Goal: Task Accomplishment & Management: Complete application form

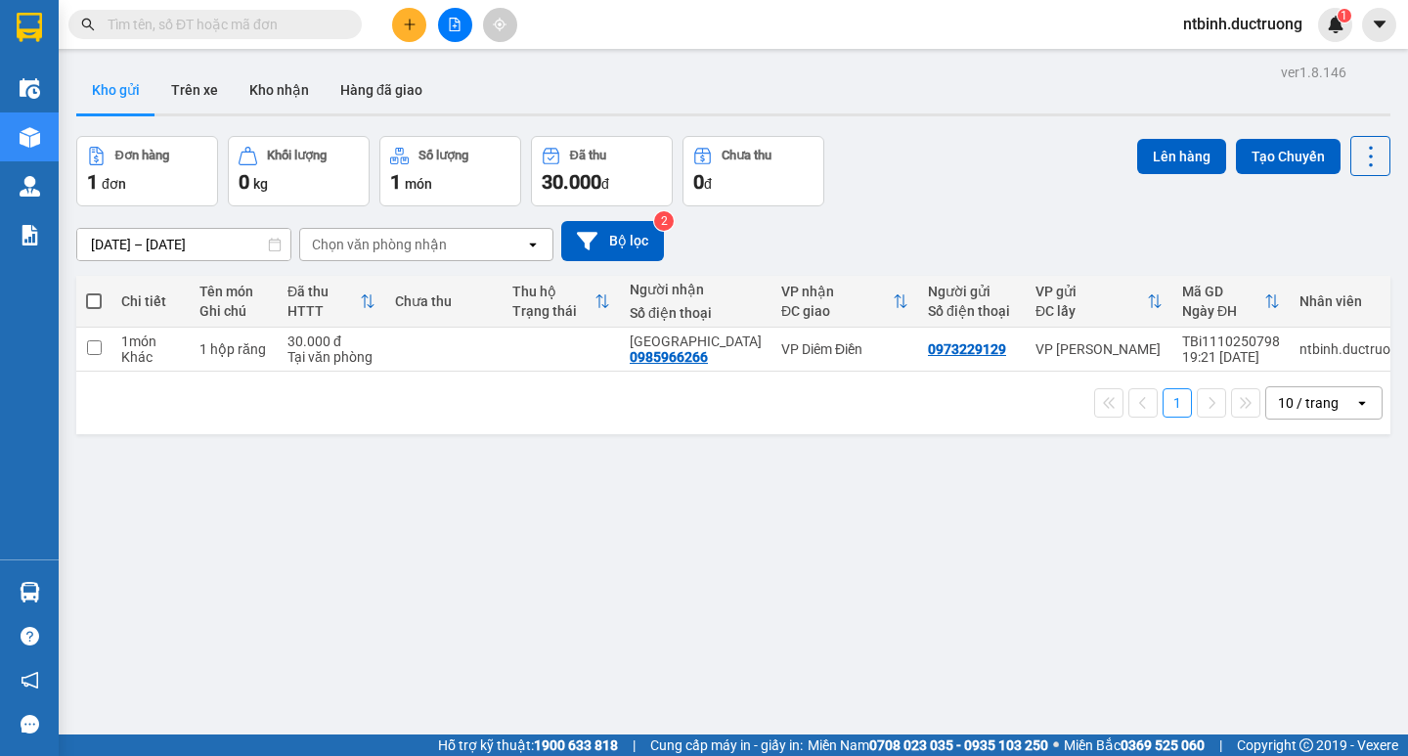
click at [402, 32] on button at bounding box center [409, 25] width 34 height 34
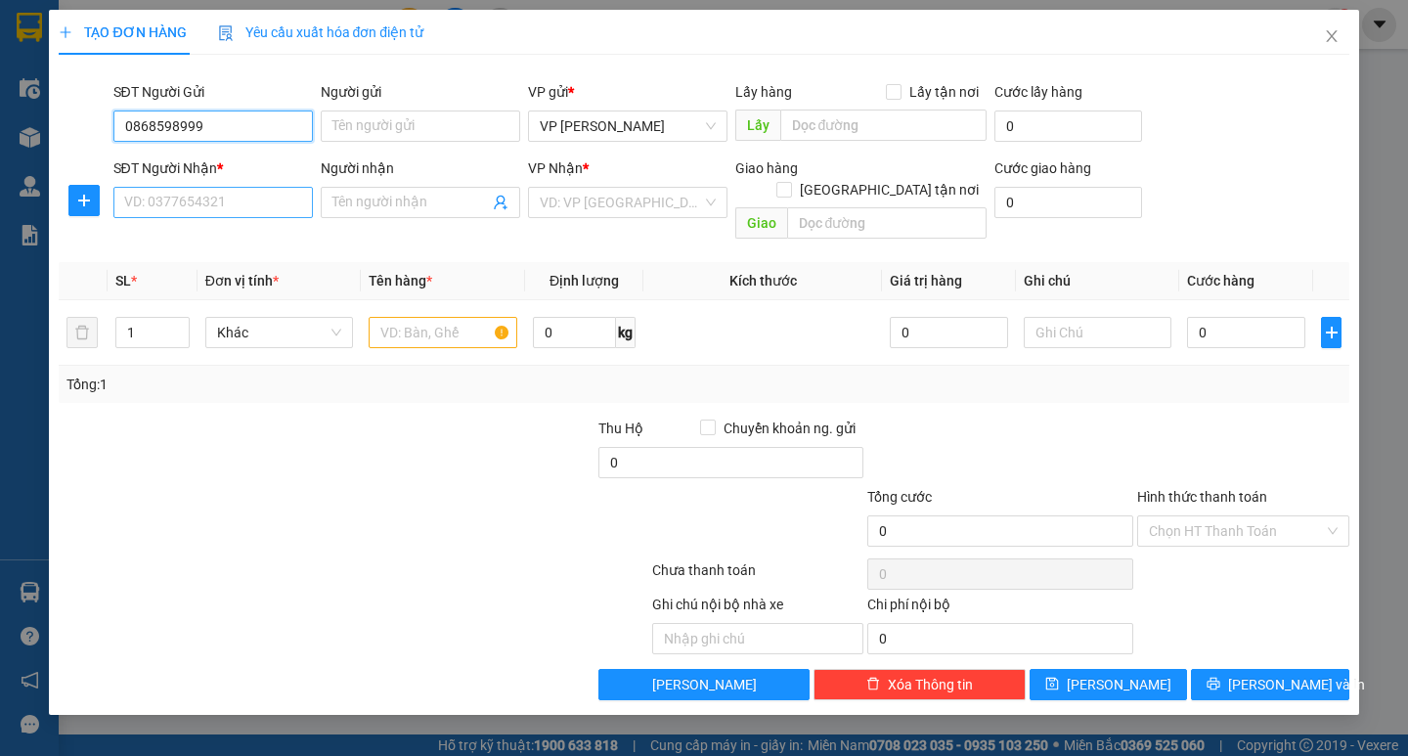
type input "0868598999"
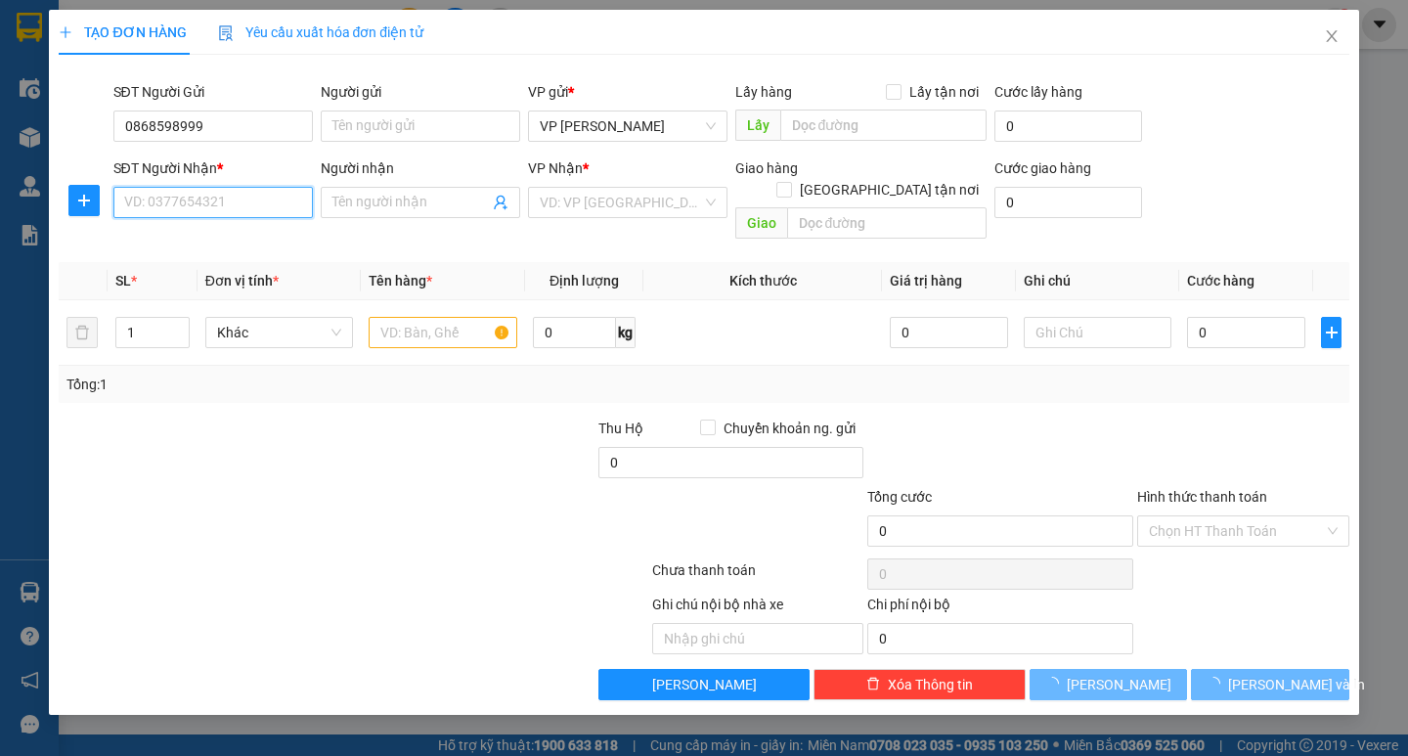
click at [190, 200] on input "SĐT Người Nhận *" at bounding box center [212, 202] width 199 height 31
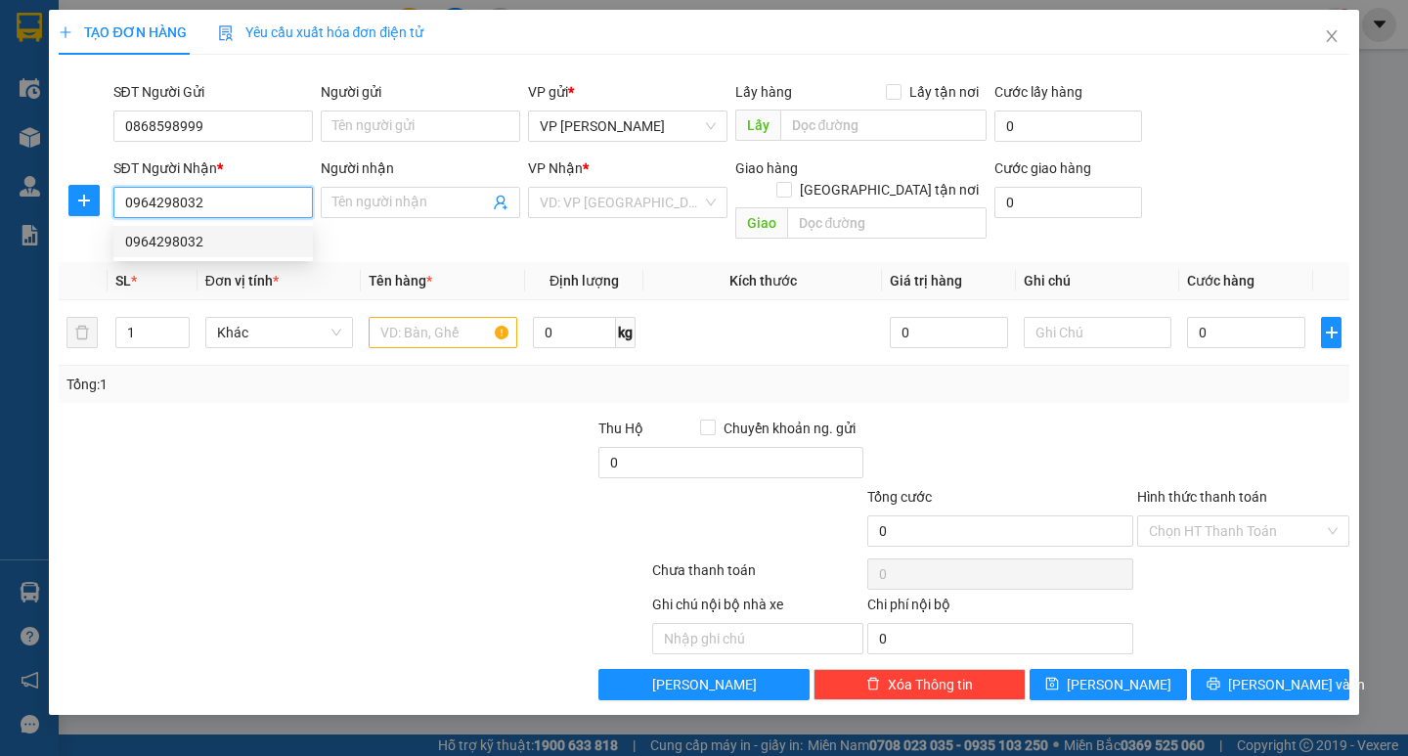
click at [269, 242] on div "0964298032" at bounding box center [213, 242] width 176 height 22
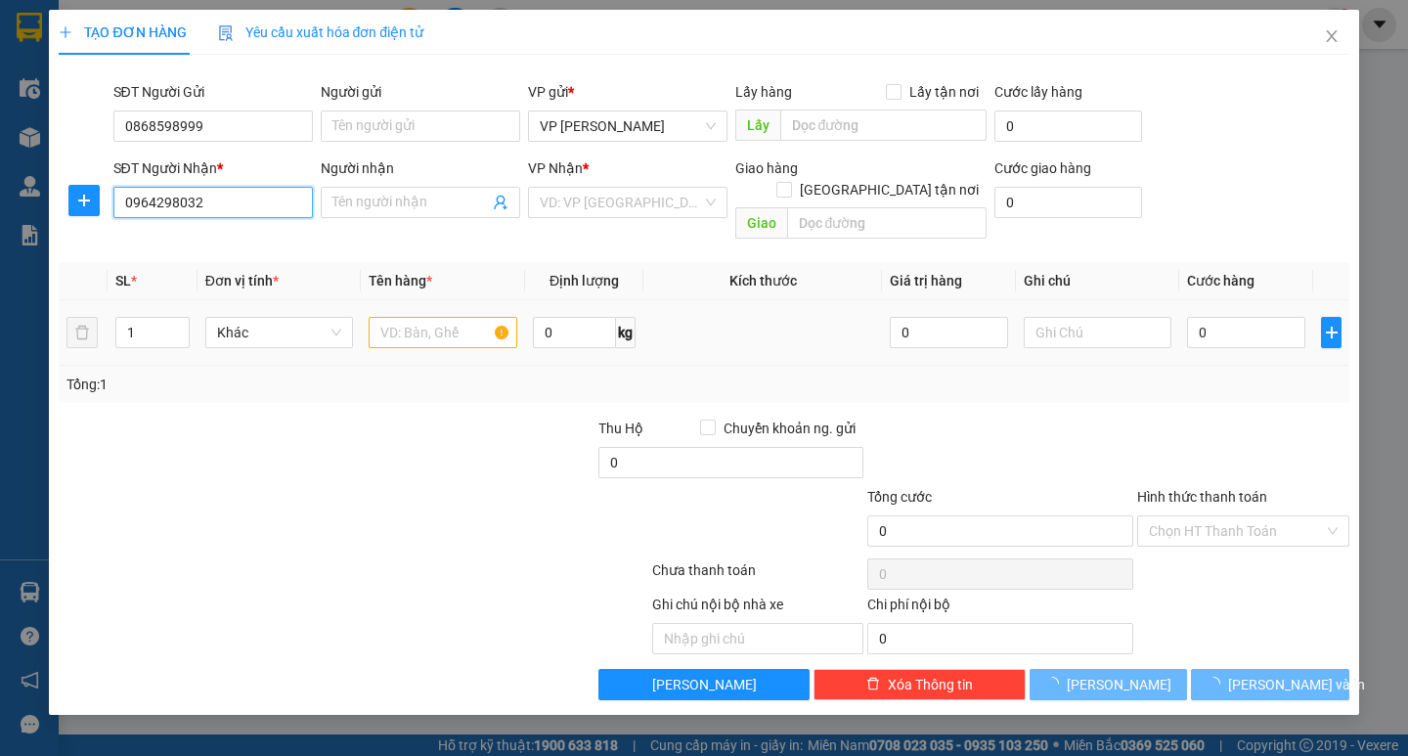
type input "0964298032"
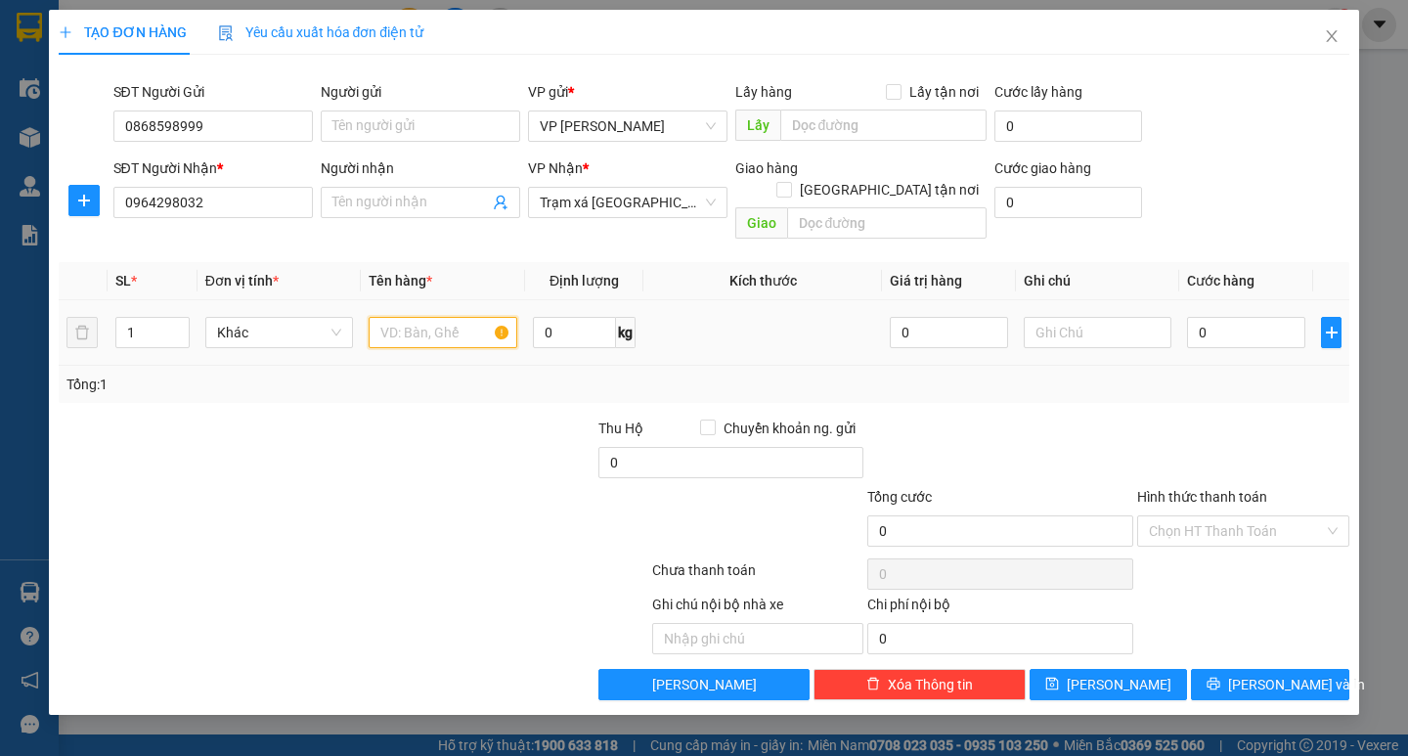
click at [415, 317] on input "text" at bounding box center [443, 332] width 148 height 31
type input "1 hộp đt"
click at [1223, 317] on input "0" at bounding box center [1246, 332] width 118 height 31
click at [1192, 318] on input "0" at bounding box center [1246, 332] width 118 height 31
type input "50.000"
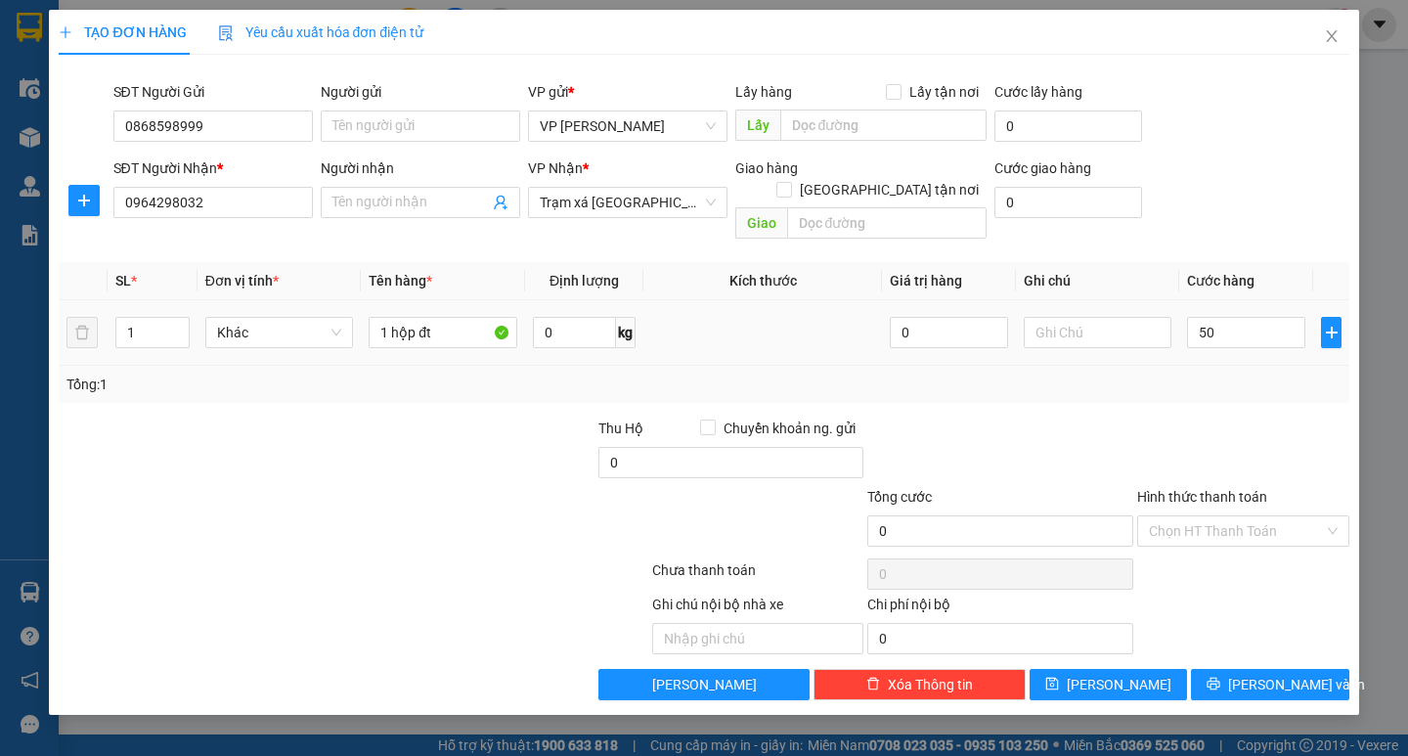
type input "50.000"
click at [1197, 374] on div "Tổng: 1" at bounding box center [703, 385] width 1274 height 22
click at [1220, 678] on icon "printer" at bounding box center [1214, 684] width 13 height 13
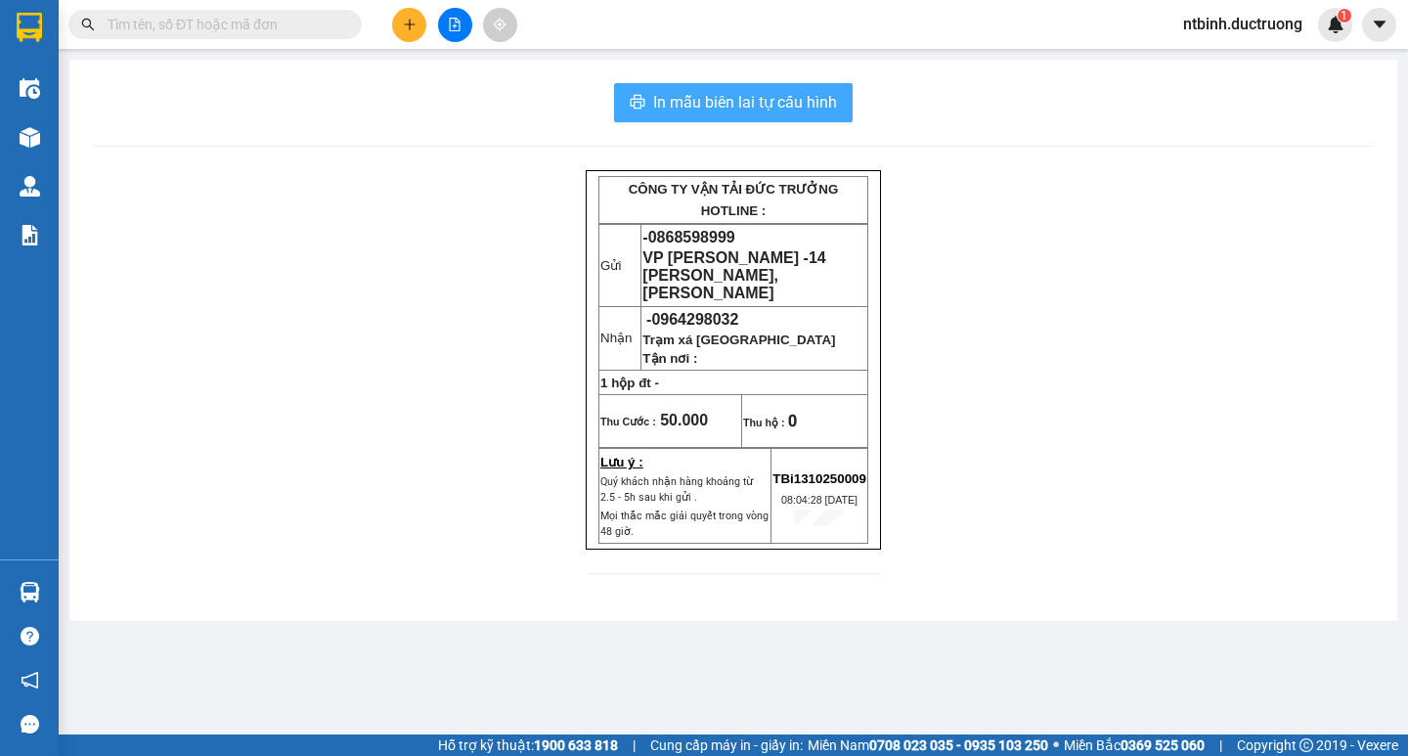
click at [727, 113] on span "In mẫu biên lai tự cấu hình" at bounding box center [745, 102] width 184 height 24
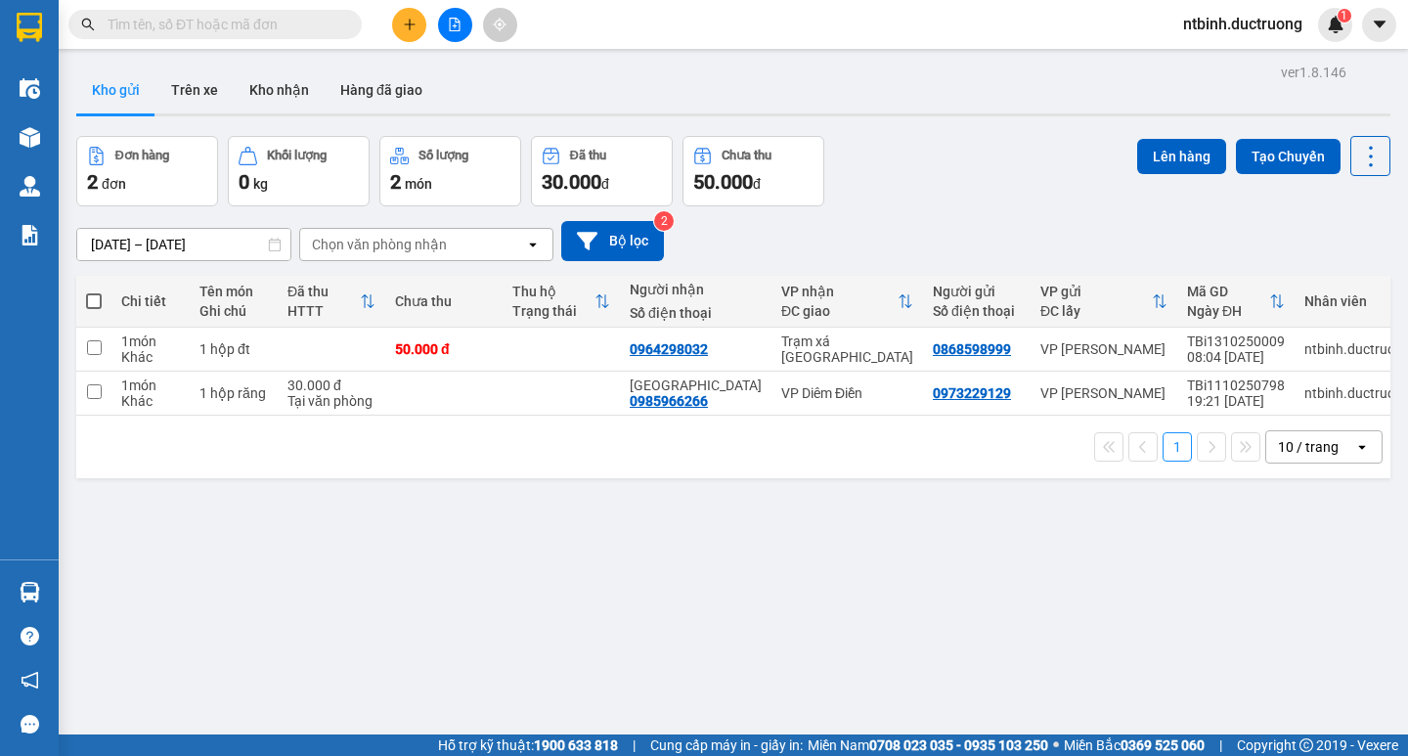
click at [418, 26] on button at bounding box center [409, 25] width 34 height 34
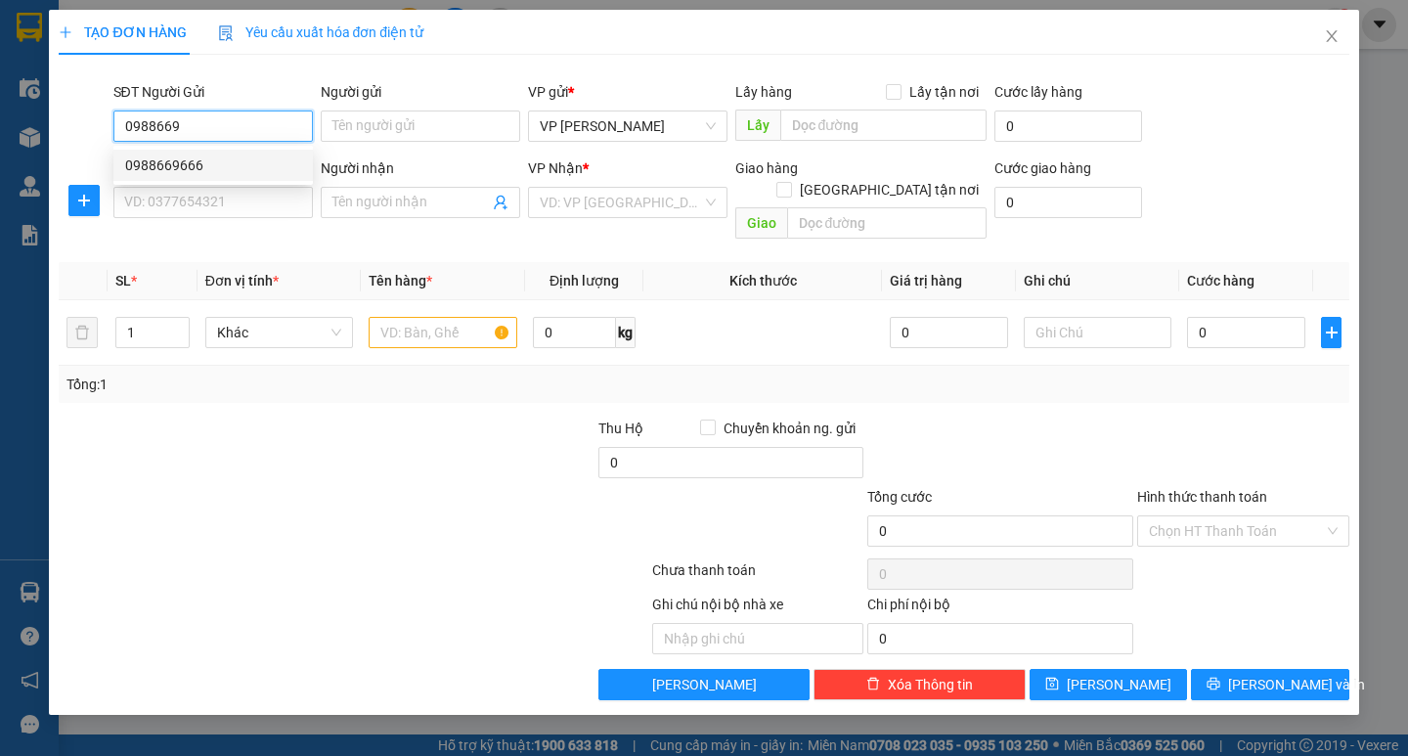
click at [213, 160] on div "0988669666" at bounding box center [213, 165] width 176 height 22
type input "0988669666"
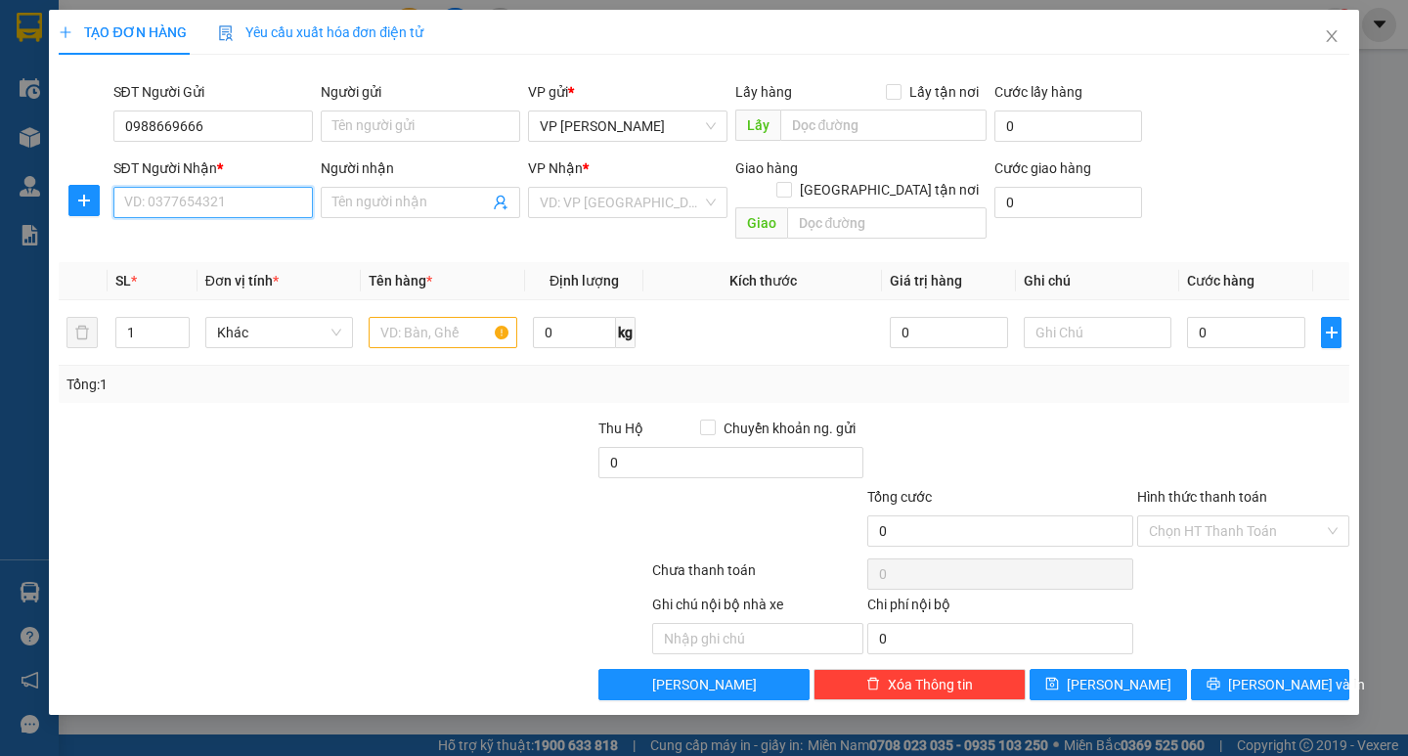
click at [210, 210] on input "SĐT Người Nhận *" at bounding box center [212, 202] width 199 height 31
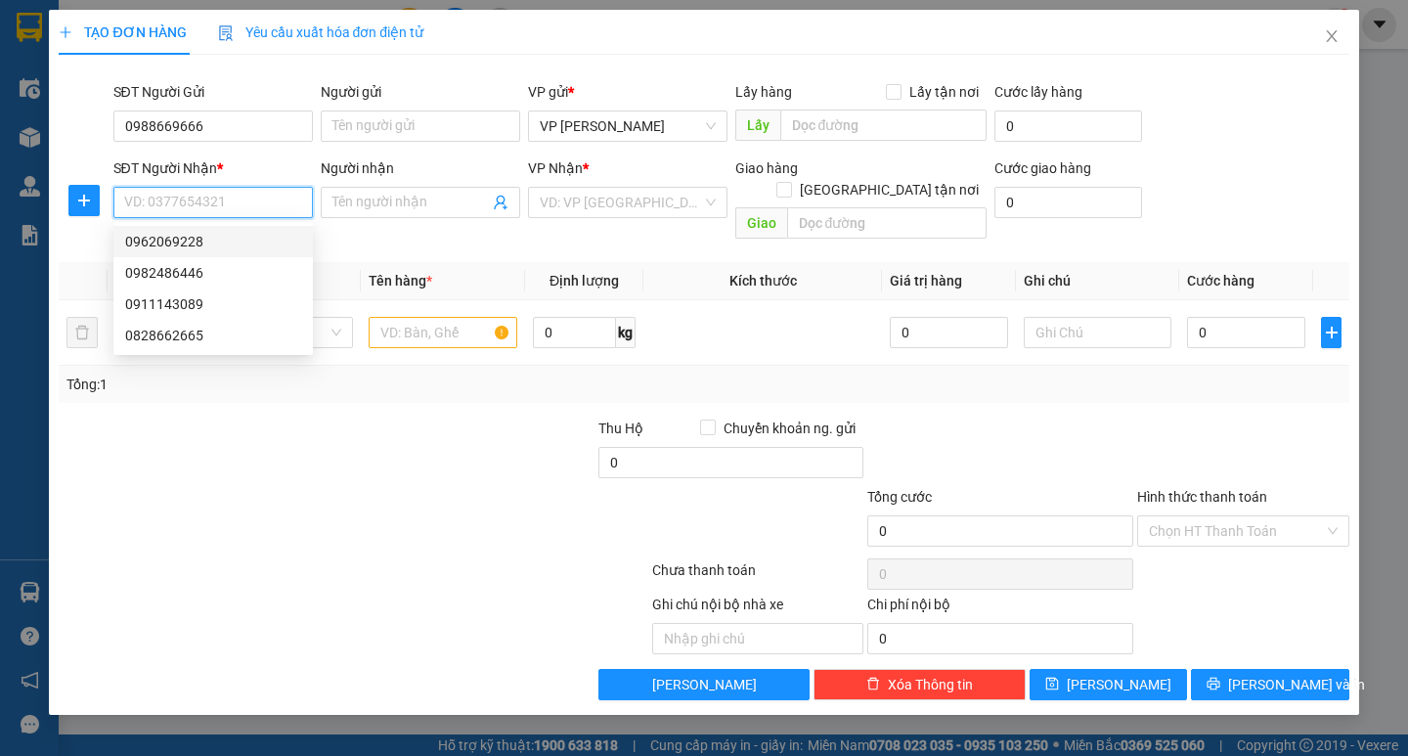
click at [221, 247] on div "0962069228" at bounding box center [213, 242] width 176 height 22
type input "0962069228"
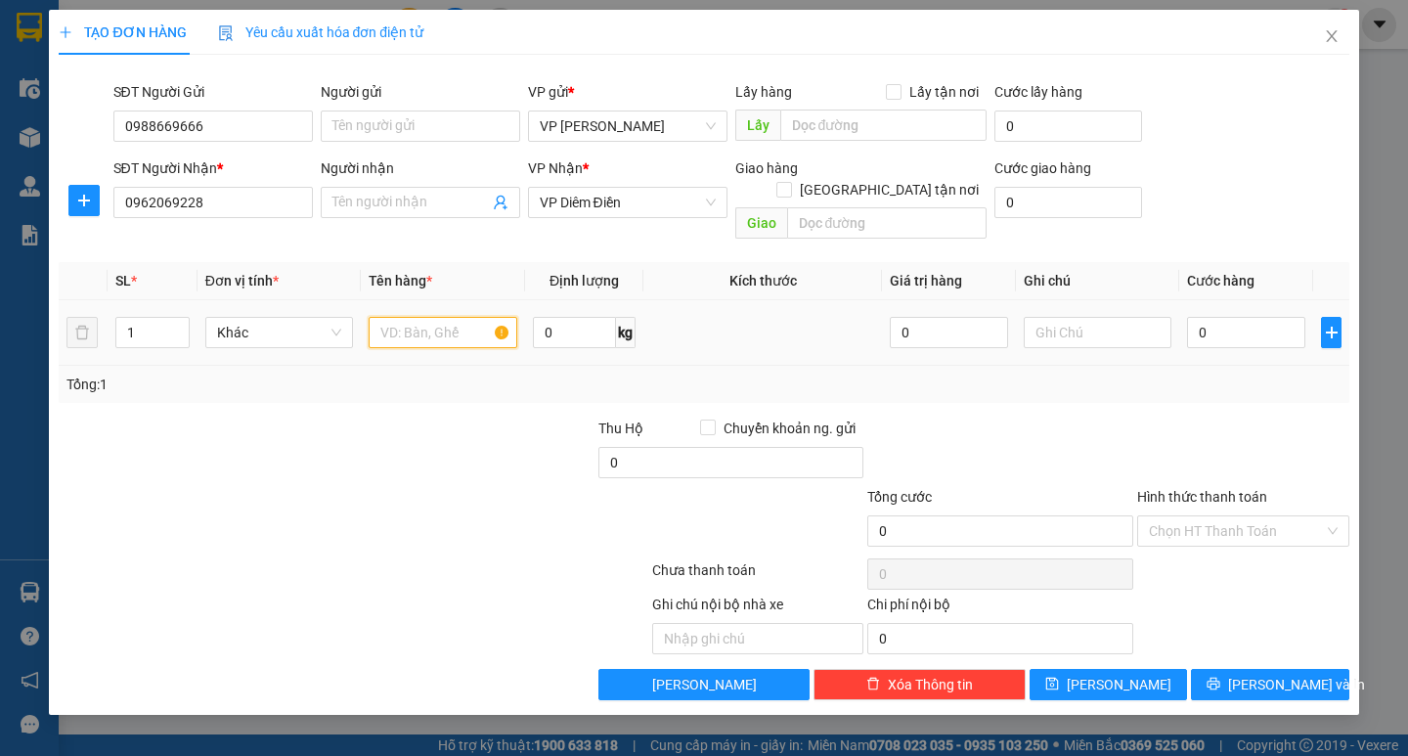
click at [431, 317] on input "text" at bounding box center [443, 332] width 148 height 31
type input "2 catong"
click at [1199, 317] on input "0" at bounding box center [1246, 332] width 118 height 31
click at [1200, 321] on input "0" at bounding box center [1246, 332] width 118 height 31
type input "10"
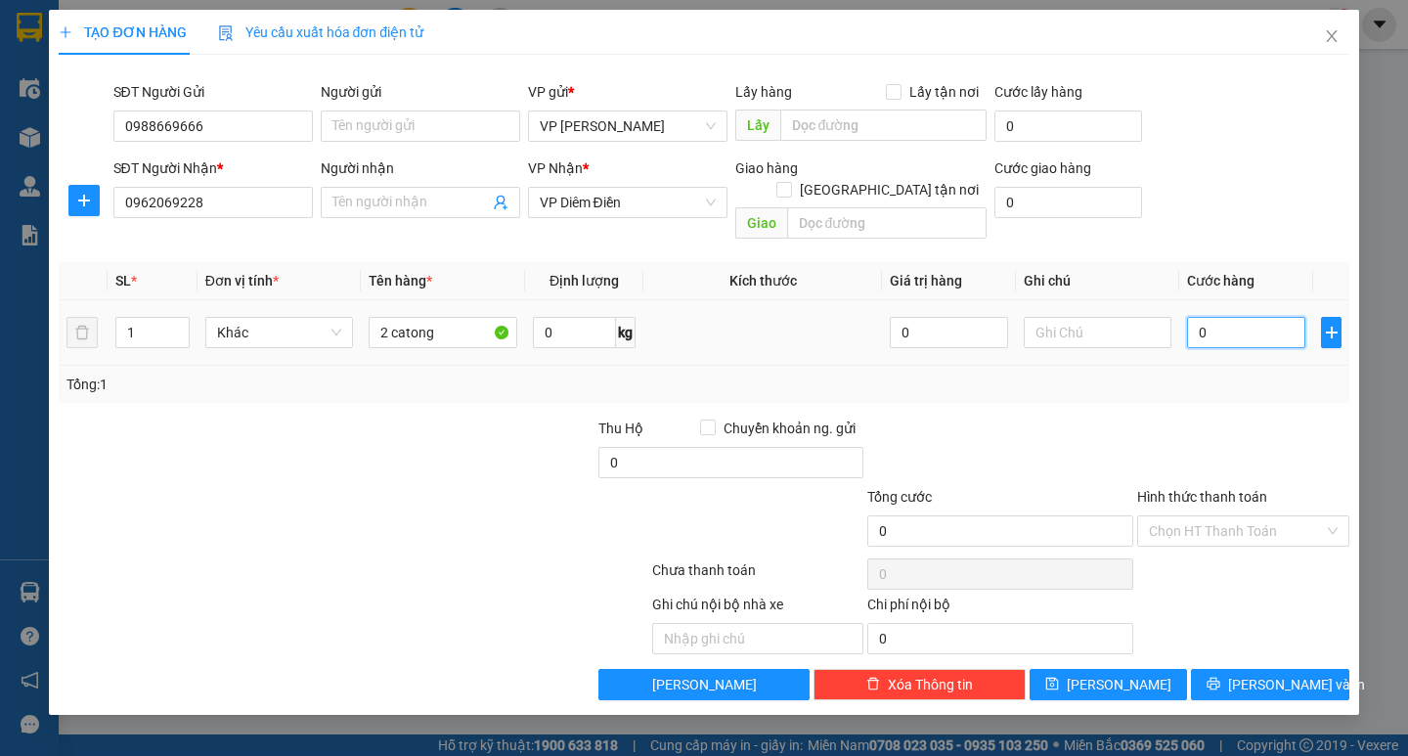
type input "10"
type input "120"
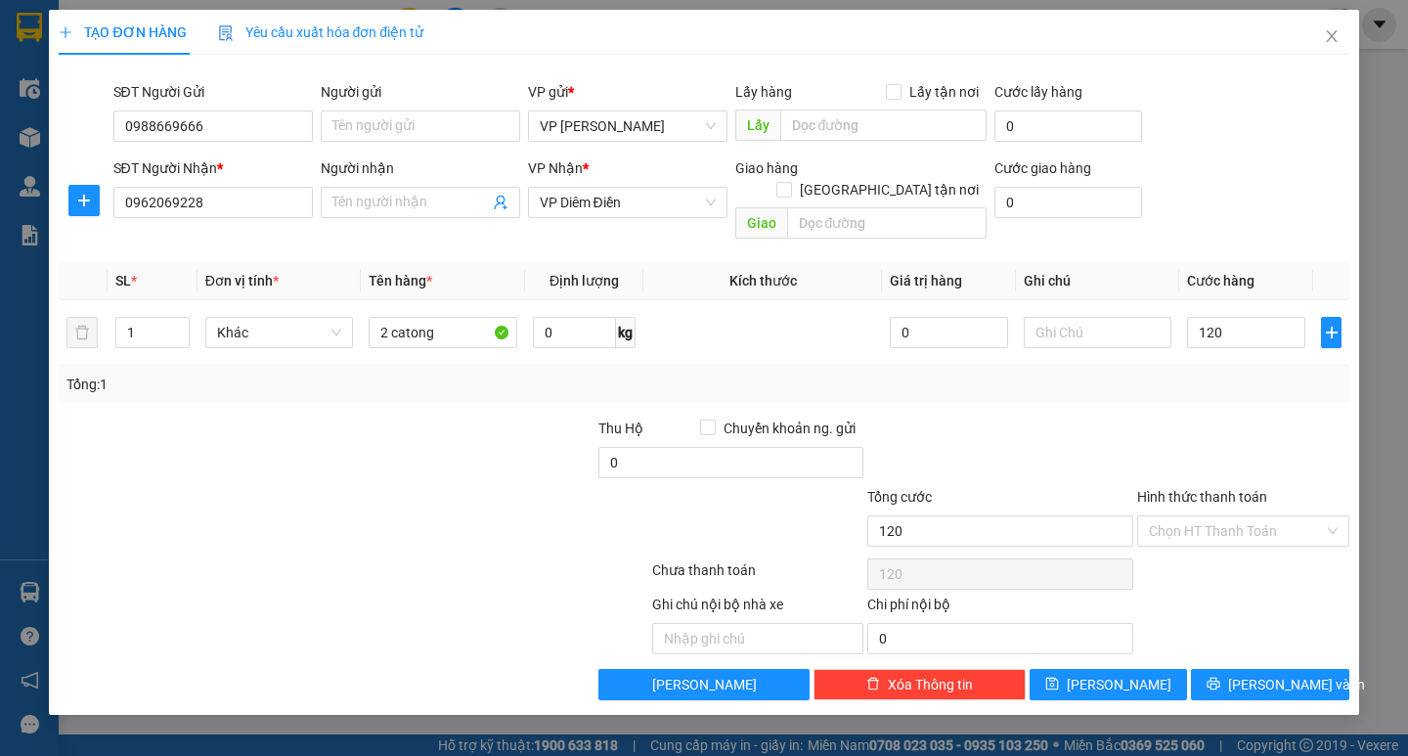
click at [1201, 374] on div "Tổng: 1" at bounding box center [703, 385] width 1274 height 22
type input "120.000"
click at [1263, 674] on span "[PERSON_NAME] và In" at bounding box center [1296, 685] width 137 height 22
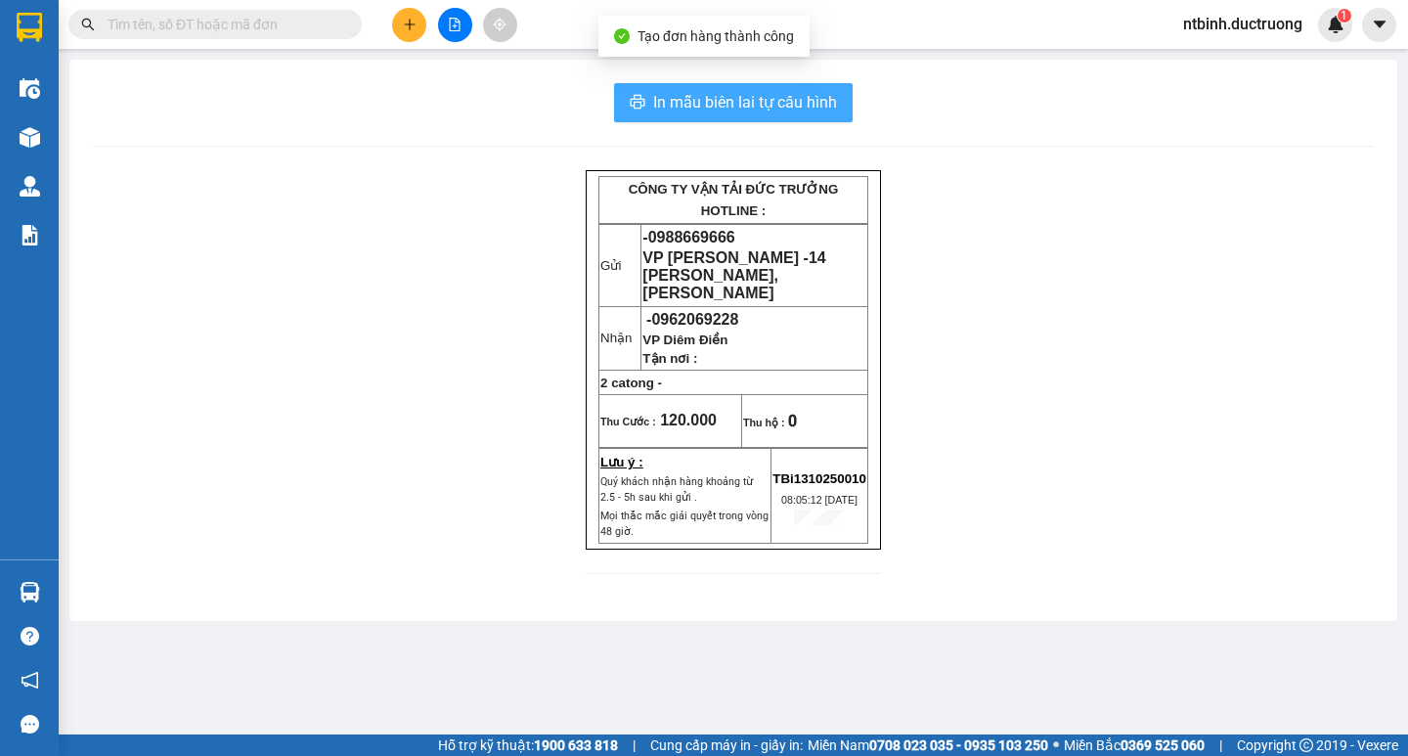
click at [709, 101] on span "In mẫu biên lai tự cấu hình" at bounding box center [745, 102] width 184 height 24
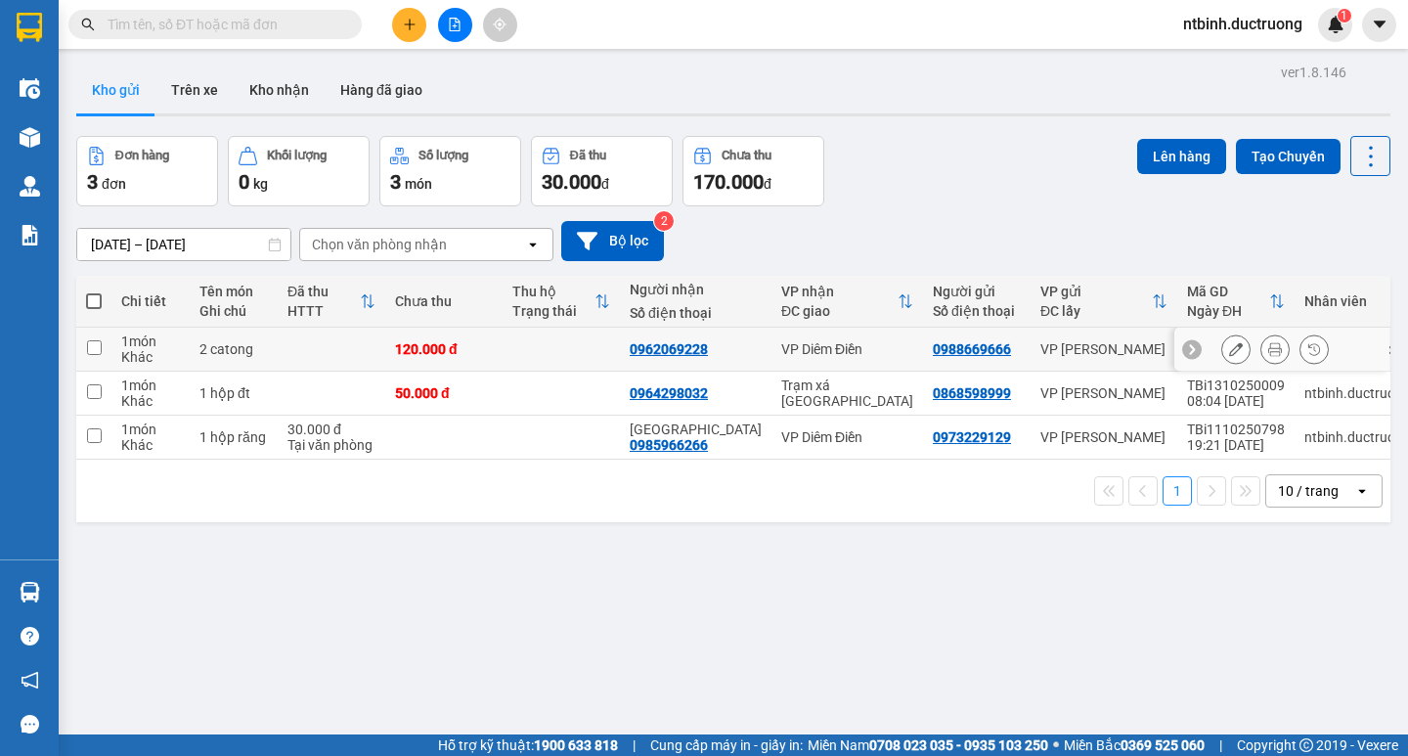
click at [516, 329] on td at bounding box center [561, 350] width 117 height 44
checkbox input "true"
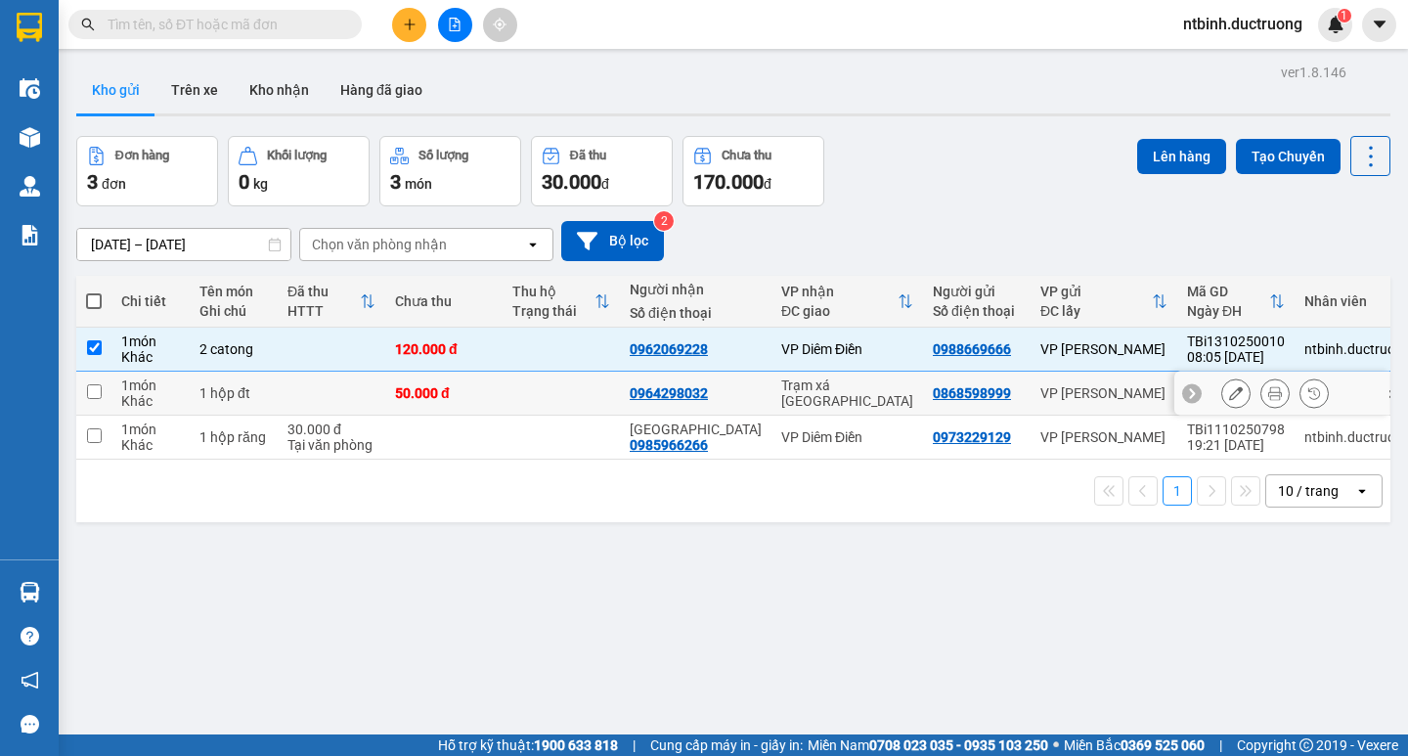
click at [519, 372] on td at bounding box center [561, 394] width 117 height 44
checkbox input "true"
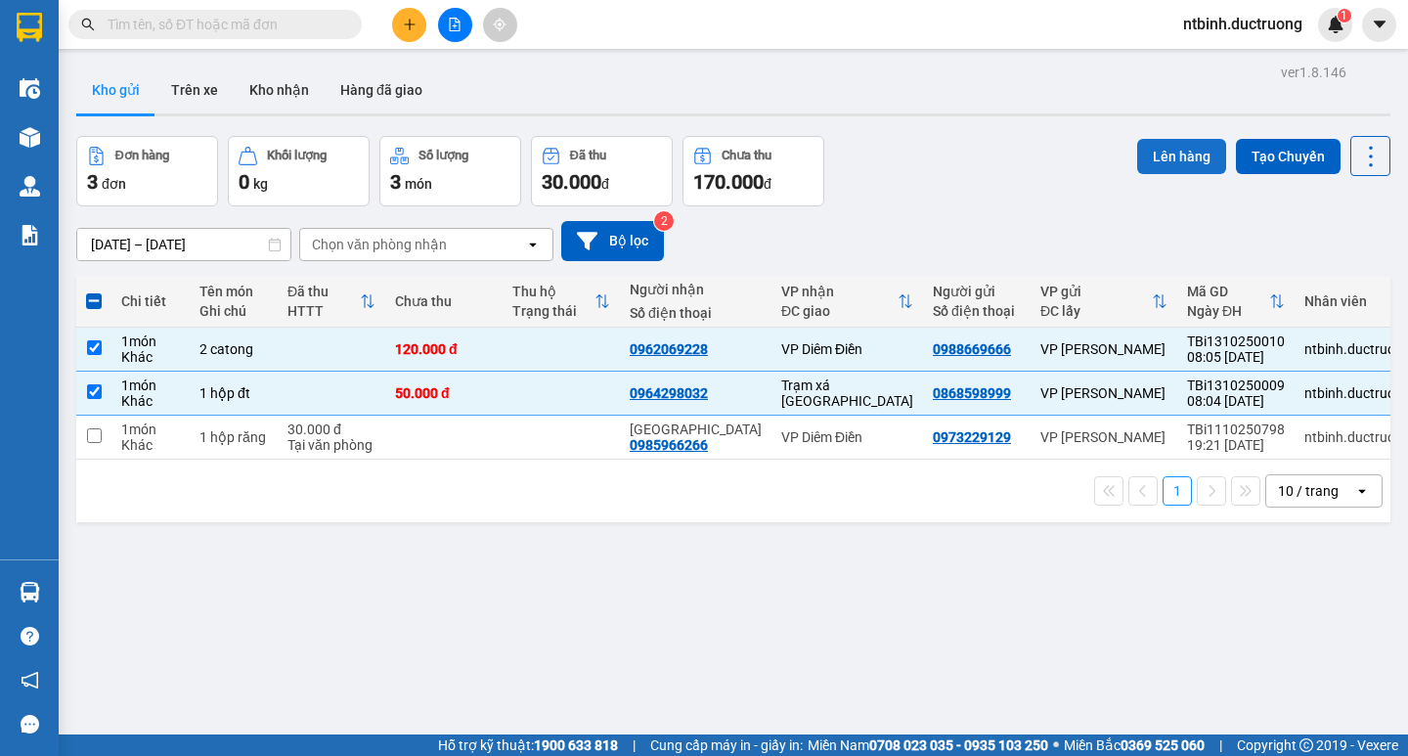
click at [1184, 155] on button "Lên hàng" at bounding box center [1181, 156] width 89 height 35
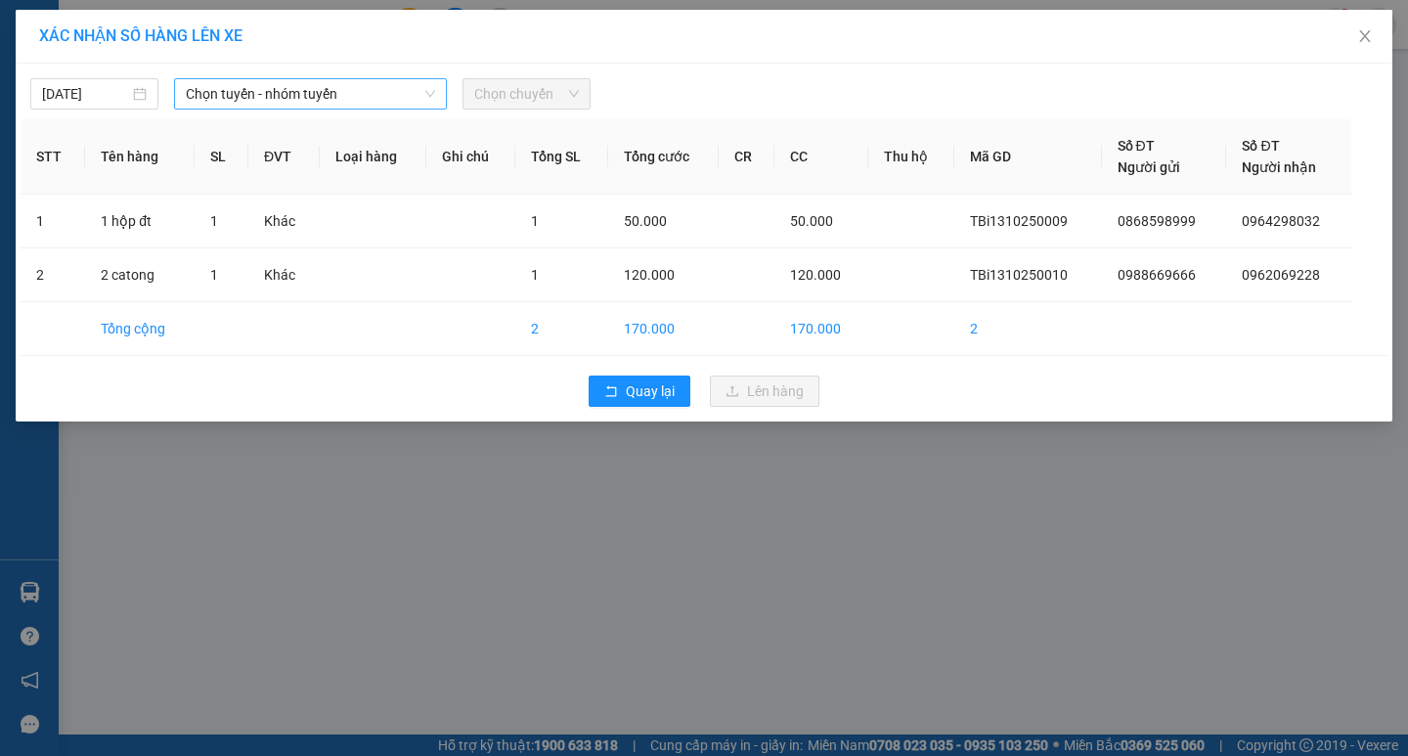
click at [361, 89] on span "Chọn tuyến - nhóm tuyến" at bounding box center [310, 93] width 249 height 29
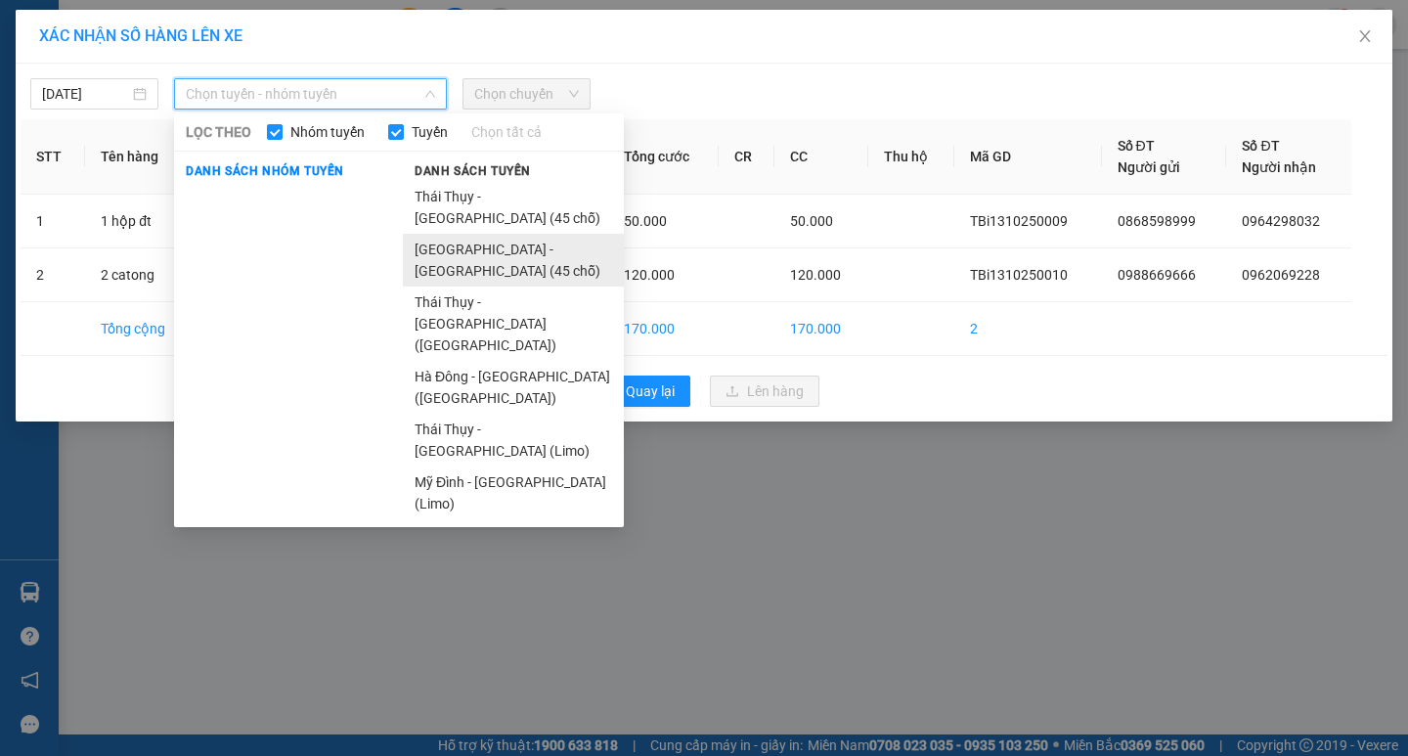
click at [425, 234] on li "[GEOGRAPHIC_DATA] - [GEOGRAPHIC_DATA] (45 chỗ)" at bounding box center [513, 260] width 221 height 53
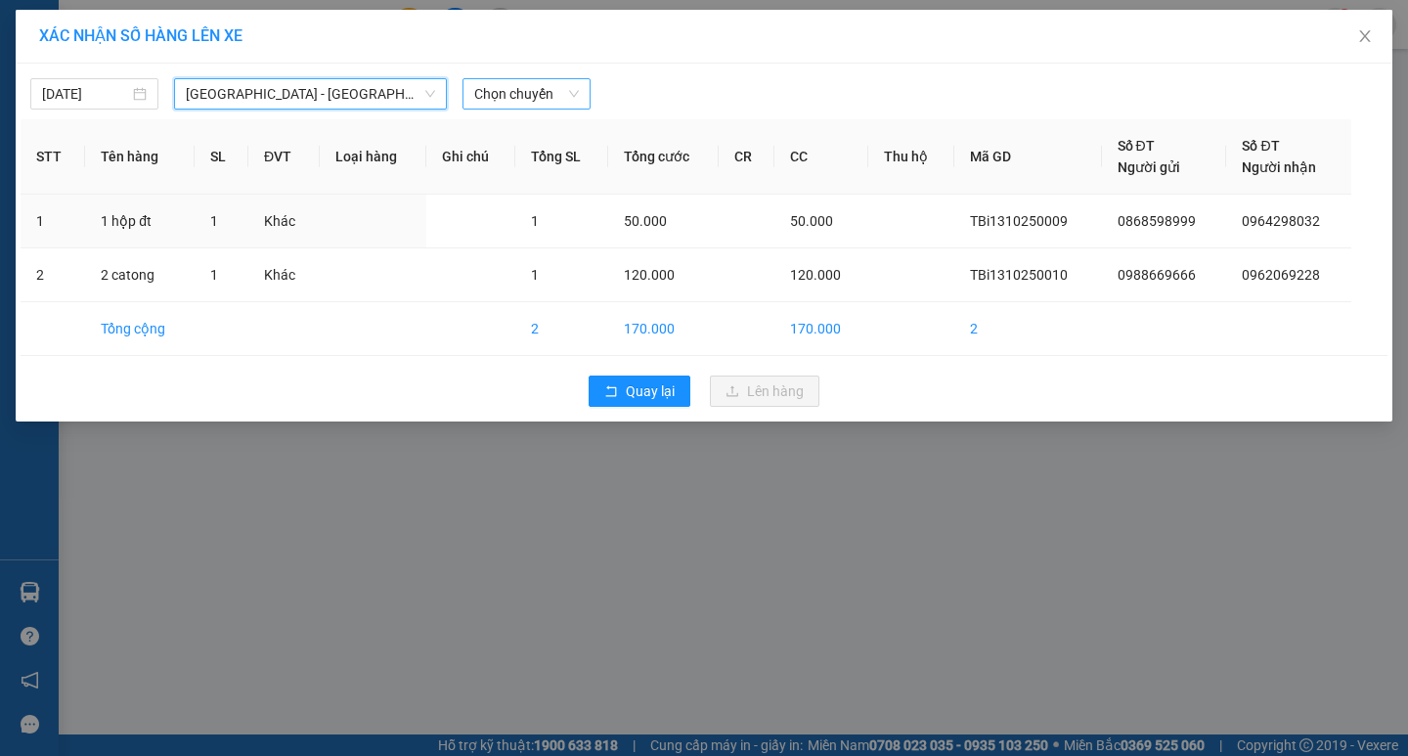
click at [489, 85] on span "Chọn chuyến" at bounding box center [526, 93] width 105 height 29
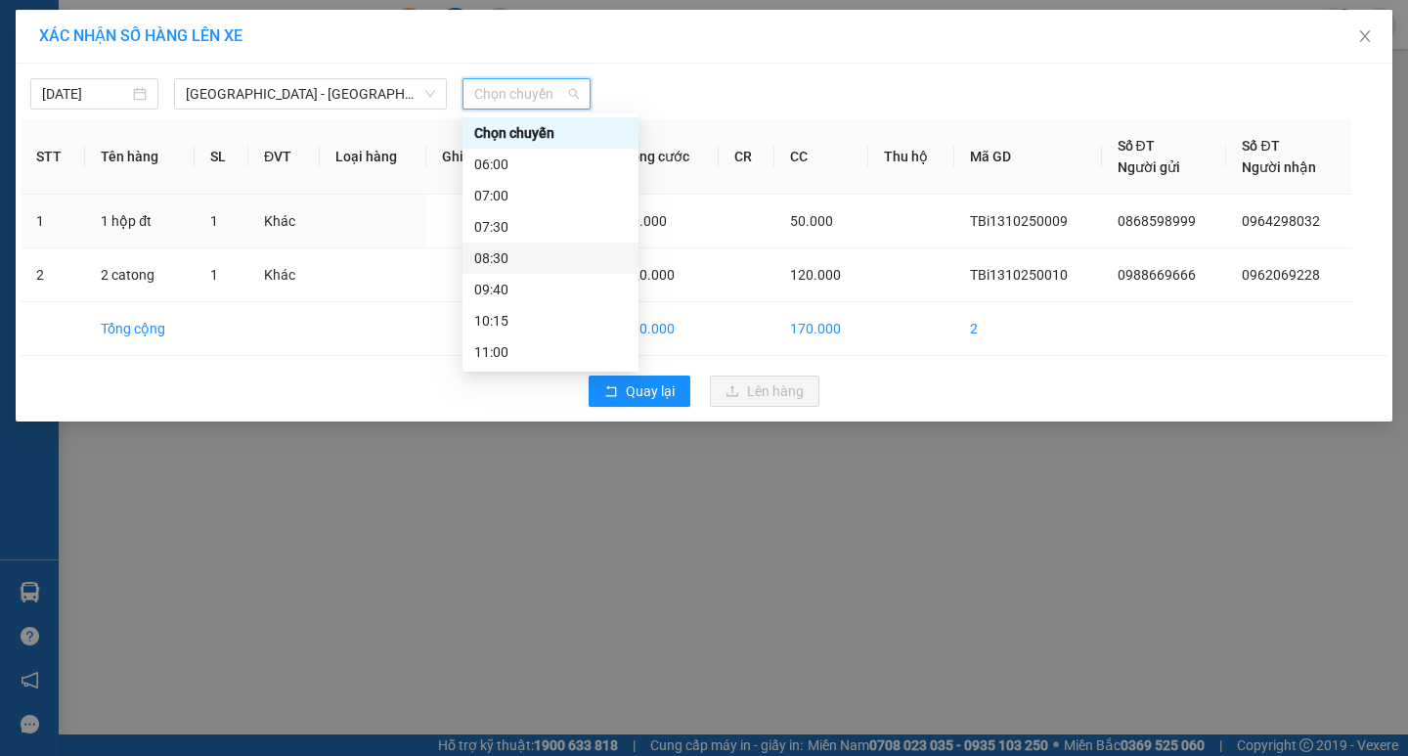
click at [506, 253] on div "08:30" at bounding box center [550, 258] width 153 height 22
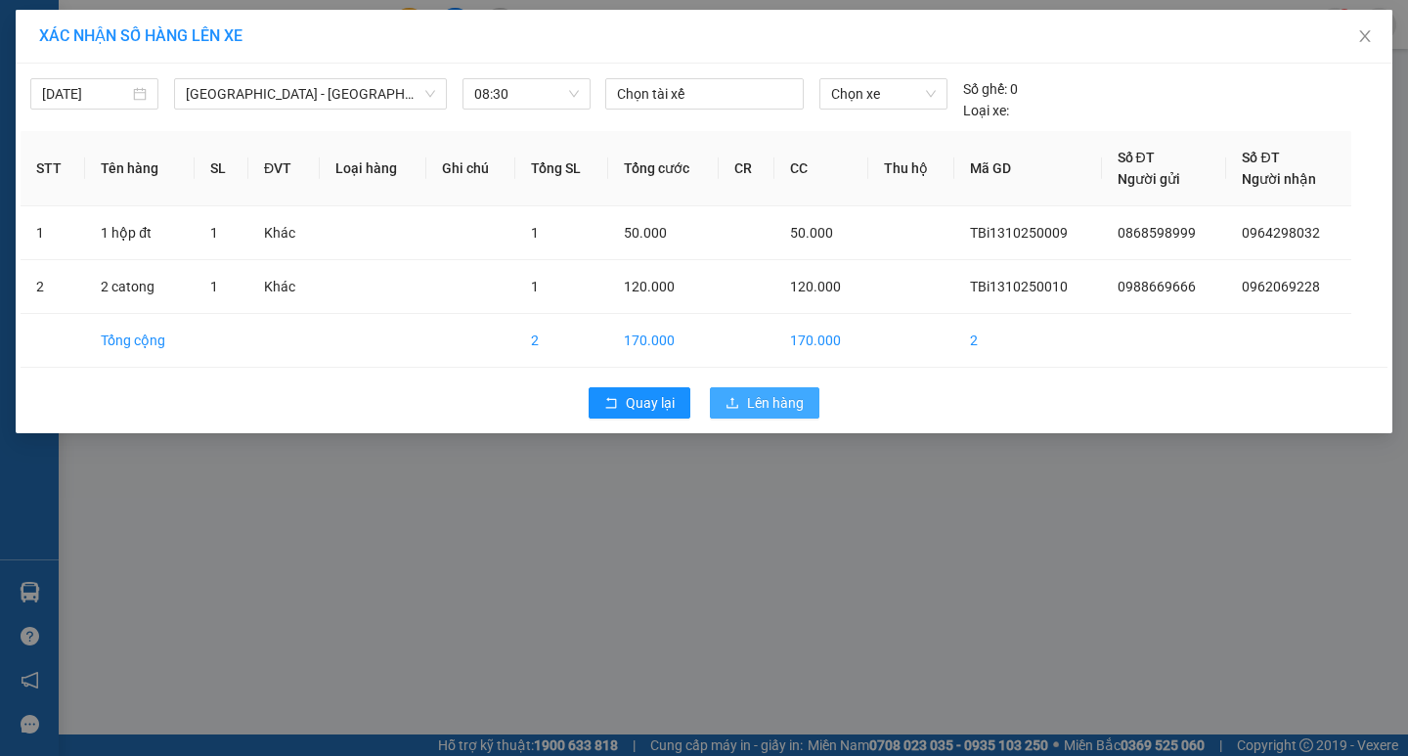
click at [777, 409] on span "Lên hàng" at bounding box center [775, 403] width 57 height 22
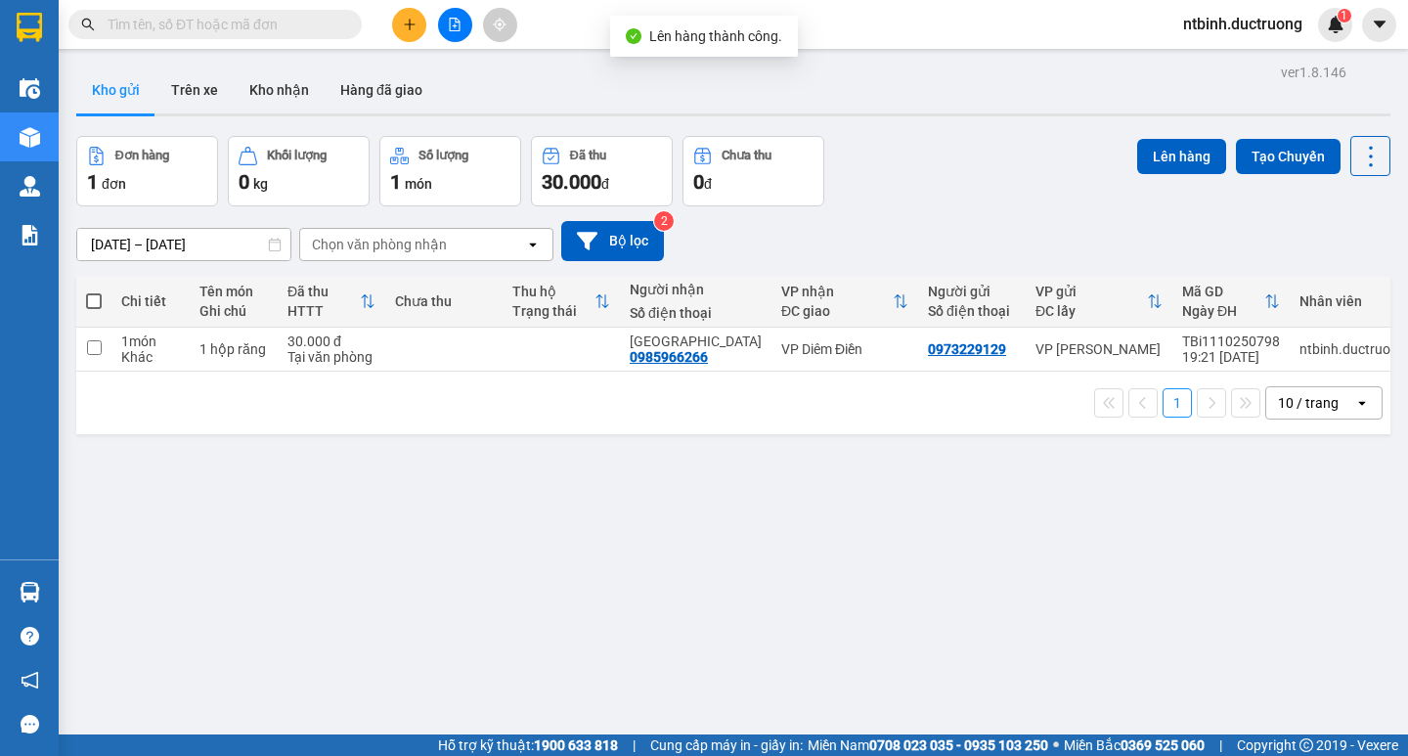
click at [459, 25] on icon "file-add" at bounding box center [455, 25] width 14 height 14
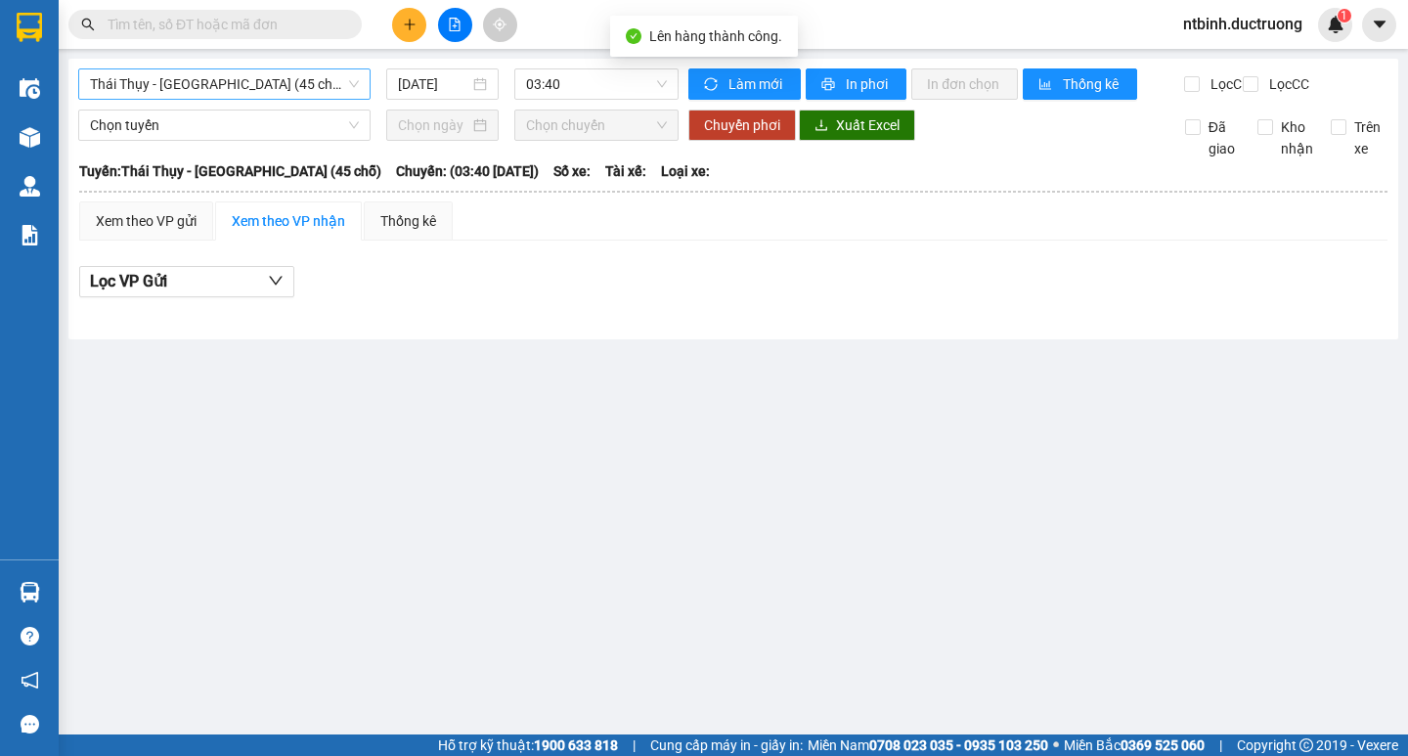
click at [242, 80] on span "Thái Thụy - [GEOGRAPHIC_DATA] (45 chỗ)" at bounding box center [224, 83] width 269 height 29
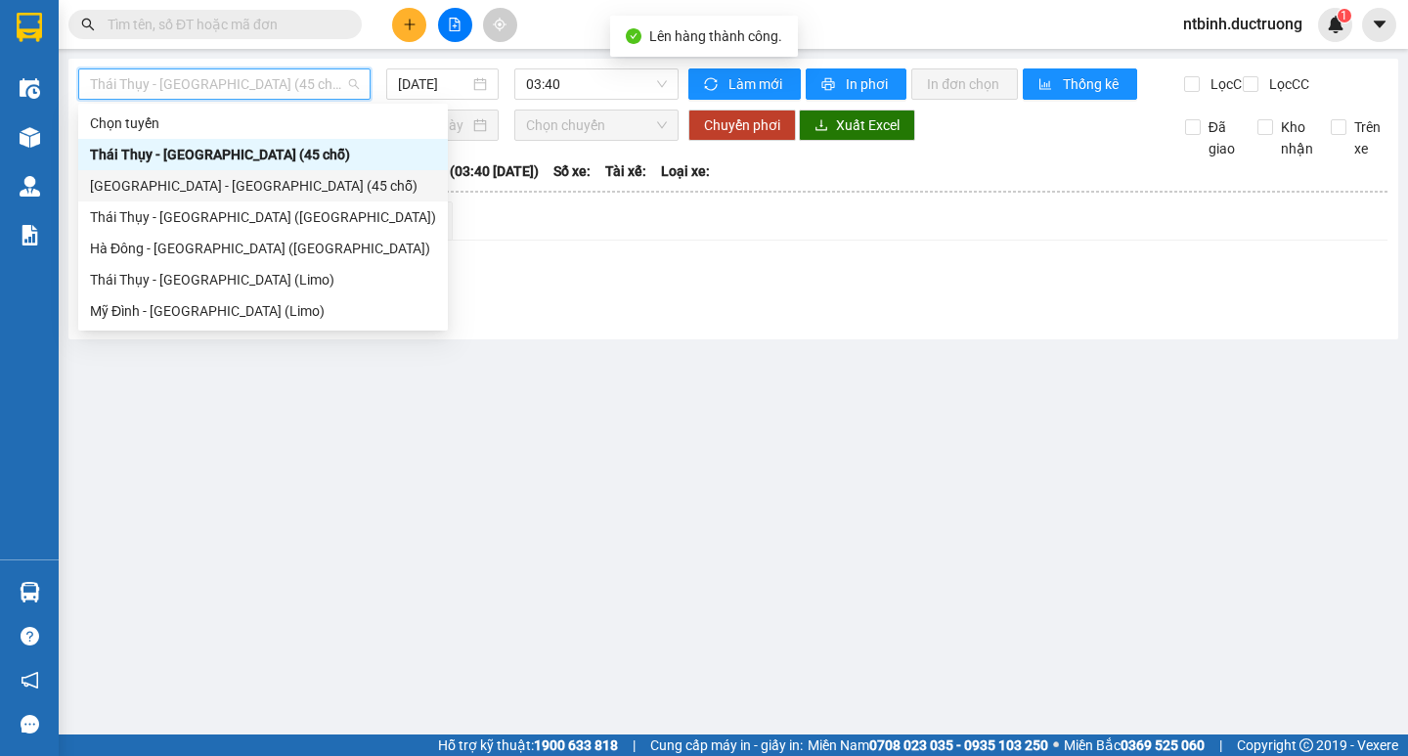
click at [196, 186] on div "[GEOGRAPHIC_DATA] - [GEOGRAPHIC_DATA] (45 chỗ)" at bounding box center [263, 186] width 346 height 22
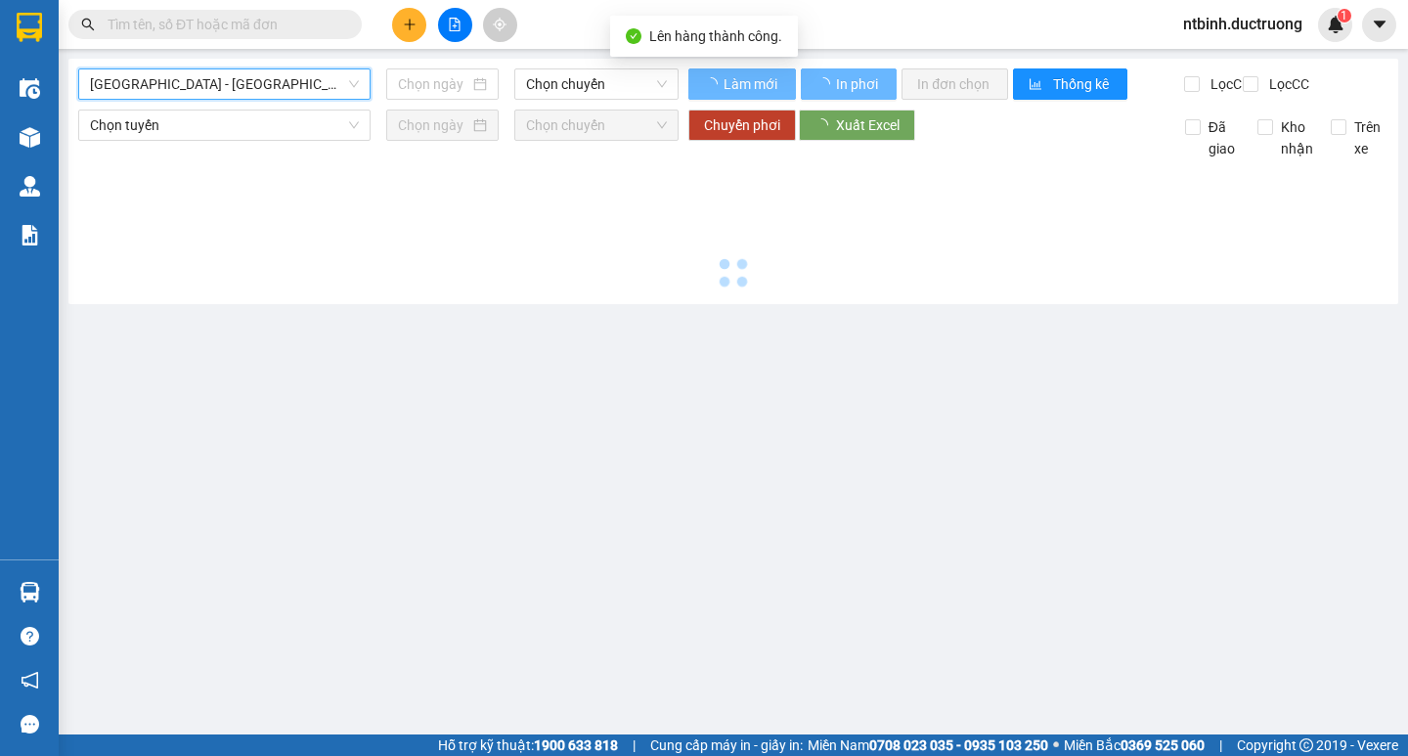
type input "[DATE]"
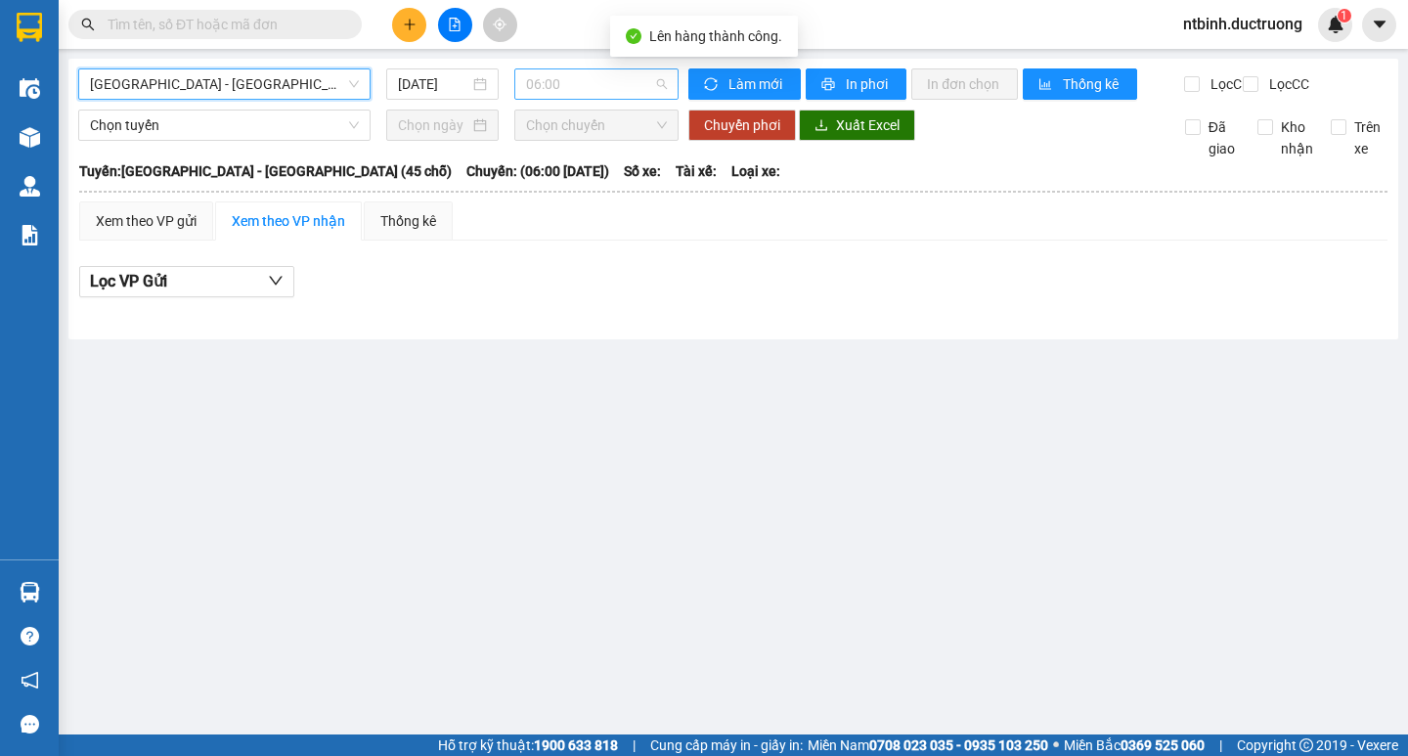
click at [570, 93] on span "06:00" at bounding box center [596, 83] width 141 height 29
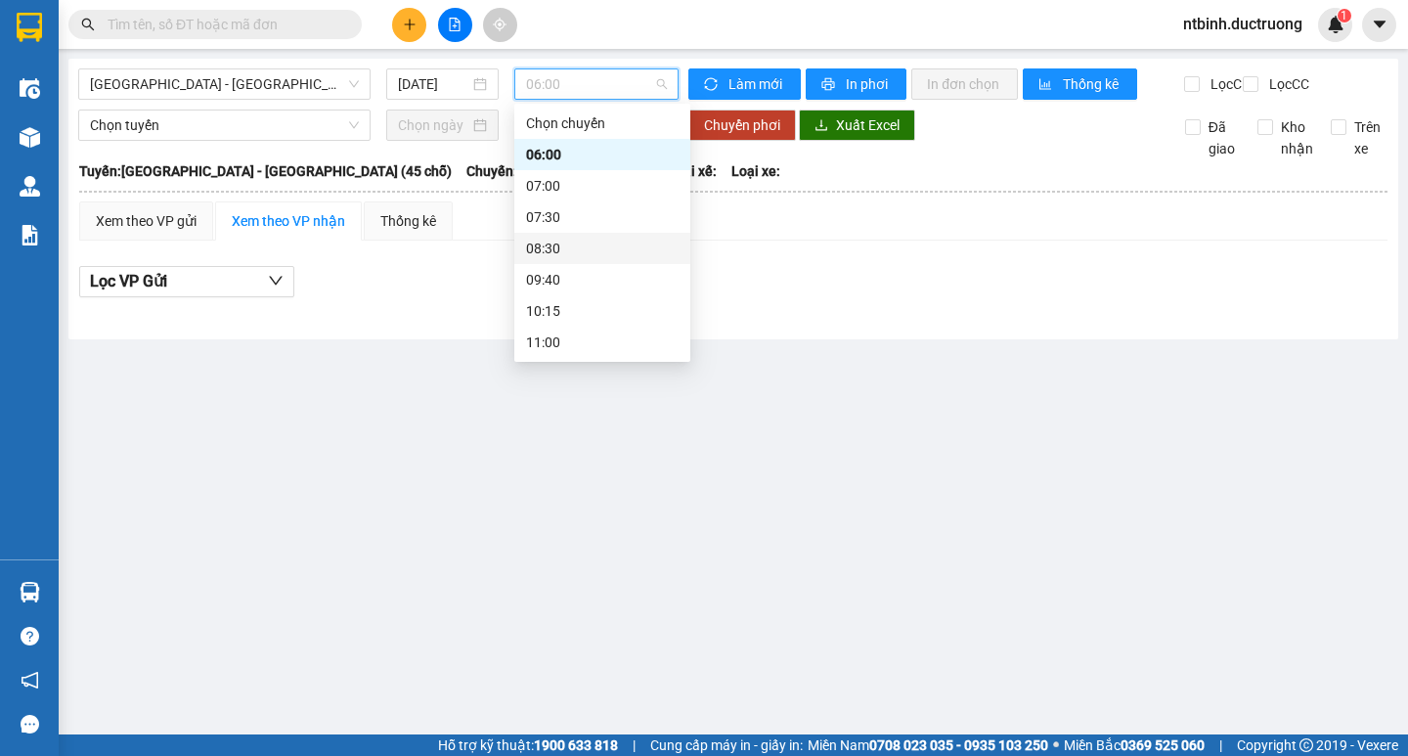
click at [569, 254] on div "08:30" at bounding box center [602, 249] width 153 height 22
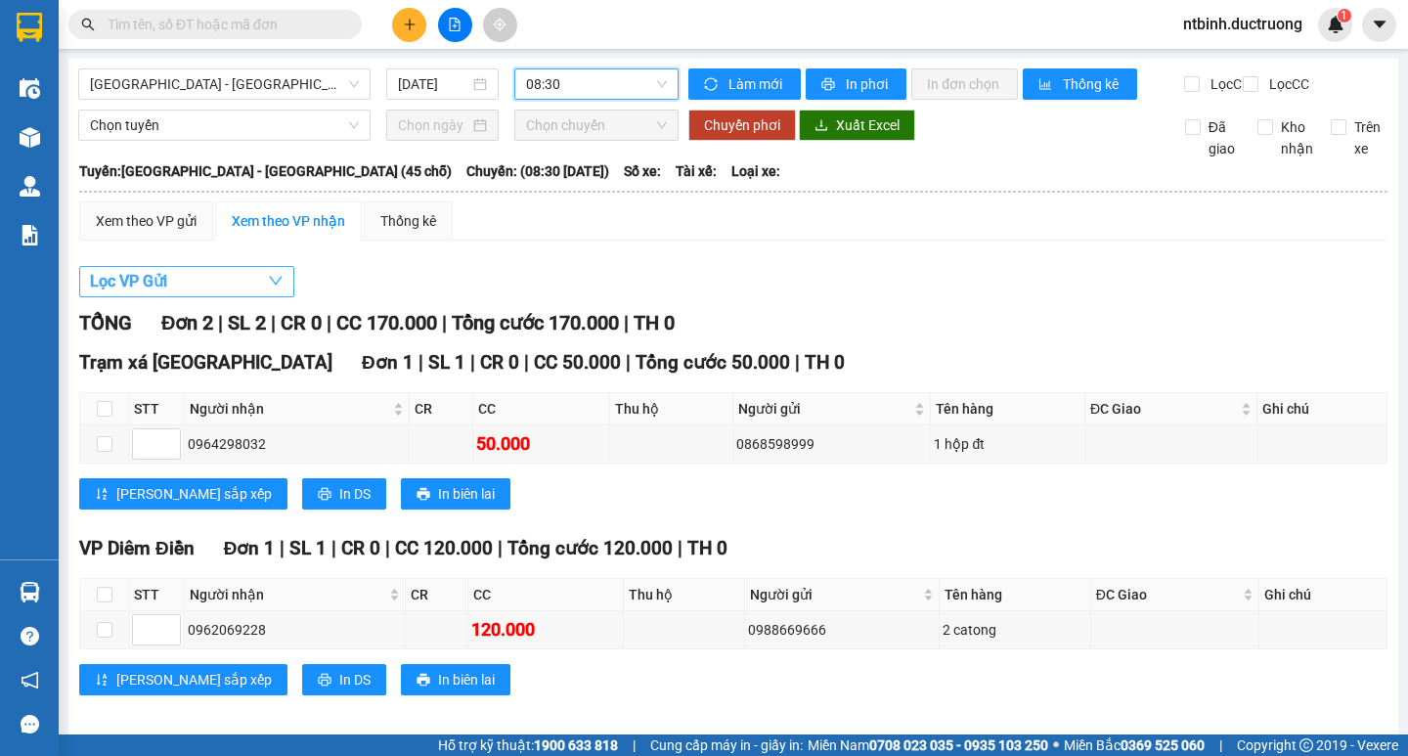
click at [166, 288] on span "Lọc VP Gửi" at bounding box center [128, 281] width 77 height 24
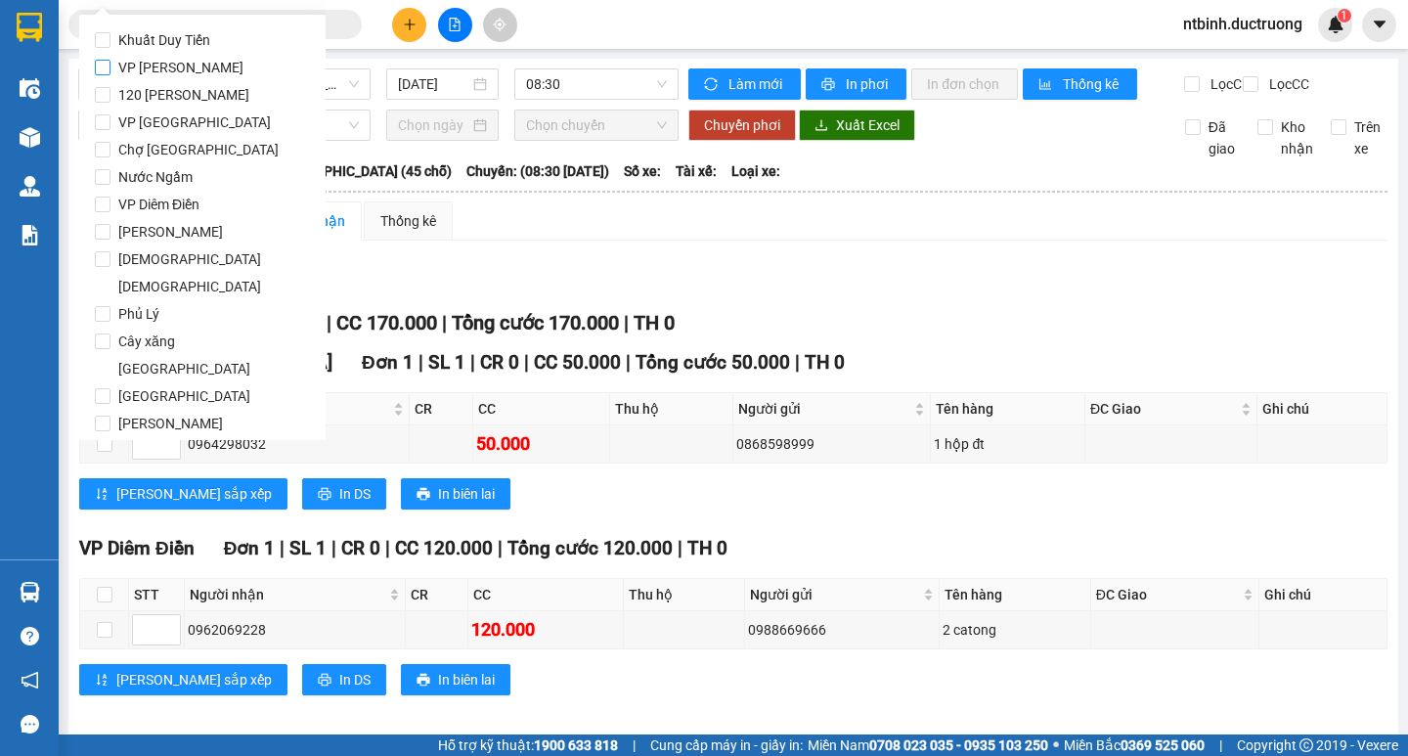
click at [145, 57] on span "VP [PERSON_NAME]" at bounding box center [180, 67] width 141 height 27
click at [110, 60] on input "VP [PERSON_NAME]" at bounding box center [103, 68] width 16 height 16
checkbox input "true"
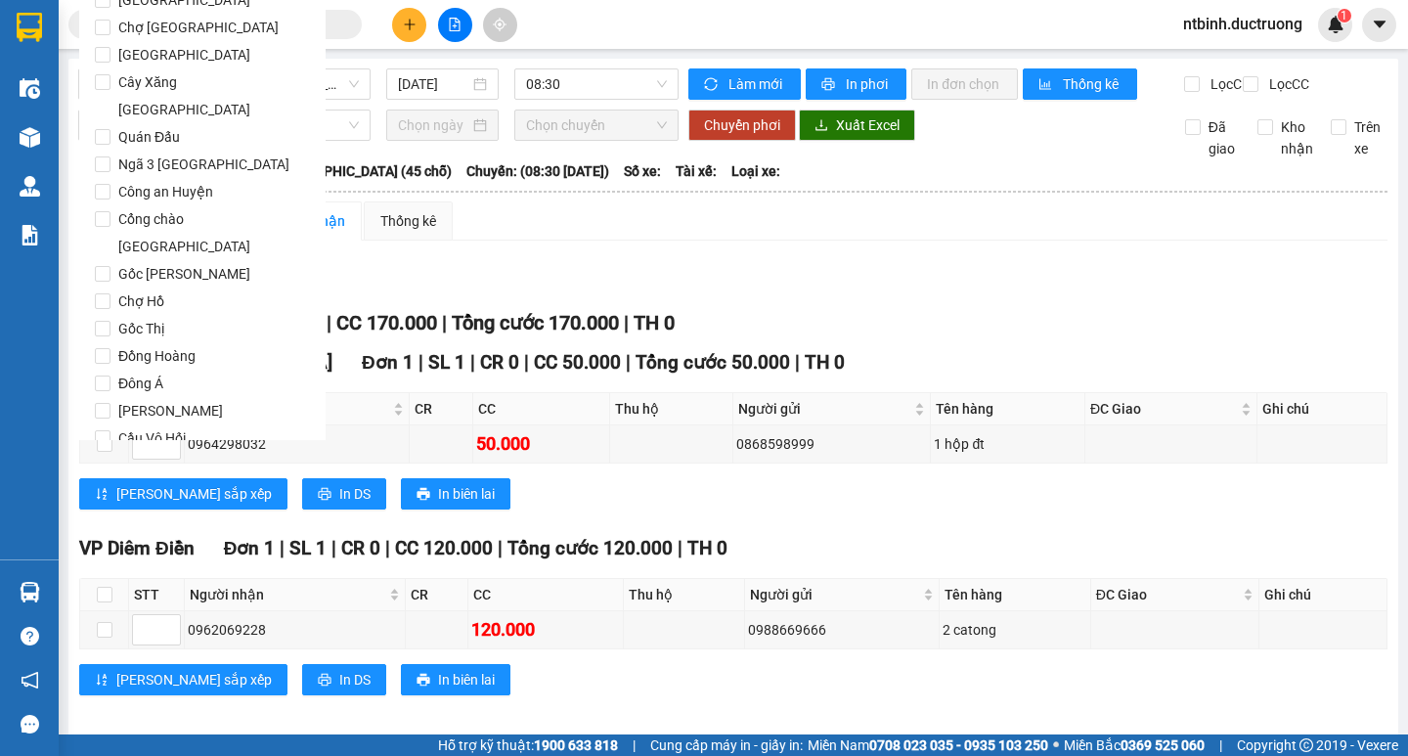
click at [118, 539] on span "Lọc" at bounding box center [121, 550] width 22 height 22
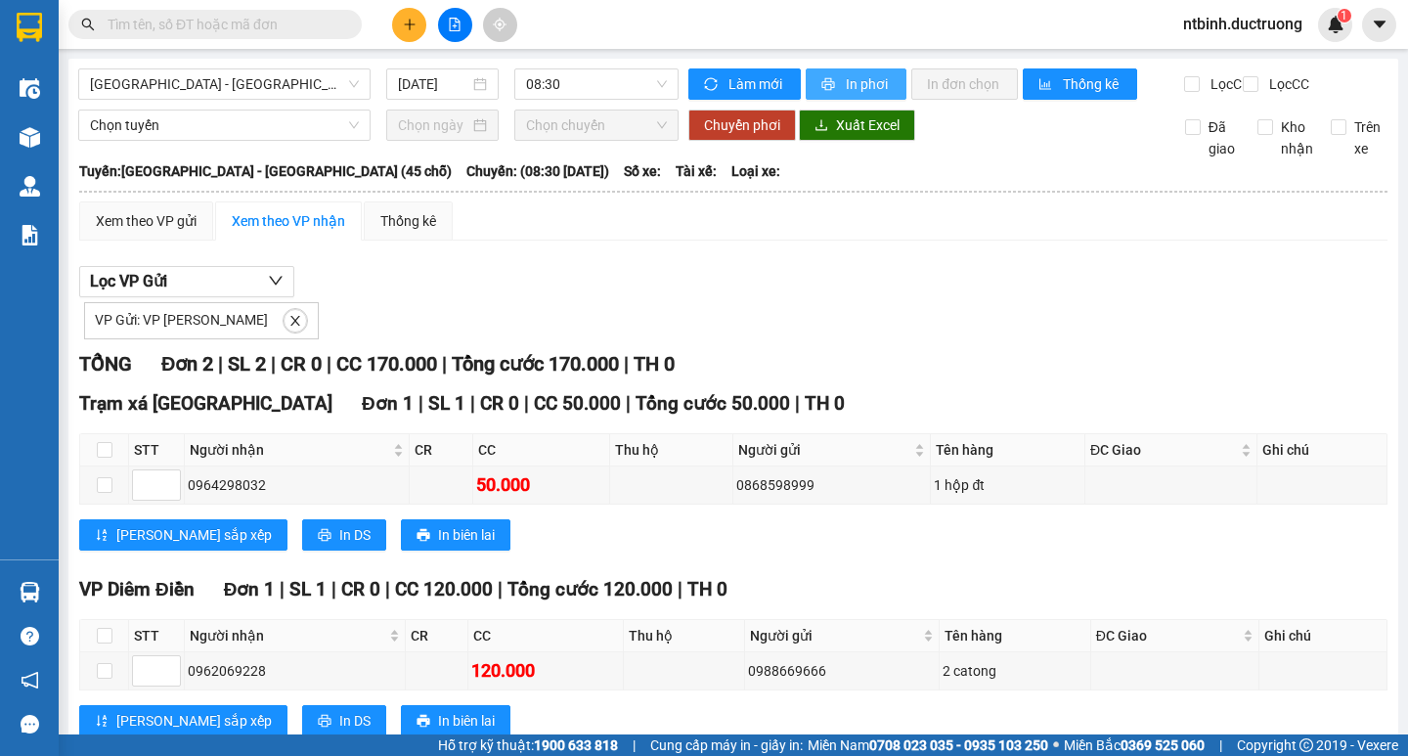
click at [846, 82] on span "In phơi" at bounding box center [868, 84] width 45 height 22
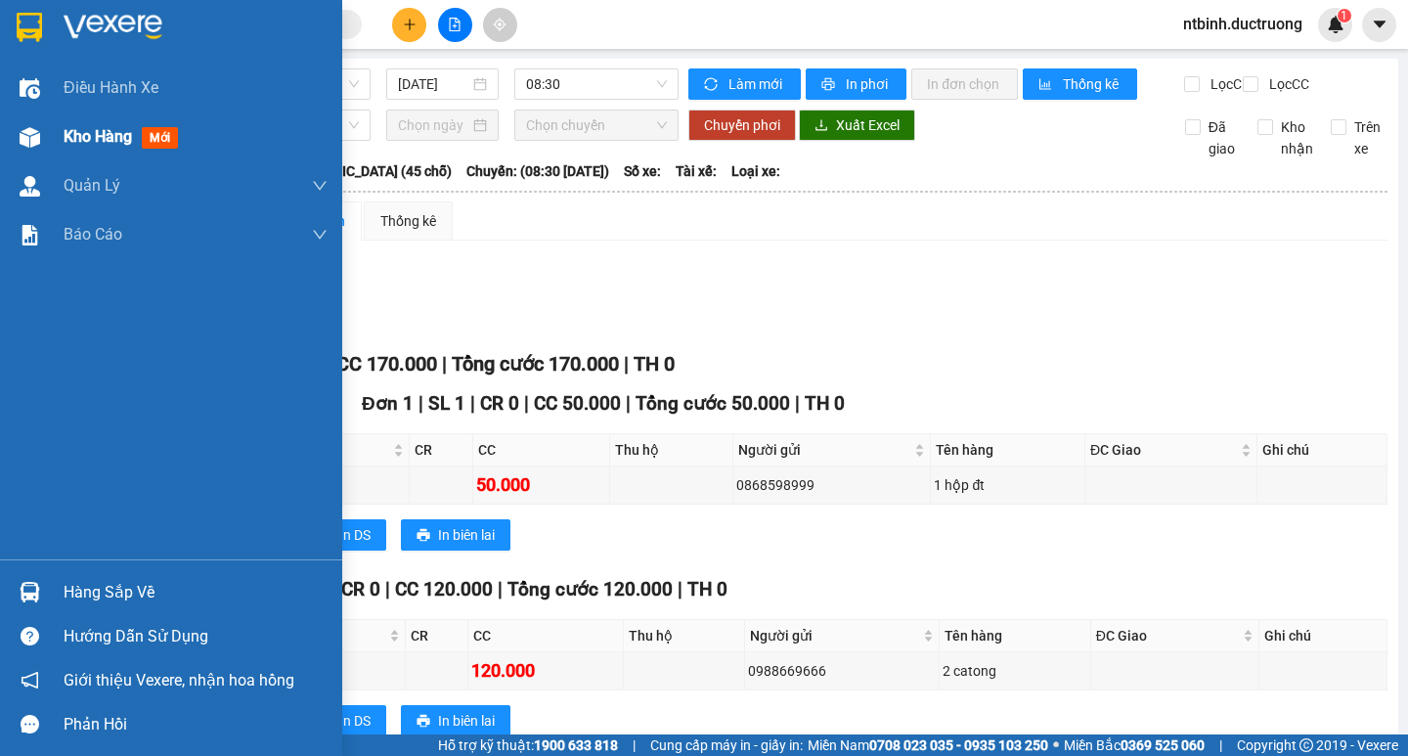
click at [14, 156] on div "Kho hàng mới" at bounding box center [171, 136] width 342 height 49
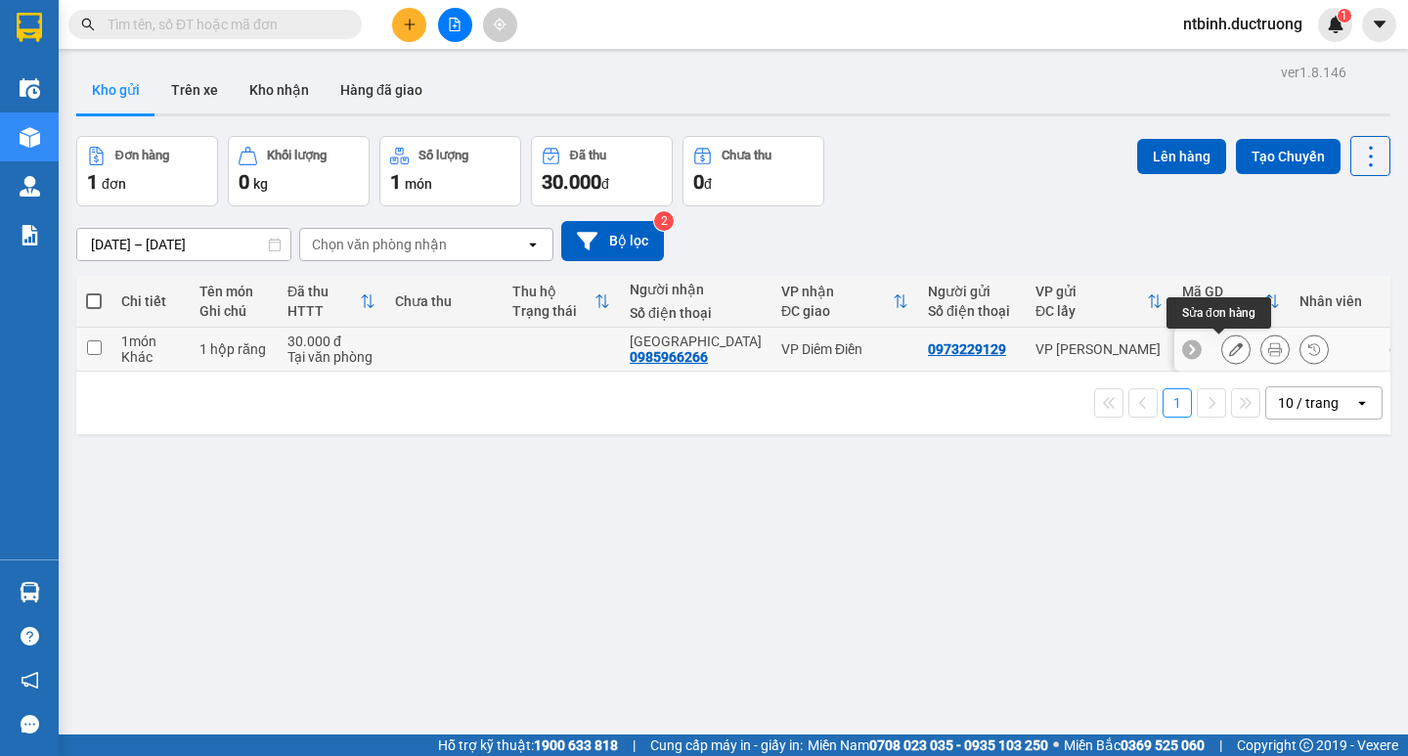
click at [1231, 347] on button at bounding box center [1235, 349] width 27 height 34
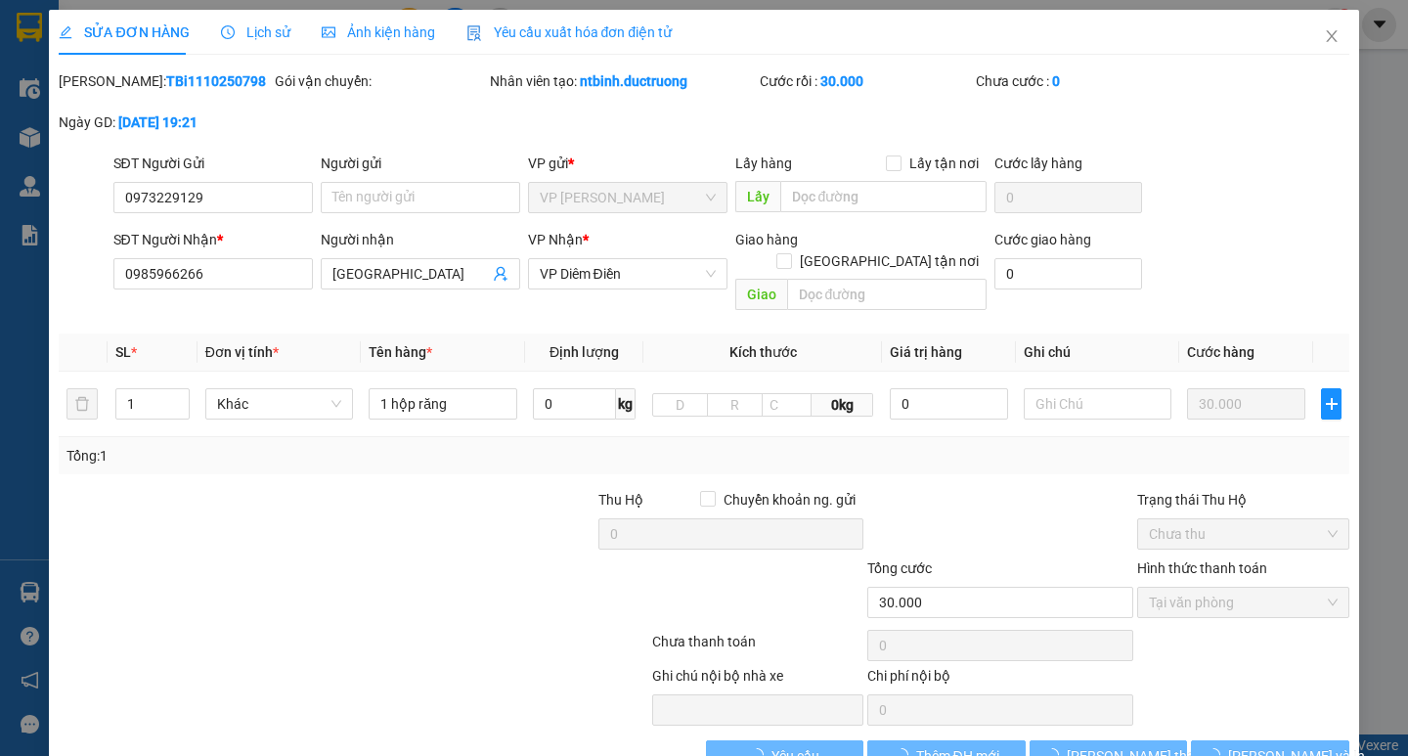
type input "0973229129"
type input "0985966266"
type input "[GEOGRAPHIC_DATA]"
type input "30.000"
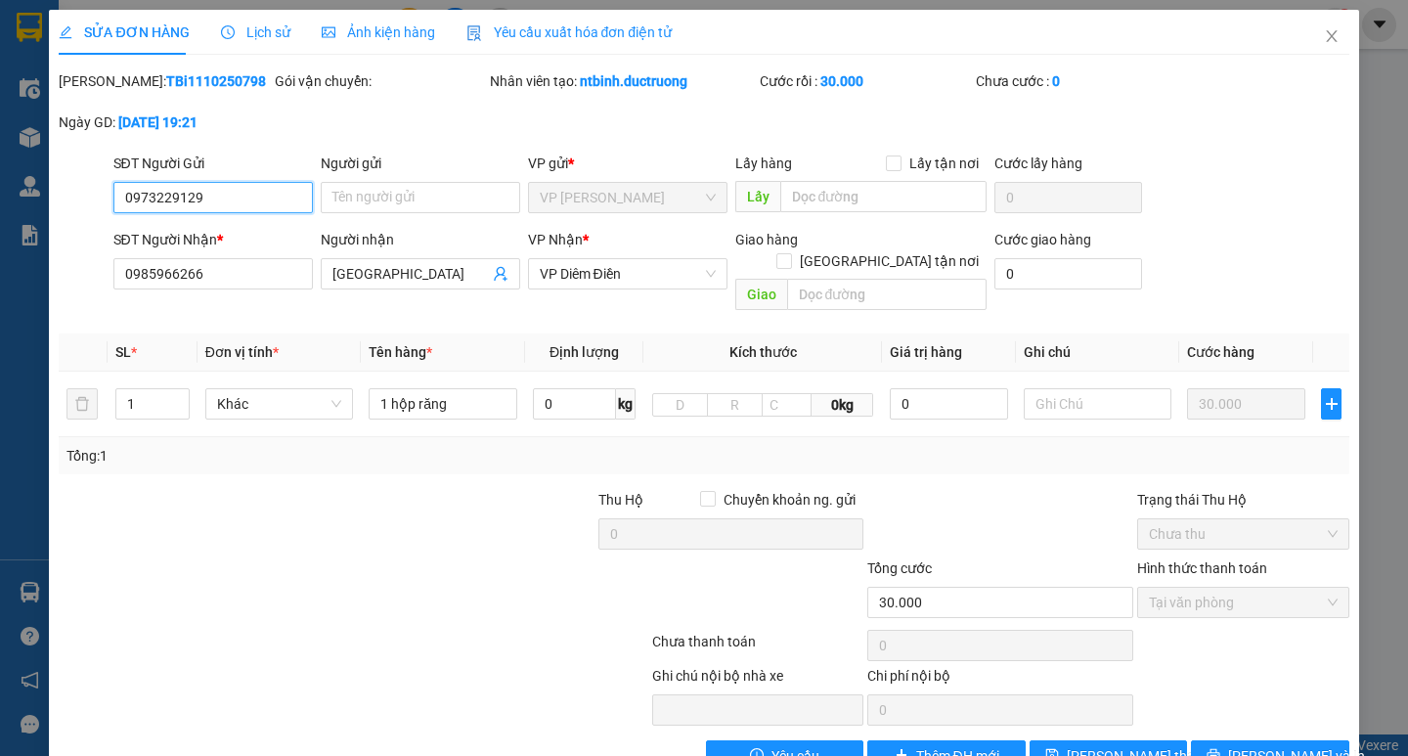
drag, startPoint x: 248, startPoint y: 185, endPoint x: 57, endPoint y: 198, distance: 192.1
click at [57, 198] on div "SĐT Người Gửi 0973229129 0973229129 Người gửi Tên người gửi VP gửi * VP [PERSON…" at bounding box center [704, 187] width 1294 height 68
type input "0366525385"
click at [84, 278] on div "SĐT Người Nhận * 0985966266 0985966266 Người nhận hà giang VP Nhận * VP Diêm Đi…" at bounding box center [704, 274] width 1294 height 90
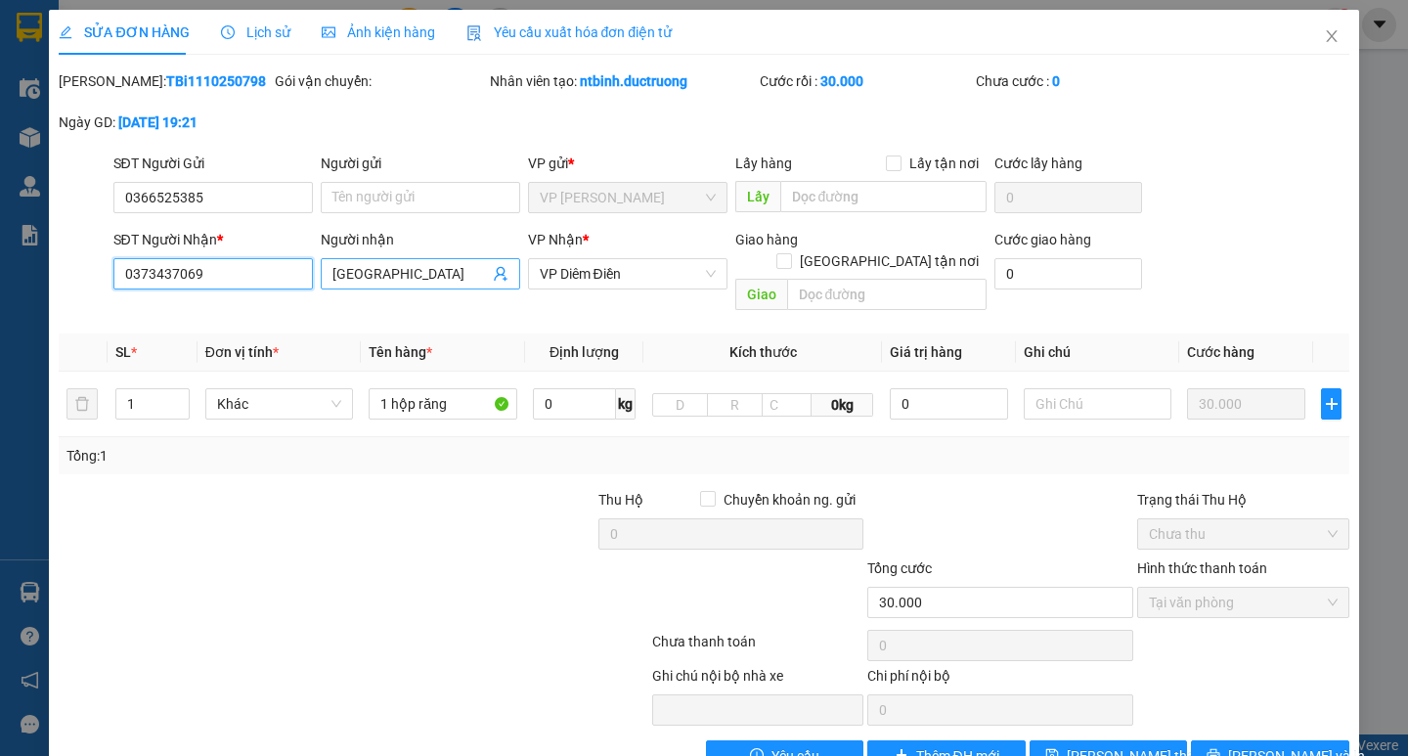
type input "0373437069"
drag, startPoint x: 355, startPoint y: 274, endPoint x: 327, endPoint y: 274, distance: 28.4
click at [327, 274] on span "[GEOGRAPHIC_DATA]" at bounding box center [420, 273] width 199 height 31
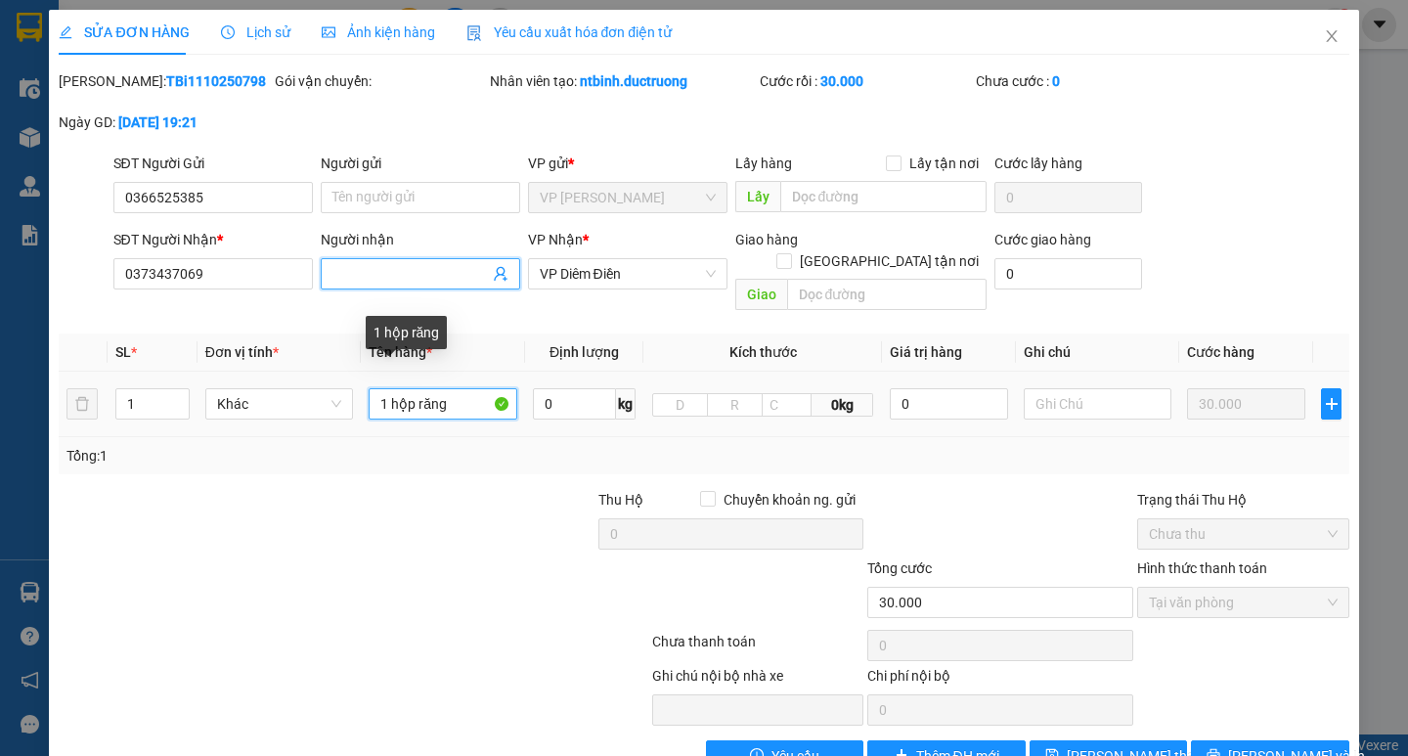
click at [451, 388] on input "1 hộp răng" at bounding box center [443, 403] width 148 height 31
type input "1"
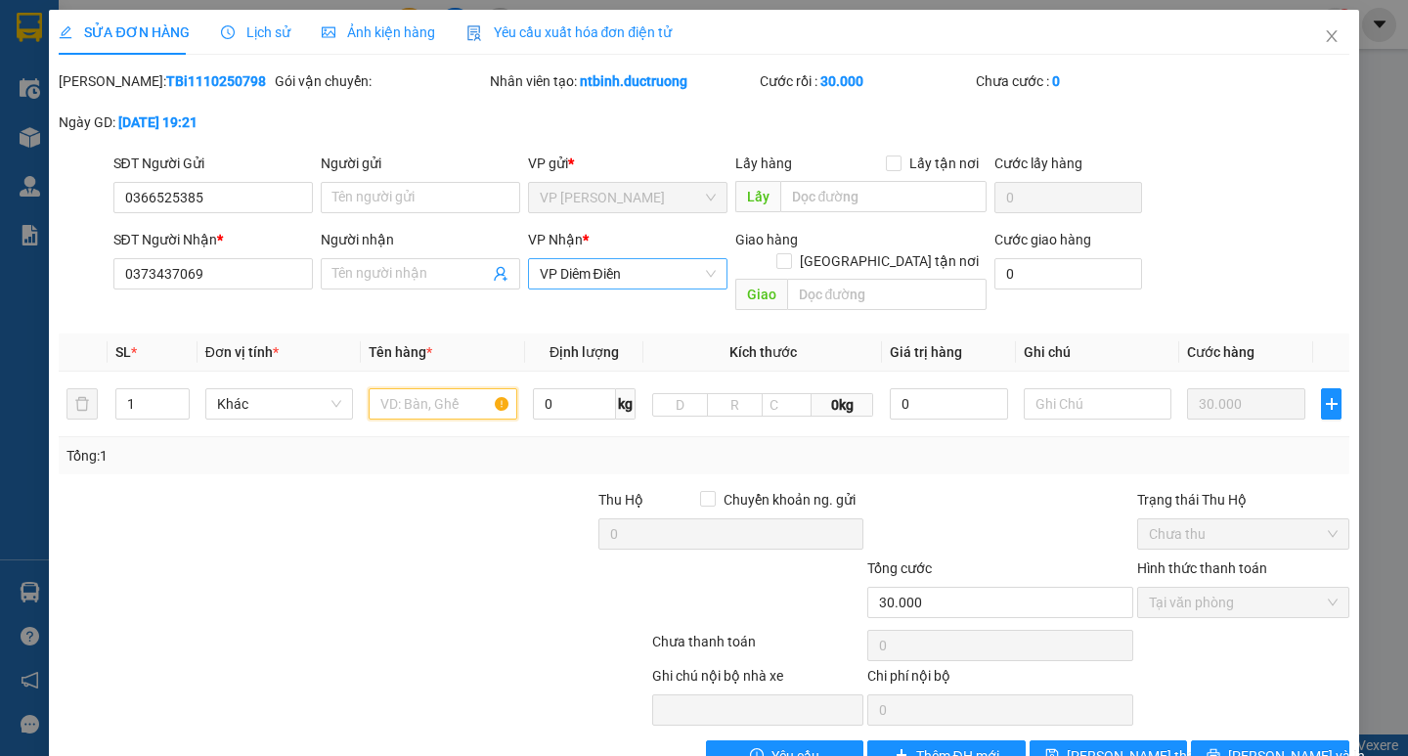
click at [644, 272] on span "VP Diêm Điền" at bounding box center [628, 273] width 176 height 29
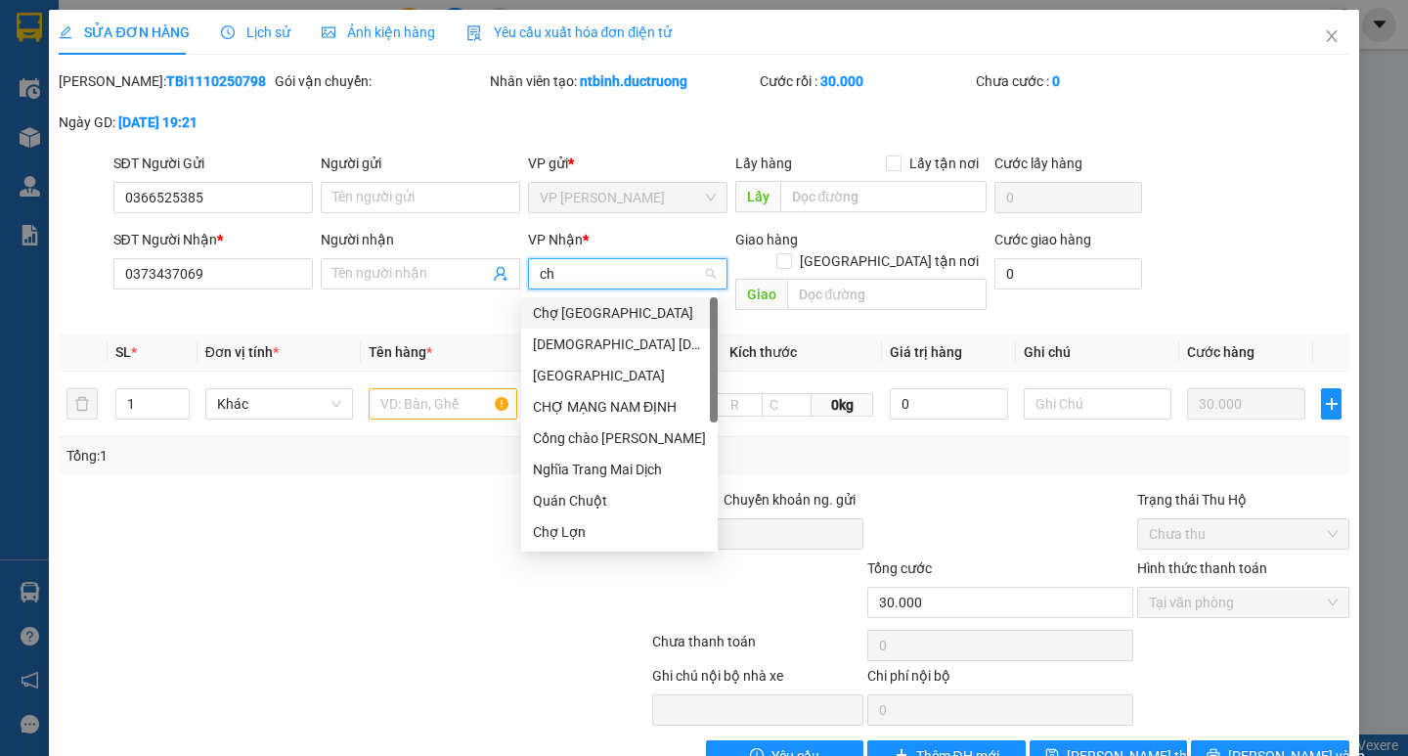
type input "cho"
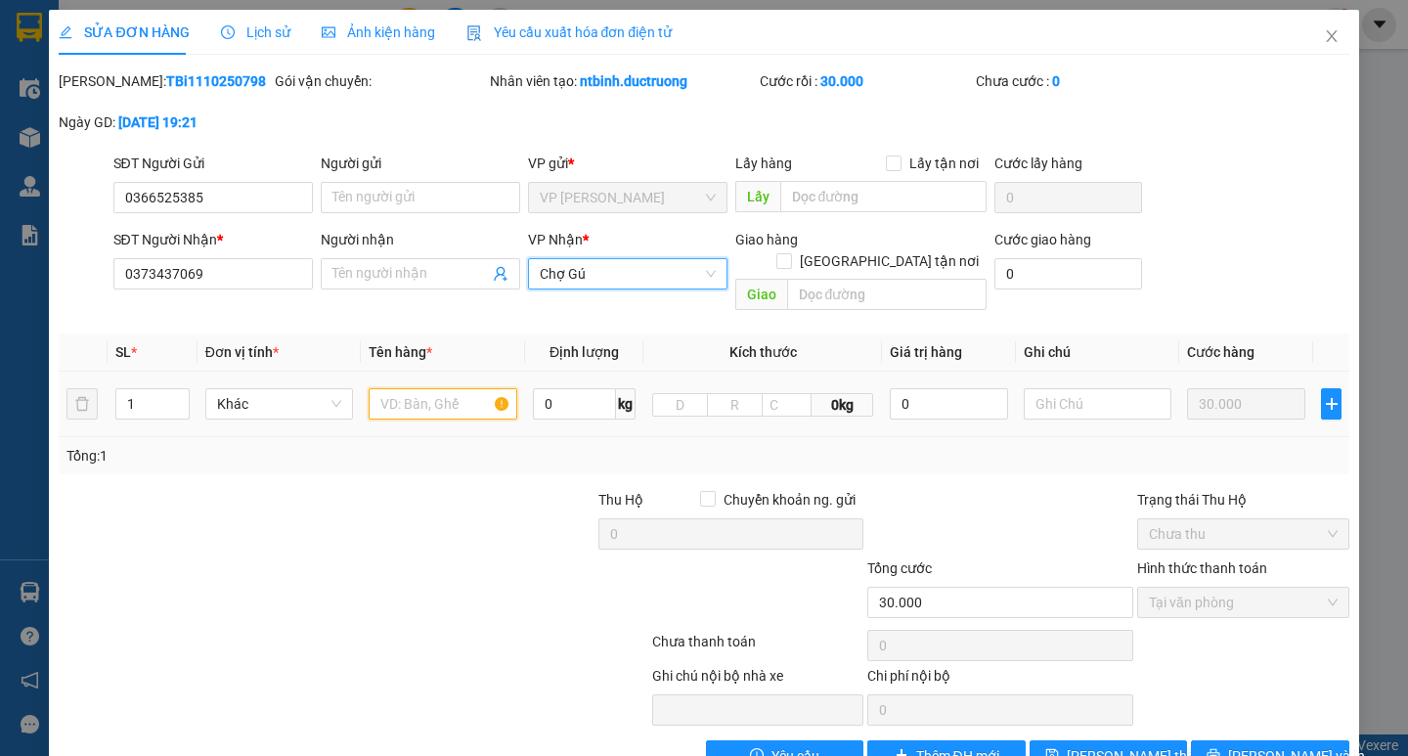
click at [411, 389] on input "text" at bounding box center [443, 403] width 148 height 31
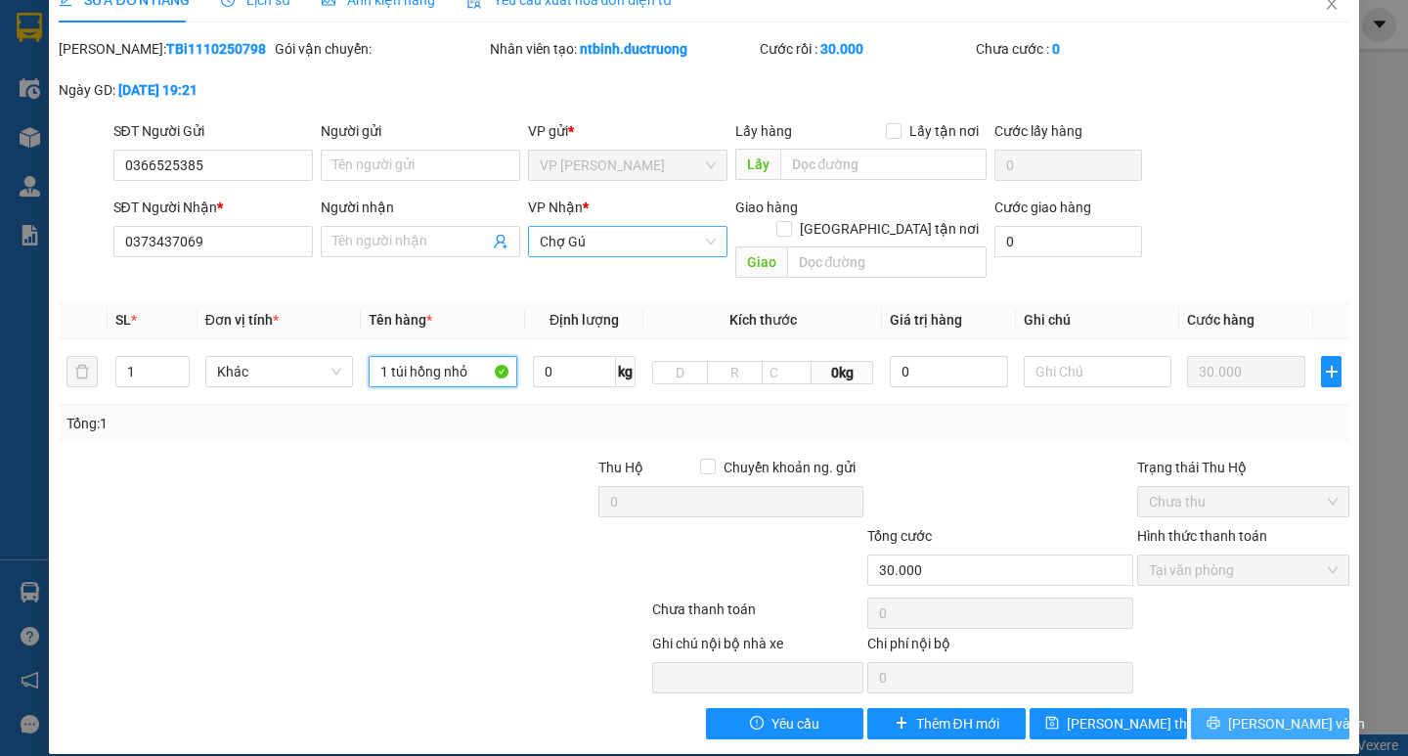
type input "1 túi hồng nhỏ"
click at [1245, 713] on span "[PERSON_NAME] và In" at bounding box center [1296, 724] width 137 height 22
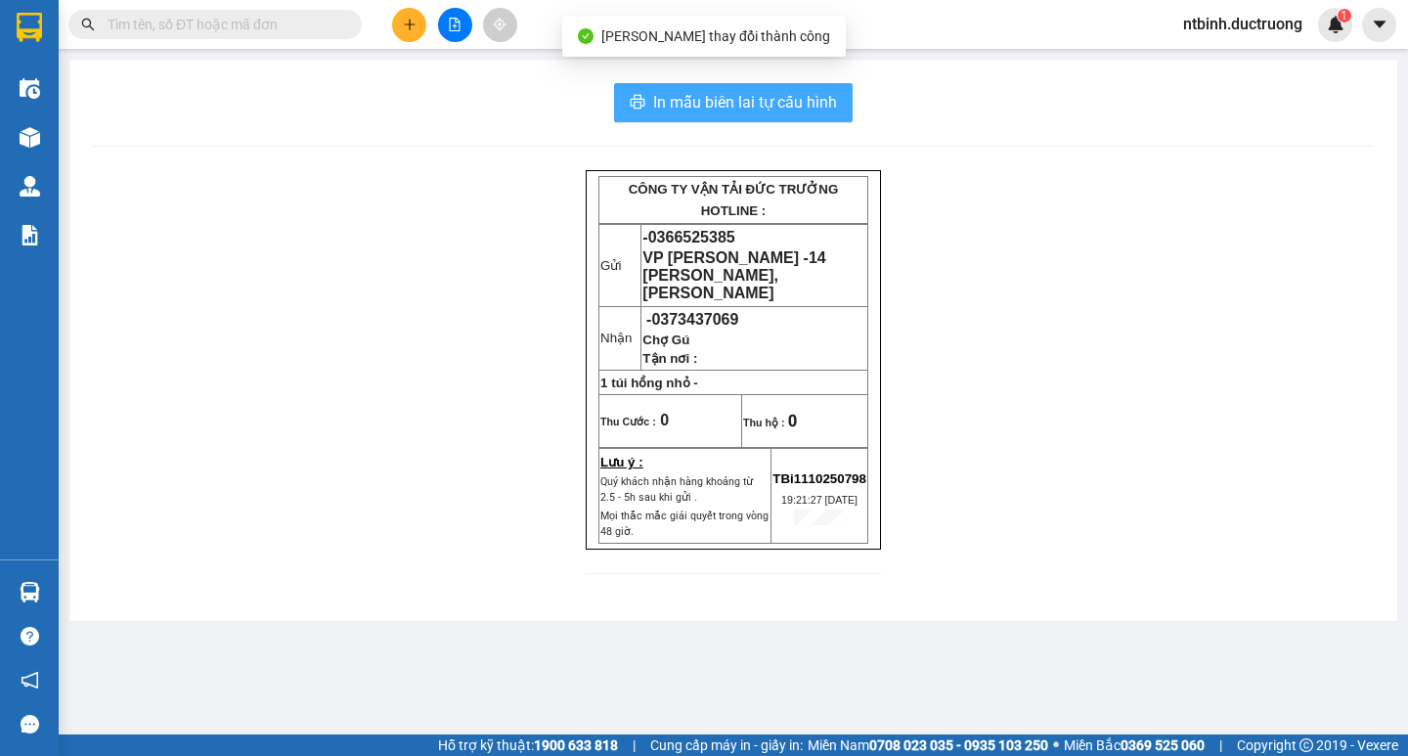
click at [790, 120] on button "In mẫu biên lai tự cấu hình" at bounding box center [733, 102] width 239 height 39
click at [790, 108] on span "In mẫu biên lai tự cấu hình" at bounding box center [745, 102] width 184 height 24
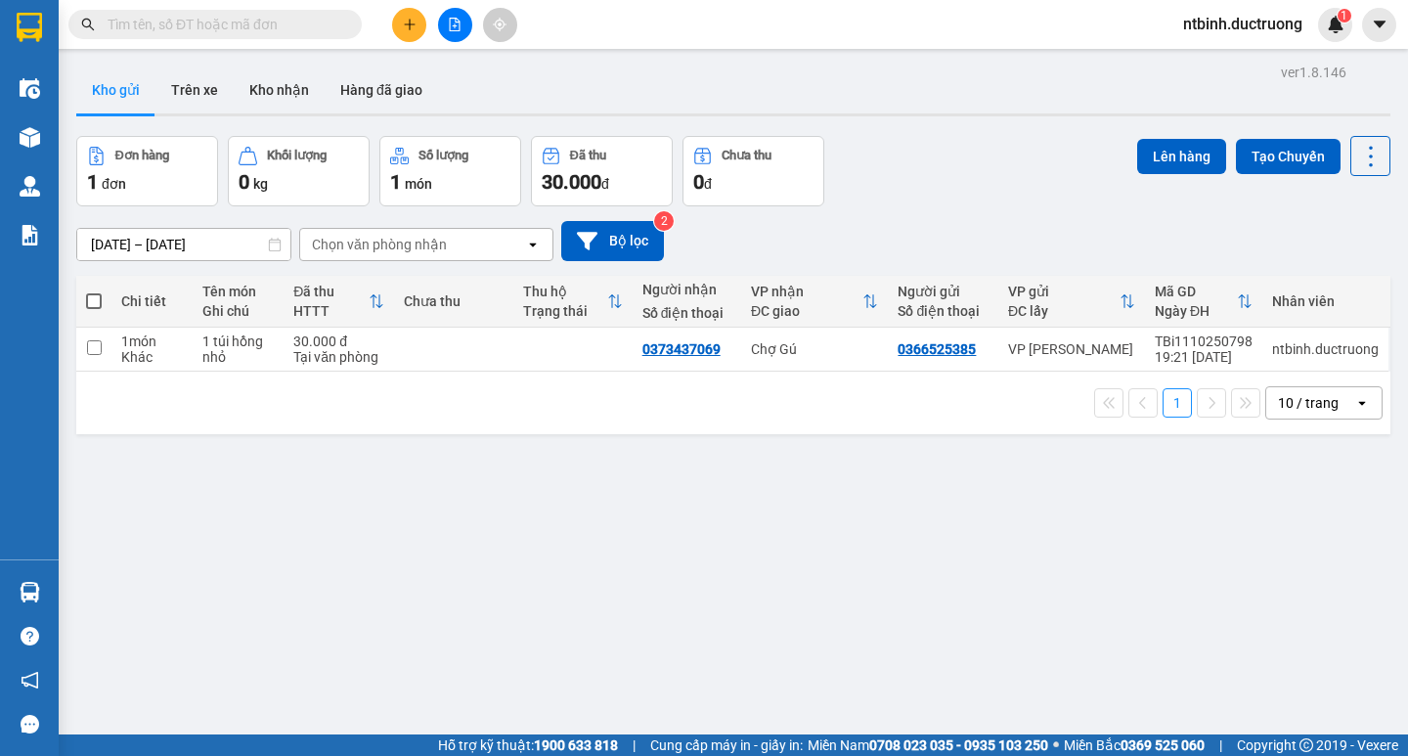
click at [405, 16] on button at bounding box center [409, 25] width 34 height 34
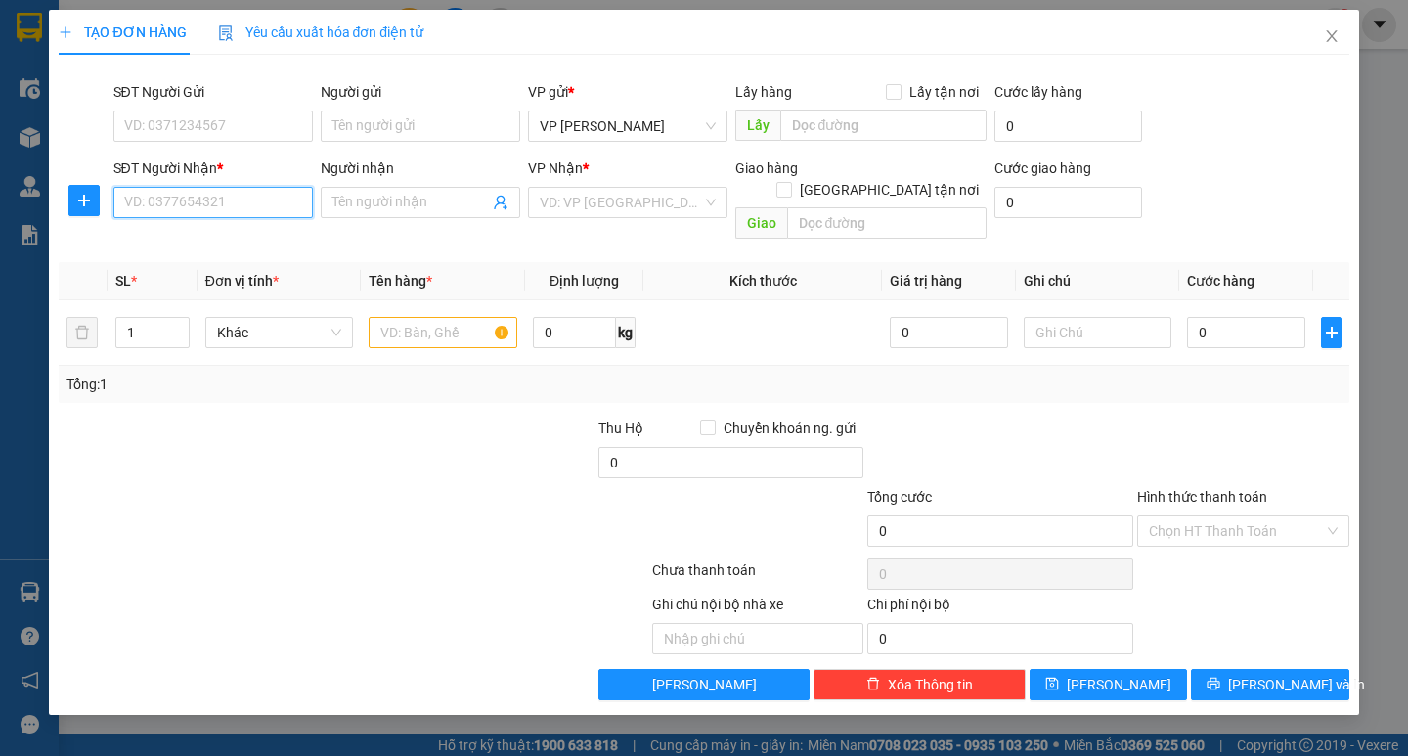
click at [156, 206] on input "SĐT Người Nhận *" at bounding box center [212, 202] width 199 height 31
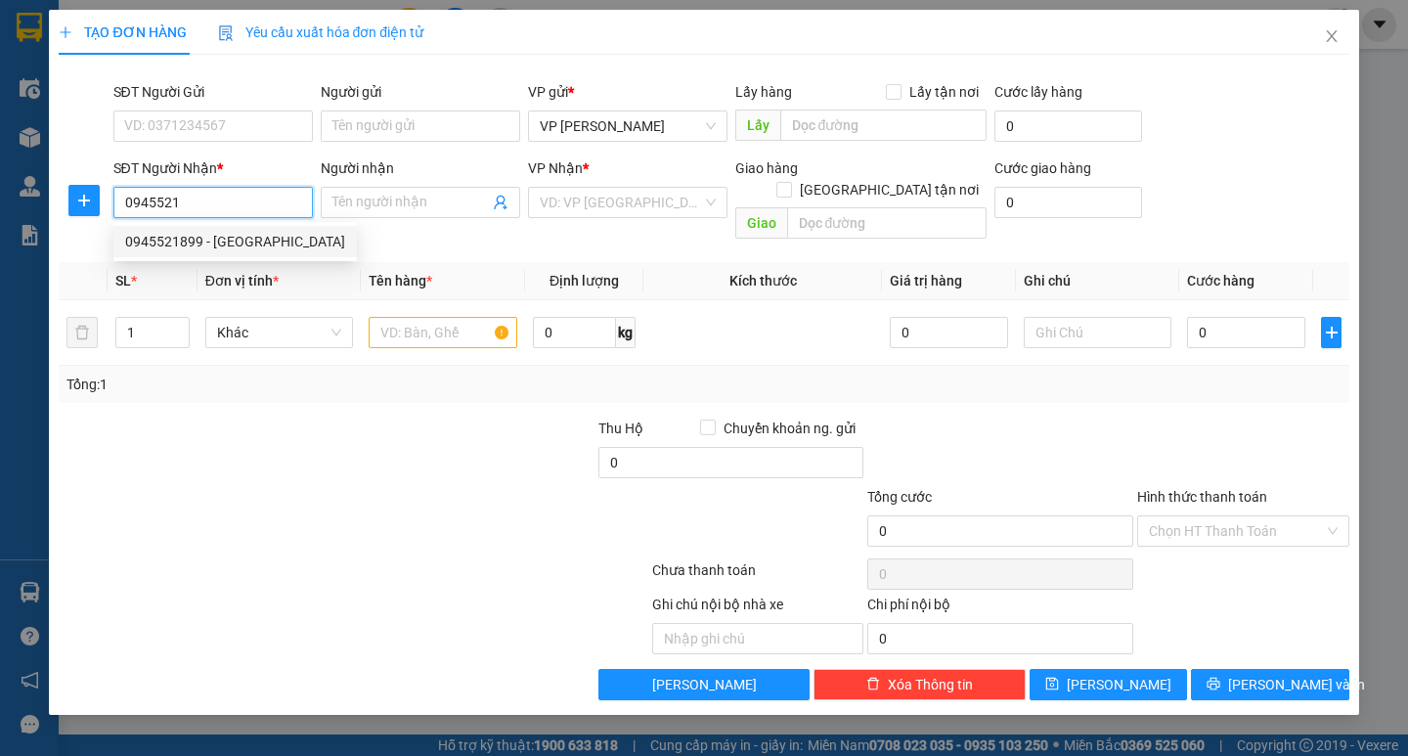
click at [222, 244] on div "0945521899 - [GEOGRAPHIC_DATA]" at bounding box center [235, 242] width 220 height 22
type input "0945521899"
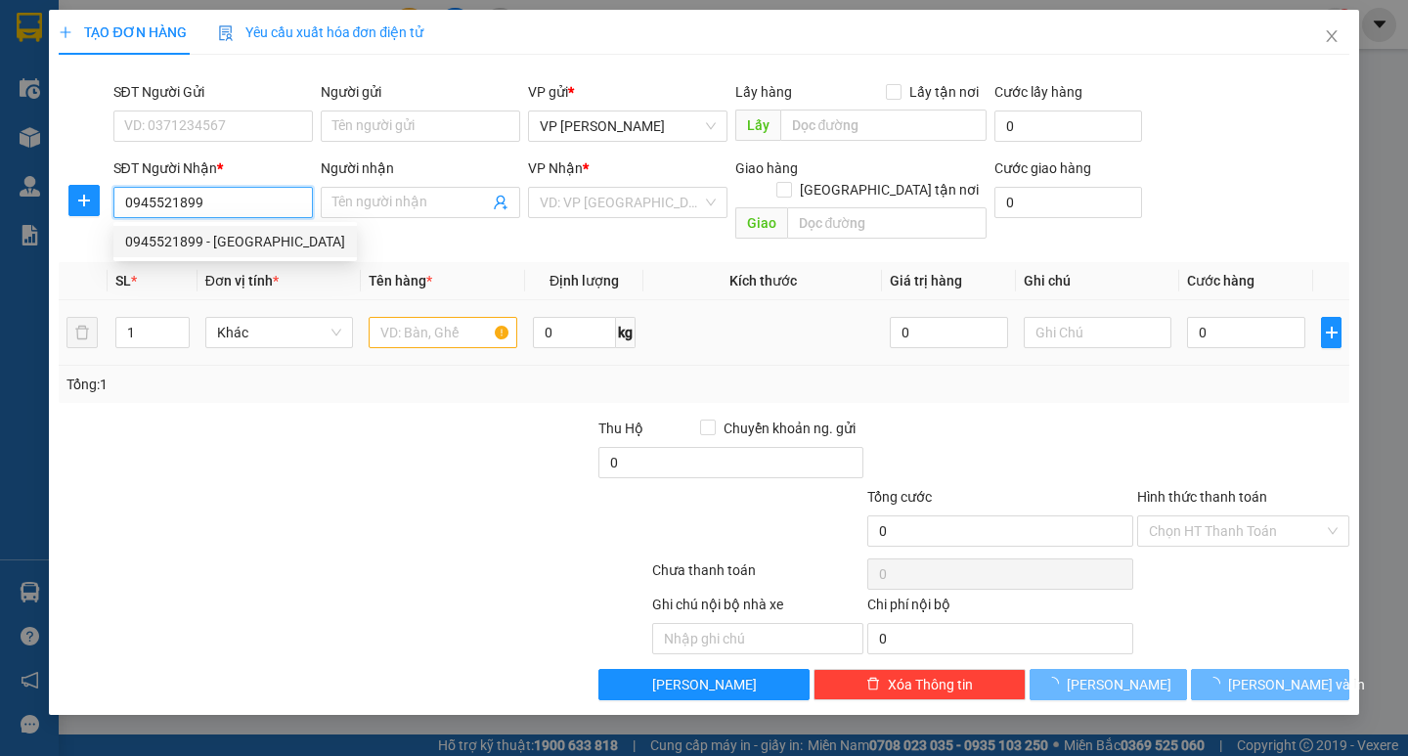
type input "hà"
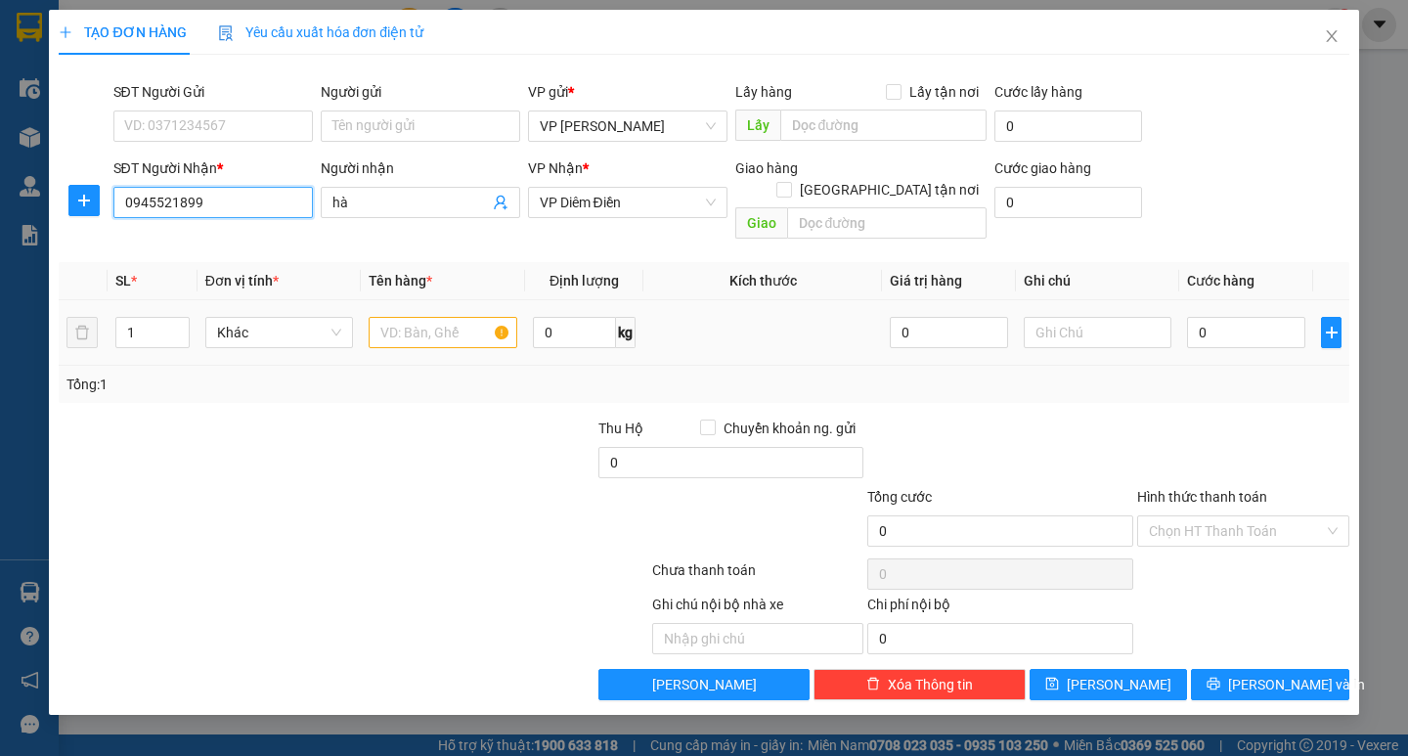
type input "0945521899"
click at [430, 321] on input "text" at bounding box center [443, 332] width 148 height 31
type input "1 catong"
click at [1205, 317] on input "0" at bounding box center [1246, 332] width 118 height 31
click at [1192, 330] on div "0" at bounding box center [1246, 332] width 118 height 39
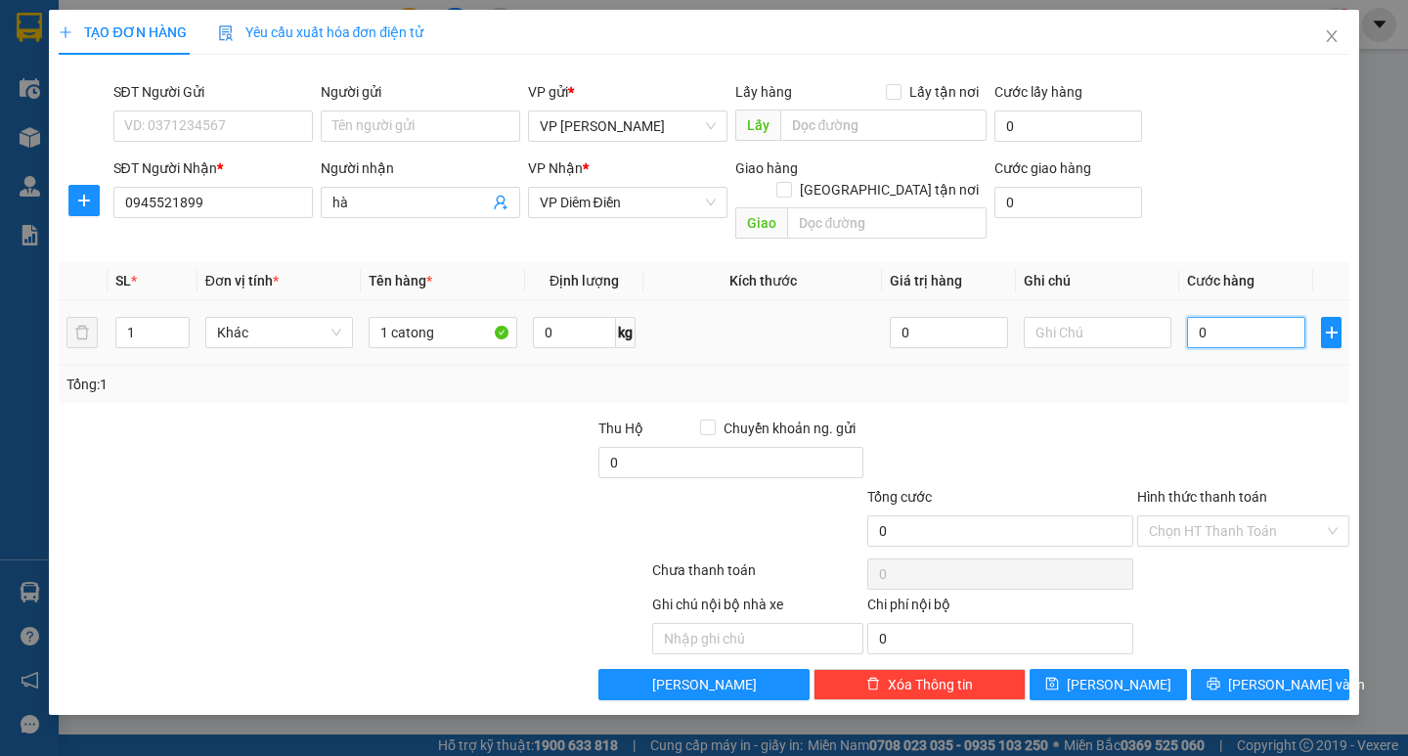
click at [1229, 317] on input "0" at bounding box center [1246, 332] width 118 height 31
click at [1201, 320] on input "0" at bounding box center [1246, 332] width 118 height 31
type input "50"
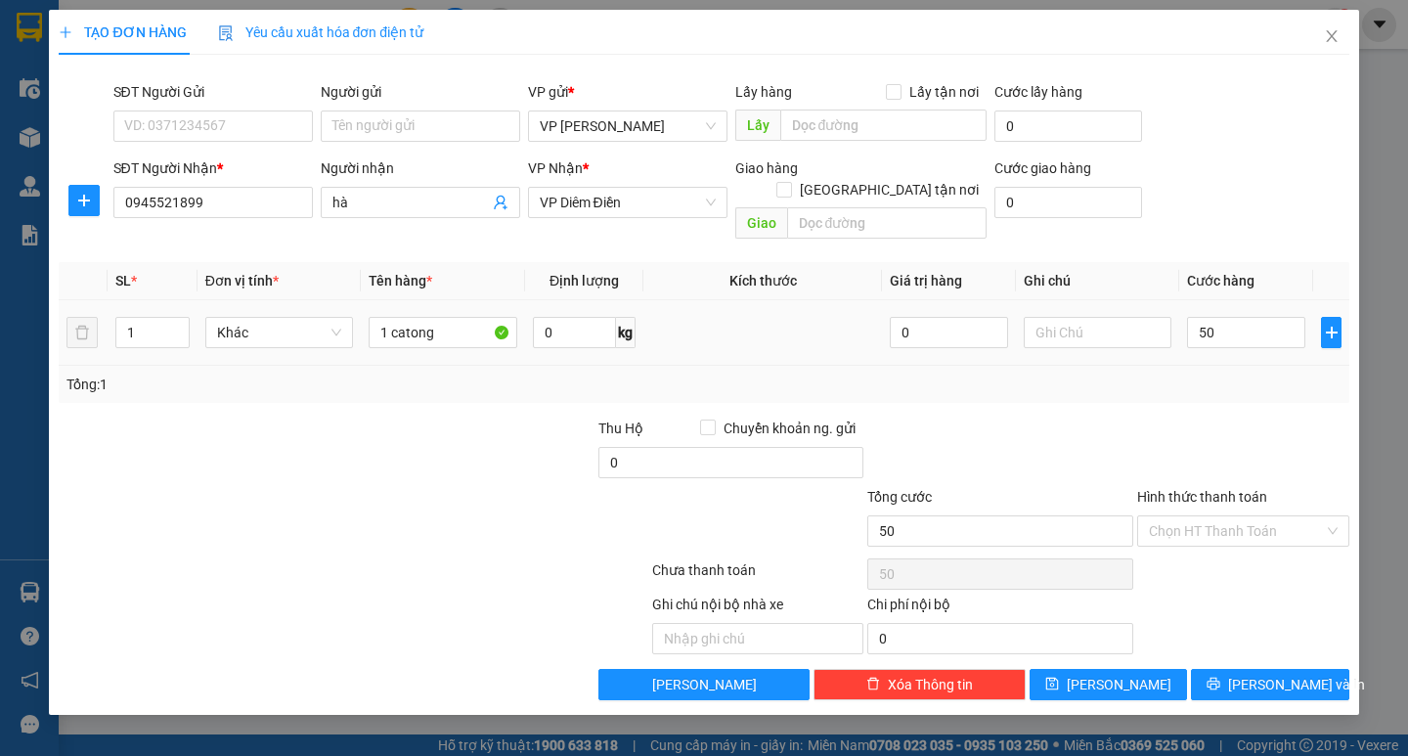
click at [1191, 374] on div "Tổng: 1" at bounding box center [703, 385] width 1274 height 22
type input "50.000"
click at [1271, 674] on span "[PERSON_NAME] và In" at bounding box center [1296, 685] width 137 height 22
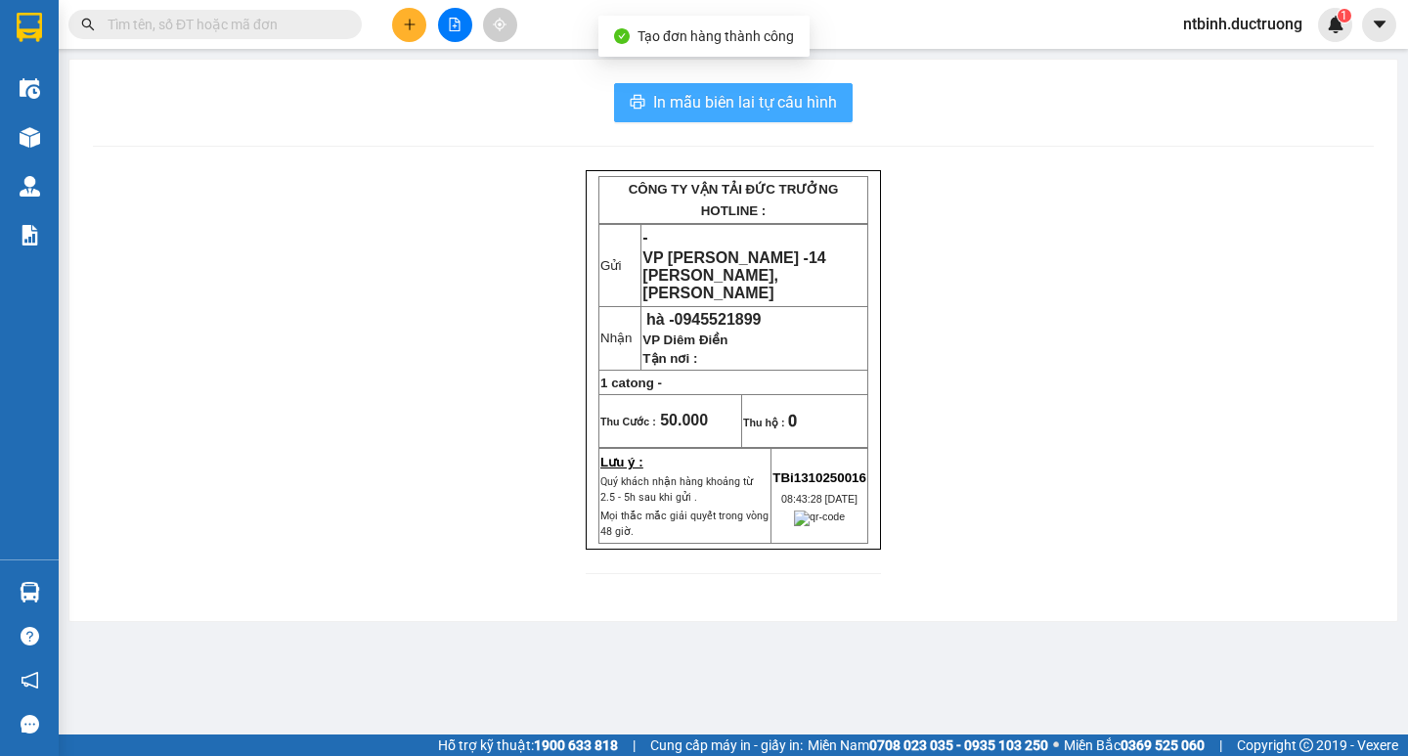
click at [805, 110] on span "In mẫu biên lai tự cấu hình" at bounding box center [745, 102] width 184 height 24
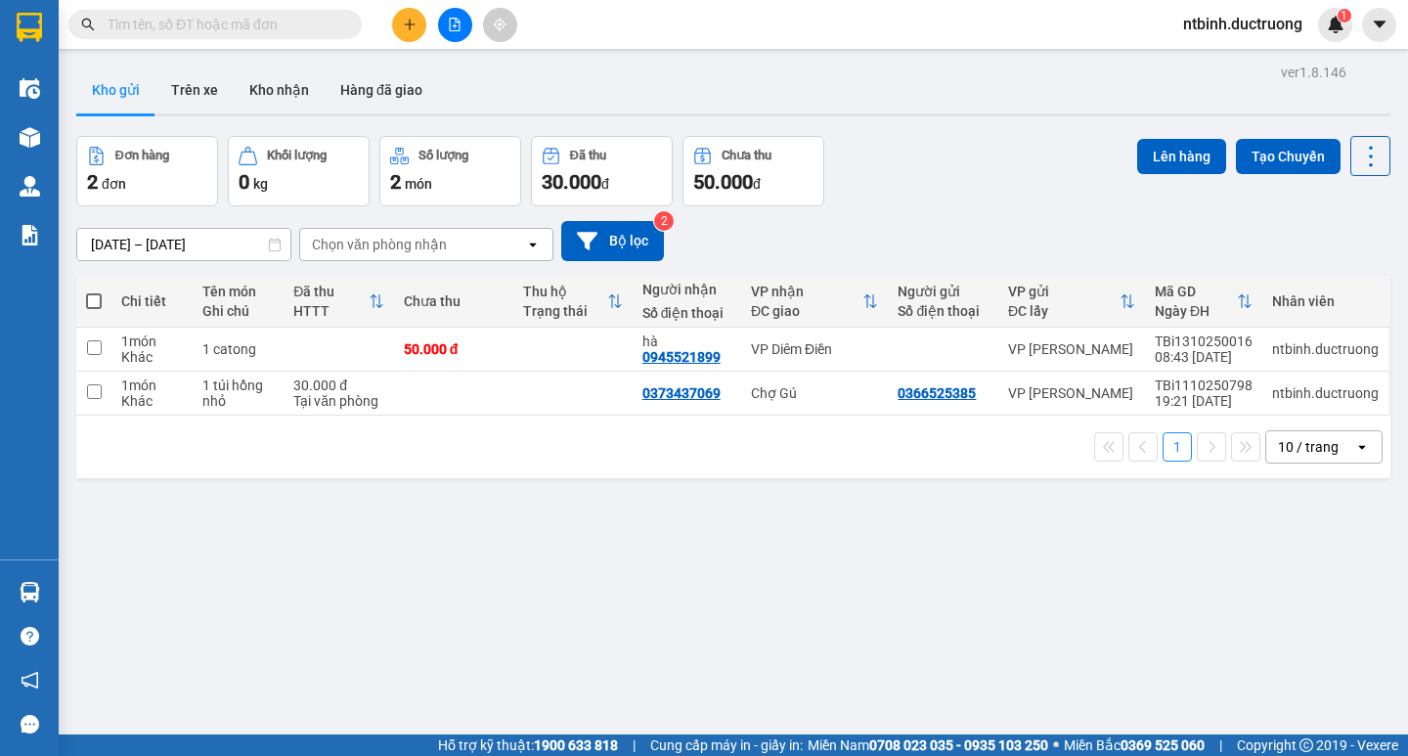
click at [416, 12] on button at bounding box center [409, 25] width 34 height 34
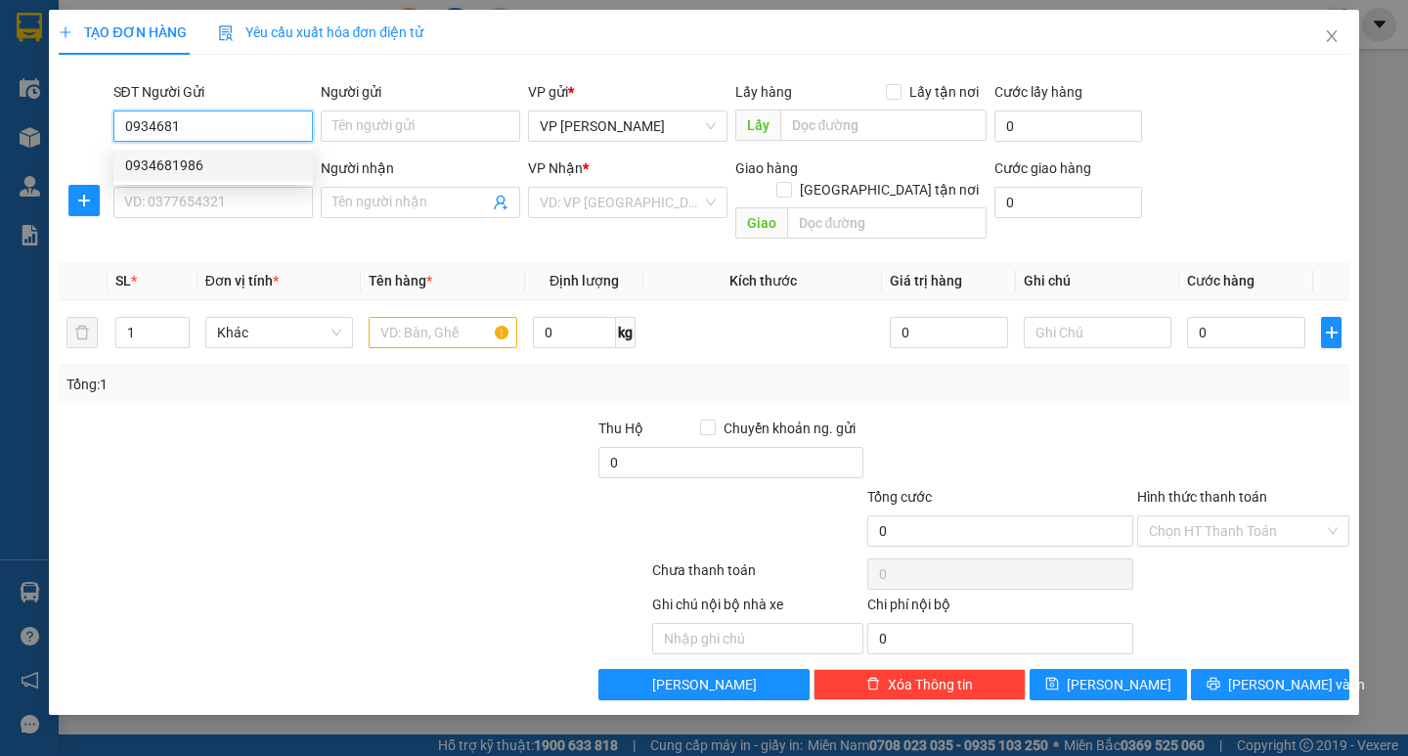
click at [211, 162] on div "0934681986" at bounding box center [213, 165] width 176 height 22
type input "0934681986"
click at [219, 211] on input "SĐT Người Nhận *" at bounding box center [212, 202] width 199 height 31
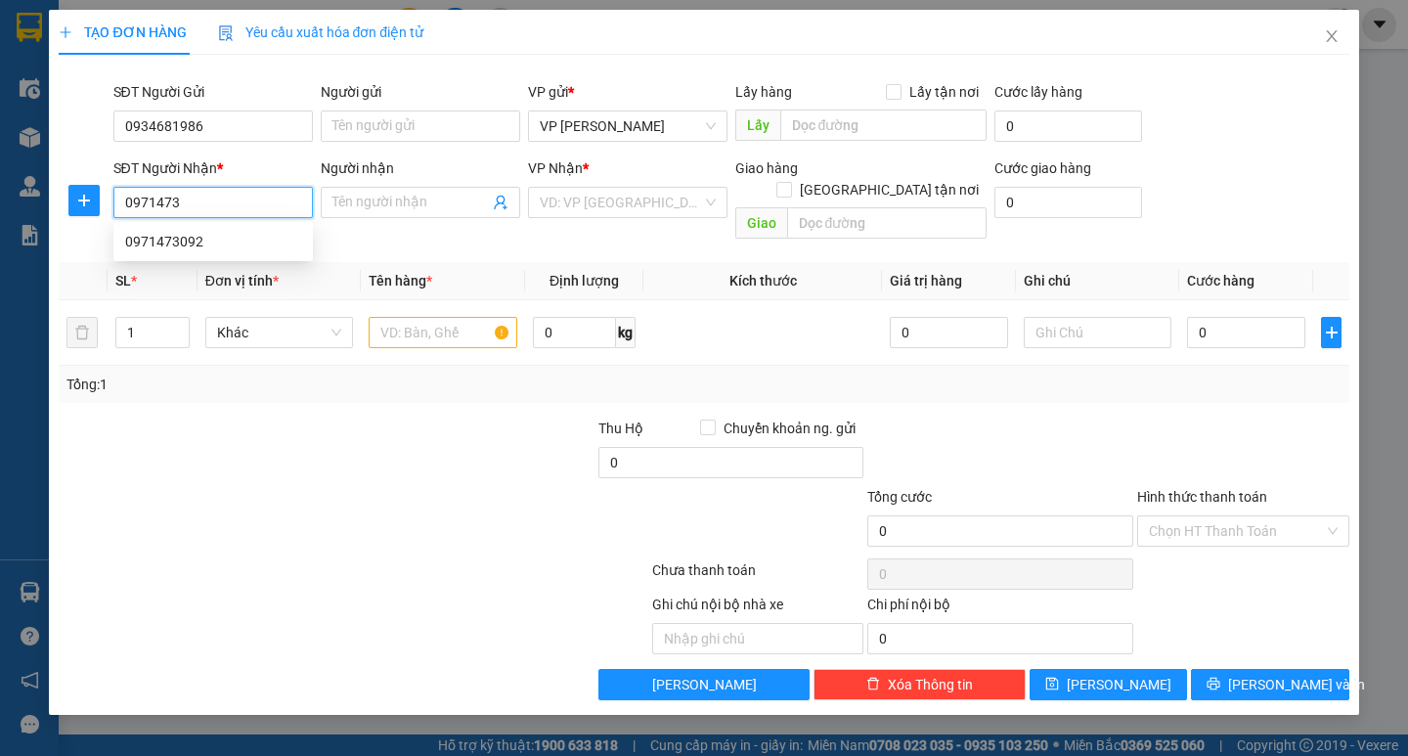
click at [248, 243] on div "0971473092" at bounding box center [213, 242] width 176 height 22
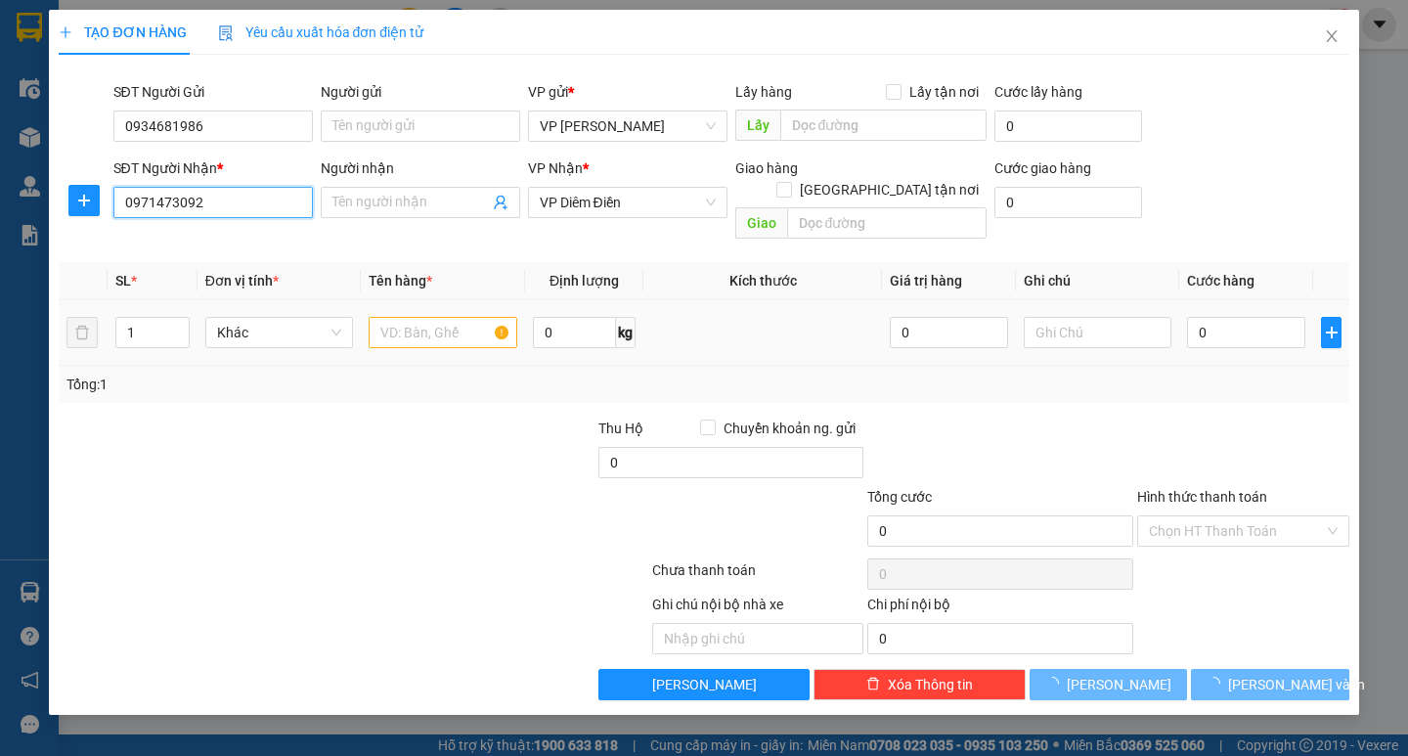
type input "0971473092"
click at [409, 317] on input "text" at bounding box center [443, 332] width 148 height 31
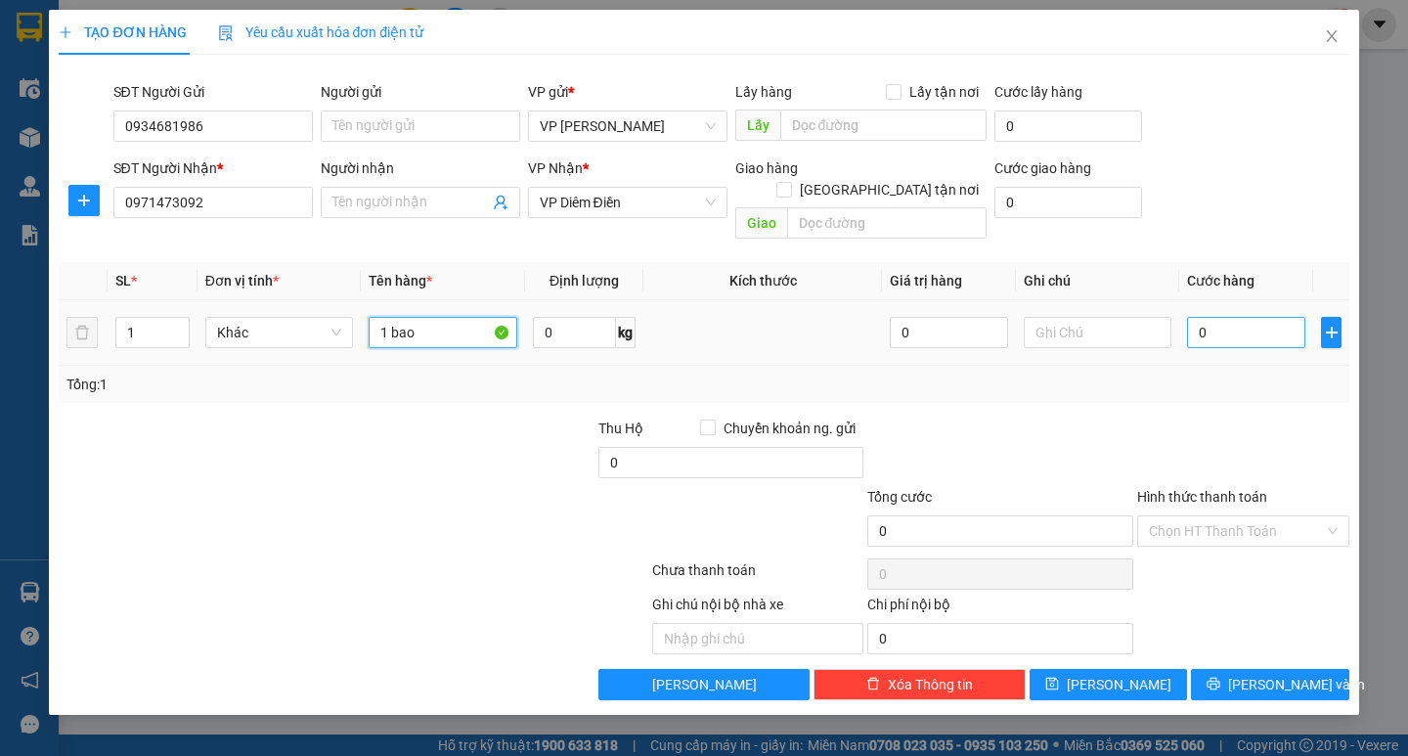
type input "1 bao"
click at [1215, 317] on input "0" at bounding box center [1246, 332] width 118 height 31
click at [1196, 317] on input "0" at bounding box center [1246, 332] width 118 height 31
type input "50"
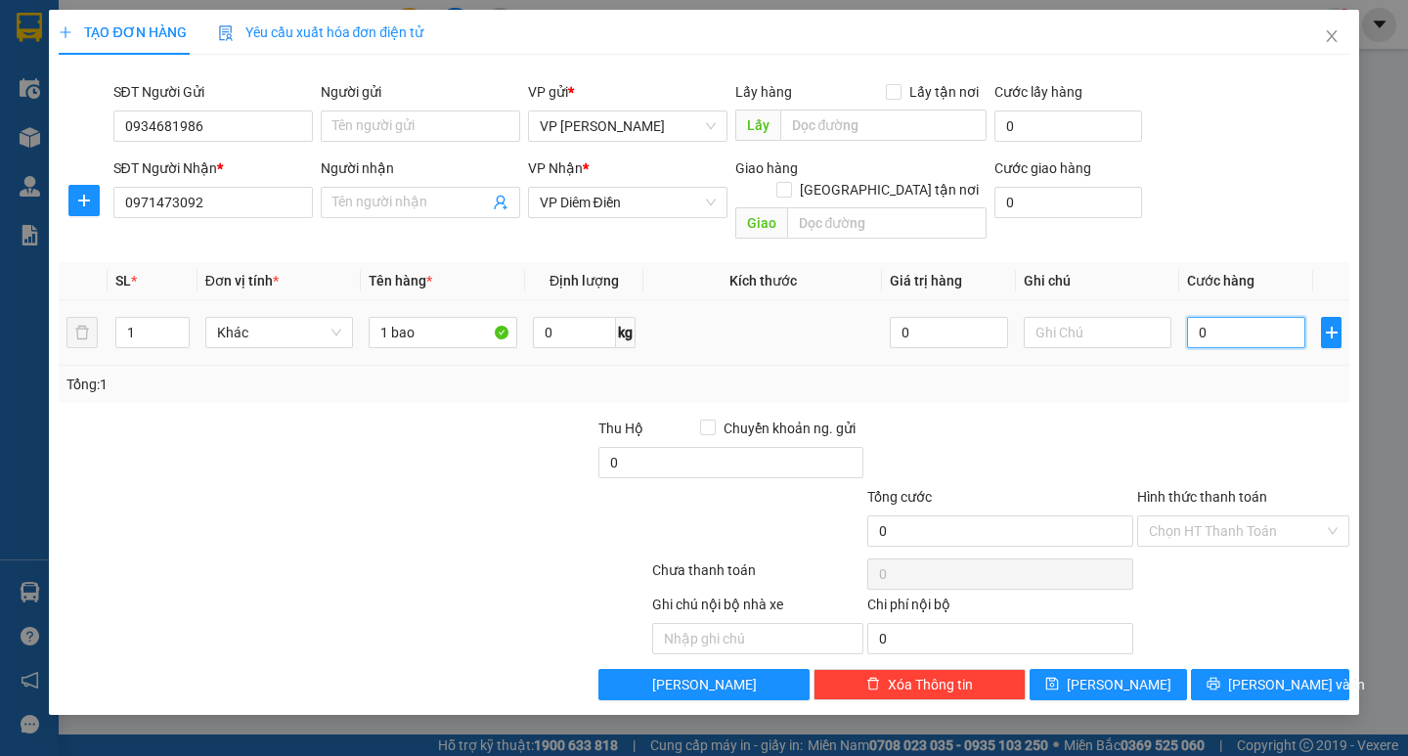
type input "50"
click at [1209, 432] on div at bounding box center [1243, 452] width 216 height 68
type input "50.000"
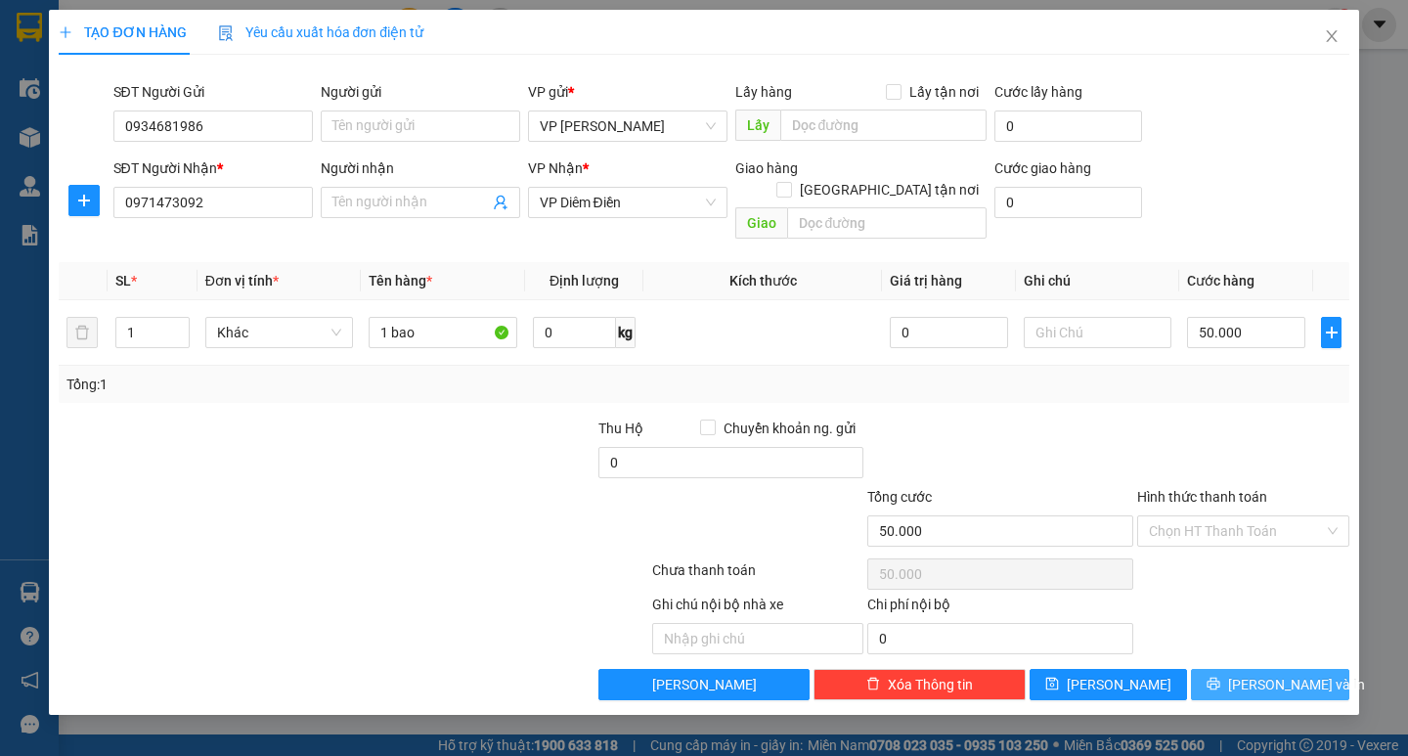
click at [1254, 674] on span "[PERSON_NAME] và In" at bounding box center [1296, 685] width 137 height 22
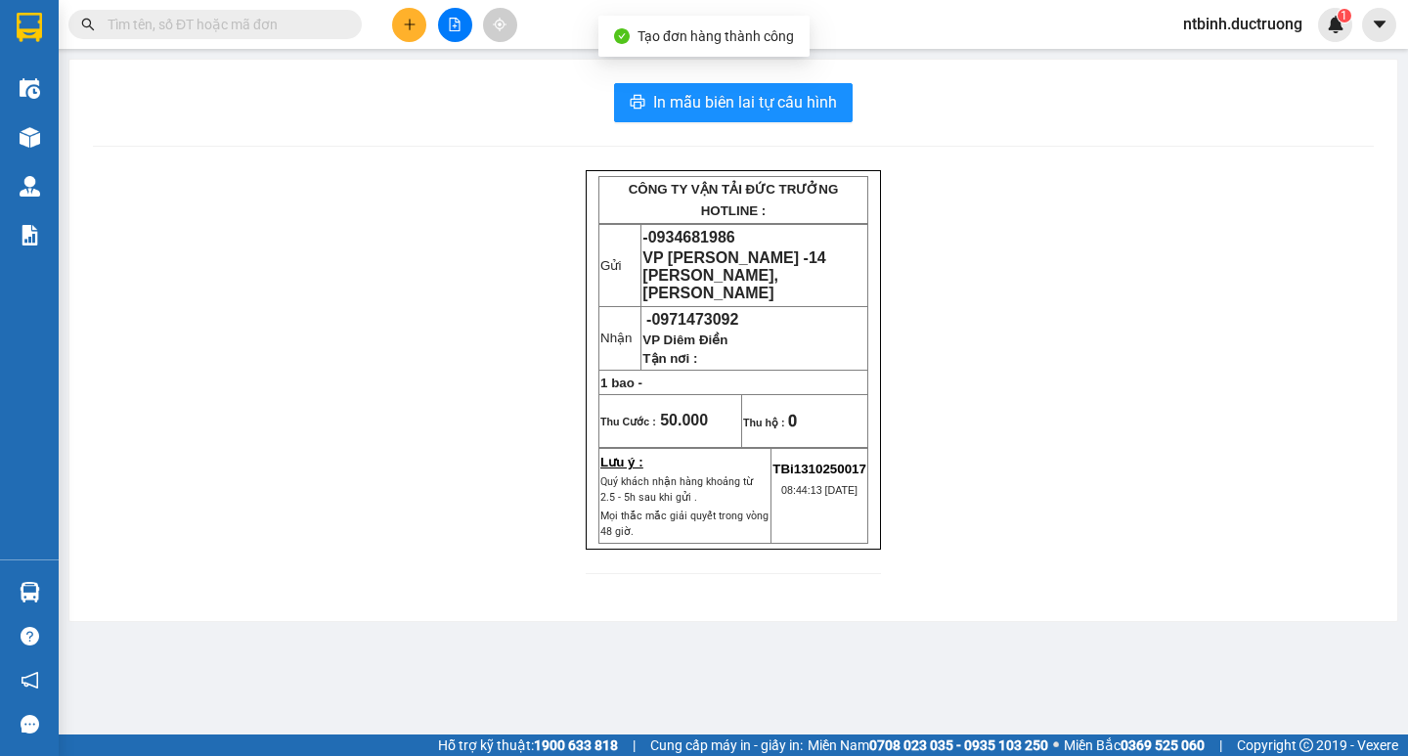
click at [758, 58] on main "In mẫu biên lai tự cấu hình CÔNG TY VẬN TẢI ĐỨC TRƯỞNG HOTLINE : Gửi - 09346819…" at bounding box center [704, 367] width 1408 height 734
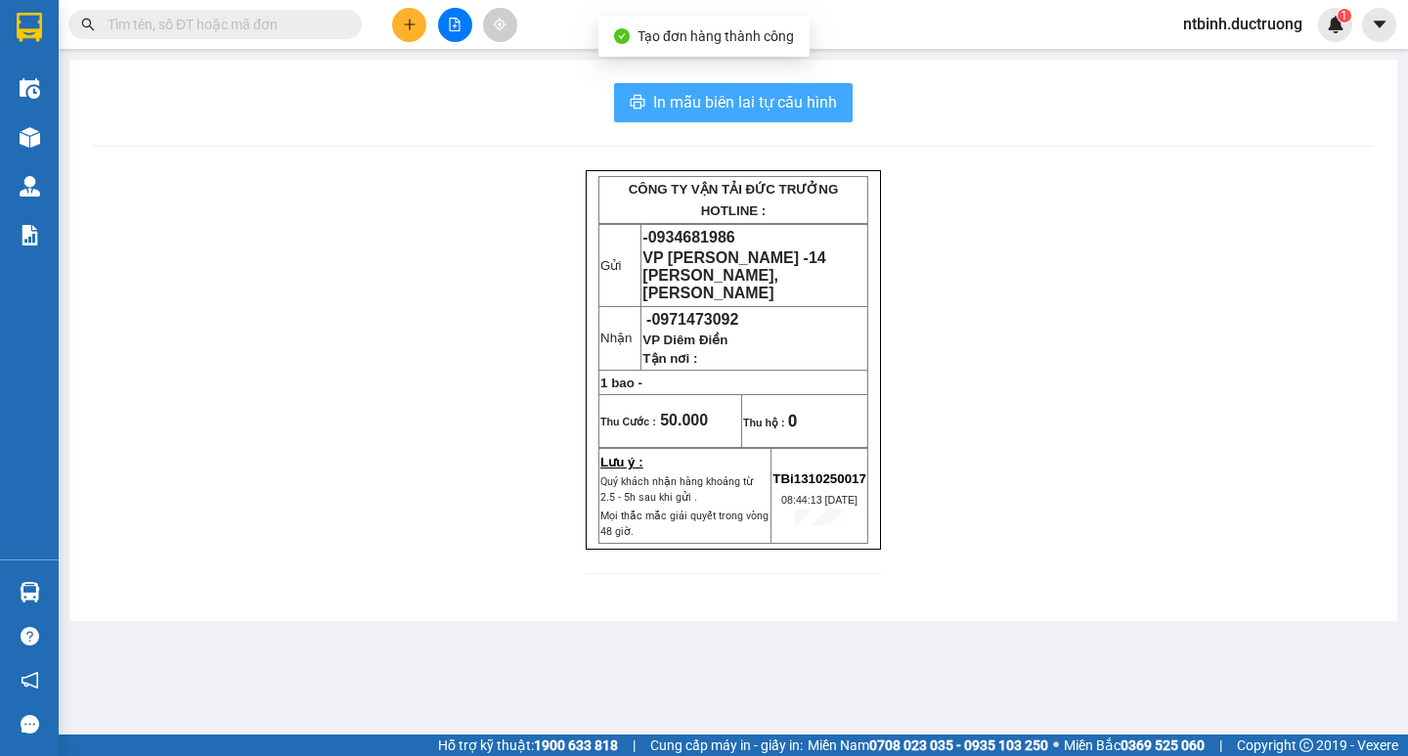
click at [750, 87] on button "In mẫu biên lai tự cấu hình" at bounding box center [733, 102] width 239 height 39
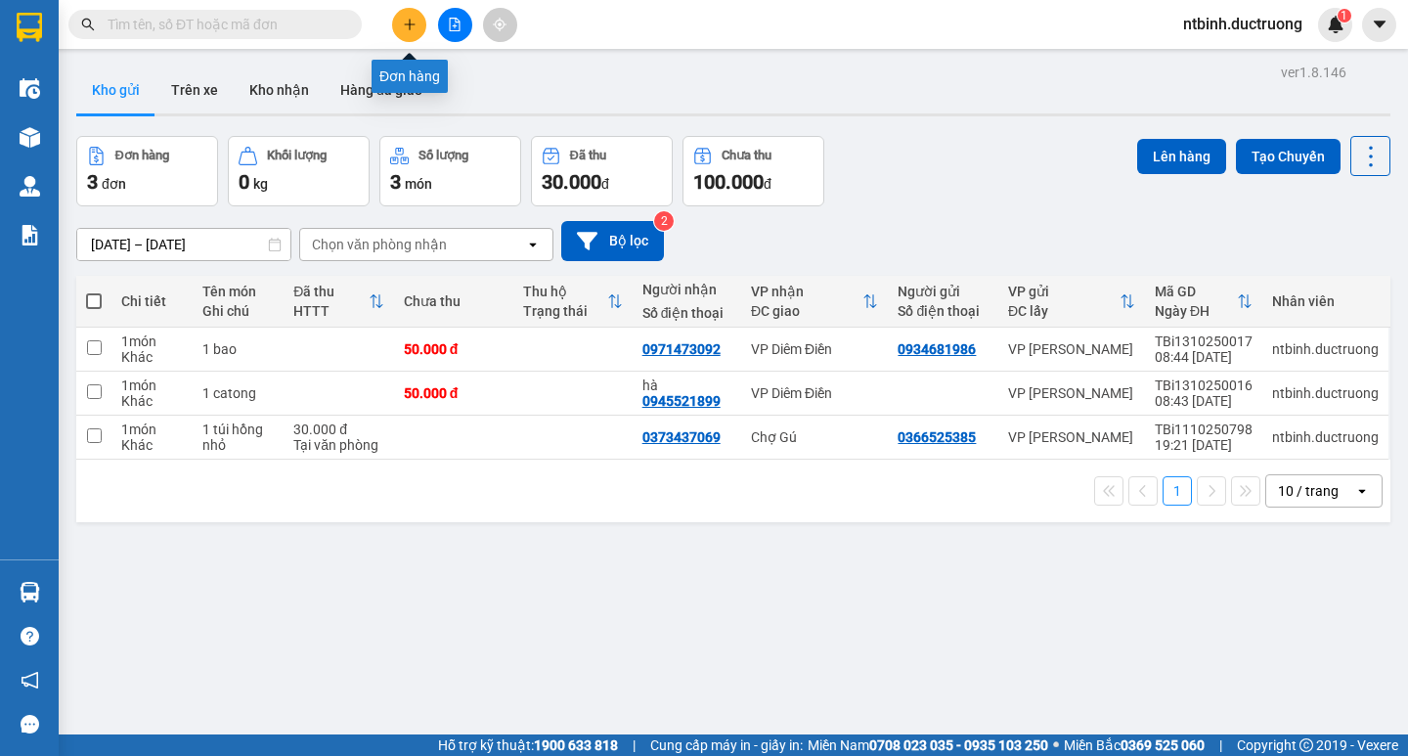
click at [403, 16] on button at bounding box center [409, 25] width 34 height 34
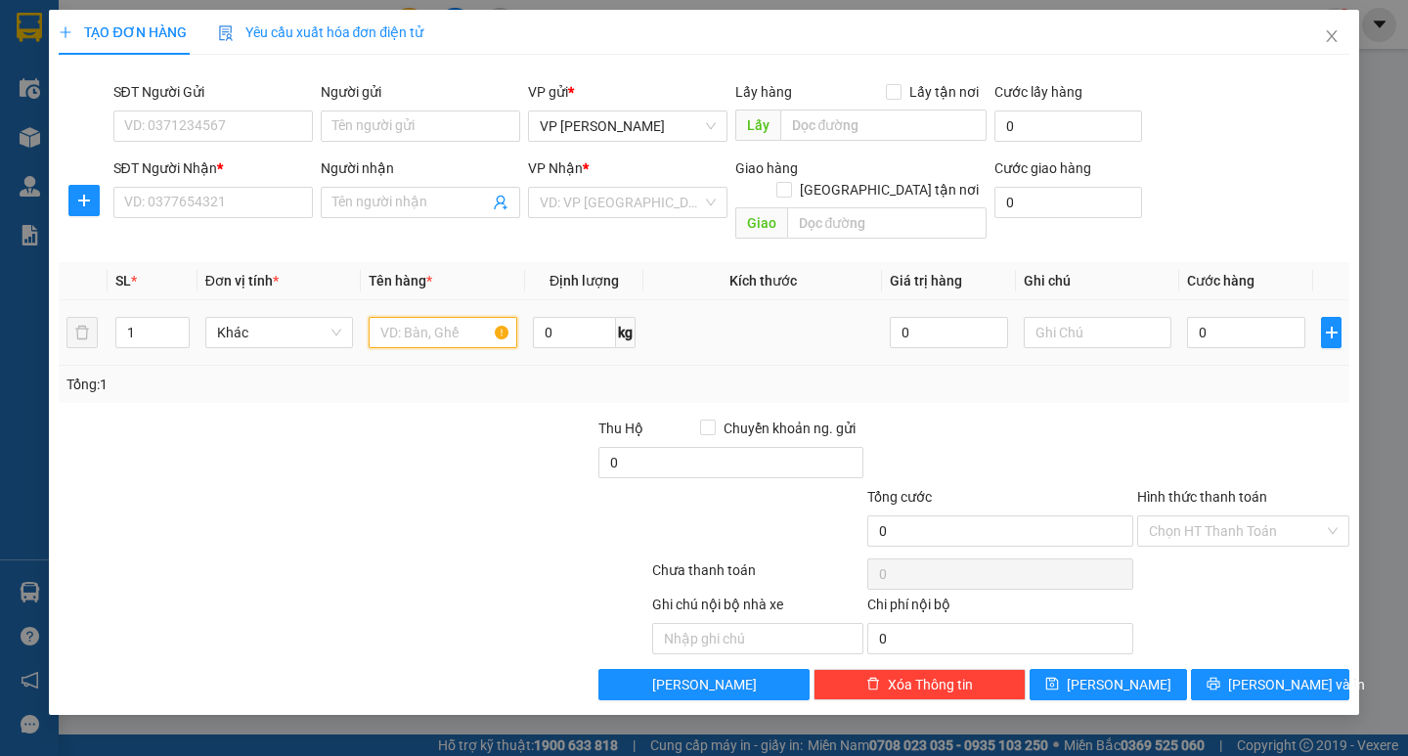
click at [425, 317] on input "text" at bounding box center [443, 332] width 148 height 31
type input "1 hồ sơ"
click at [1225, 317] on input "0" at bounding box center [1246, 332] width 118 height 31
click at [1183, 316] on td "0" at bounding box center [1246, 333] width 134 height 66
click at [1207, 317] on input "0" at bounding box center [1246, 332] width 118 height 31
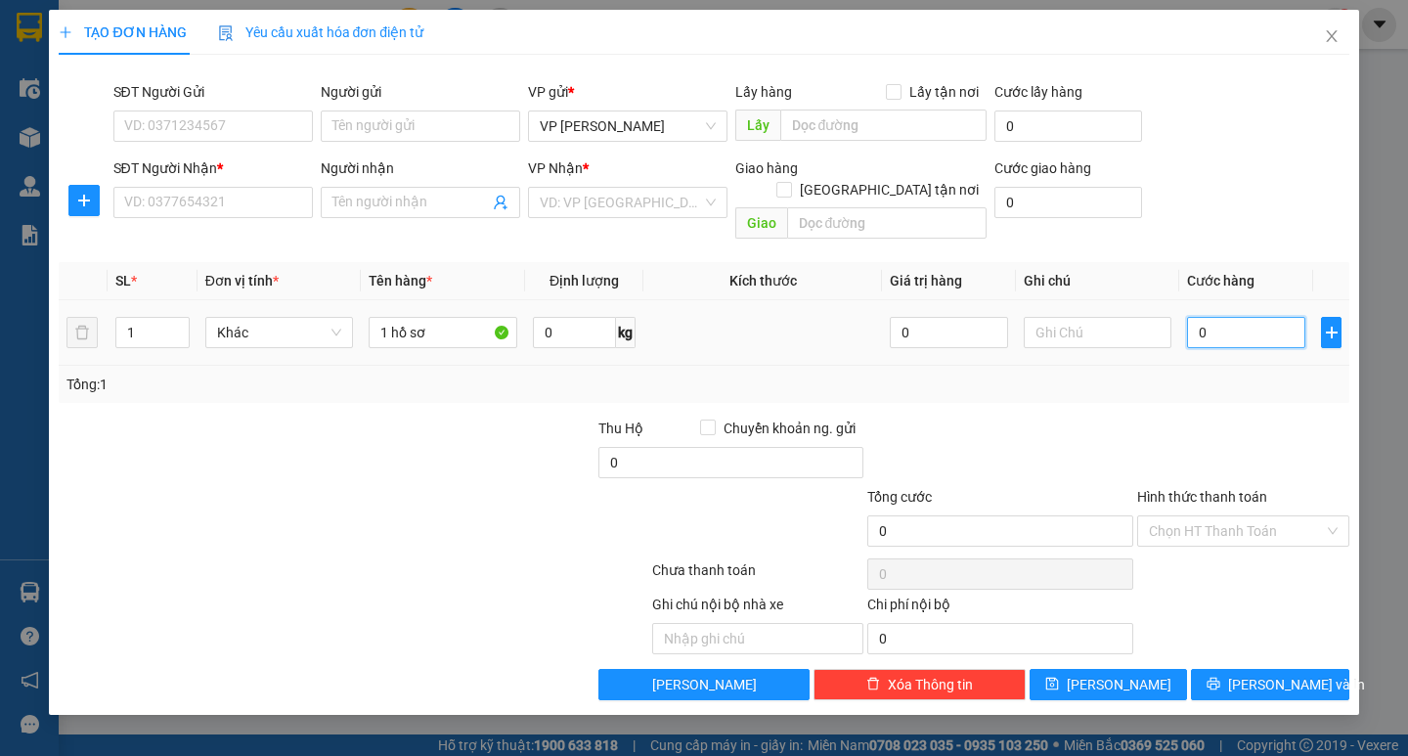
click at [1195, 326] on input "0" at bounding box center [1246, 332] width 118 height 31
type input "30"
click at [1213, 379] on div "Tổng: 1" at bounding box center [704, 384] width 1290 height 37
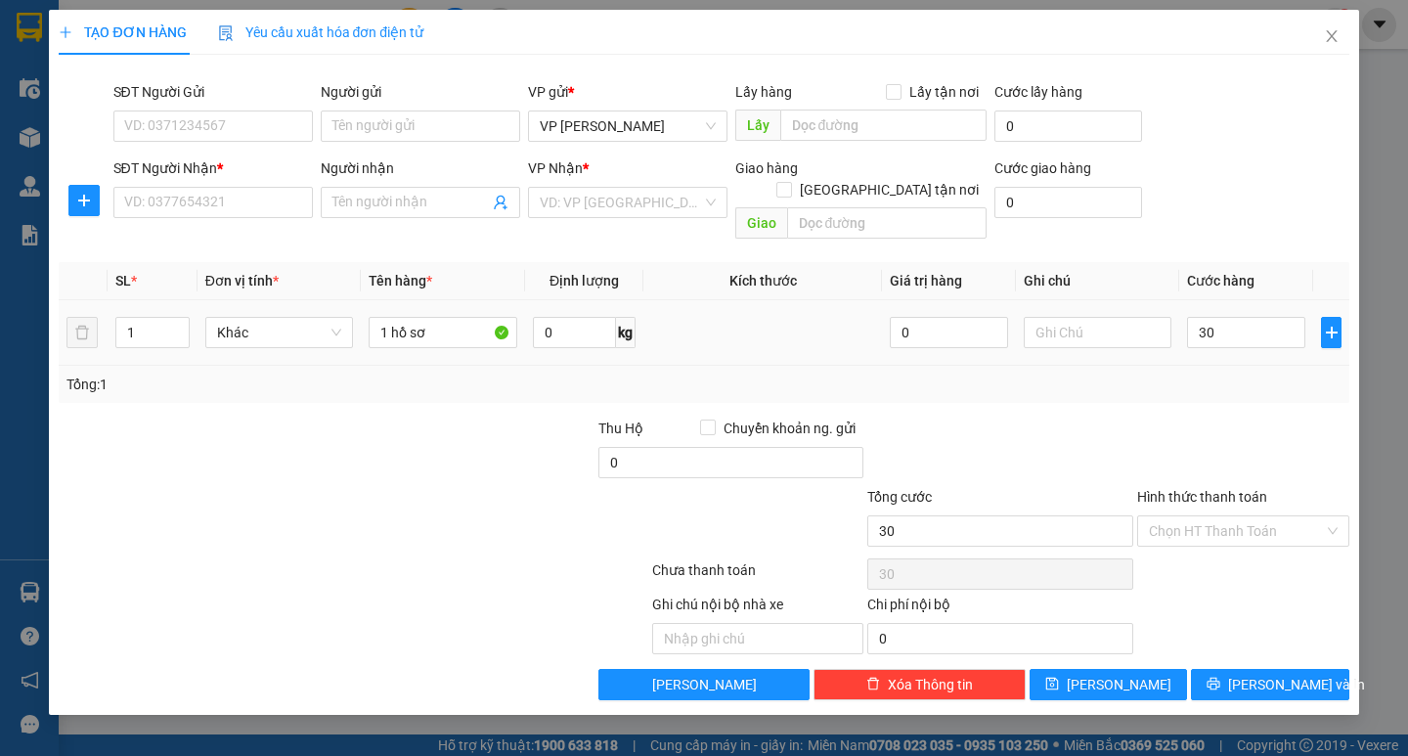
type input "30.000"
click at [210, 204] on input "SĐT Người Nhận *" at bounding box center [212, 202] width 199 height 31
click at [608, 198] on input "search" at bounding box center [621, 202] width 162 height 29
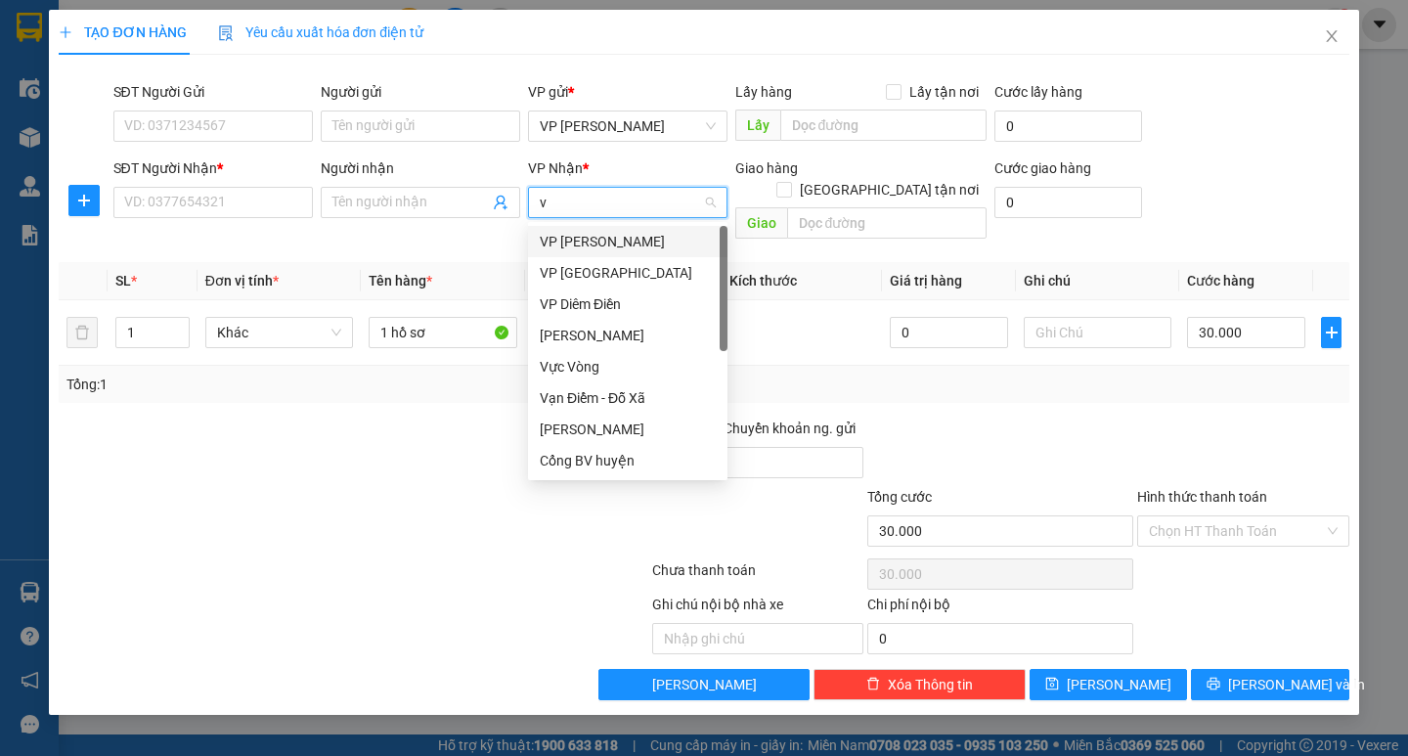
type input "vp"
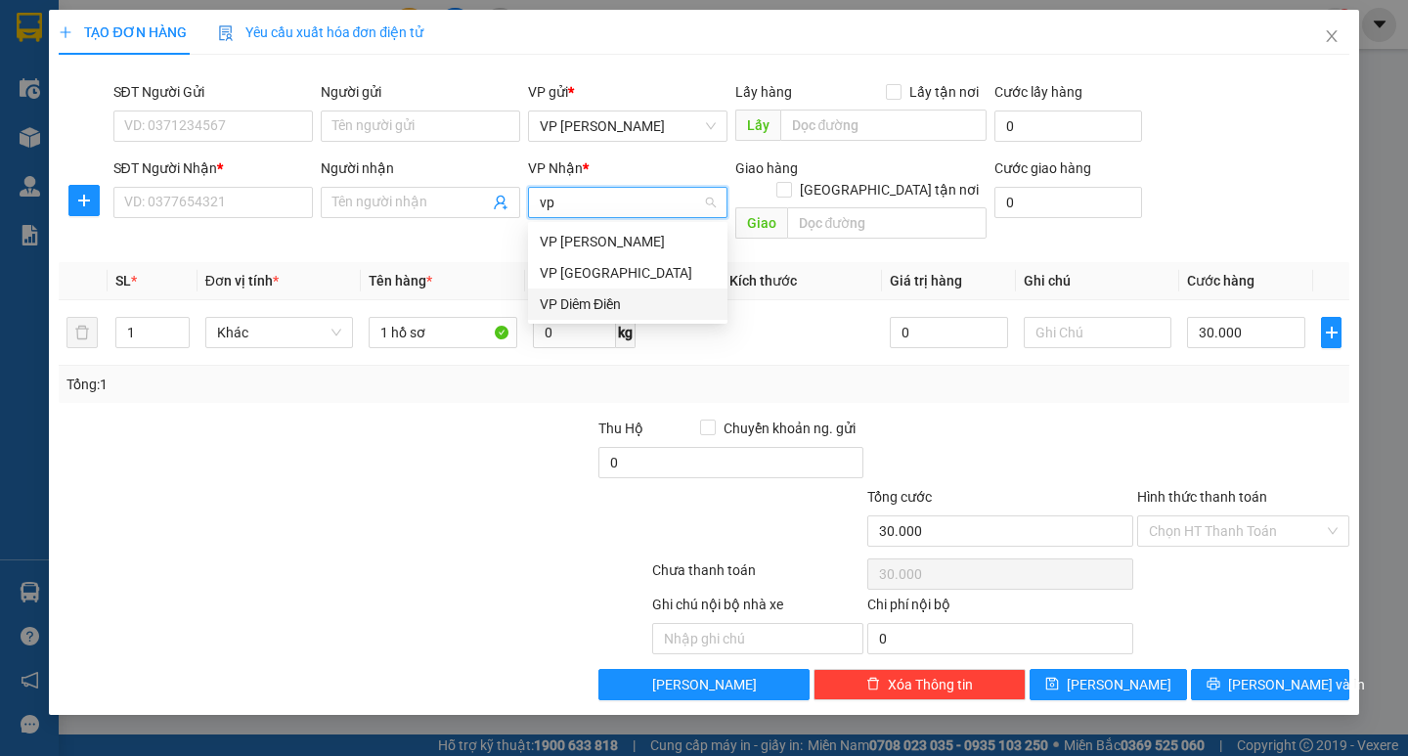
click at [594, 299] on div "VP Diêm Điền" at bounding box center [628, 304] width 176 height 22
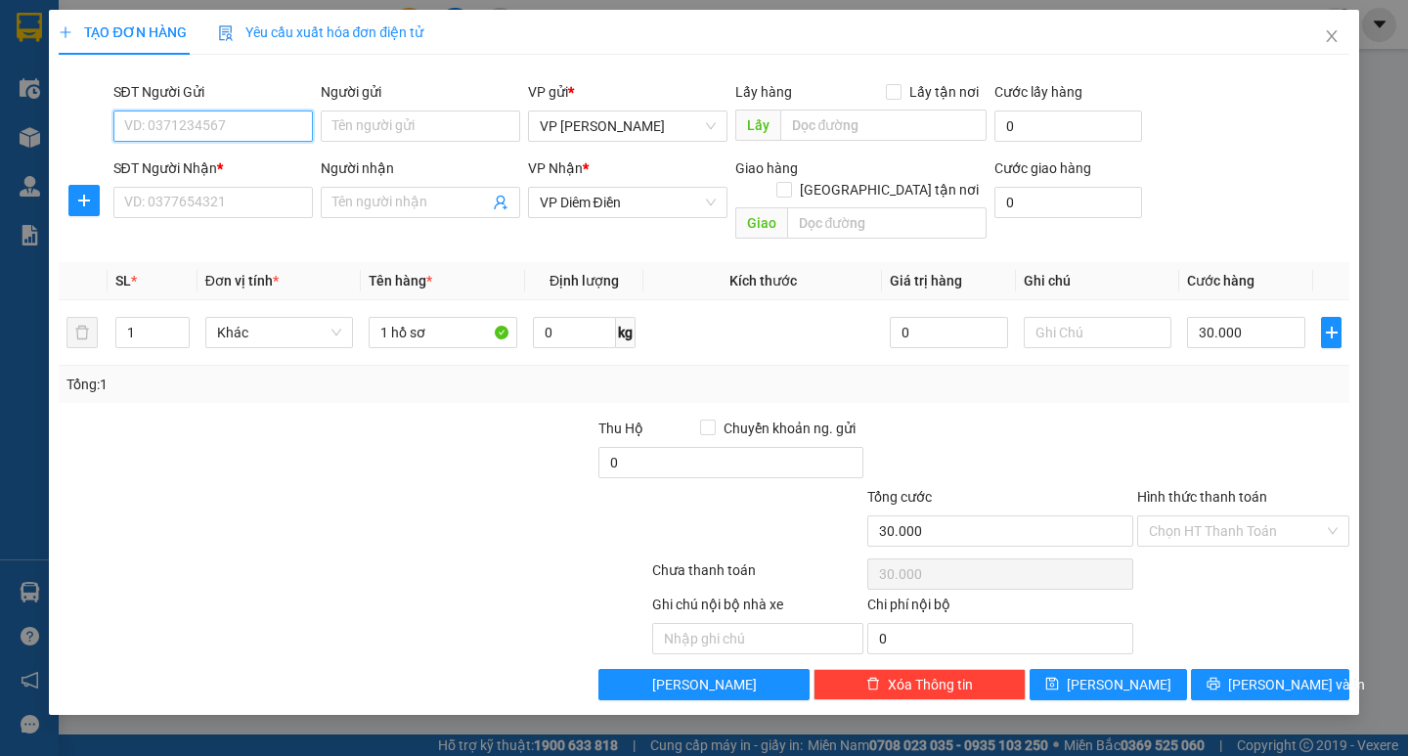
click at [197, 136] on input "SĐT Người Gửi" at bounding box center [212, 125] width 199 height 31
type input "0356123377"
click at [214, 208] on input "SĐT Người Nhận *" at bounding box center [212, 202] width 199 height 31
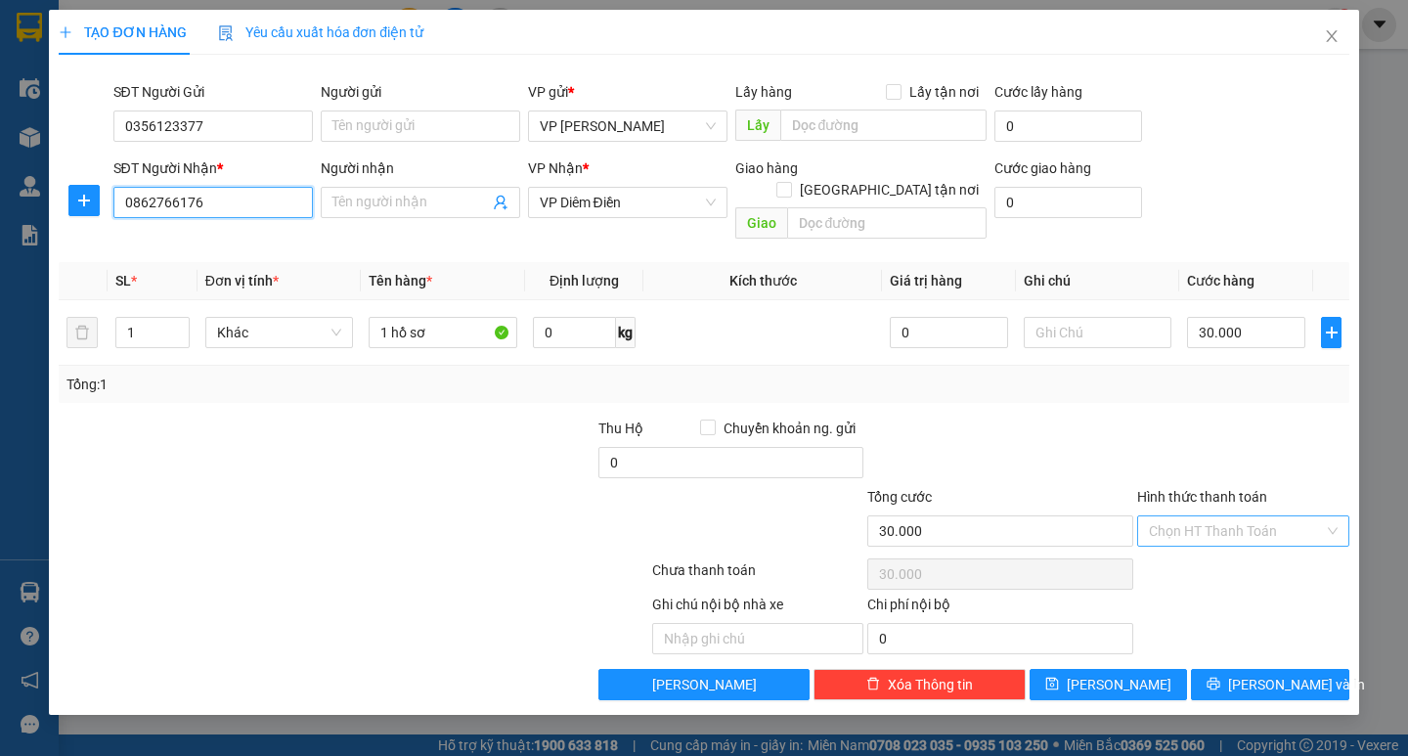
type input "0862766176"
click at [1253, 516] on input "Hình thức thanh toán" at bounding box center [1236, 530] width 175 height 29
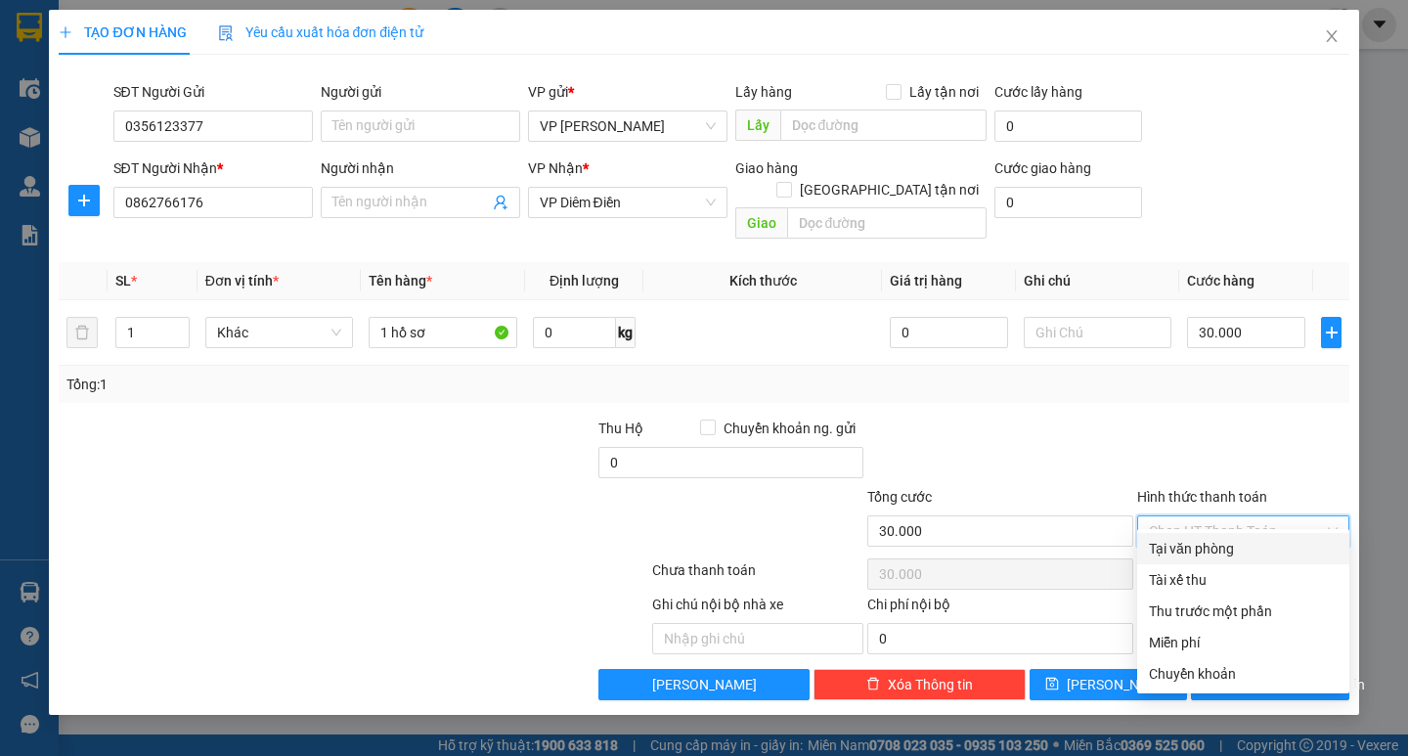
click at [1246, 537] on div "Tại văn phòng" at bounding box center [1243, 548] width 212 height 31
type input "0"
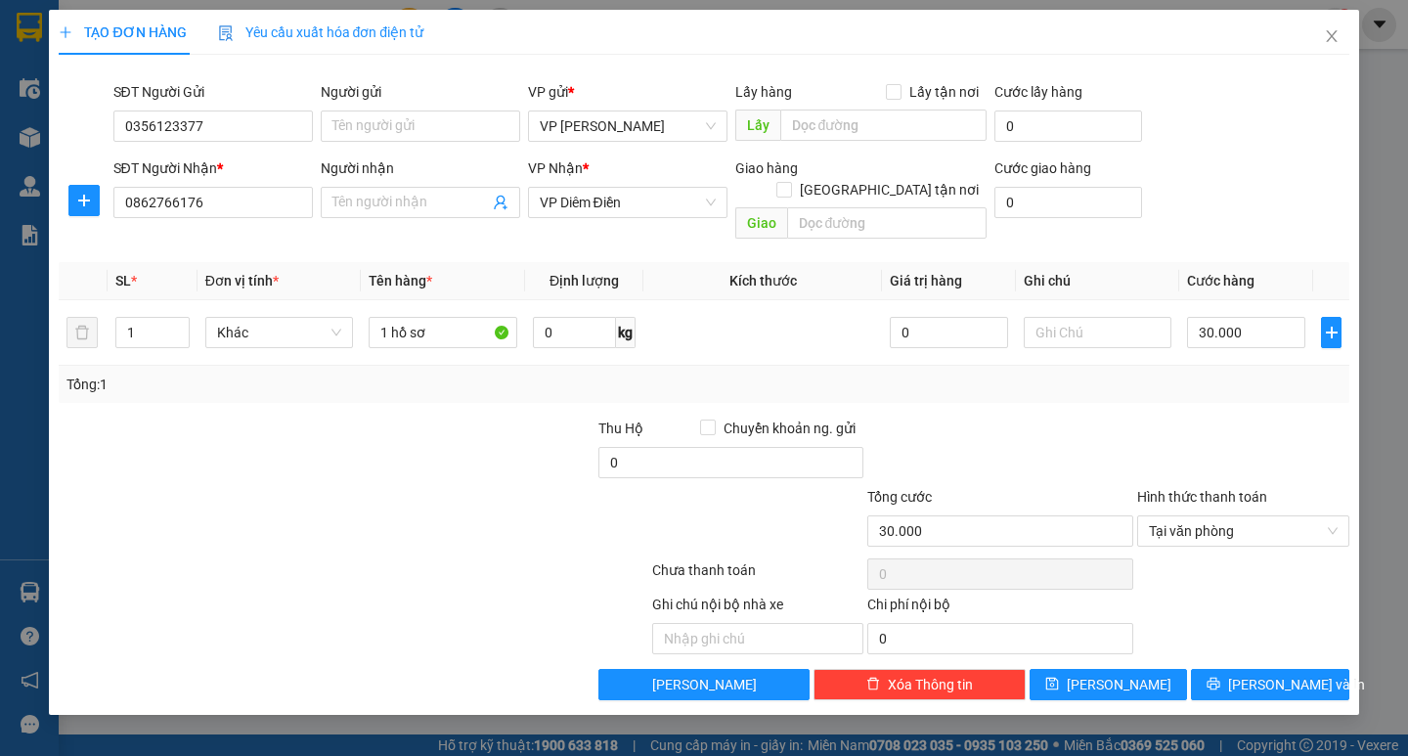
drag, startPoint x: 1265, startPoint y: 633, endPoint x: 1268, endPoint y: 658, distance: 25.6
click at [1265, 634] on div "Transit Pickup Surcharge Ids Transit Deliver Surcharge Ids Transit Deliver Surc…" at bounding box center [704, 385] width 1290 height 630
click at [1268, 674] on span "[PERSON_NAME] và In" at bounding box center [1296, 685] width 137 height 22
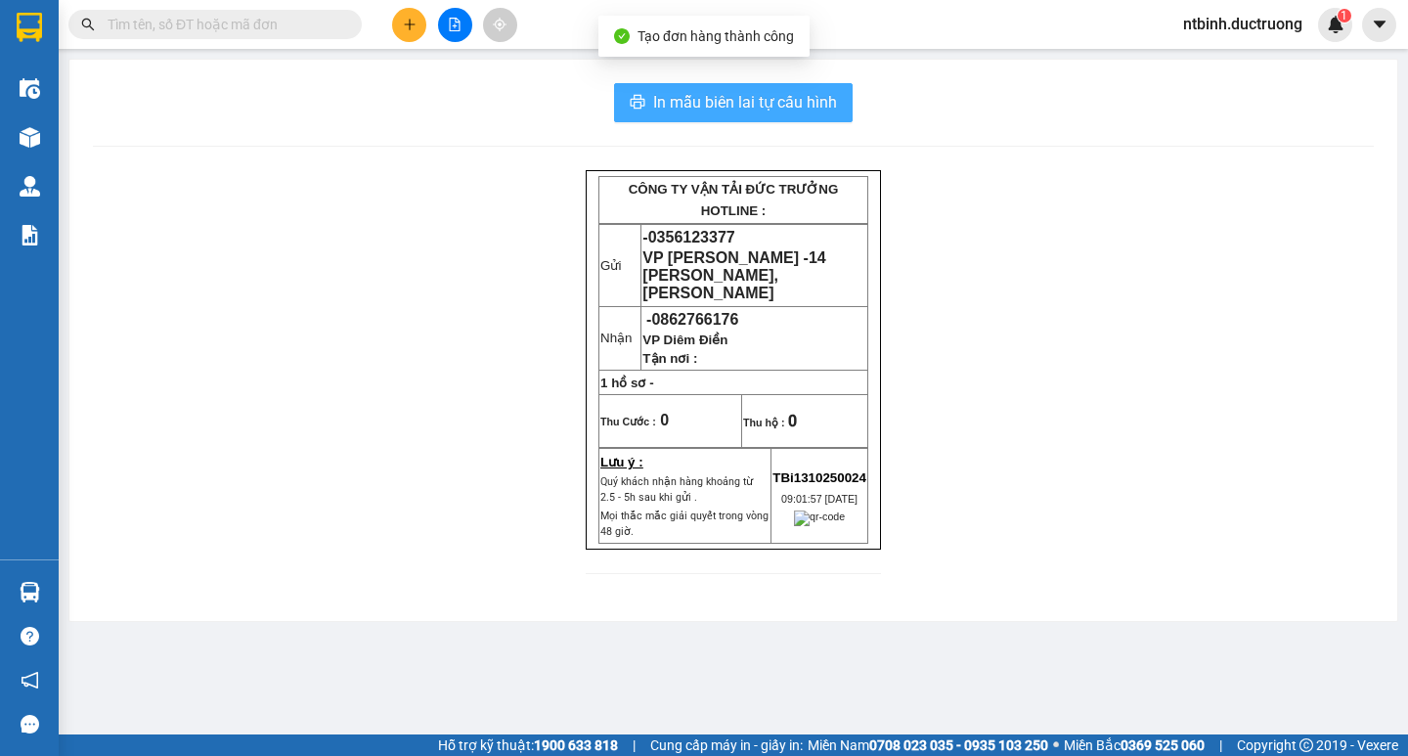
click at [729, 95] on span "In mẫu biên lai tự cấu hình" at bounding box center [745, 102] width 184 height 24
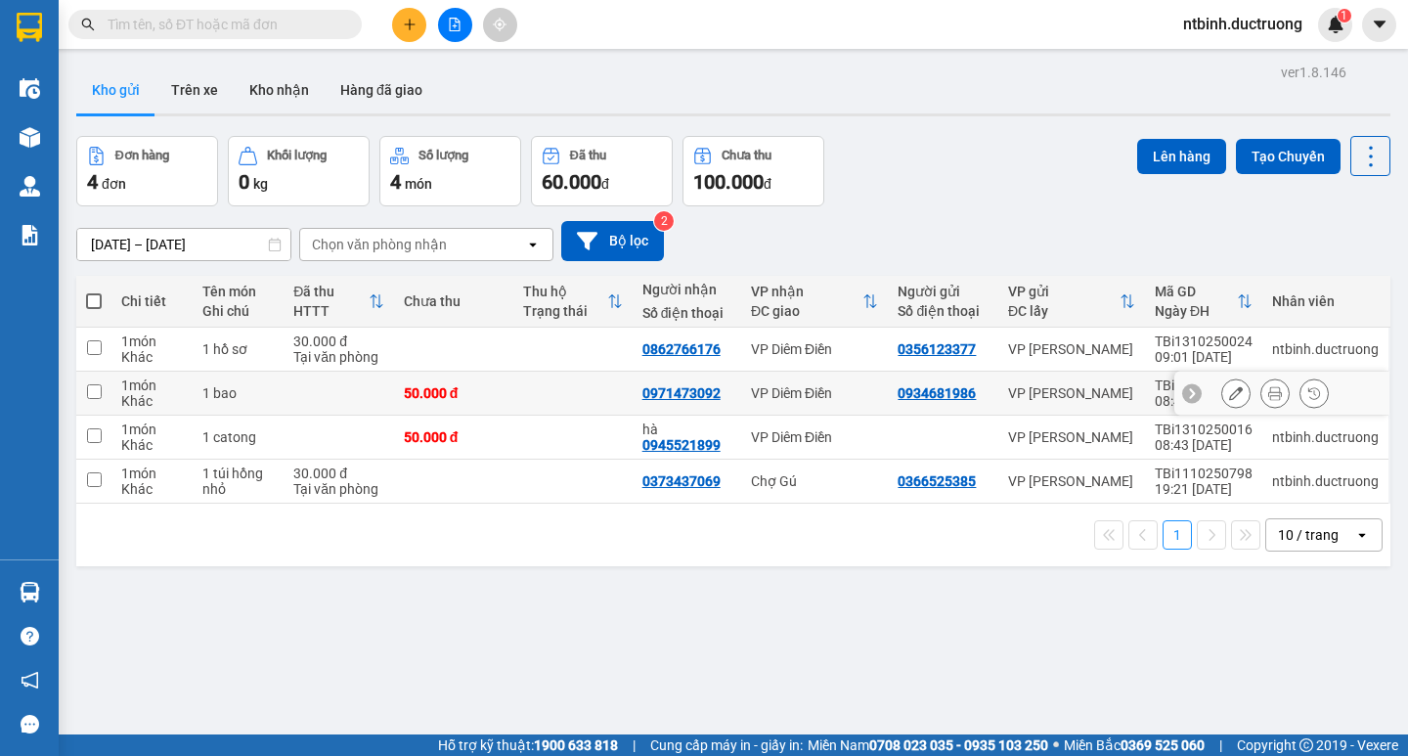
click at [535, 344] on td at bounding box center [572, 350] width 119 height 44
checkbox input "true"
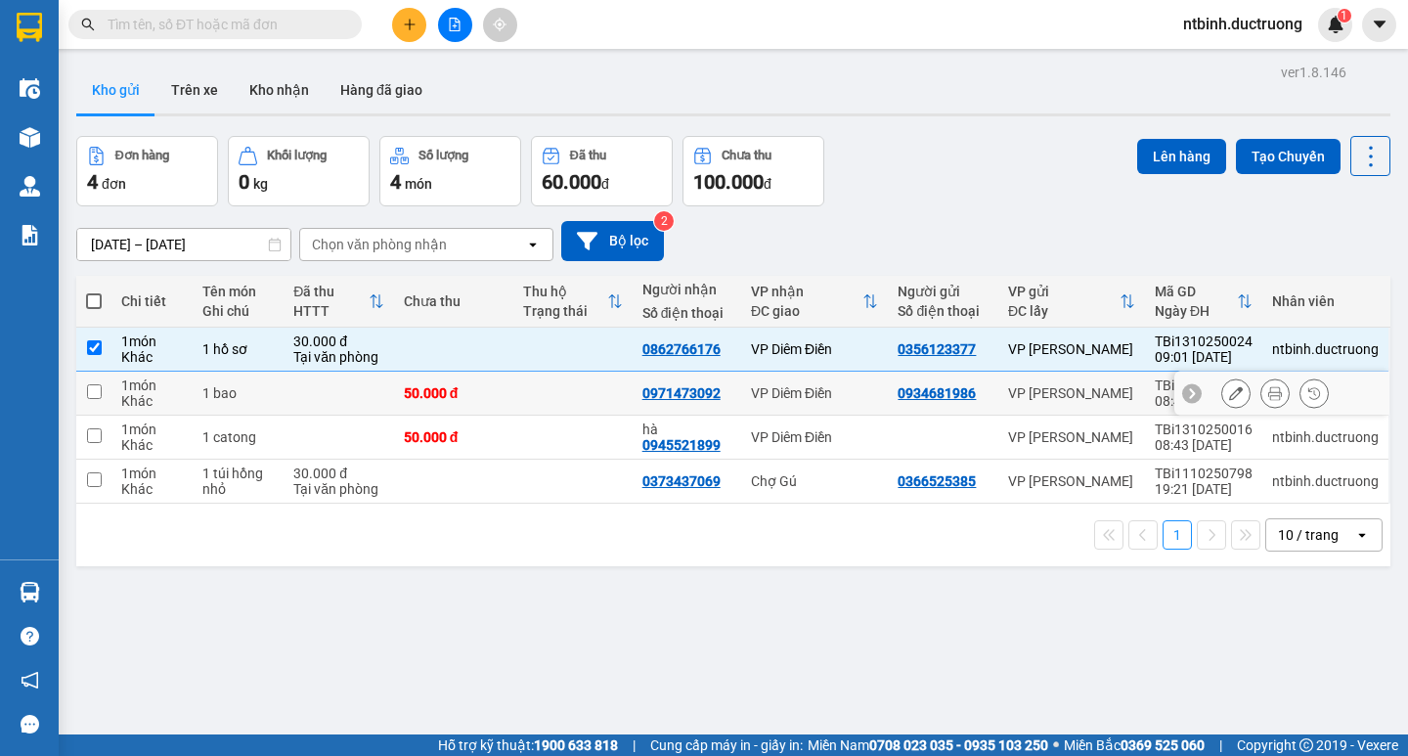
click at [539, 402] on td at bounding box center [572, 394] width 119 height 44
checkbox input "true"
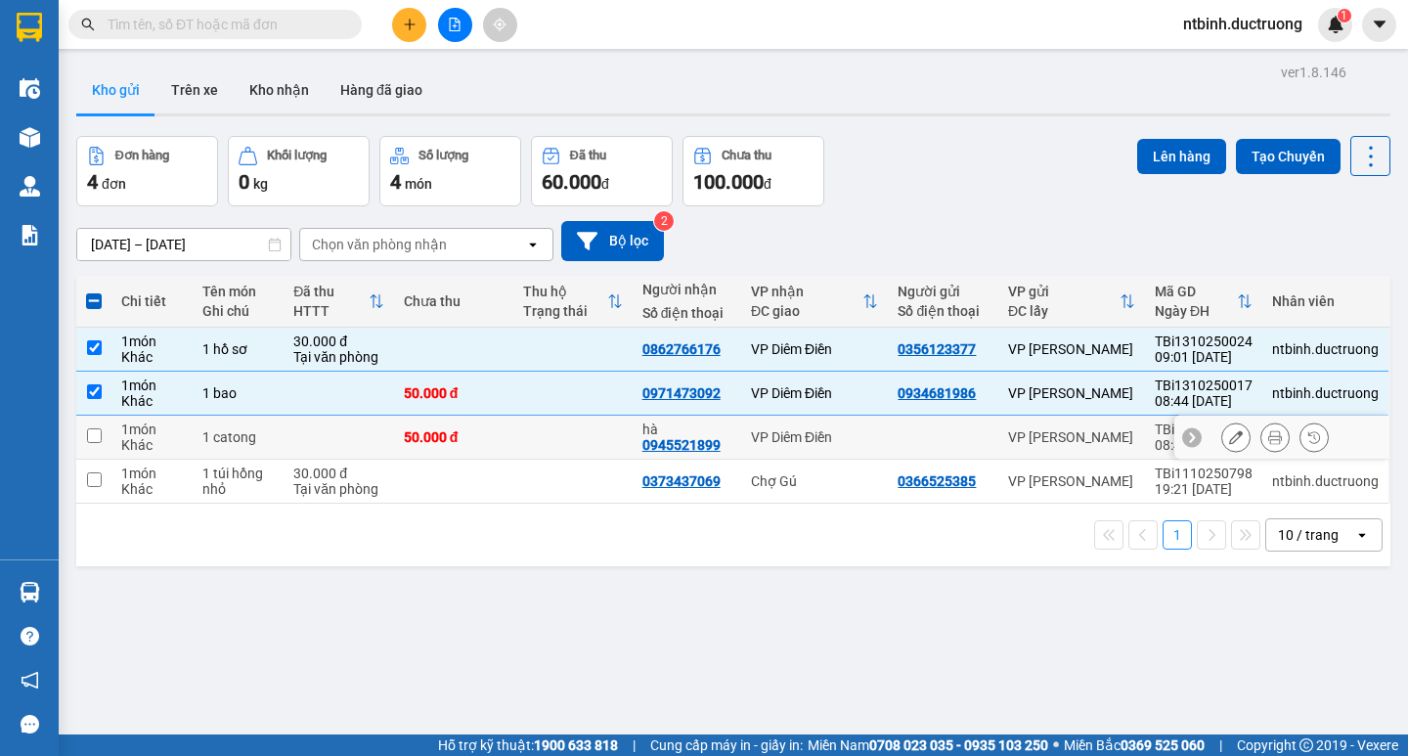
click at [540, 433] on td at bounding box center [572, 438] width 119 height 44
checkbox input "true"
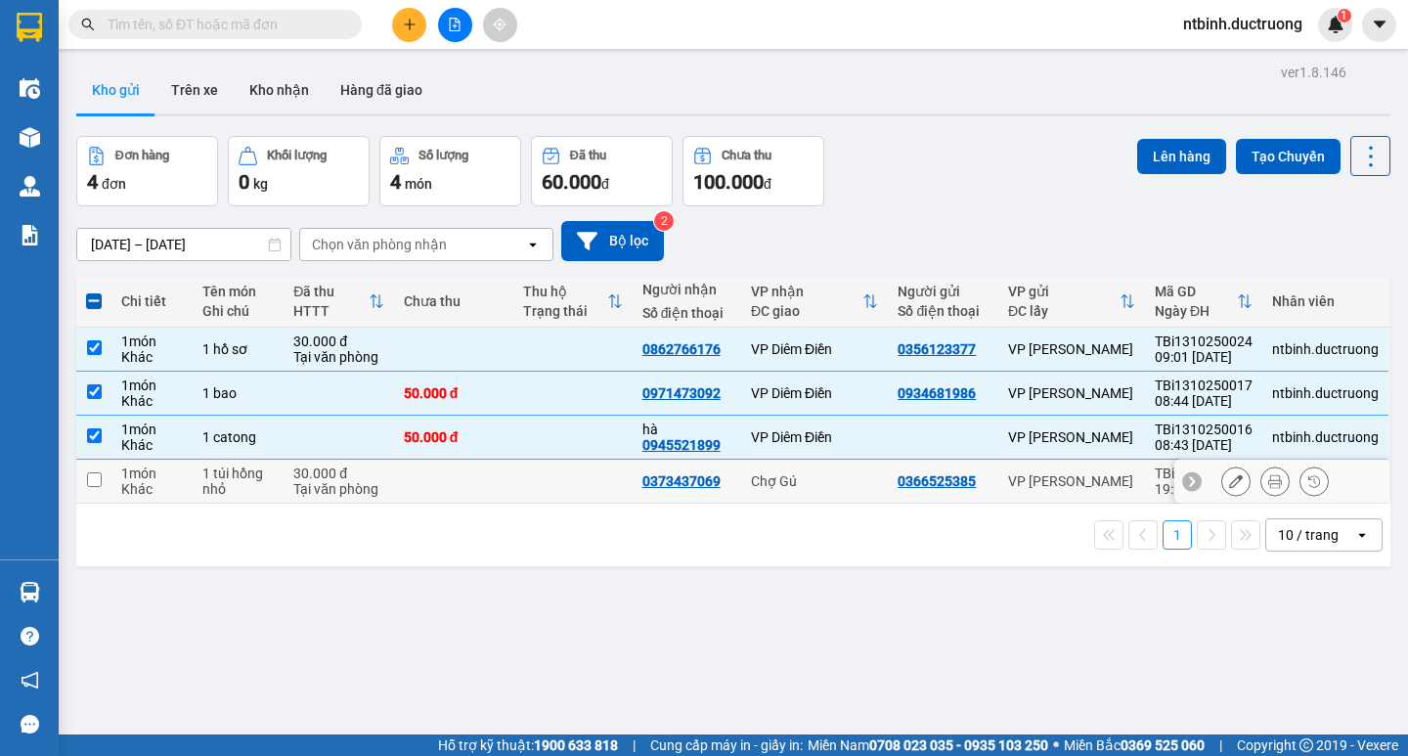
click at [556, 487] on td at bounding box center [572, 482] width 119 height 44
checkbox input "true"
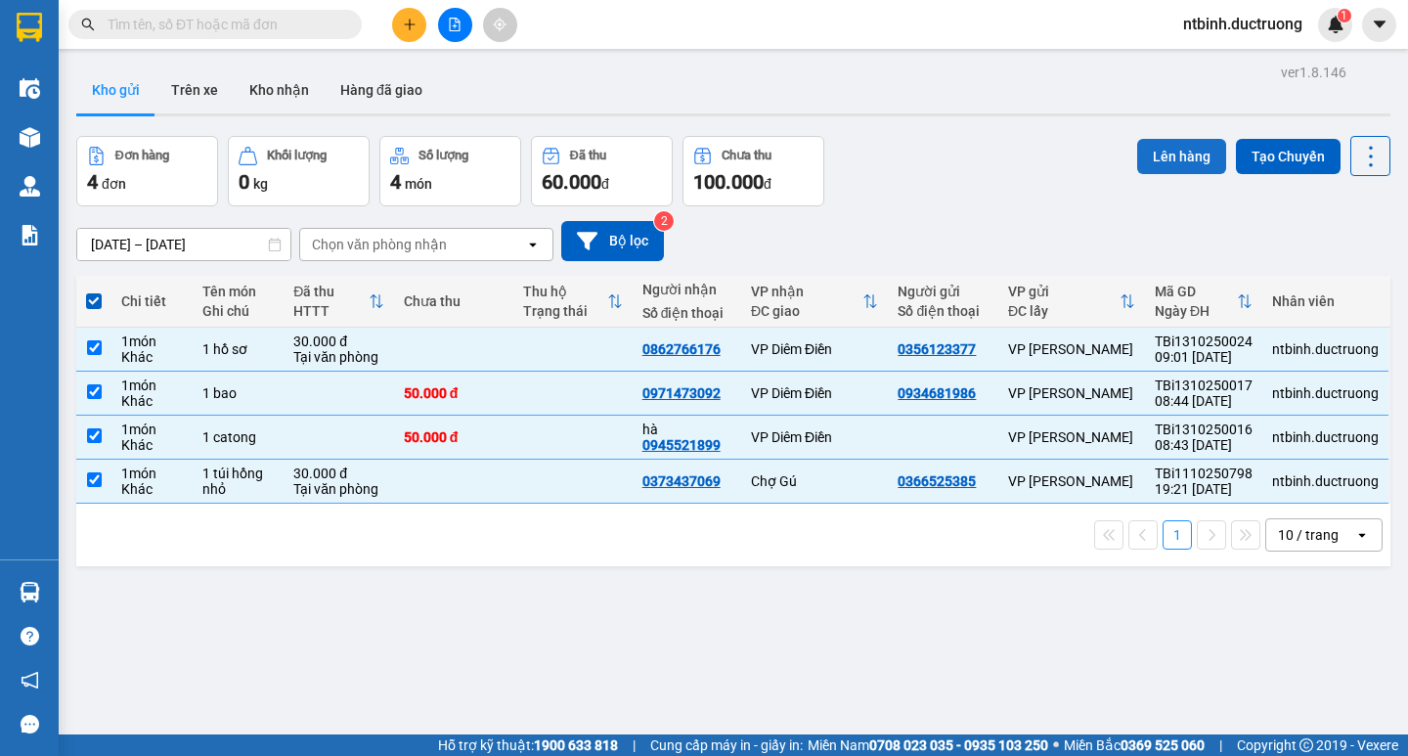
click at [1175, 146] on button "Lên hàng" at bounding box center [1181, 156] width 89 height 35
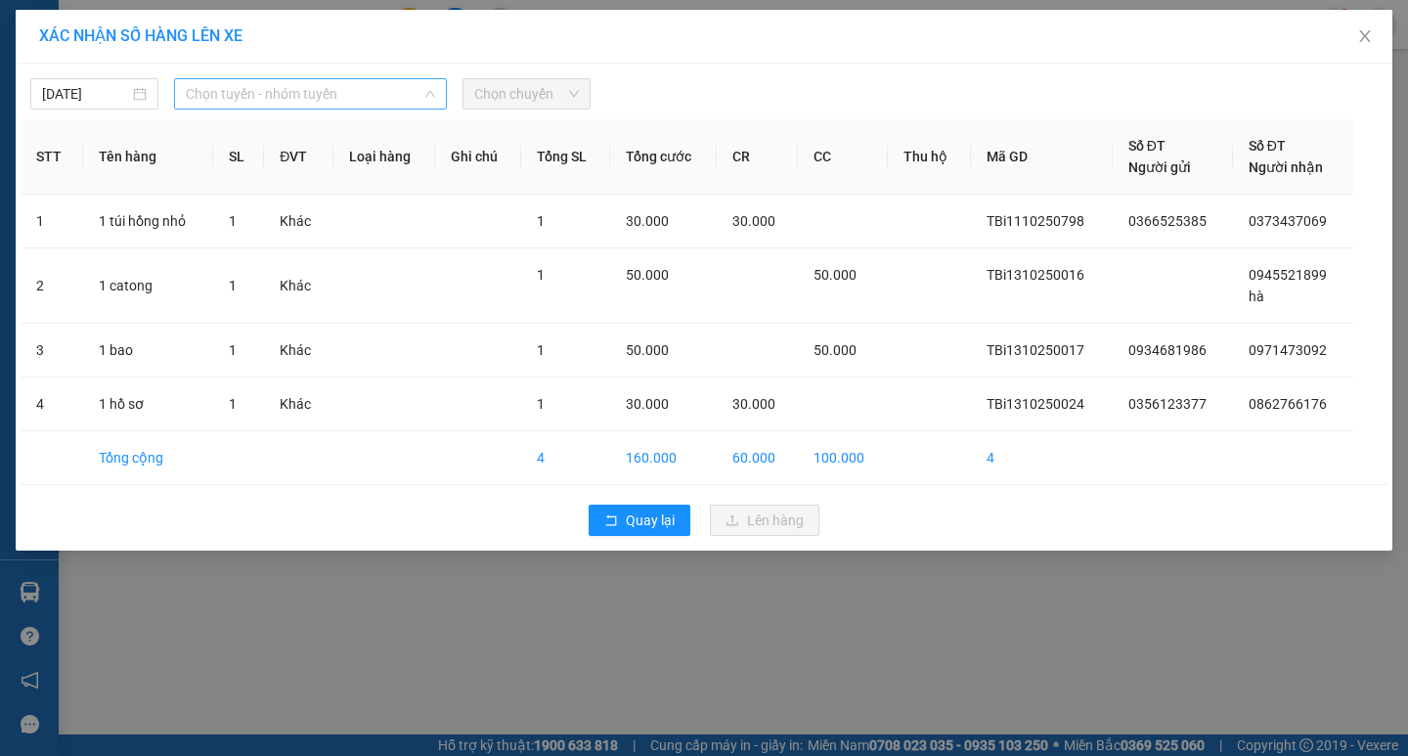
click at [318, 95] on span "Chọn tuyến - nhóm tuyến" at bounding box center [310, 93] width 249 height 29
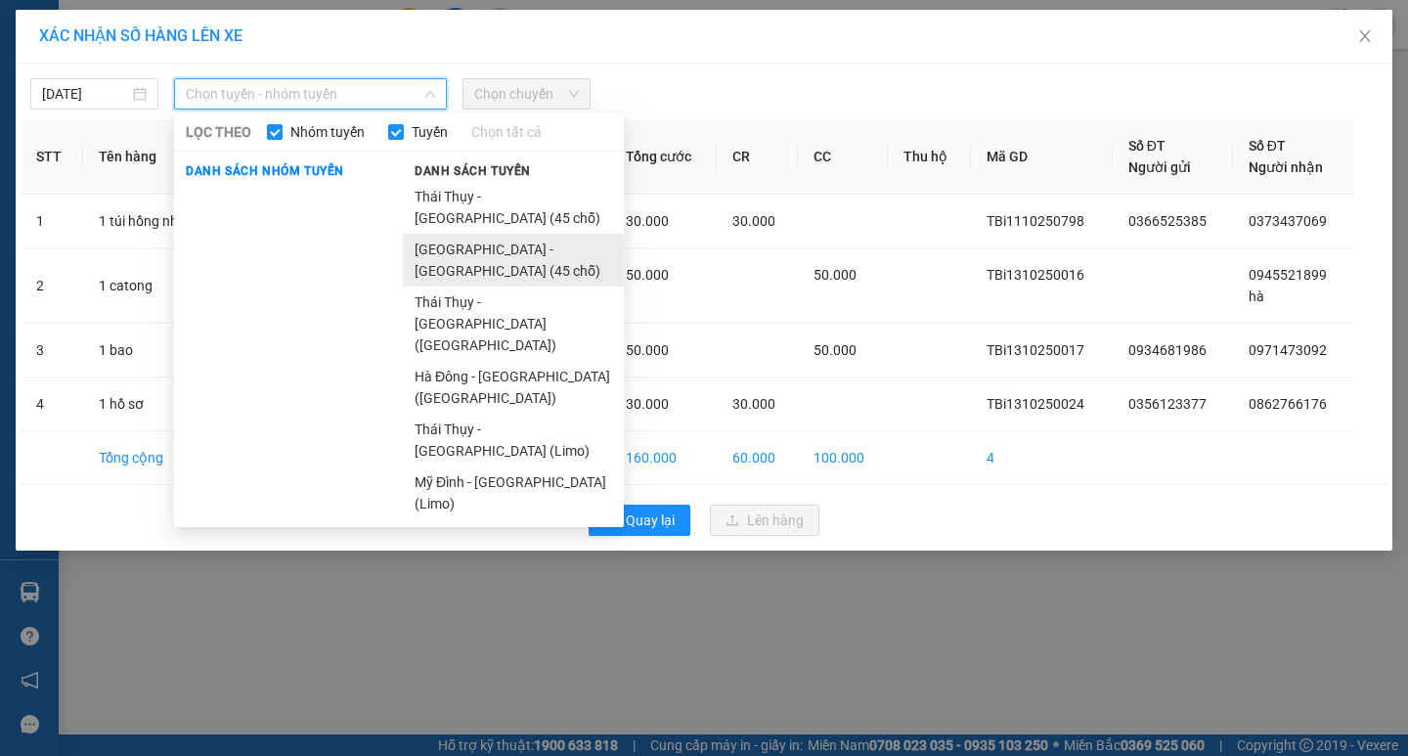
click at [499, 234] on li "[GEOGRAPHIC_DATA] - [GEOGRAPHIC_DATA] (45 chỗ)" at bounding box center [513, 260] width 221 height 53
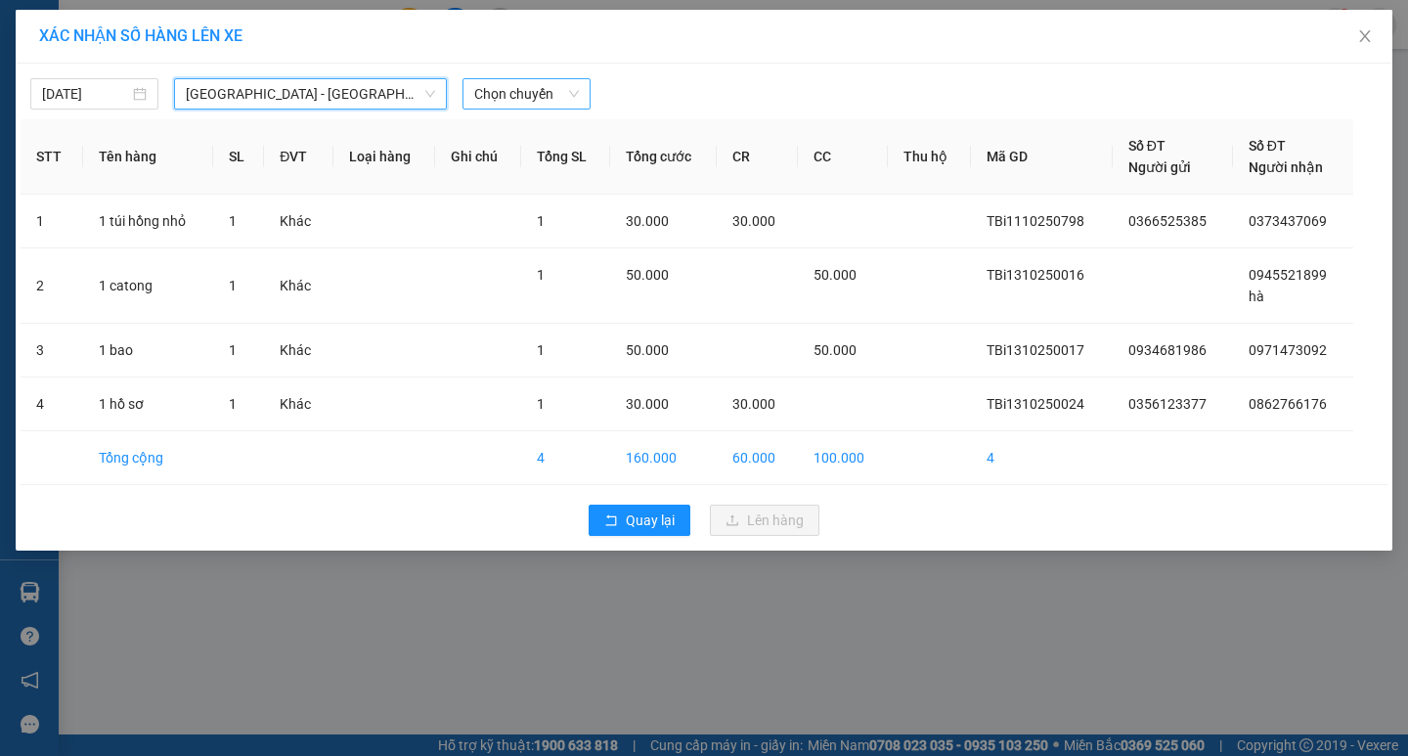
click at [495, 98] on span "Chọn chuyến" at bounding box center [526, 93] width 105 height 29
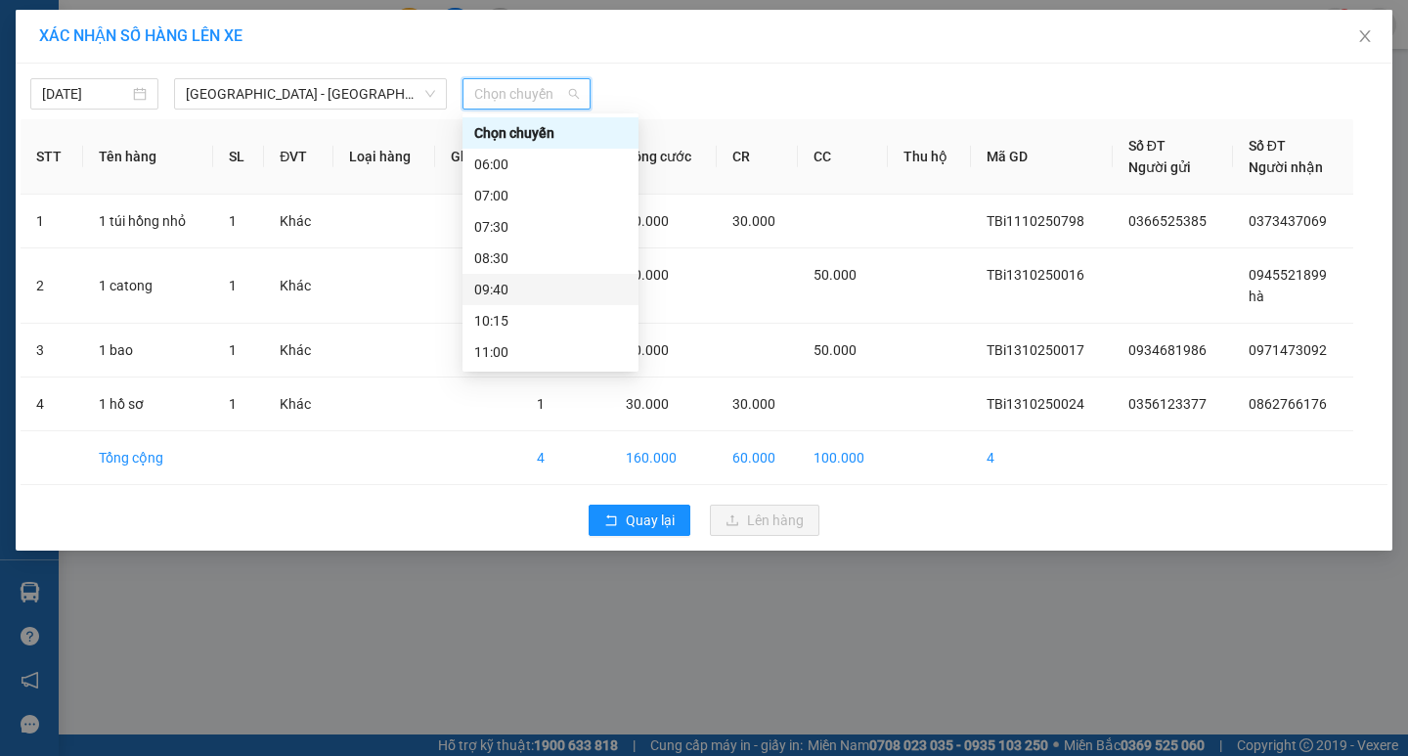
click at [518, 293] on div "09:40" at bounding box center [550, 290] width 153 height 22
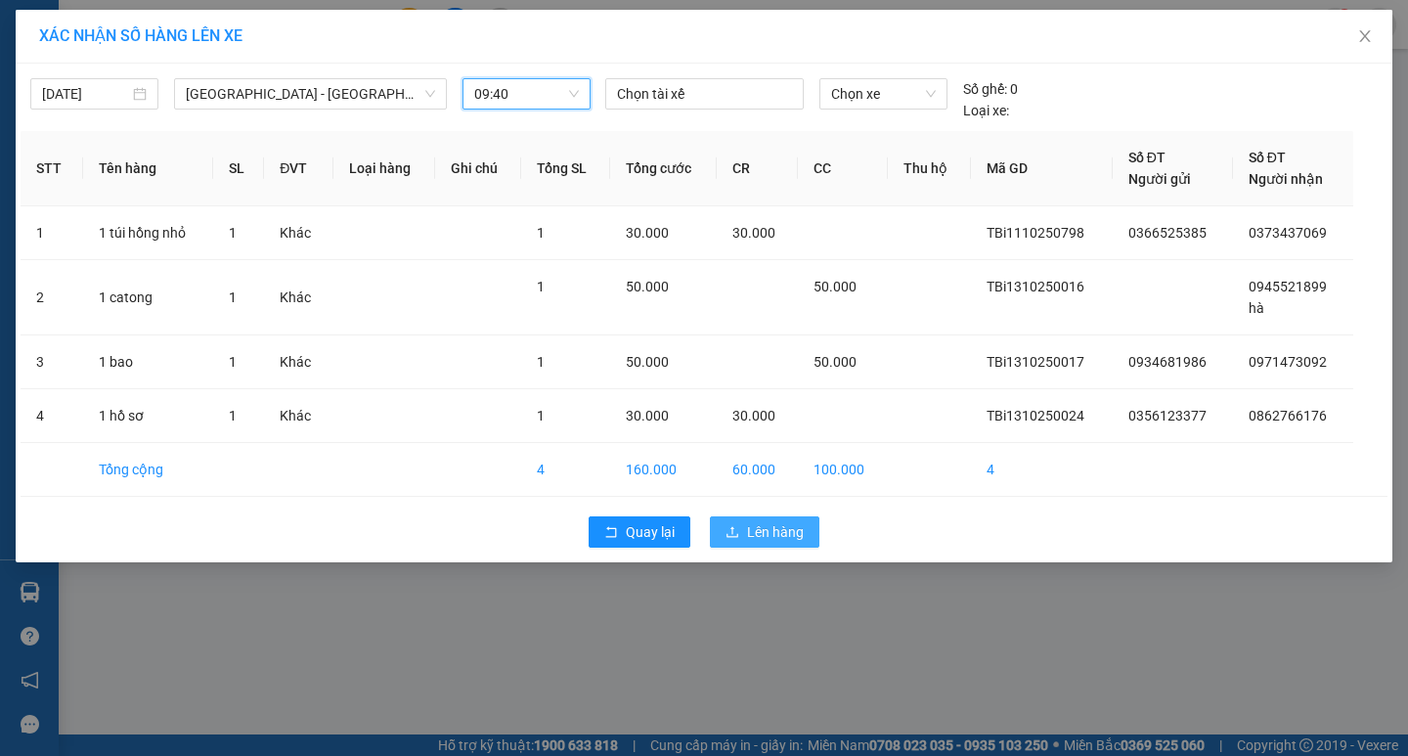
click at [782, 516] on button "Lên hàng" at bounding box center [765, 531] width 110 height 31
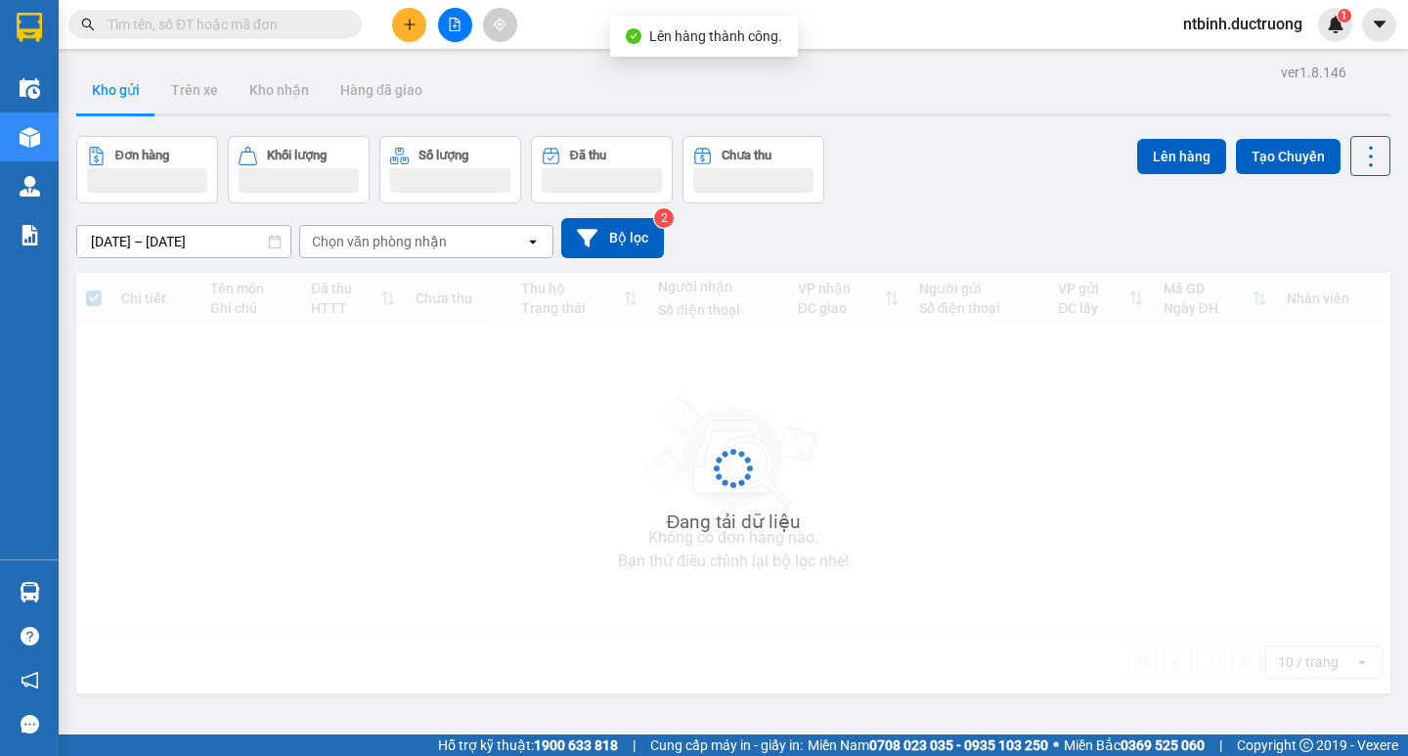
click at [466, 13] on button at bounding box center [455, 25] width 34 height 34
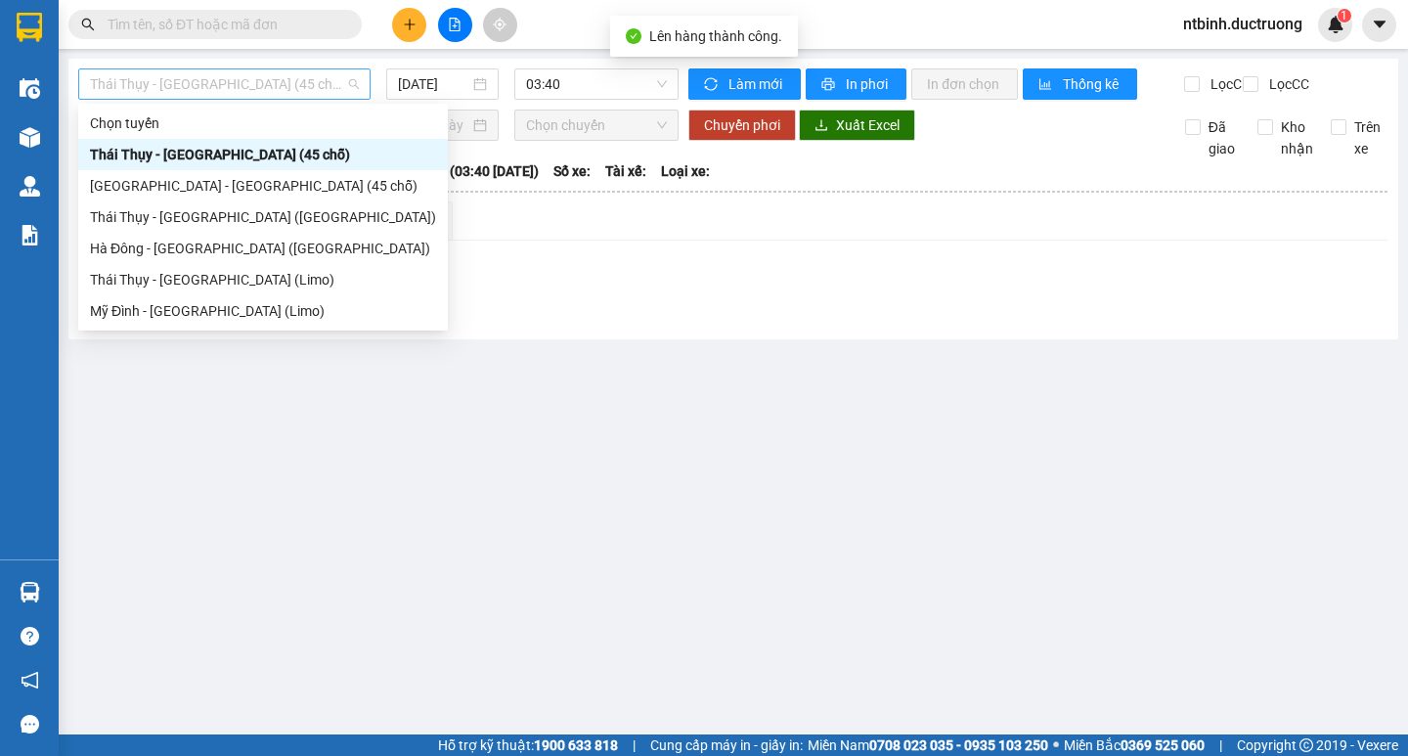
click at [171, 85] on span "Thái Thụy - [GEOGRAPHIC_DATA] (45 chỗ)" at bounding box center [224, 83] width 269 height 29
click at [177, 184] on div "[GEOGRAPHIC_DATA] - [GEOGRAPHIC_DATA] (45 chỗ)" at bounding box center [263, 186] width 346 height 22
type input "[DATE]"
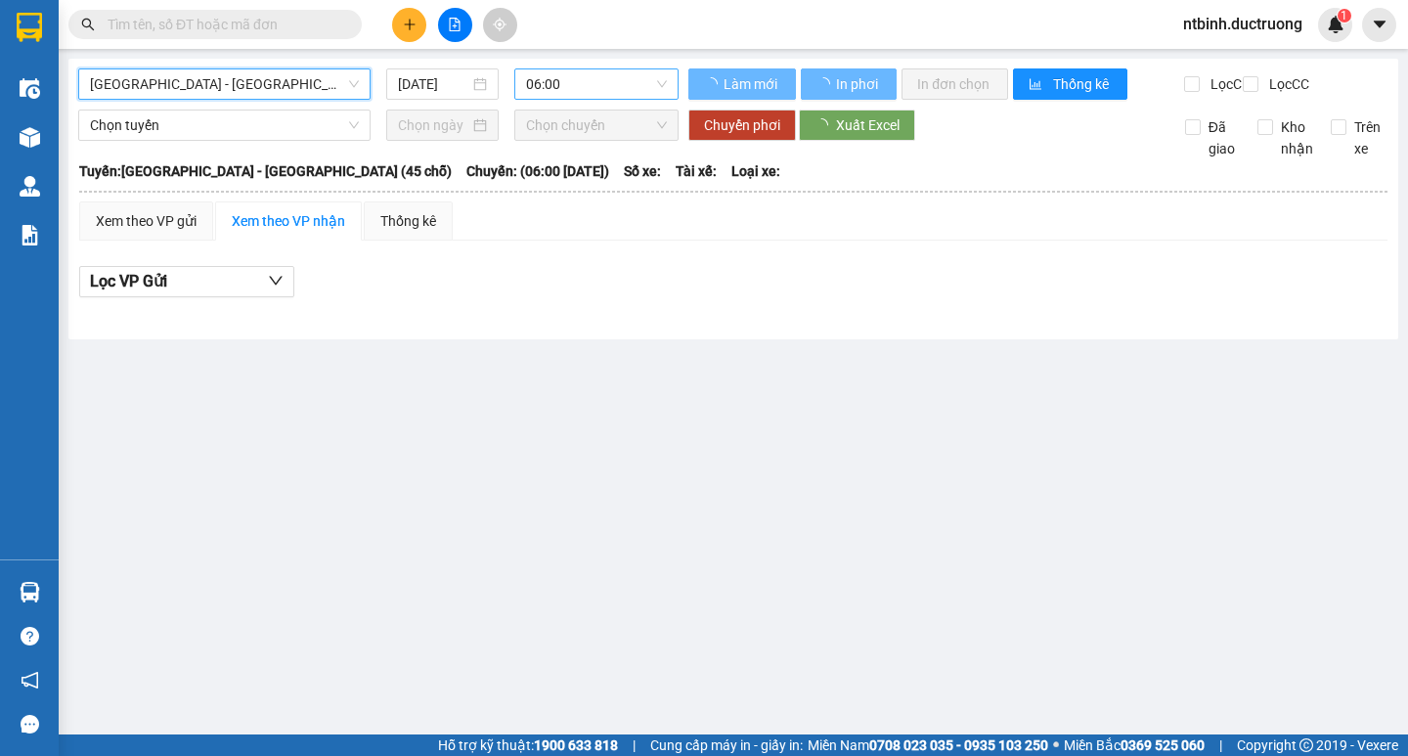
click at [575, 74] on span "06:00" at bounding box center [596, 83] width 141 height 29
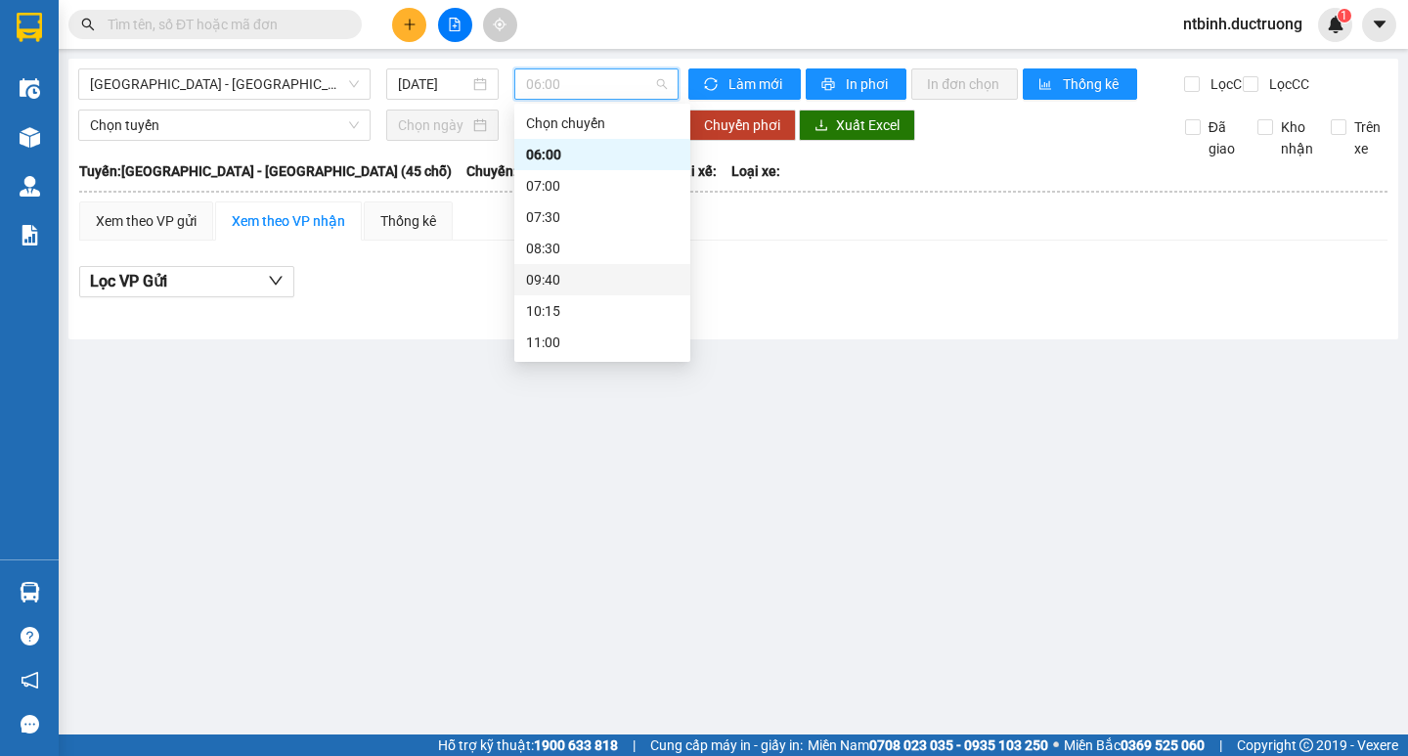
click at [574, 275] on div "09:40" at bounding box center [602, 280] width 153 height 22
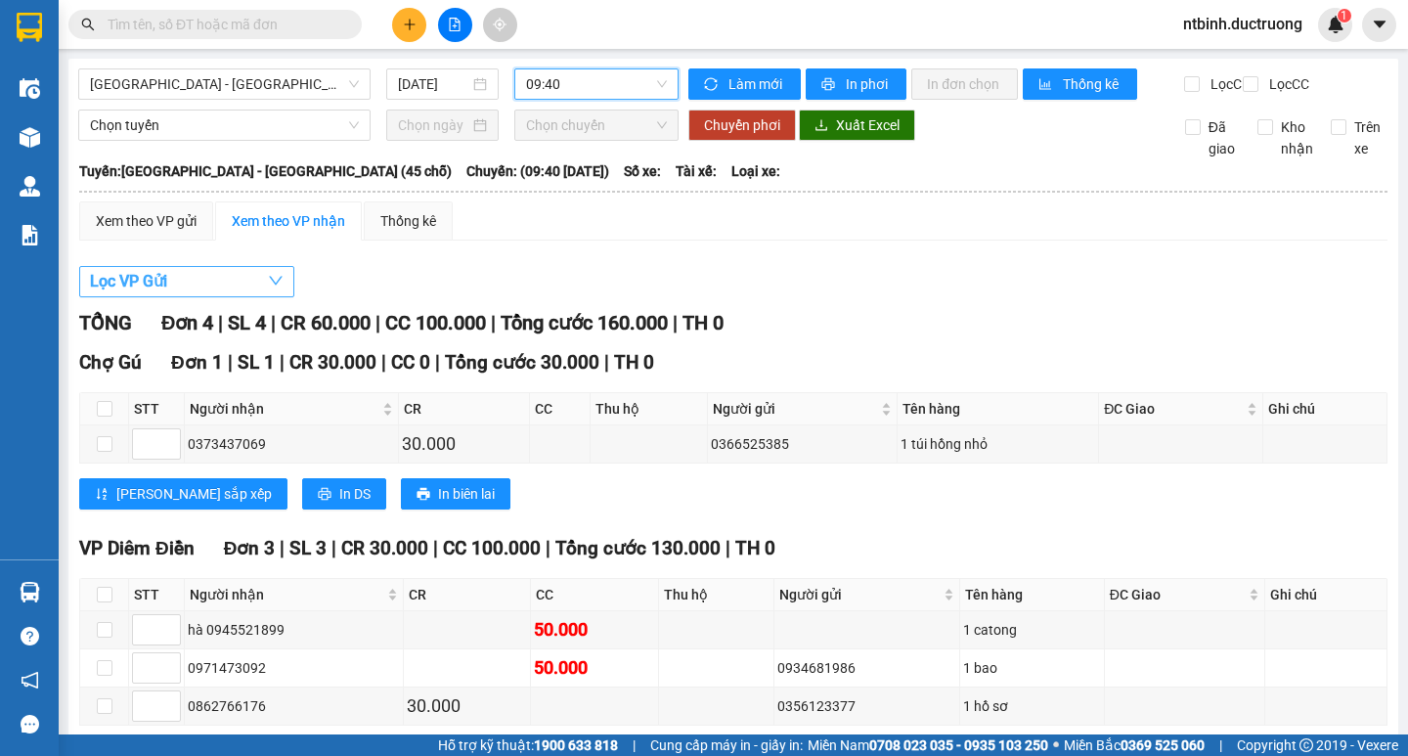
click at [147, 293] on span "Lọc VP Gửi" at bounding box center [128, 281] width 77 height 24
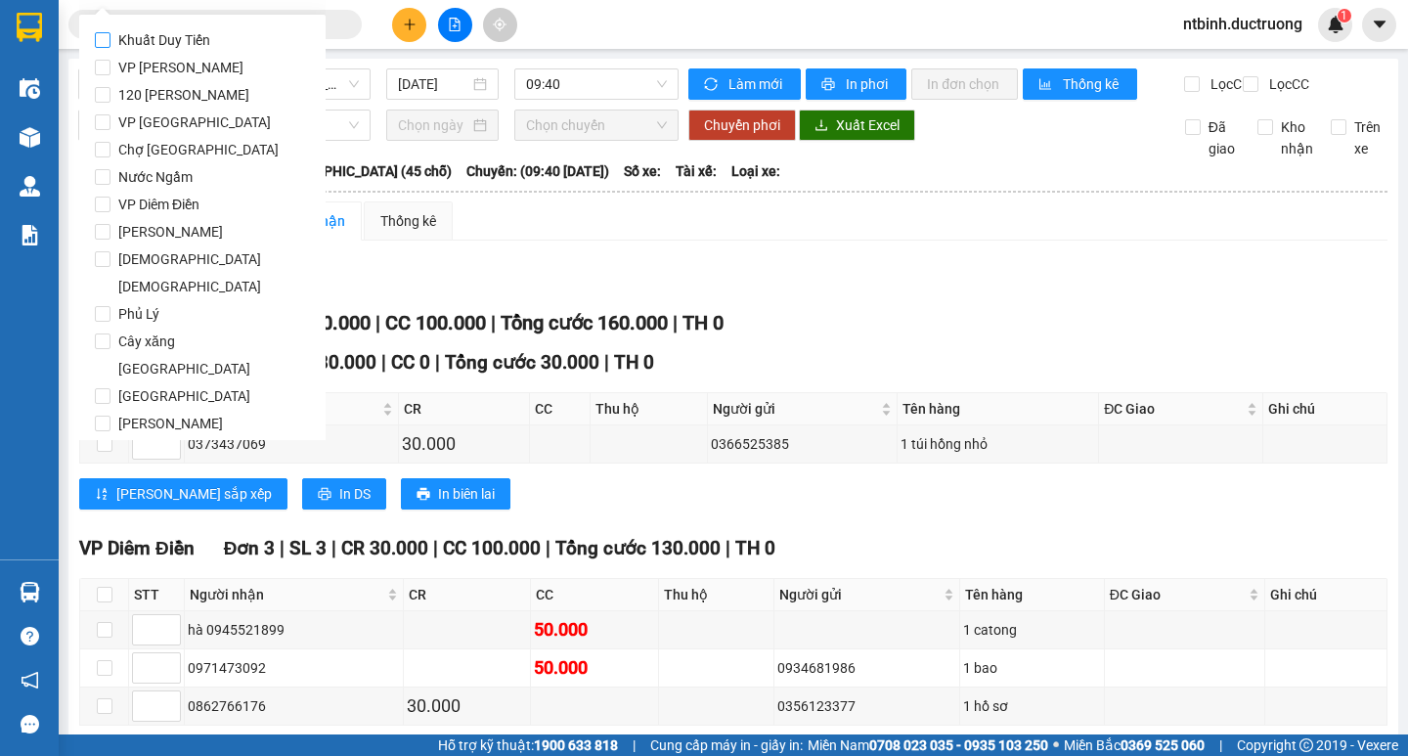
click at [126, 53] on span "Khuất Duy Tiến" at bounding box center [164, 39] width 108 height 27
click at [110, 48] on input "Khuất Duy Tiến" at bounding box center [103, 40] width 16 height 16
checkbox input "true"
click at [176, 73] on span "VP [PERSON_NAME]" at bounding box center [180, 67] width 141 height 27
click at [110, 73] on input "VP [PERSON_NAME]" at bounding box center [103, 68] width 16 height 16
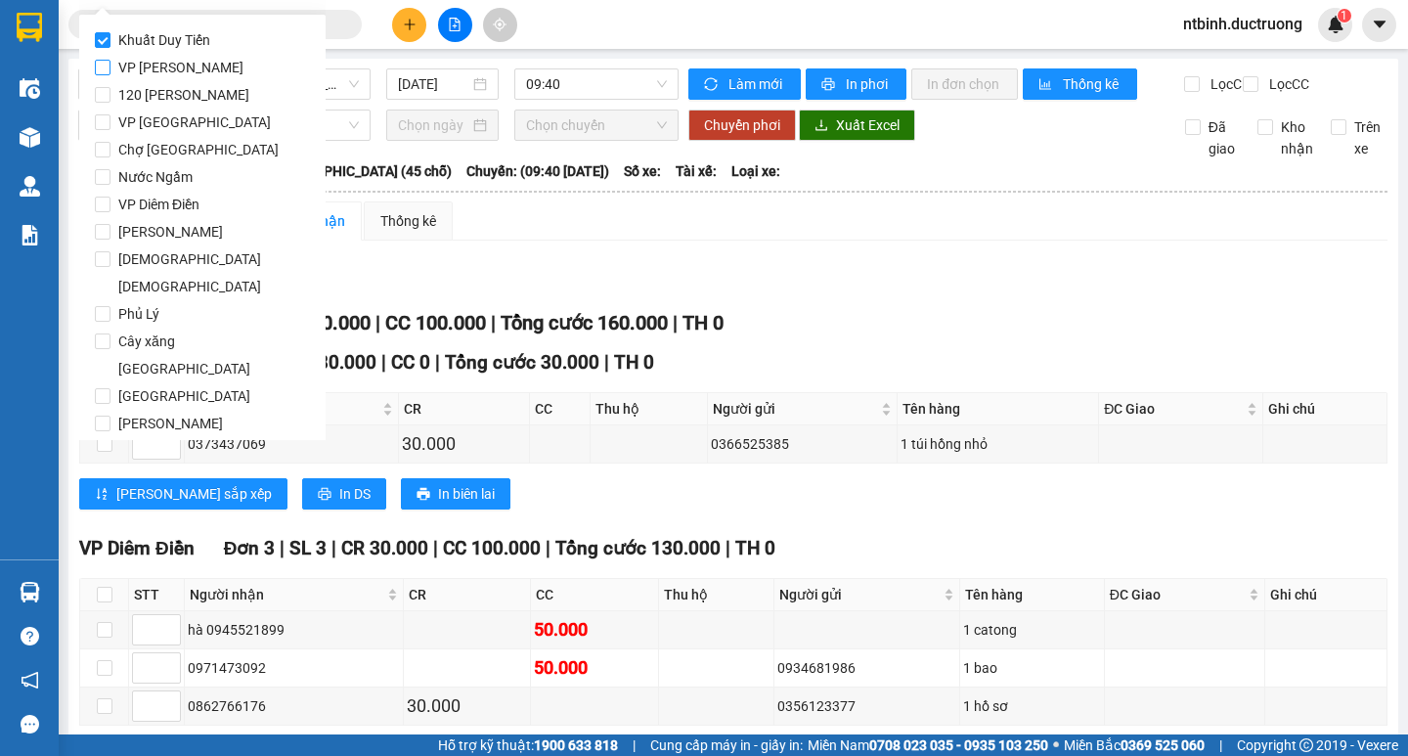
checkbox input "true"
click at [177, 32] on span "Khuất Duy Tiến" at bounding box center [164, 39] width 108 height 27
click at [110, 32] on input "Khuất Duy Tiến" at bounding box center [103, 40] width 16 height 16
checkbox input "false"
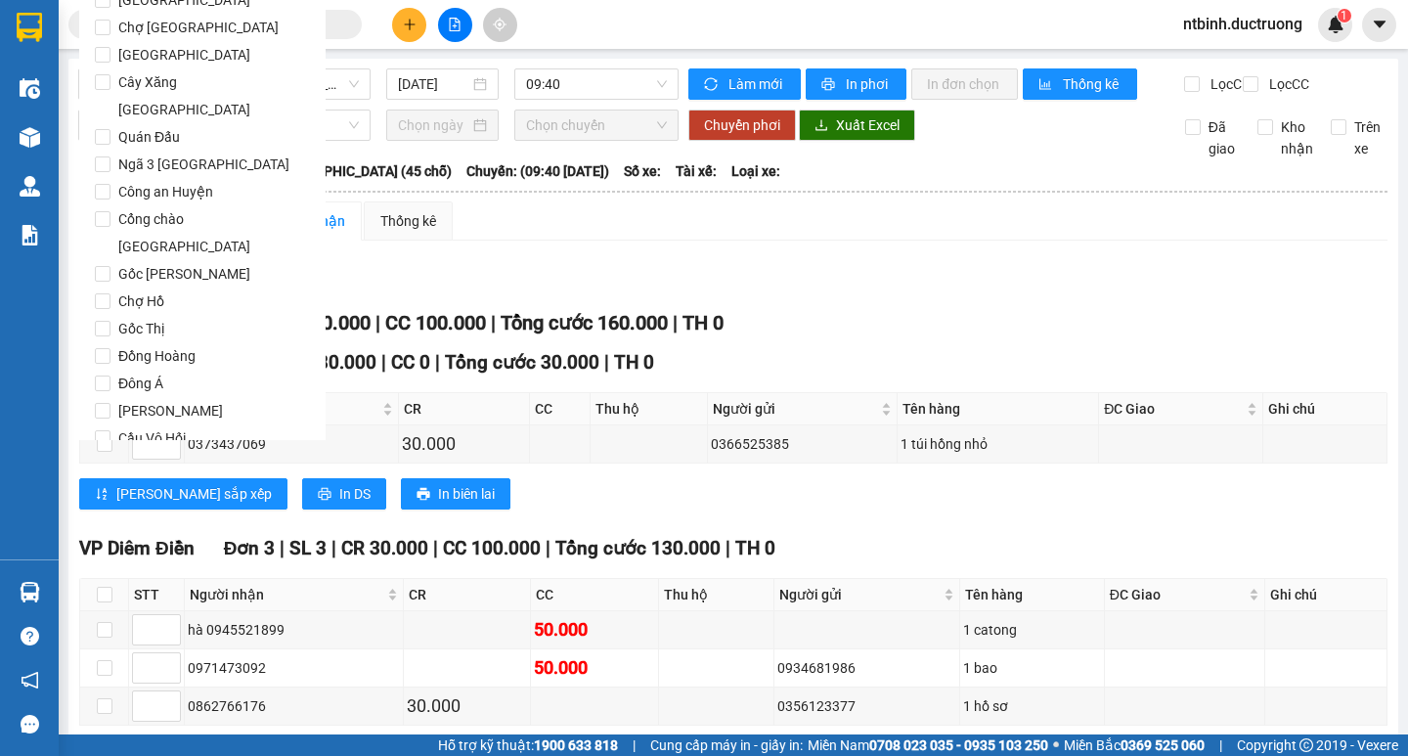
click at [120, 539] on span "Lọc" at bounding box center [121, 550] width 22 height 22
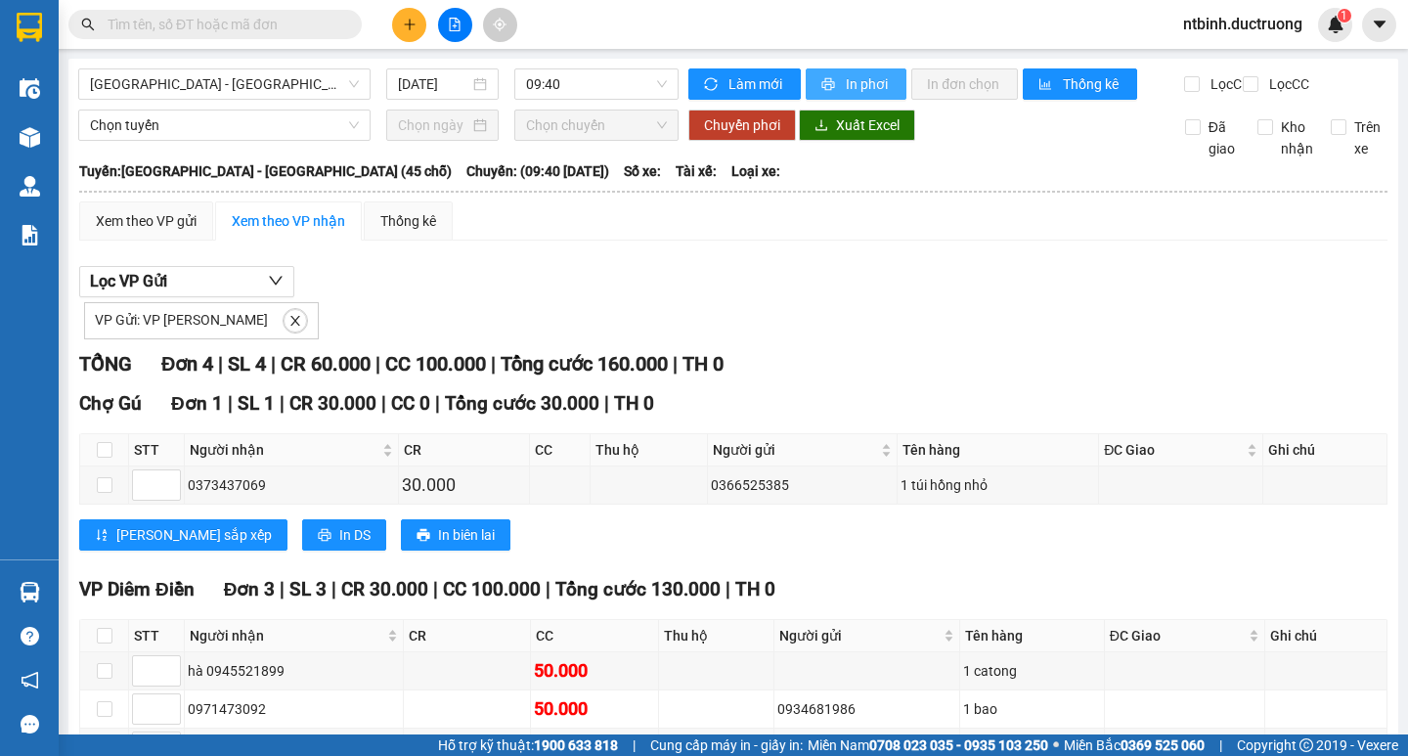
click at [846, 87] on span "In phơi" at bounding box center [868, 84] width 45 height 22
click at [13, 145] on div at bounding box center [30, 137] width 34 height 34
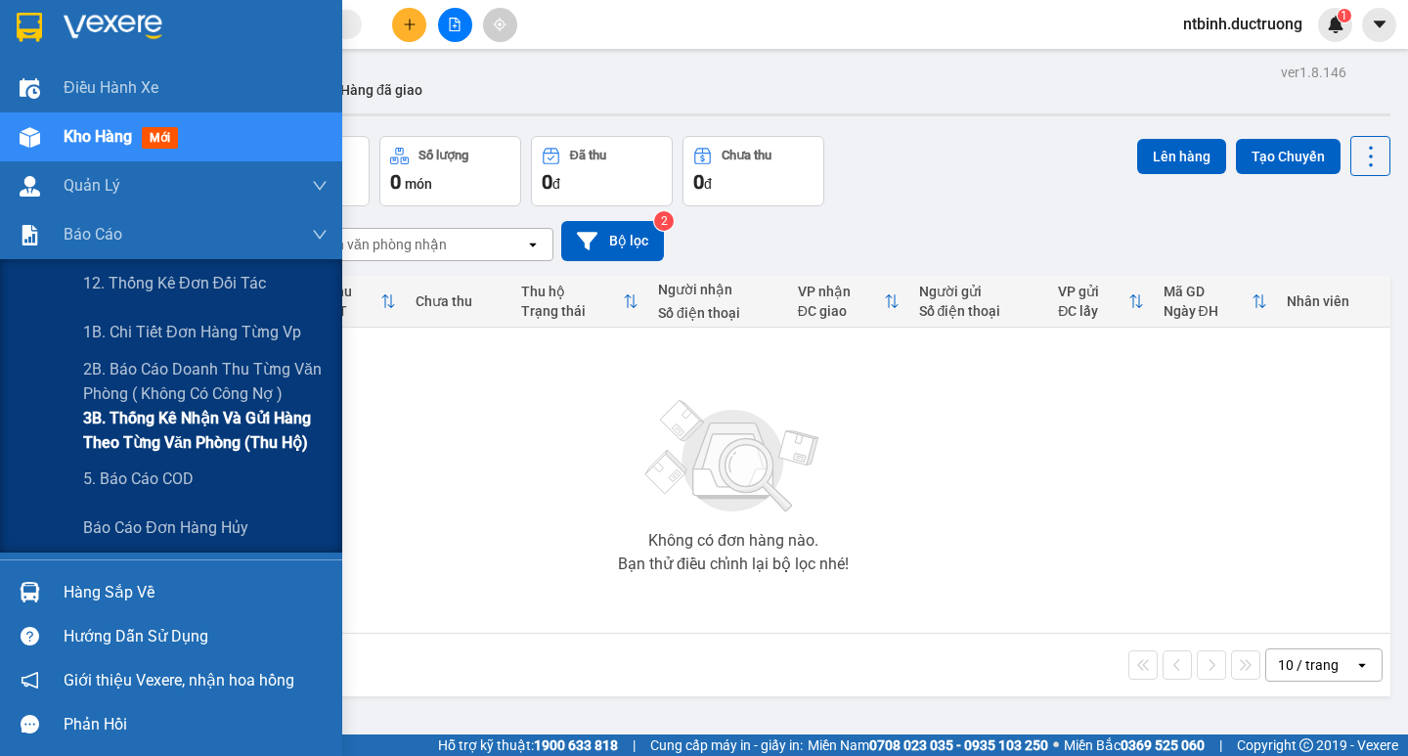
click at [203, 441] on span "3B. Thống kê nhận và gửi hàng theo từng văn phòng (thu hộ)" at bounding box center [205, 430] width 244 height 49
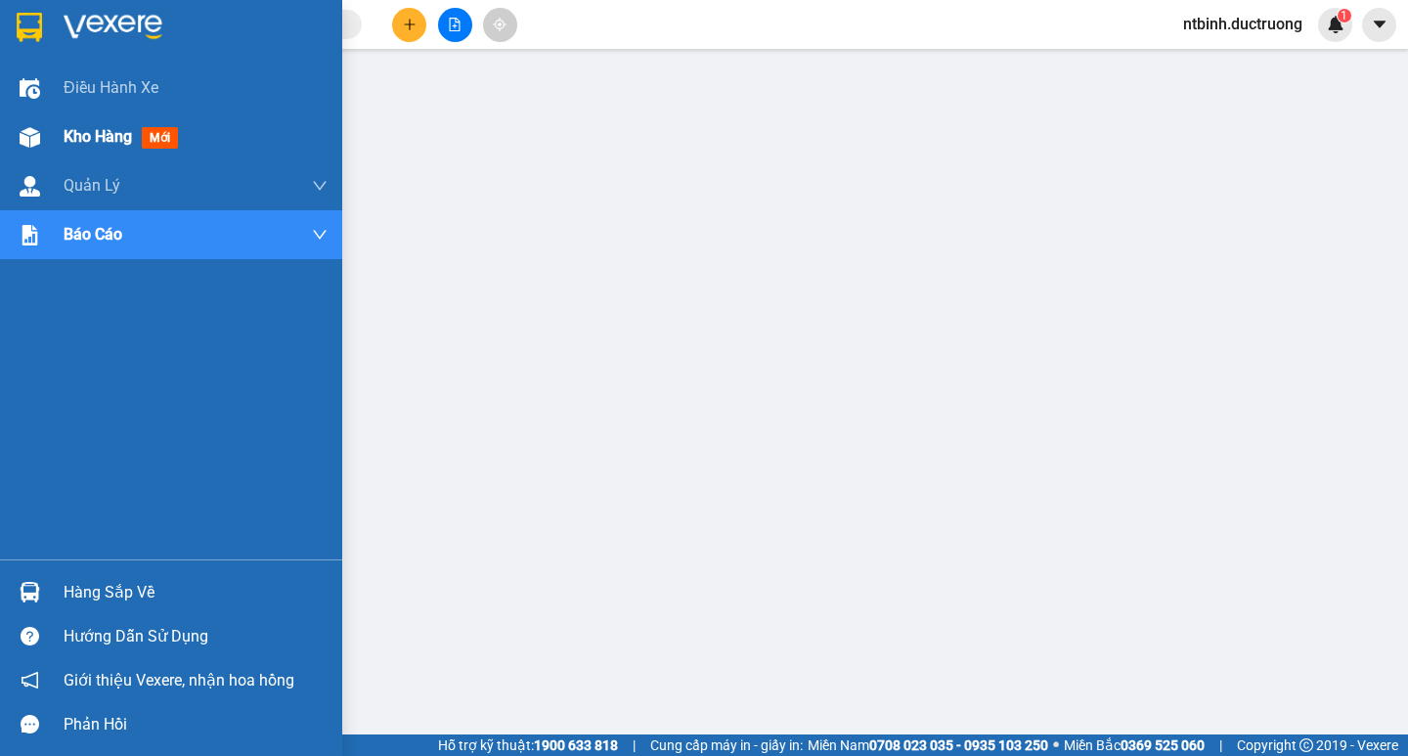
click at [48, 119] on div "Kho hàng mới" at bounding box center [171, 136] width 342 height 49
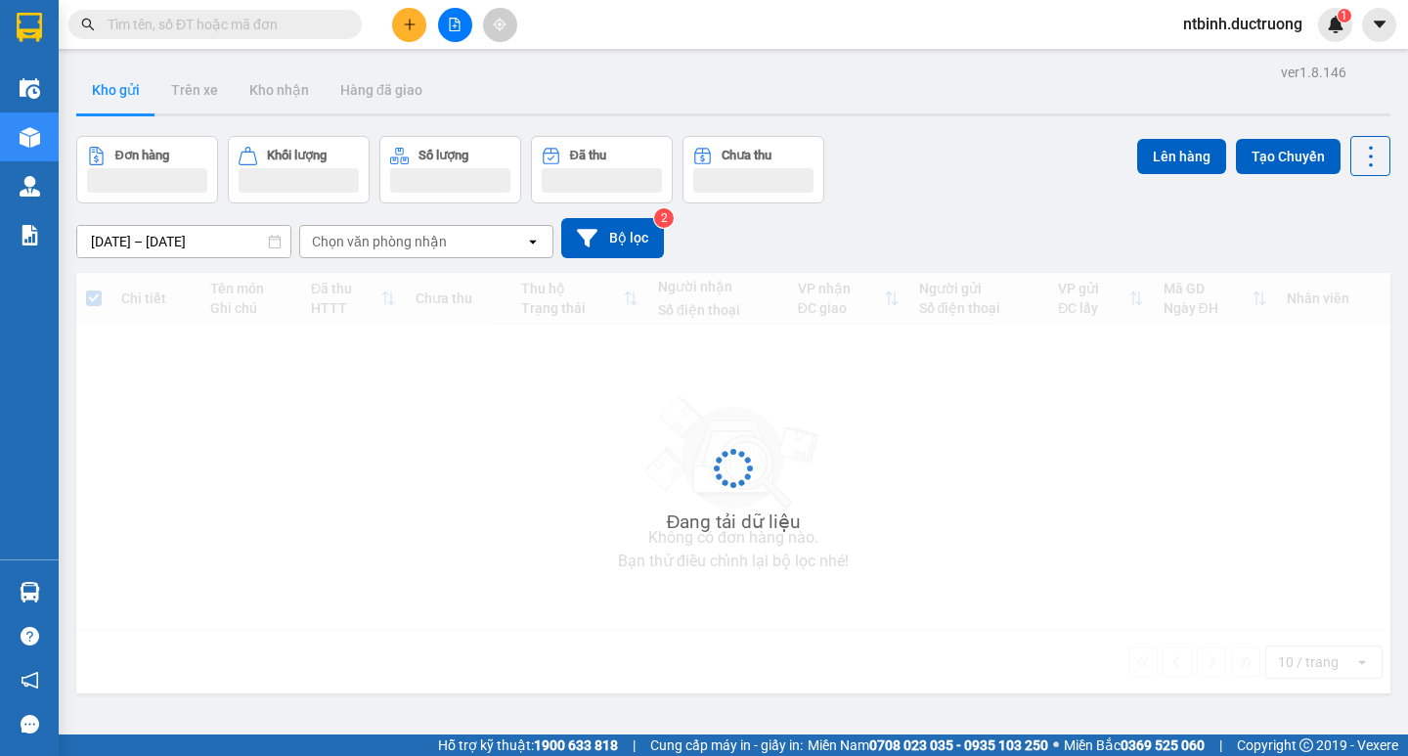
click at [405, 17] on button at bounding box center [409, 25] width 34 height 34
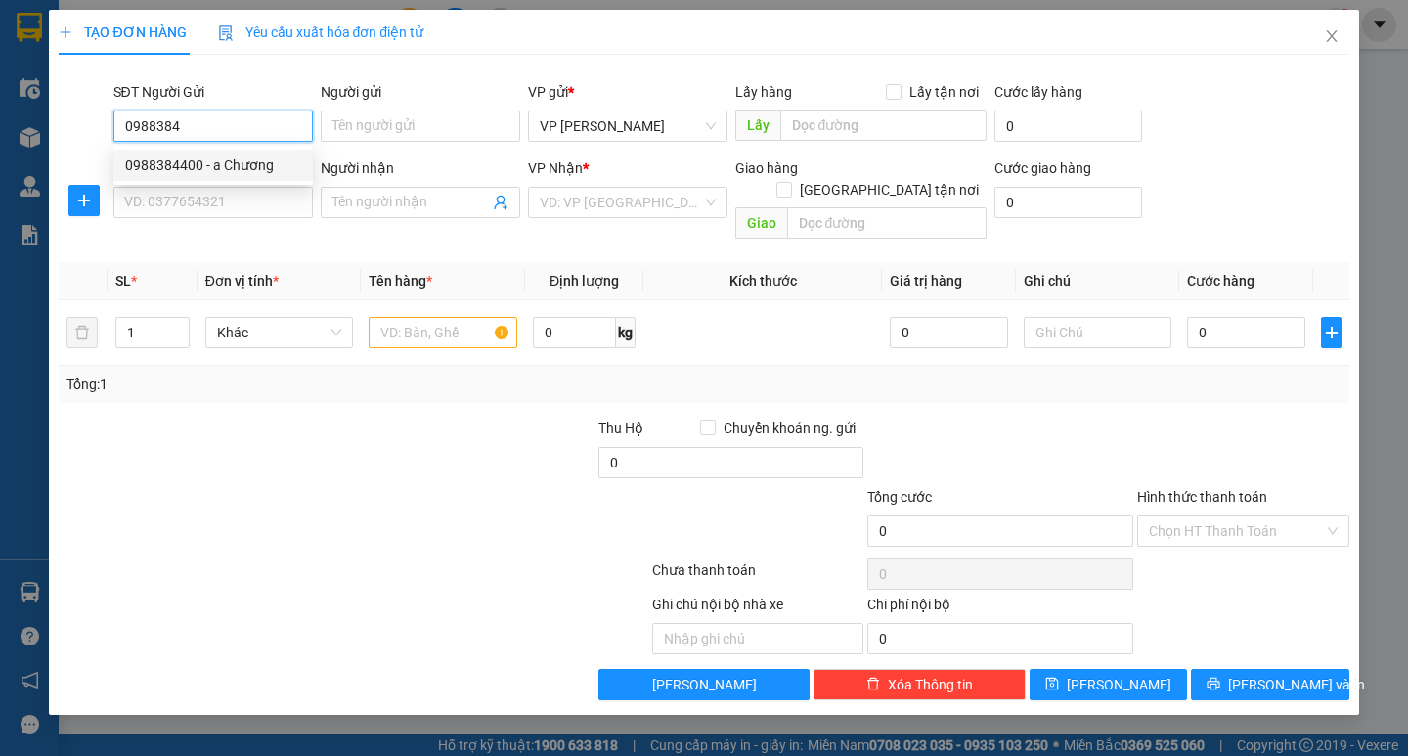
click at [180, 155] on div "0988384400 - a Chương" at bounding box center [213, 165] width 176 height 22
type input "0988384400"
type input "a Chương"
type input "0988384400"
click at [179, 190] on input "SĐT Người Nhận *" at bounding box center [212, 202] width 199 height 31
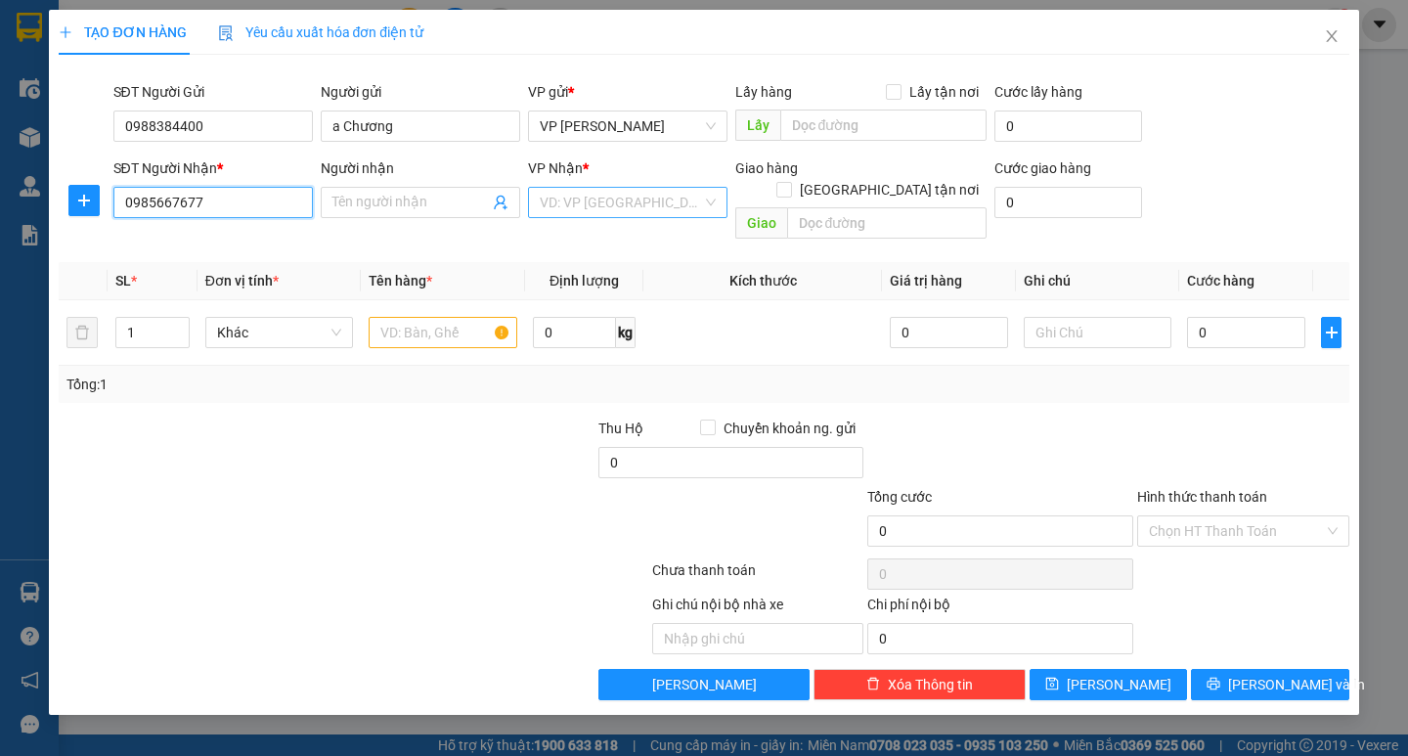
type input "0985667677"
click at [570, 196] on input "search" at bounding box center [621, 202] width 162 height 29
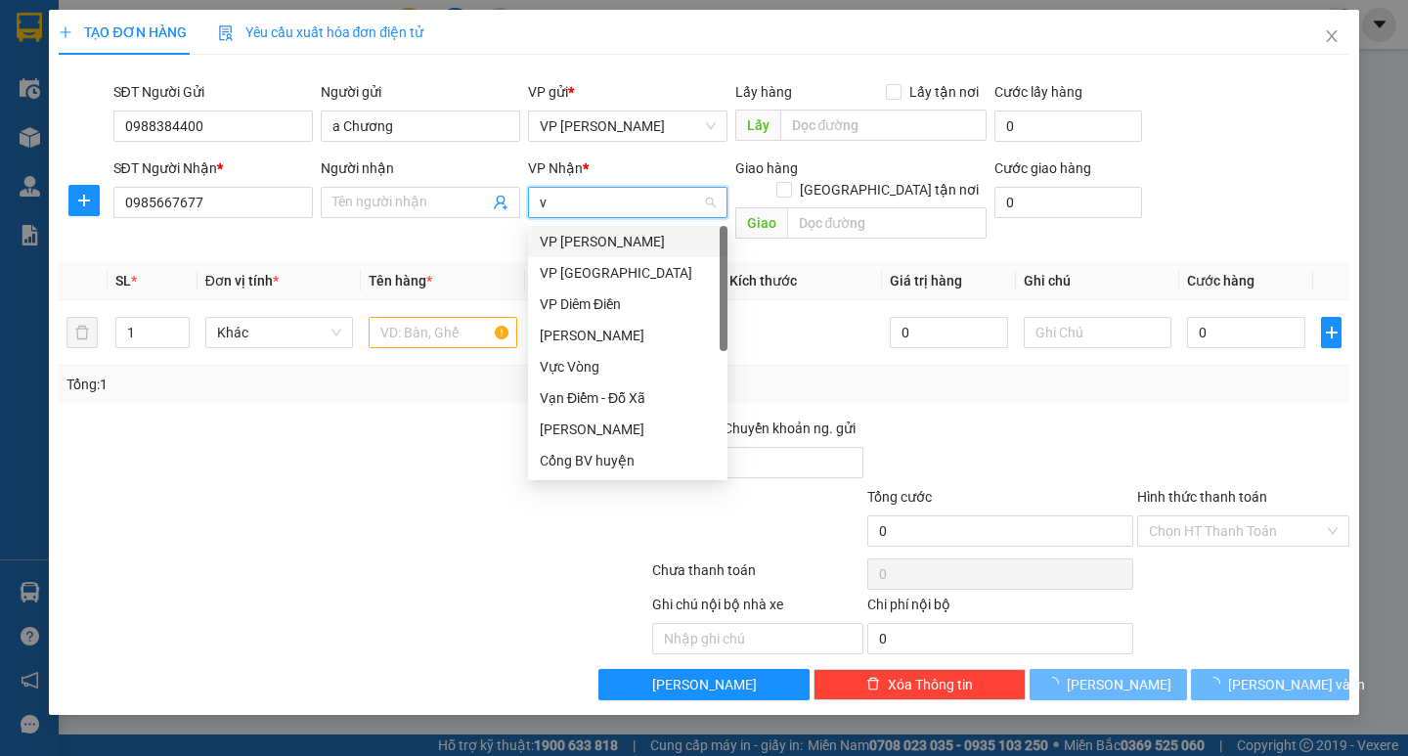
type input "vp"
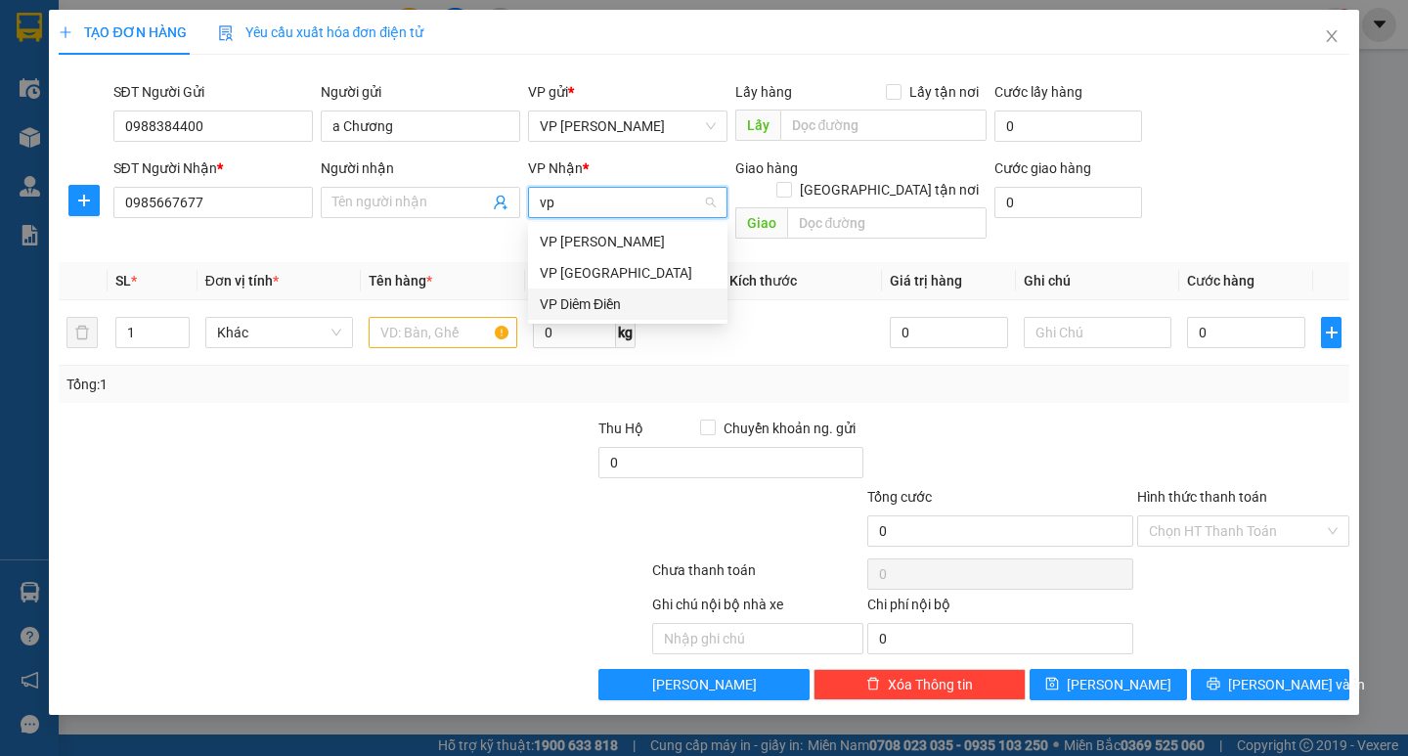
click at [581, 298] on div "VP Diêm Điền" at bounding box center [628, 304] width 176 height 22
click at [424, 317] on input "text" at bounding box center [443, 332] width 148 height 31
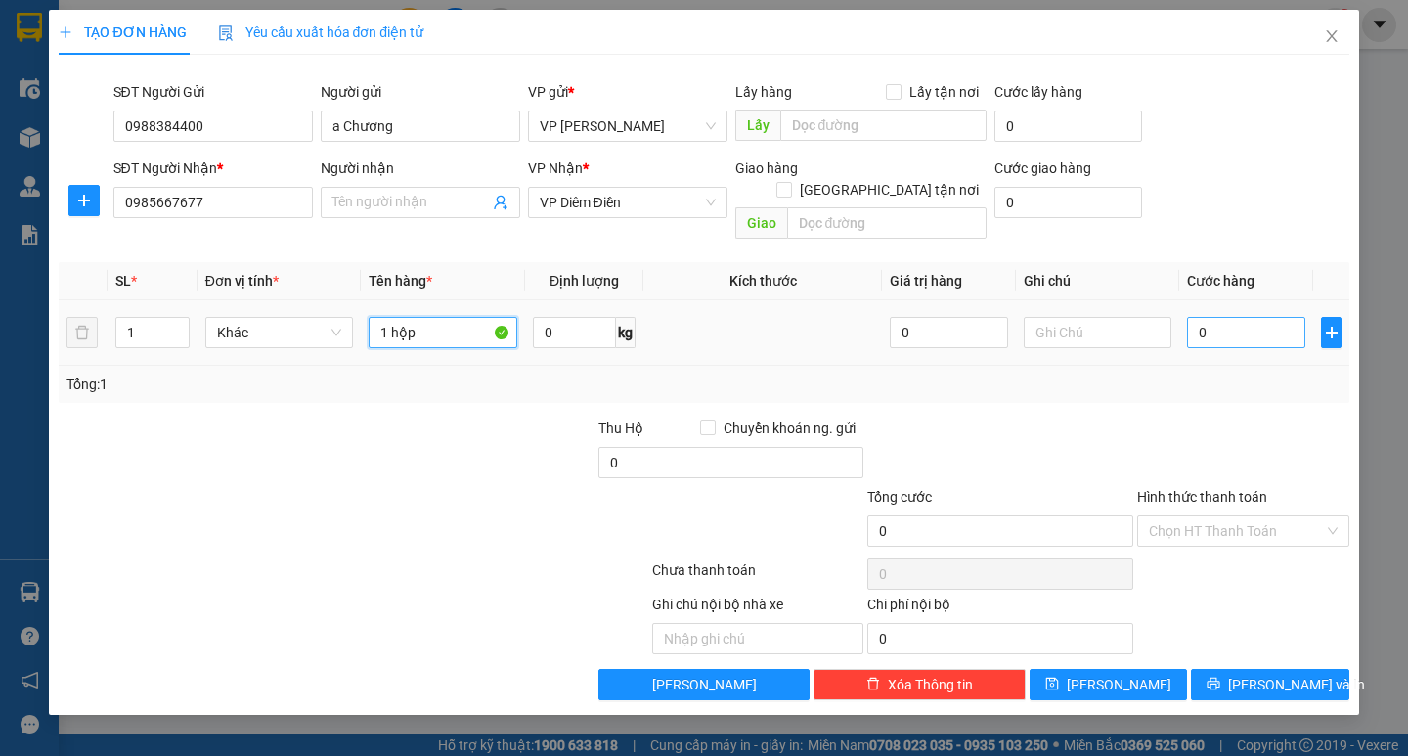
type input "1 hộp"
click at [1215, 317] on input "0" at bounding box center [1246, 332] width 118 height 31
click at [1196, 317] on input "0" at bounding box center [1246, 332] width 118 height 31
type input "50"
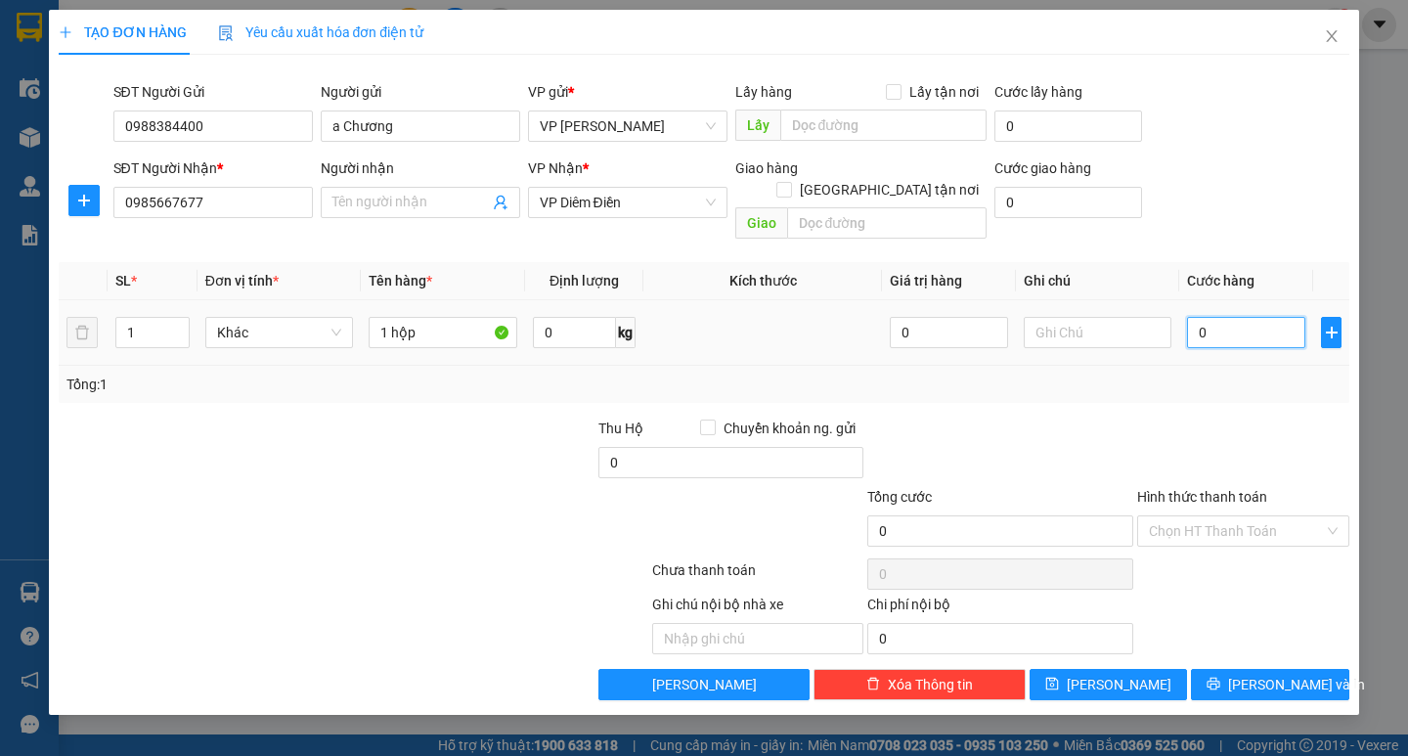
type input "50"
click at [1253, 383] on div "Transit Pickup Surcharge Ids Transit Deliver Surcharge Ids Transit Deliver Surc…" at bounding box center [704, 385] width 1290 height 630
type input "50.000"
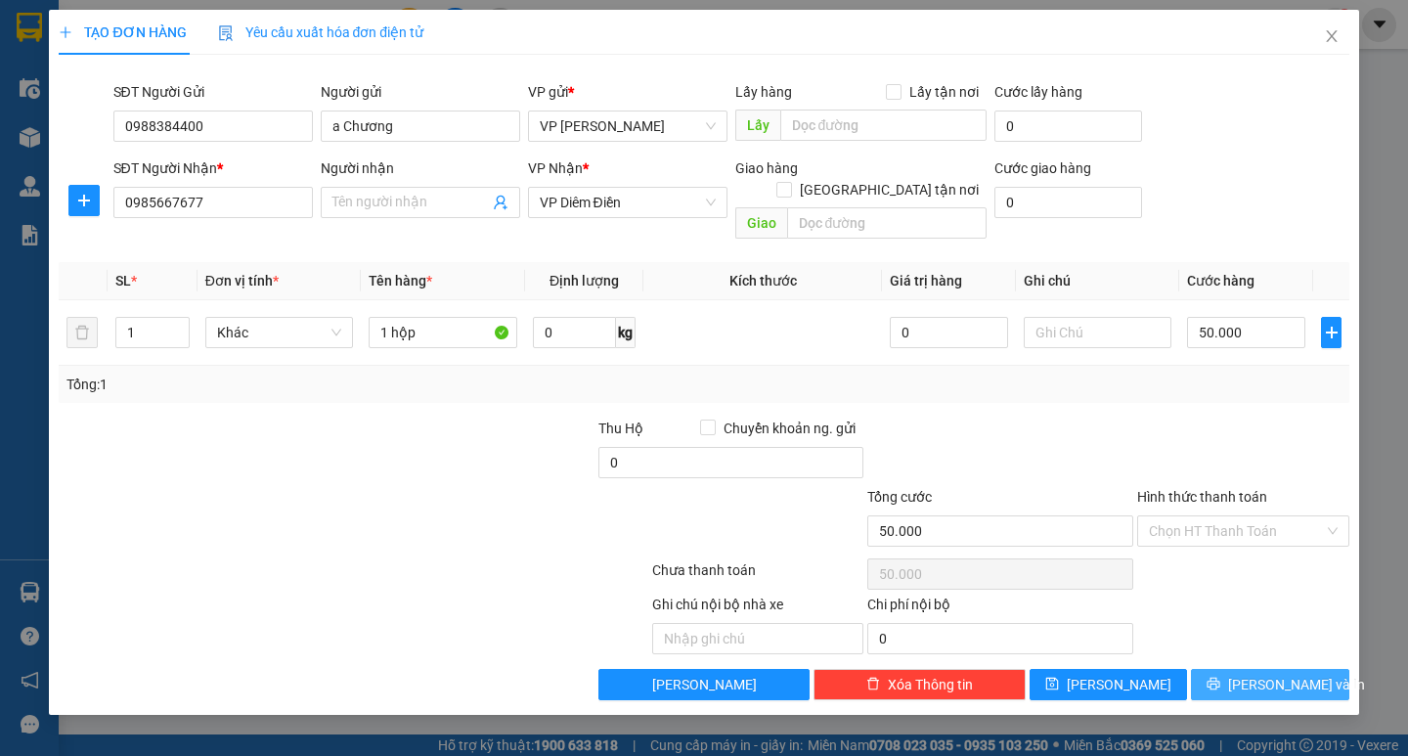
click at [1269, 674] on span "[PERSON_NAME] và In" at bounding box center [1296, 685] width 137 height 22
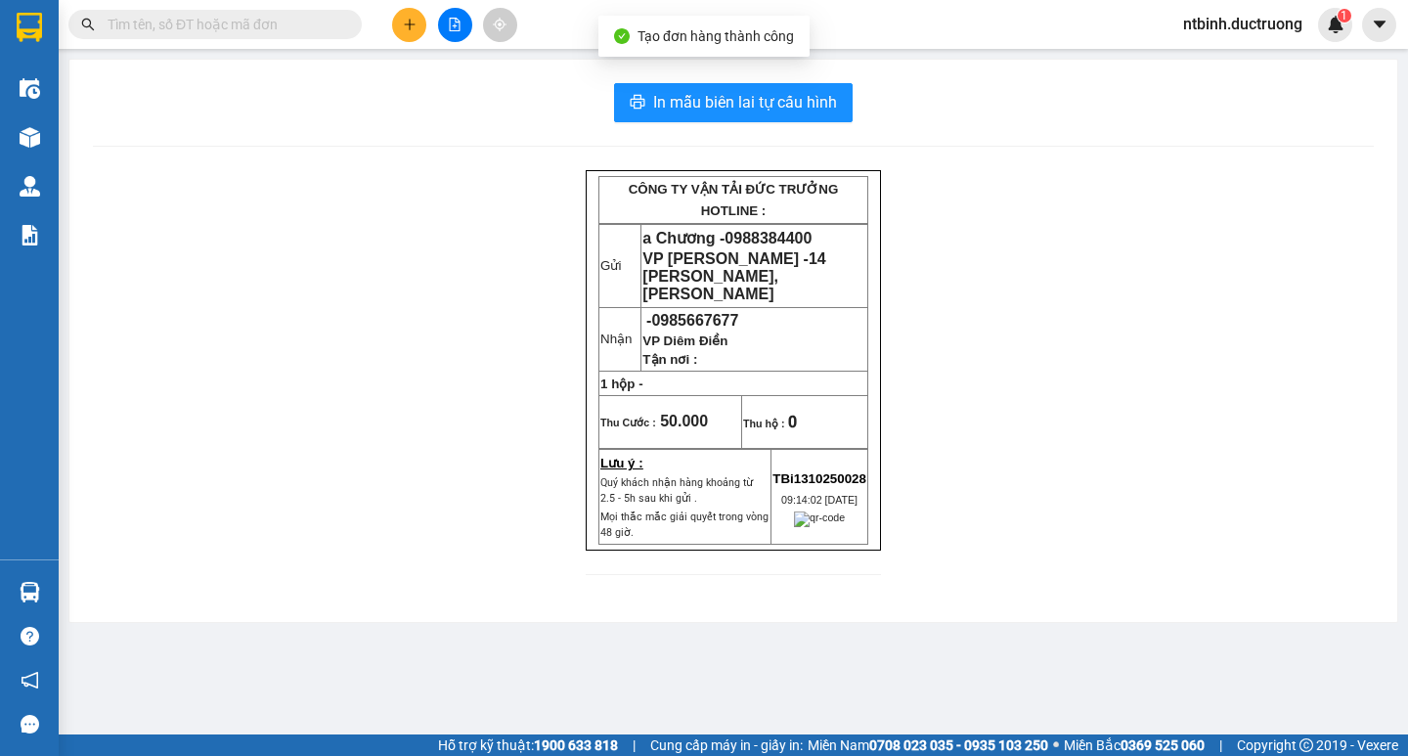
click at [810, 82] on div "In mẫu biên lai tự cấu hình CÔNG TY VẬN TẢI ĐỨC TRƯỞNG HOTLINE : Gửi a Chương -…" at bounding box center [733, 341] width 1328 height 562
click at [809, 84] on button "In mẫu biên lai tự cấu hình" at bounding box center [733, 102] width 239 height 39
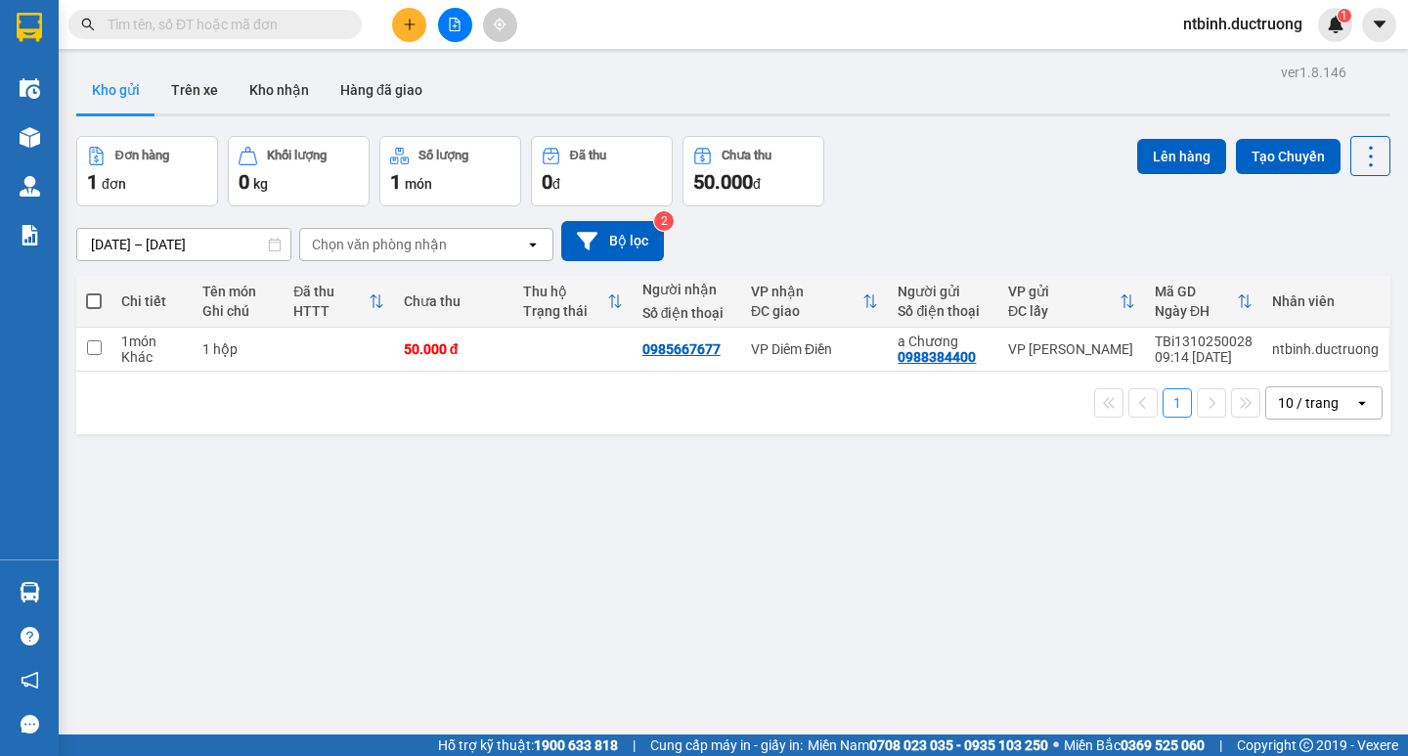
click at [418, 30] on button at bounding box center [409, 25] width 34 height 34
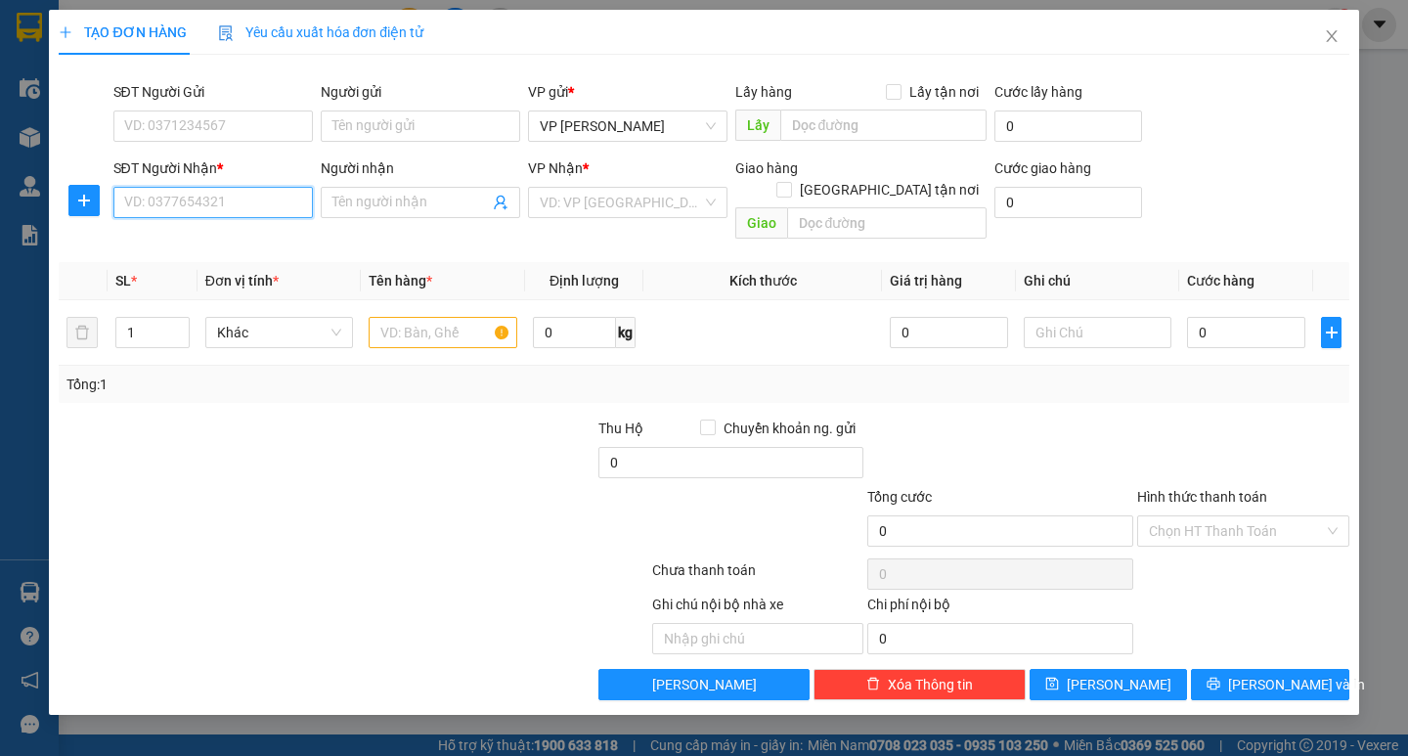
click at [197, 202] on input "SĐT Người Nhận *" at bounding box center [212, 202] width 199 height 31
click at [192, 133] on input "SĐT Người Gửi" at bounding box center [212, 125] width 199 height 31
click at [184, 201] on input "SĐT Người Nhận *" at bounding box center [212, 202] width 199 height 31
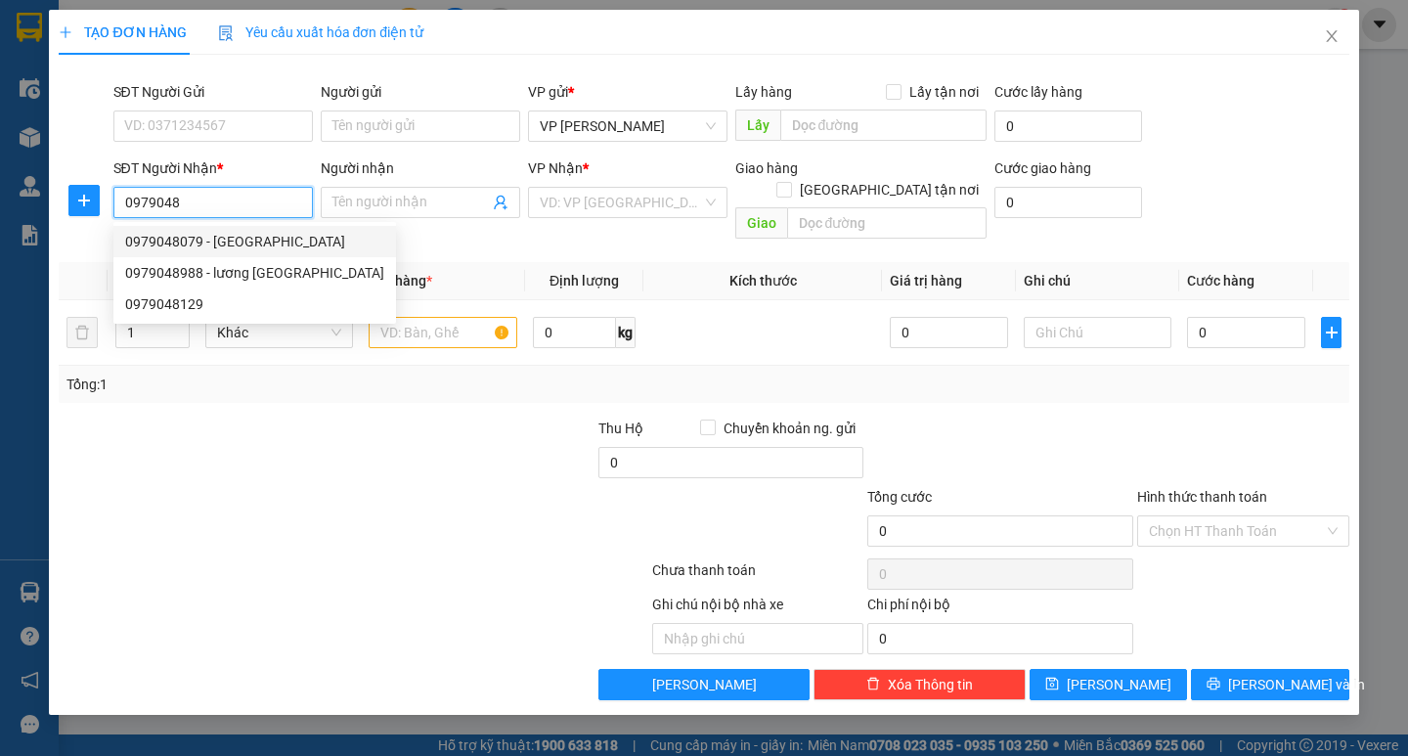
click at [241, 241] on div "0979048079 - [GEOGRAPHIC_DATA]" at bounding box center [254, 242] width 259 height 22
type input "0979048079"
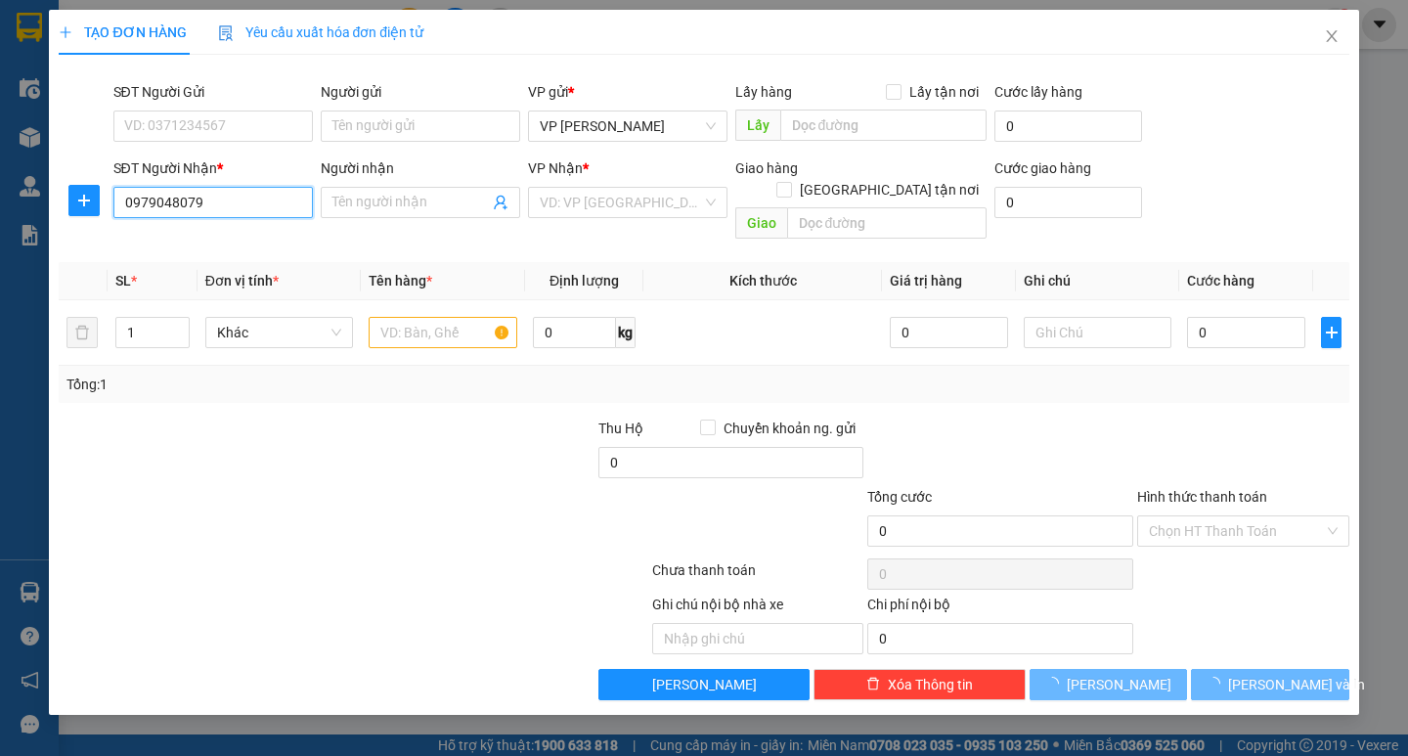
type input "YÊN [GEOGRAPHIC_DATA]"
type input "0979048079"
click at [442, 317] on input "text" at bounding box center [443, 332] width 148 height 31
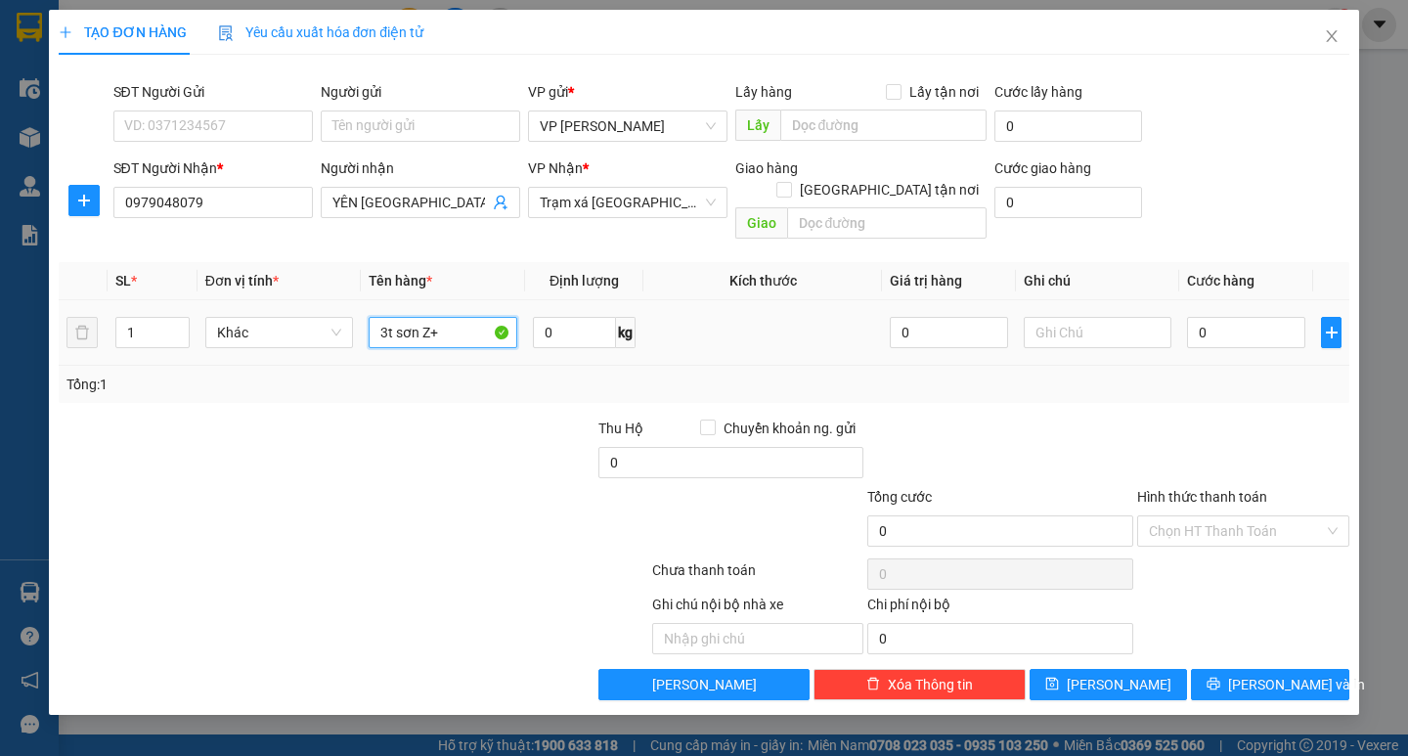
click at [427, 317] on input "3t sơn Z+" at bounding box center [443, 332] width 148 height 31
click at [455, 317] on input "3t sơn +" at bounding box center [443, 332] width 148 height 31
type input "3t sơn + 1 catong"
click at [1224, 328] on div "0" at bounding box center [1246, 332] width 118 height 39
click at [1211, 317] on input "0" at bounding box center [1246, 332] width 118 height 31
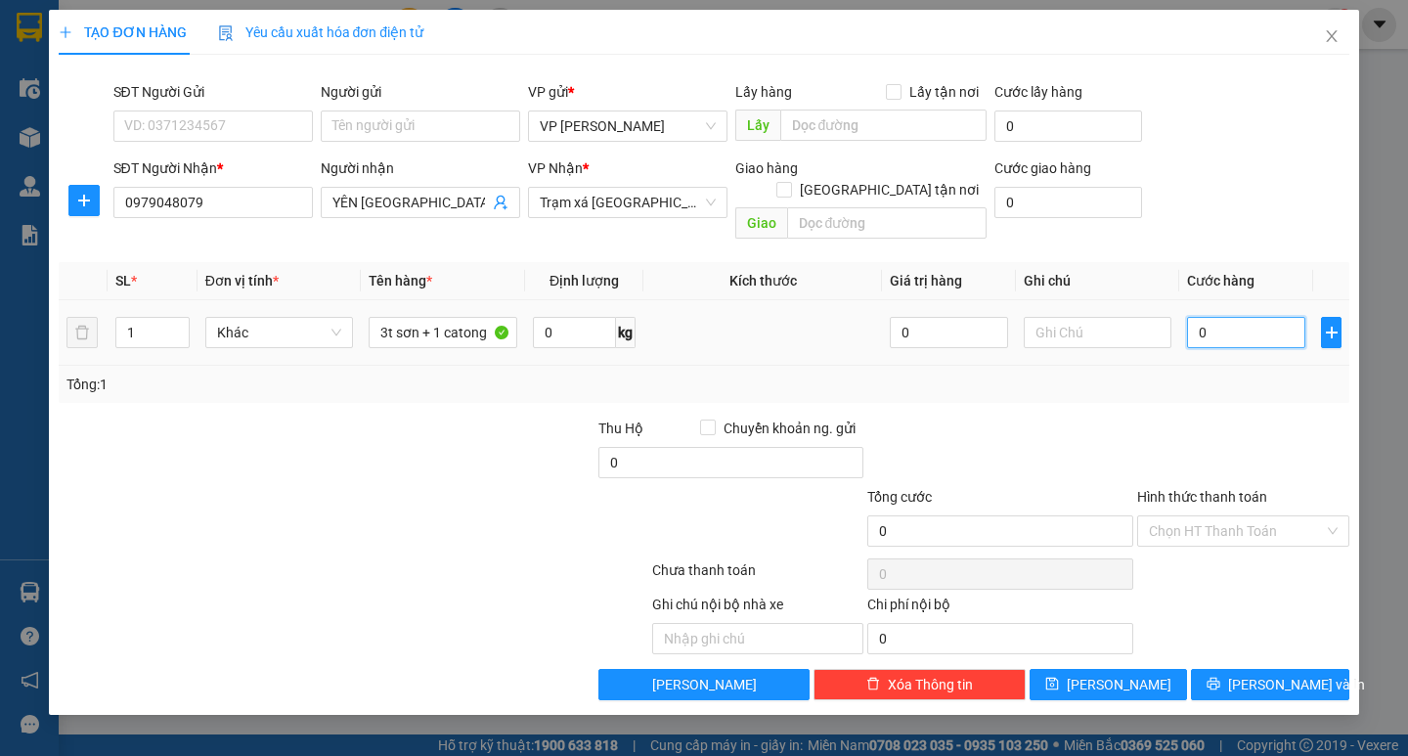
click at [1195, 317] on input "0" at bounding box center [1246, 332] width 118 height 31
type input "10"
type input "120"
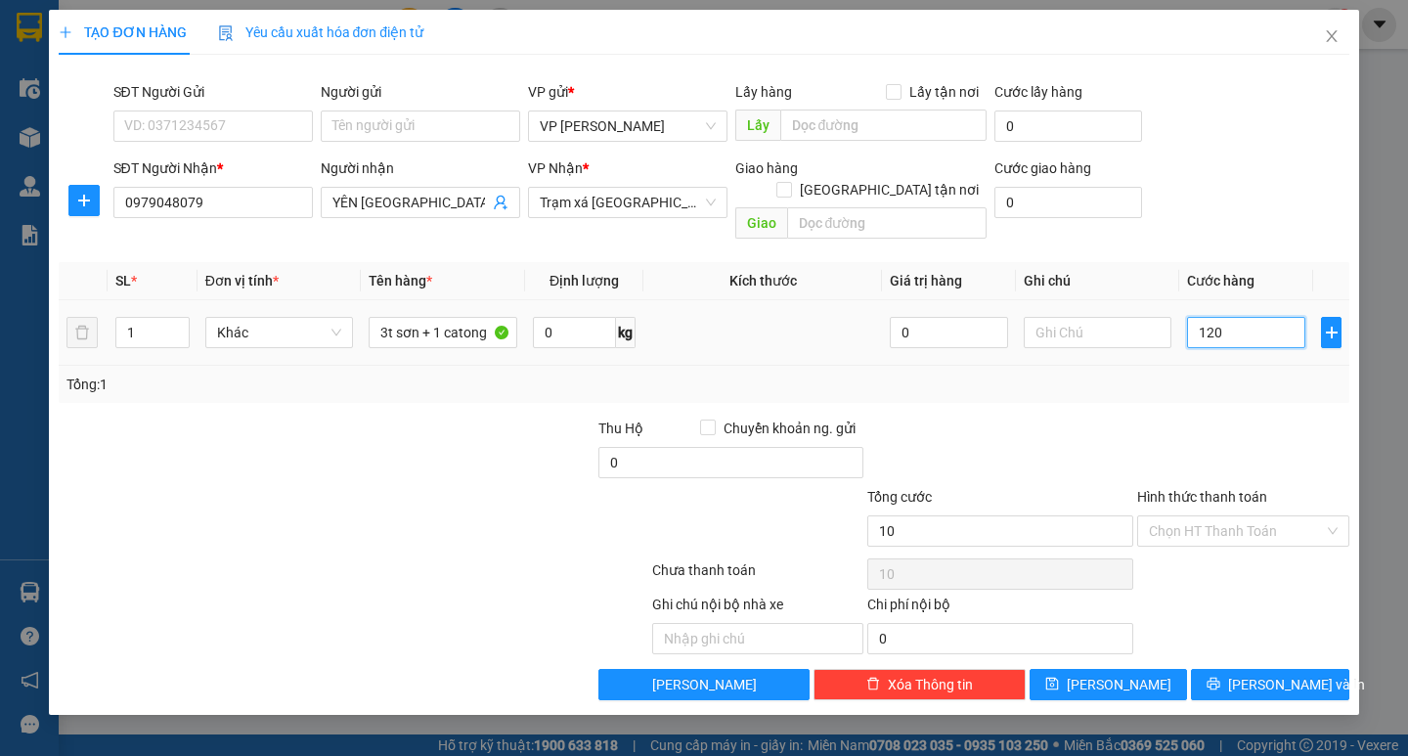
type input "120"
click at [1213, 374] on div "Tổng: 1" at bounding box center [703, 385] width 1274 height 22
type input "120.000"
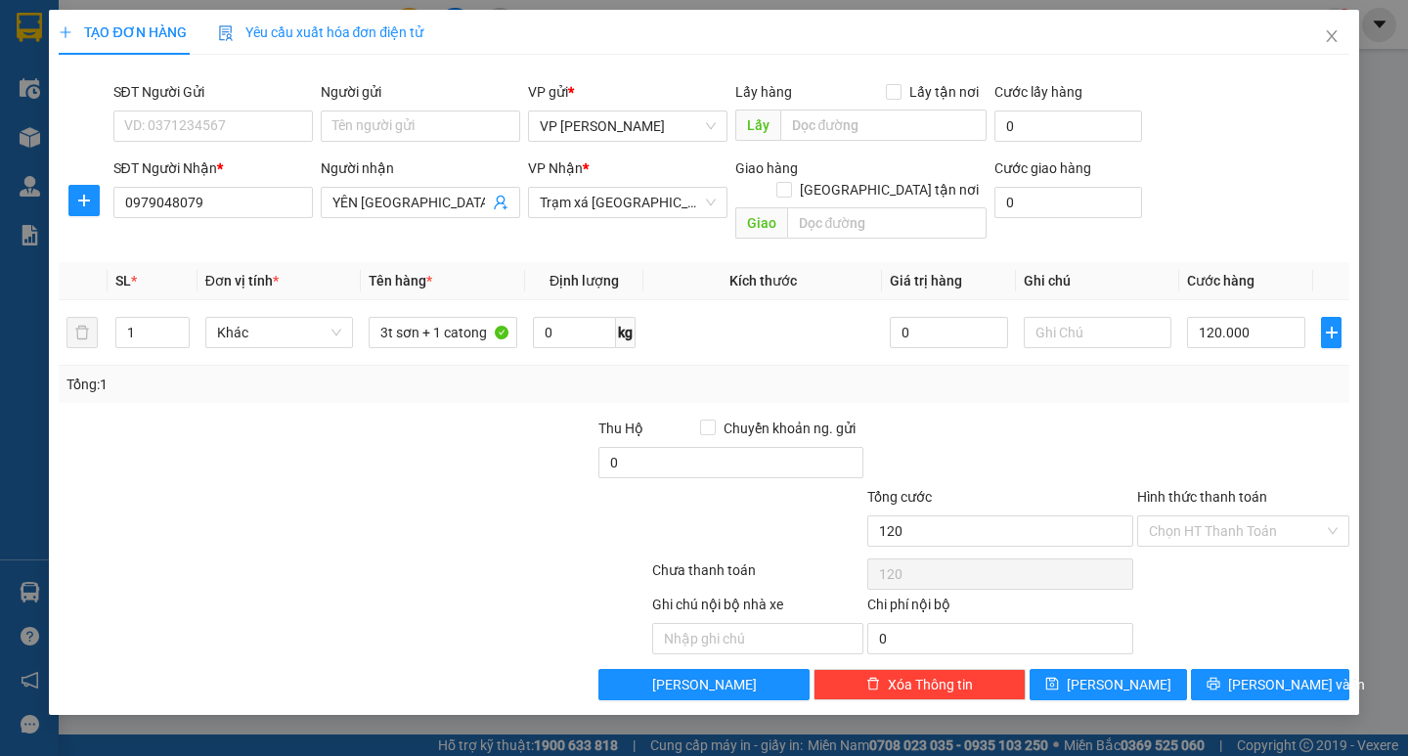
type input "120.000"
click at [1258, 674] on span "[PERSON_NAME] và In" at bounding box center [1296, 685] width 137 height 22
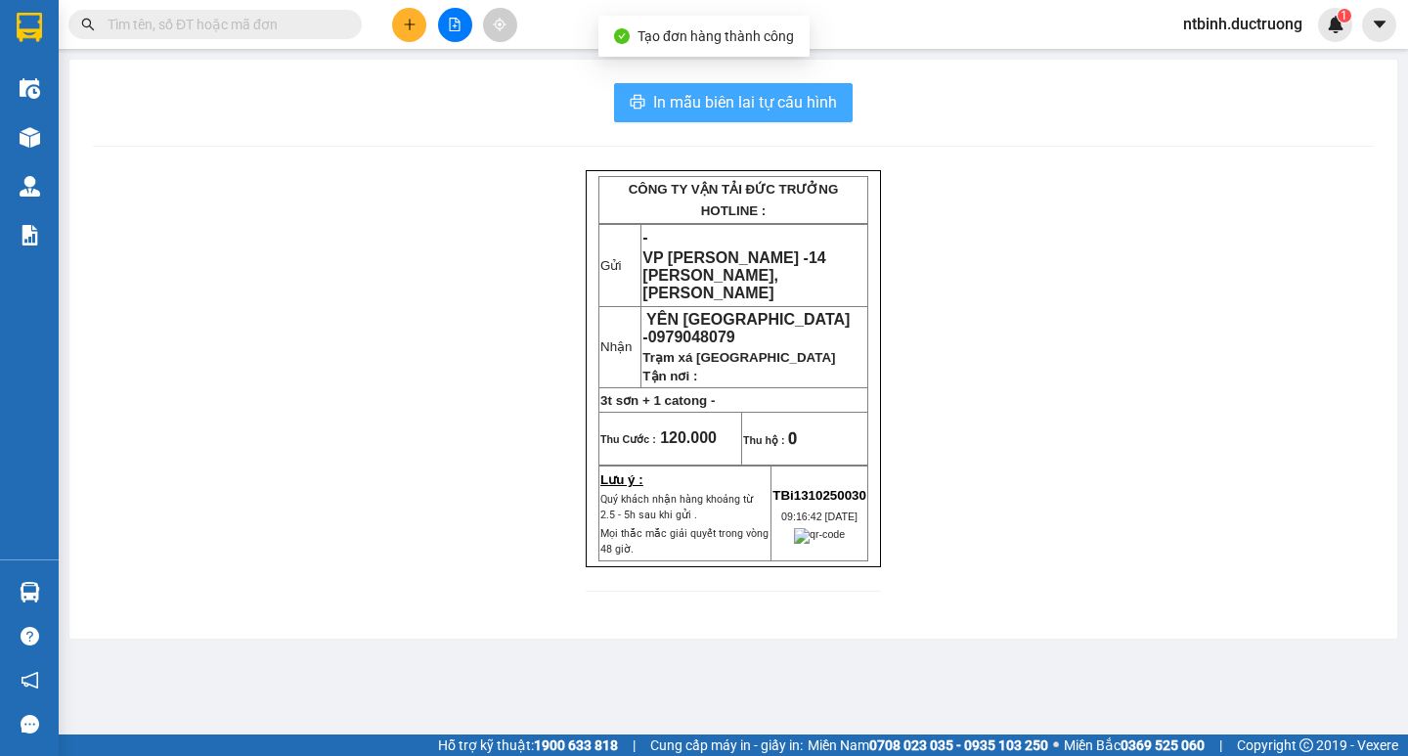
click at [749, 94] on span "In mẫu biên lai tự cấu hình" at bounding box center [745, 102] width 184 height 24
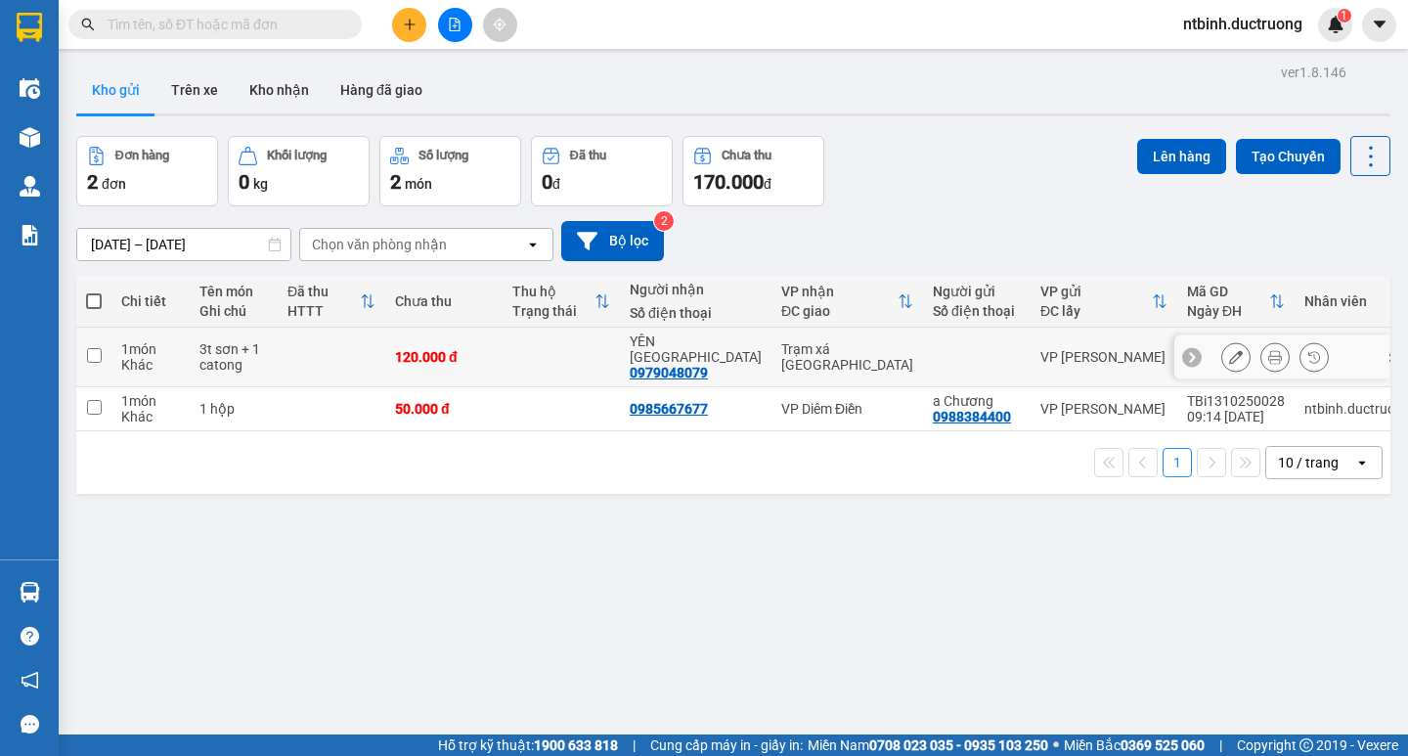
click at [562, 344] on td at bounding box center [561, 358] width 117 height 60
checkbox input "true"
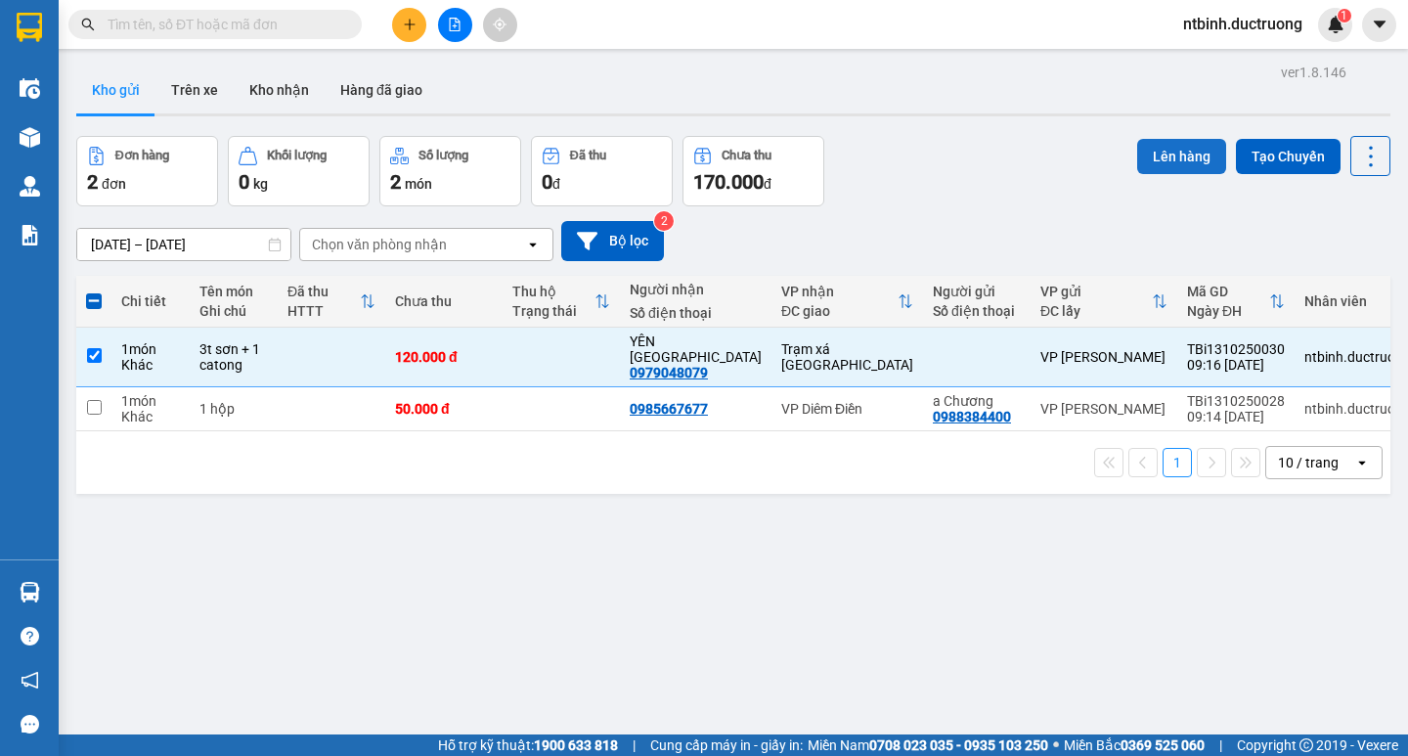
click at [1176, 144] on button "Lên hàng" at bounding box center [1181, 156] width 89 height 35
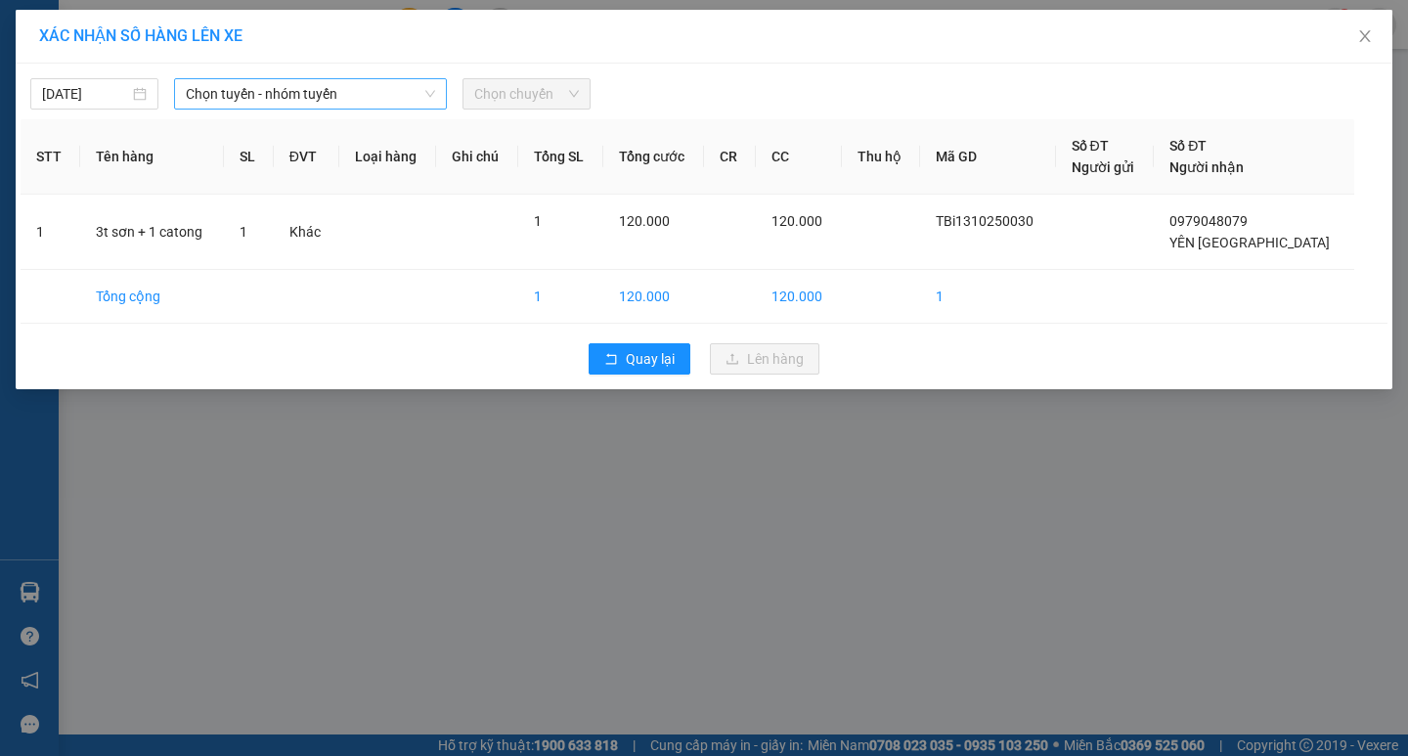
click at [306, 86] on span "Chọn tuyến - nhóm tuyến" at bounding box center [310, 93] width 249 height 29
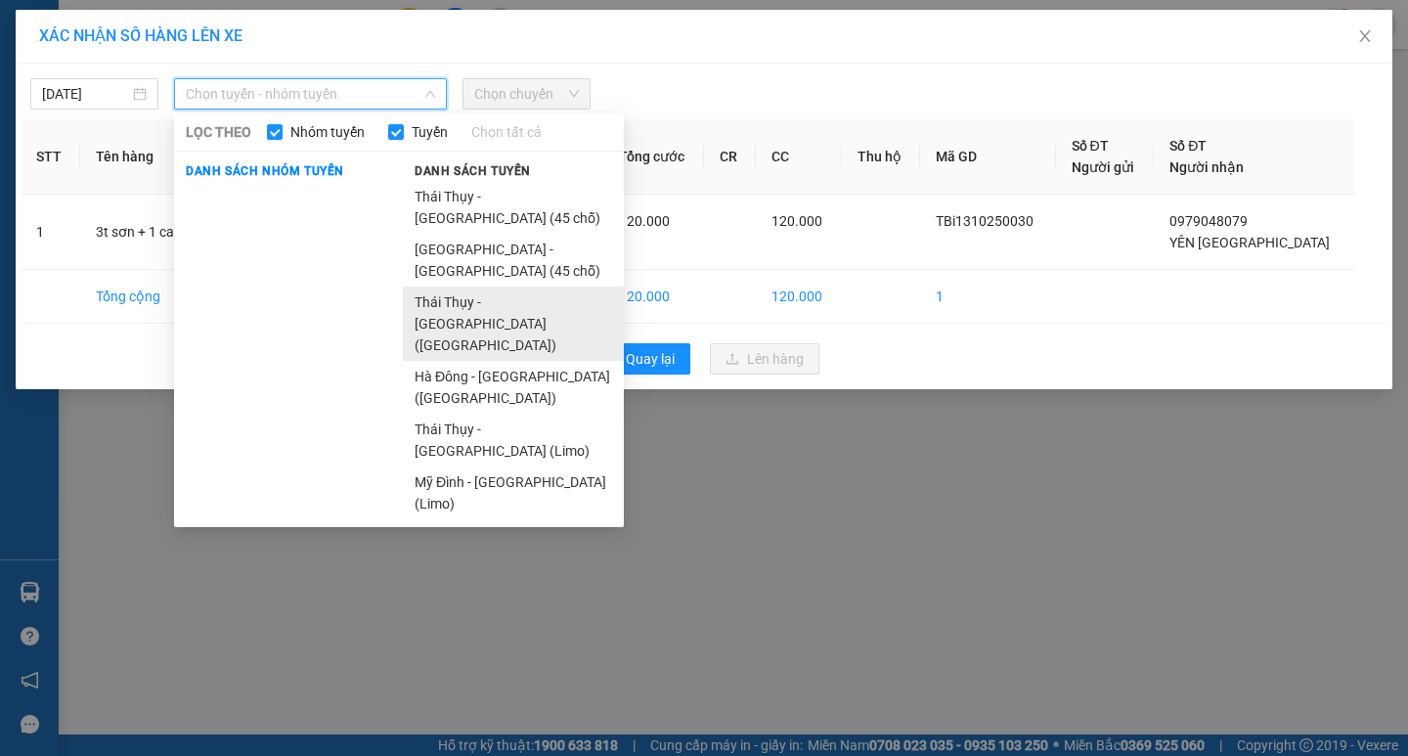
click at [449, 286] on li "Thái Thụy - [GEOGRAPHIC_DATA] ([GEOGRAPHIC_DATA])" at bounding box center [513, 323] width 221 height 74
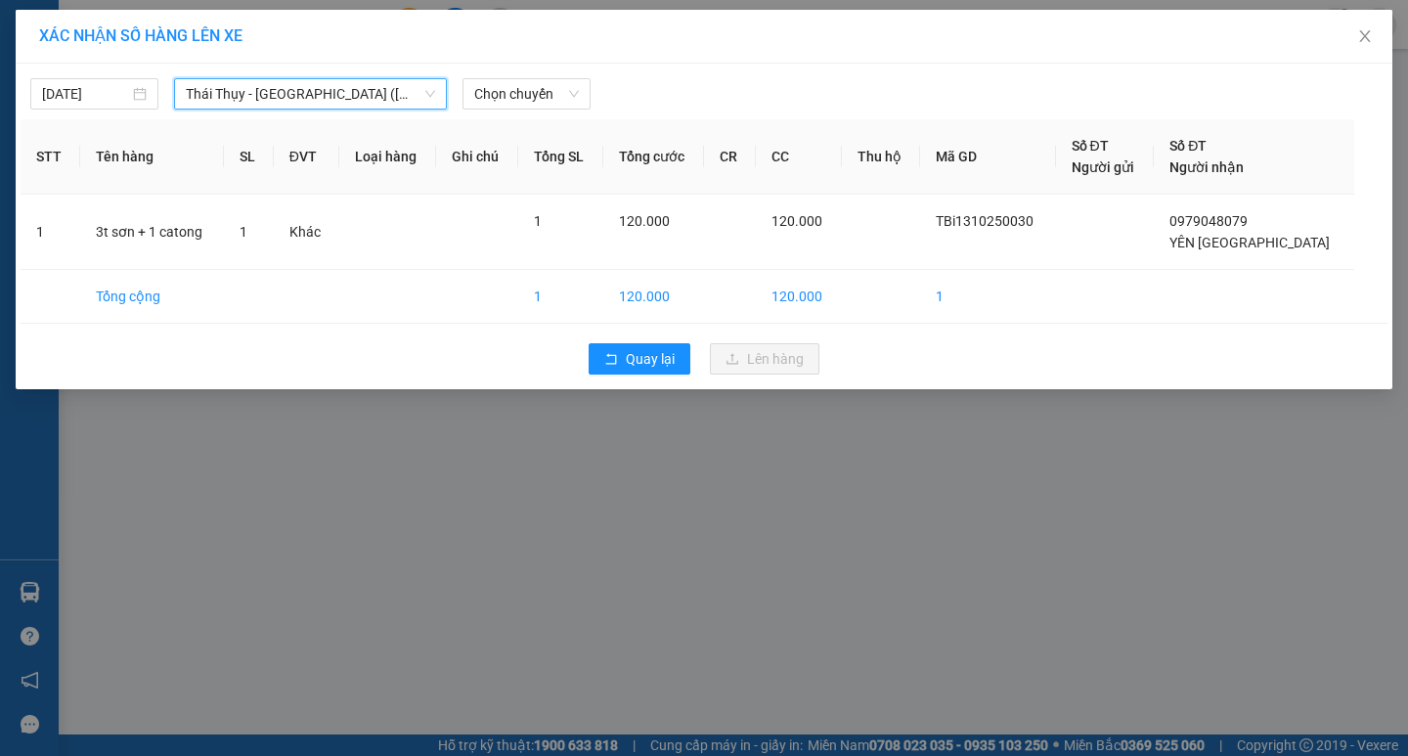
click at [371, 121] on th "Loại hàng" at bounding box center [387, 156] width 97 height 75
click at [372, 91] on span "Thái Thụy - [GEOGRAPHIC_DATA] ([GEOGRAPHIC_DATA])" at bounding box center [310, 93] width 249 height 29
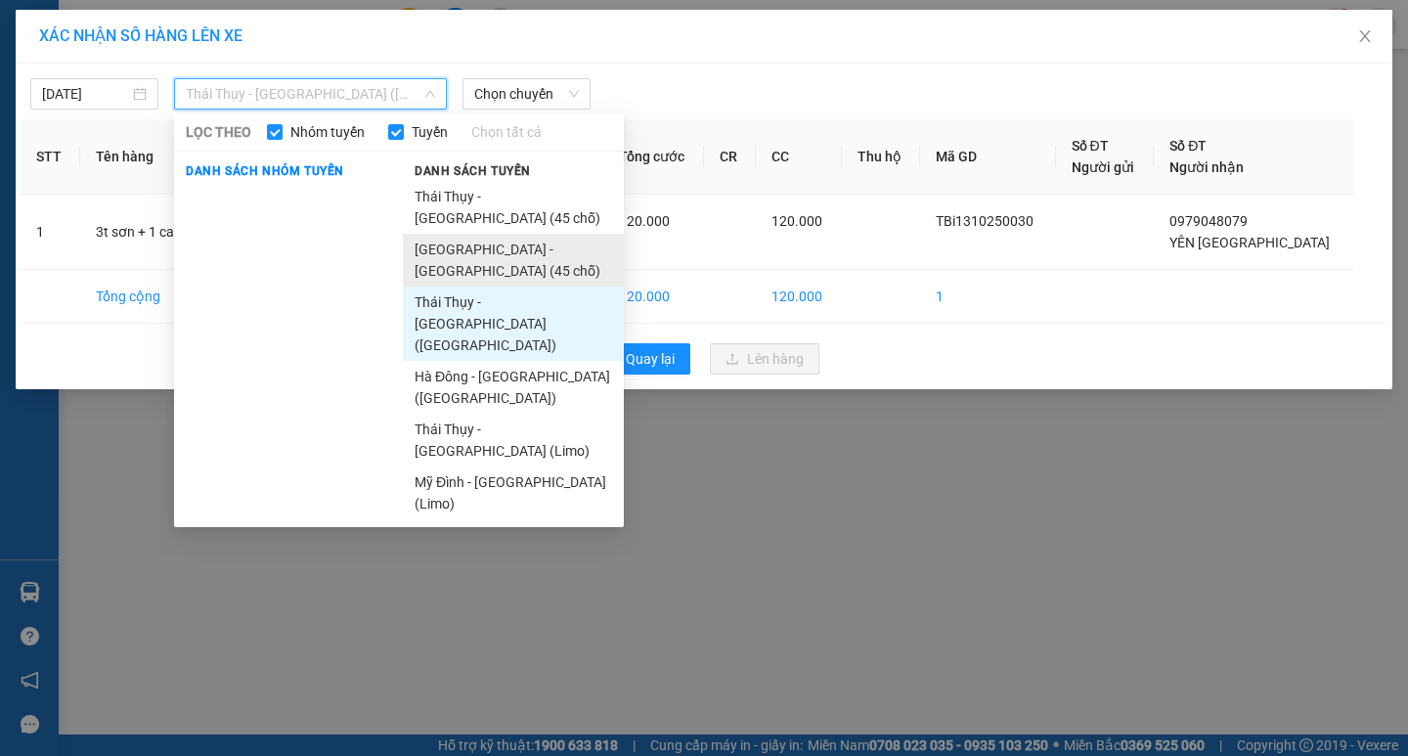
click at [476, 234] on li "[GEOGRAPHIC_DATA] - [GEOGRAPHIC_DATA] (45 chỗ)" at bounding box center [513, 260] width 221 height 53
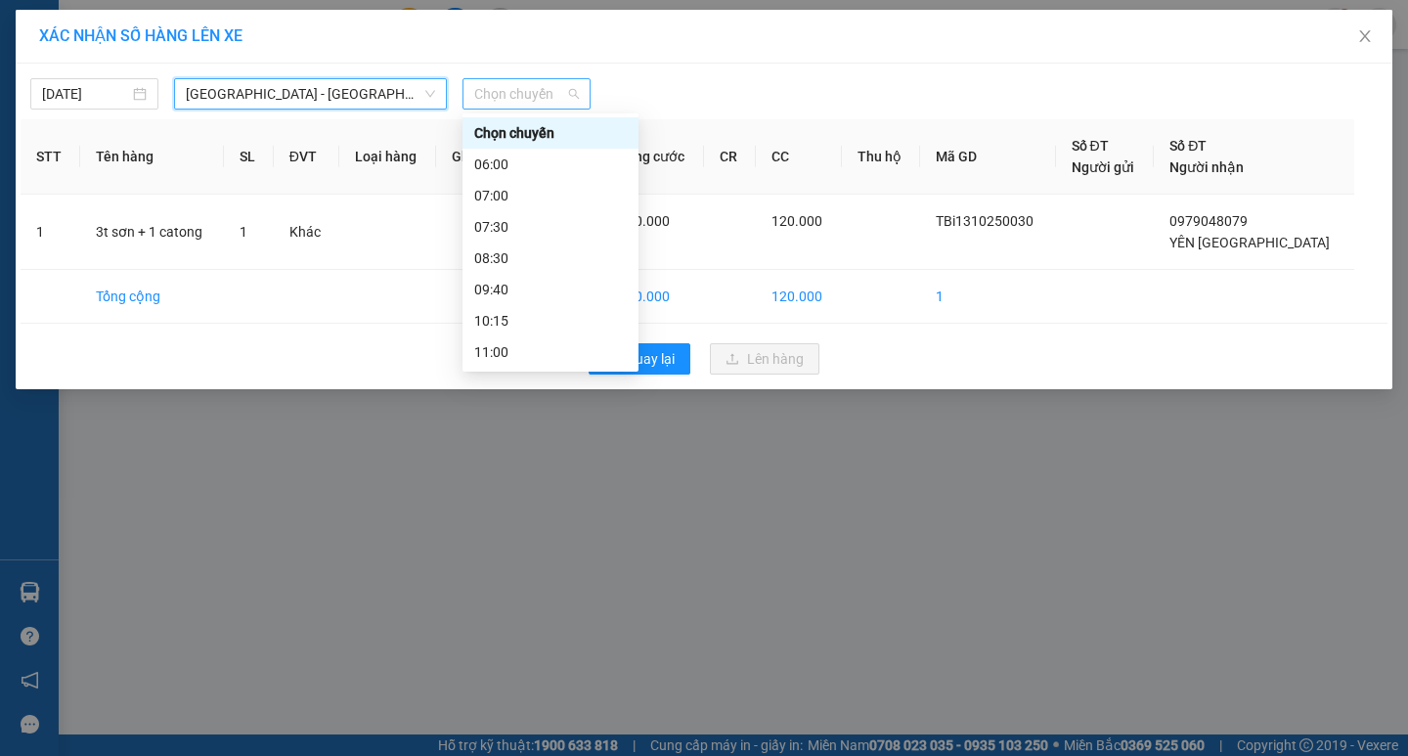
click at [514, 100] on span "Chọn chuyến" at bounding box center [526, 93] width 105 height 29
click at [518, 286] on div "09:40" at bounding box center [550, 290] width 153 height 22
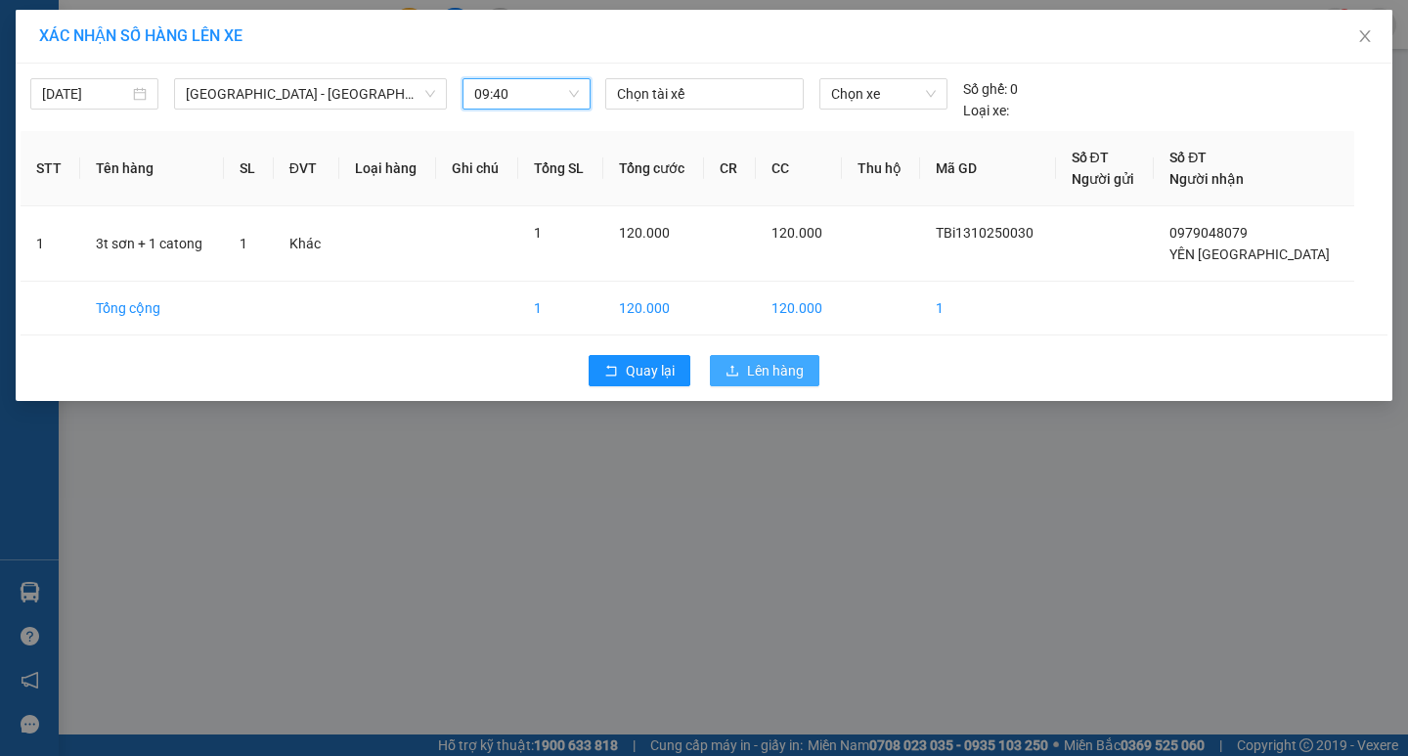
click at [765, 370] on span "Lên hàng" at bounding box center [775, 371] width 57 height 22
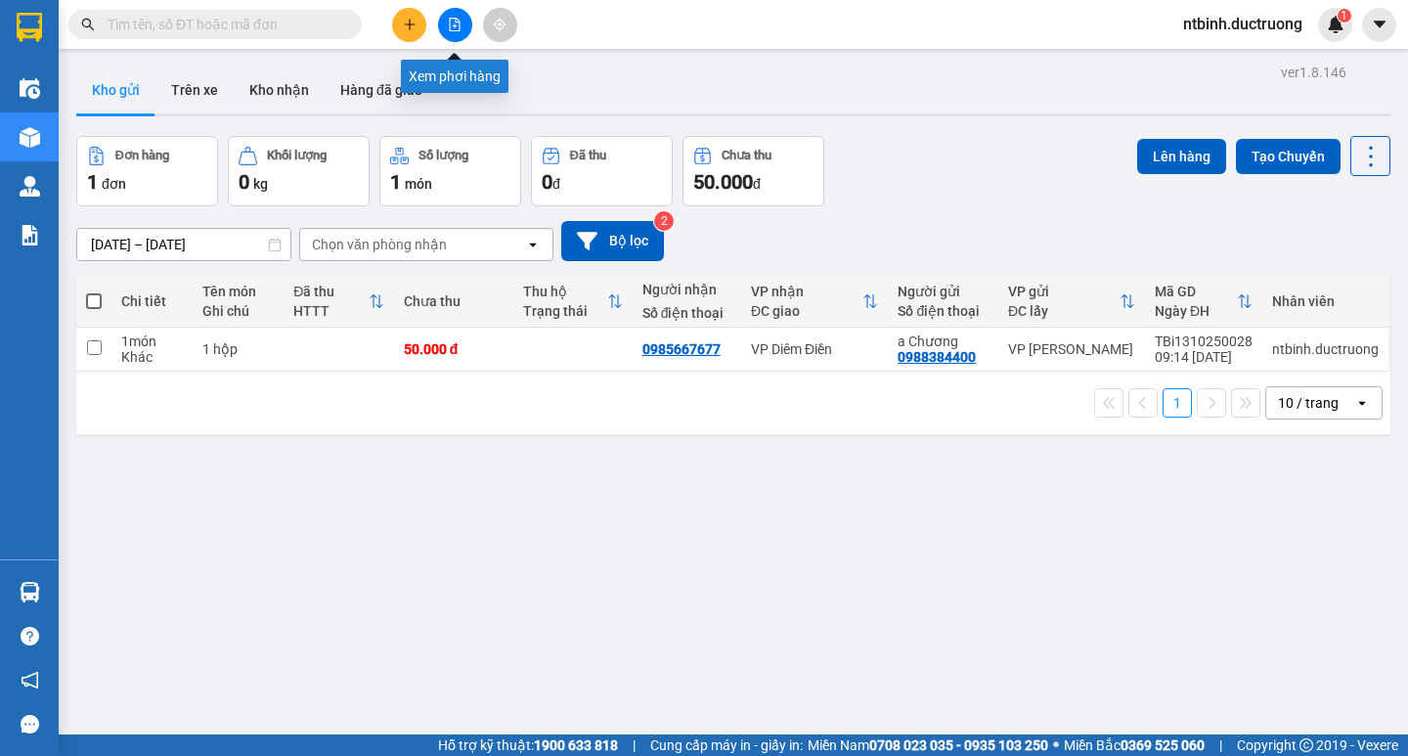
click at [462, 32] on button at bounding box center [455, 25] width 34 height 34
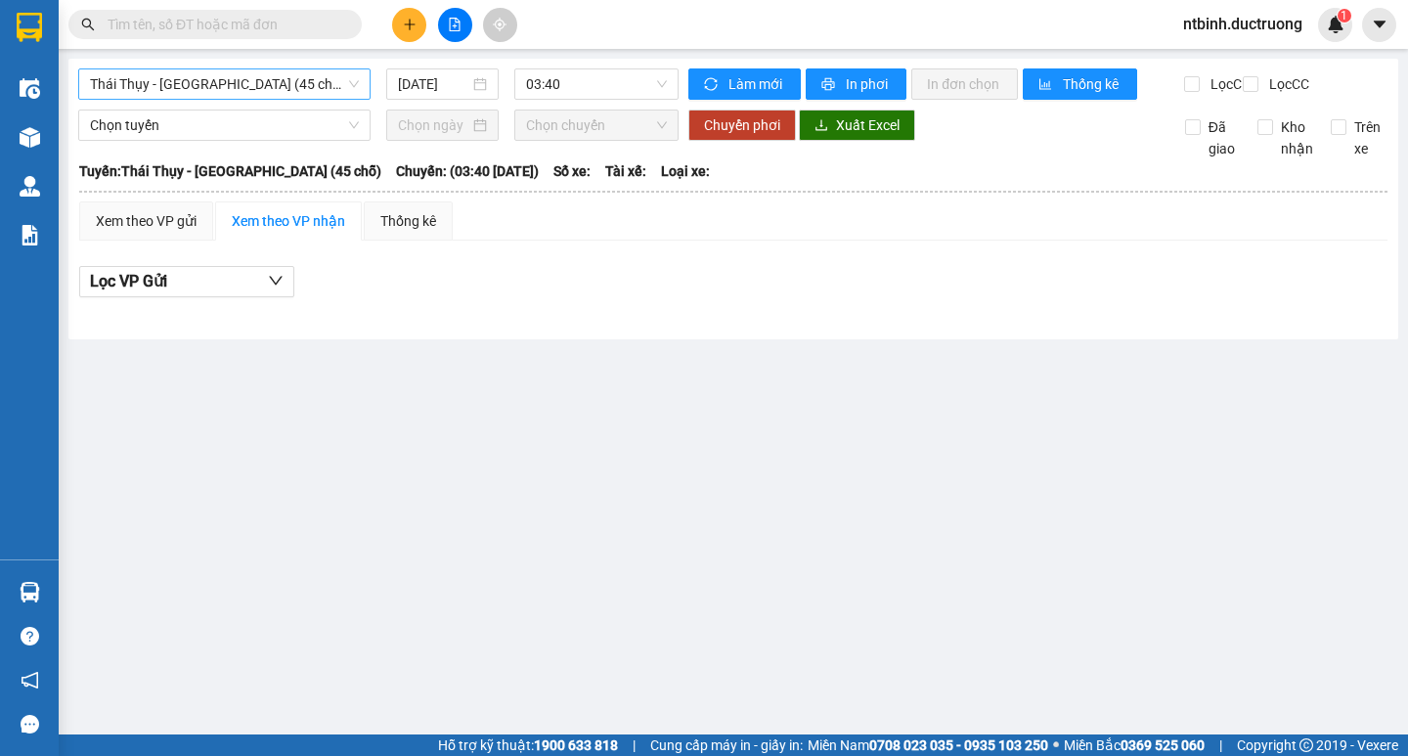
click at [190, 88] on span "Thái Thụy - [GEOGRAPHIC_DATA] (45 chỗ)" at bounding box center [224, 83] width 269 height 29
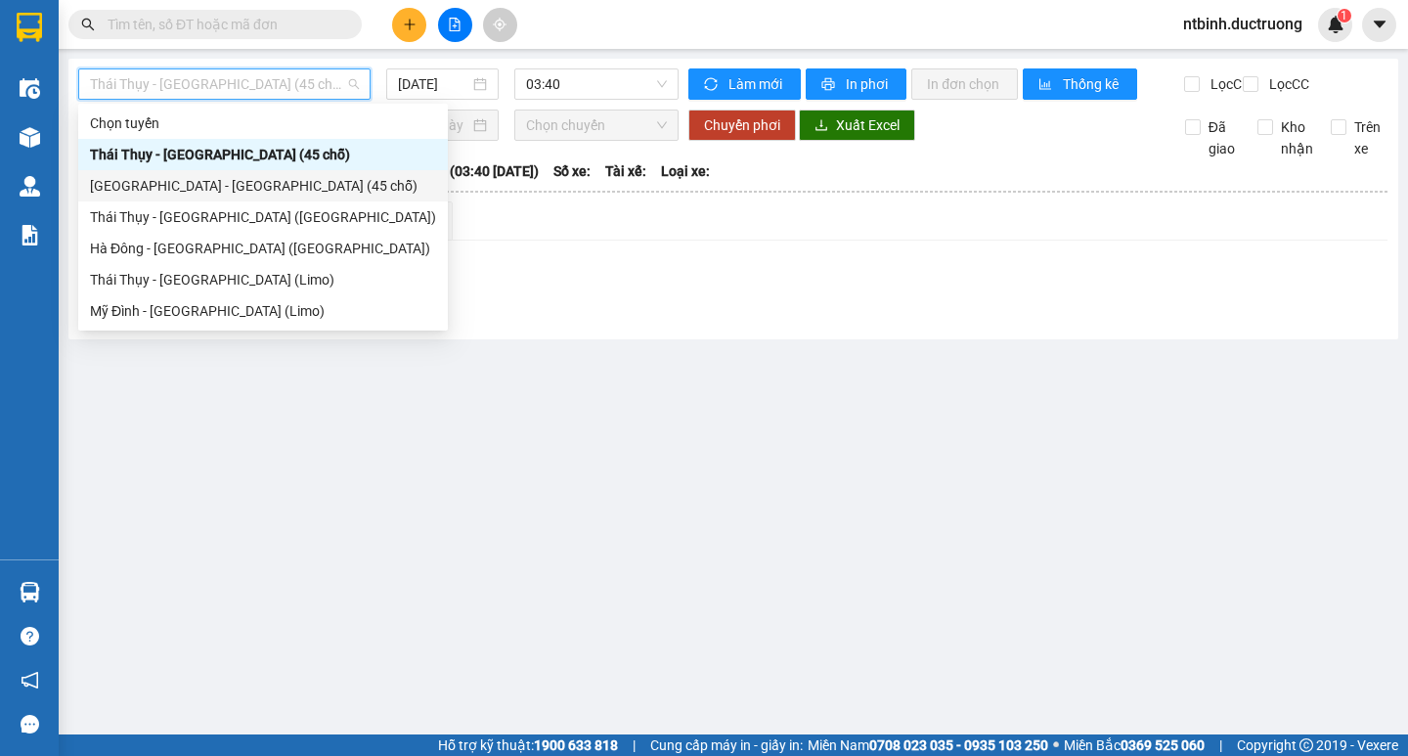
click at [188, 198] on div "[GEOGRAPHIC_DATA] - [GEOGRAPHIC_DATA] (45 chỗ)" at bounding box center [263, 185] width 370 height 31
type input "[DATE]"
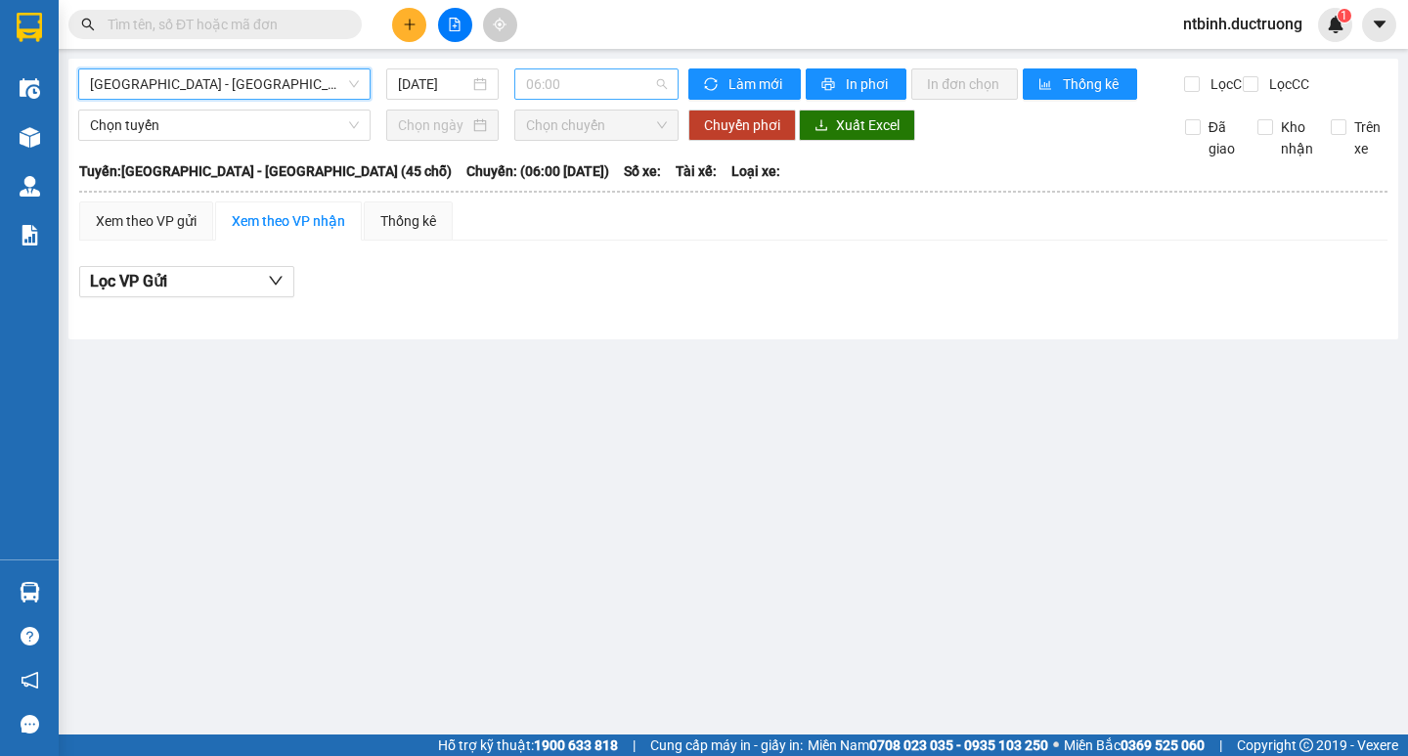
click at [603, 89] on span "06:00" at bounding box center [596, 83] width 141 height 29
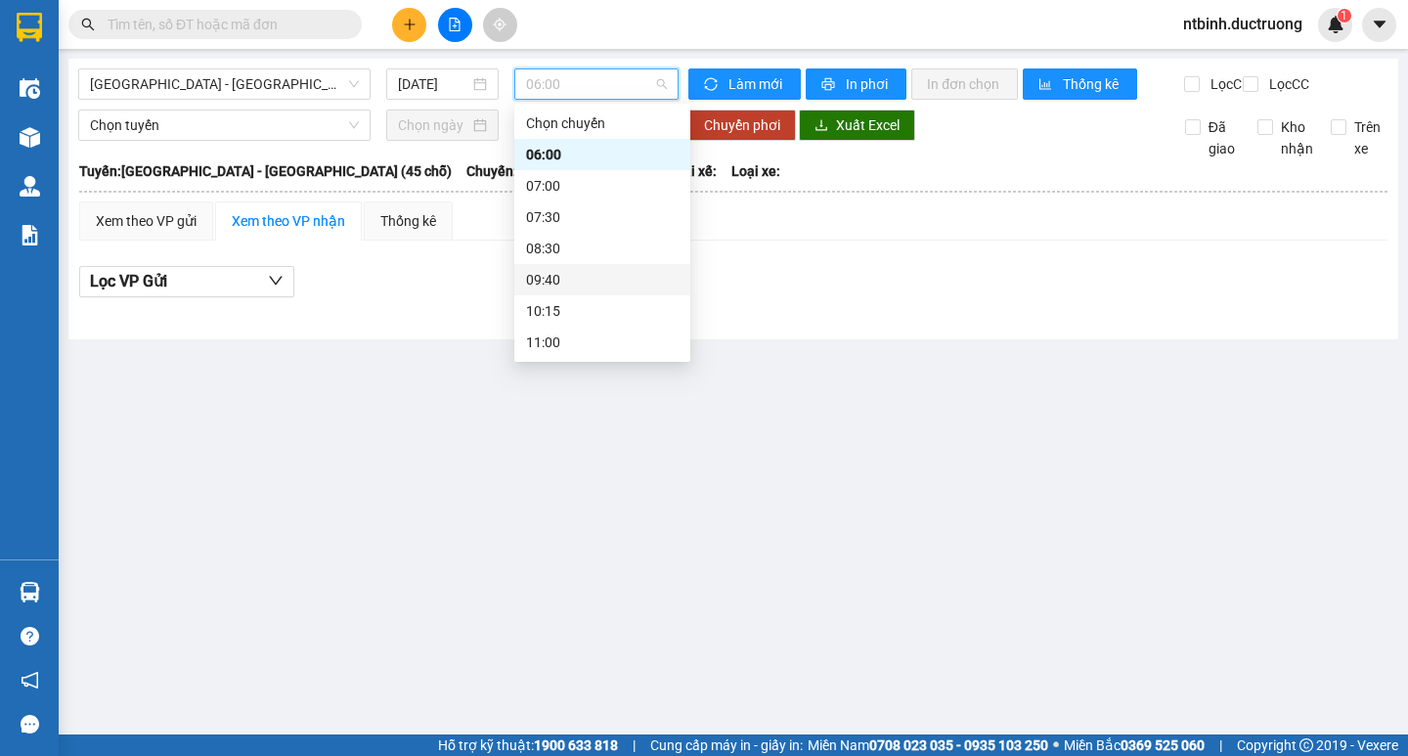
click at [566, 283] on div "09:40" at bounding box center [602, 280] width 153 height 22
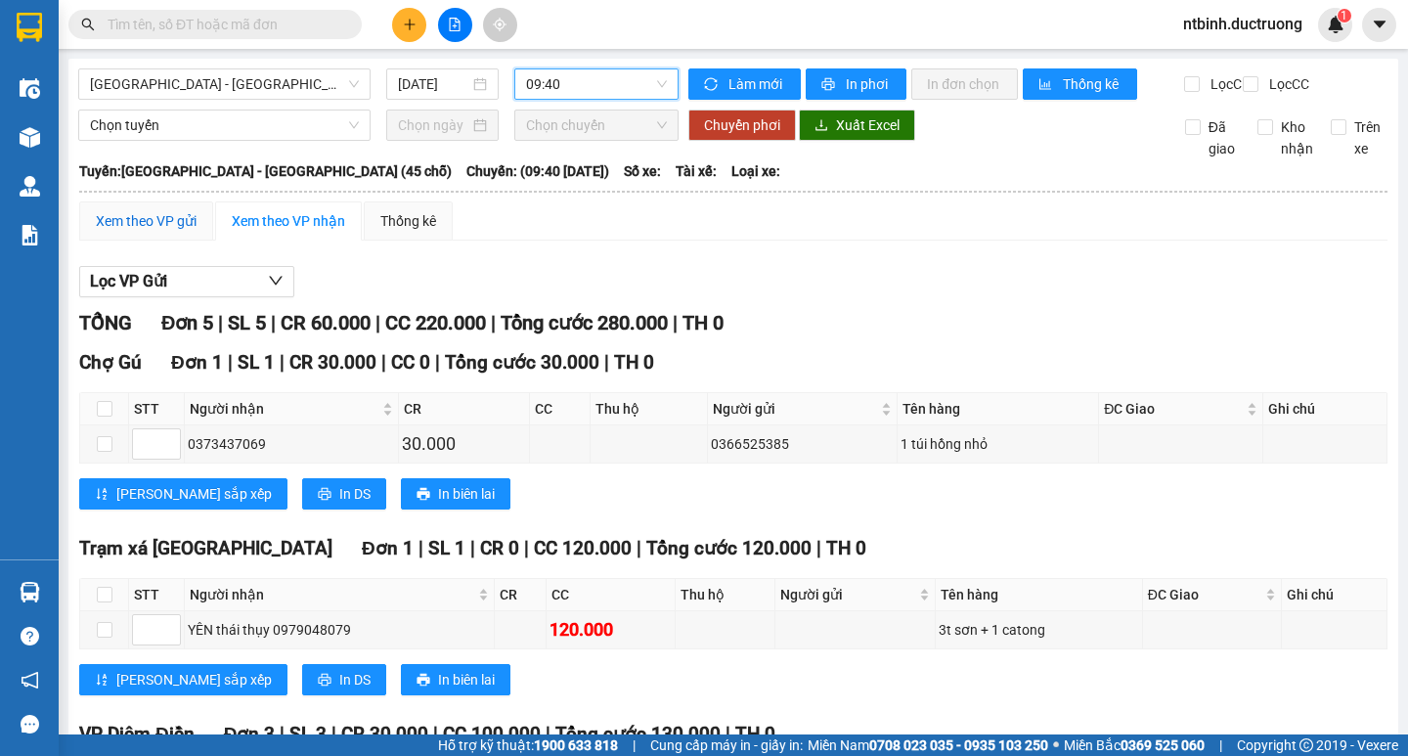
click at [164, 232] on div "Xem theo VP gửi" at bounding box center [146, 221] width 101 height 22
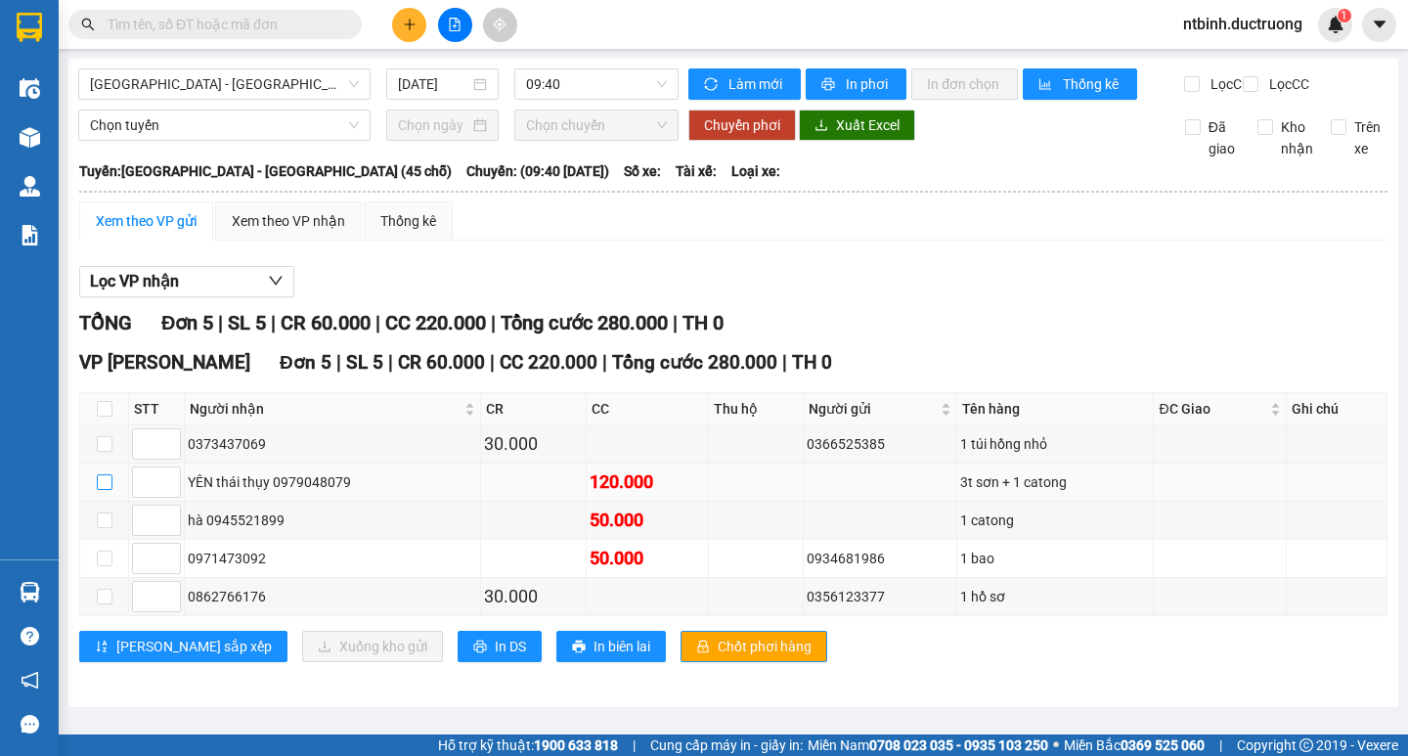
click at [97, 490] on input "checkbox" at bounding box center [105, 482] width 16 height 16
checkbox input "true"
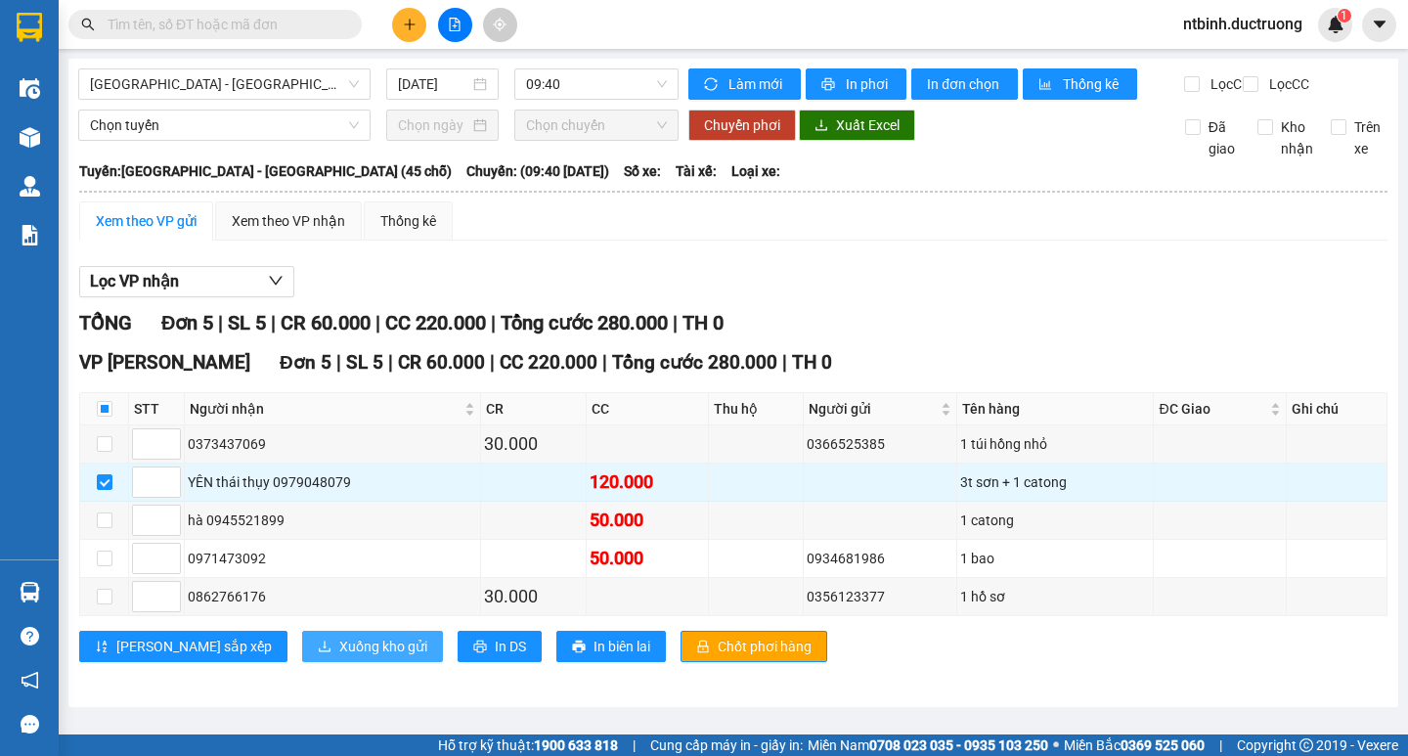
click at [339, 657] on span "Xuống kho gửi" at bounding box center [383, 647] width 88 height 22
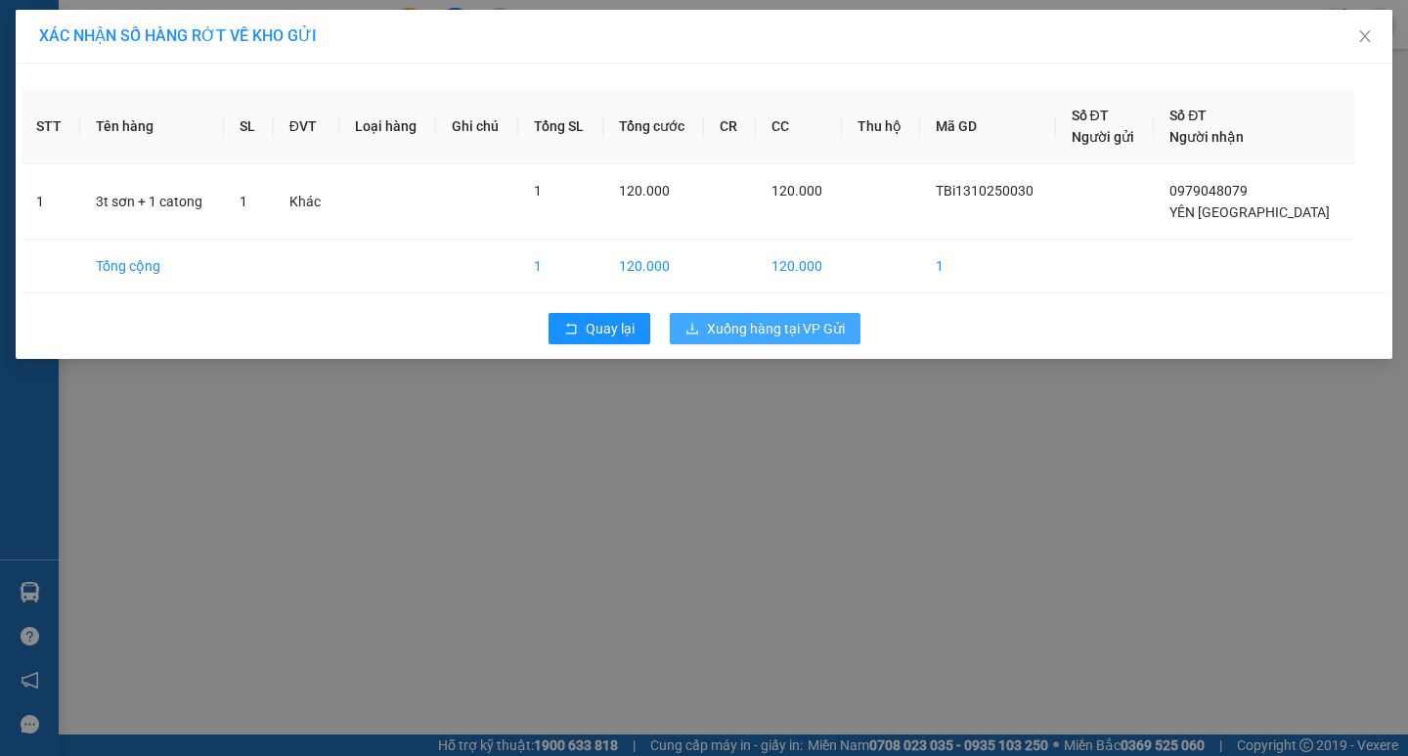
click at [739, 325] on span "Xuống hàng tại VP Gửi" at bounding box center [776, 329] width 138 height 22
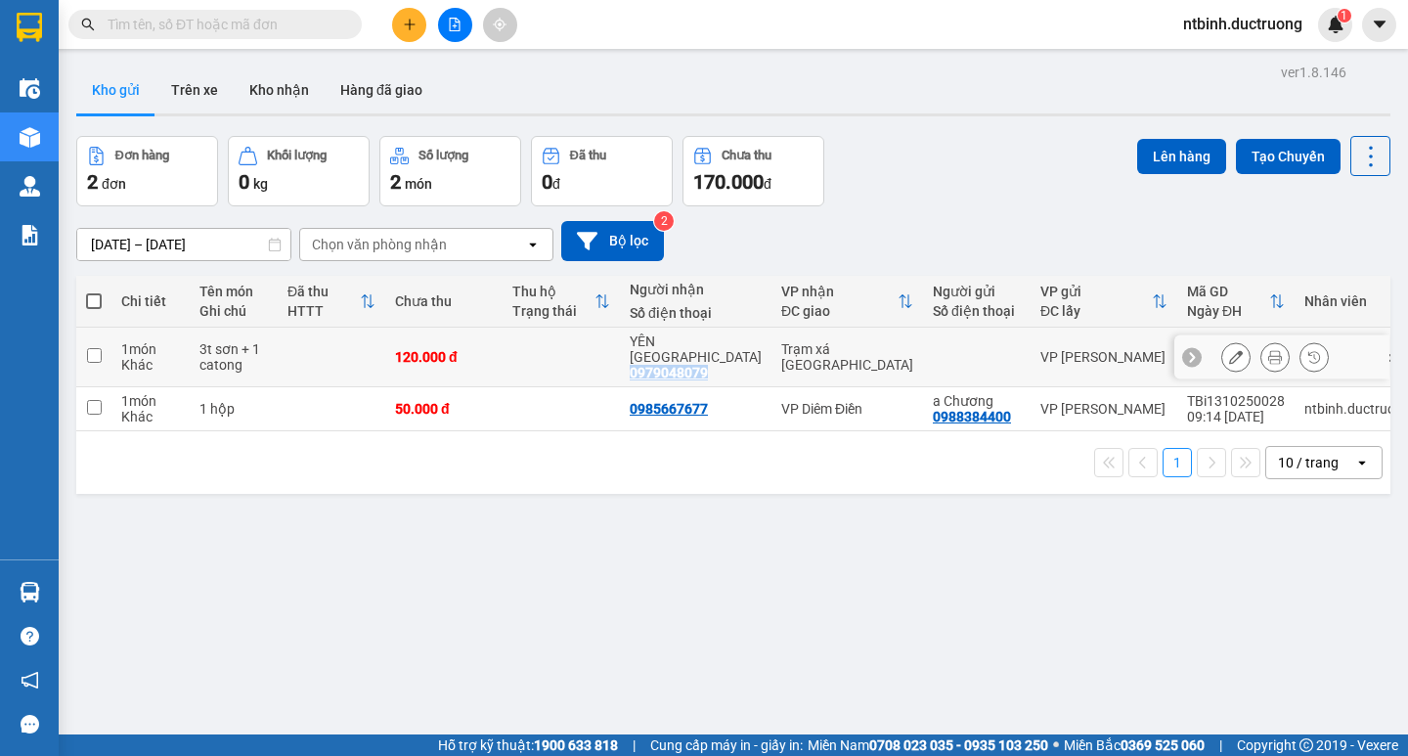
copy div "0979048079"
drag, startPoint x: 632, startPoint y: 356, endPoint x: 741, endPoint y: 358, distance: 109.5
click at [741, 358] on tr "1 món Khác 3t sơn + 1 catong 120.000 đ [GEOGRAPHIC_DATA] 0979048079 Trạm xá [GE…" at bounding box center [749, 358] width 1346 height 60
checkbox input "true"
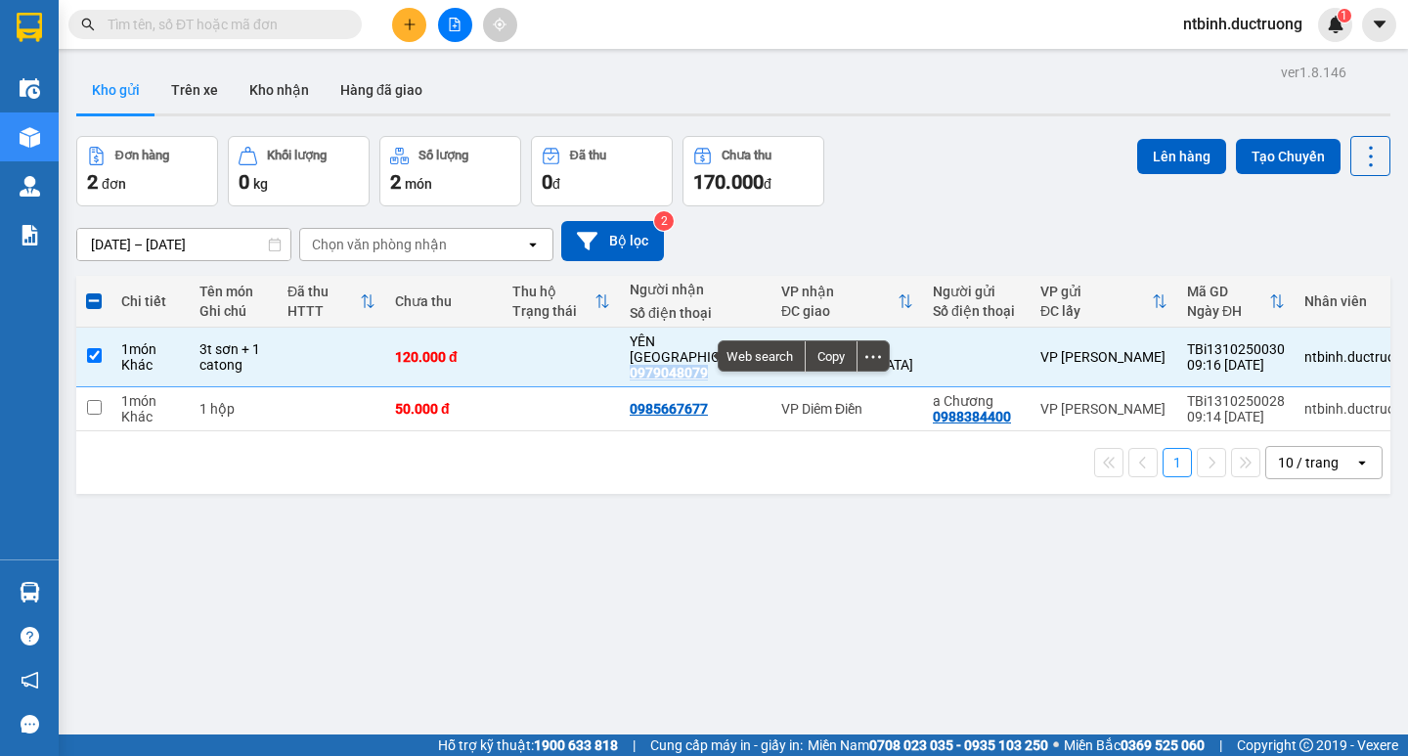
click at [415, 24] on icon "plus" at bounding box center [409, 23] width 11 height 1
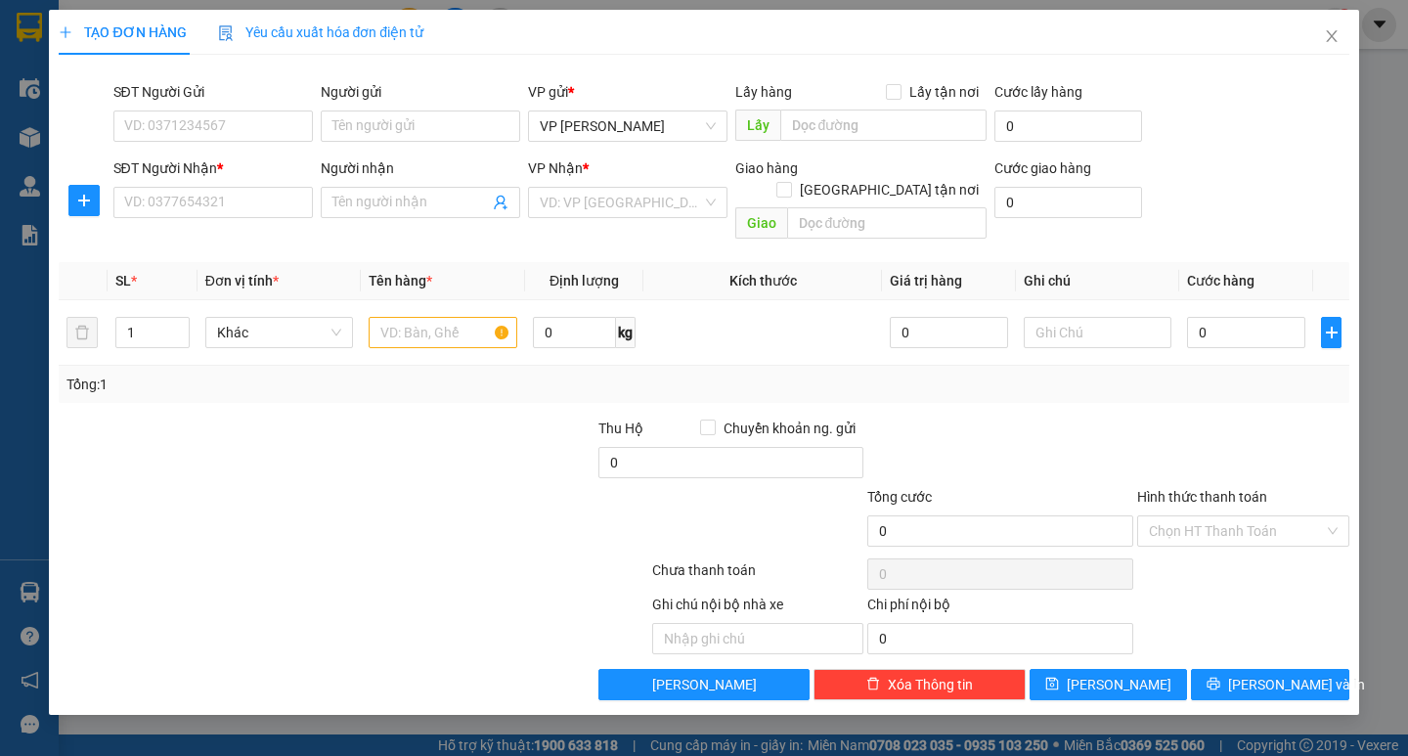
click at [221, 186] on div "SĐT Người Nhận *" at bounding box center [212, 171] width 199 height 29
click at [208, 199] on input "SĐT Người Nhận *" at bounding box center [212, 202] width 199 height 31
paste input "0979048079"
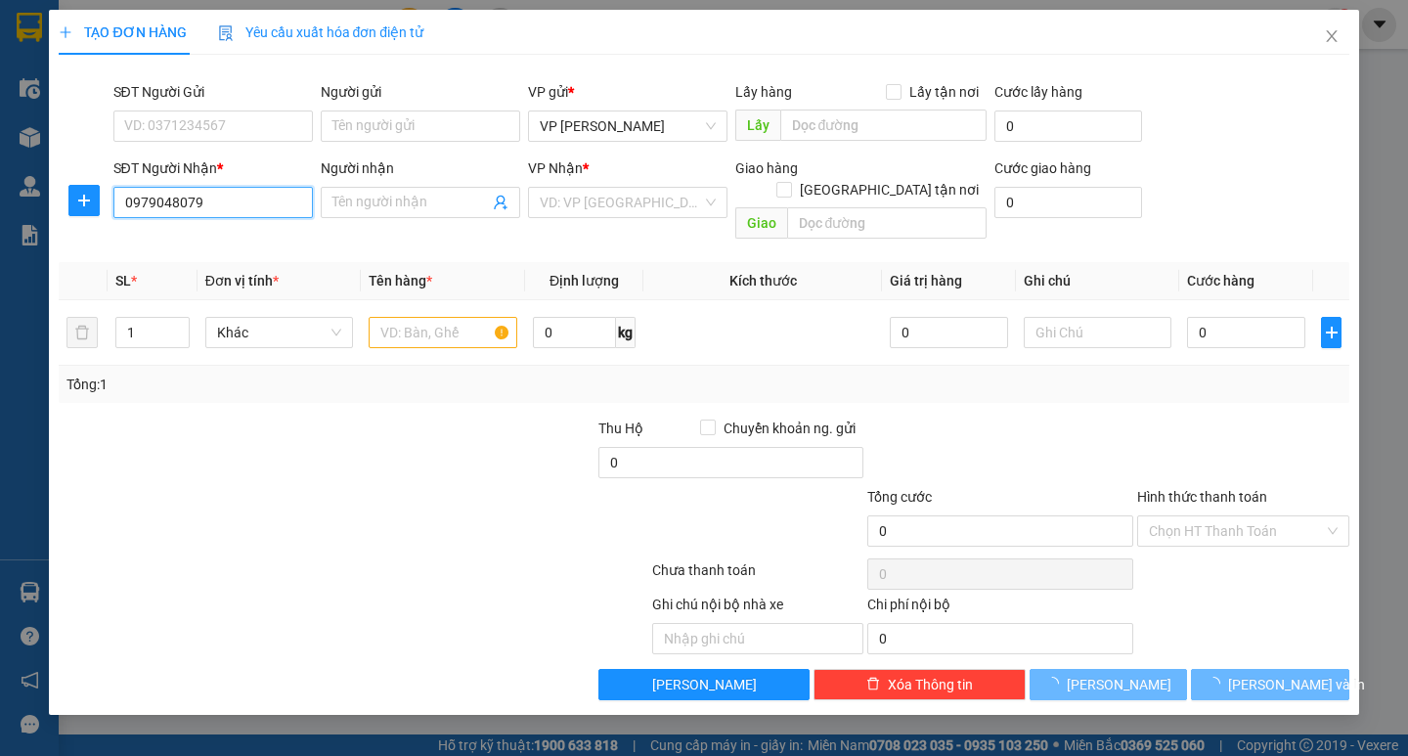
type input "0979048079"
click at [196, 238] on body "Kết quả tìm kiếm ( 0 ) Bộ lọc No Data ntbinh.ductruong 1 Điều hành xe Kho hàng …" at bounding box center [704, 378] width 1408 height 756
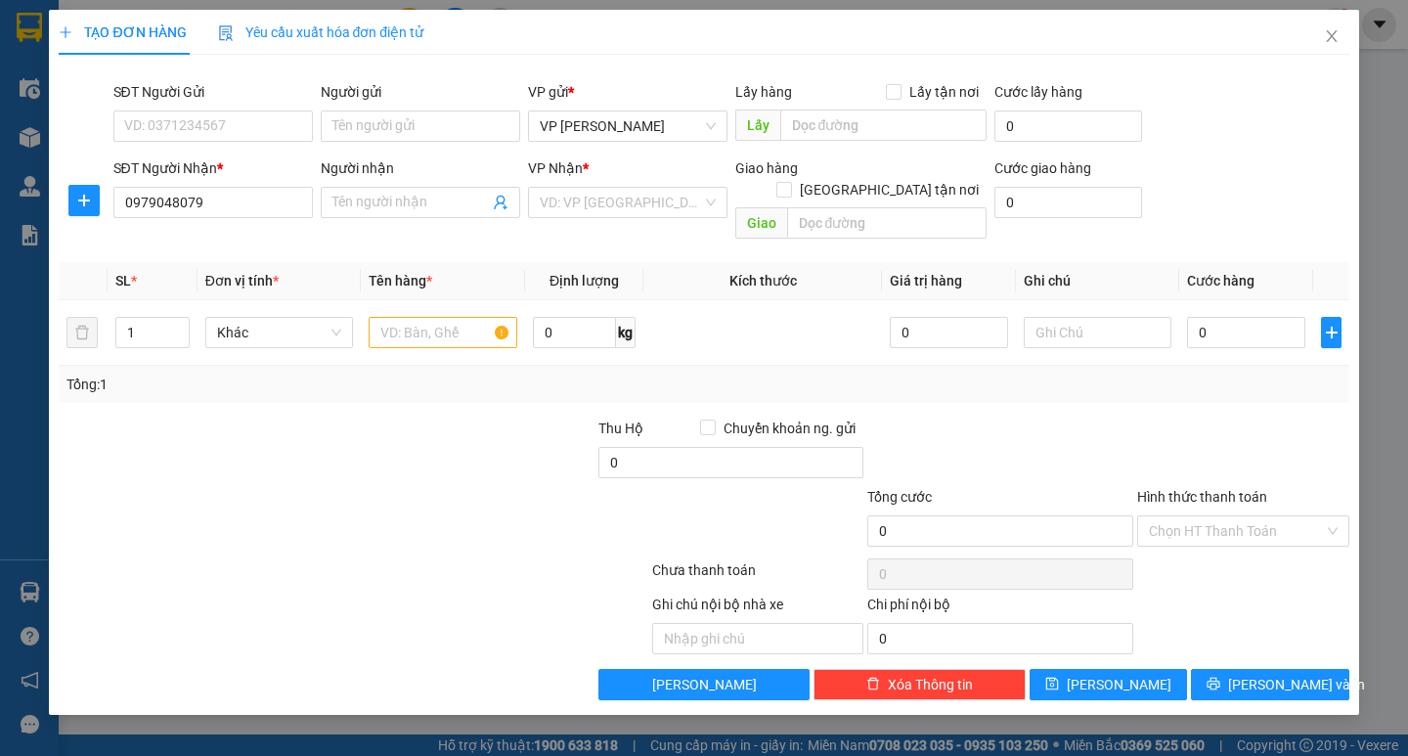
click at [196, 238] on div "Transit Pickup Surcharge Ids Transit Deliver Surcharge Ids Transit Deliver Surc…" at bounding box center [704, 385] width 1290 height 630
click at [221, 204] on input "0979048079" at bounding box center [212, 202] width 199 height 31
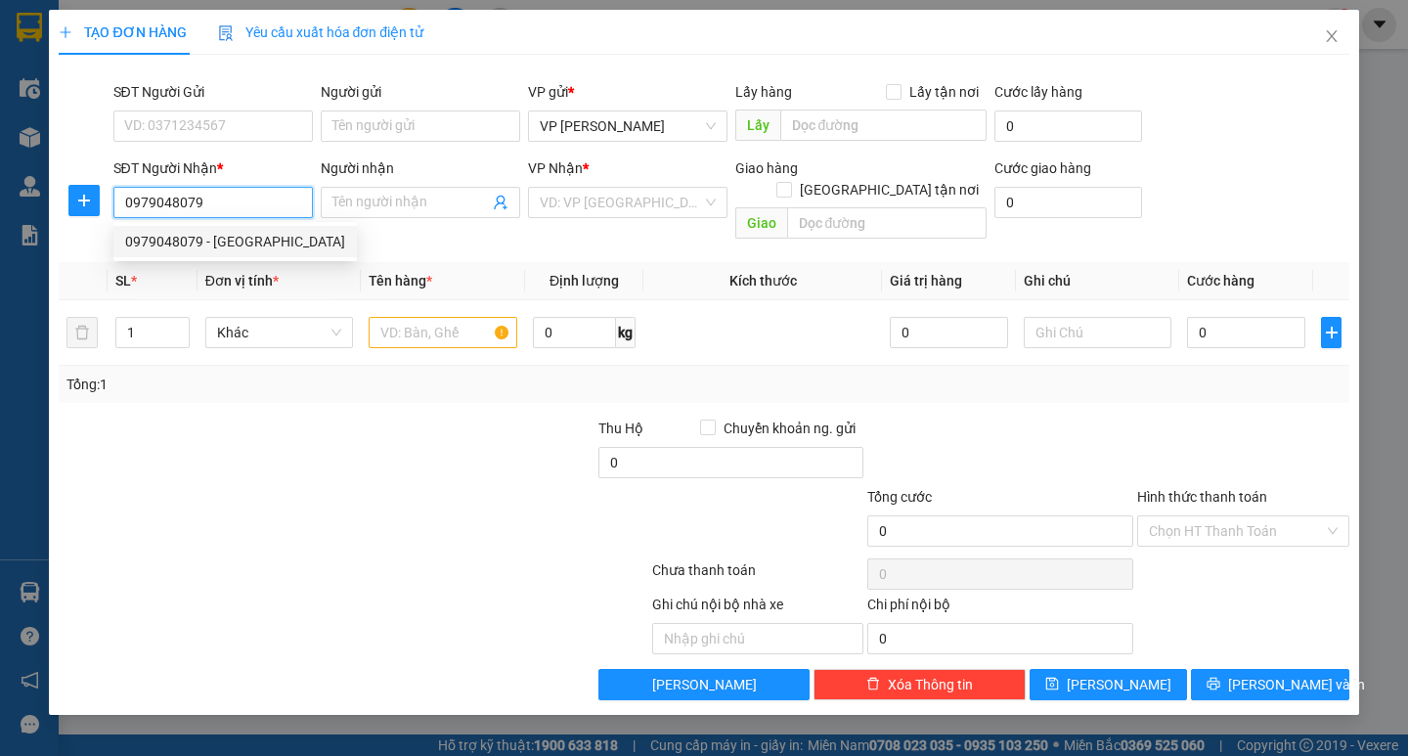
click at [194, 241] on div "0979048079 - [GEOGRAPHIC_DATA]" at bounding box center [235, 242] width 220 height 22
type input "YÊN [GEOGRAPHIC_DATA]"
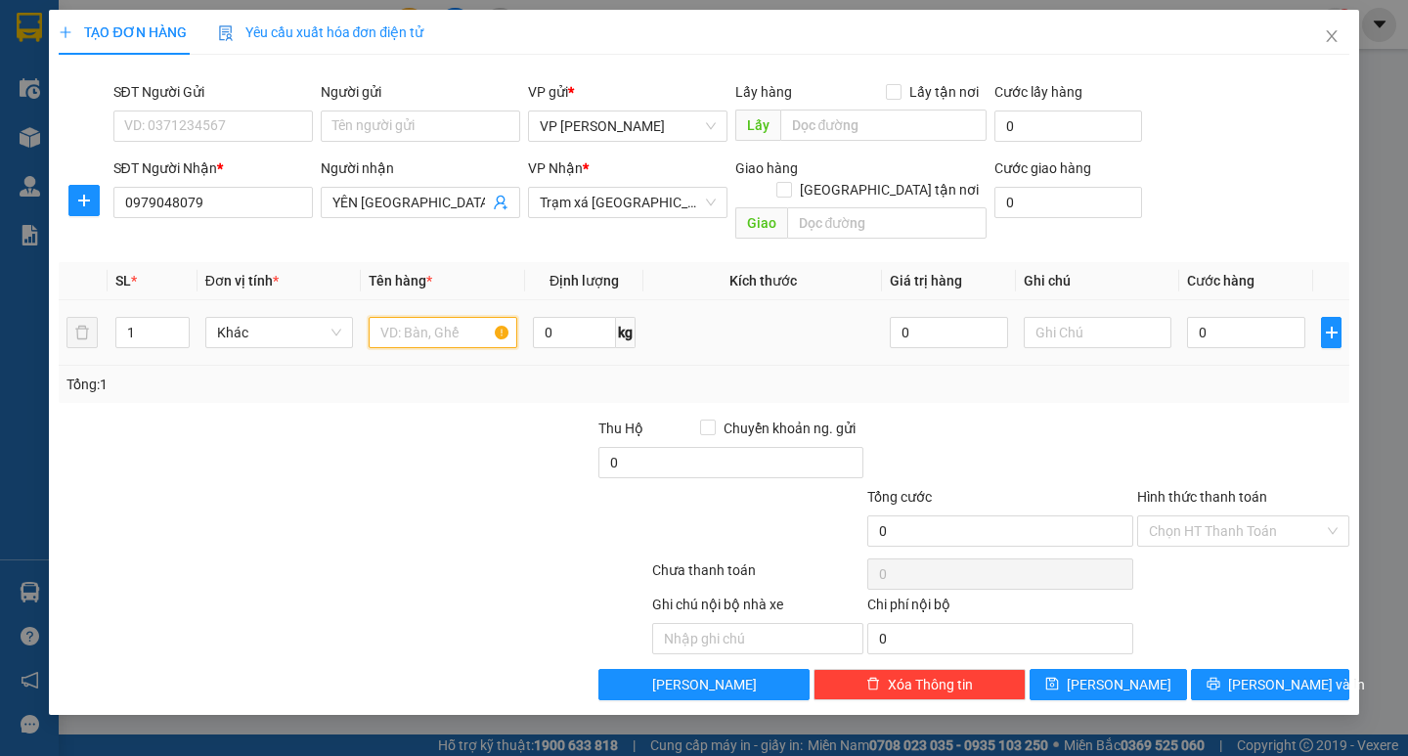
click at [432, 317] on input "text" at bounding box center [443, 332] width 148 height 31
type input "3t sơn"
click at [1198, 318] on input "0" at bounding box center [1246, 332] width 118 height 31
type input "90"
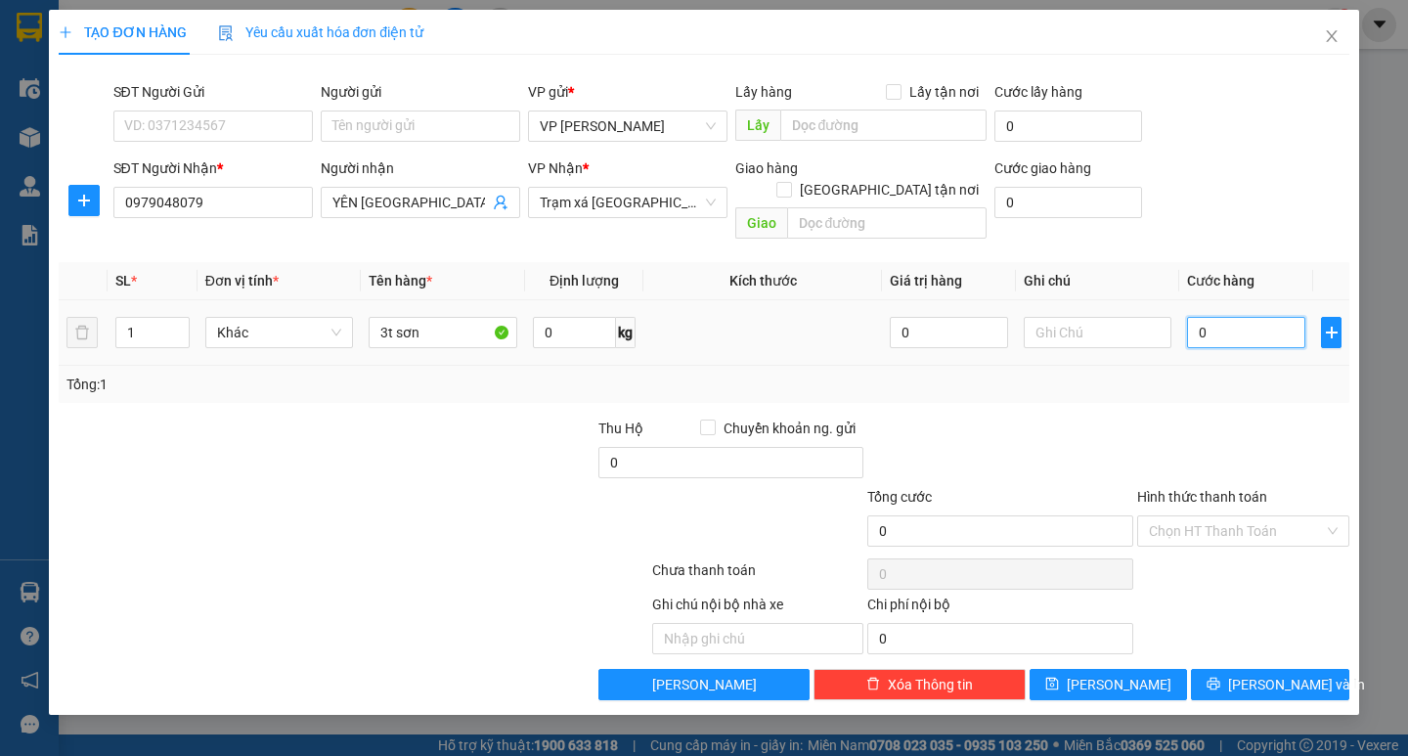
type input "90"
click at [1200, 374] on div "Tổng: 1" at bounding box center [703, 385] width 1274 height 22
type input "90.000"
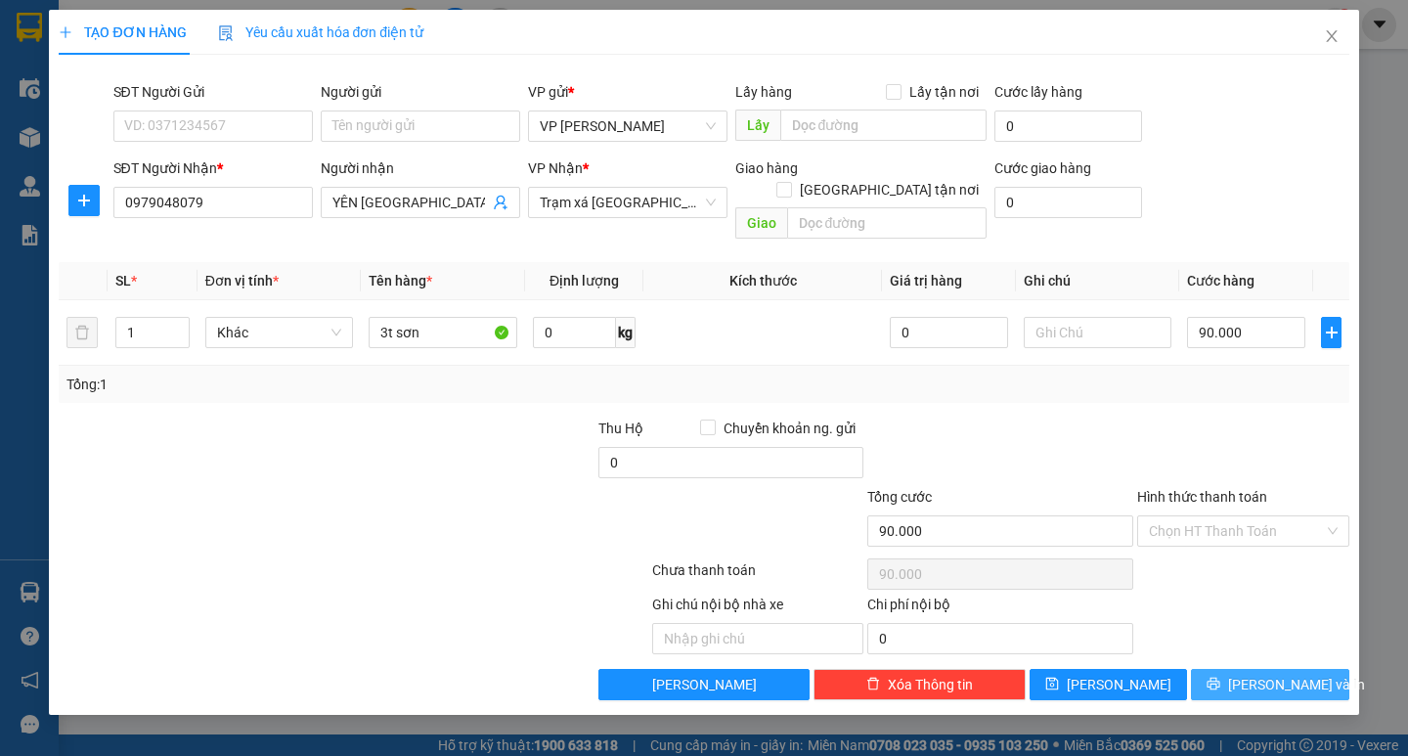
click at [1227, 669] on button "[PERSON_NAME] và In" at bounding box center [1269, 684] width 157 height 31
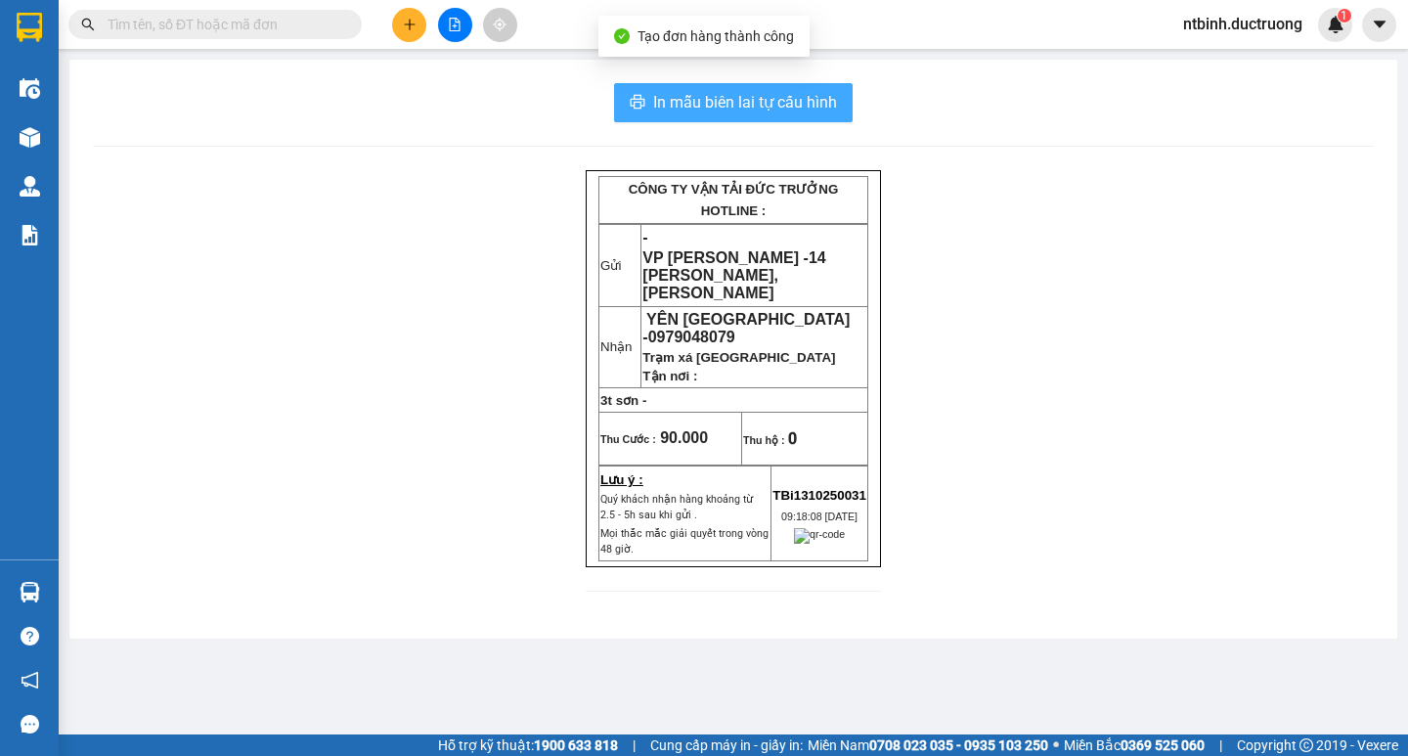
click at [749, 93] on span "In mẫu biên lai tự cấu hình" at bounding box center [745, 102] width 184 height 24
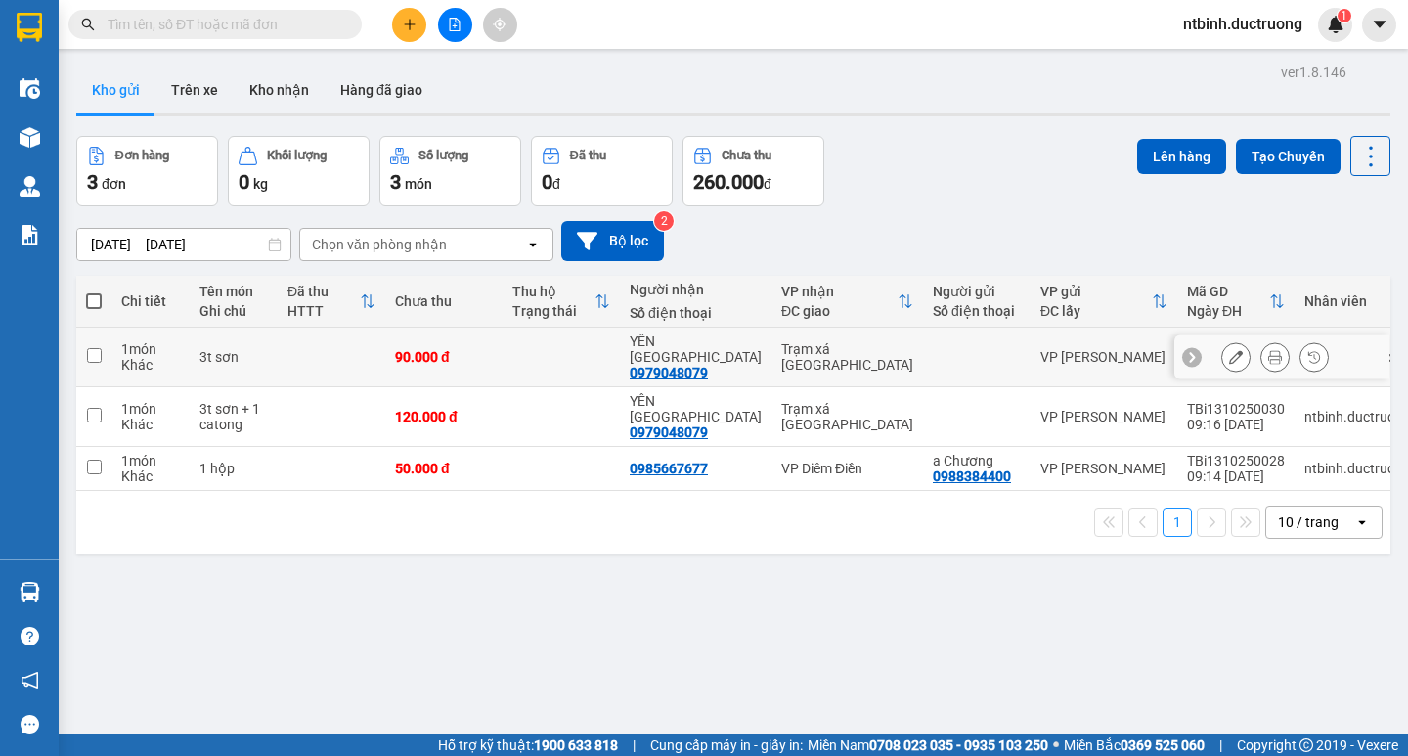
click at [1268, 355] on icon at bounding box center [1275, 357] width 14 height 14
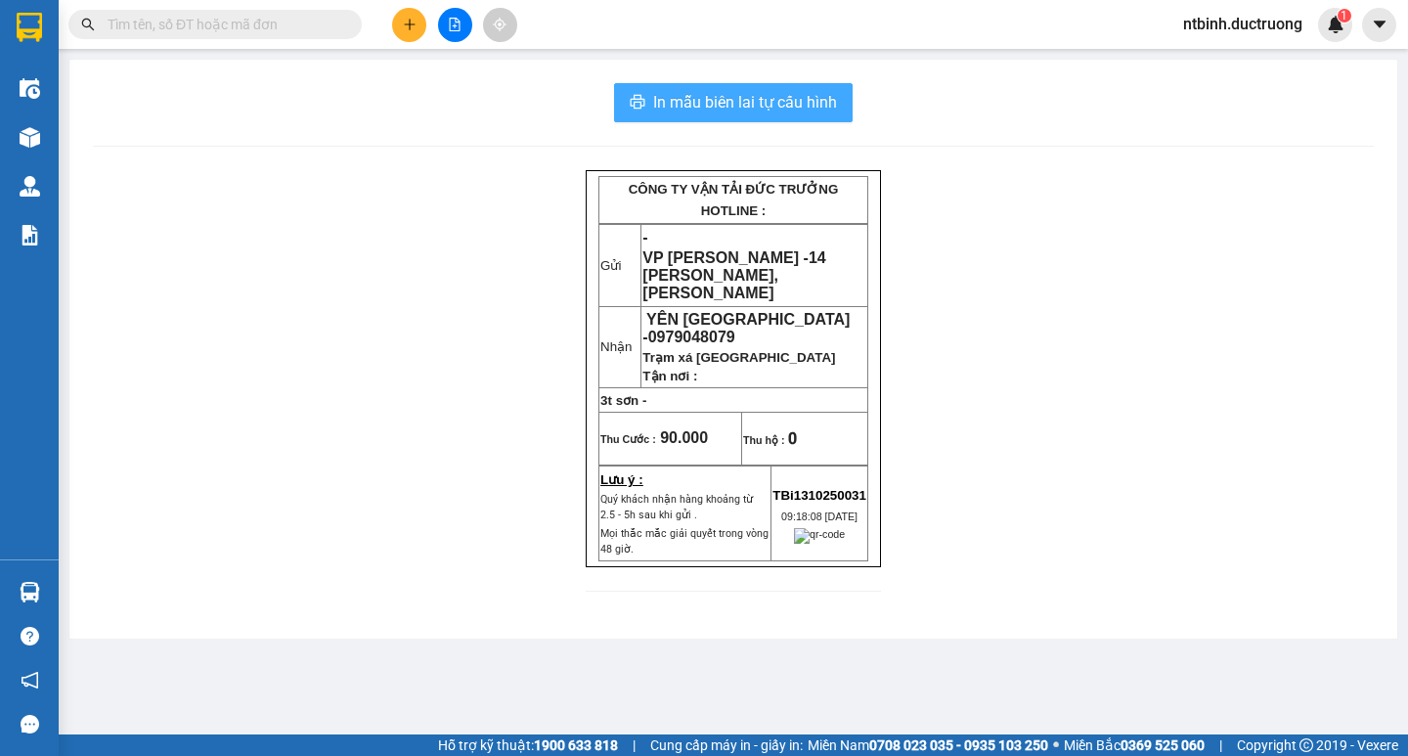
click at [796, 106] on span "In mẫu biên lai tự cấu hình" at bounding box center [745, 102] width 184 height 24
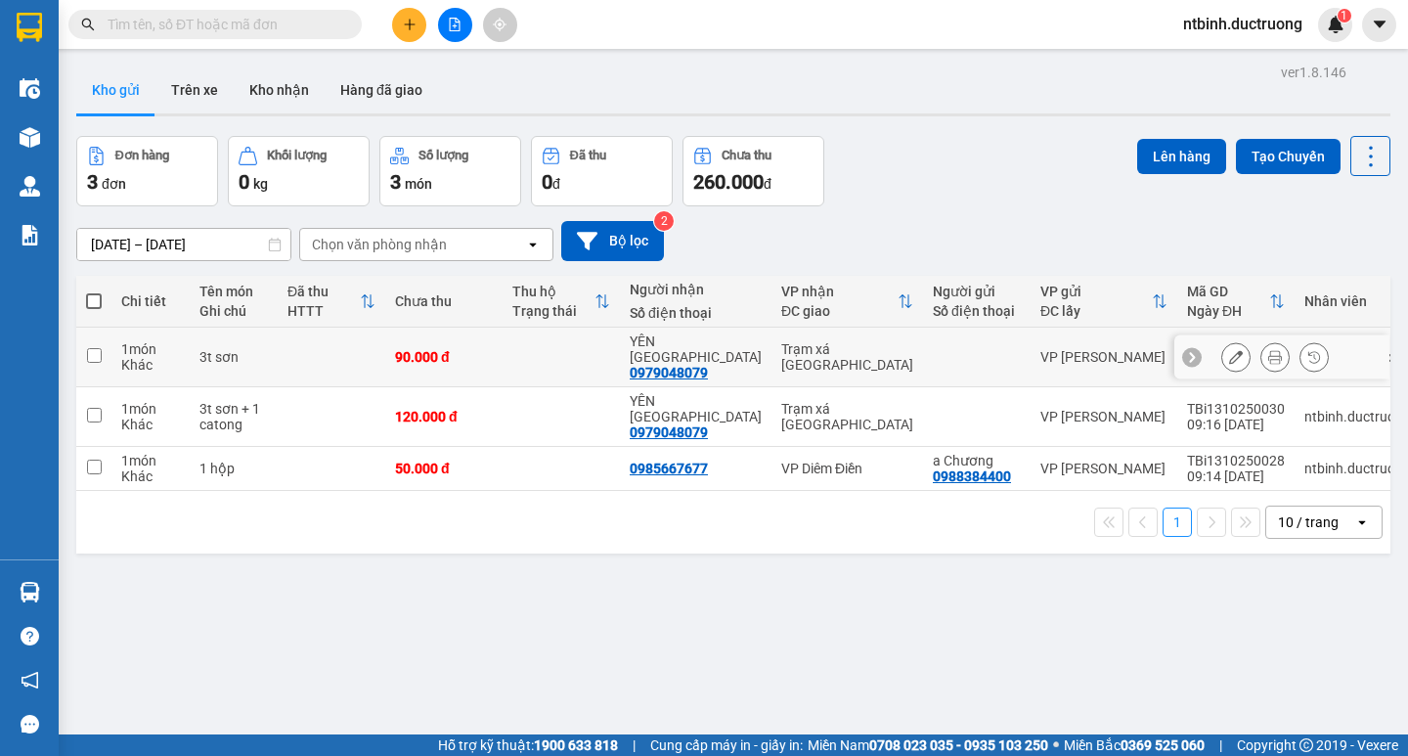
click at [518, 362] on td at bounding box center [561, 358] width 117 height 60
checkbox input "true"
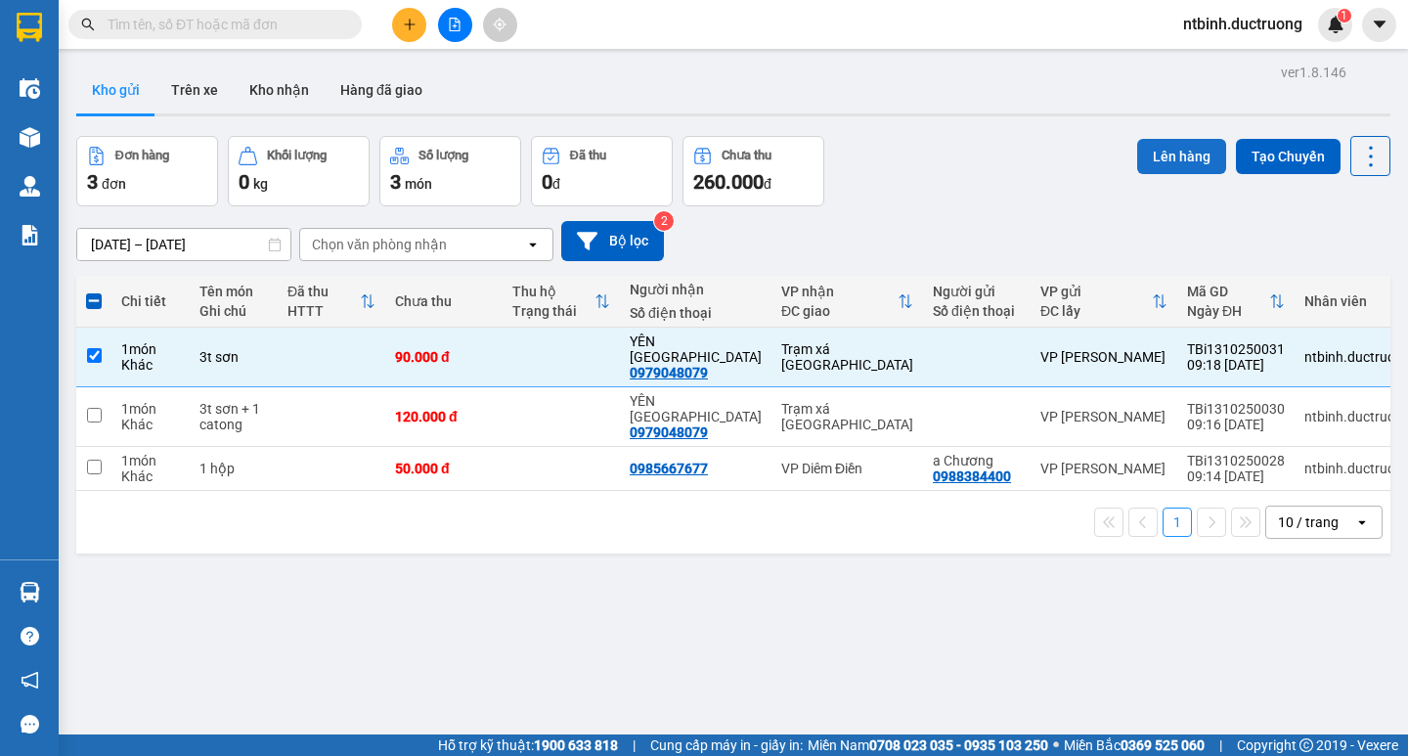
drag, startPoint x: 1171, startPoint y: 127, endPoint x: 1171, endPoint y: 142, distance: 14.7
click at [1171, 134] on div "ver 1.8.146 Kho gửi Trên xe Kho nhận Hàng đã giao Đơn hàng 3 đơn Khối lượng 0 k…" at bounding box center [733, 437] width 1330 height 756
click at [1171, 142] on button "Lên hàng" at bounding box center [1181, 156] width 89 height 35
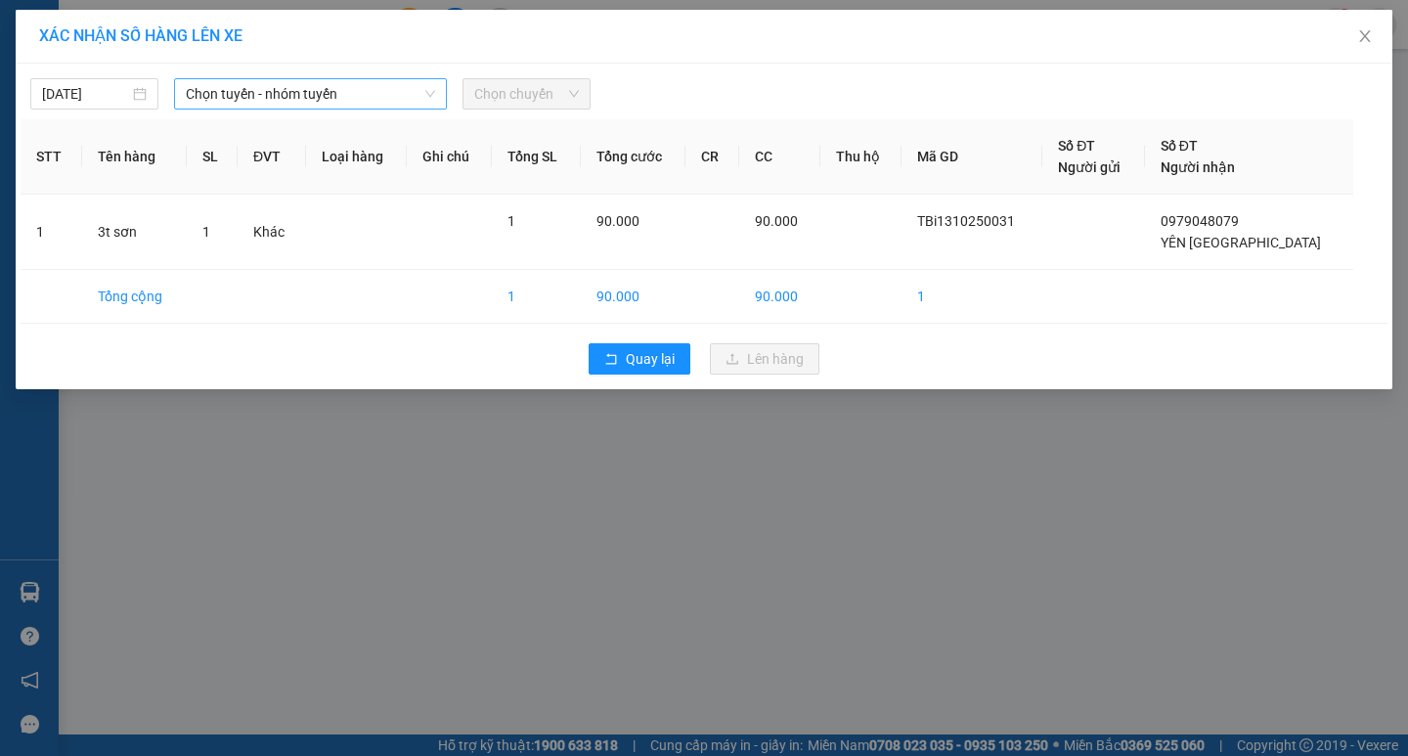
click at [371, 101] on span "Chọn tuyến - nhóm tuyến" at bounding box center [310, 93] width 249 height 29
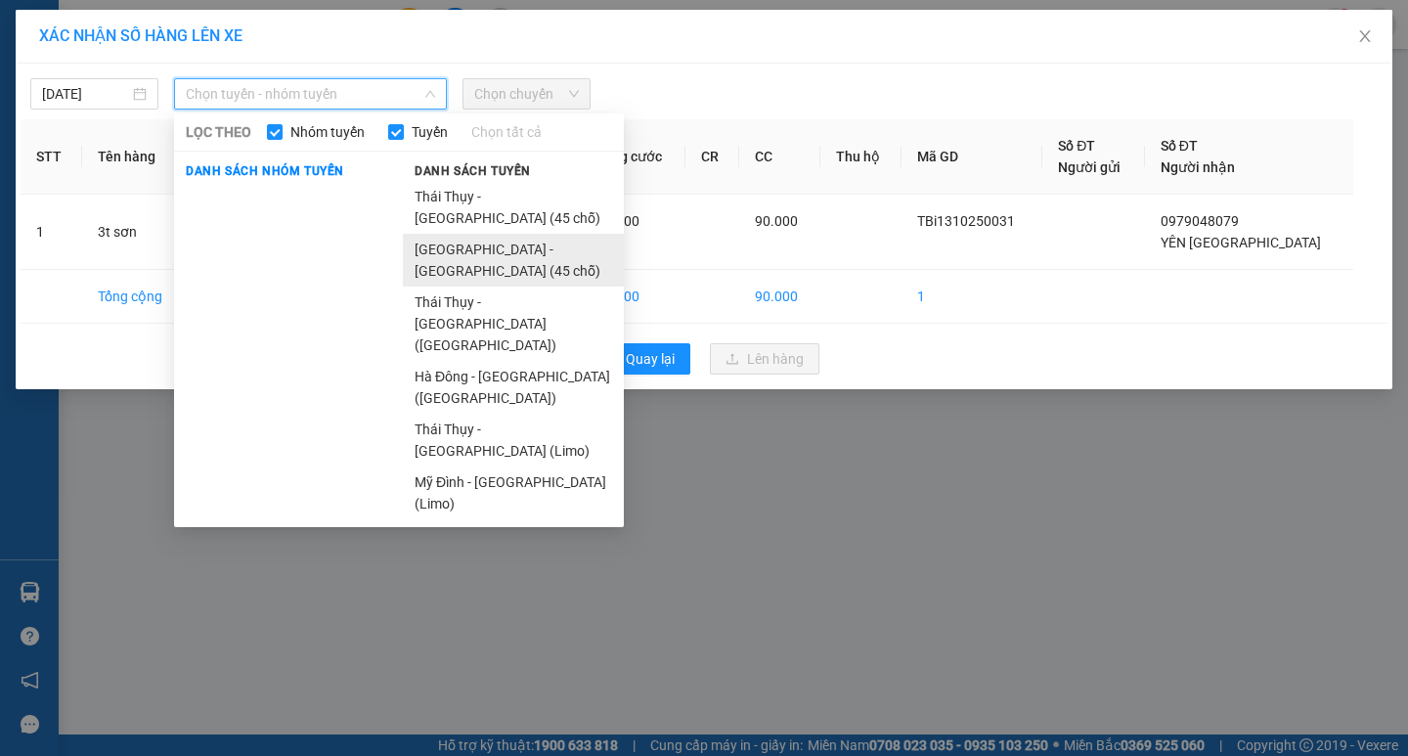
click at [472, 234] on li "[GEOGRAPHIC_DATA] - [GEOGRAPHIC_DATA] (45 chỗ)" at bounding box center [513, 260] width 221 height 53
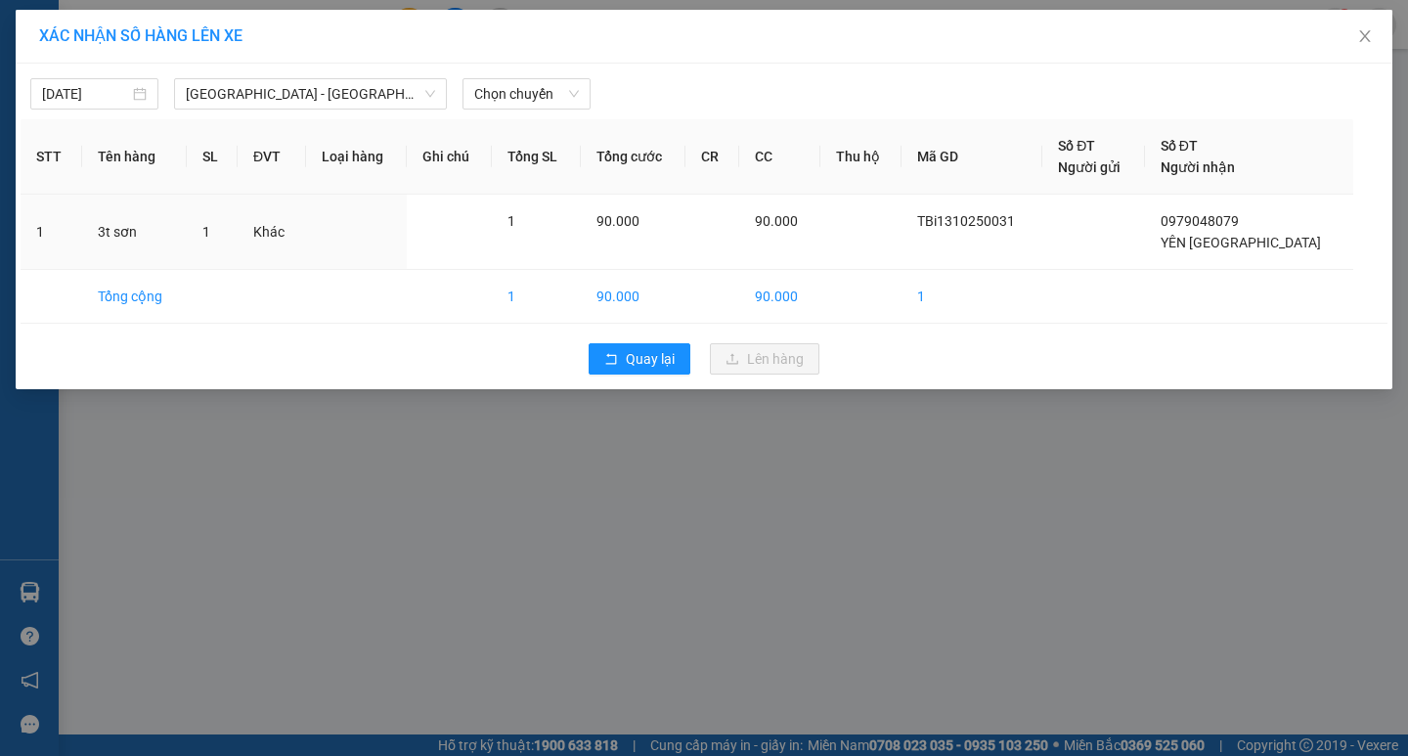
click at [504, 111] on div "[DATE] [GEOGRAPHIC_DATA] - [GEOGRAPHIC_DATA] (45 chỗ) LỌC THEO Nhóm tuyến Tuyến…" at bounding box center [704, 227] width 1377 height 326
click at [512, 100] on span "Chọn chuyến" at bounding box center [526, 93] width 105 height 29
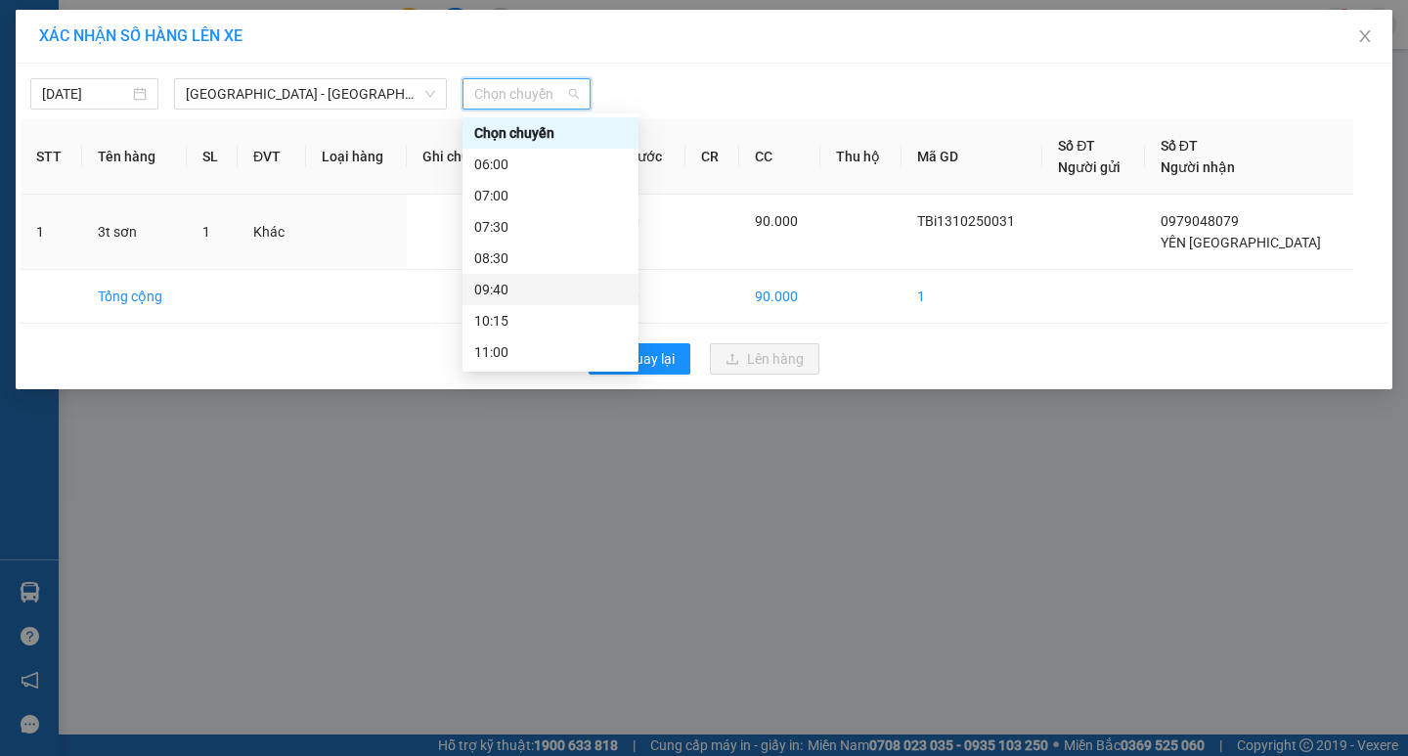
click at [511, 289] on div "09:40" at bounding box center [550, 290] width 153 height 22
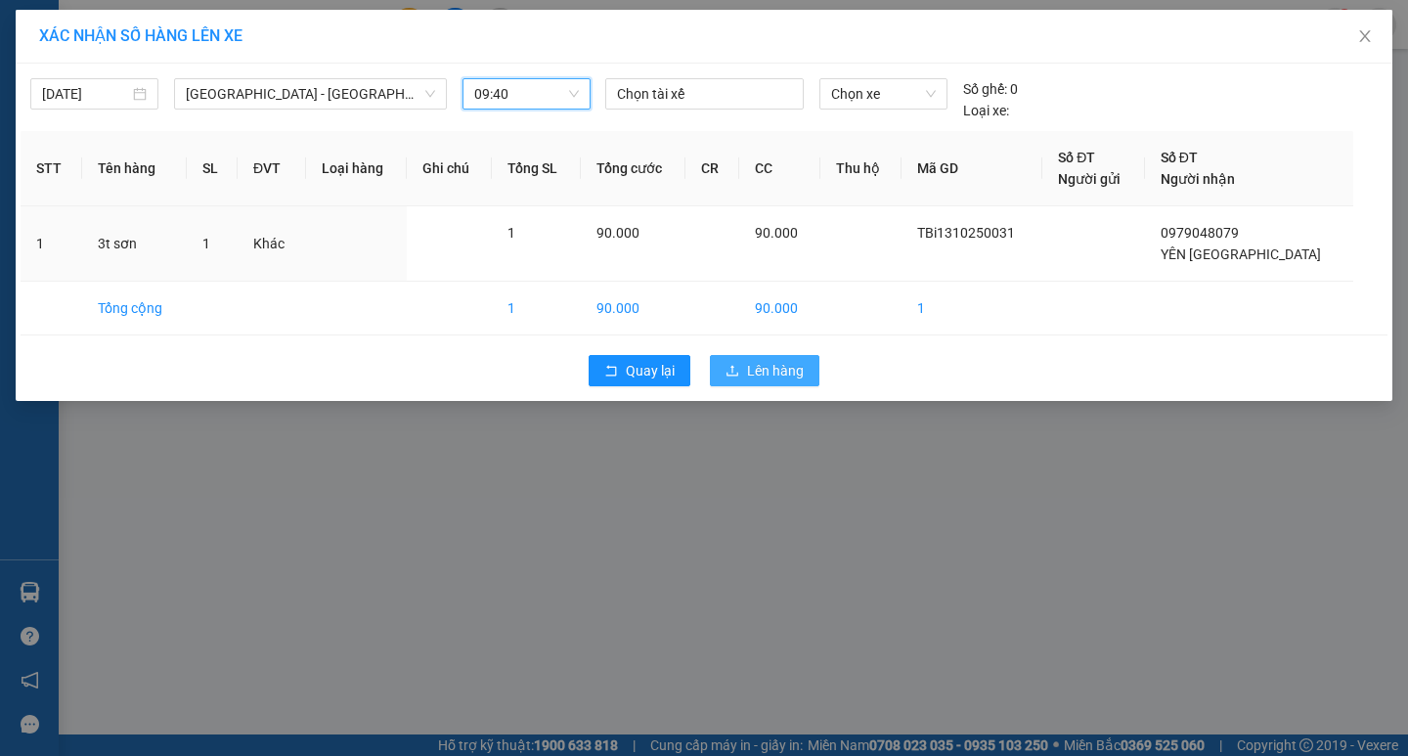
click at [735, 375] on icon "upload" at bounding box center [732, 370] width 12 height 11
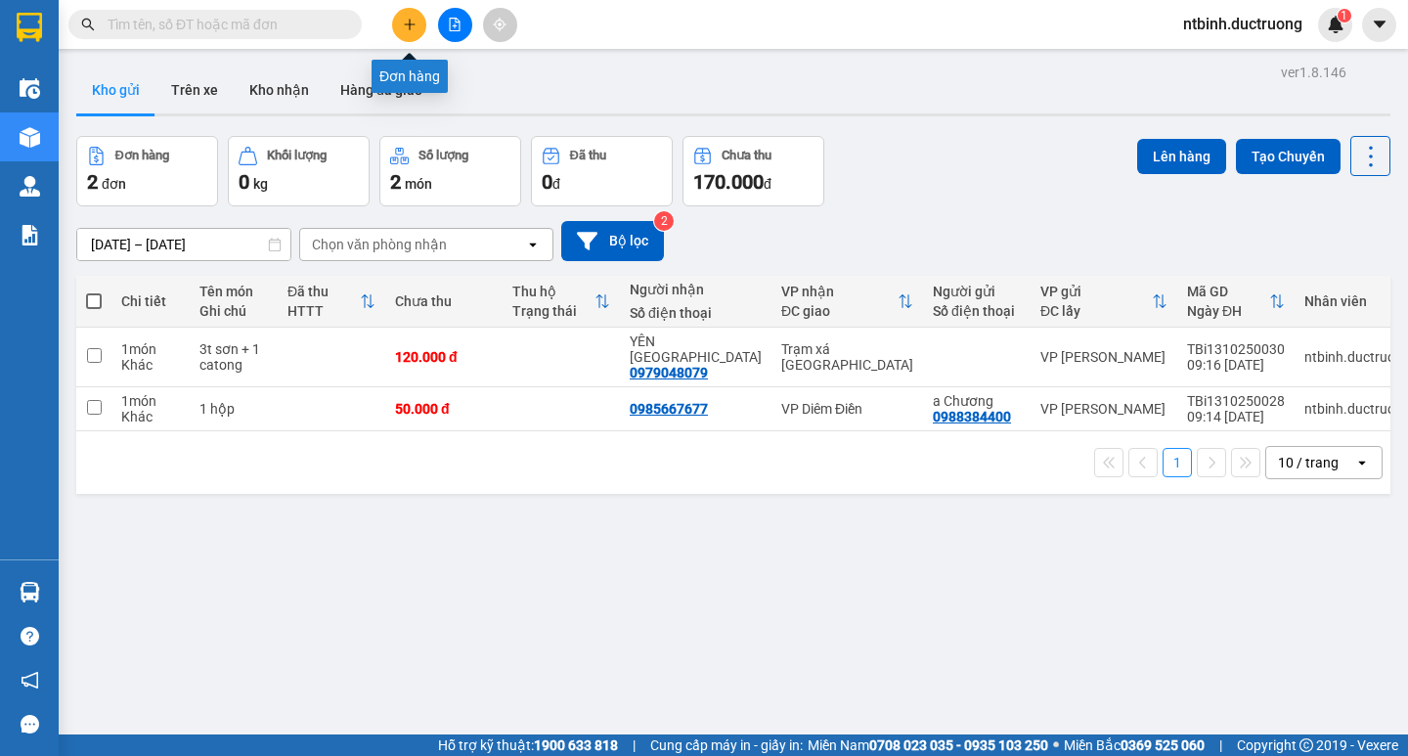
click at [408, 26] on icon "plus" at bounding box center [410, 25] width 14 height 14
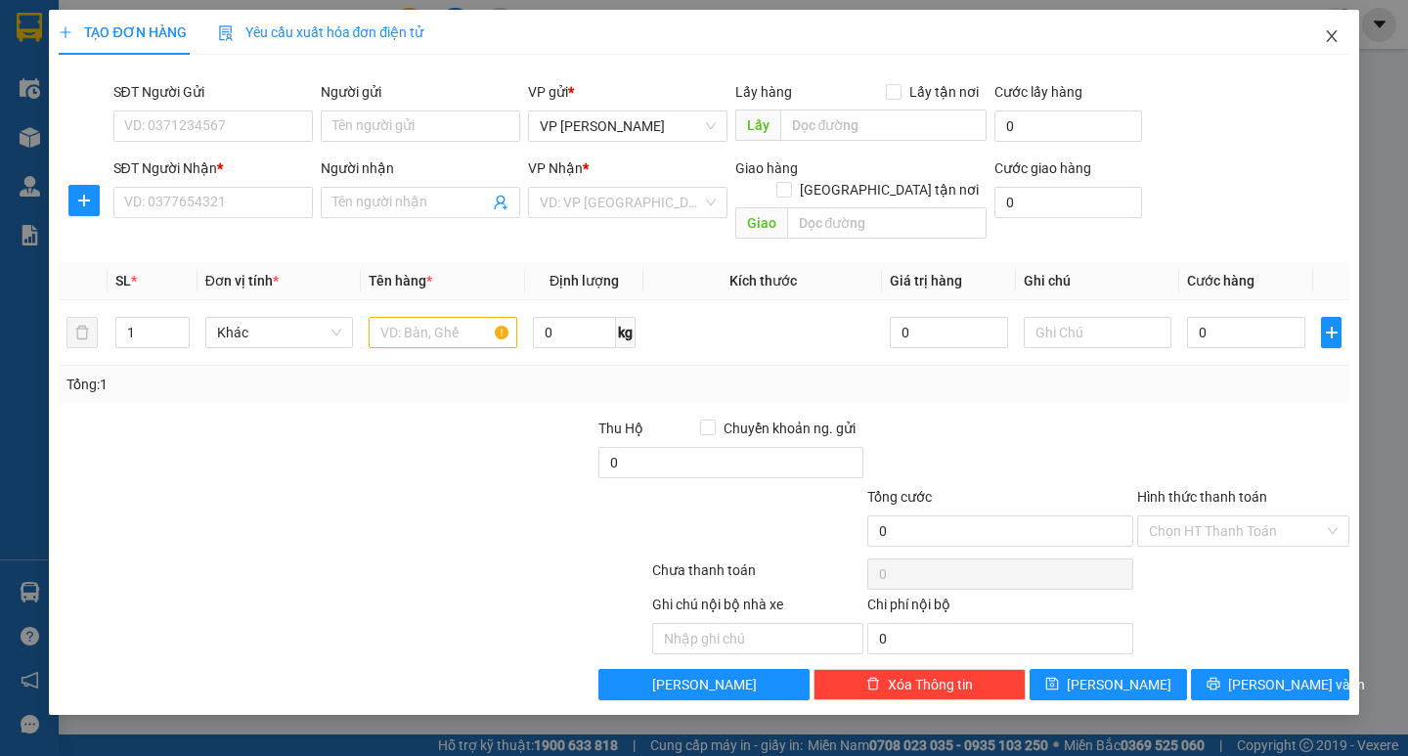
click at [1330, 37] on icon "close" at bounding box center [1332, 36] width 16 height 16
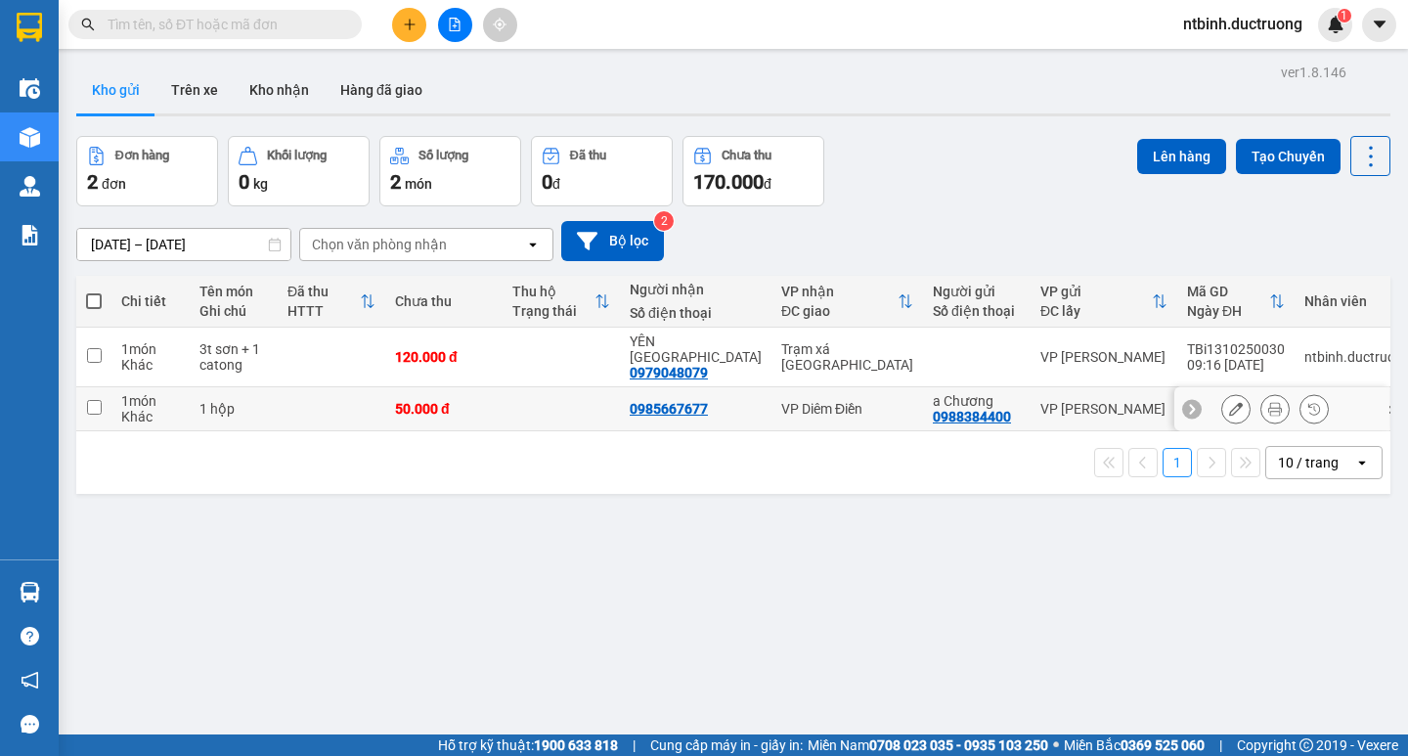
click at [1234, 394] on div at bounding box center [1275, 408] width 108 height 29
click at [1229, 402] on icon at bounding box center [1236, 409] width 14 height 14
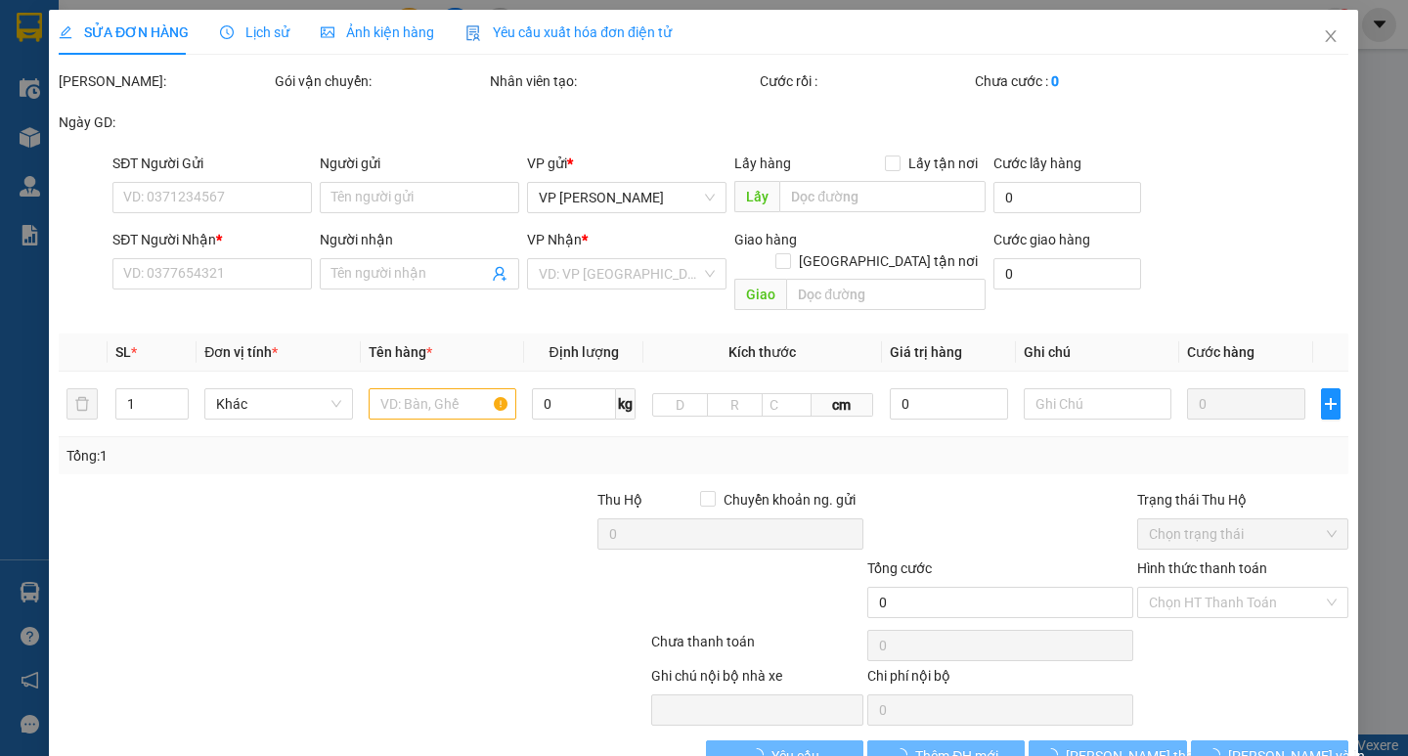
type input "0988384400"
type input "a Chương"
type input "0985667677"
type input "50.000"
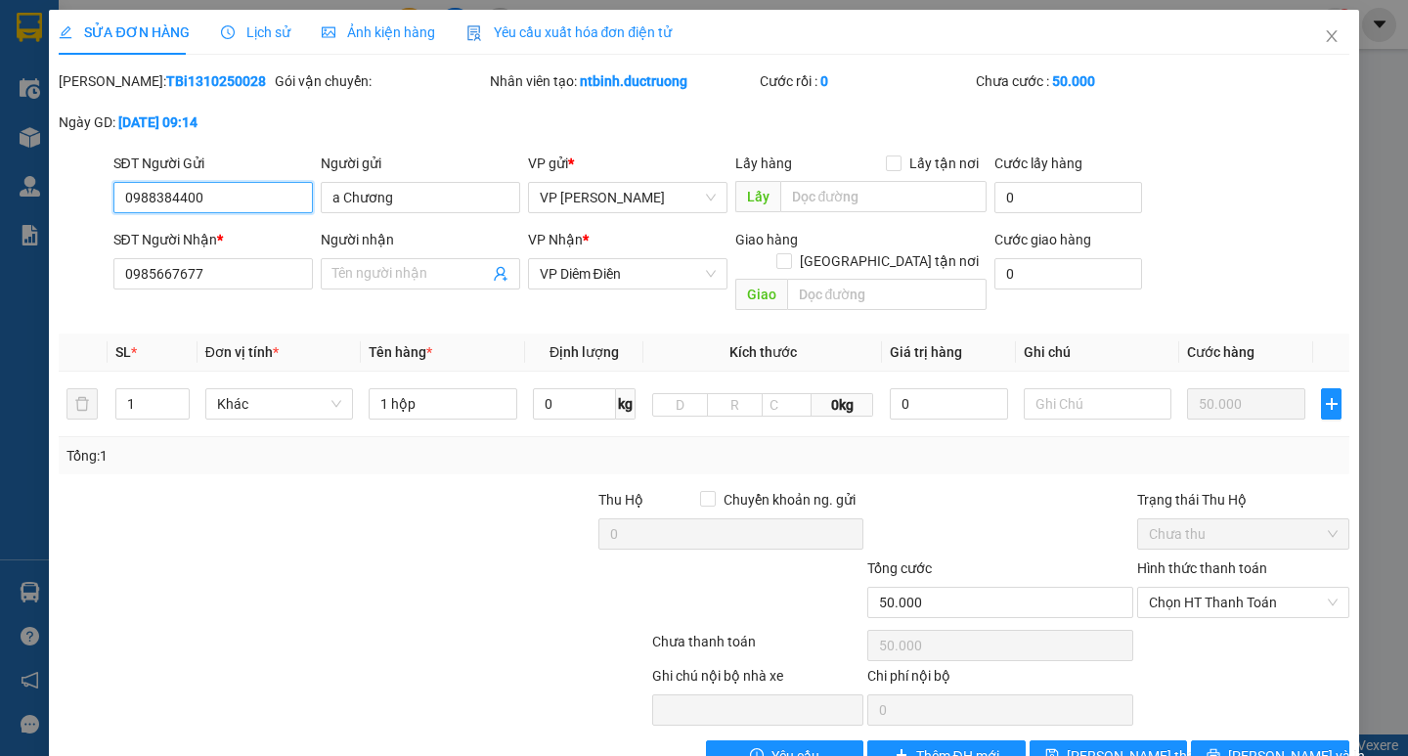
drag, startPoint x: 213, startPoint y: 202, endPoint x: 53, endPoint y: 208, distance: 160.5
click at [53, 208] on div "SỬA ĐƠN HÀNG Lịch sử Ảnh kiện hàng Yêu cầu xuất hóa đơn điện tử Total Paid Fee …" at bounding box center [703, 398] width 1309 height 776
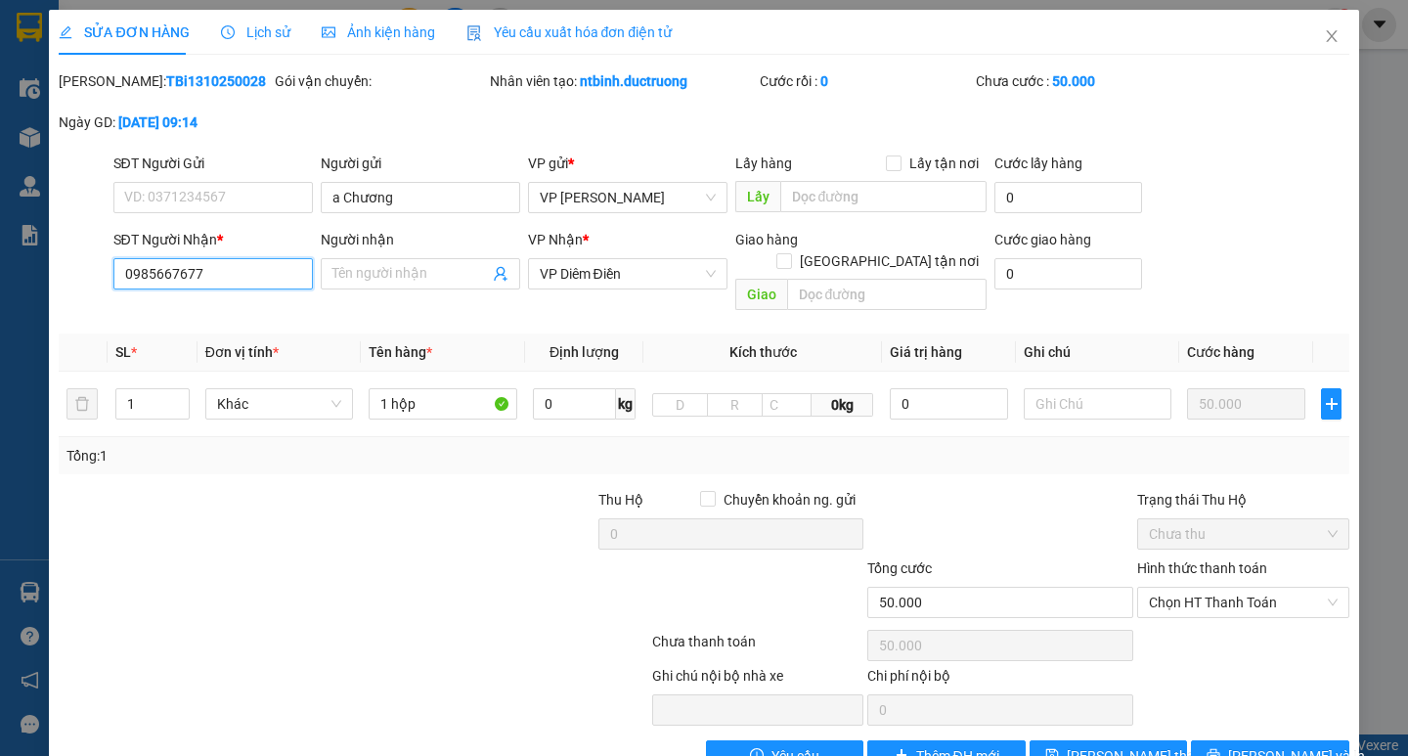
drag, startPoint x: 214, startPoint y: 280, endPoint x: 58, endPoint y: 280, distance: 156.4
click at [58, 280] on div "SĐT Người Nhận * 0985667677 0985667677 Người nhận Tên người nhận VP Nhận * VP D…" at bounding box center [704, 274] width 1294 height 90
type input "0367615716"
click at [436, 390] on input "1 hộp" at bounding box center [443, 403] width 148 height 31
type input "1 bọc đen"
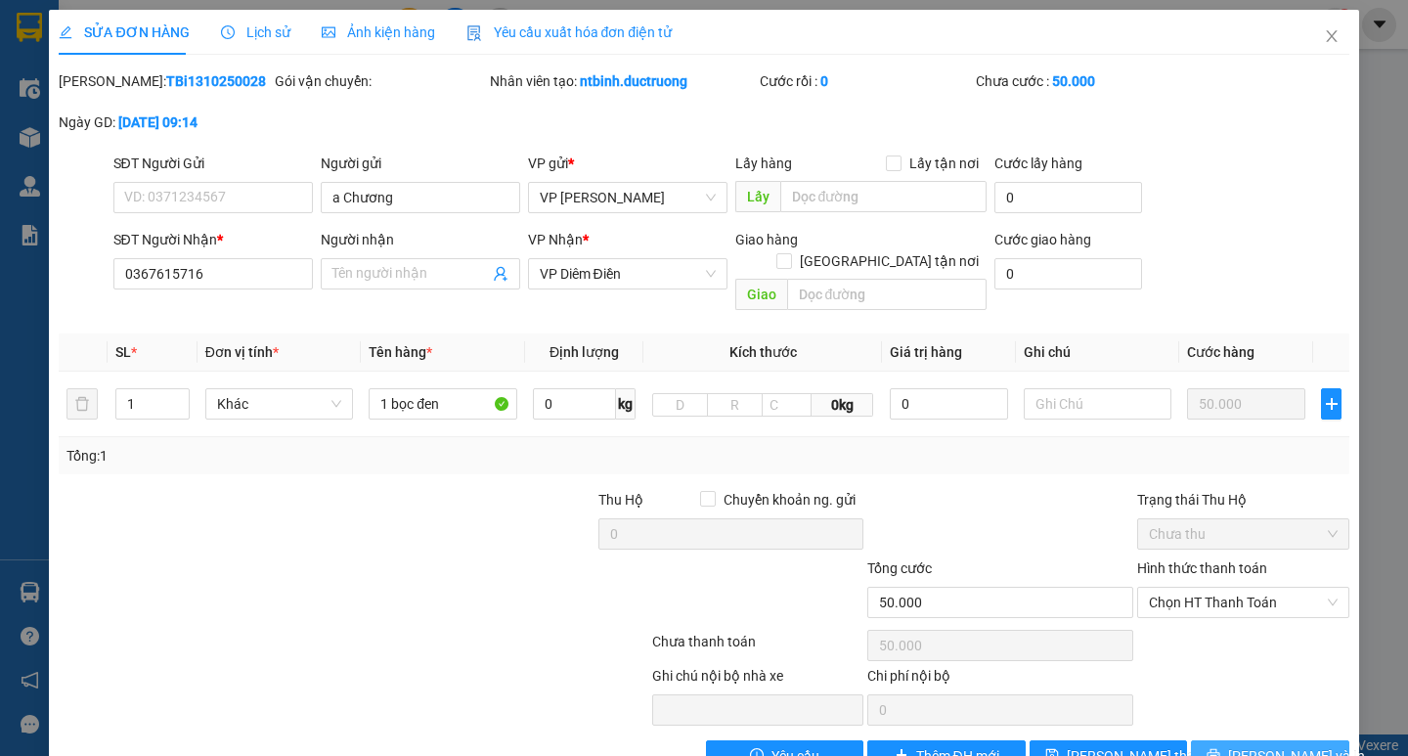
click at [1273, 745] on span "[PERSON_NAME] và In" at bounding box center [1296, 756] width 137 height 22
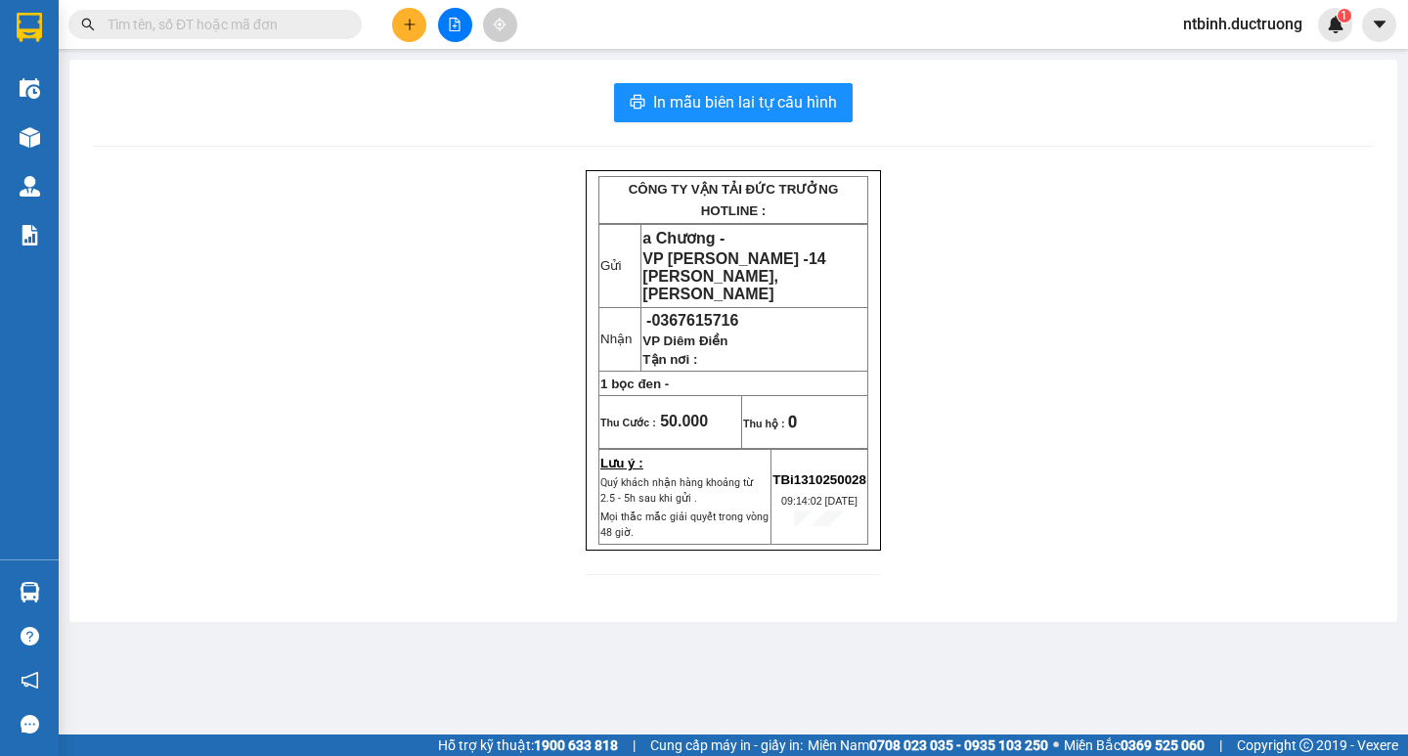
click at [701, 65] on div "In mẫu biên lai tự cấu hình CÔNG TY VẬN TẢI ĐỨC TRƯỞNG HOTLINE : Gửi a Chương -…" at bounding box center [733, 341] width 1328 height 562
click at [714, 103] on span "In mẫu biên lai tự cấu hình" at bounding box center [745, 102] width 184 height 24
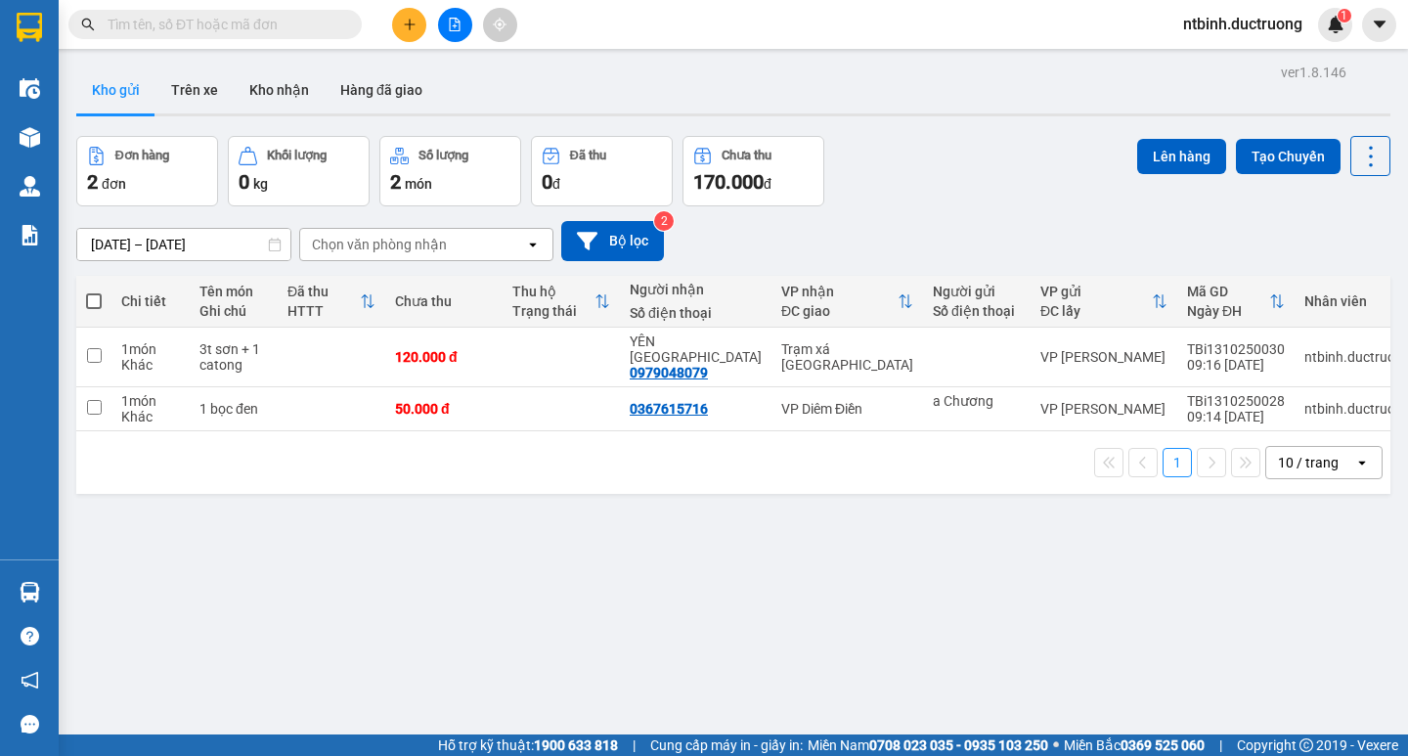
click at [408, 21] on icon "plus" at bounding box center [410, 25] width 14 height 14
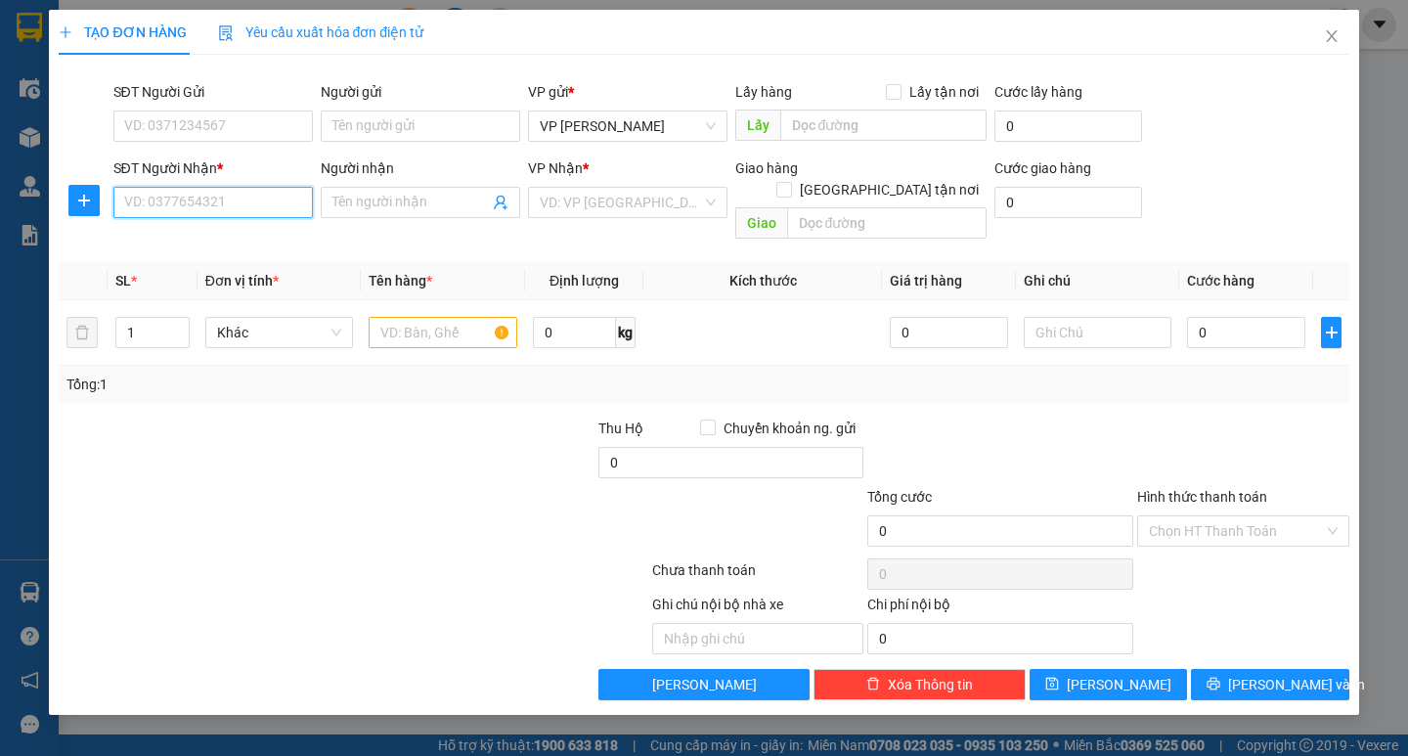
click at [201, 203] on input "SĐT Người Nhận *" at bounding box center [212, 202] width 199 height 31
click at [624, 199] on input "search" at bounding box center [621, 202] width 162 height 29
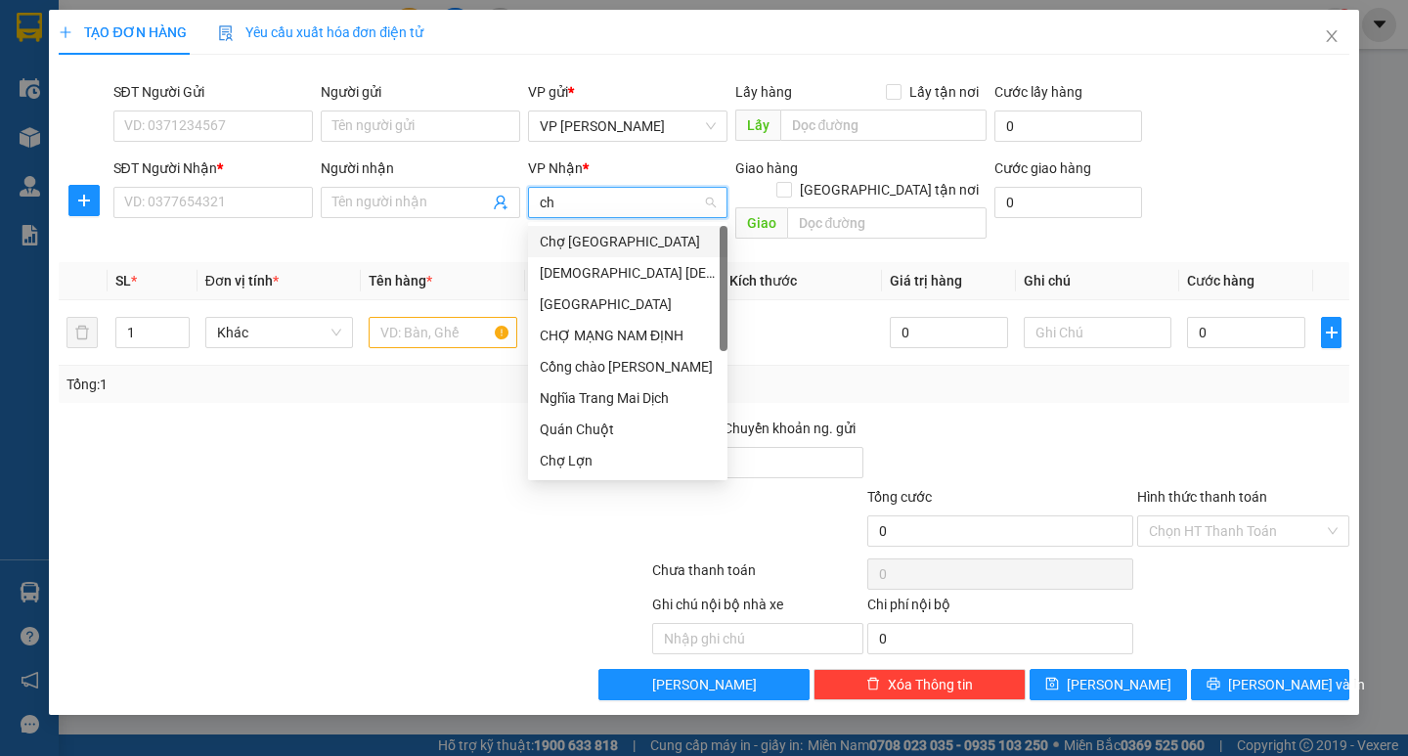
type input "cho"
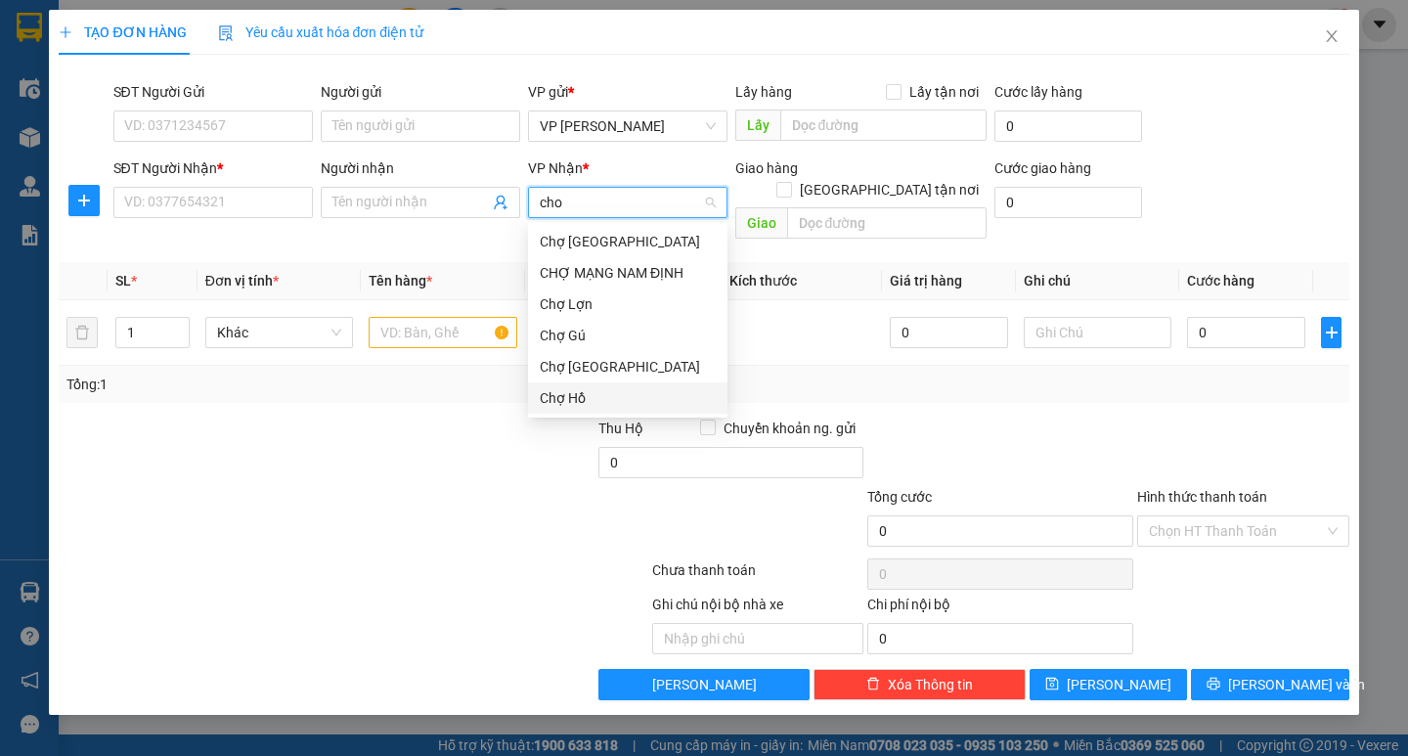
click at [600, 390] on div "Chợ Hồ" at bounding box center [628, 398] width 176 height 22
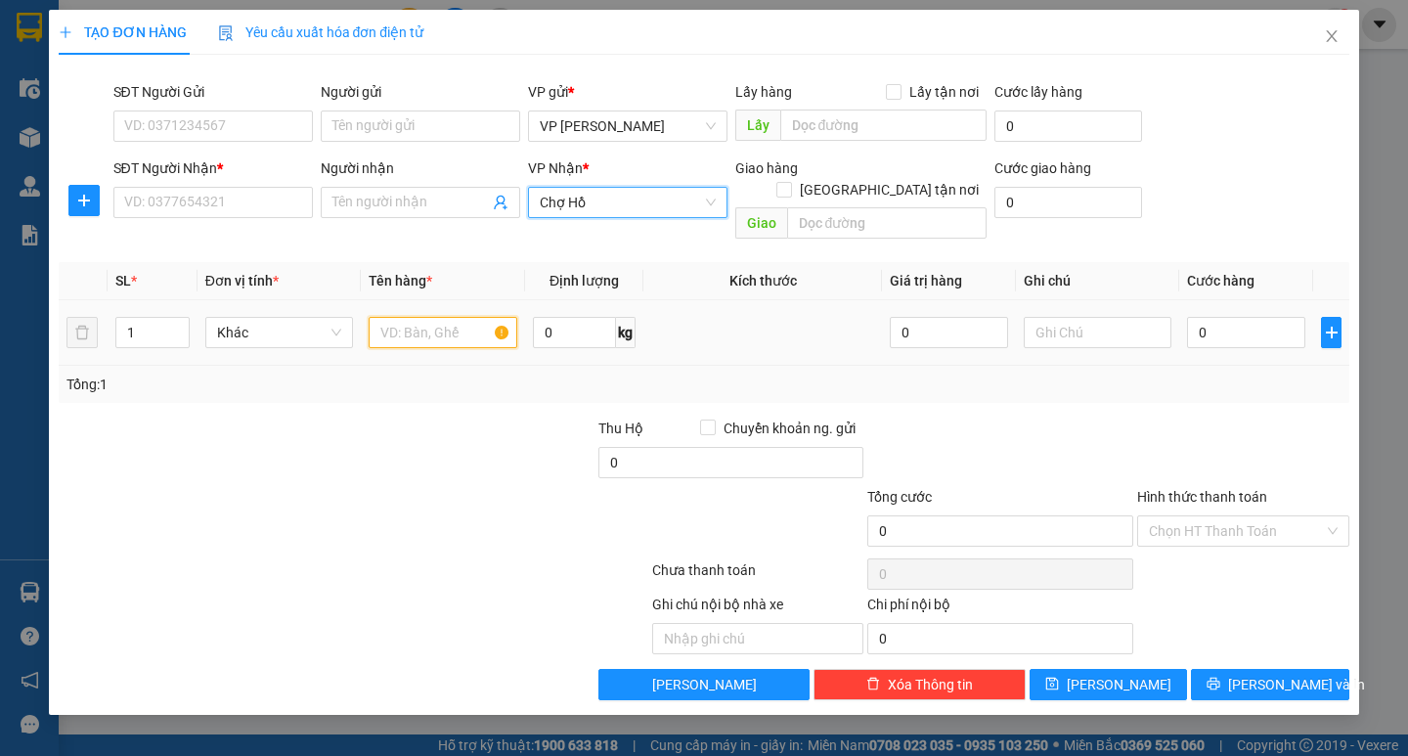
click at [411, 317] on input "text" at bounding box center [443, 332] width 148 height 31
click at [208, 224] on div "SĐT Người Nhận * VD: 0377654321" at bounding box center [212, 191] width 199 height 68
click at [210, 206] on input "SĐT Người Nhận *" at bounding box center [212, 202] width 199 height 31
click at [223, 444] on div at bounding box center [192, 452] width 270 height 68
click at [259, 203] on input "SĐT Người Nhận *" at bounding box center [212, 202] width 199 height 31
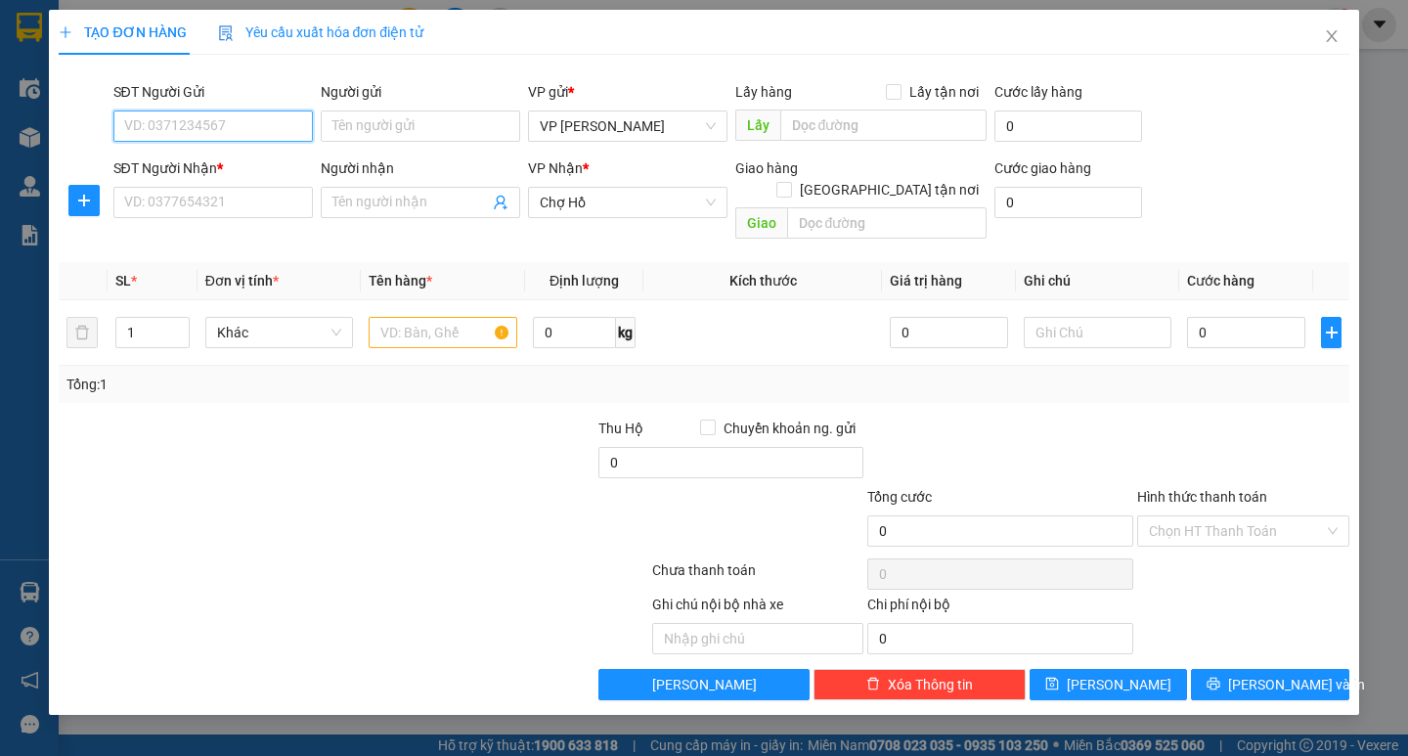
click at [207, 134] on input "SĐT Người Gửi" at bounding box center [212, 125] width 199 height 31
click at [219, 205] on input "SĐT Người Nhận *" at bounding box center [212, 202] width 199 height 31
click at [222, 134] on input "SĐT Người Gửi" at bounding box center [212, 125] width 199 height 31
click at [218, 196] on input "SĐT Người Nhận *" at bounding box center [212, 202] width 199 height 31
click at [229, 138] on input "SĐT Người Gửi" at bounding box center [212, 125] width 199 height 31
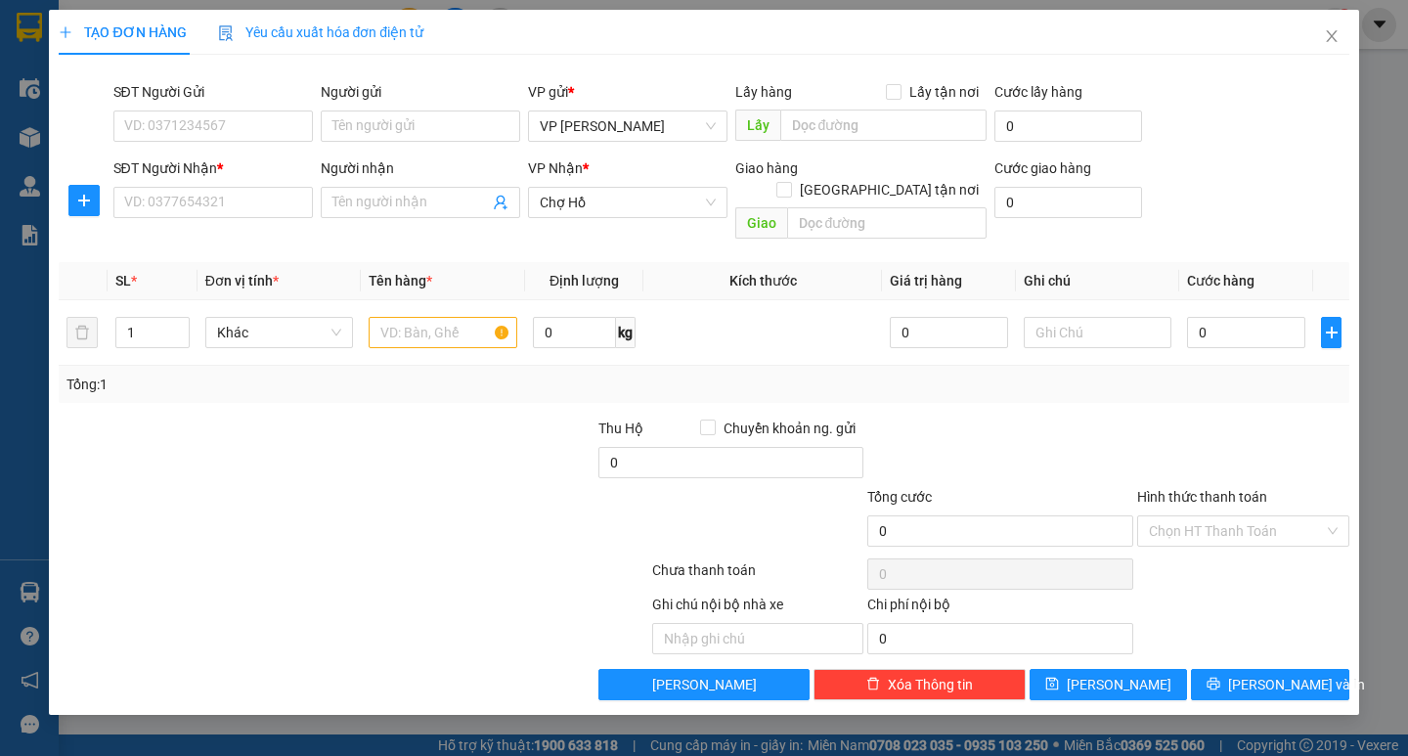
click at [225, 182] on div "SĐT Người Nhận *" at bounding box center [212, 171] width 199 height 29
click at [251, 117] on input "SĐT Người Gửi" at bounding box center [212, 125] width 199 height 31
click at [236, 180] on div "SĐT Người Nhận *" at bounding box center [212, 171] width 199 height 29
click at [238, 123] on input "SĐT Người Gửi" at bounding box center [212, 125] width 199 height 31
click at [222, 198] on input "SĐT Người Nhận *" at bounding box center [212, 202] width 199 height 31
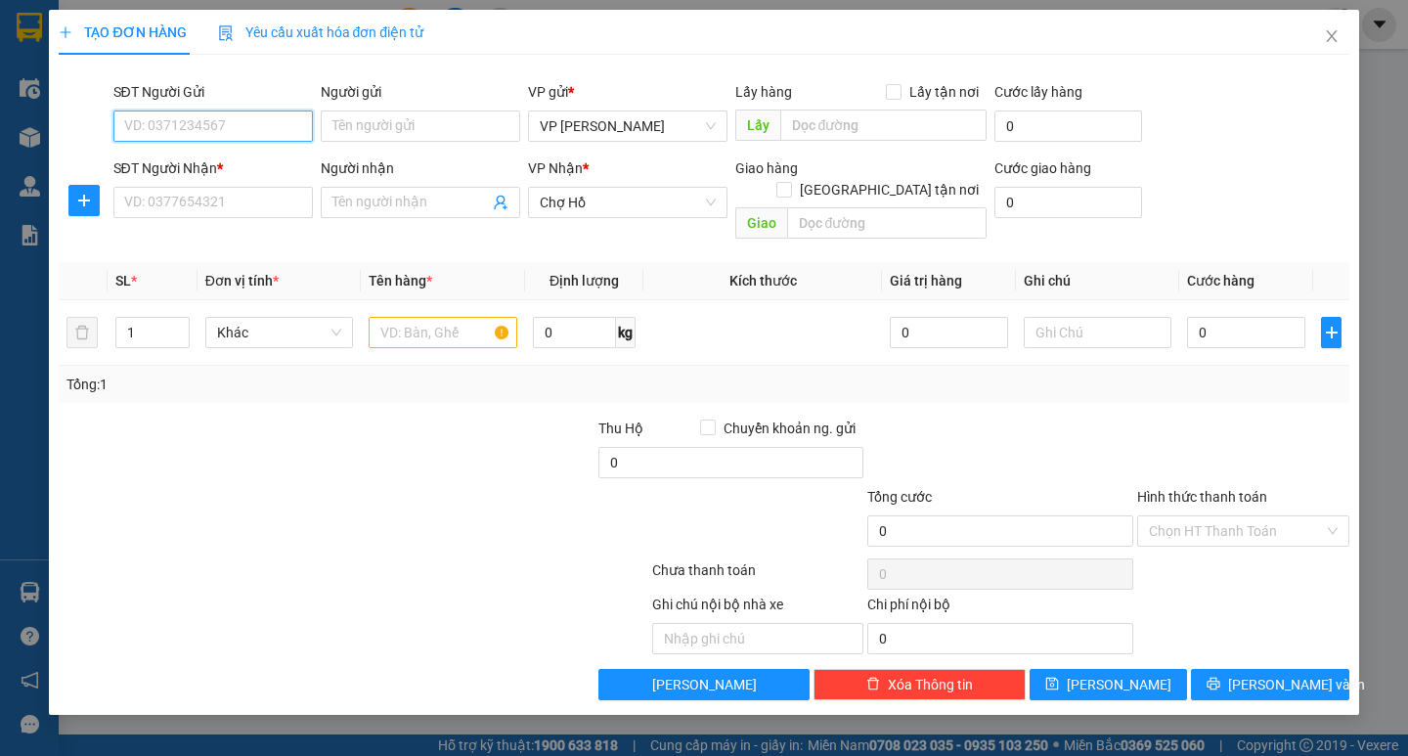
click at [224, 140] on input "SĐT Người Gửi" at bounding box center [212, 125] width 199 height 31
click at [224, 188] on input "SĐT Người Nhận *" at bounding box center [212, 202] width 199 height 31
click at [230, 125] on input "SĐT Người Gửi" at bounding box center [212, 125] width 199 height 31
click at [214, 200] on input "SĐT Người Nhận *" at bounding box center [212, 202] width 199 height 31
click at [230, 140] on input "SĐT Người Gửi" at bounding box center [212, 125] width 199 height 31
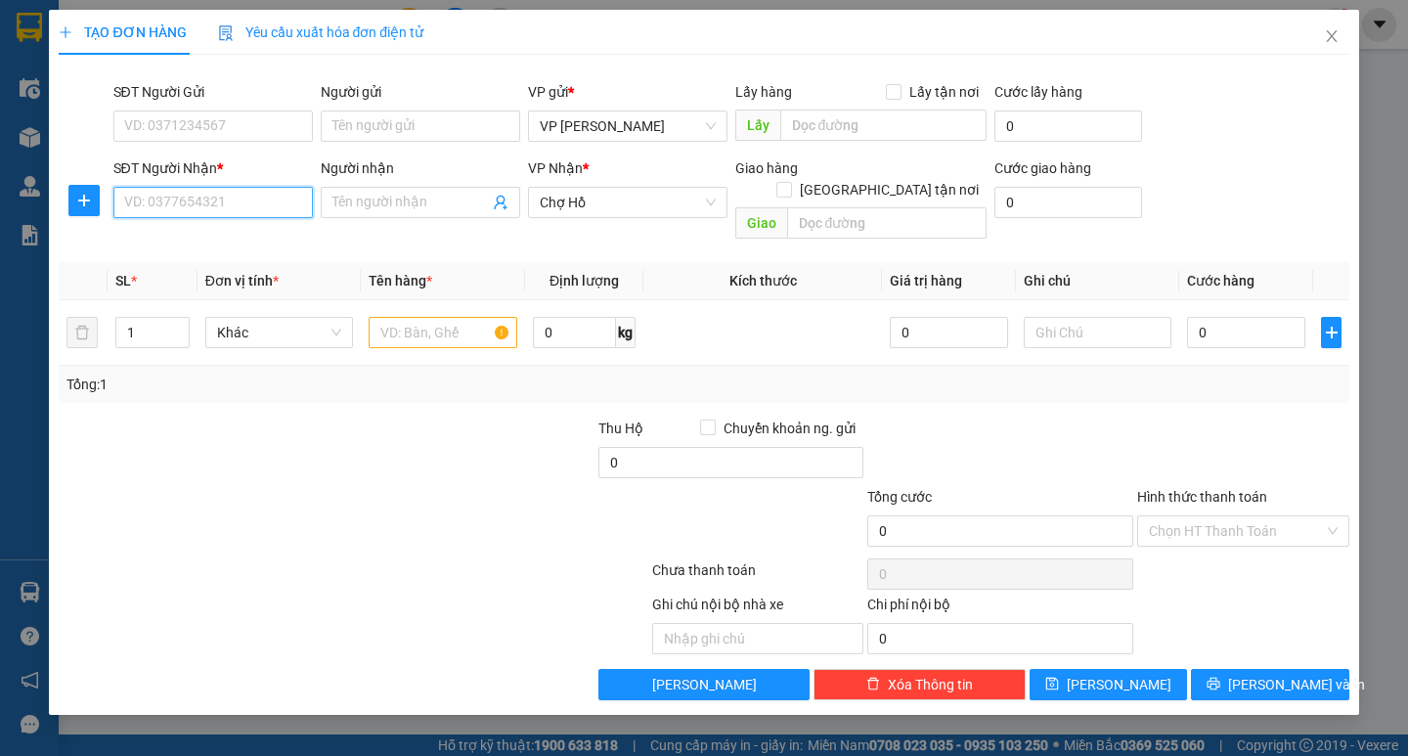
click at [224, 193] on input "SĐT Người Nhận *" at bounding box center [212, 202] width 199 height 31
click at [242, 137] on input "SĐT Người Gửi" at bounding box center [212, 125] width 199 height 31
click at [227, 206] on input "SĐT Người Nhận *" at bounding box center [212, 202] width 199 height 31
click at [242, 133] on input "SĐT Người Gửi" at bounding box center [212, 125] width 199 height 31
click at [225, 204] on input "SĐT Người Nhận *" at bounding box center [212, 202] width 199 height 31
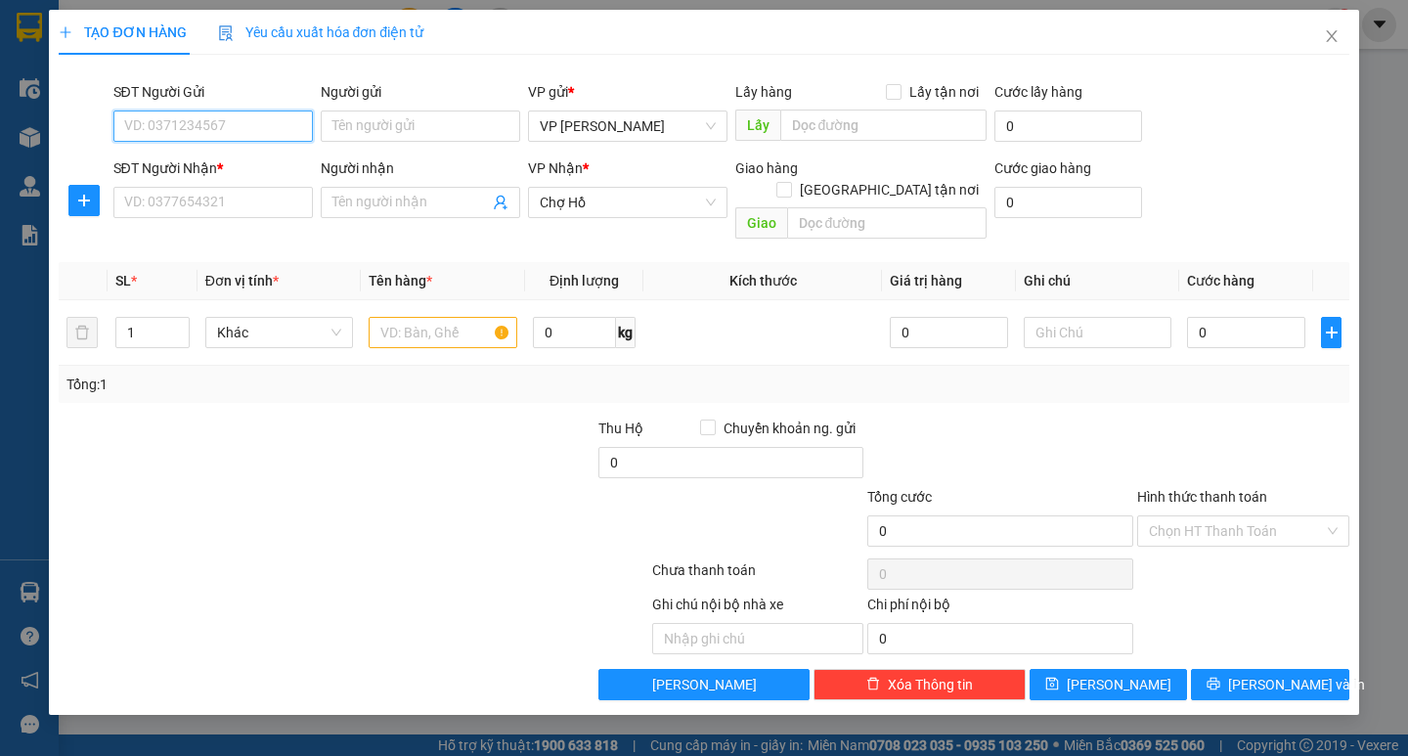
click at [253, 130] on input "SĐT Người Gửi" at bounding box center [212, 125] width 199 height 31
click at [214, 239] on div "Transit Pickup Surcharge Ids Transit Deliver Surcharge Ids Transit Deliver Surc…" at bounding box center [704, 385] width 1290 height 630
click at [212, 209] on input "SĐT Người Nhận *" at bounding box center [212, 202] width 199 height 31
click at [209, 145] on div "SĐT Người Gửi VD: 0371234567" at bounding box center [212, 115] width 199 height 68
click at [214, 200] on input "SĐT Người Nhận *" at bounding box center [212, 202] width 199 height 31
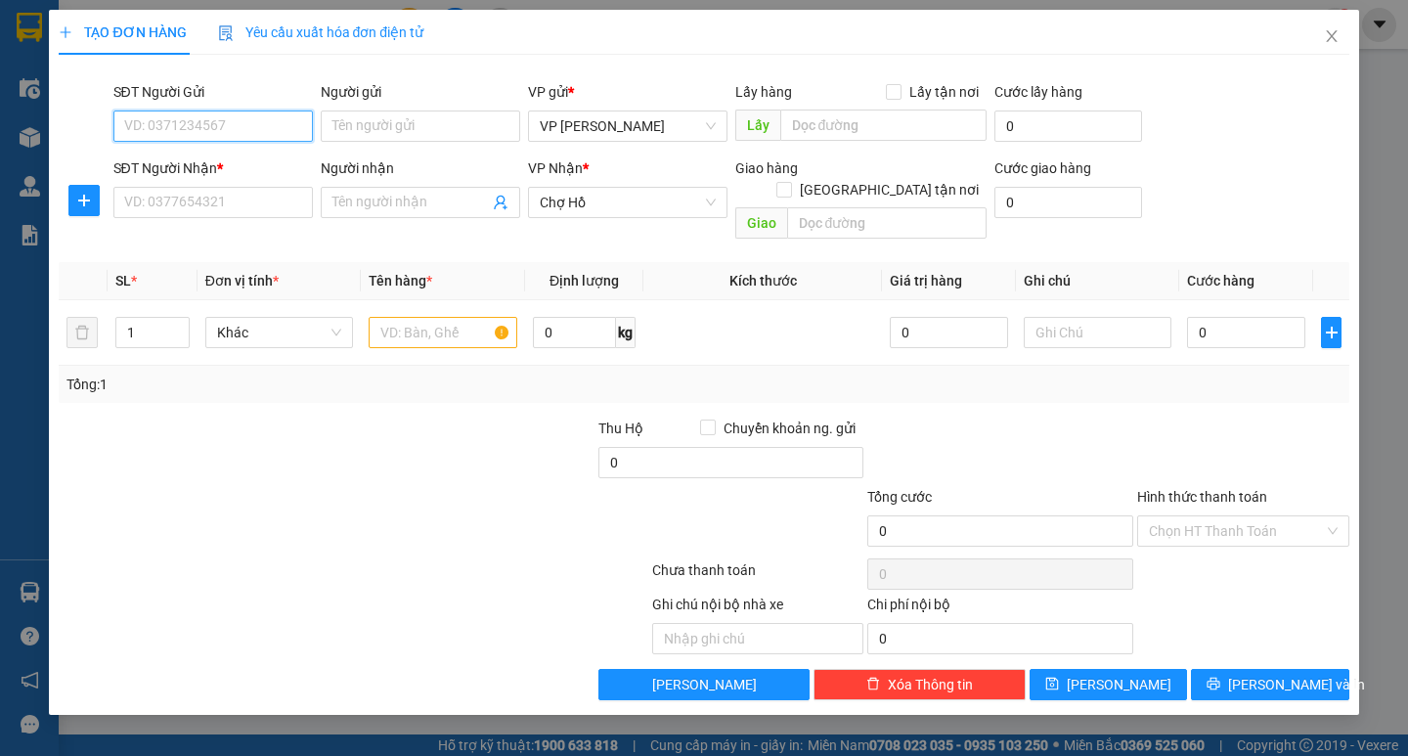
click at [213, 126] on input "SĐT Người Gửi" at bounding box center [212, 125] width 199 height 31
click at [204, 202] on input "SĐT Người Nhận *" at bounding box center [212, 202] width 199 height 31
click at [228, 117] on input "SĐT Người Gửi" at bounding box center [212, 125] width 199 height 31
click at [218, 205] on input "SĐT Người Nhận *" at bounding box center [212, 202] width 199 height 31
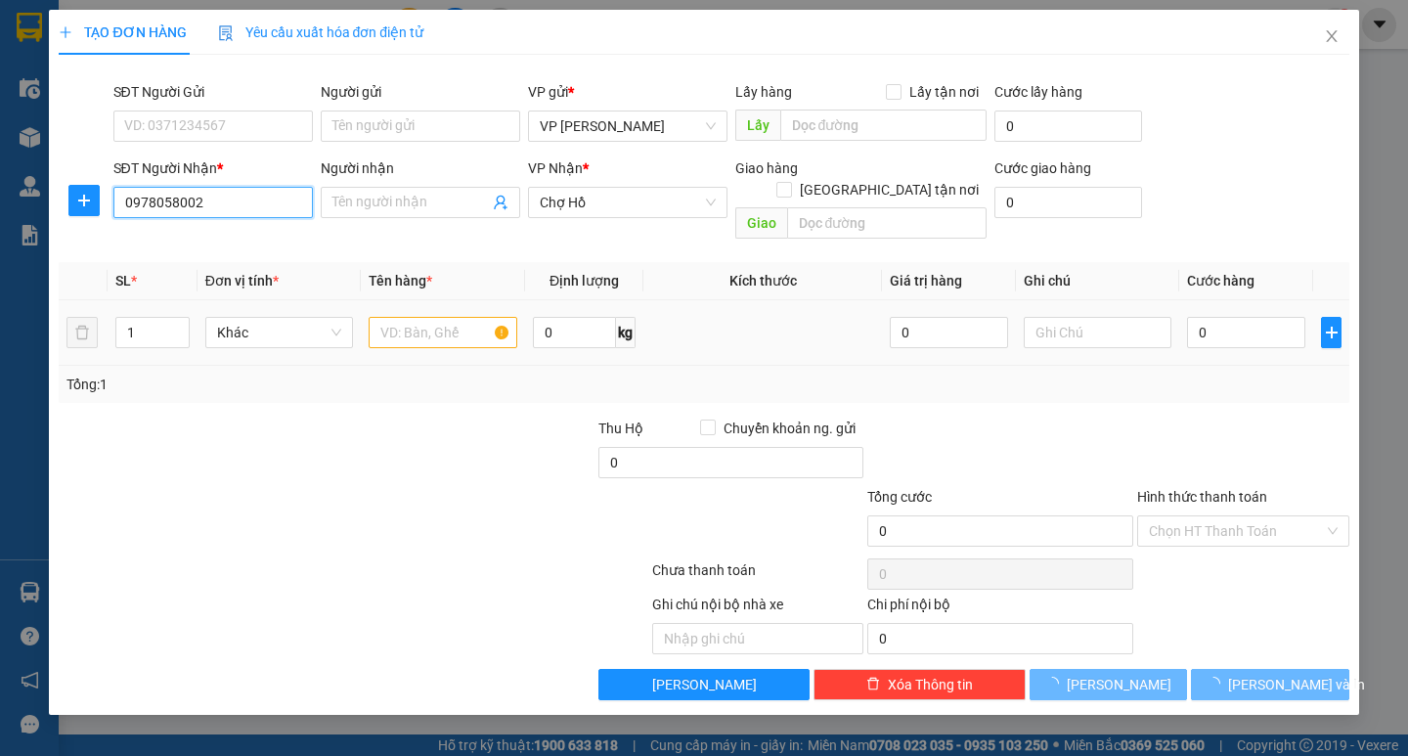
type input "0978058002"
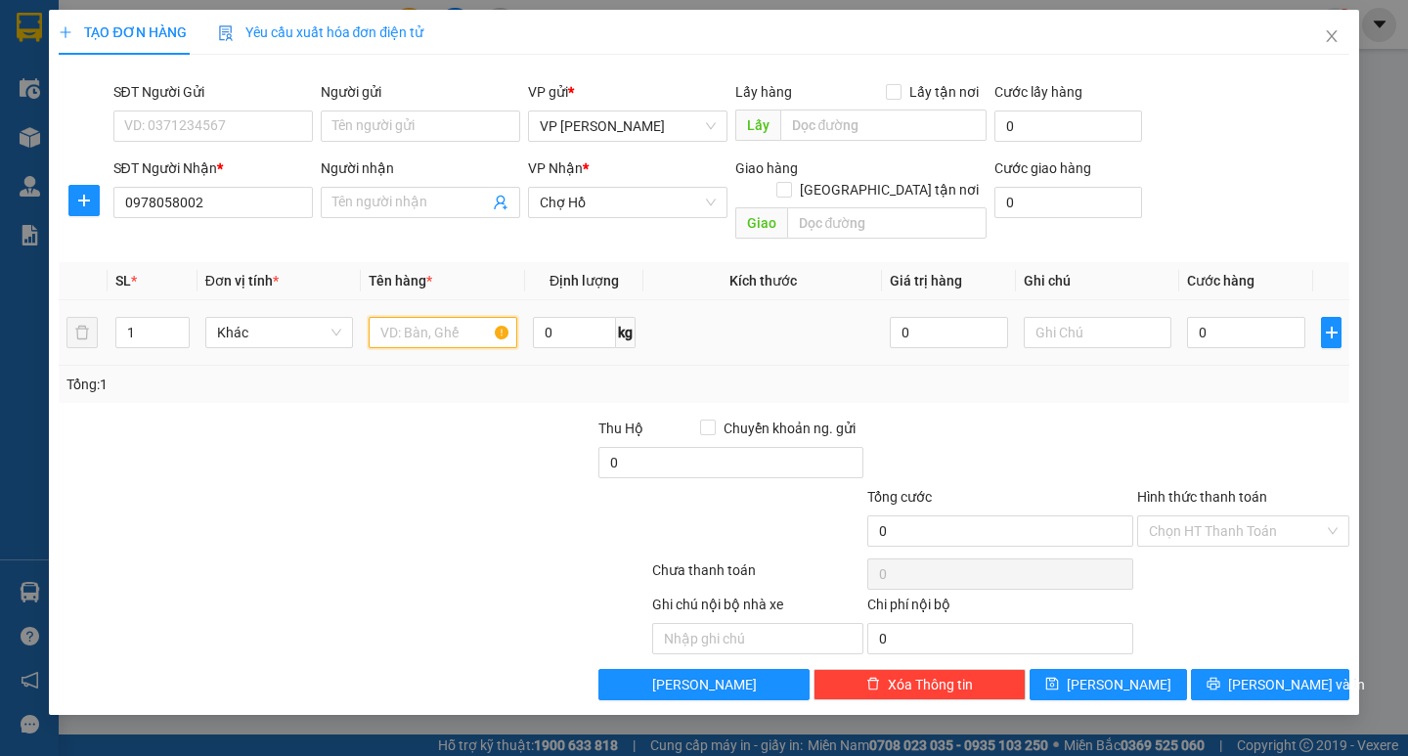
click at [437, 317] on input "text" at bounding box center [443, 332] width 148 height 31
type input "2 bó hoa"
click at [274, 487] on div at bounding box center [245, 520] width 377 height 68
click at [1215, 321] on input "0" at bounding box center [1246, 332] width 118 height 31
click at [1203, 319] on input "0" at bounding box center [1246, 332] width 118 height 31
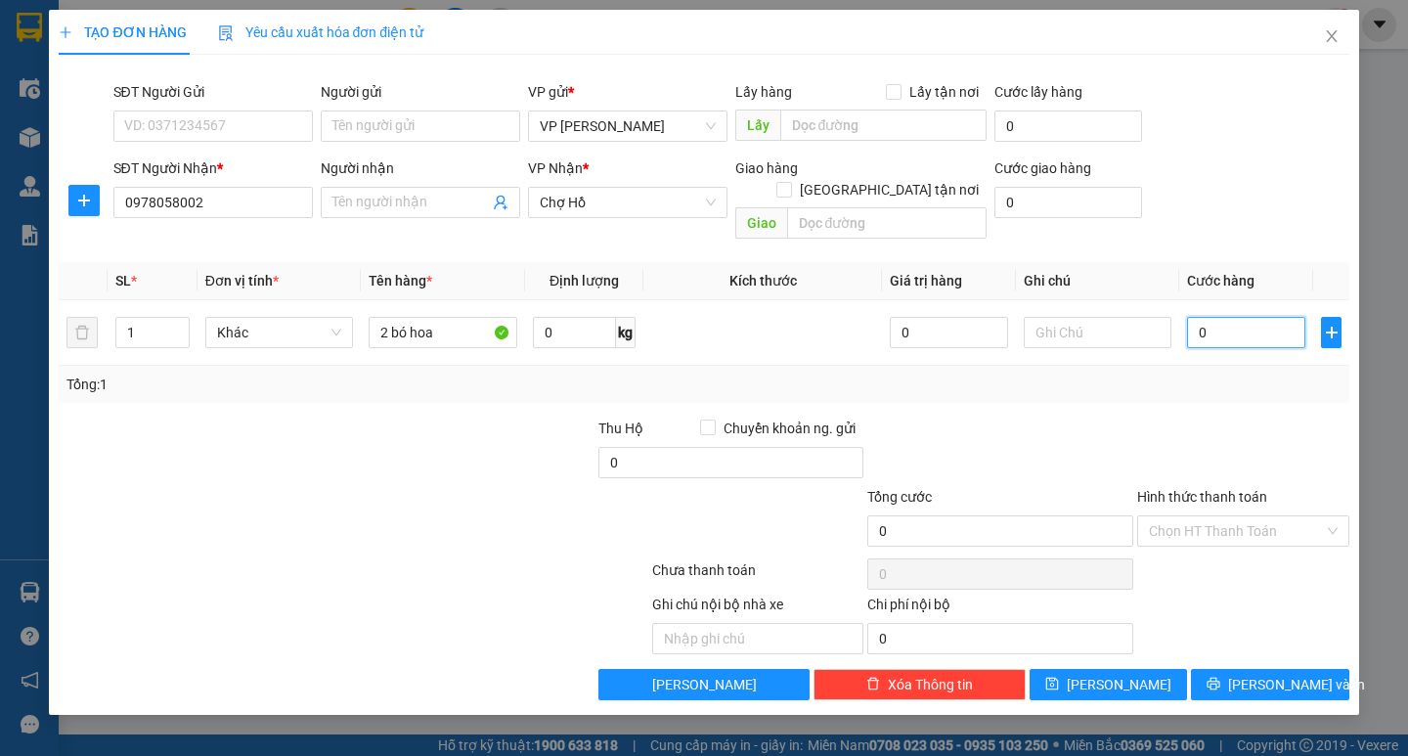
type input "70"
click at [1205, 418] on div at bounding box center [1243, 452] width 216 height 68
type input "70.000"
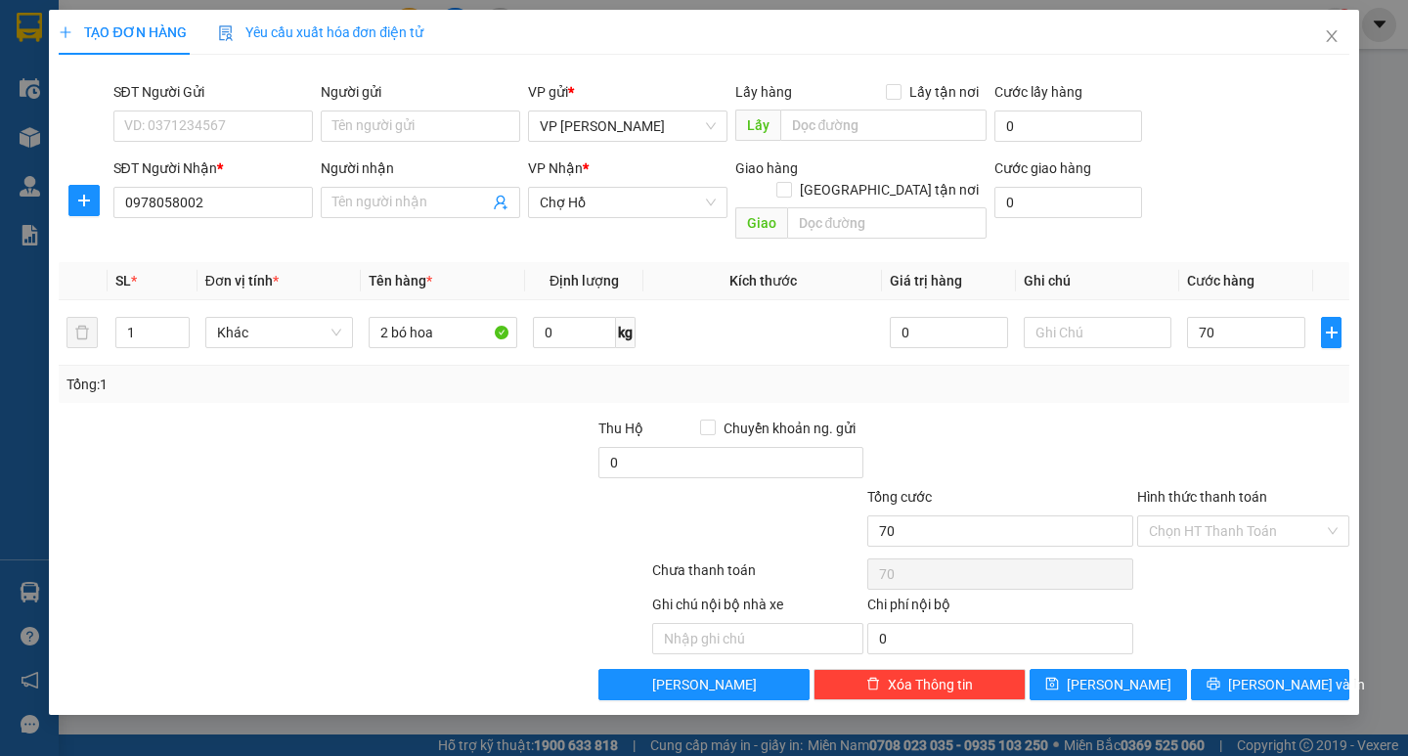
type input "70.000"
click at [1232, 317] on input "70.000" at bounding box center [1246, 332] width 118 height 31
type input "0"
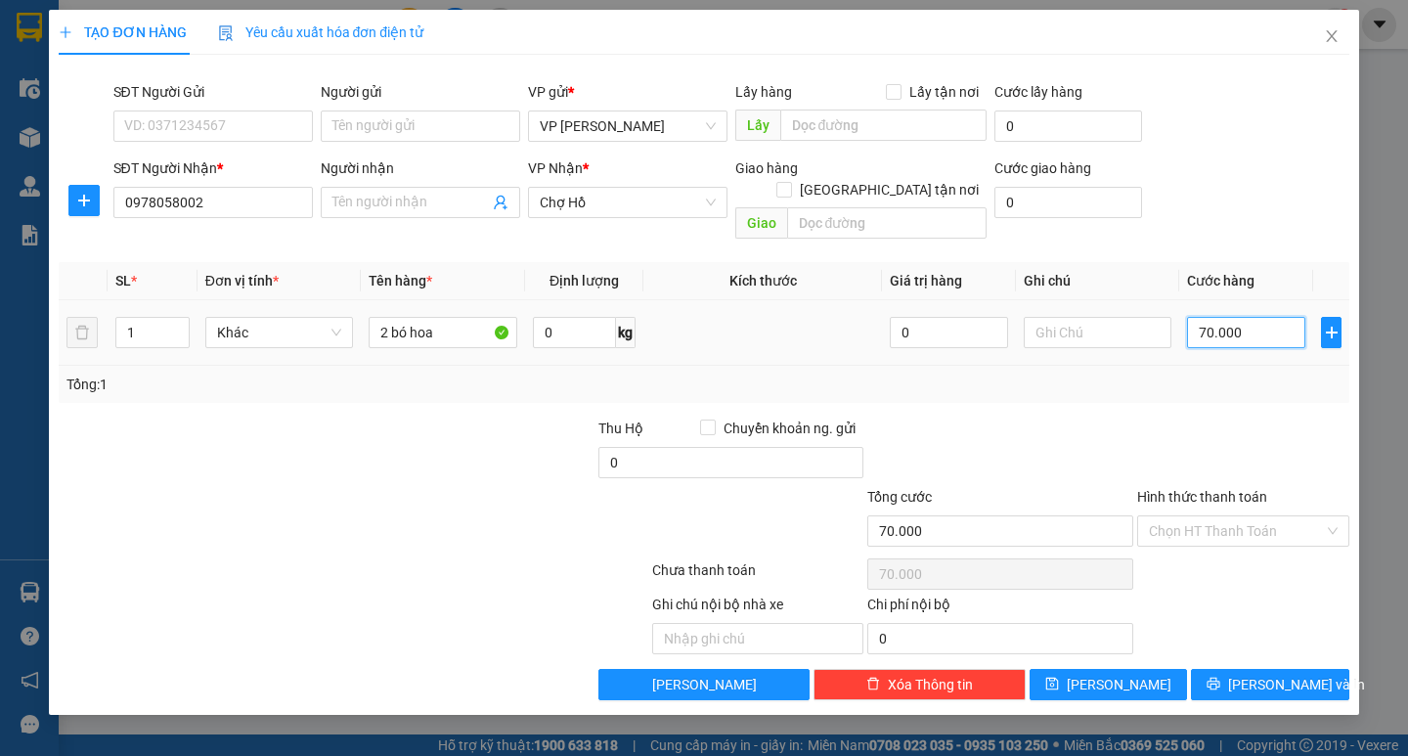
type input "0"
click at [1202, 317] on input "0" at bounding box center [1246, 332] width 118 height 31
type input "80"
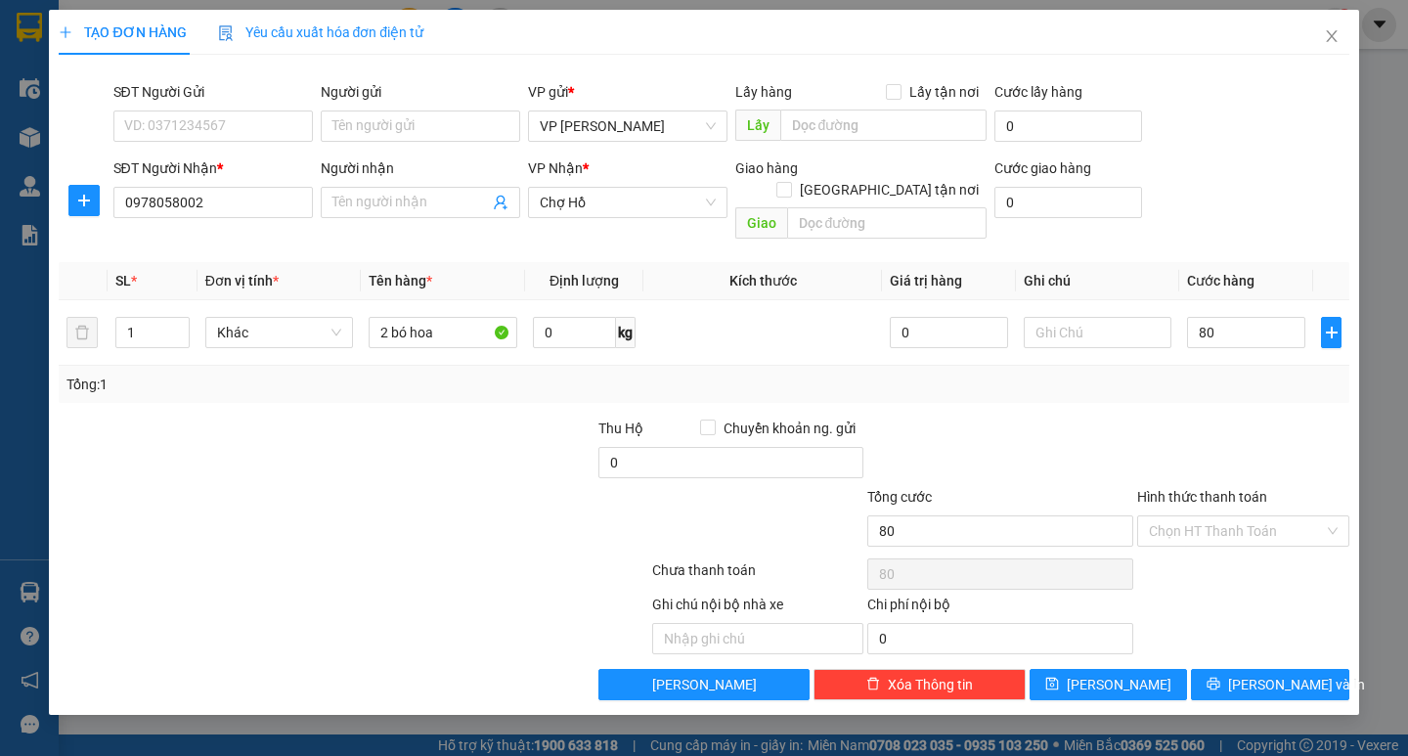
drag, startPoint x: 1218, startPoint y: 404, endPoint x: 1138, endPoint y: 424, distance: 82.8
click at [1163, 418] on div at bounding box center [1243, 452] width 216 height 68
type input "80.000"
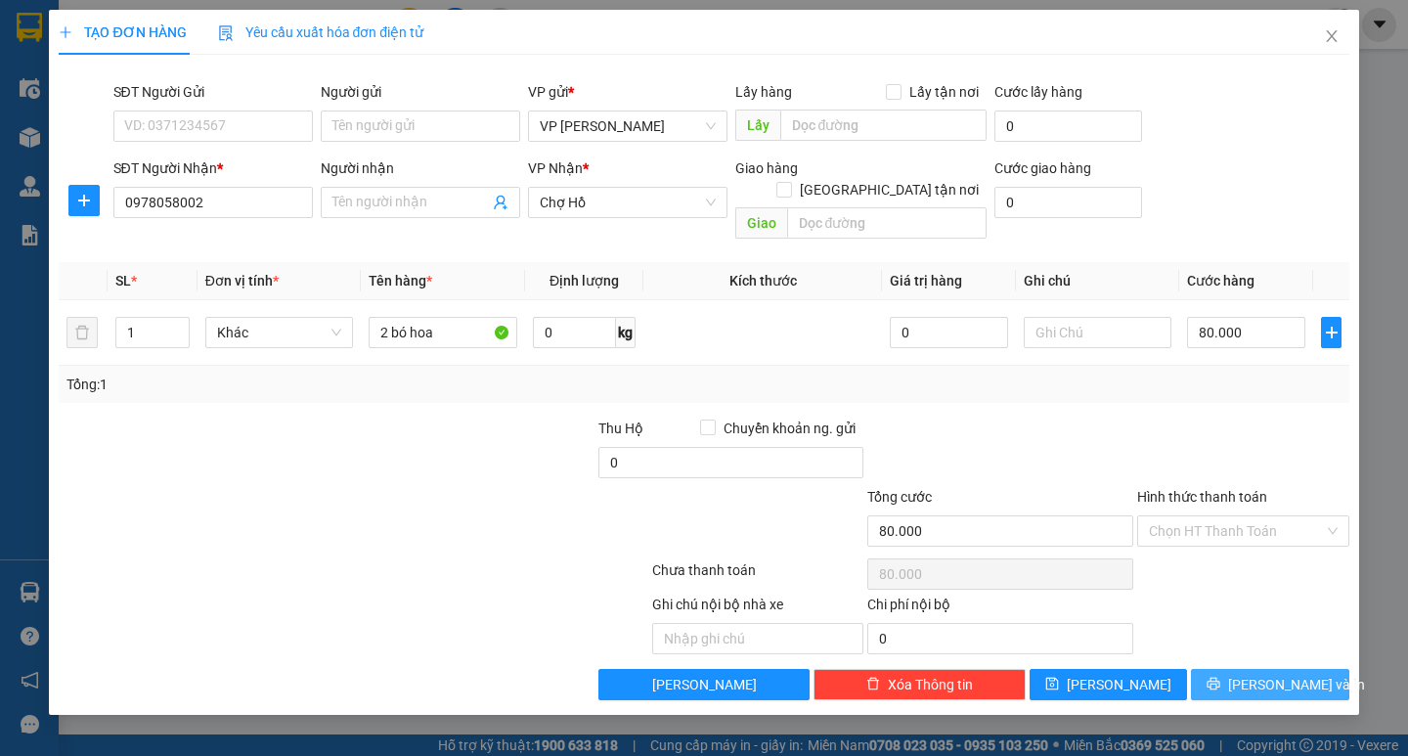
click at [1297, 674] on span "[PERSON_NAME] và In" at bounding box center [1296, 685] width 137 height 22
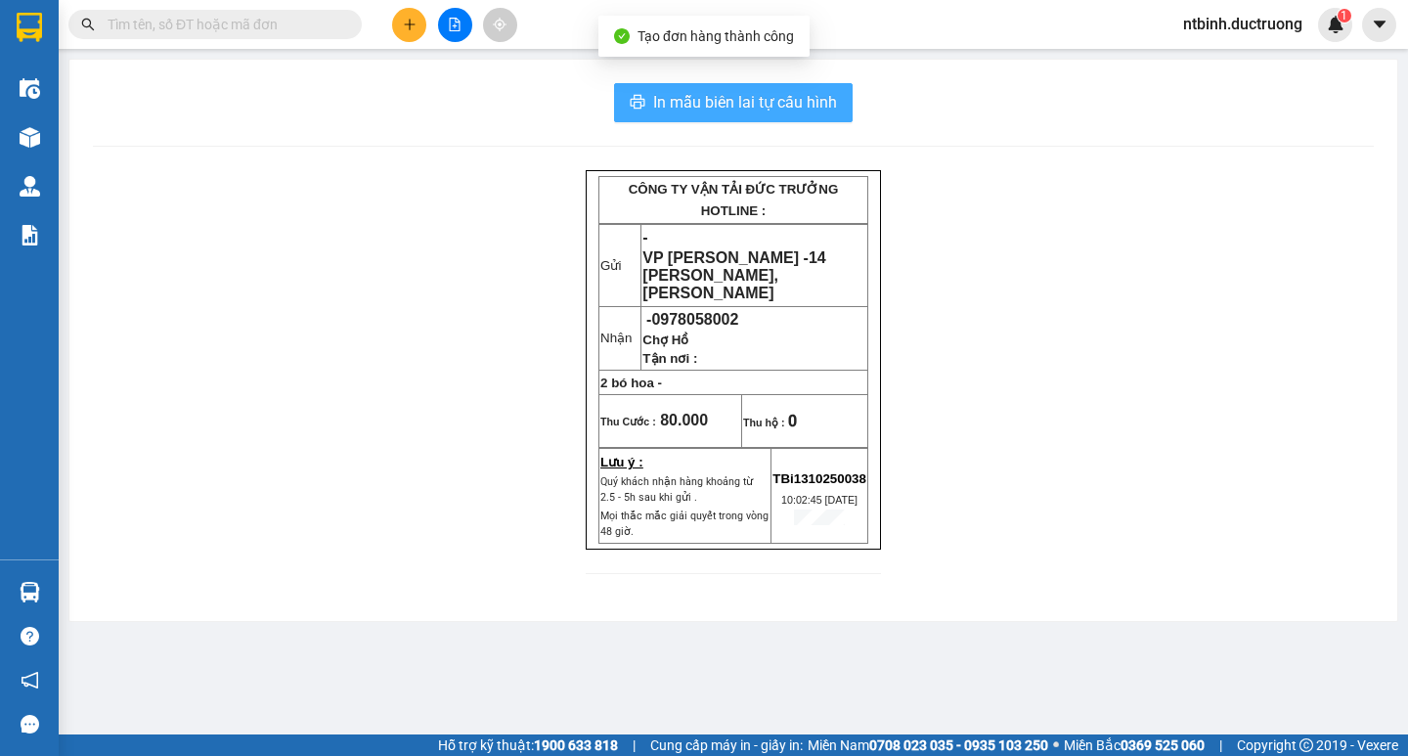
click at [750, 95] on span "In mẫu biên lai tự cấu hình" at bounding box center [745, 102] width 184 height 24
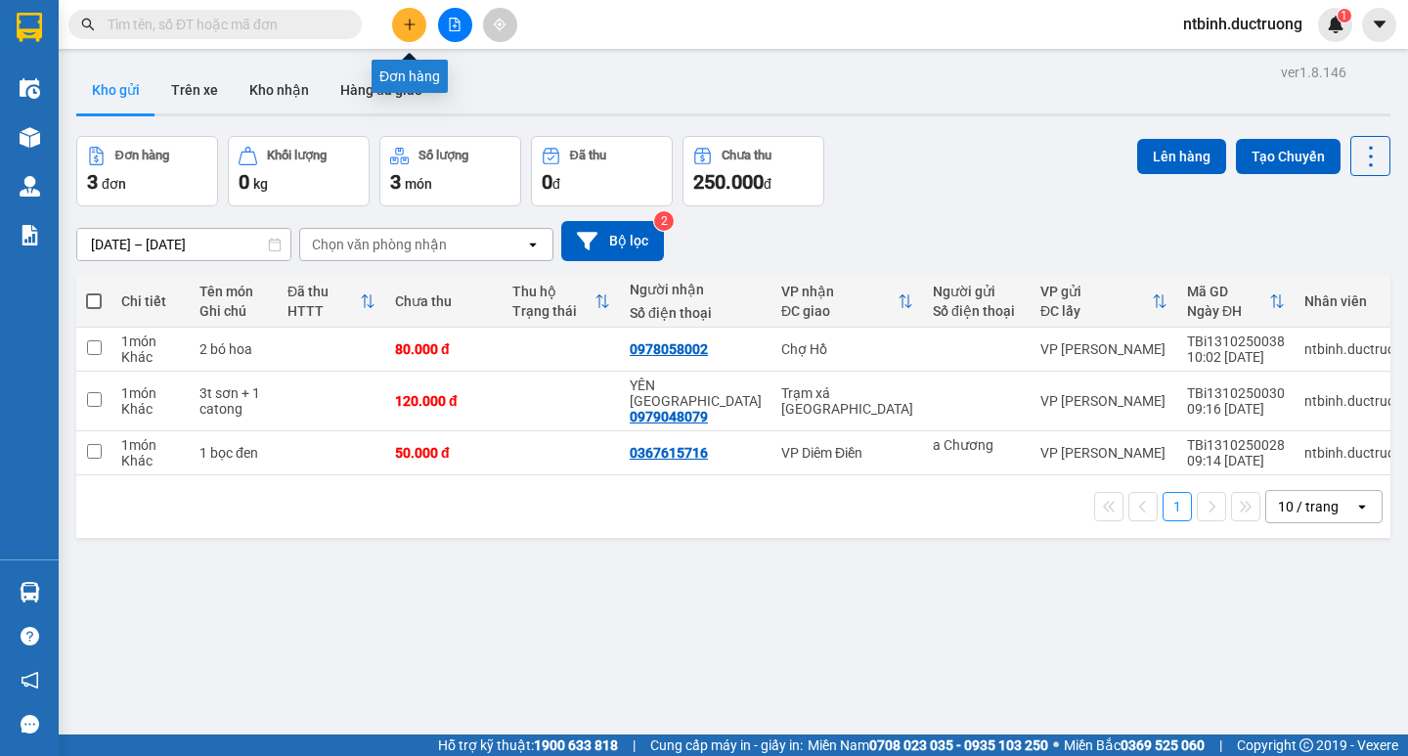
click at [410, 22] on icon "plus" at bounding box center [409, 24] width 1 height 11
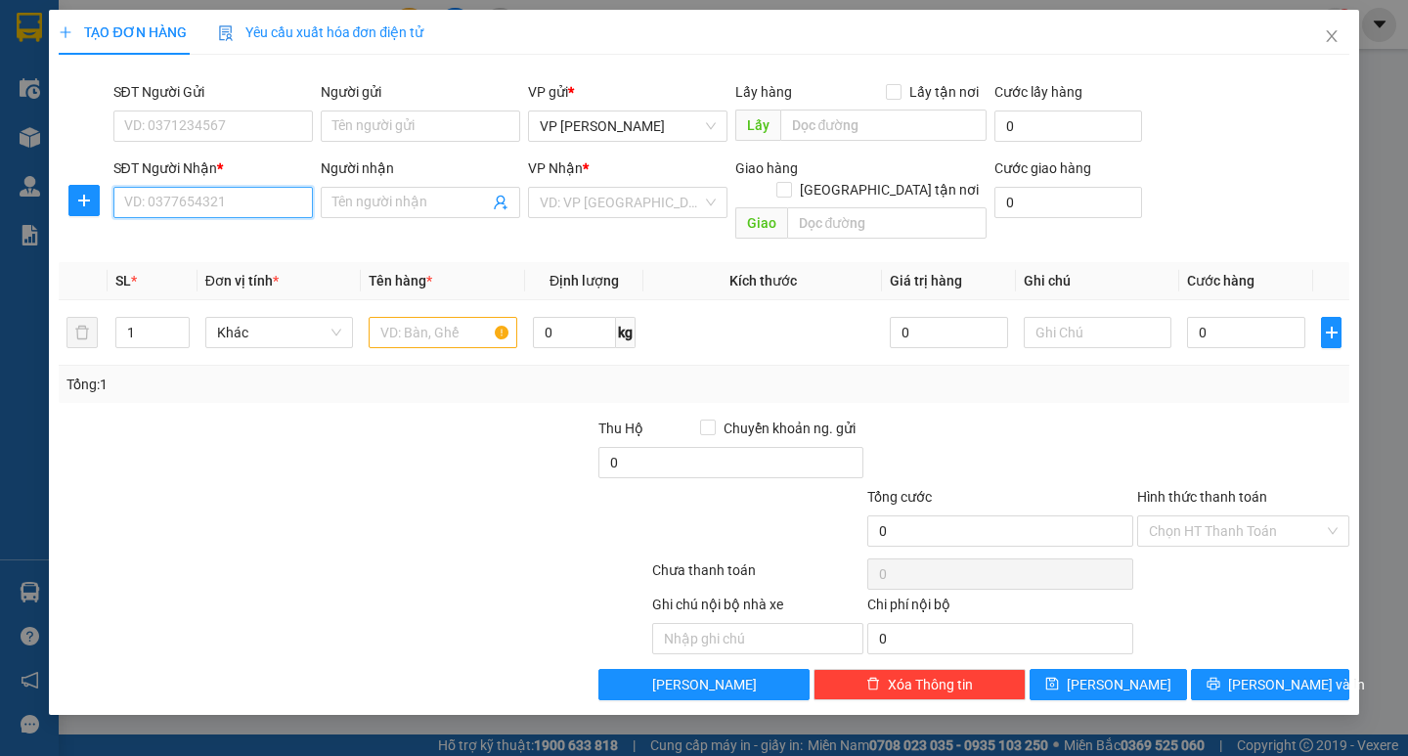
click at [180, 201] on input "SĐT Người Nhận *" at bounding box center [212, 202] width 199 height 31
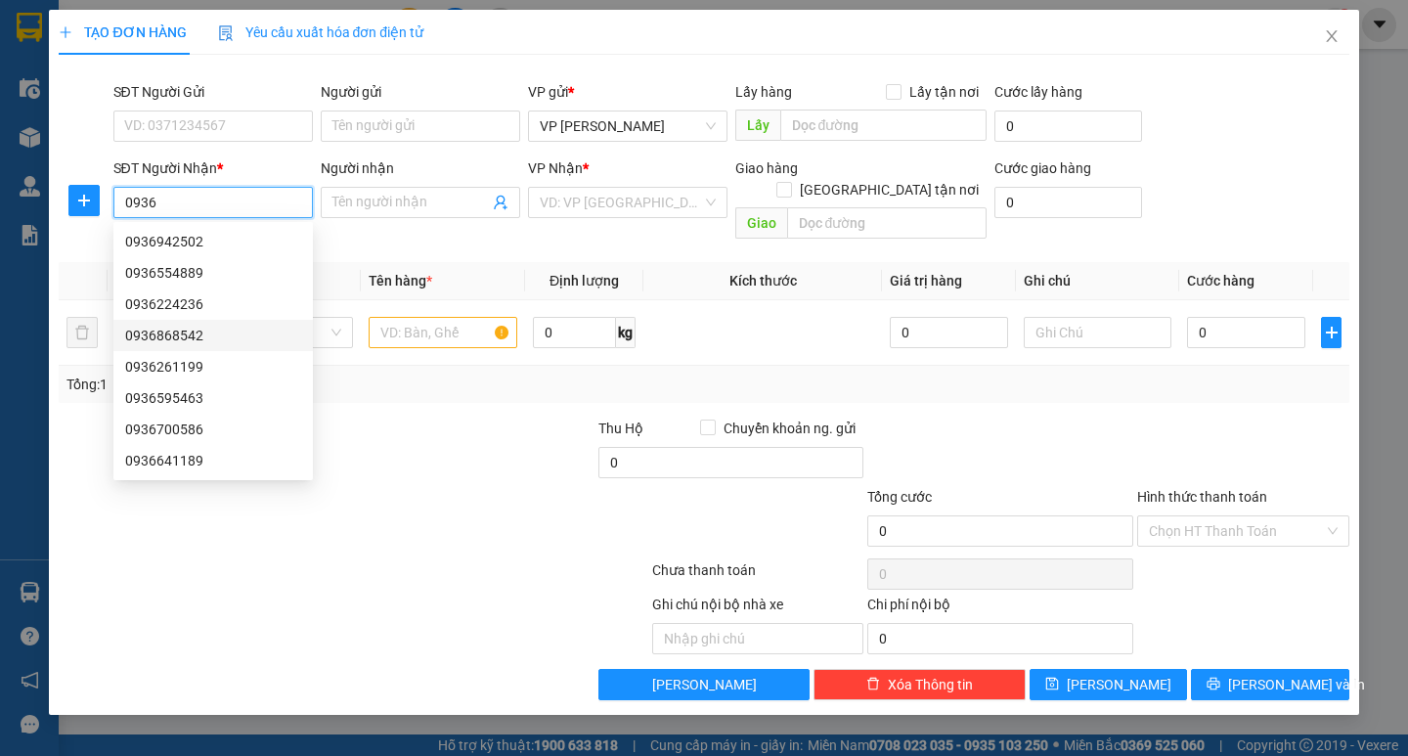
click at [191, 330] on div "0936868542" at bounding box center [213, 336] width 176 height 22
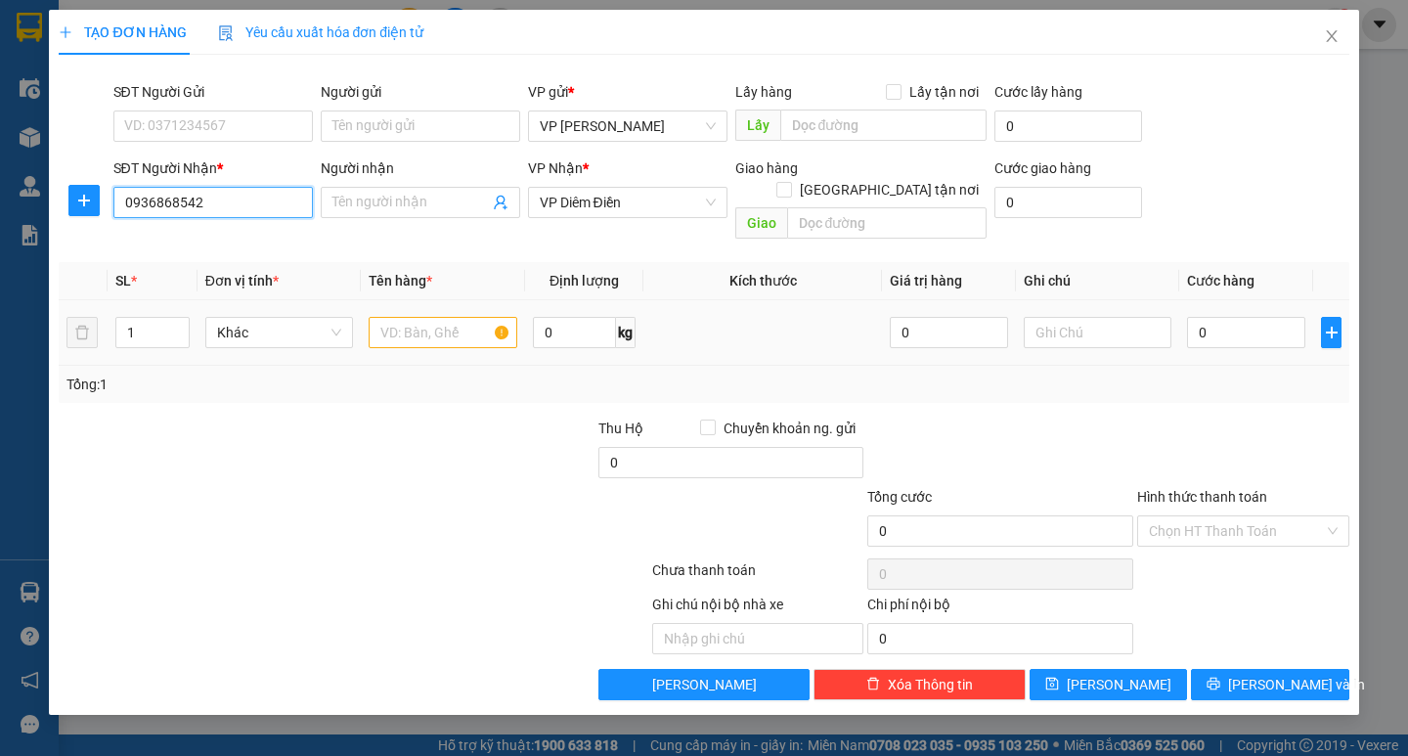
type input "0936868542"
click at [407, 317] on input "text" at bounding box center [443, 332] width 148 height 31
type input "1 kiện"
click at [1230, 319] on input "0" at bounding box center [1246, 332] width 118 height 31
type input "7"
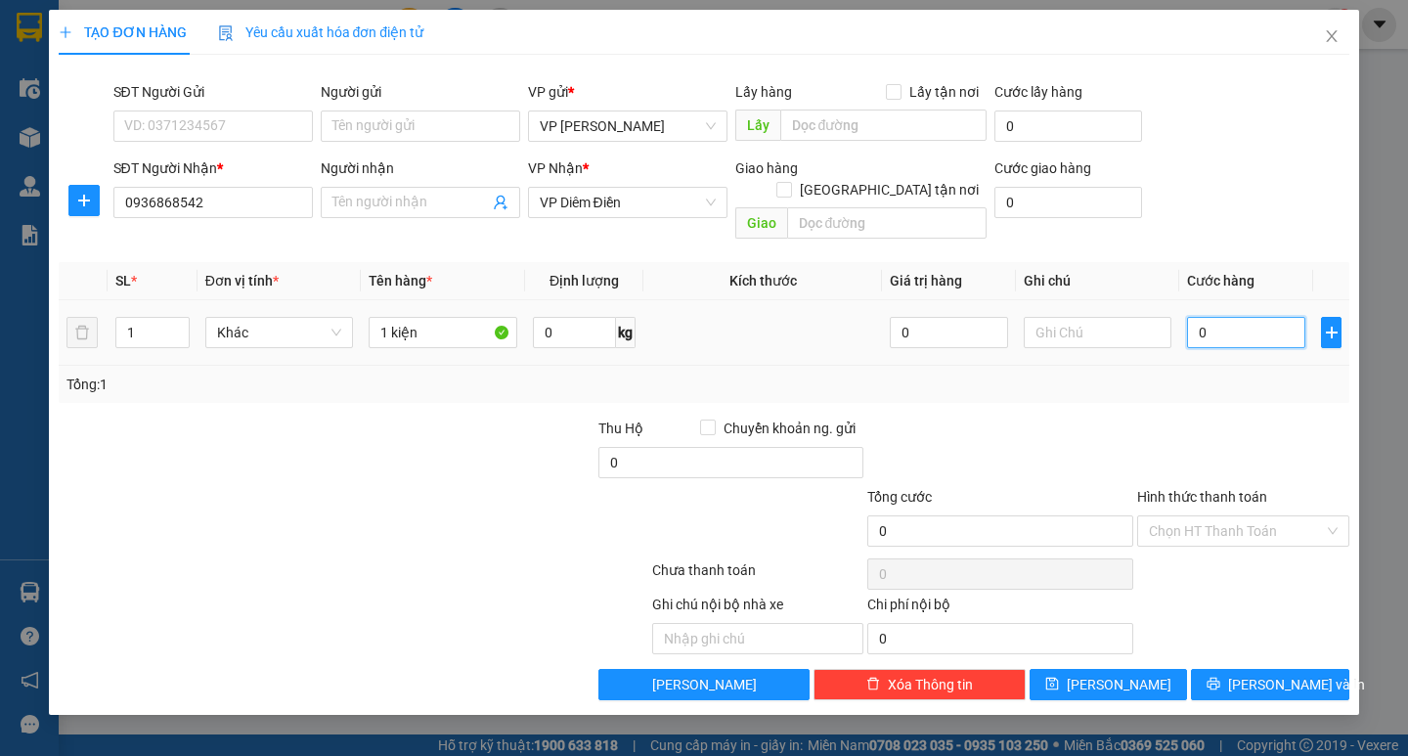
type input "7"
type input "70"
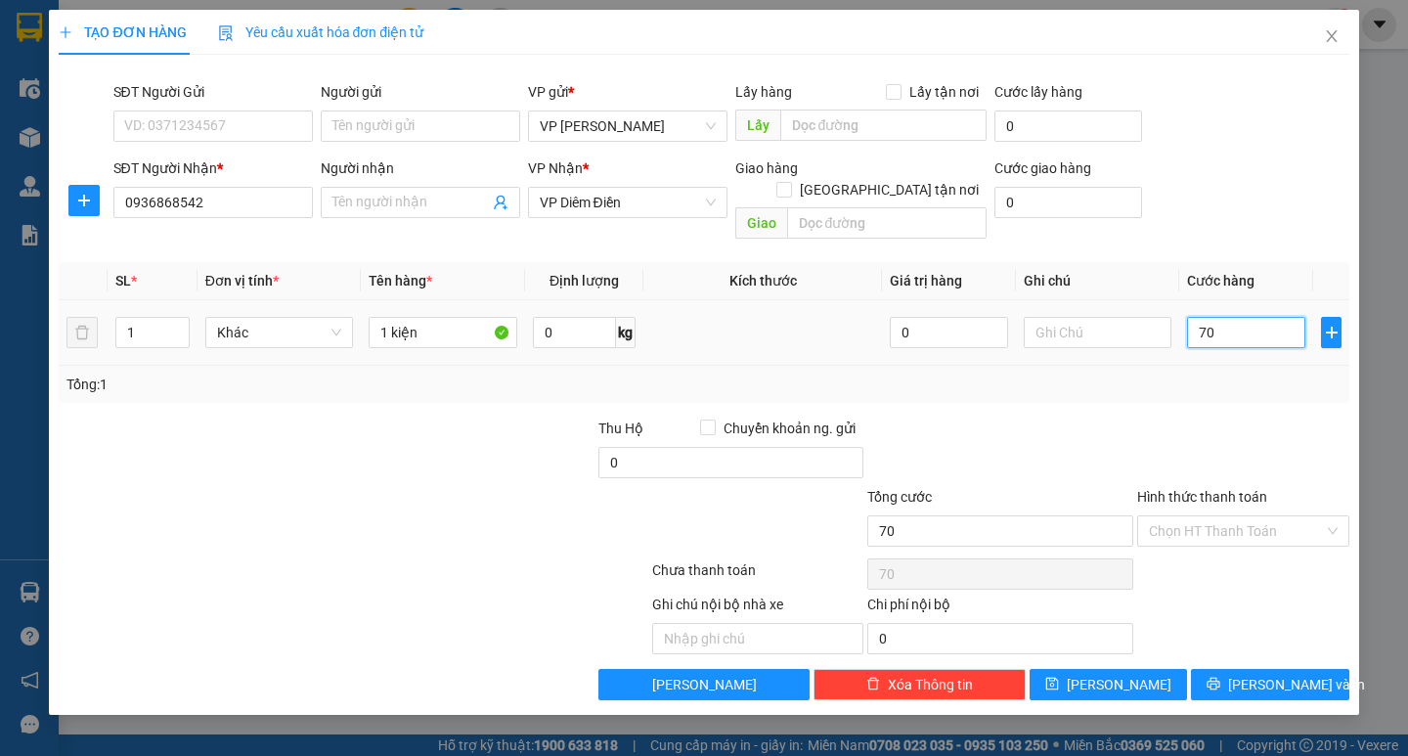
click at [1230, 319] on input "70" at bounding box center [1246, 332] width 118 height 31
type input "70.000"
click at [1273, 674] on span "[PERSON_NAME] và In" at bounding box center [1296, 685] width 137 height 22
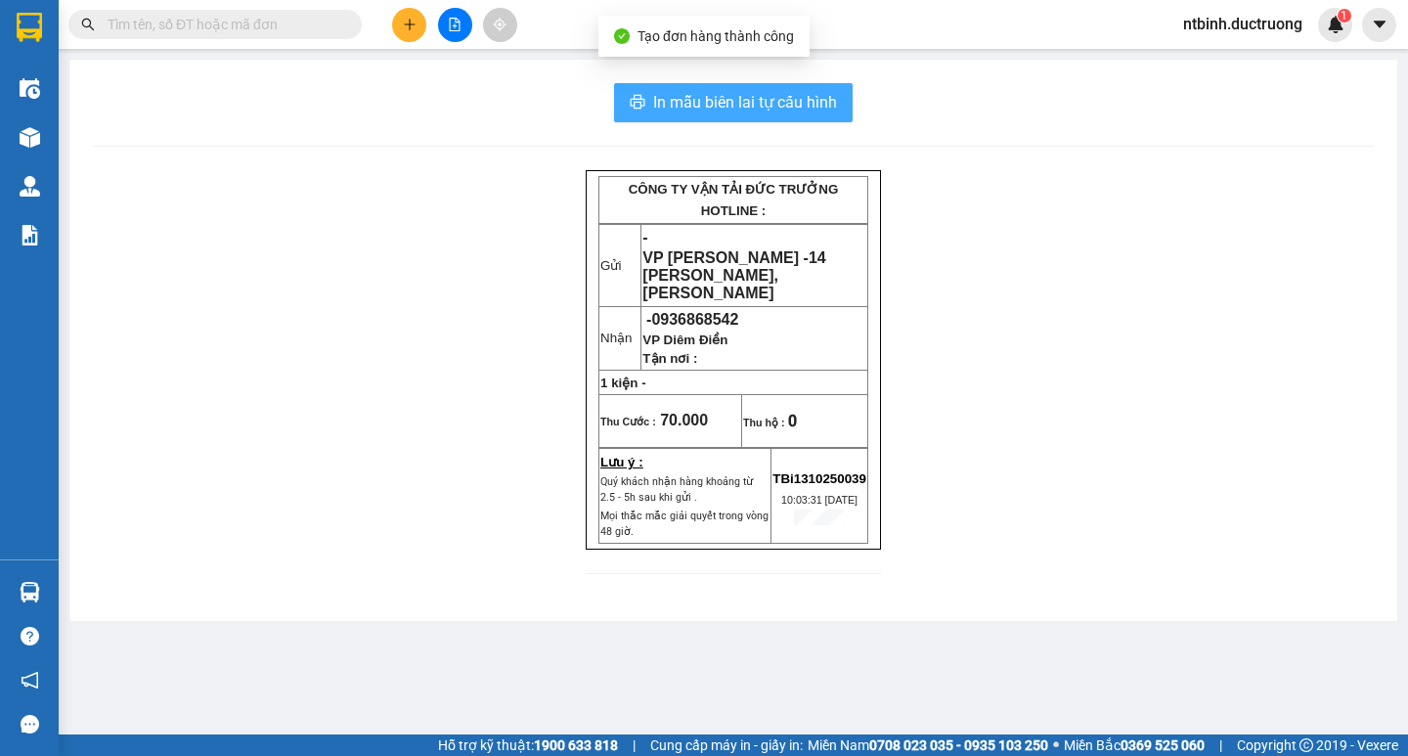
drag, startPoint x: 772, startPoint y: 118, endPoint x: 784, endPoint y: 105, distance: 18.0
click at [772, 117] on button "In mẫu biên lai tự cấu hình" at bounding box center [733, 102] width 239 height 39
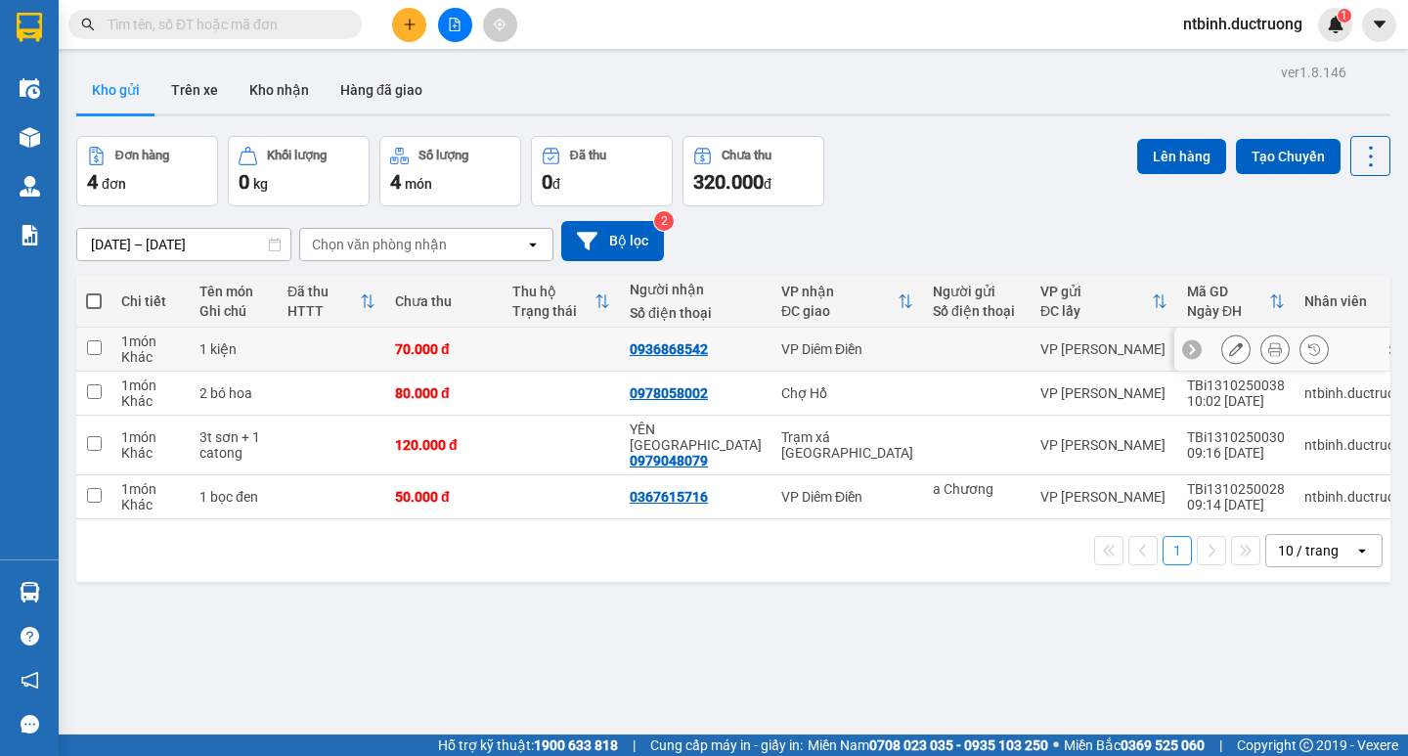
click at [337, 336] on td at bounding box center [332, 350] width 108 height 44
checkbox input "true"
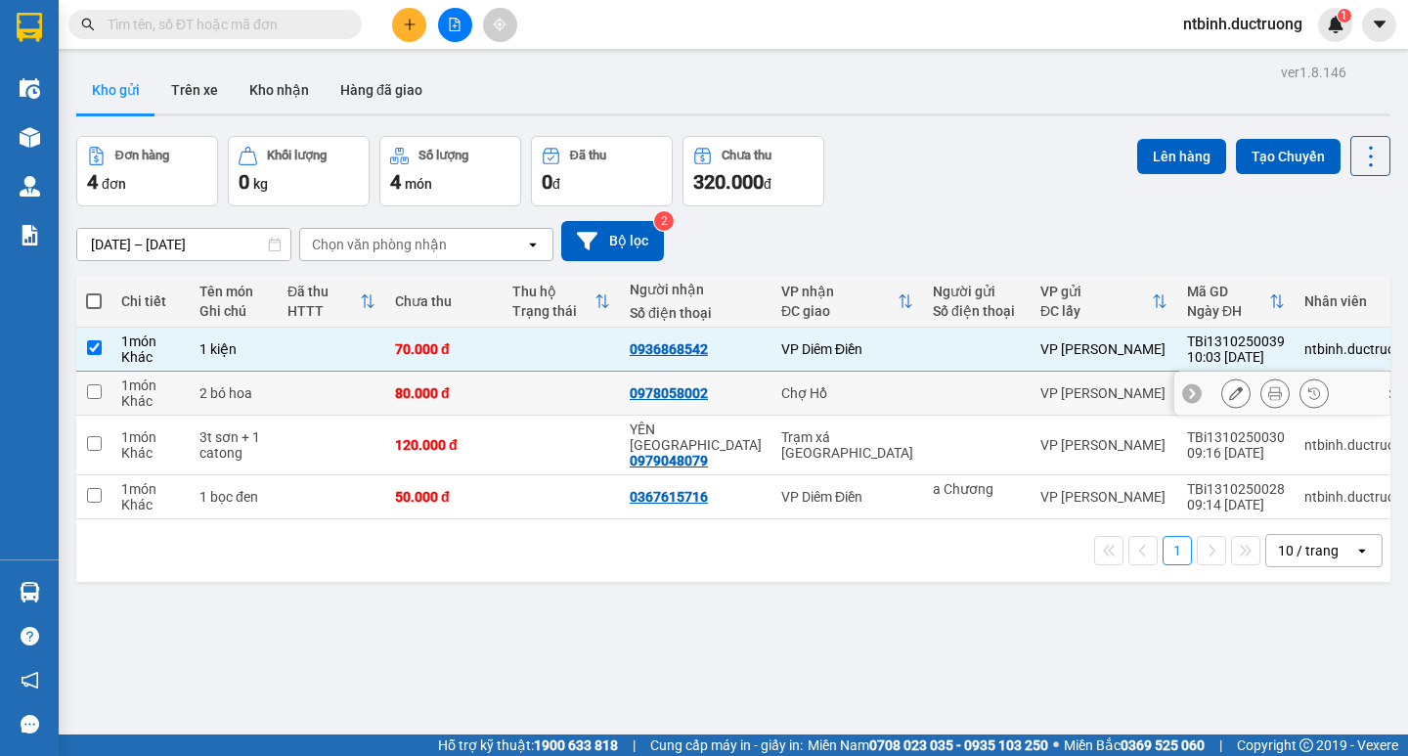
click at [317, 414] on td at bounding box center [332, 394] width 108 height 44
checkbox input "true"
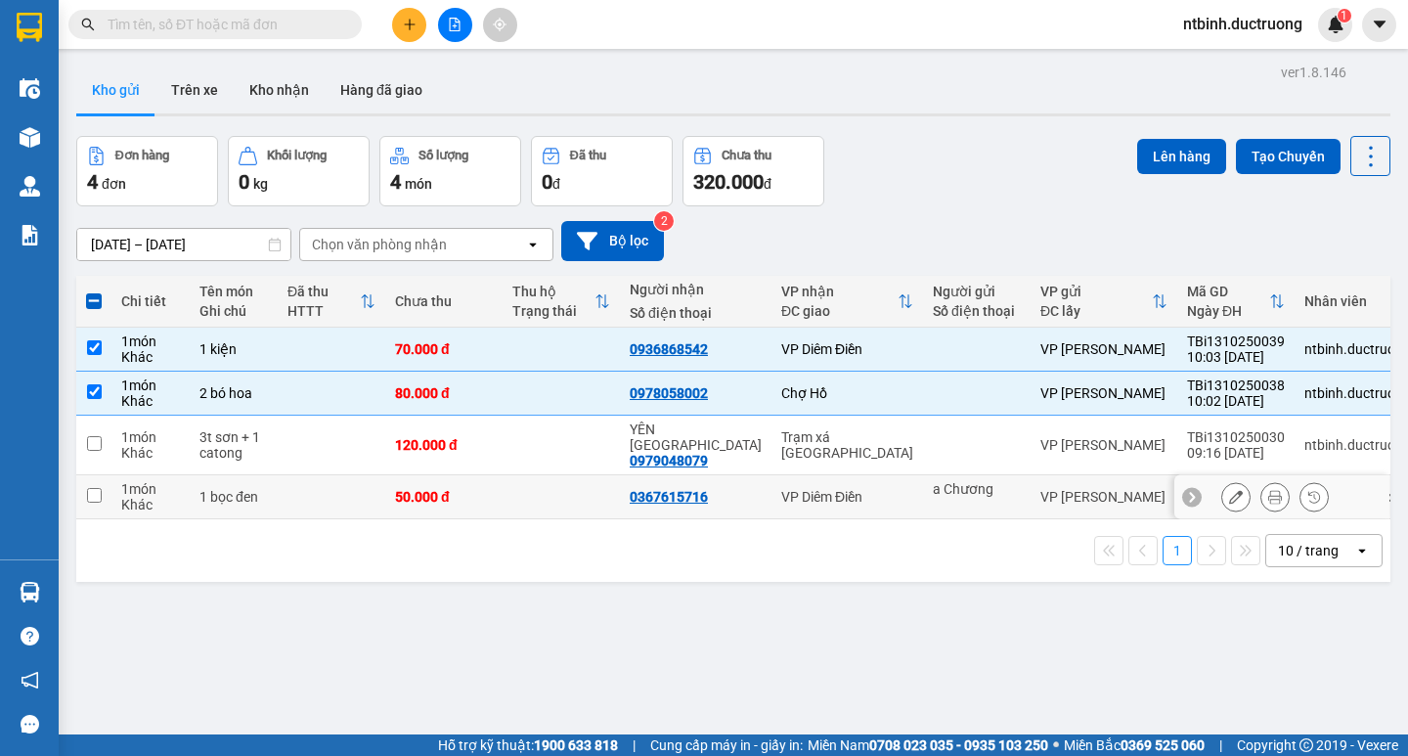
click at [325, 475] on td at bounding box center [332, 497] width 108 height 44
checkbox input "true"
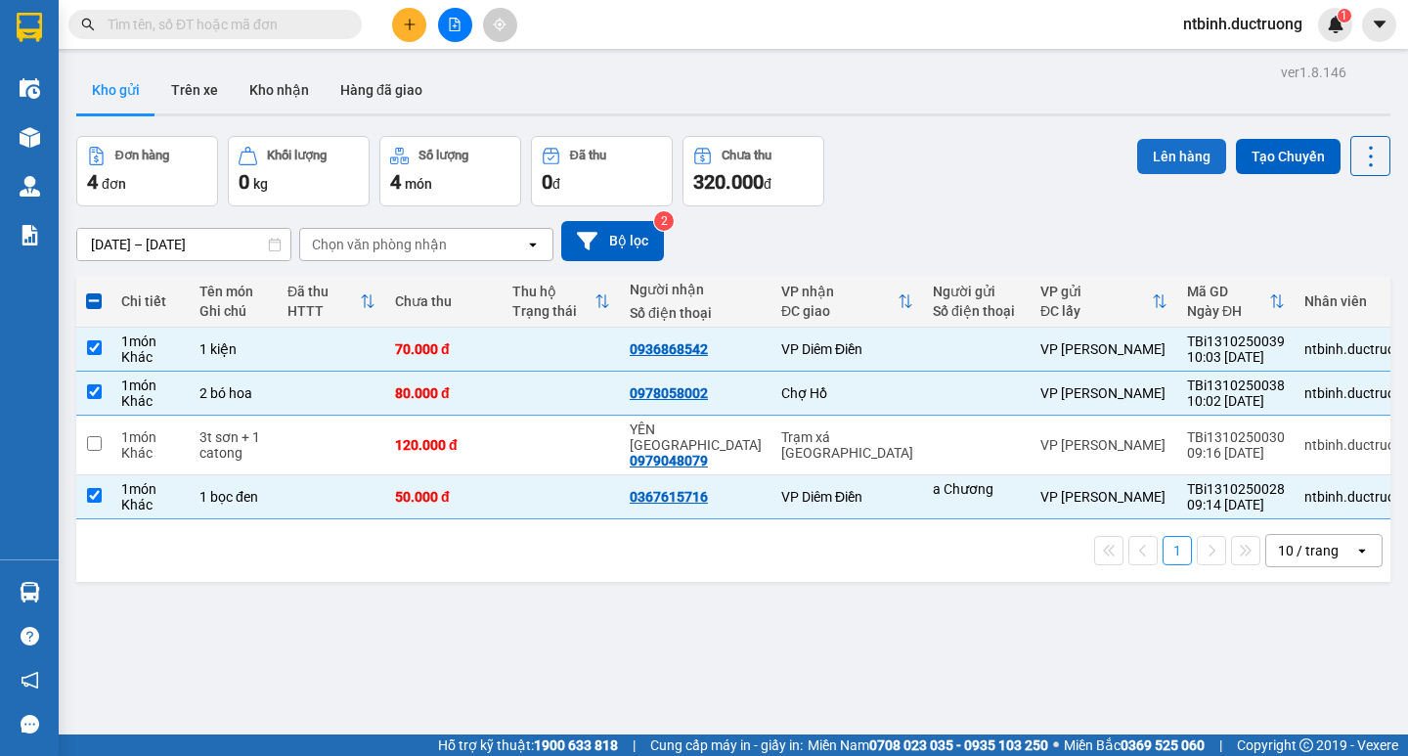
click at [1143, 165] on button "Lên hàng" at bounding box center [1181, 156] width 89 height 35
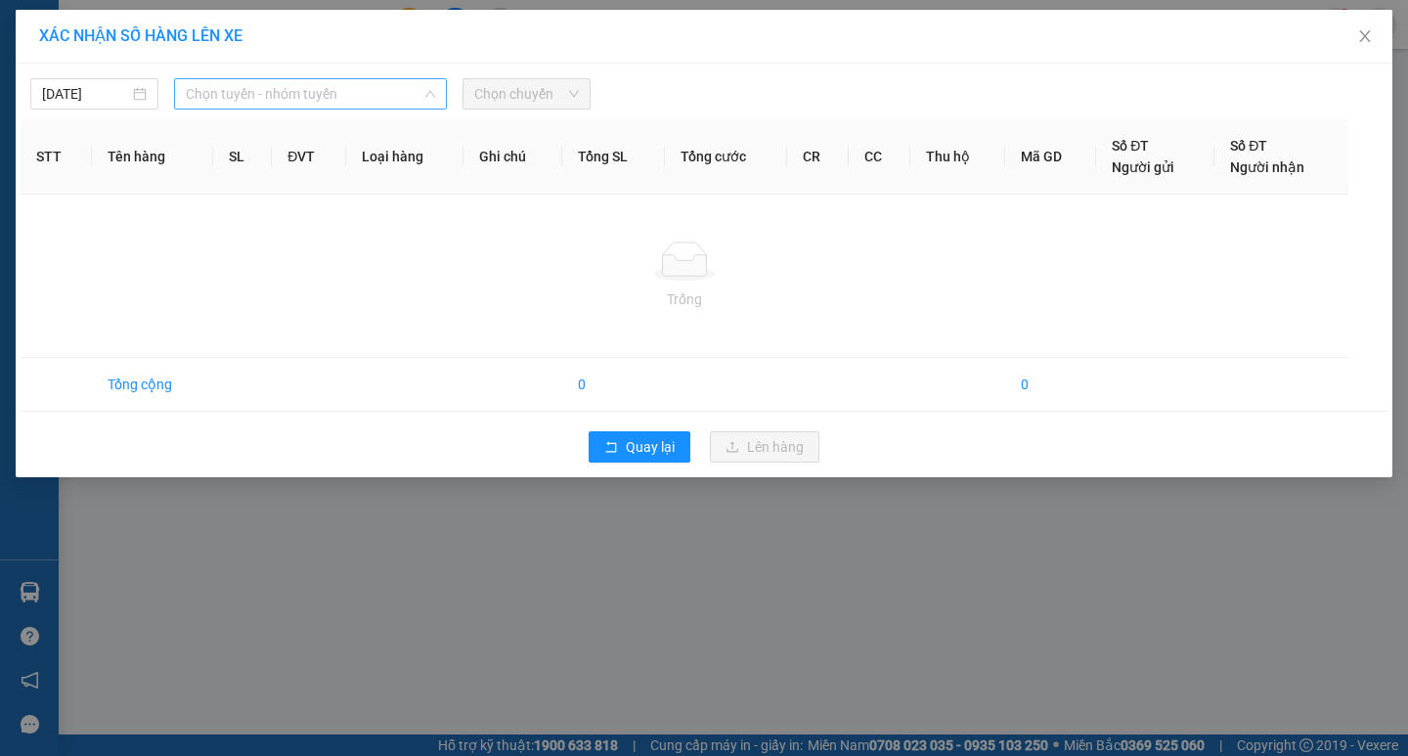
click at [335, 95] on span "Chọn tuyến - nhóm tuyến" at bounding box center [310, 93] width 249 height 29
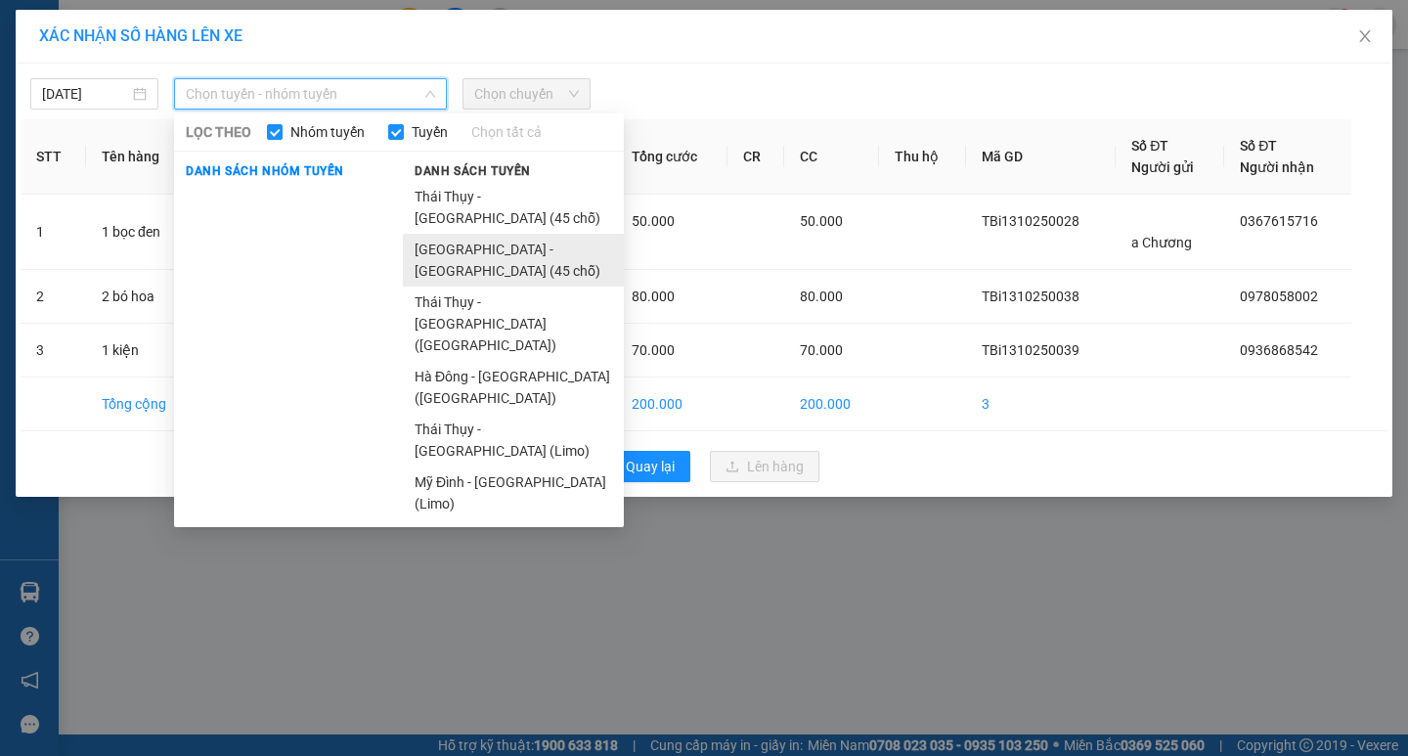
click at [458, 234] on li "[GEOGRAPHIC_DATA] - [GEOGRAPHIC_DATA] (45 chỗ)" at bounding box center [513, 260] width 221 height 53
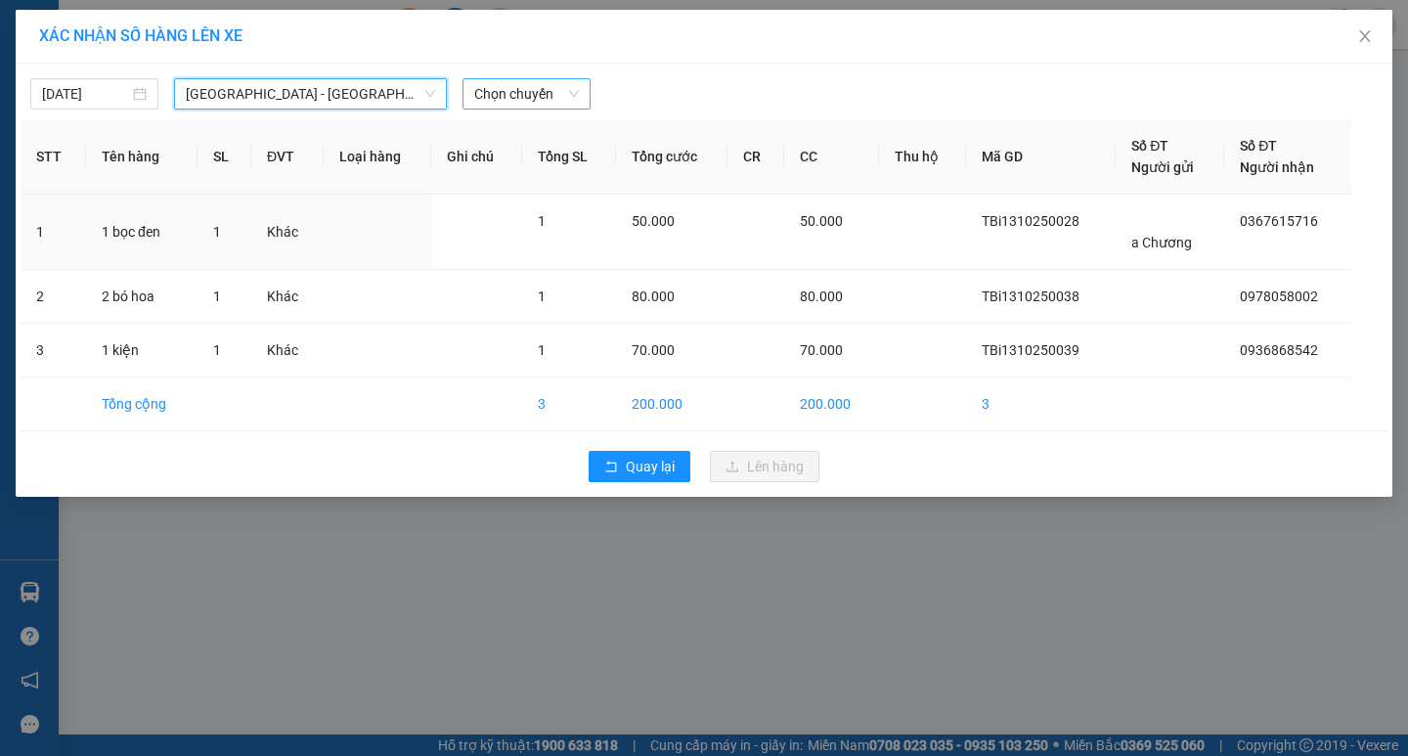
click at [495, 82] on span "Chọn chuyến" at bounding box center [526, 93] width 105 height 29
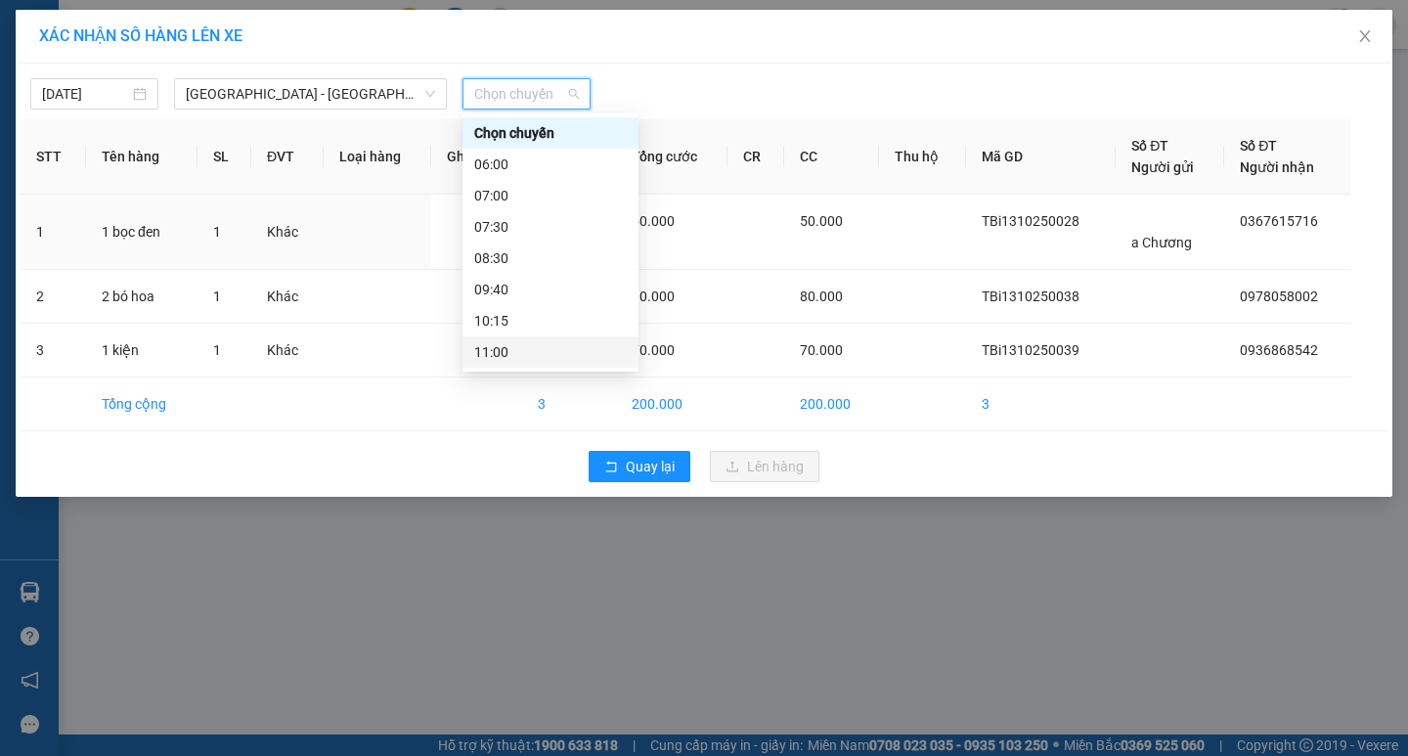
scroll to position [98, 0]
click at [528, 221] on div "10:15" at bounding box center [550, 223] width 153 height 22
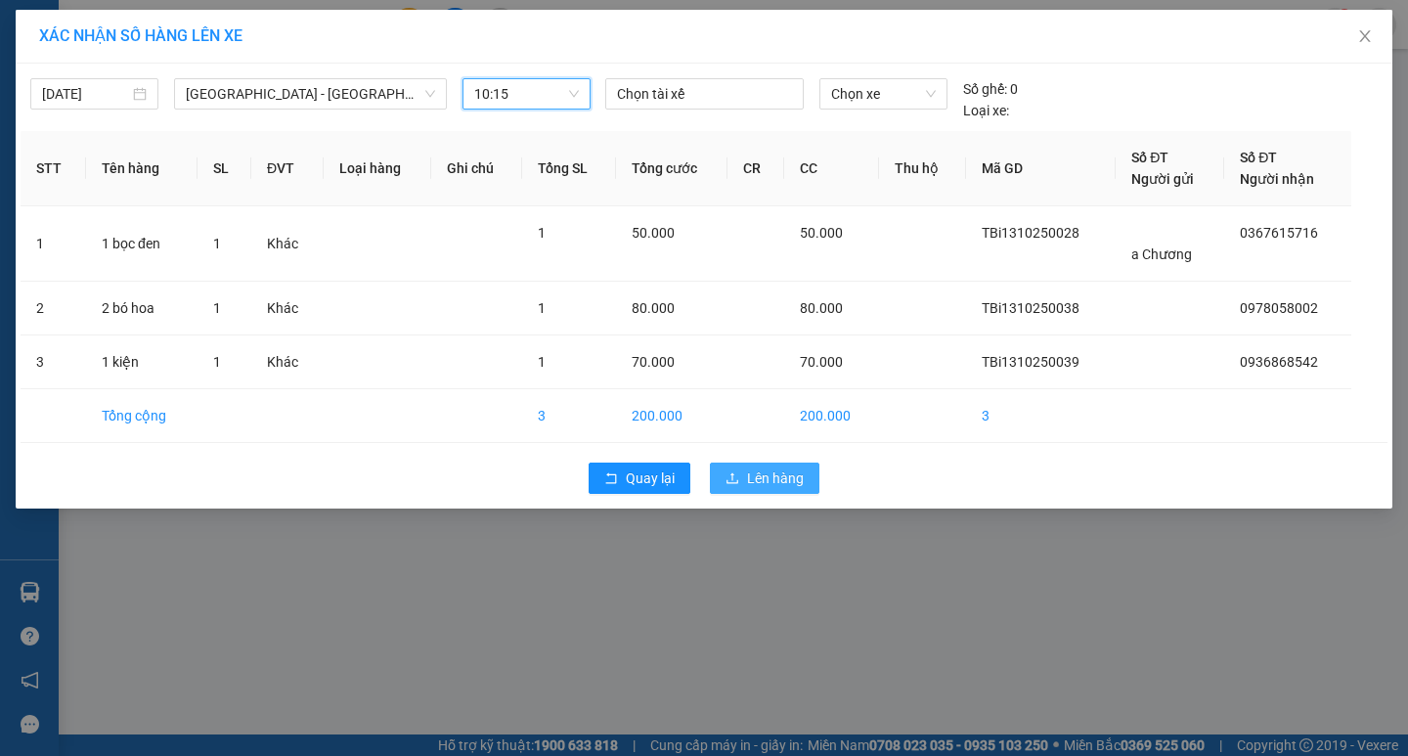
click at [766, 480] on span "Lên hàng" at bounding box center [775, 478] width 57 height 22
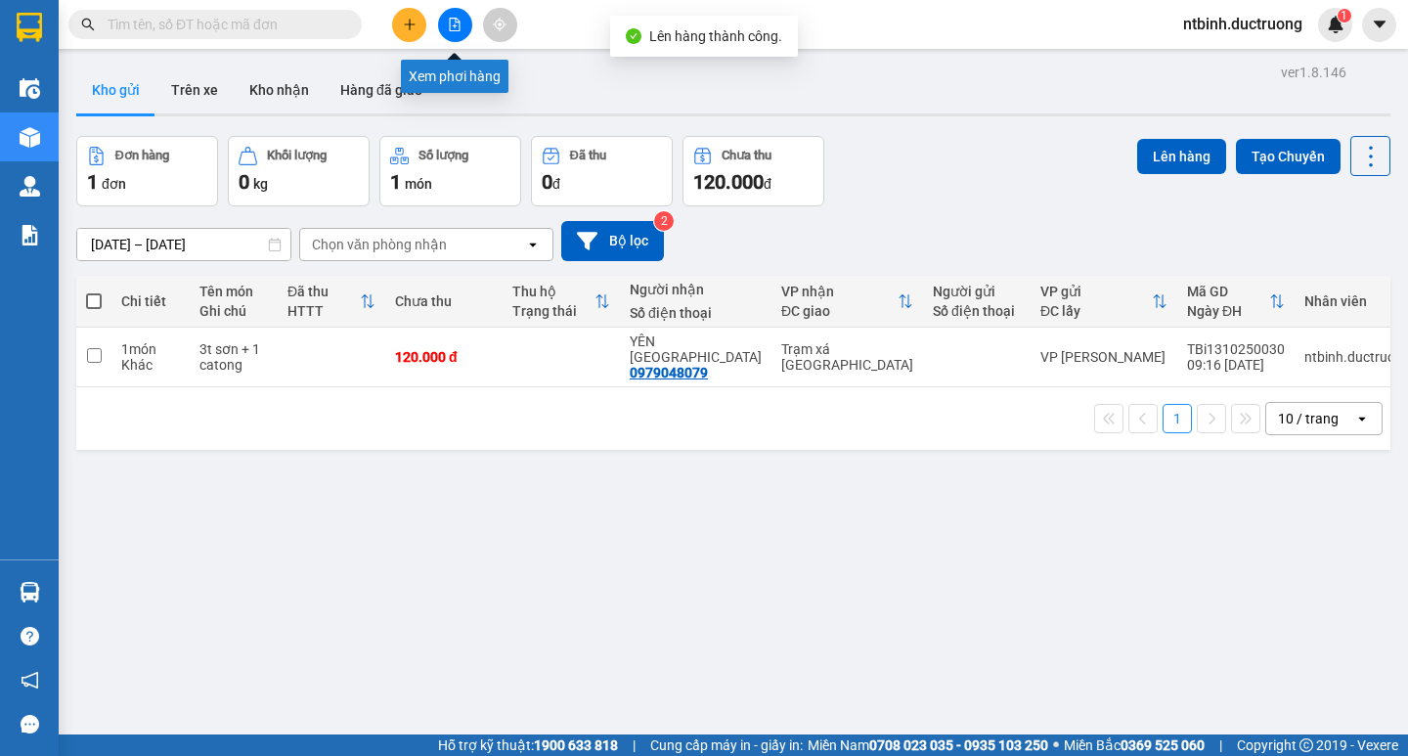
click at [454, 40] on button at bounding box center [455, 25] width 34 height 34
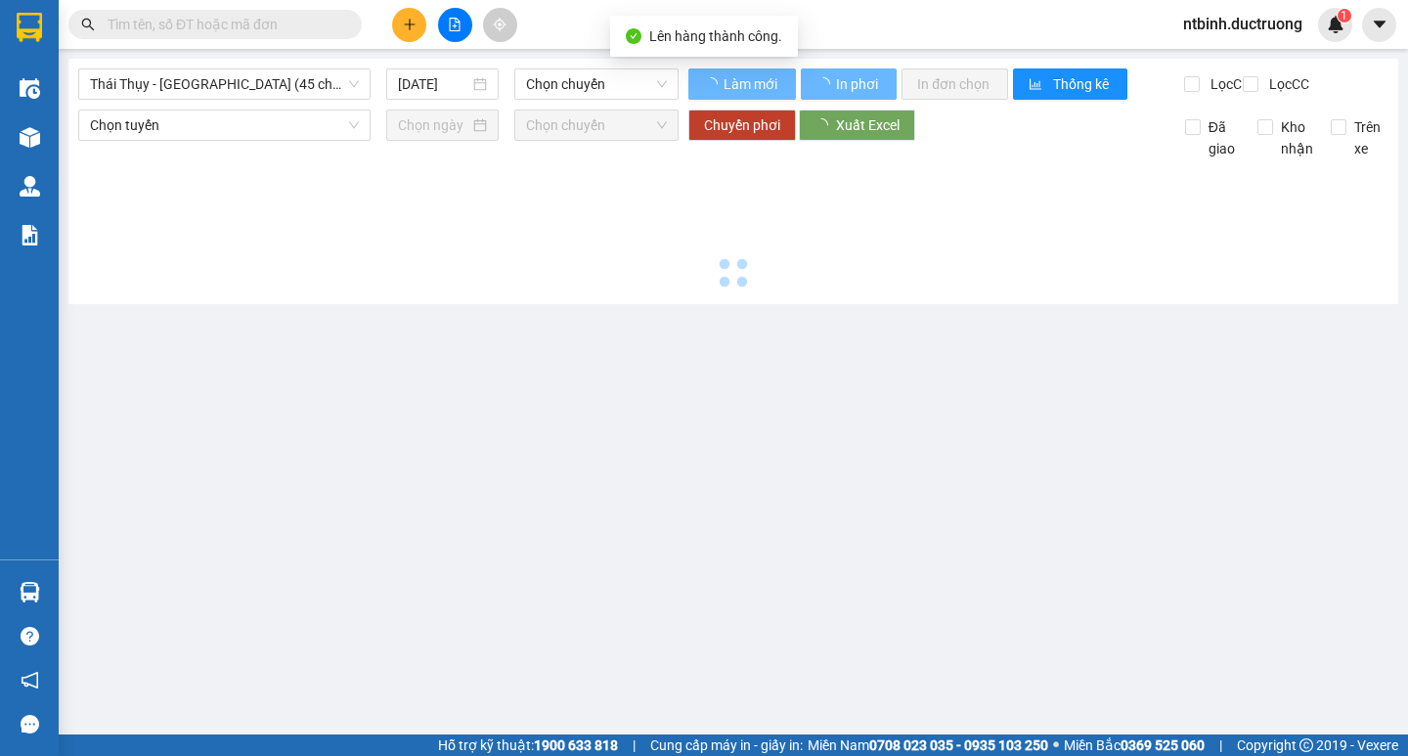
click at [460, 24] on icon "file-add" at bounding box center [455, 25] width 11 height 14
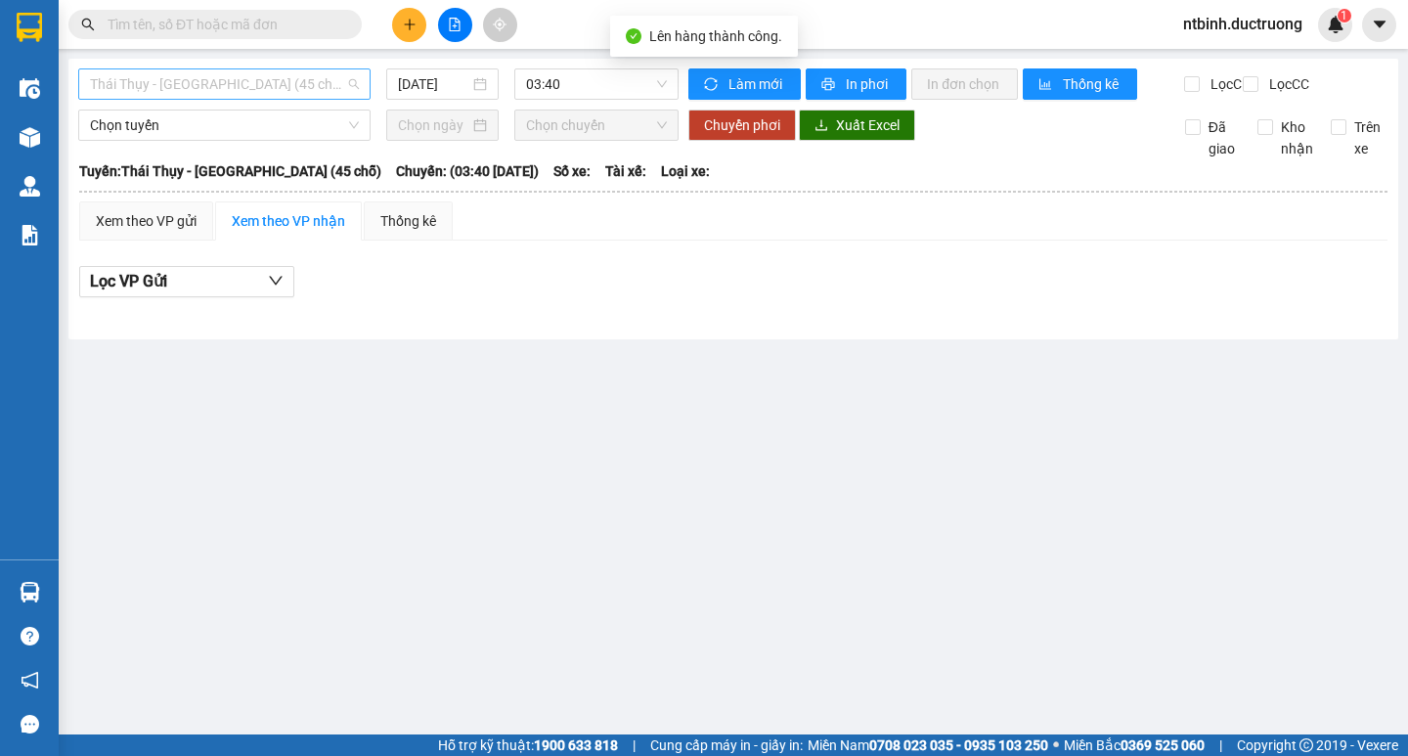
click at [160, 75] on span "Thái Thụy - [GEOGRAPHIC_DATA] (45 chỗ)" at bounding box center [224, 83] width 269 height 29
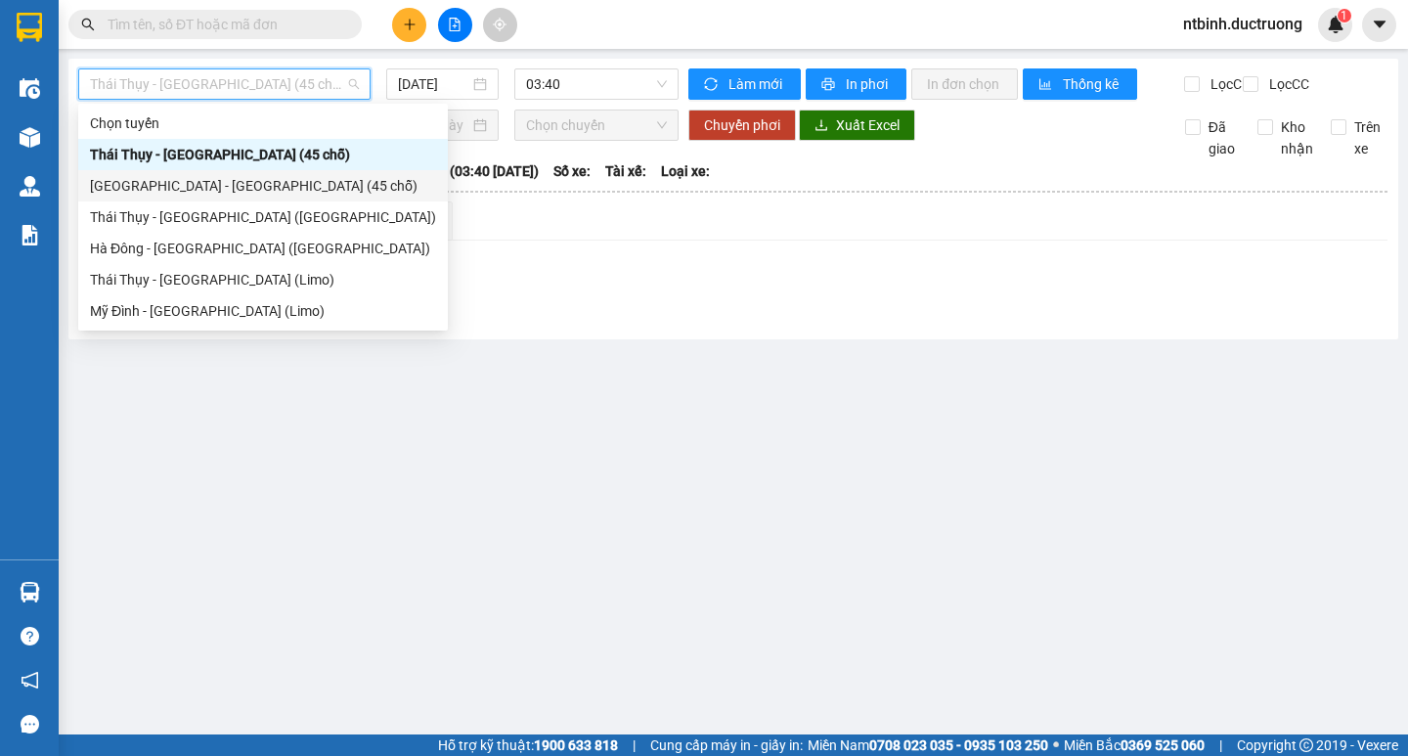
click at [164, 185] on div "[GEOGRAPHIC_DATA] - [GEOGRAPHIC_DATA] (45 chỗ)" at bounding box center [263, 186] width 346 height 22
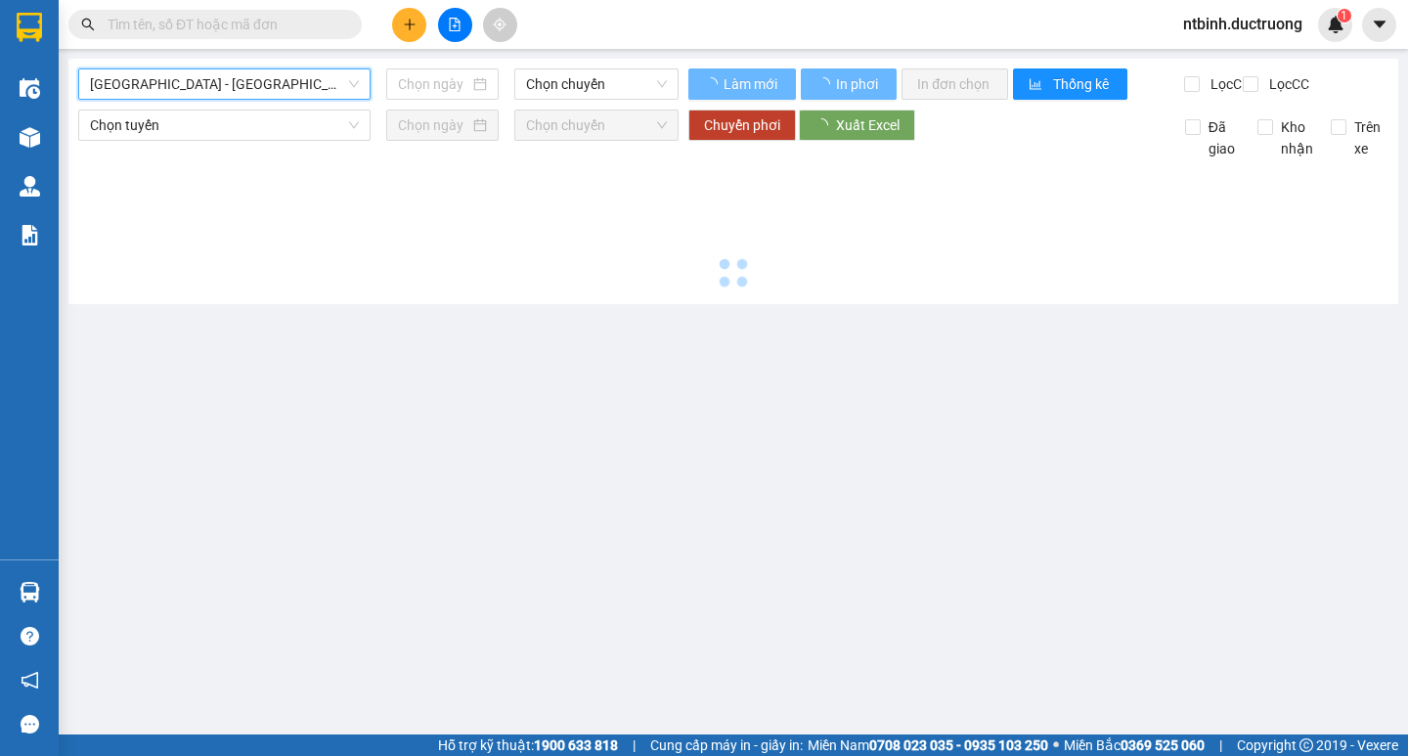
type input "[DATE]"
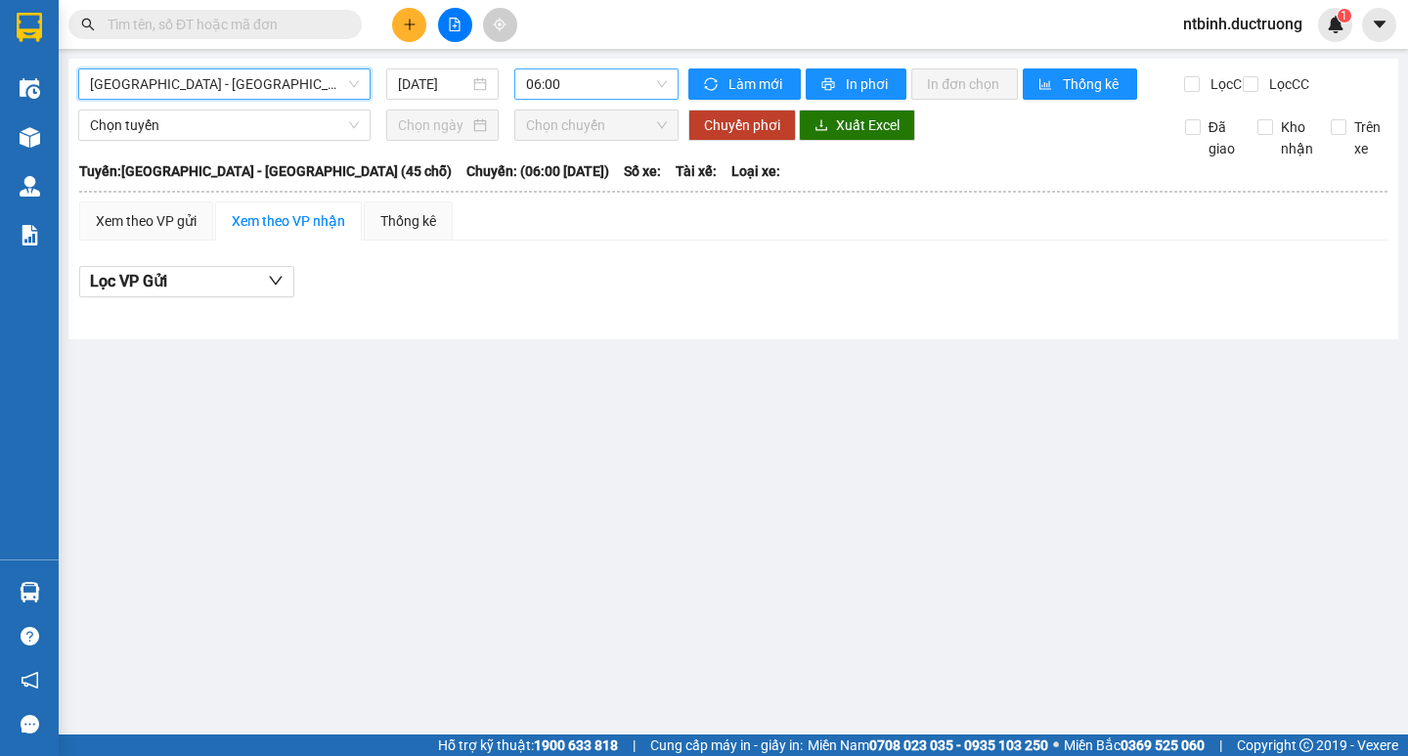
click at [589, 86] on span "06:00" at bounding box center [596, 83] width 141 height 29
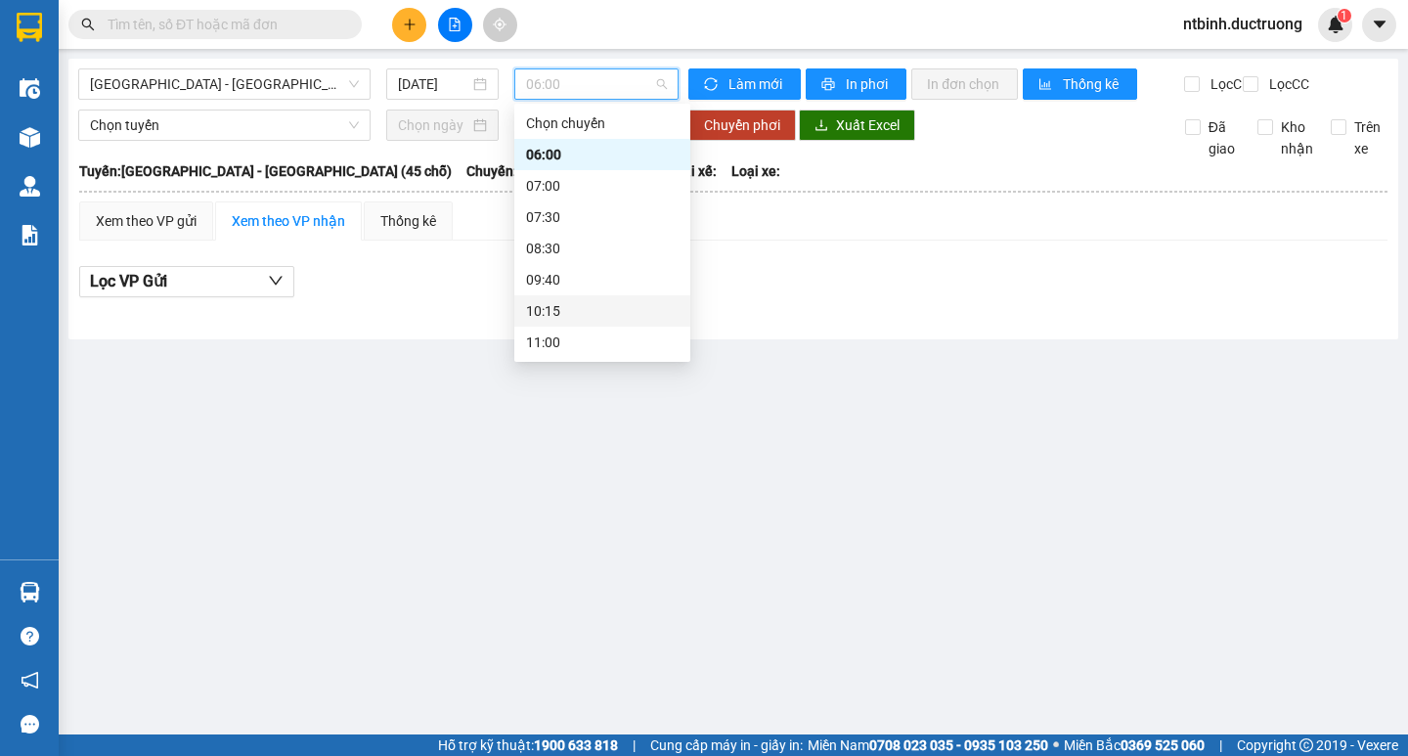
click at [570, 313] on div "10:15" at bounding box center [602, 311] width 153 height 22
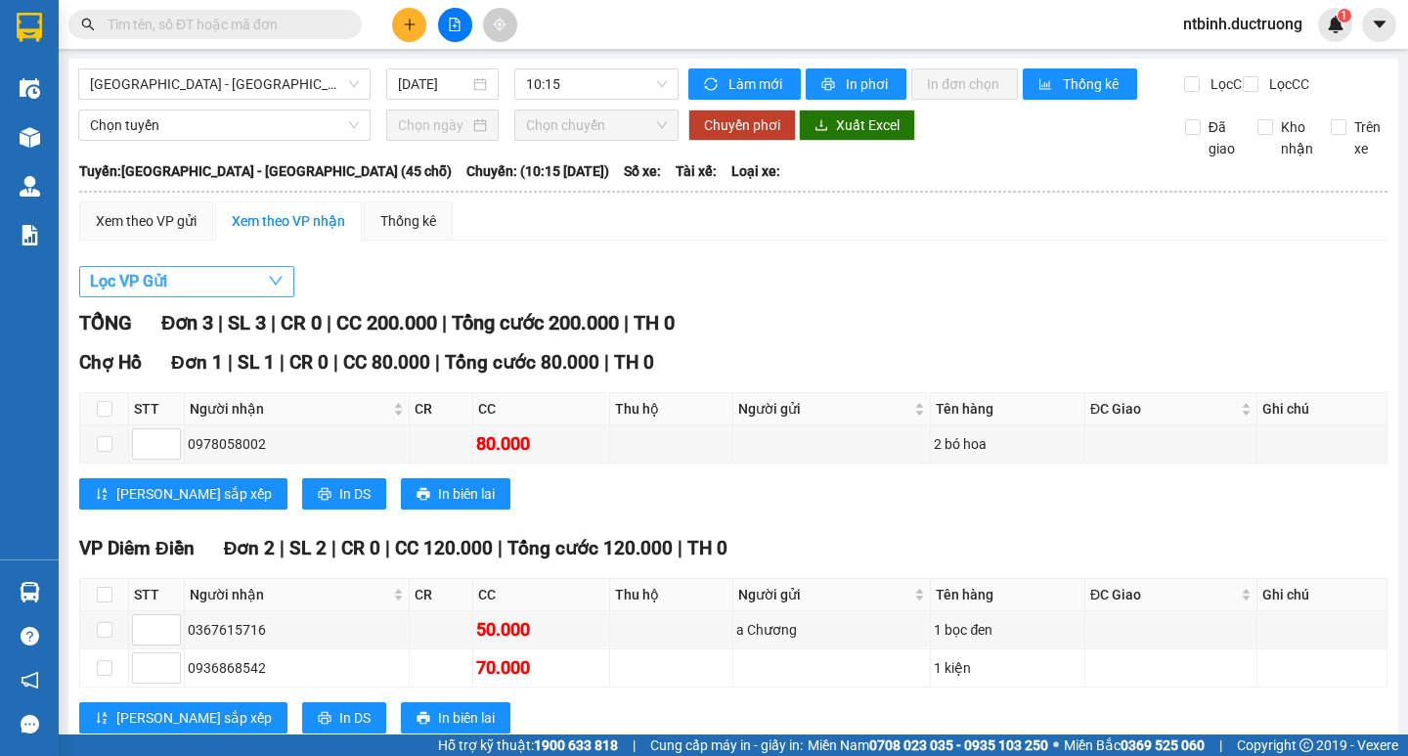
click at [211, 288] on button "Lọc VP Gửi" at bounding box center [186, 281] width 215 height 31
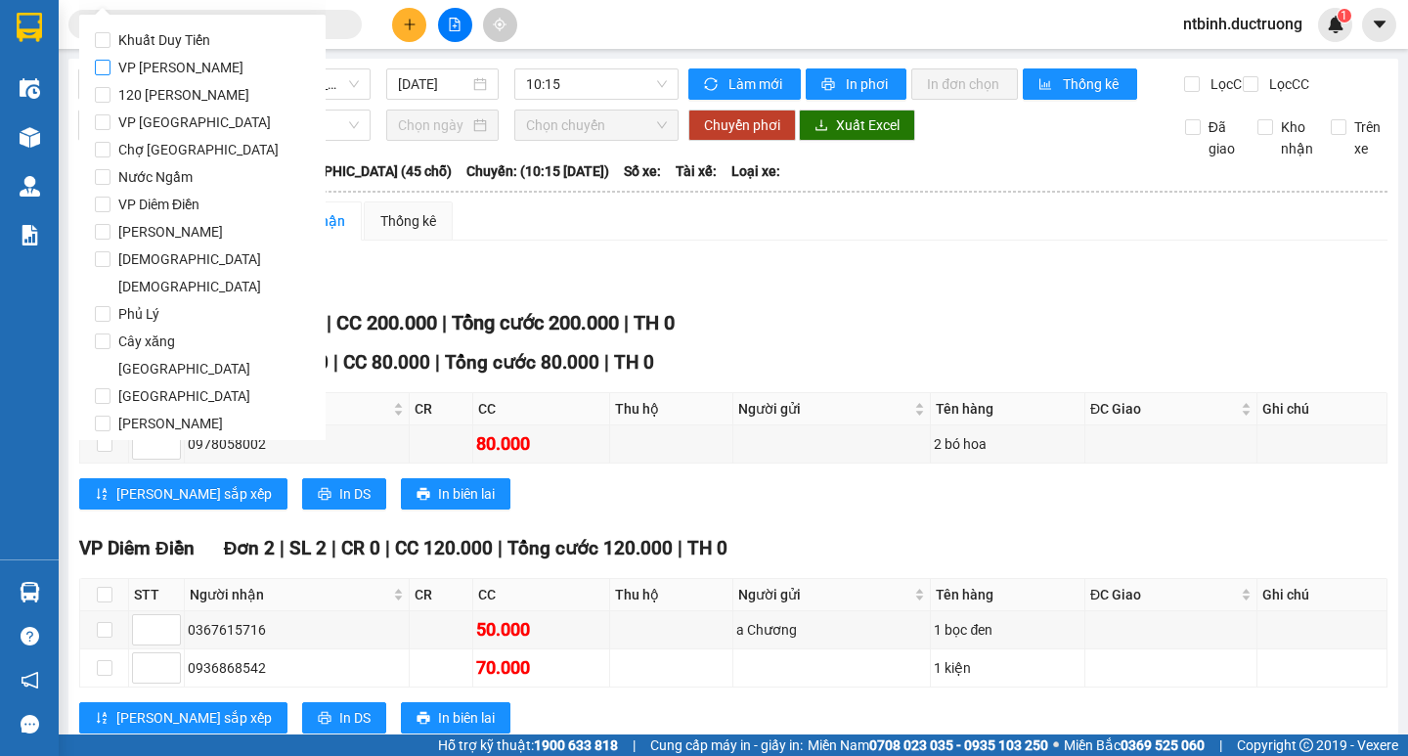
click at [166, 76] on span "VP [PERSON_NAME]" at bounding box center [180, 67] width 141 height 27
click at [110, 75] on input "VP [PERSON_NAME]" at bounding box center [103, 68] width 16 height 16
checkbox input "true"
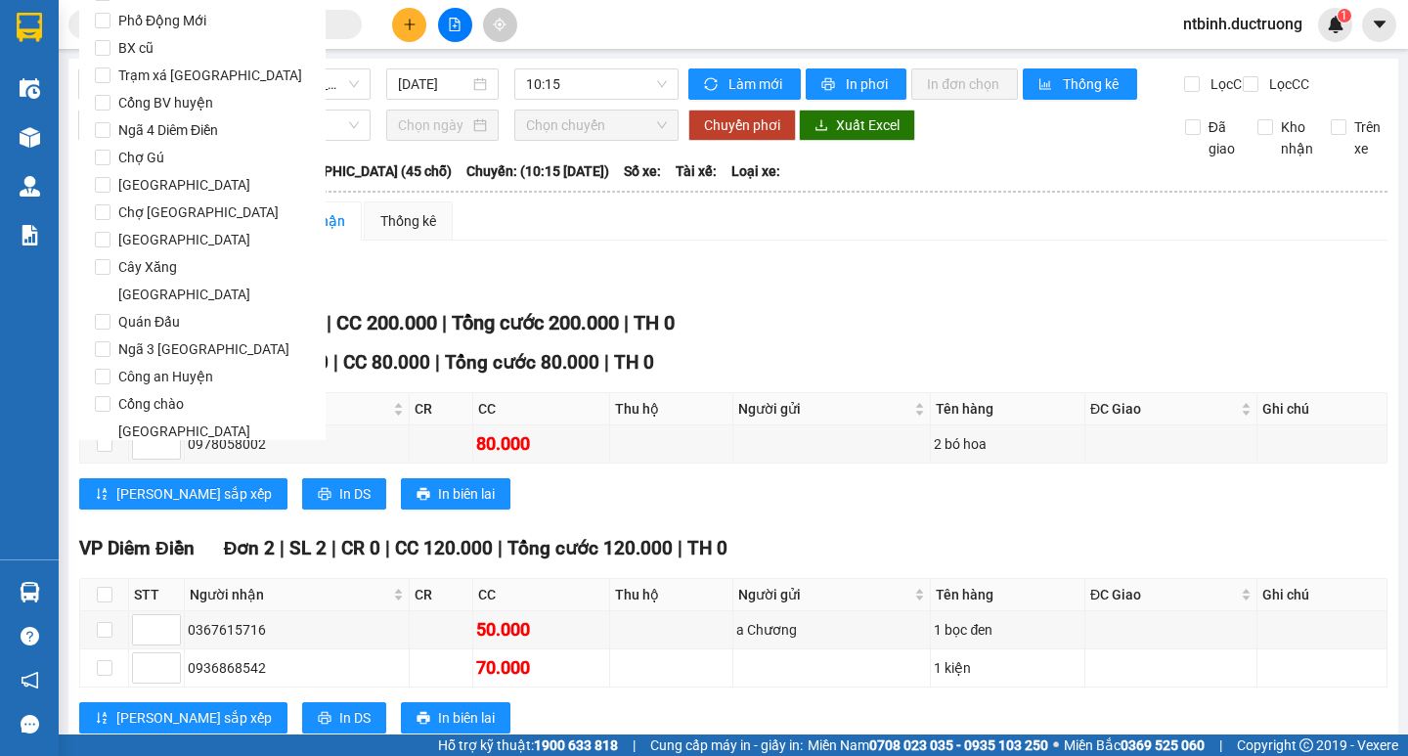
scroll to position [1628, 0]
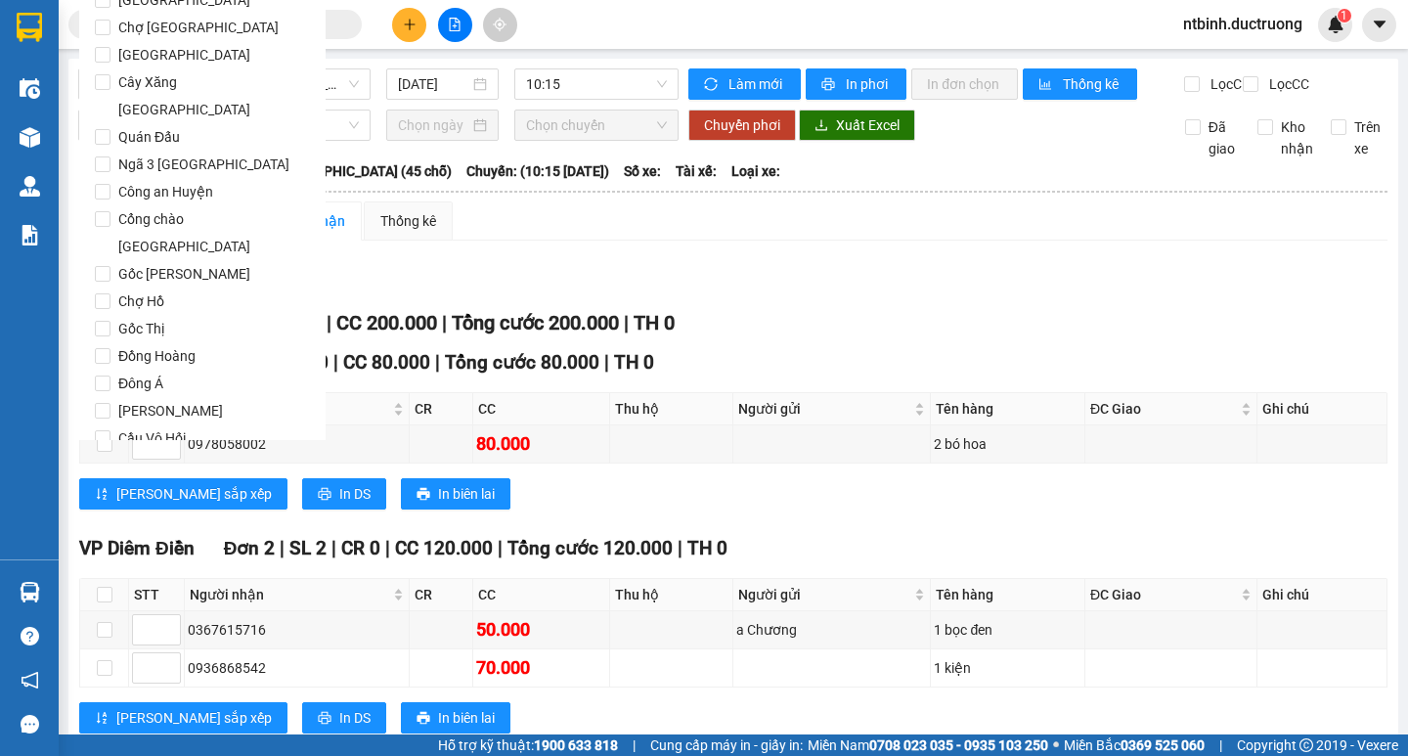
click at [114, 539] on span "Lọc" at bounding box center [121, 550] width 22 height 22
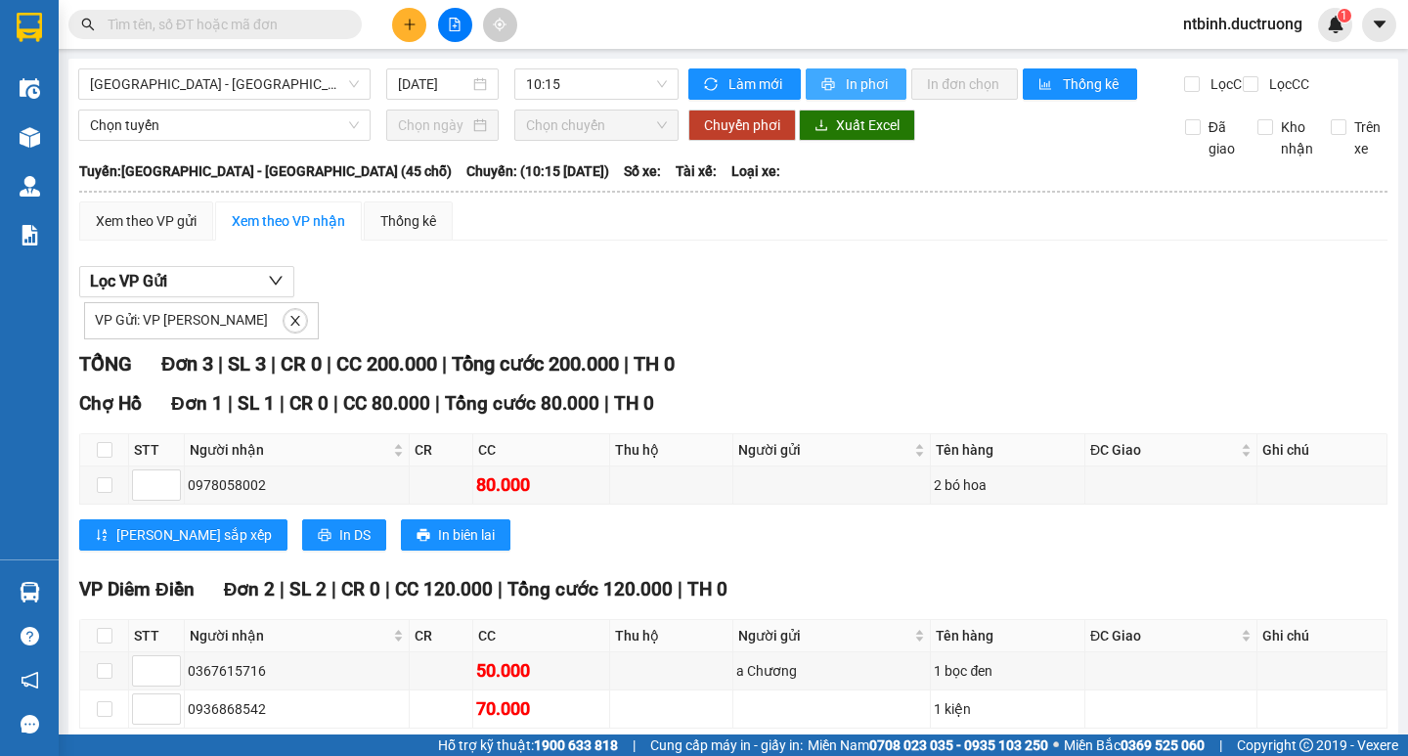
click at [847, 75] on span "In phơi" at bounding box center [868, 84] width 45 height 22
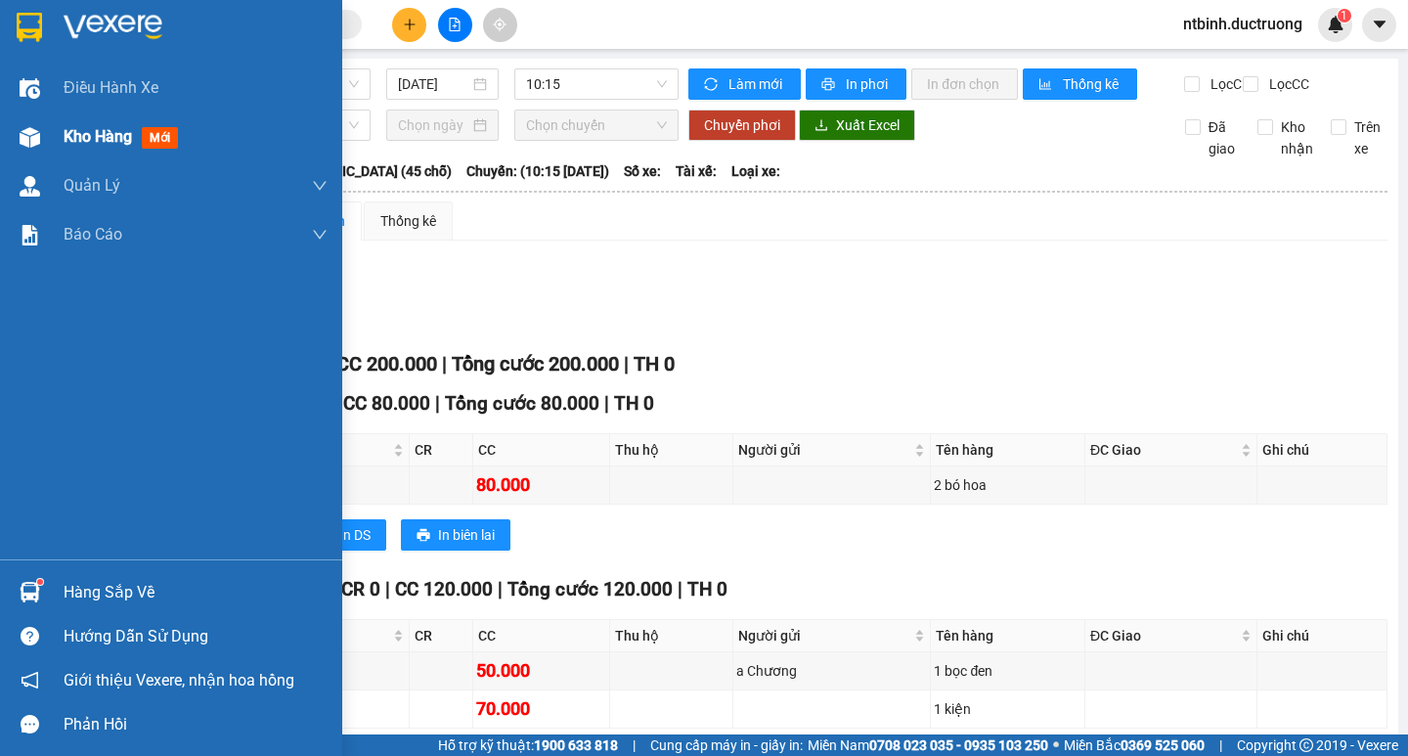
click at [17, 137] on div at bounding box center [30, 137] width 34 height 34
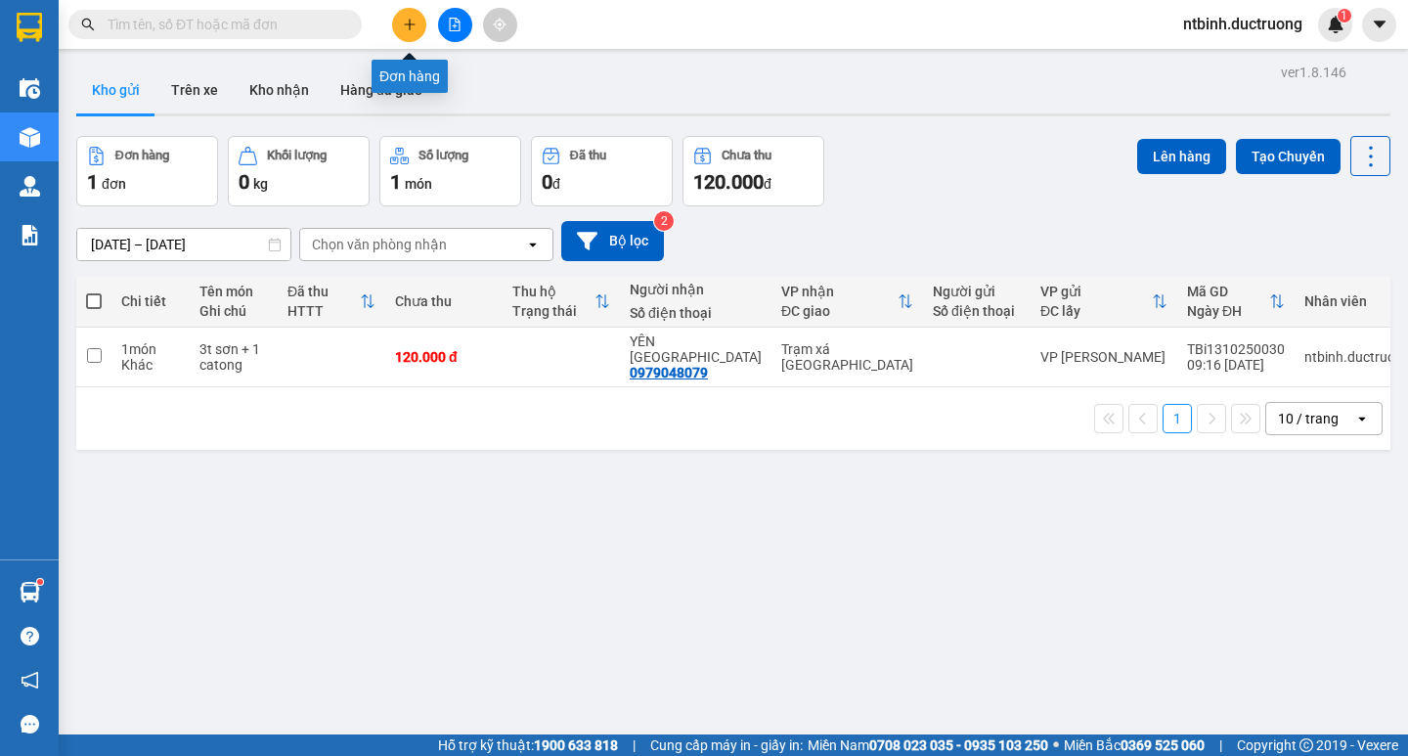
click at [410, 19] on icon "plus" at bounding box center [410, 25] width 14 height 14
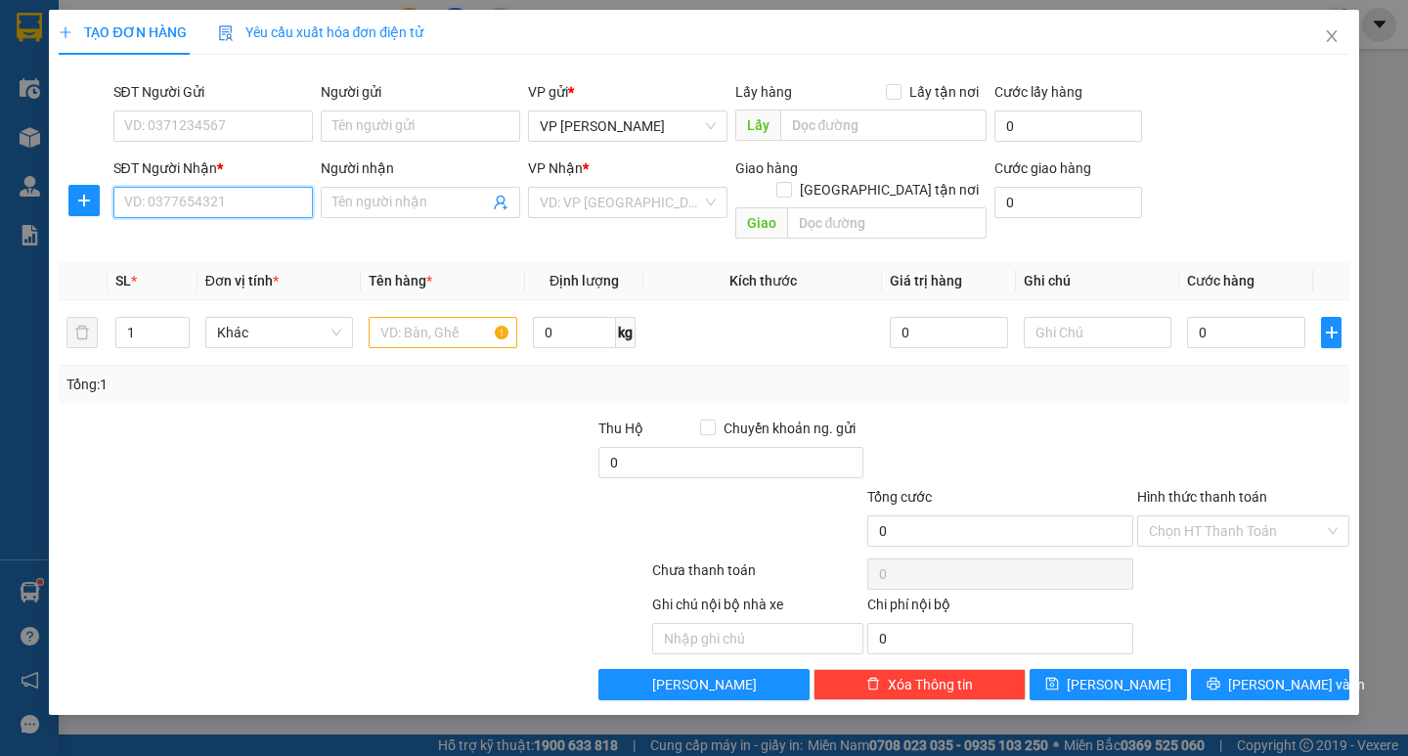
click at [174, 214] on input "SĐT Người Nhận *" at bounding box center [212, 202] width 199 height 31
click at [222, 236] on div "0972706405" at bounding box center [213, 242] width 176 height 22
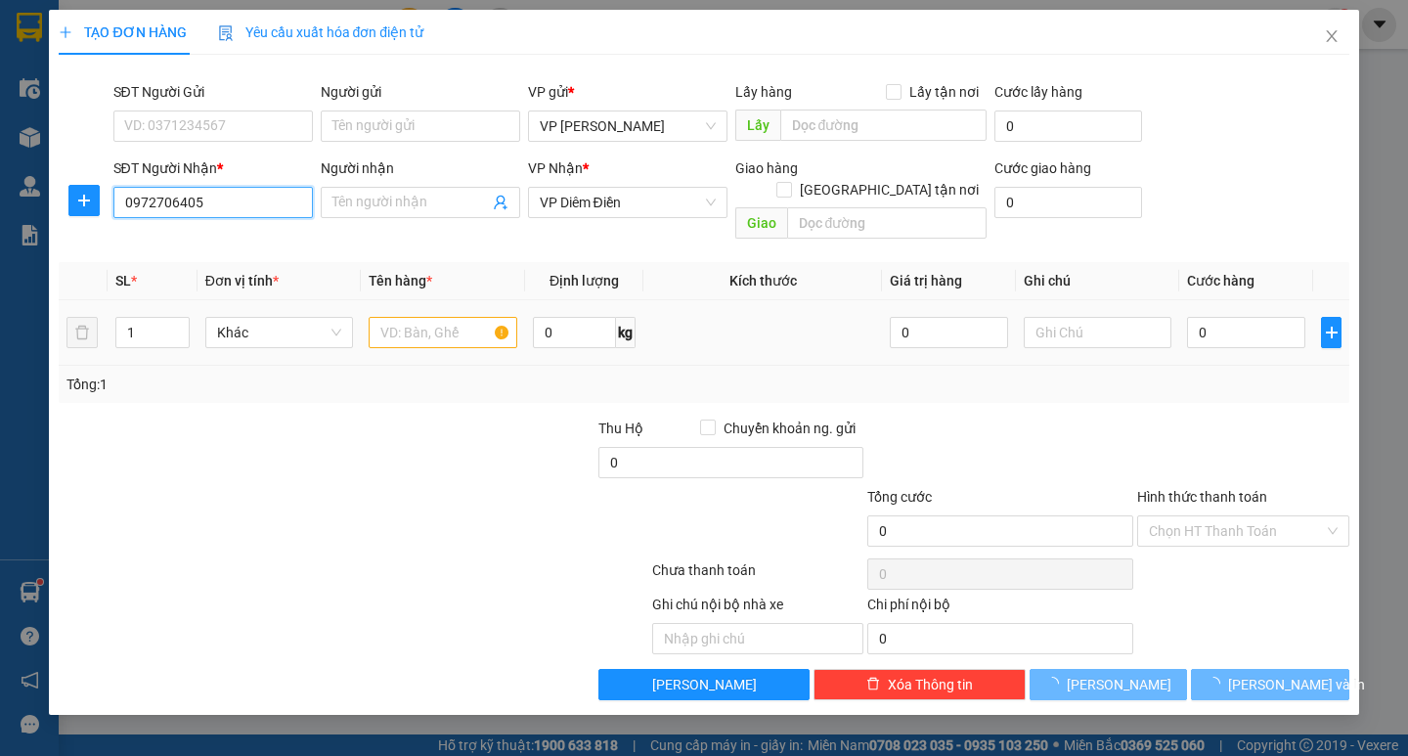
type input "0972706405"
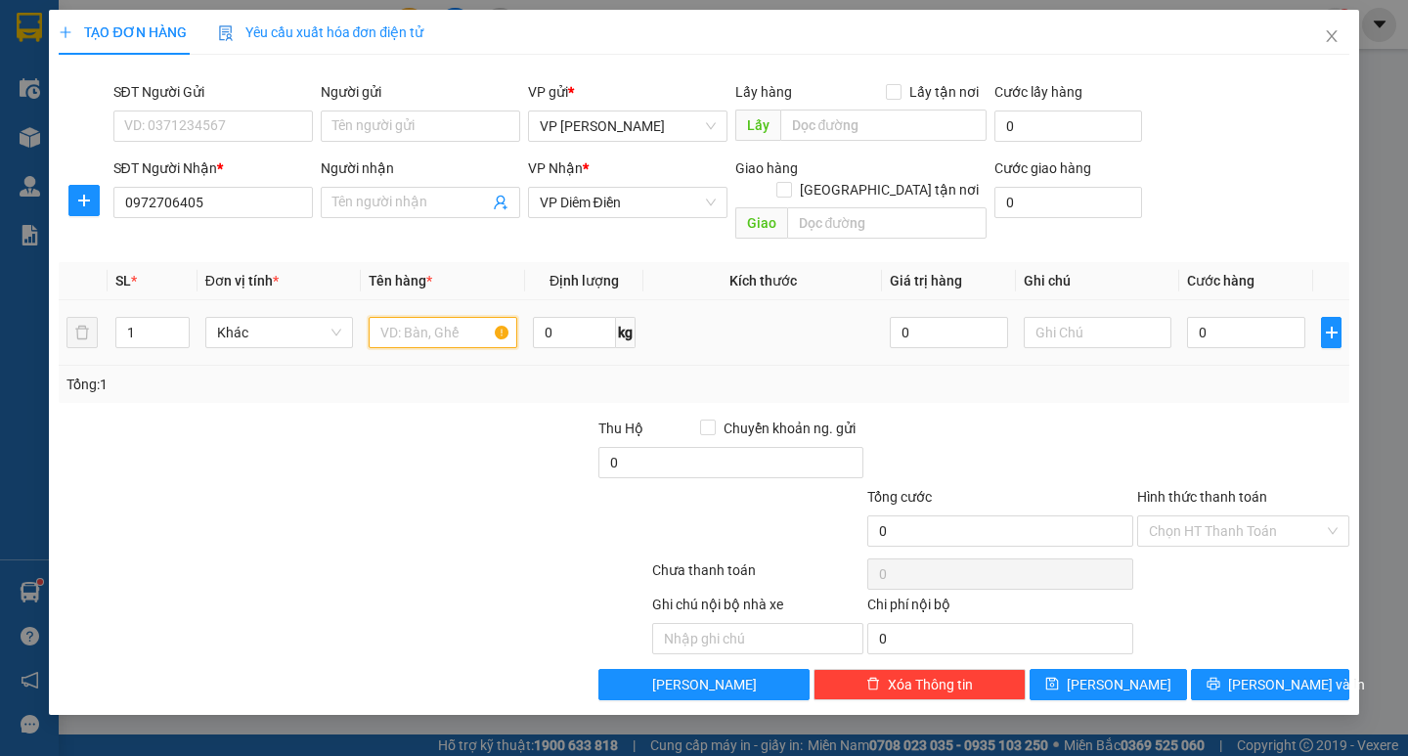
click at [428, 317] on input "text" at bounding box center [443, 332] width 148 height 31
type input "6 đồ"
click at [1219, 317] on input "0" at bounding box center [1246, 332] width 118 height 31
click at [1195, 317] on input "0" at bounding box center [1246, 332] width 118 height 31
type input "20"
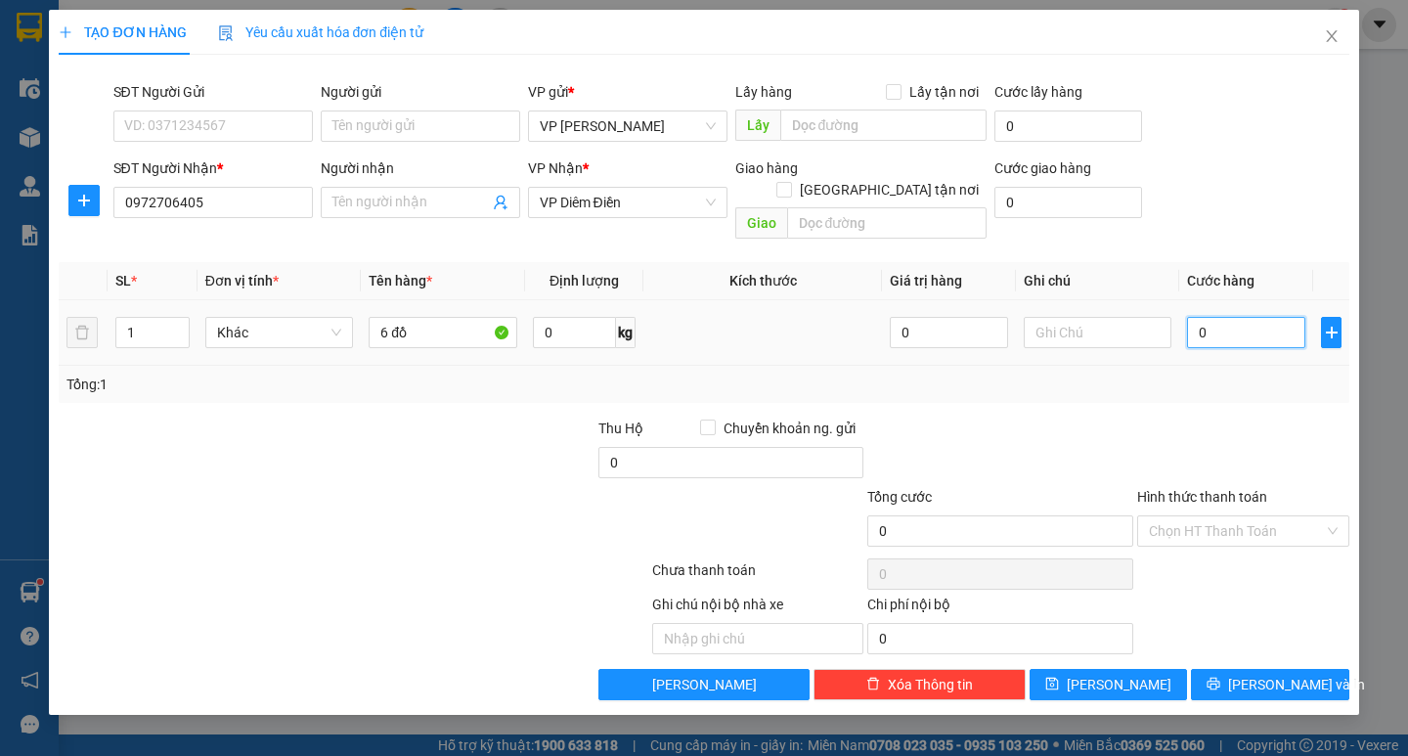
type input "20"
type input "250"
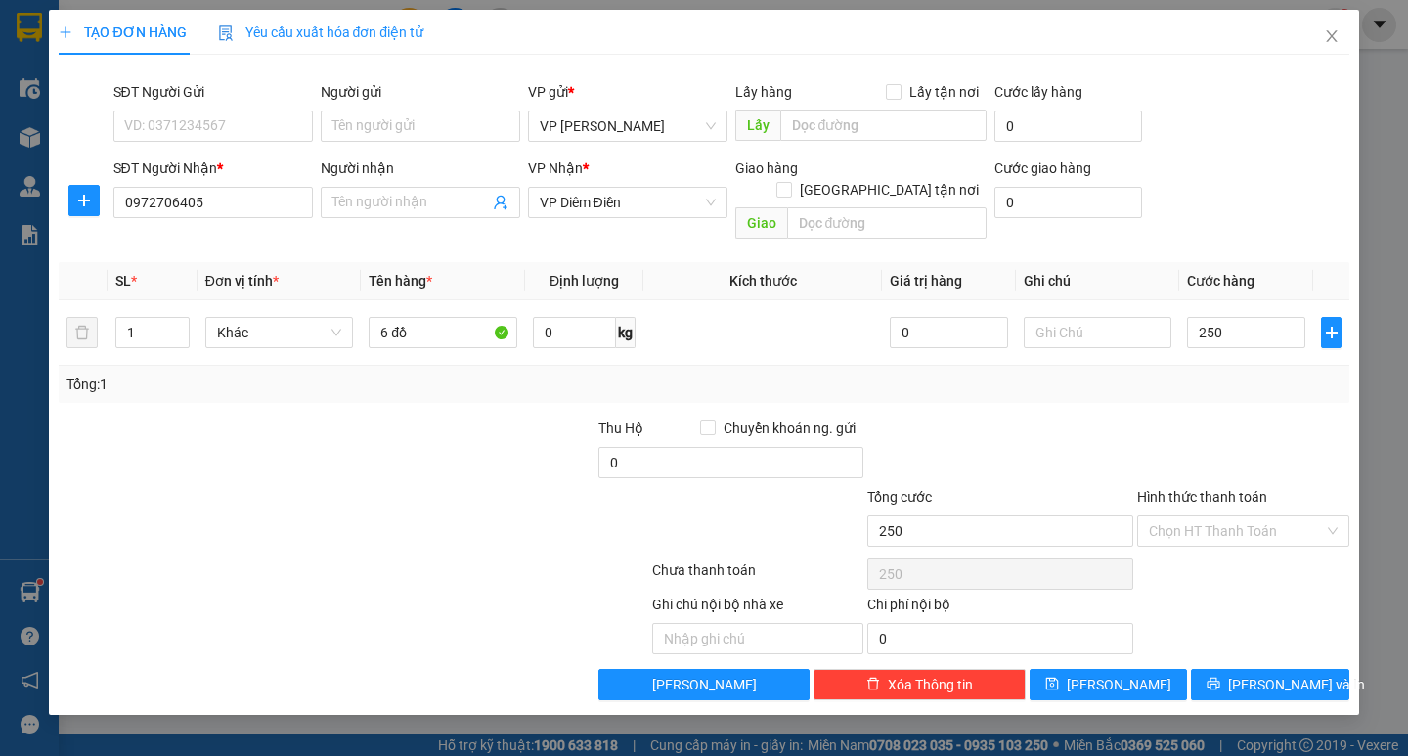
click at [1217, 418] on div at bounding box center [1243, 452] width 216 height 68
type input "250.000"
click at [1234, 516] on input "Hình thức thanh toán" at bounding box center [1236, 530] width 175 height 29
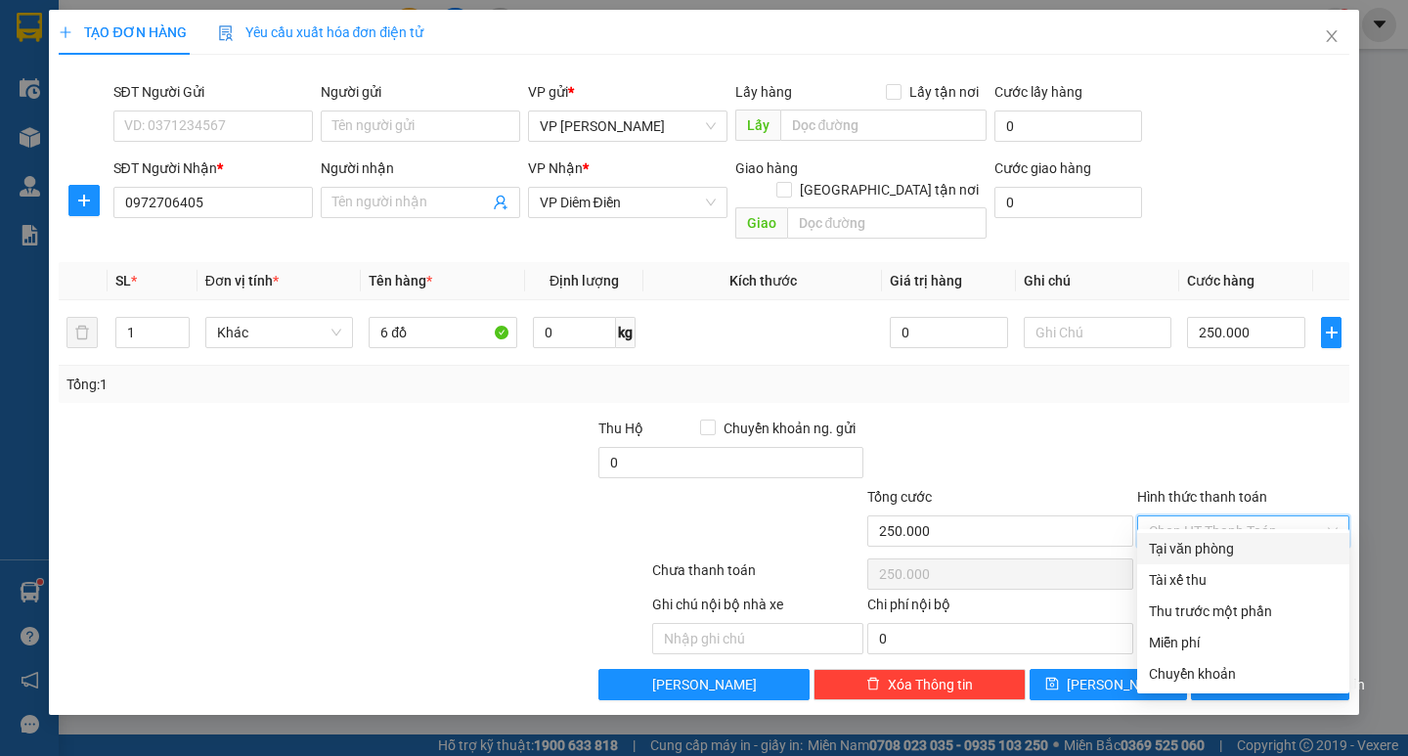
click at [1235, 535] on div "Tại văn phòng" at bounding box center [1243, 548] width 212 height 31
type input "0"
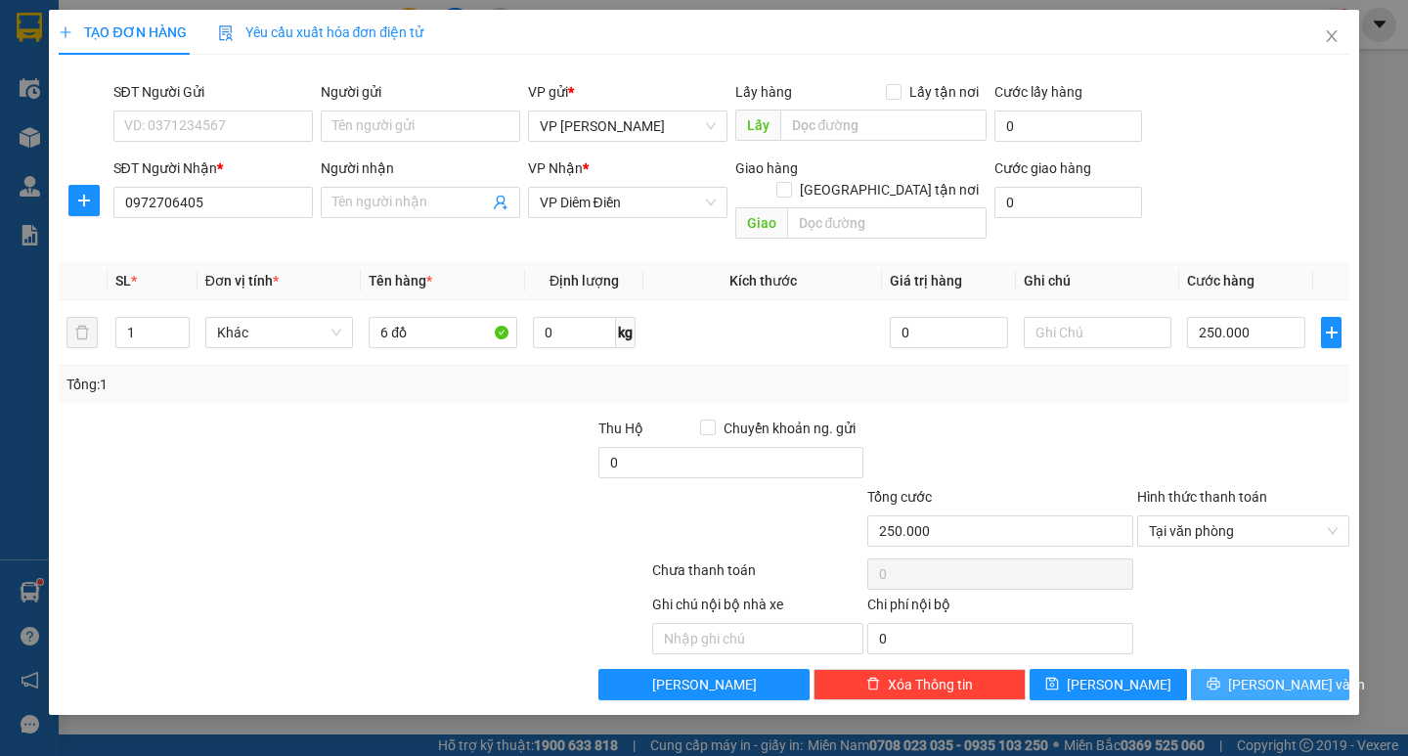
click at [1248, 678] on button "[PERSON_NAME] và In" at bounding box center [1269, 684] width 157 height 31
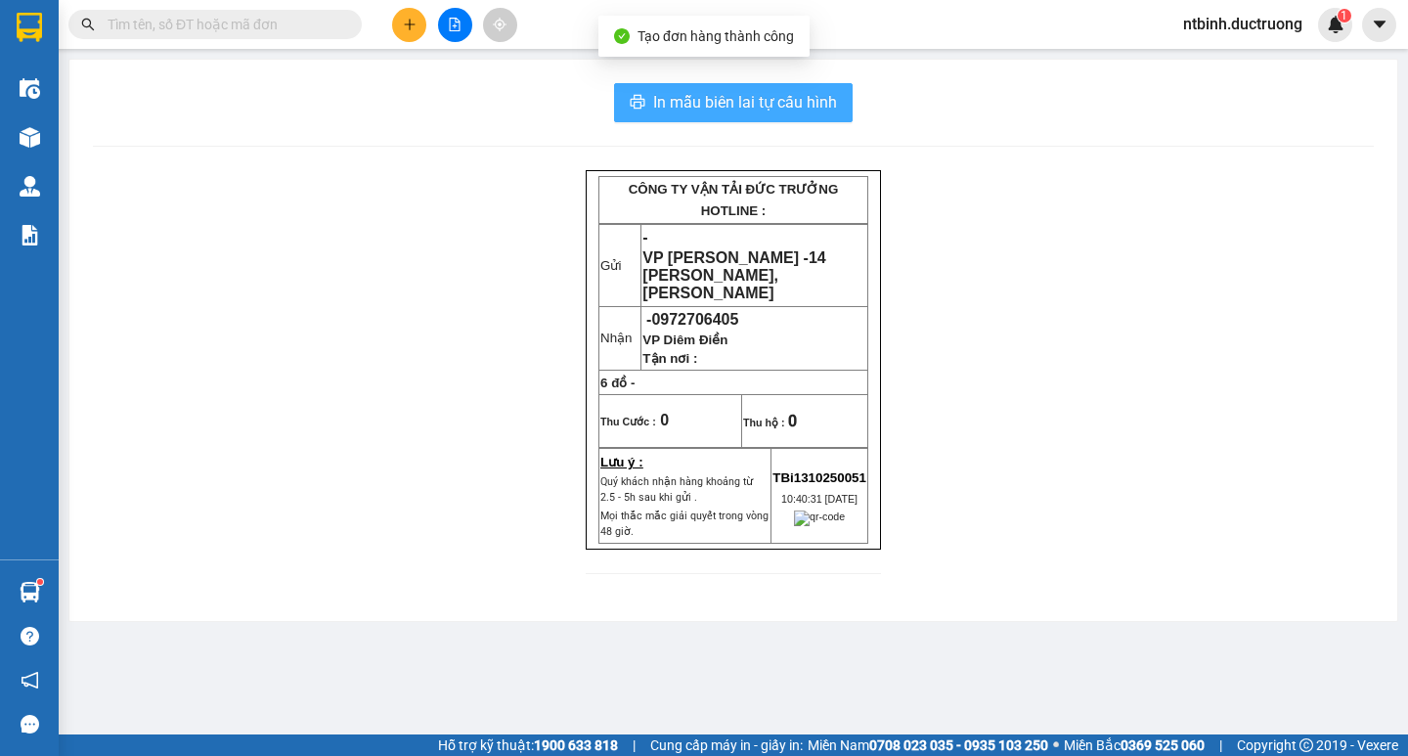
click at [704, 108] on span "In mẫu biên lai tự cấu hình" at bounding box center [745, 102] width 184 height 24
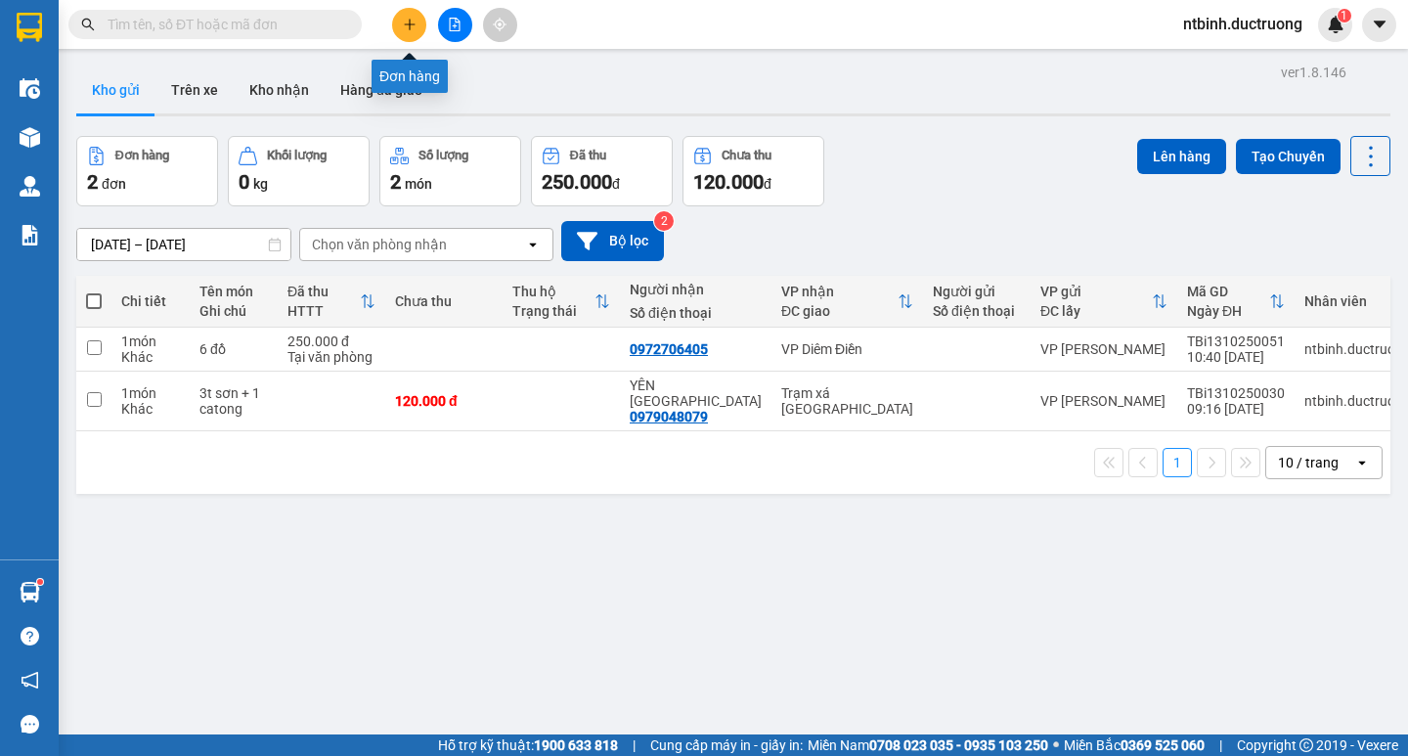
click at [405, 22] on icon "plus" at bounding box center [410, 25] width 14 height 14
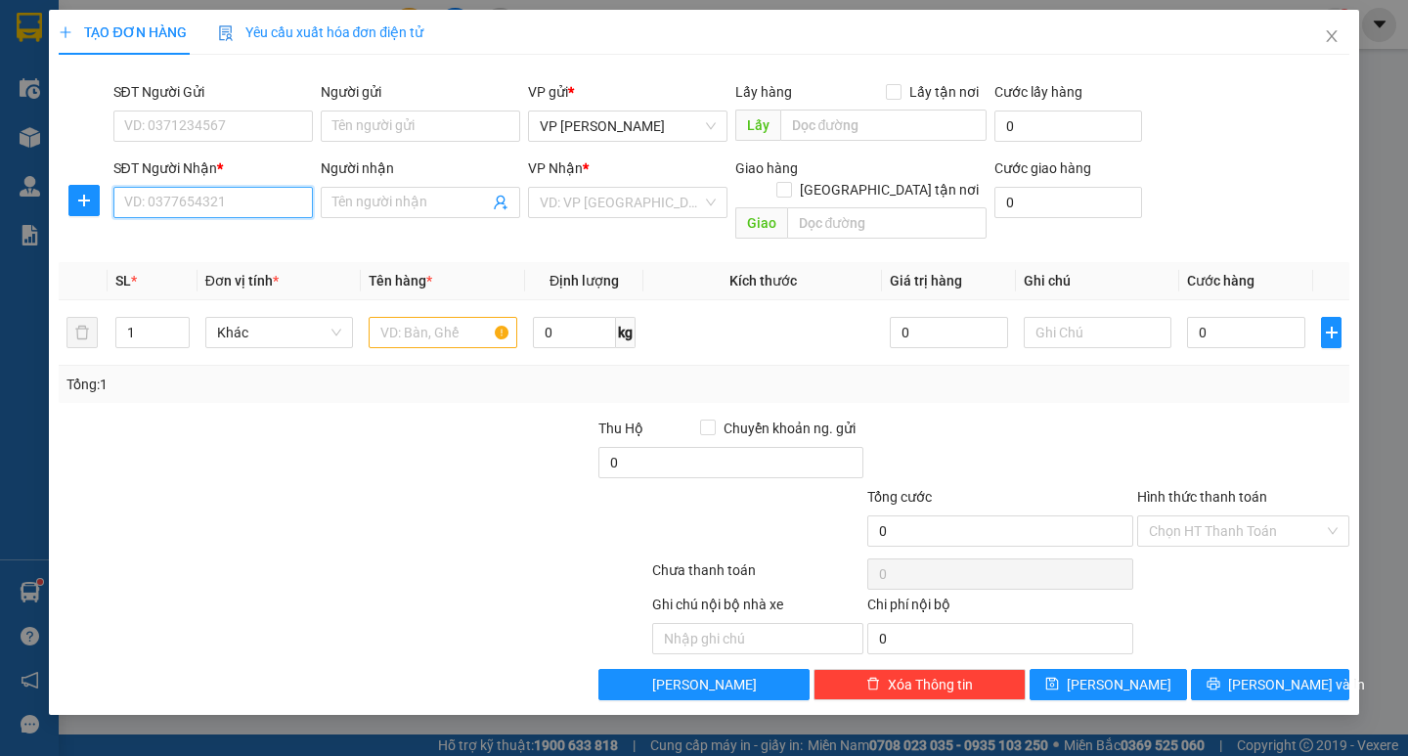
click at [224, 198] on input "SĐT Người Nhận *" at bounding box center [212, 202] width 199 height 31
type input "0974027640"
click at [464, 324] on input "text" at bounding box center [443, 332] width 148 height 31
type input "1 lon"
drag, startPoint x: 663, startPoint y: 182, endPoint x: 653, endPoint y: 191, distance: 13.2
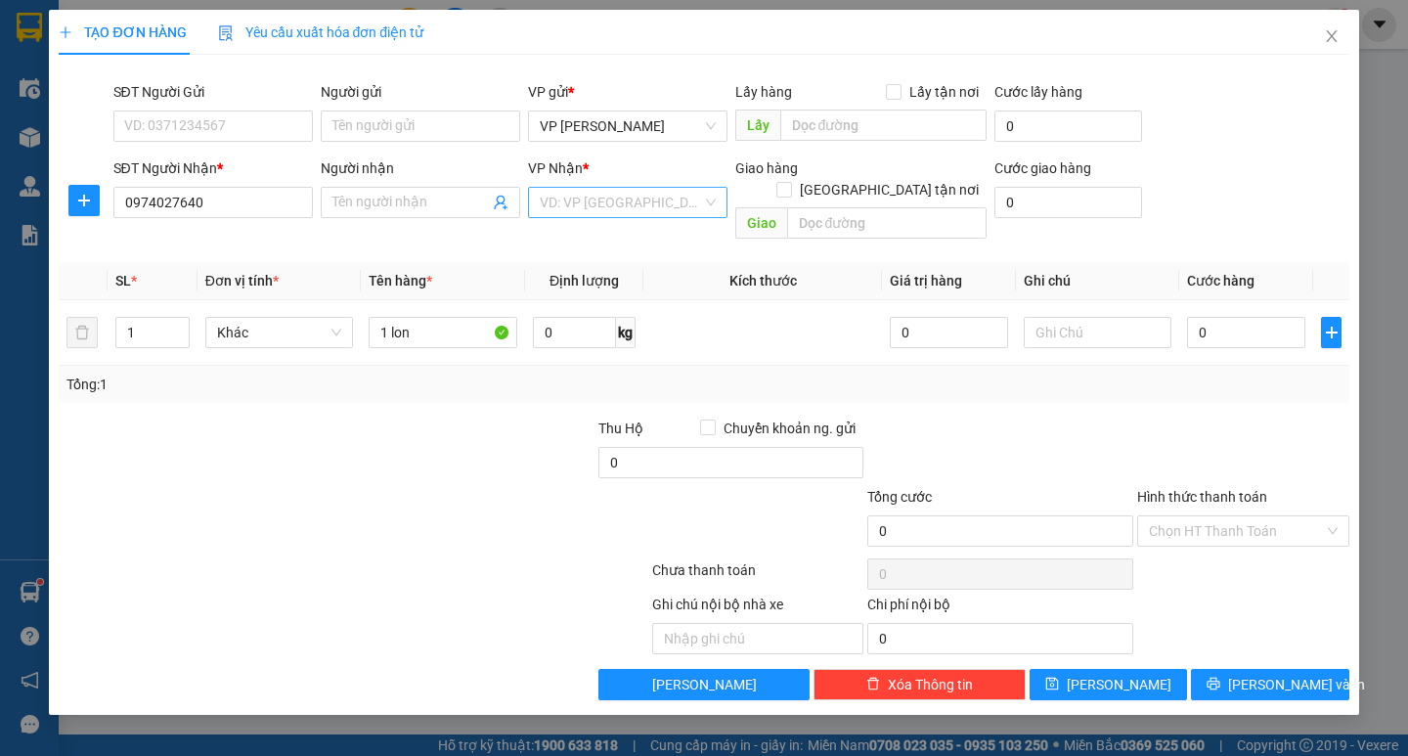
click at [660, 183] on div "VP Nhận *" at bounding box center [627, 171] width 199 height 29
click at [652, 193] on input "search" at bounding box center [621, 202] width 162 height 29
click at [228, 202] on input "0974027640" at bounding box center [212, 202] width 199 height 31
click at [579, 198] on input "search" at bounding box center [621, 202] width 162 height 29
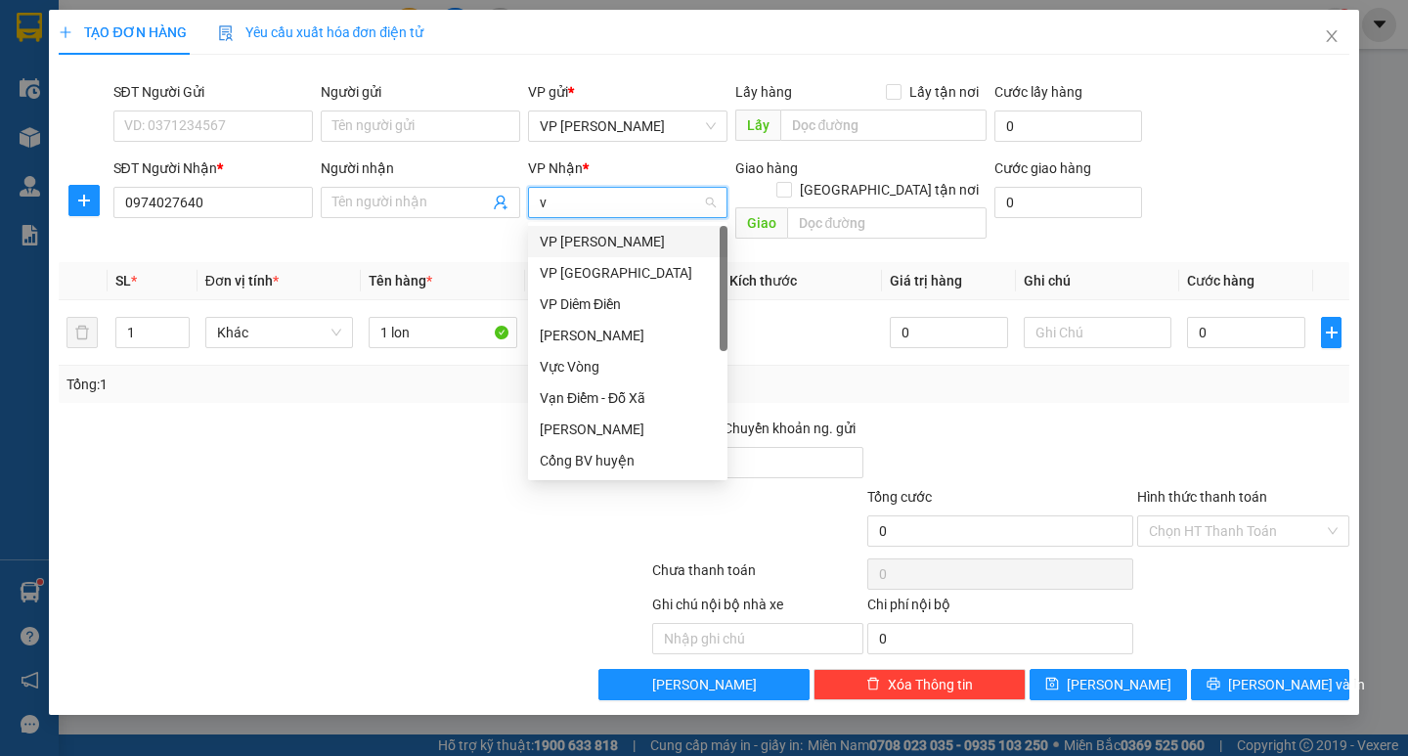
type input "vp"
click at [591, 316] on div "VP Diêm Điền" at bounding box center [627, 303] width 199 height 31
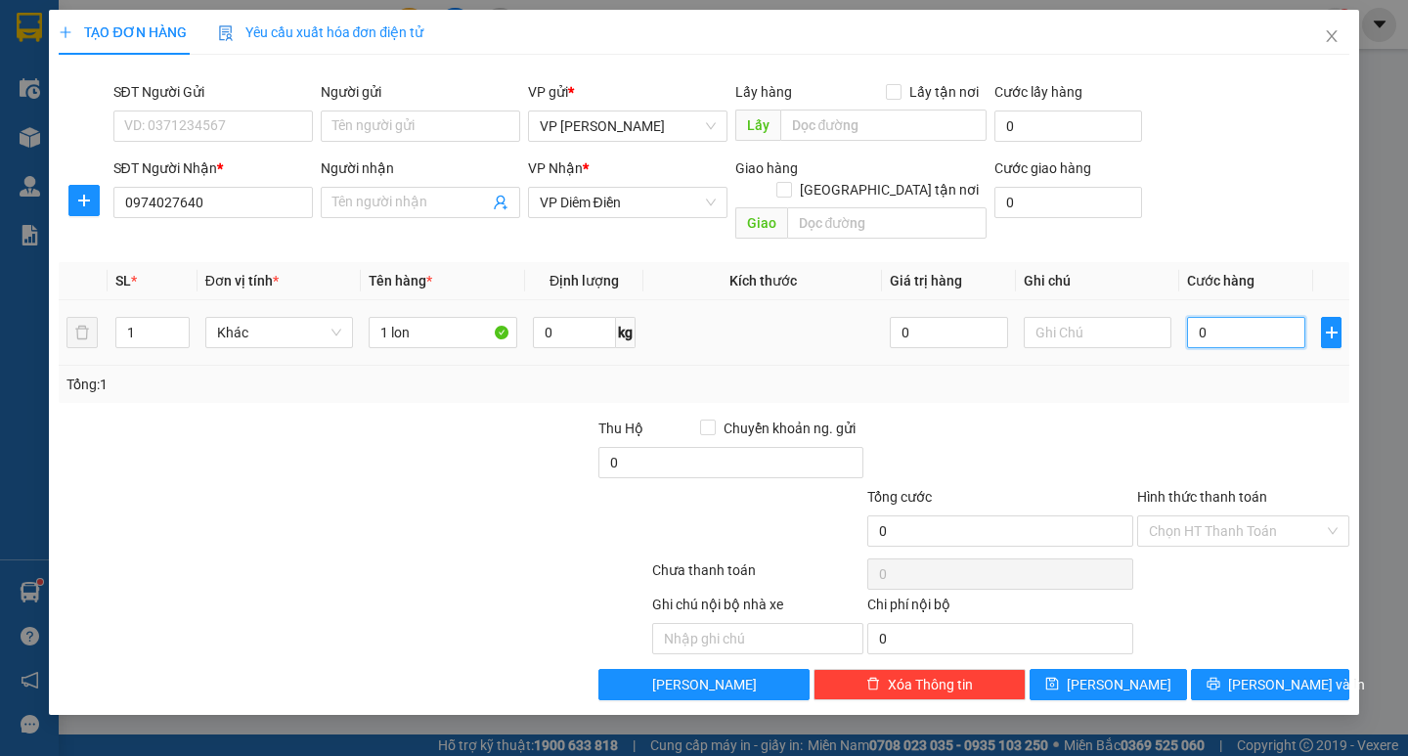
click at [1220, 317] on input "0" at bounding box center [1246, 332] width 118 height 31
click at [1205, 317] on input "0" at bounding box center [1246, 332] width 118 height 31
click at [1190, 317] on input "0" at bounding box center [1246, 332] width 118 height 31
type input "30"
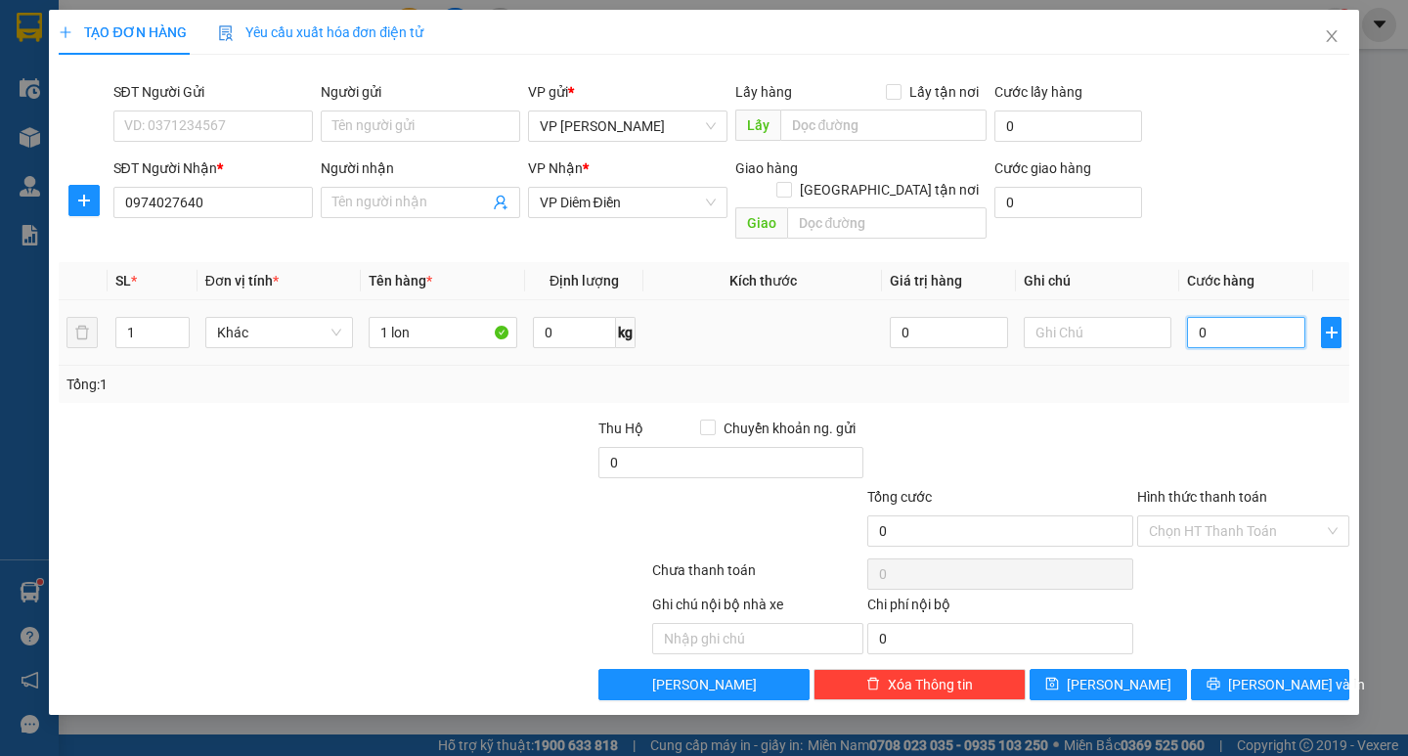
type input "30"
click at [1255, 379] on div "Tổng: 1" at bounding box center [704, 384] width 1290 height 37
type input "30.000"
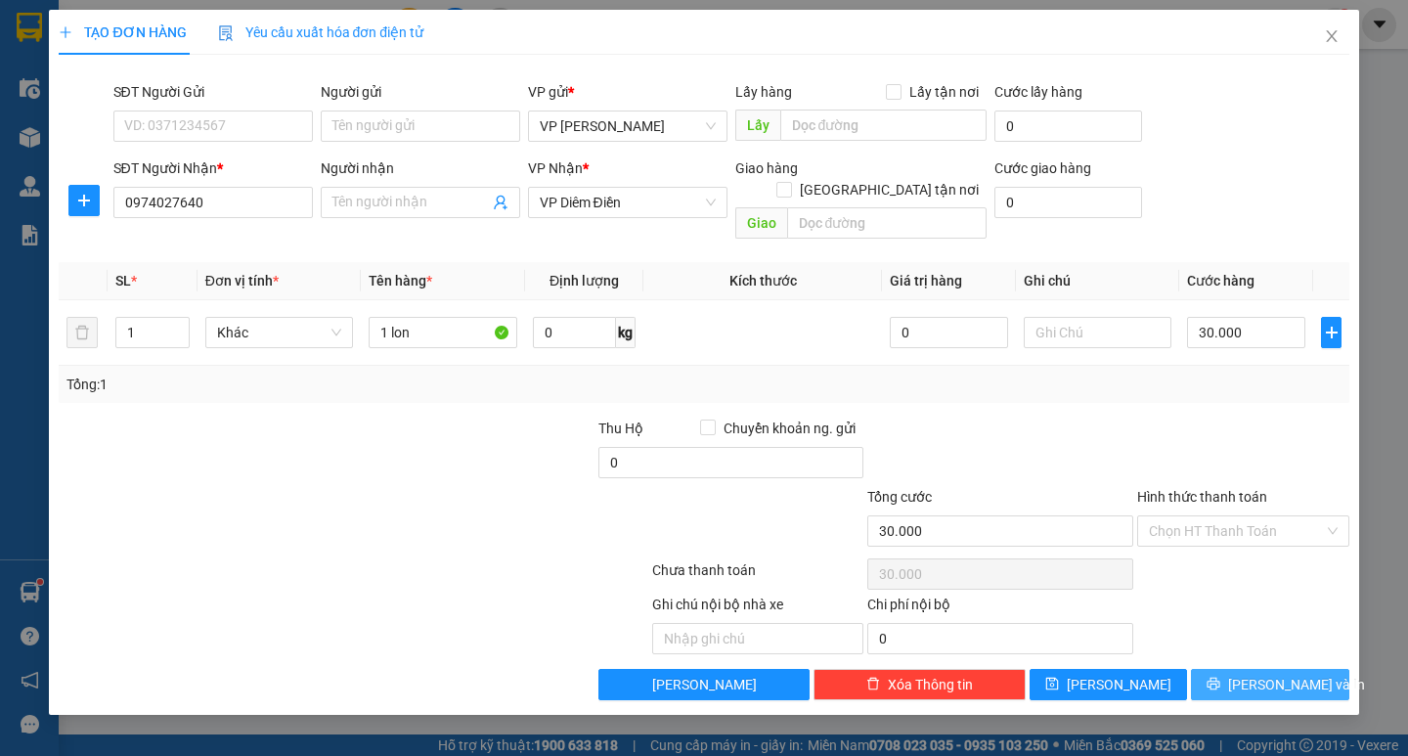
click at [1265, 674] on span "[PERSON_NAME] và In" at bounding box center [1296, 685] width 137 height 22
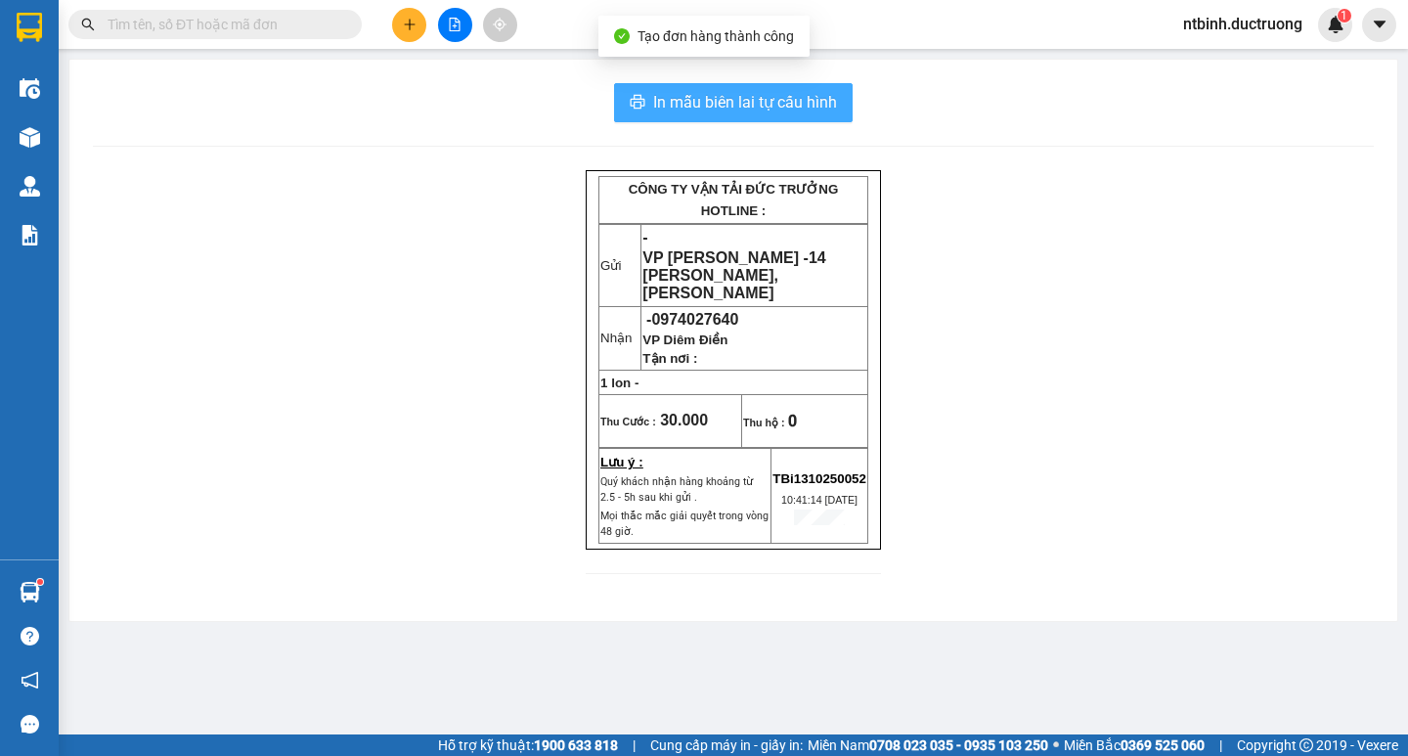
click at [715, 111] on span "In mẫu biên lai tự cấu hình" at bounding box center [745, 102] width 184 height 24
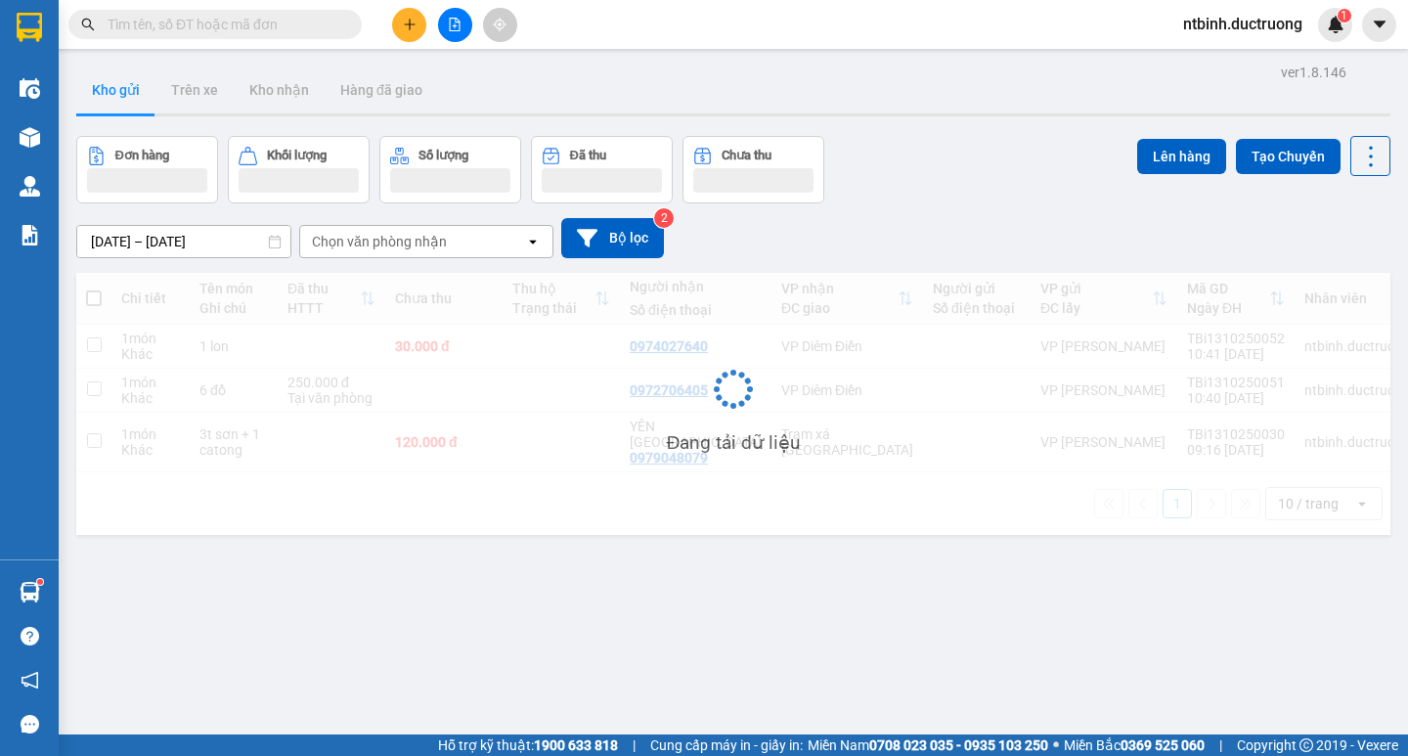
click at [421, 22] on button at bounding box center [409, 25] width 34 height 34
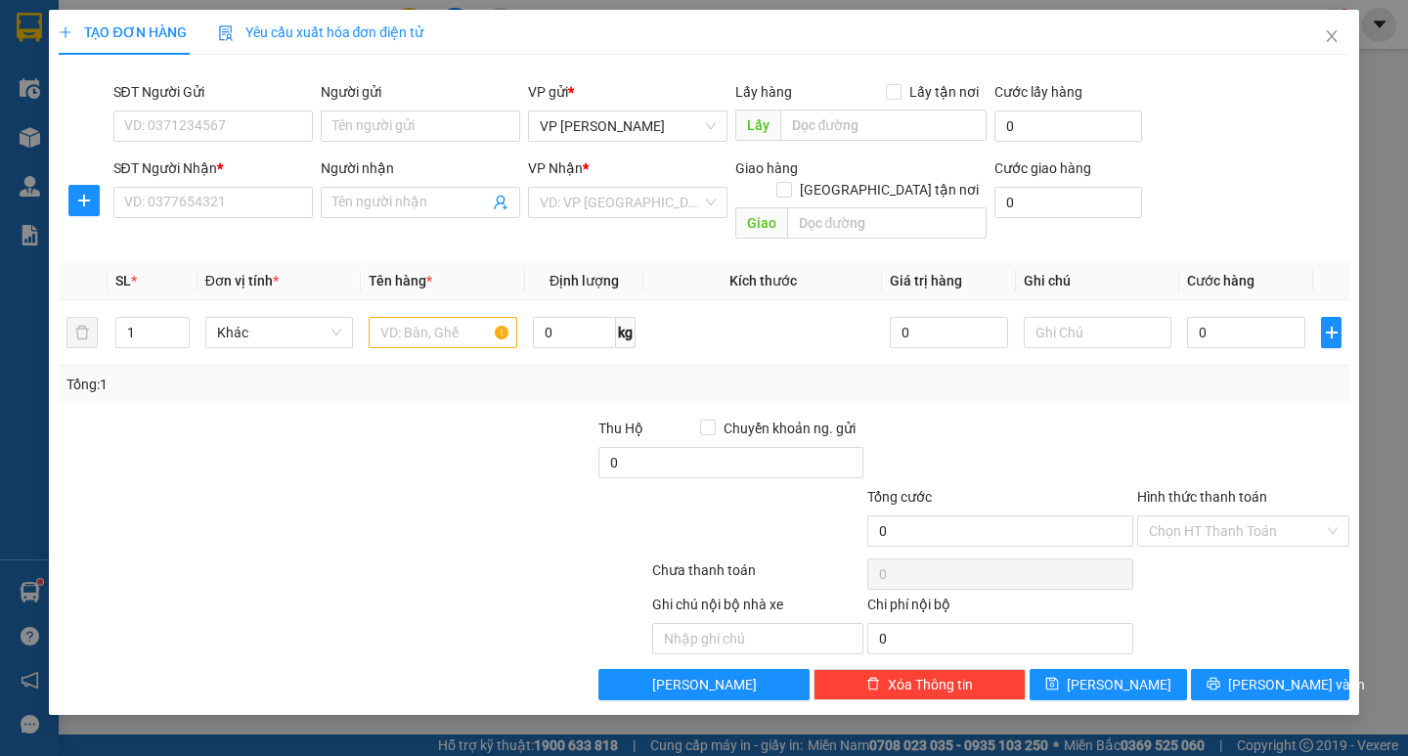
click at [214, 221] on div "SĐT Người Nhận * VD: 0377654321" at bounding box center [212, 191] width 199 height 68
click at [213, 212] on input "SĐT Người Nhận *" at bounding box center [212, 202] width 199 height 31
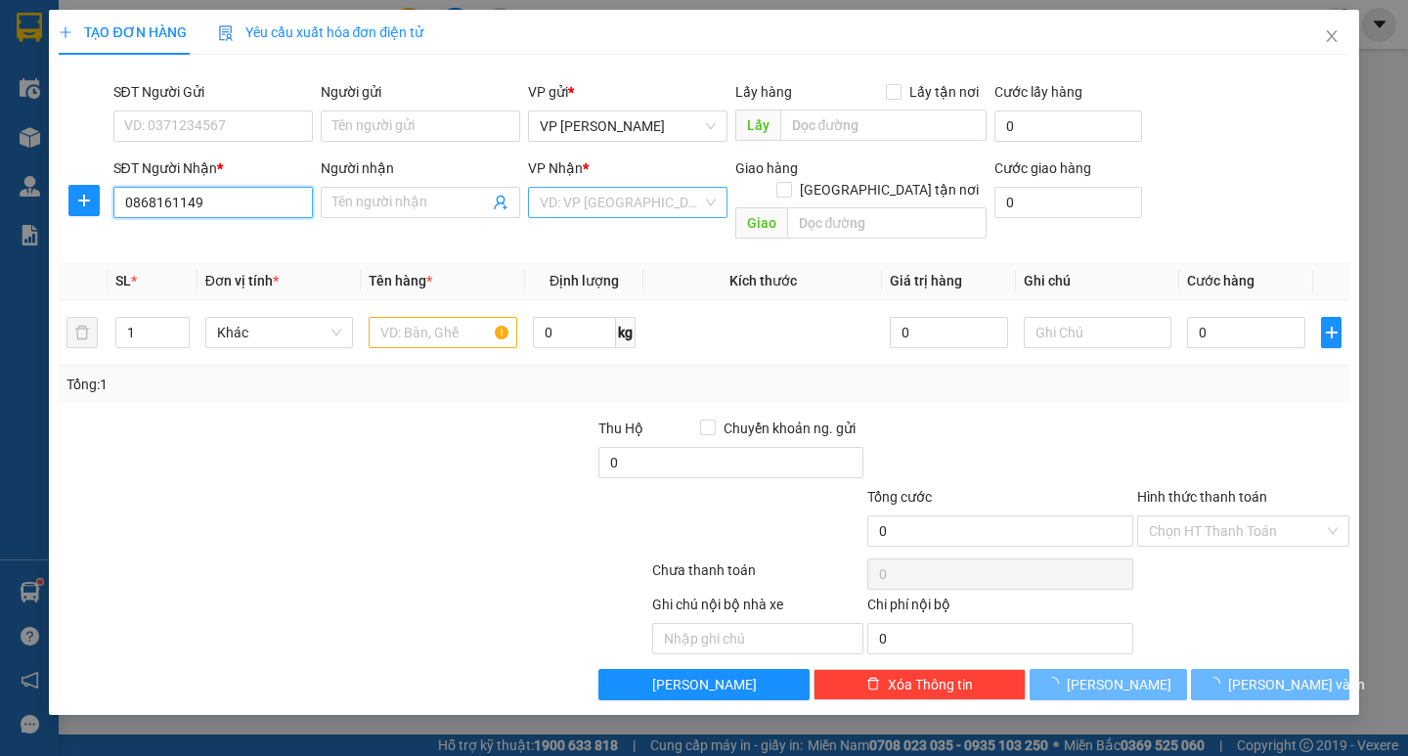
type input "0868161149"
click at [626, 208] on input "search" at bounding box center [621, 202] width 162 height 29
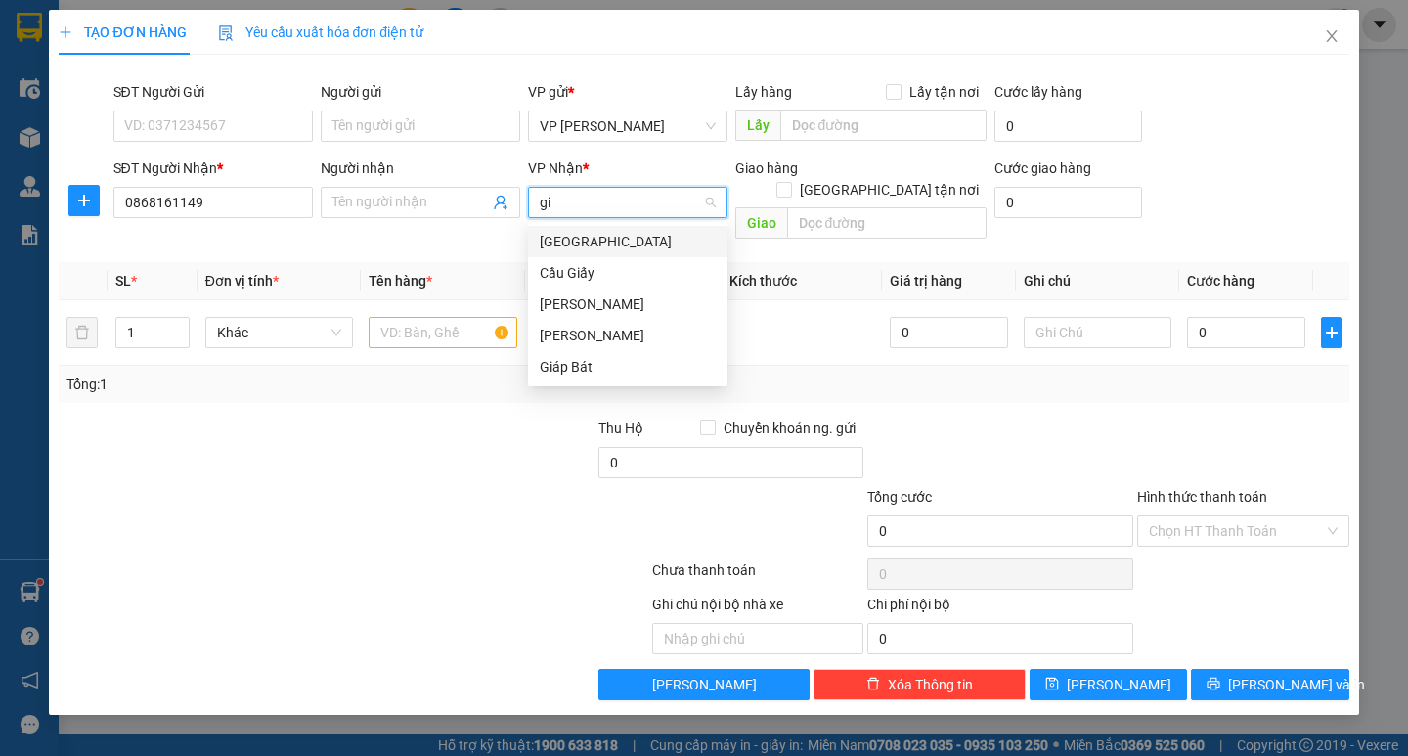
type input "gia"
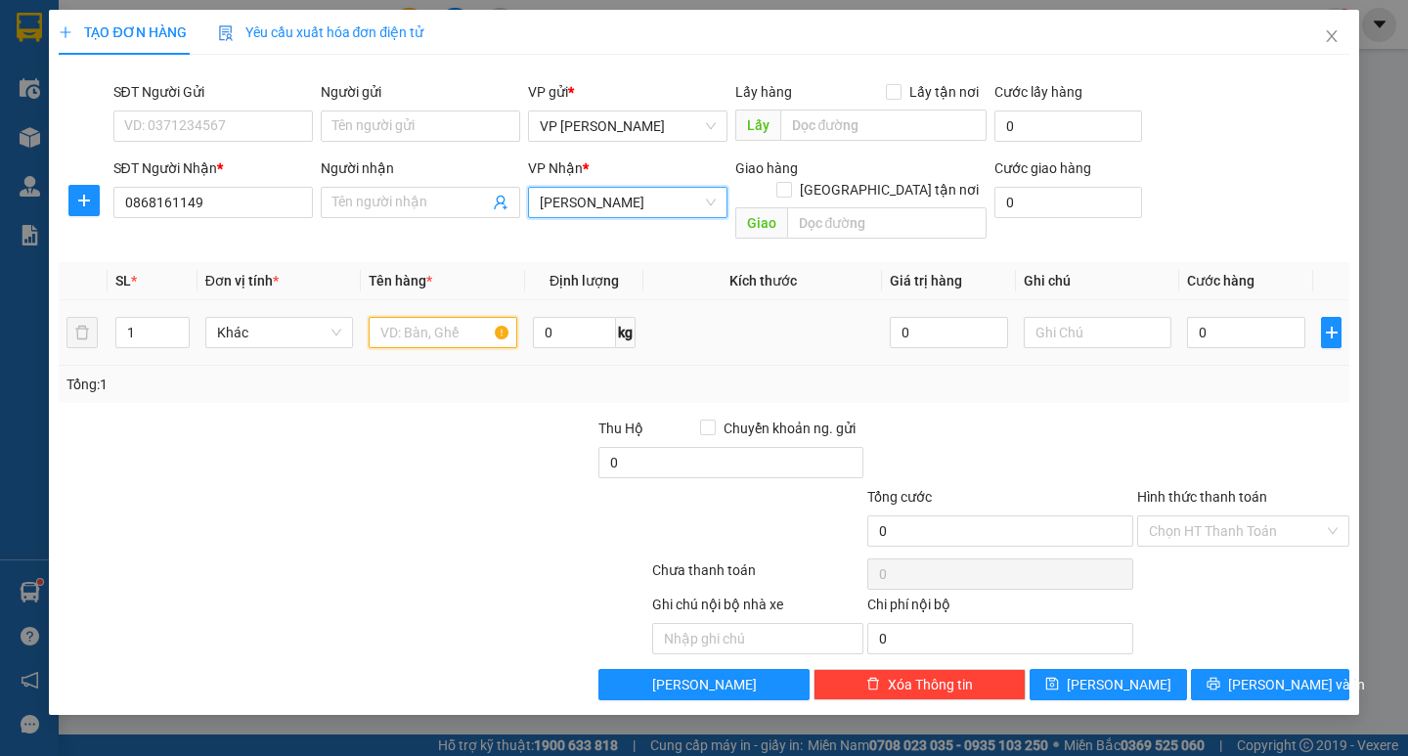
click at [435, 317] on input "text" at bounding box center [443, 332] width 148 height 31
click at [1218, 313] on div "0" at bounding box center [1246, 332] width 118 height 39
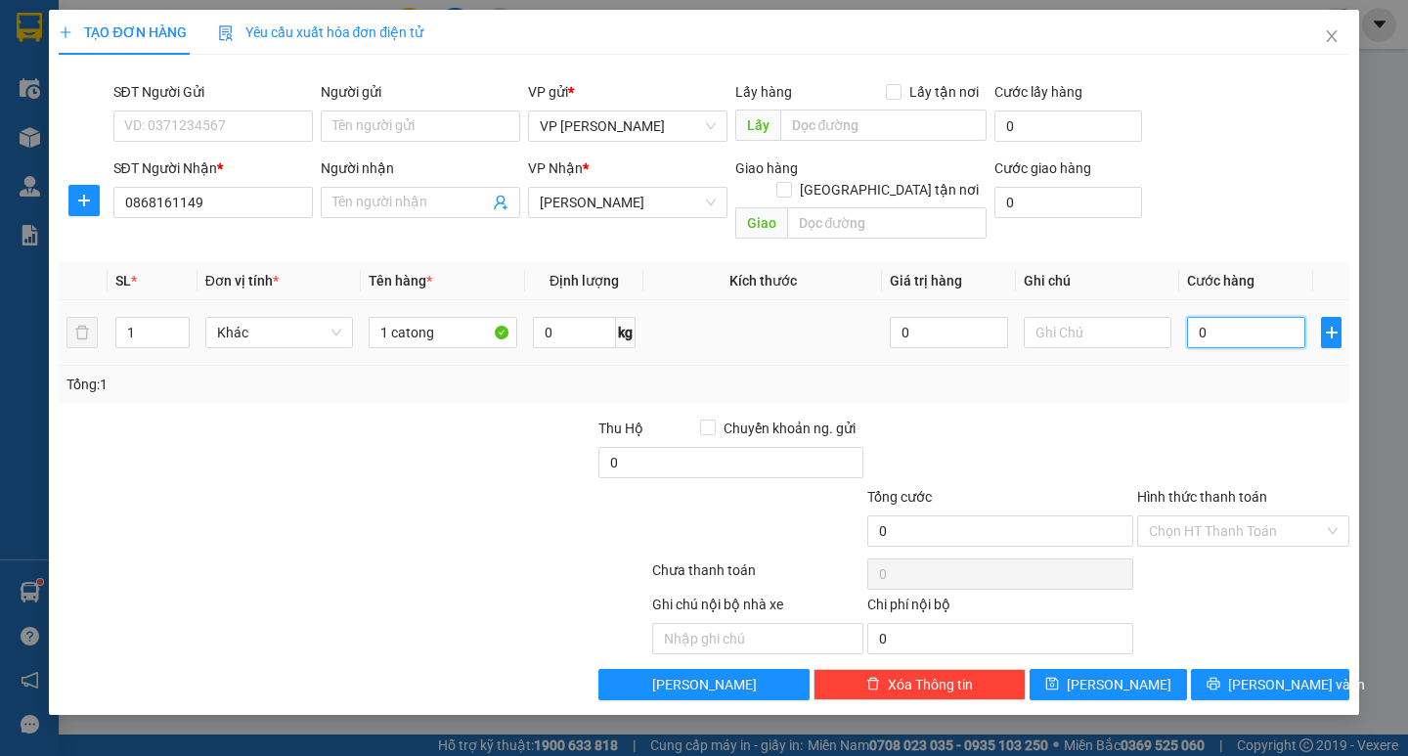
click at [1205, 317] on input "0" at bounding box center [1246, 332] width 118 height 31
click at [1182, 321] on td "0" at bounding box center [1246, 333] width 134 height 66
click at [388, 317] on input "1 catong" at bounding box center [443, 332] width 148 height 31
type input "2 catong"
click at [1206, 317] on input "0" at bounding box center [1246, 332] width 118 height 31
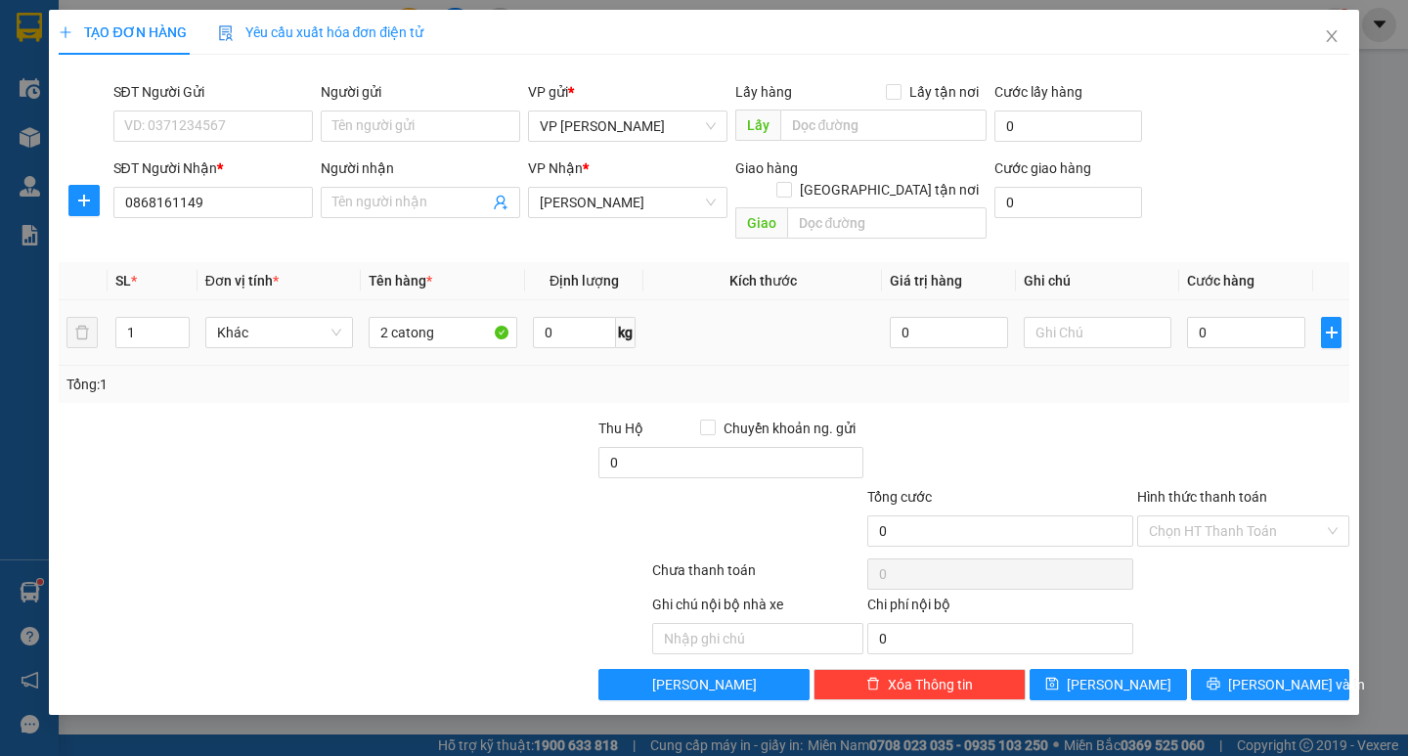
click at [1186, 319] on td "0" at bounding box center [1246, 333] width 134 height 66
click at [1209, 317] on input "0" at bounding box center [1246, 332] width 118 height 31
click at [1199, 317] on input "0" at bounding box center [1246, 332] width 118 height 31
type input "10"
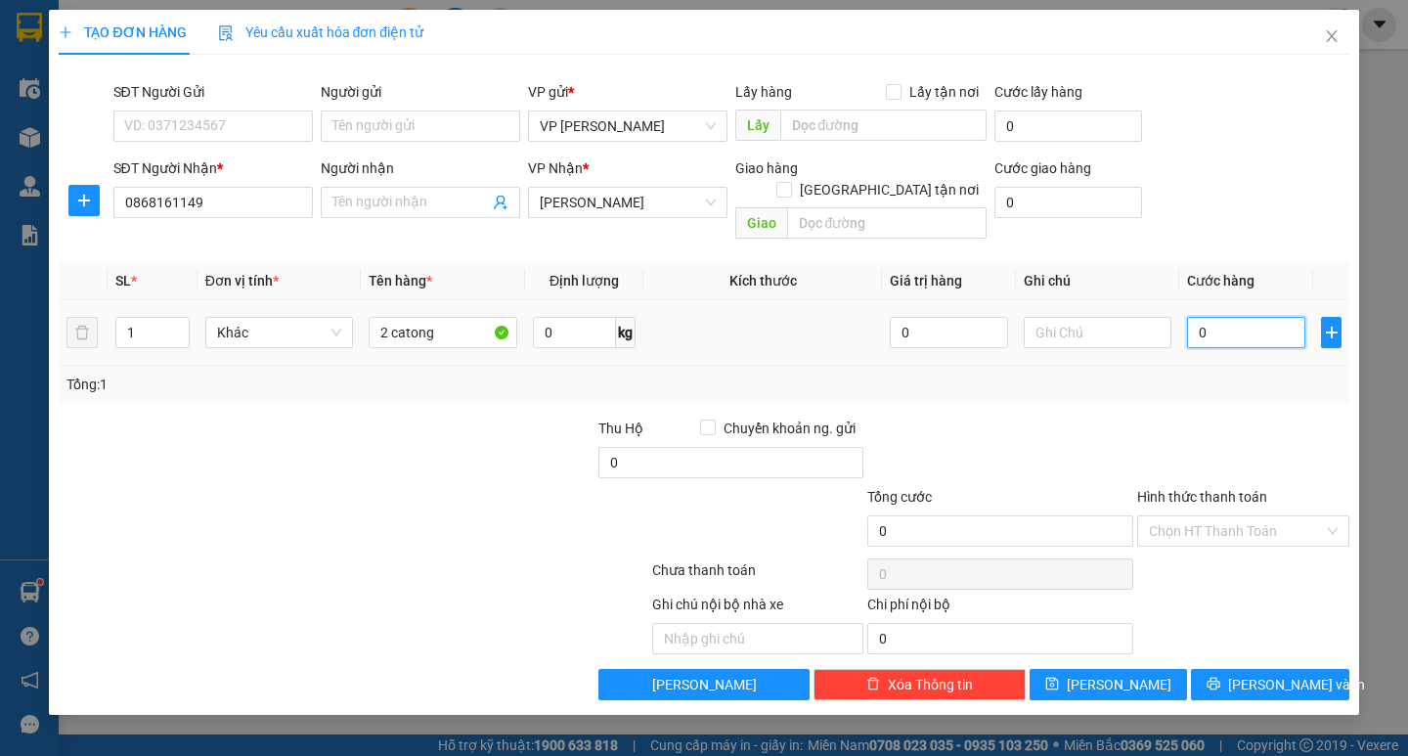
type input "10"
type input "100"
click at [1222, 374] on div "Tổng: 1" at bounding box center [703, 385] width 1274 height 22
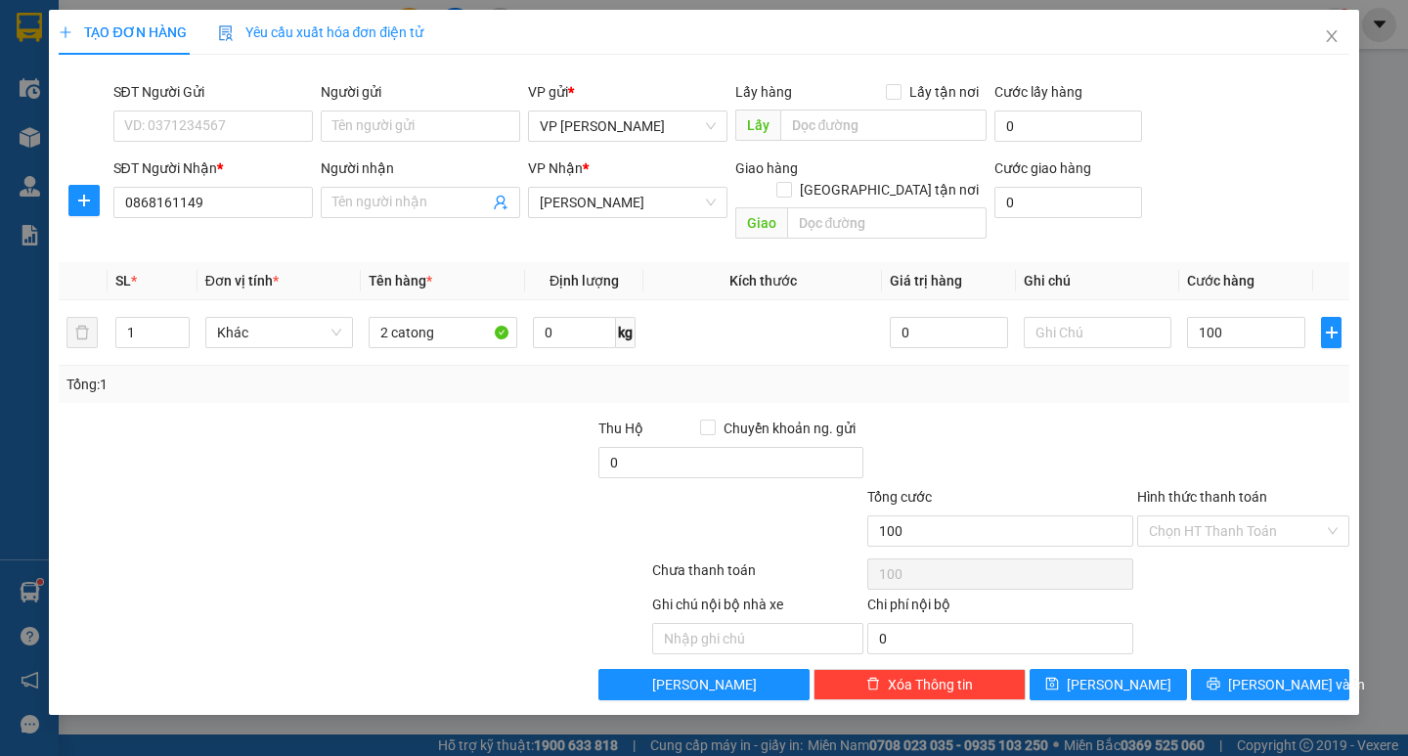
type input "100.000"
click at [1278, 674] on span "[PERSON_NAME] và In" at bounding box center [1296, 685] width 137 height 22
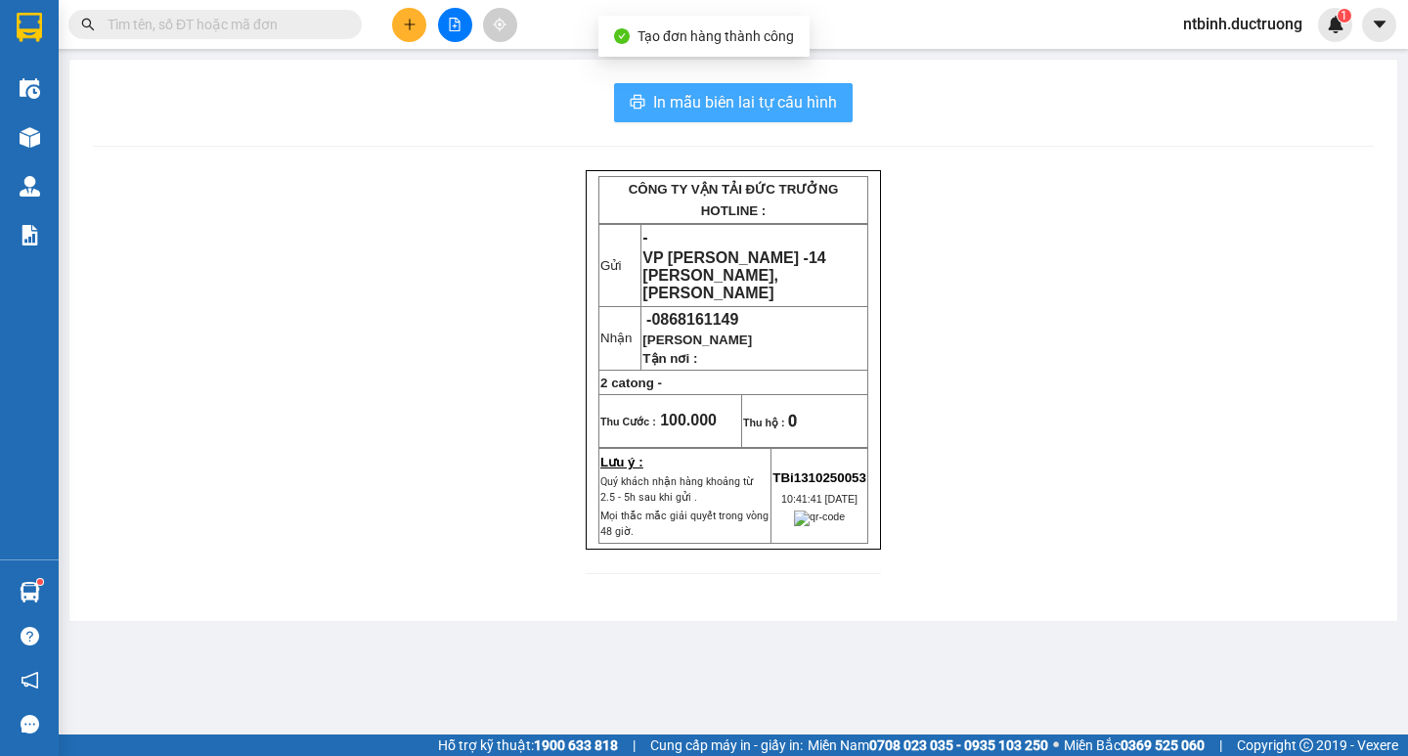
click at [733, 100] on span "In mẫu biên lai tự cấu hình" at bounding box center [745, 102] width 184 height 24
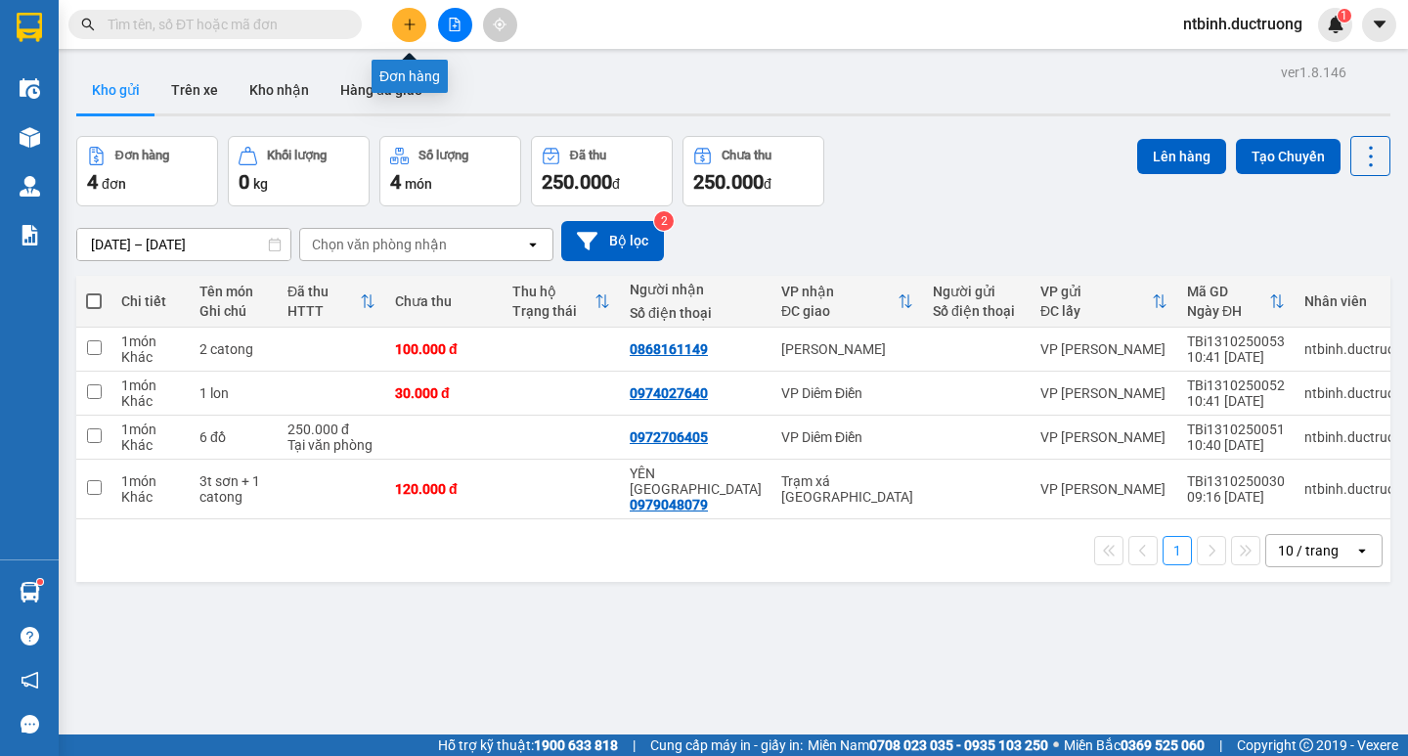
click at [403, 23] on icon "plus" at bounding box center [410, 25] width 14 height 14
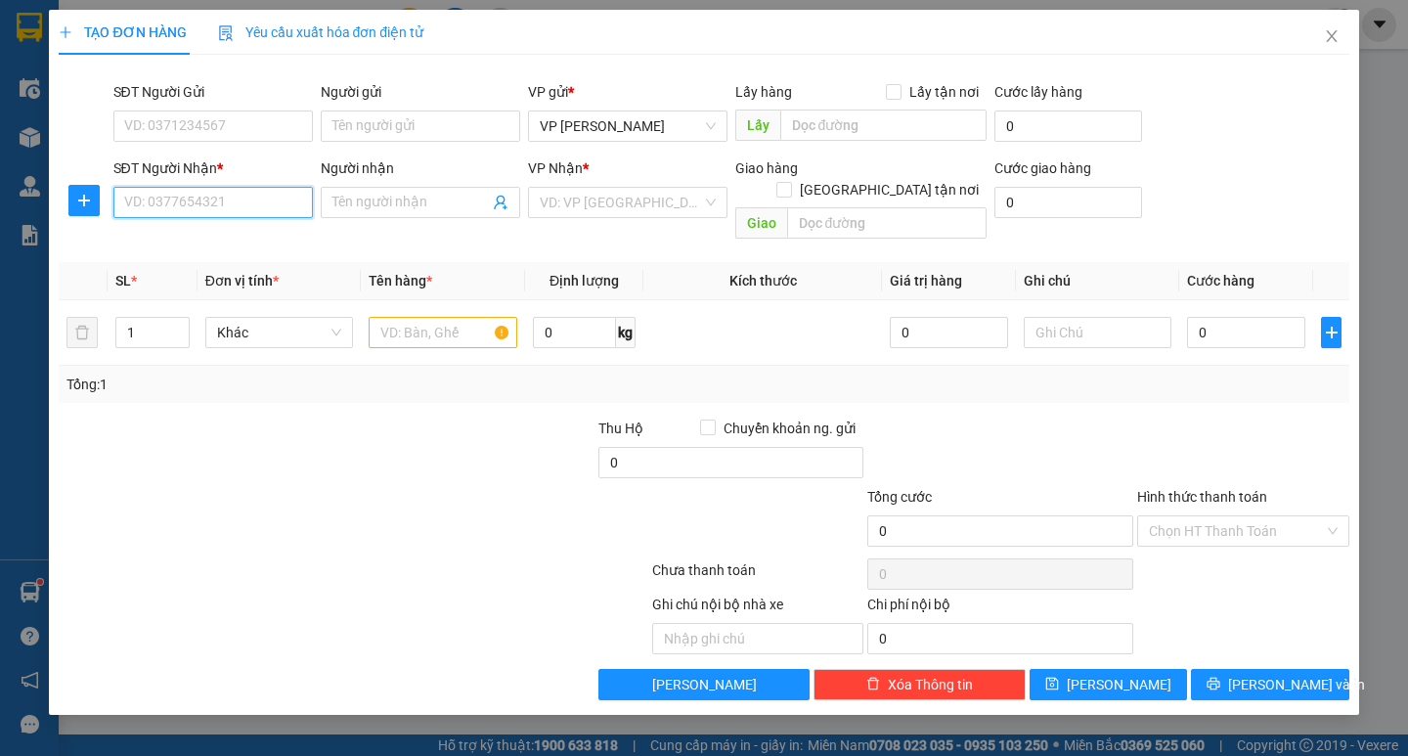
click at [207, 198] on input "SĐT Người Nhận *" at bounding box center [212, 202] width 199 height 31
click at [237, 250] on div "0973888911" at bounding box center [213, 242] width 176 height 22
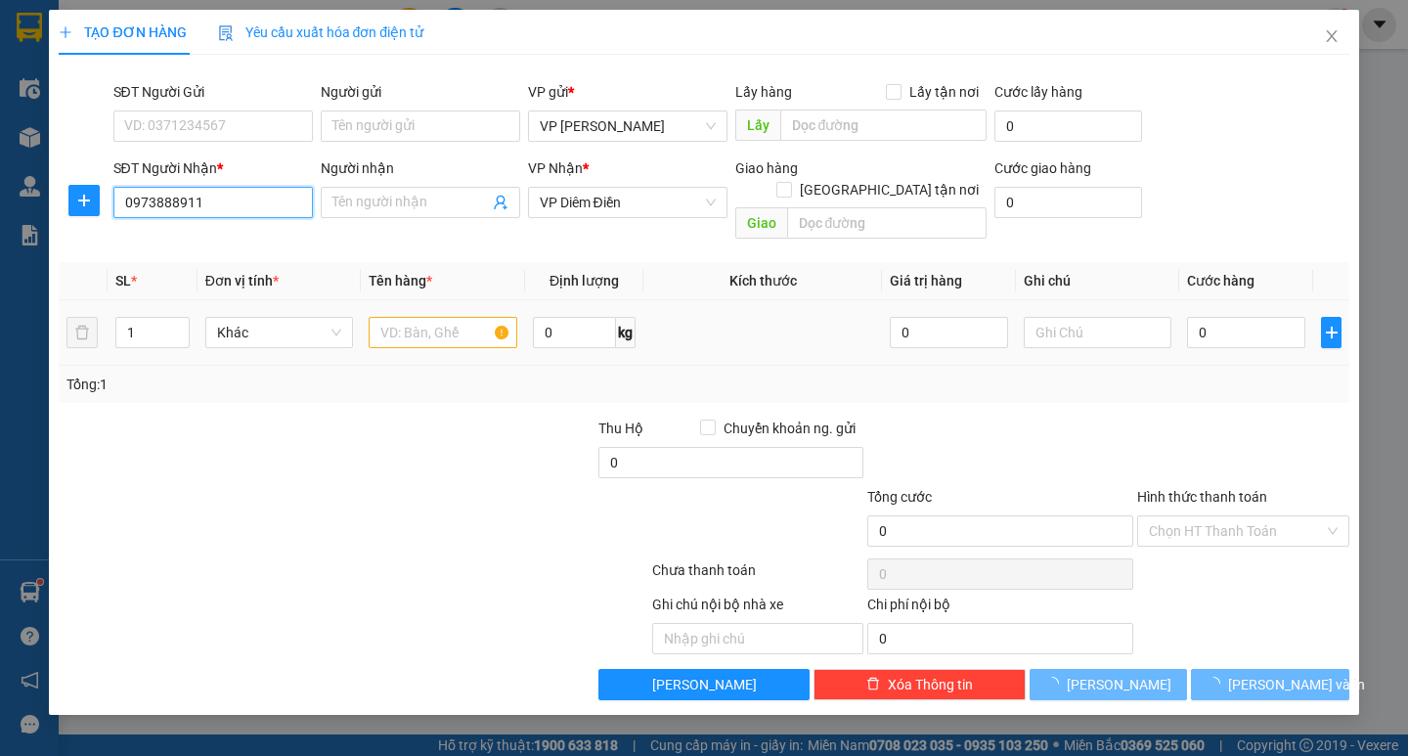
type input "0973888911"
click at [473, 317] on input "text" at bounding box center [443, 332] width 148 height 31
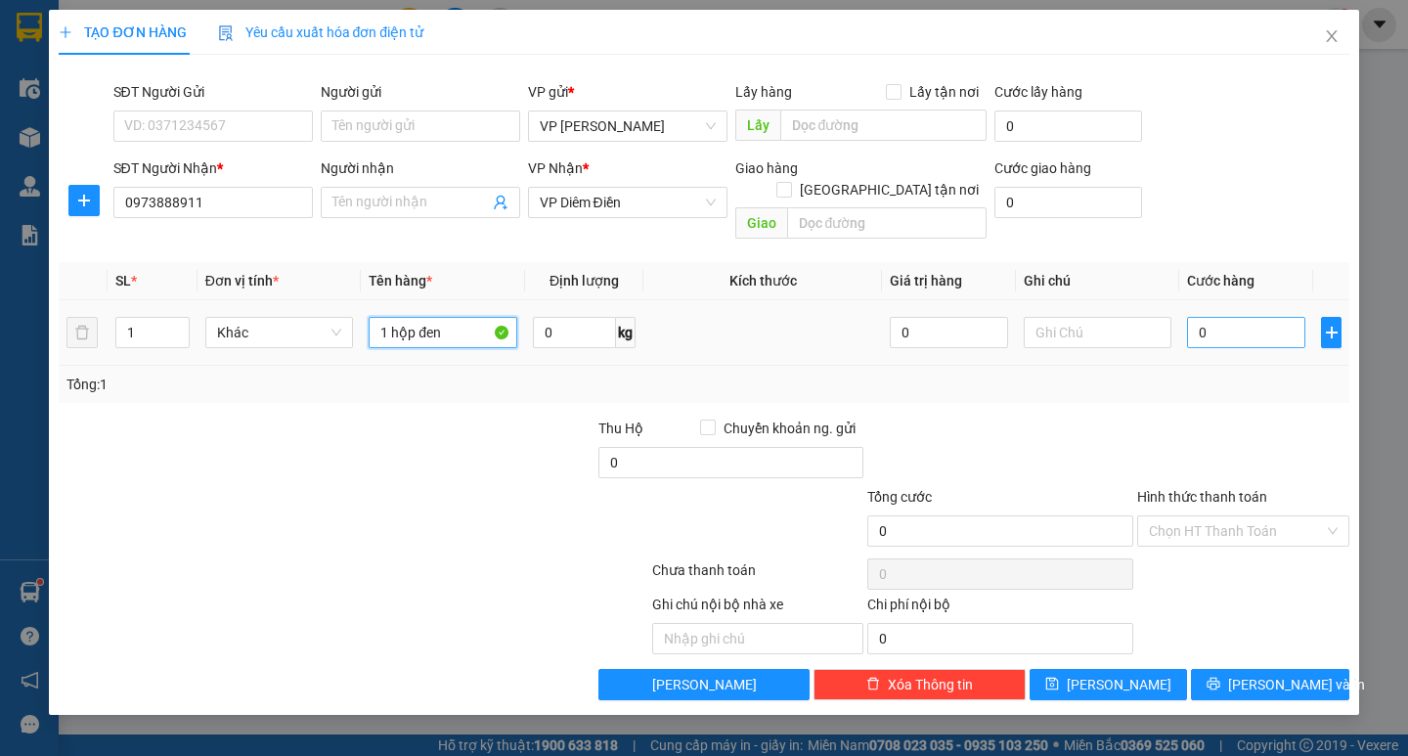
type input "1 hộp đen"
click at [1194, 320] on input "0" at bounding box center [1246, 332] width 118 height 31
click at [1190, 318] on input "0" at bounding box center [1246, 332] width 118 height 31
type input "50"
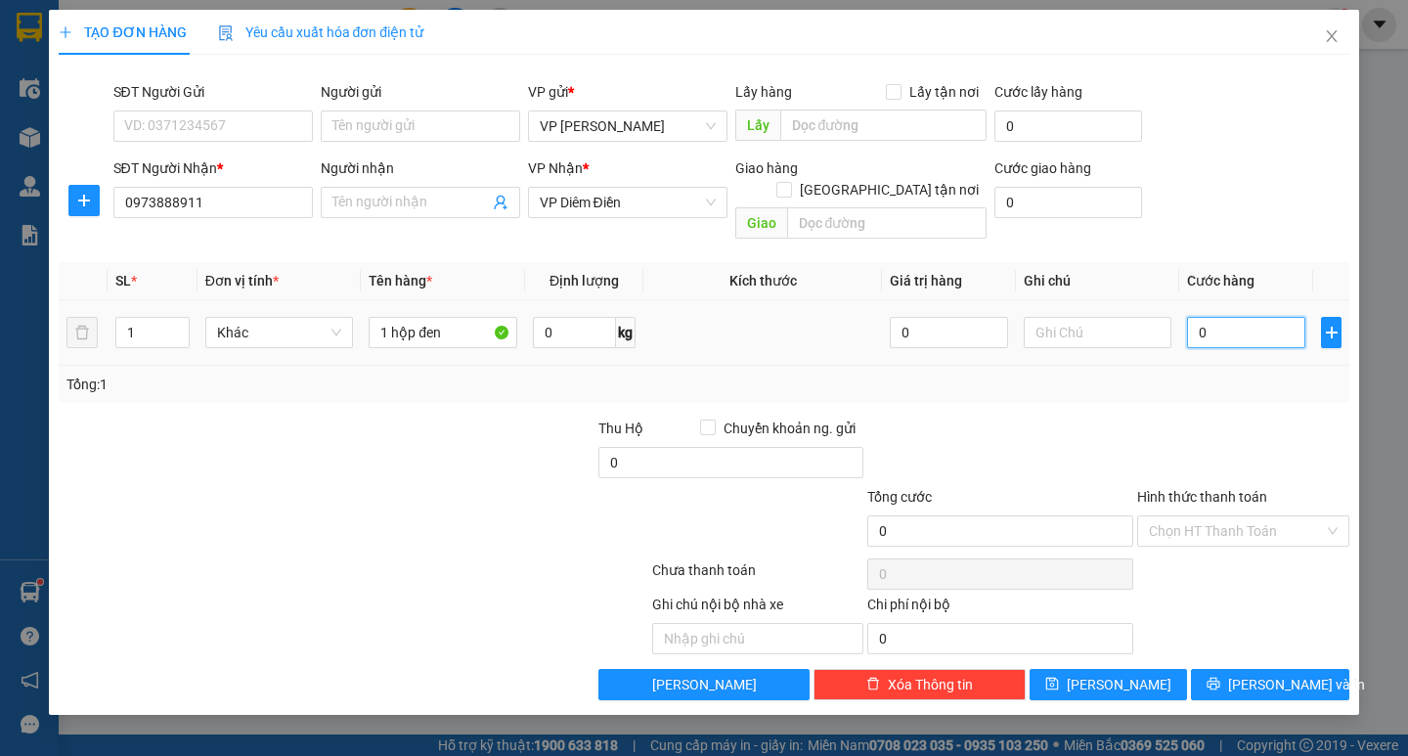
type input "50"
click at [1209, 374] on div "Tổng: 1" at bounding box center [703, 385] width 1274 height 22
type input "50.000"
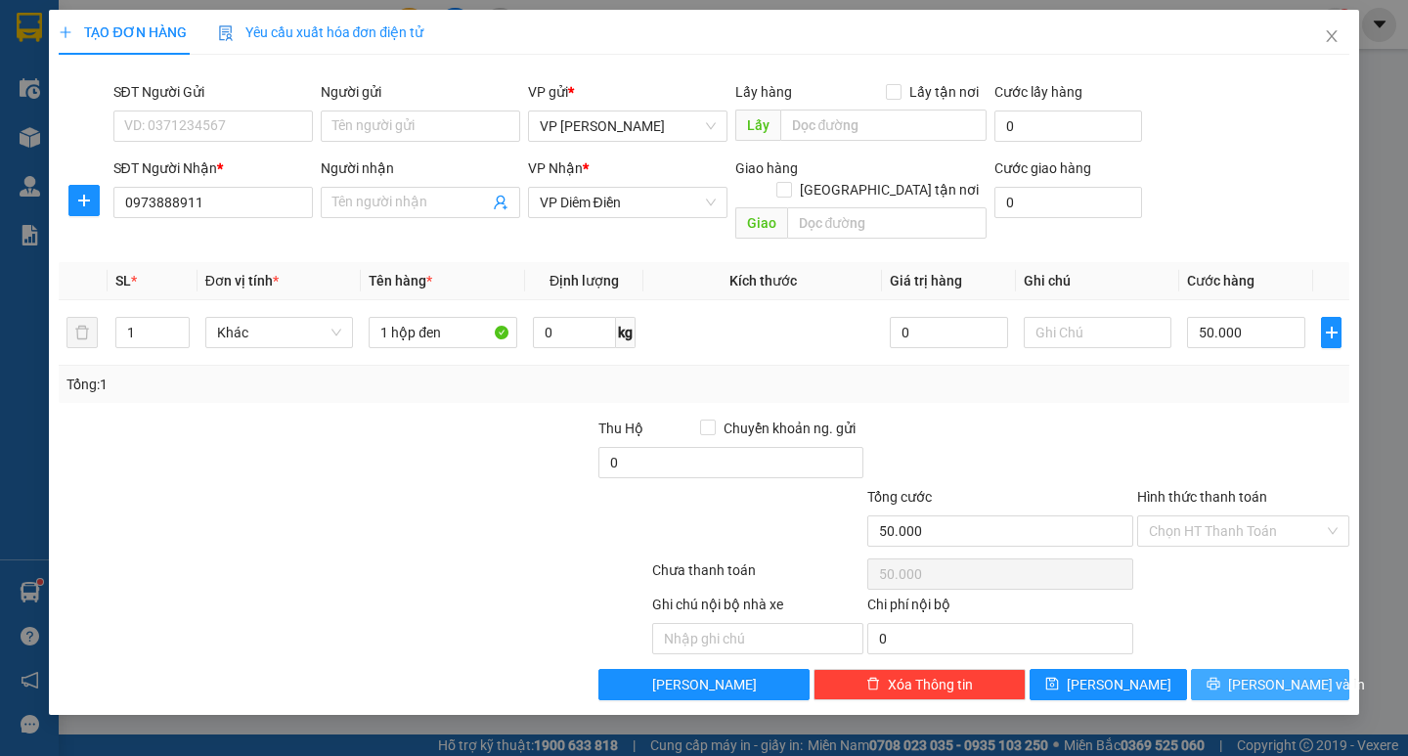
click at [1271, 674] on span "[PERSON_NAME] và In" at bounding box center [1296, 685] width 137 height 22
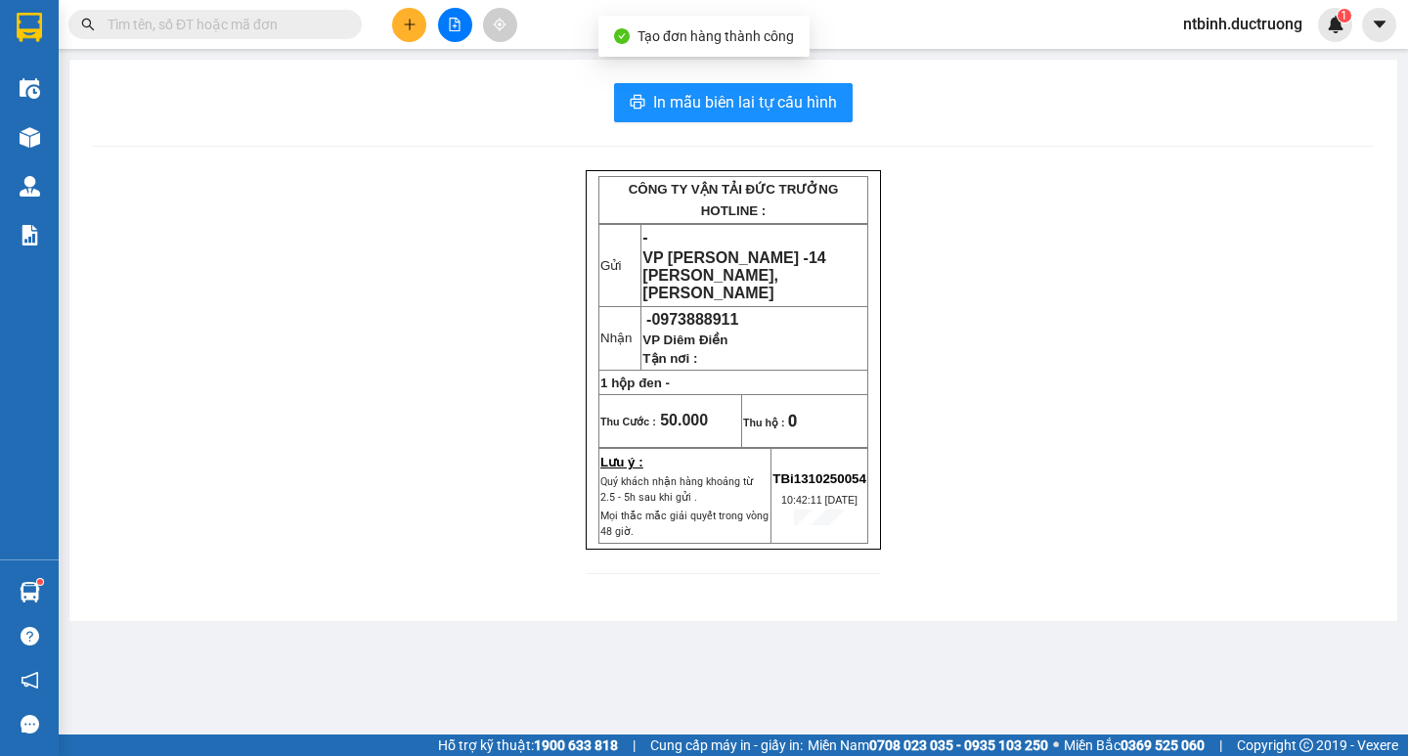
click at [769, 61] on div "In mẫu biên lai tự cấu hình CÔNG TY VẬN TẢI ĐỨC TRƯỞNG HOTLINE : Gửi - VP [PERS…" at bounding box center [733, 340] width 1328 height 561
click at [766, 107] on span "In mẫu biên lai tự cấu hình" at bounding box center [745, 102] width 184 height 24
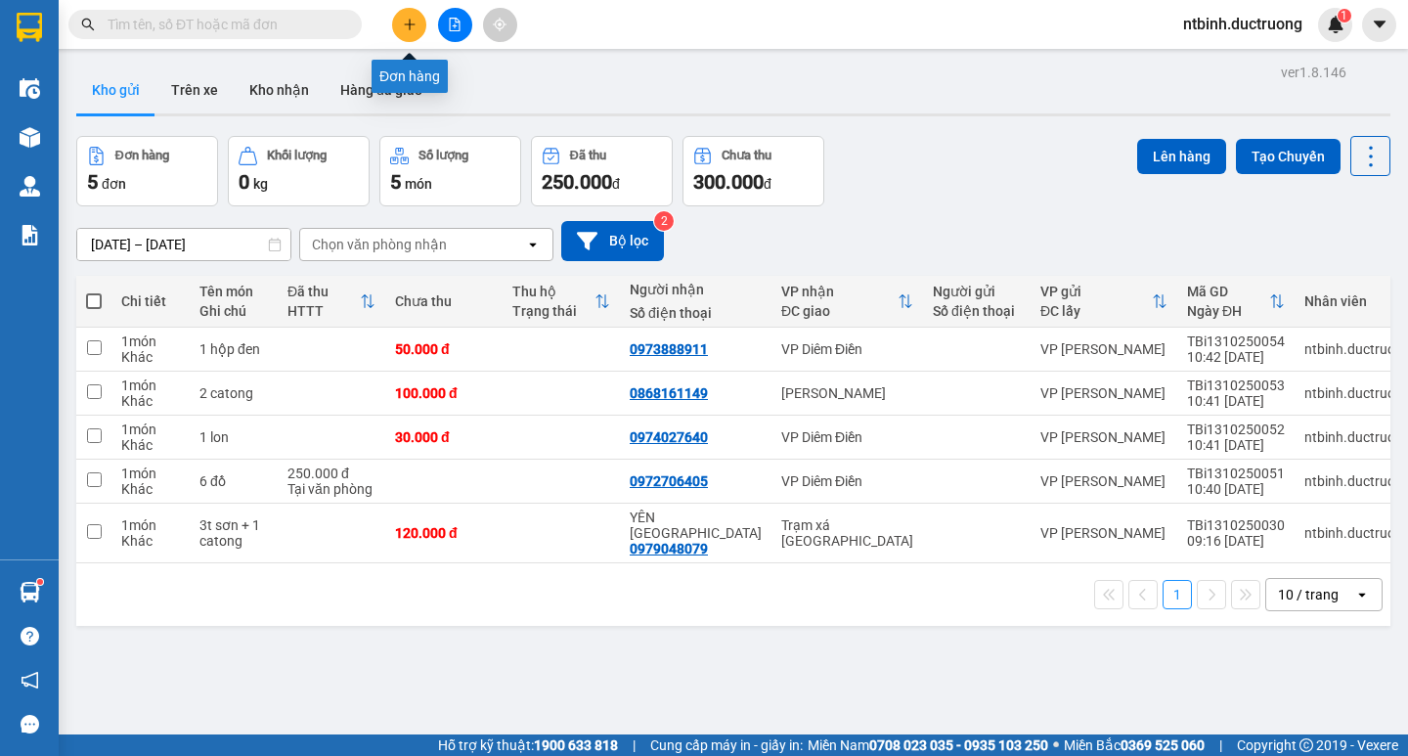
click at [400, 23] on button at bounding box center [409, 25] width 34 height 34
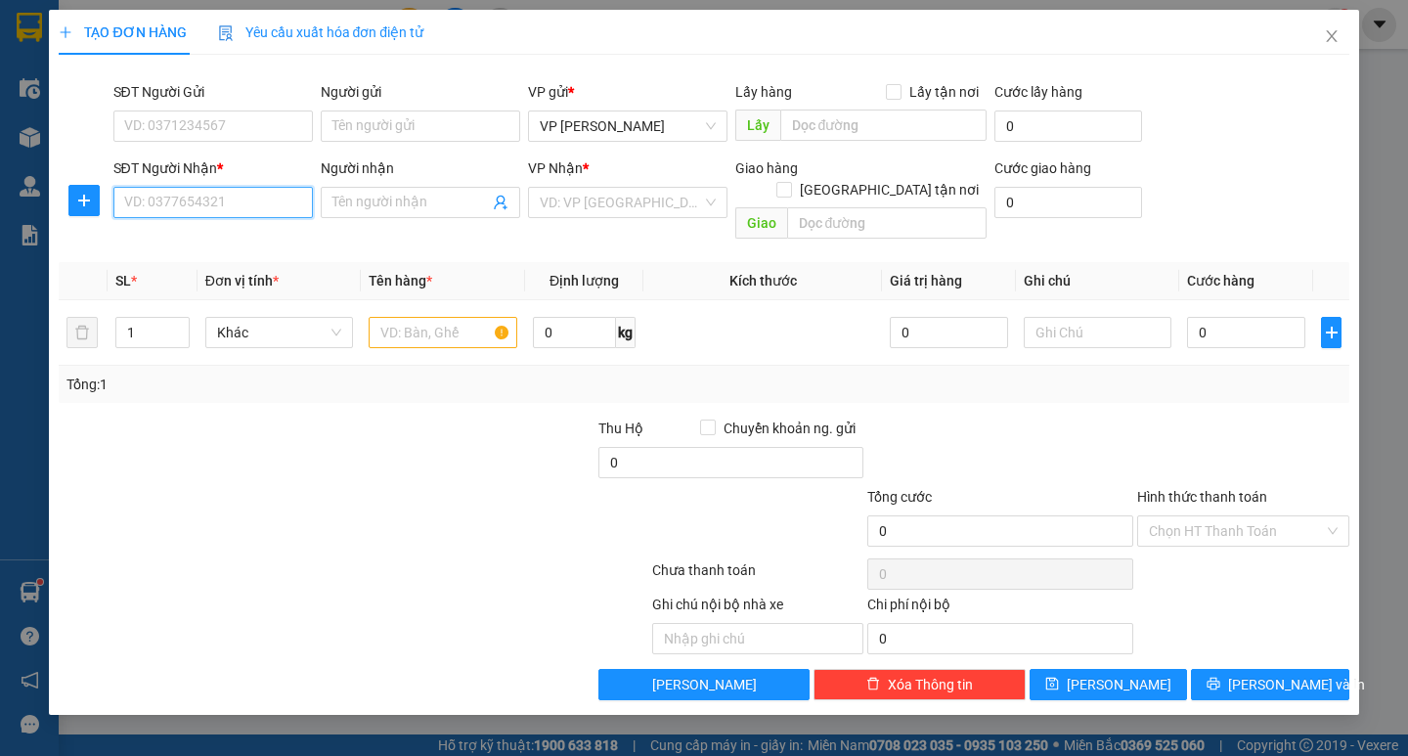
click at [220, 199] on input "SĐT Người Nhận *" at bounding box center [212, 202] width 199 height 31
click at [231, 243] on div "0968882578" at bounding box center [213, 242] width 176 height 22
type input "0968882578"
click at [418, 322] on input "text" at bounding box center [443, 332] width 148 height 31
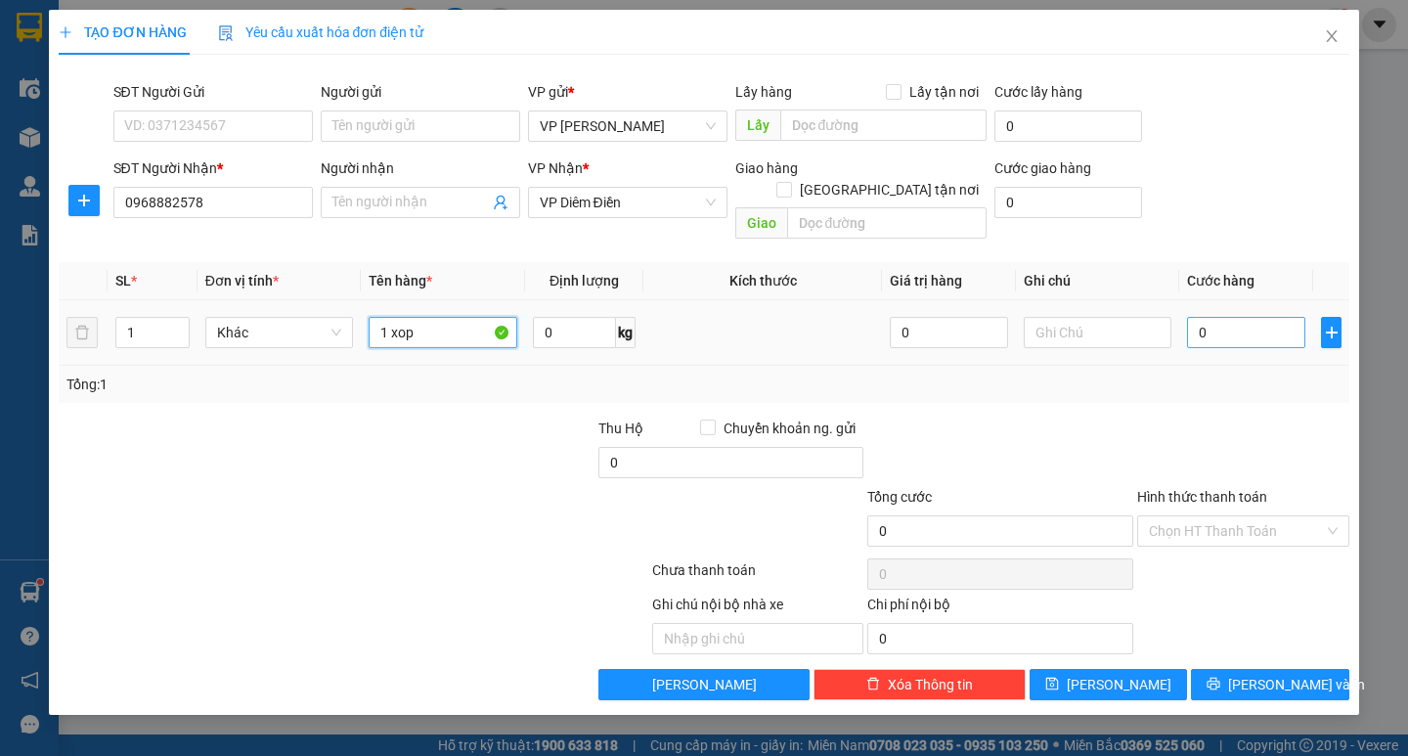
type input "1 xop"
click at [1241, 317] on input "0" at bounding box center [1246, 332] width 118 height 31
type input "5"
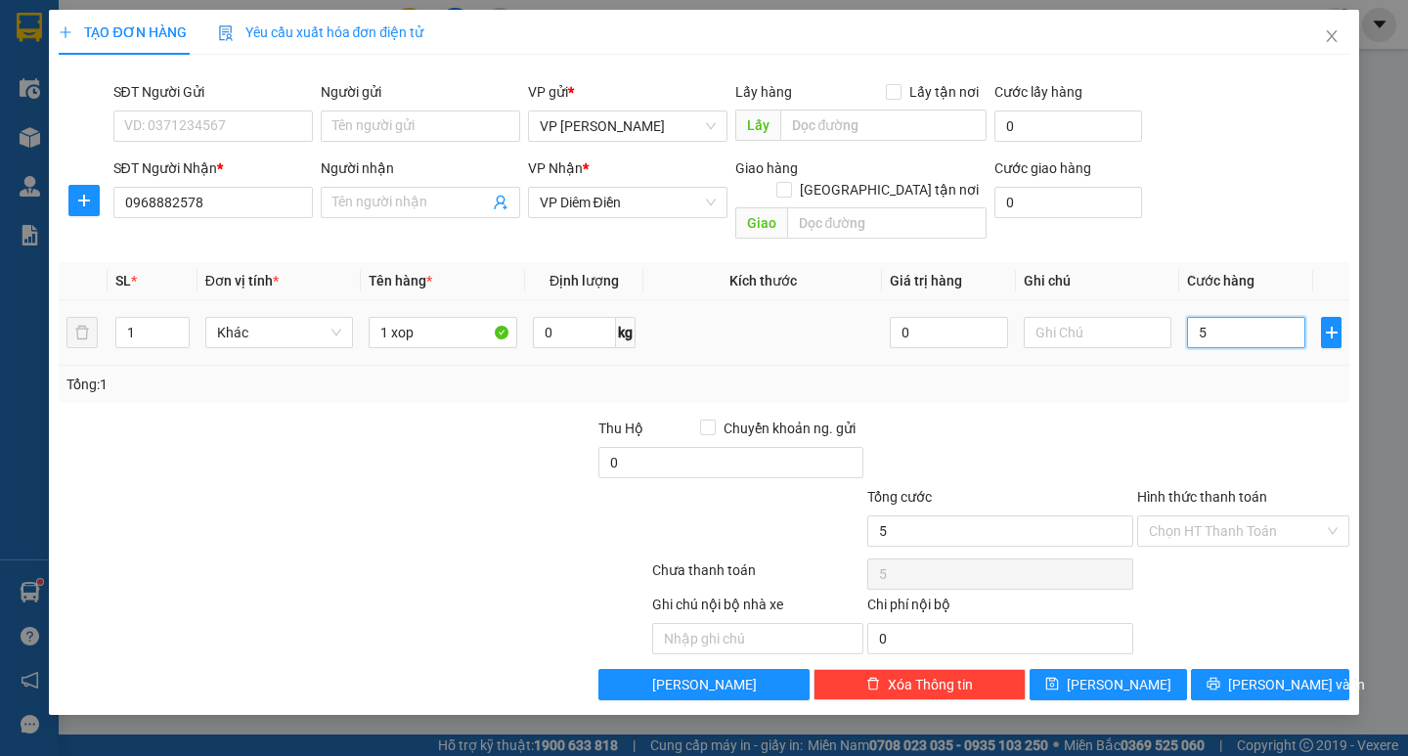
type input "50"
click at [1241, 317] on input "50" at bounding box center [1246, 332] width 118 height 31
type input "50.000"
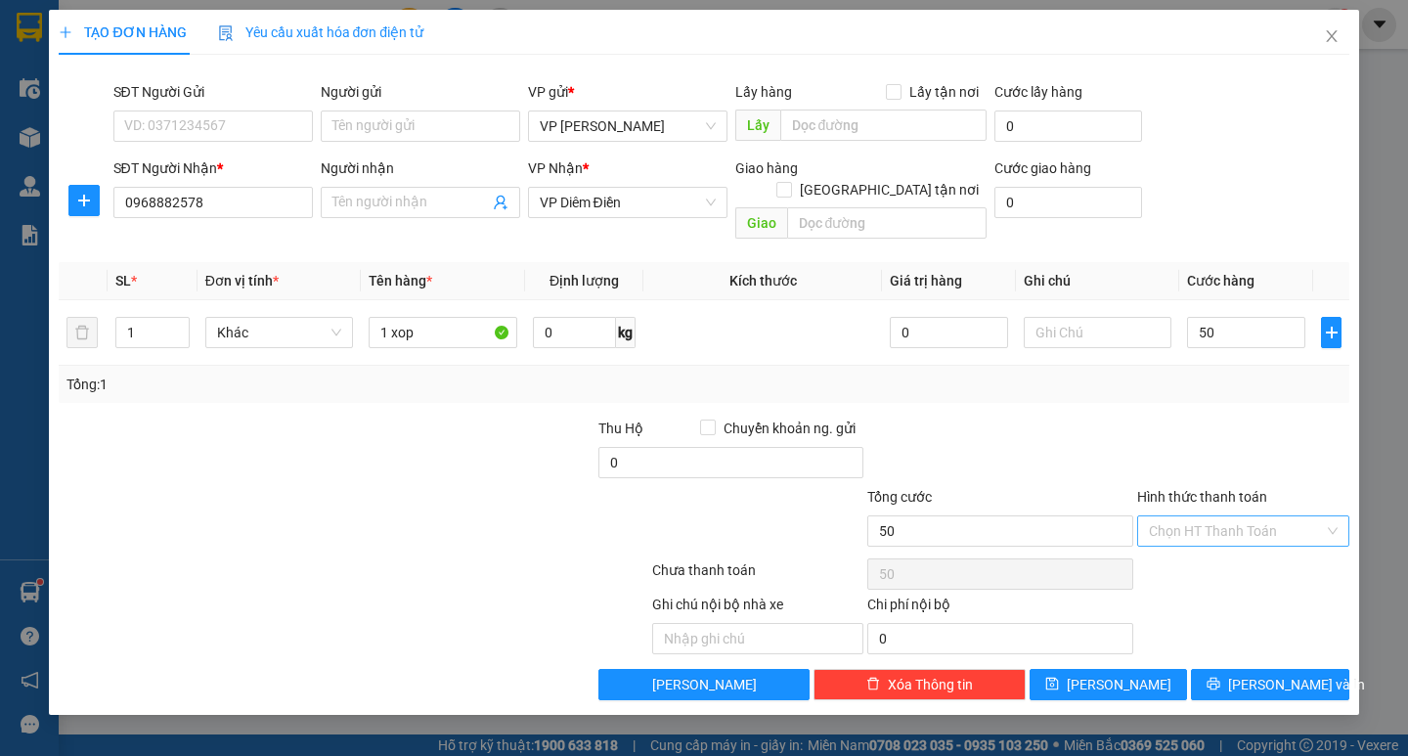
type input "50.000"
click at [1268, 516] on input "Hình thức thanh toán" at bounding box center [1236, 530] width 175 height 29
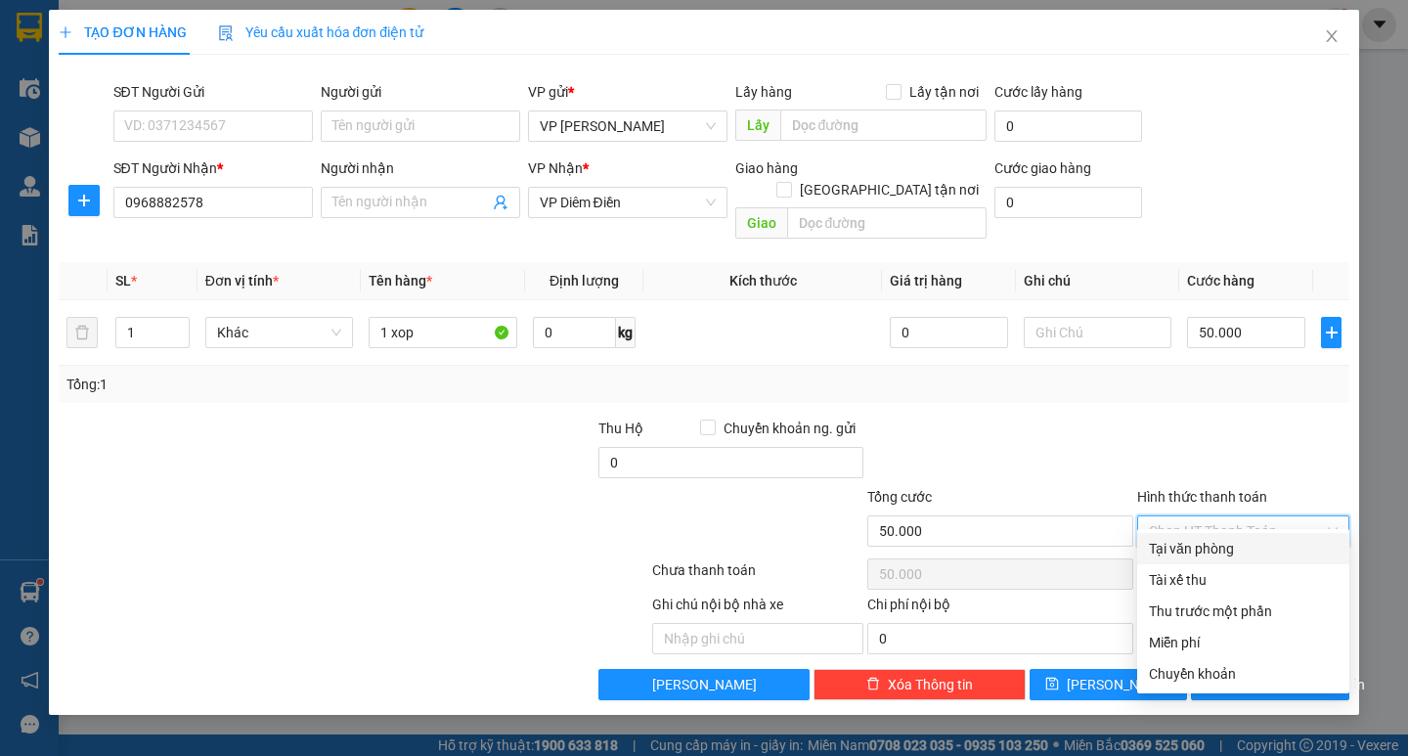
click at [1253, 531] on div "Transit Pickup Surcharge Ids Transit Deliver Surcharge Ids Transit Deliver Surc…" at bounding box center [704, 385] width 1290 height 630
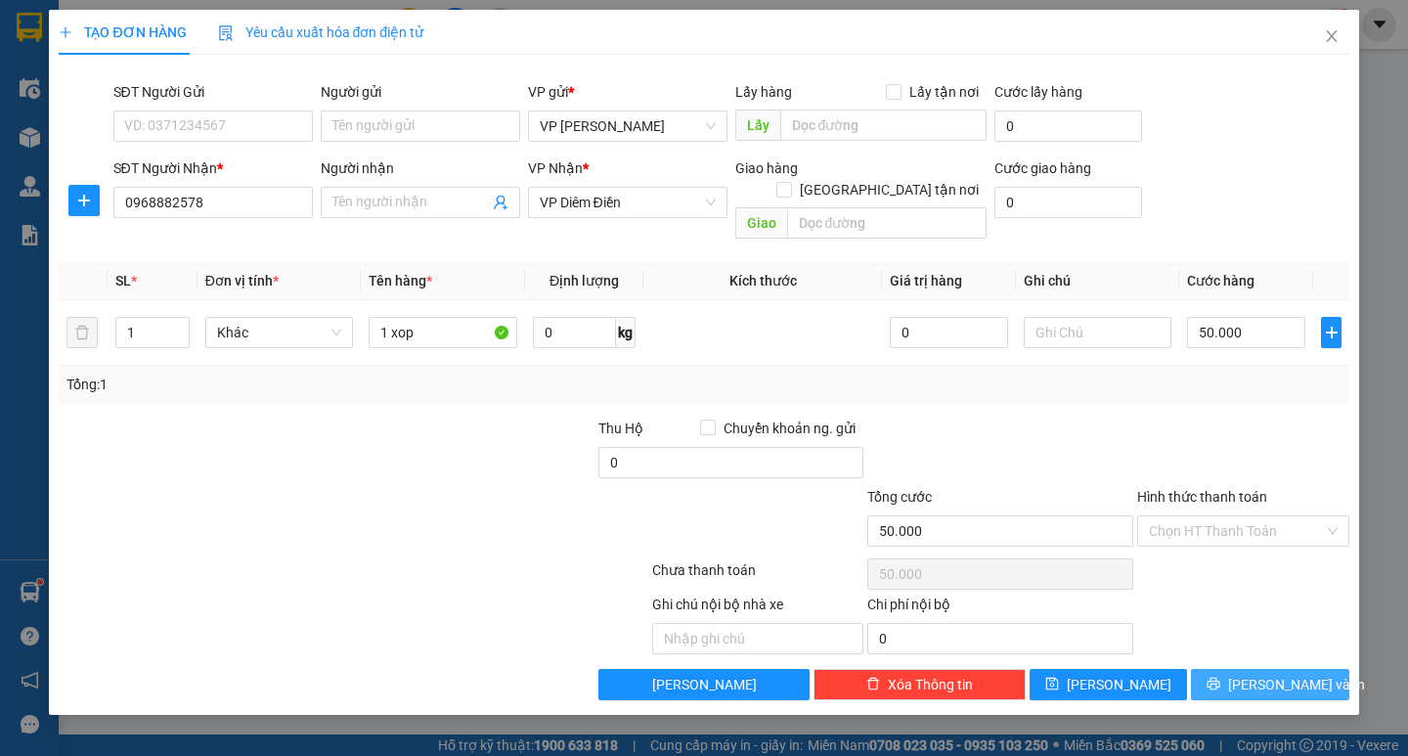
click at [1289, 674] on span "[PERSON_NAME] và In" at bounding box center [1296, 685] width 137 height 22
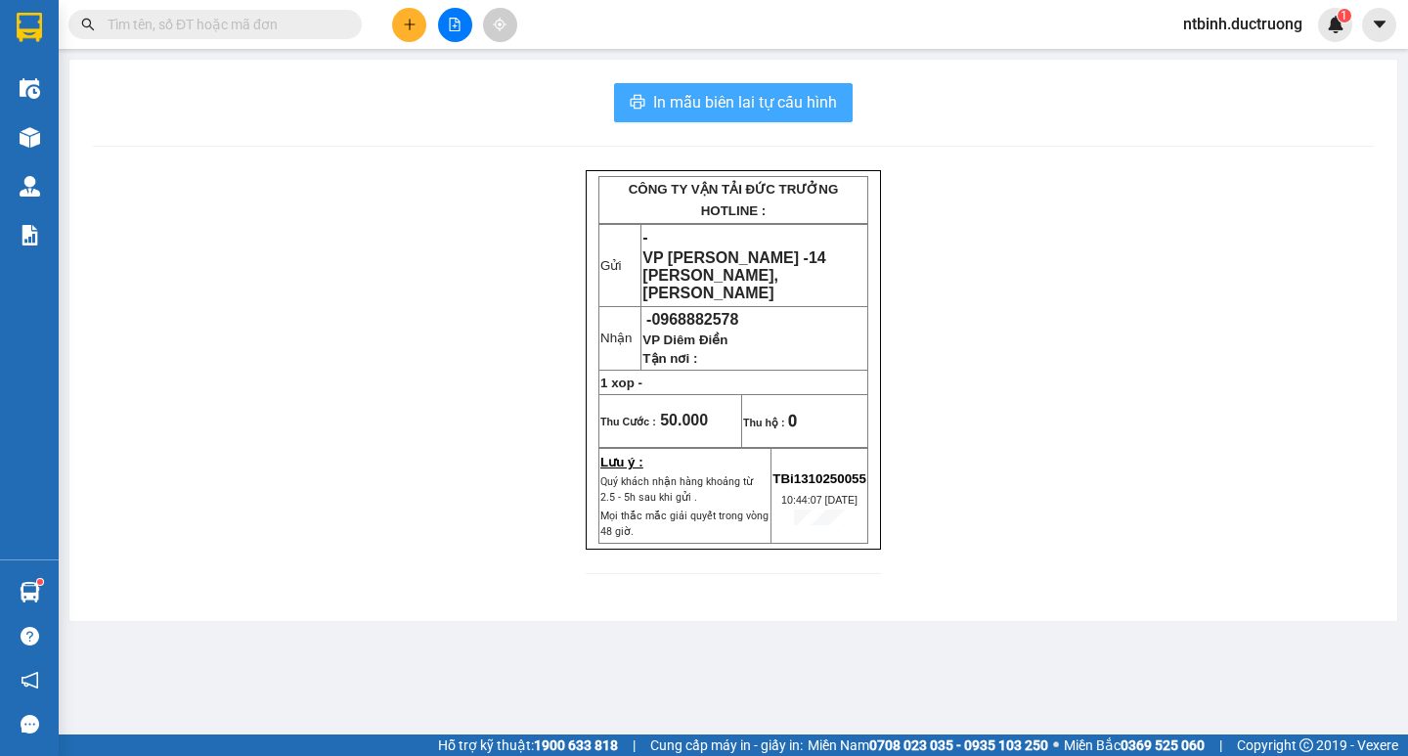
click at [772, 105] on span "In mẫu biên lai tự cấu hình" at bounding box center [745, 102] width 184 height 24
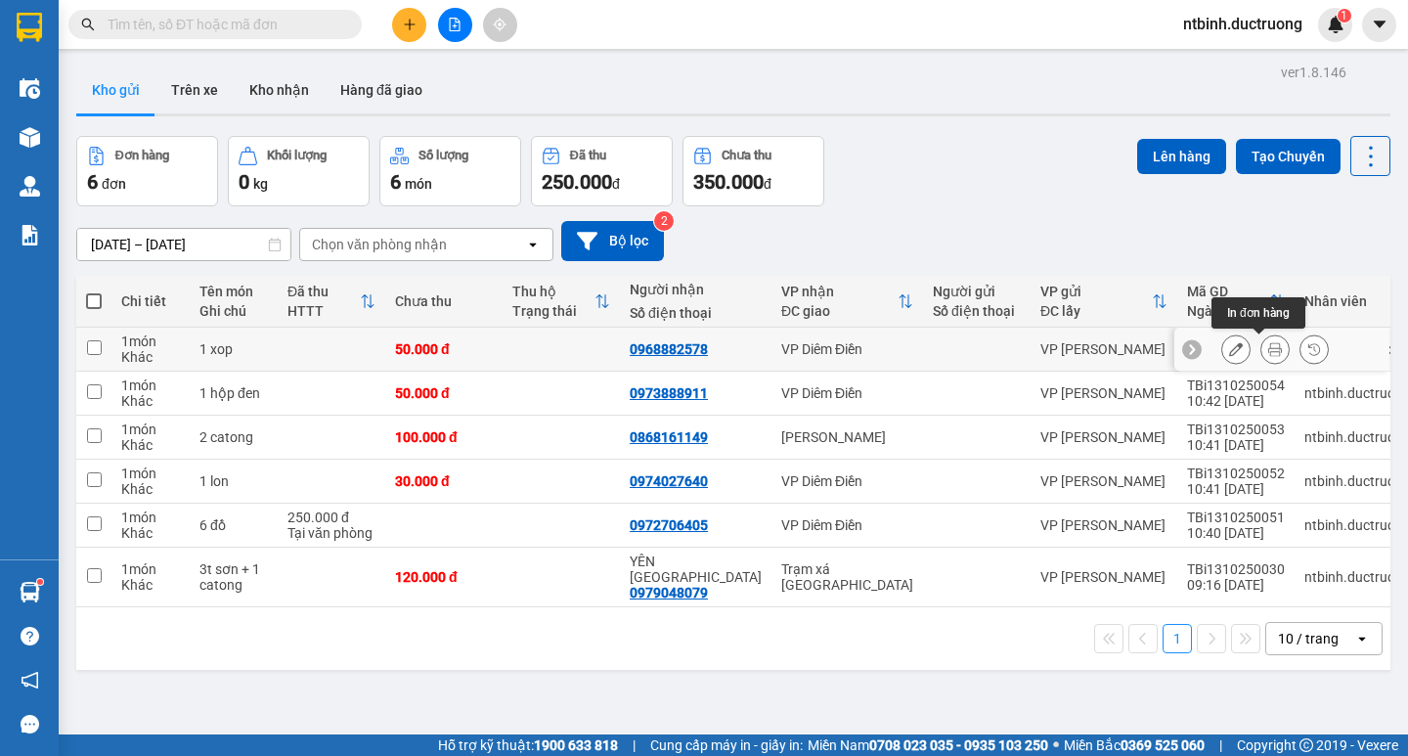
click at [1229, 351] on icon at bounding box center [1236, 349] width 14 height 14
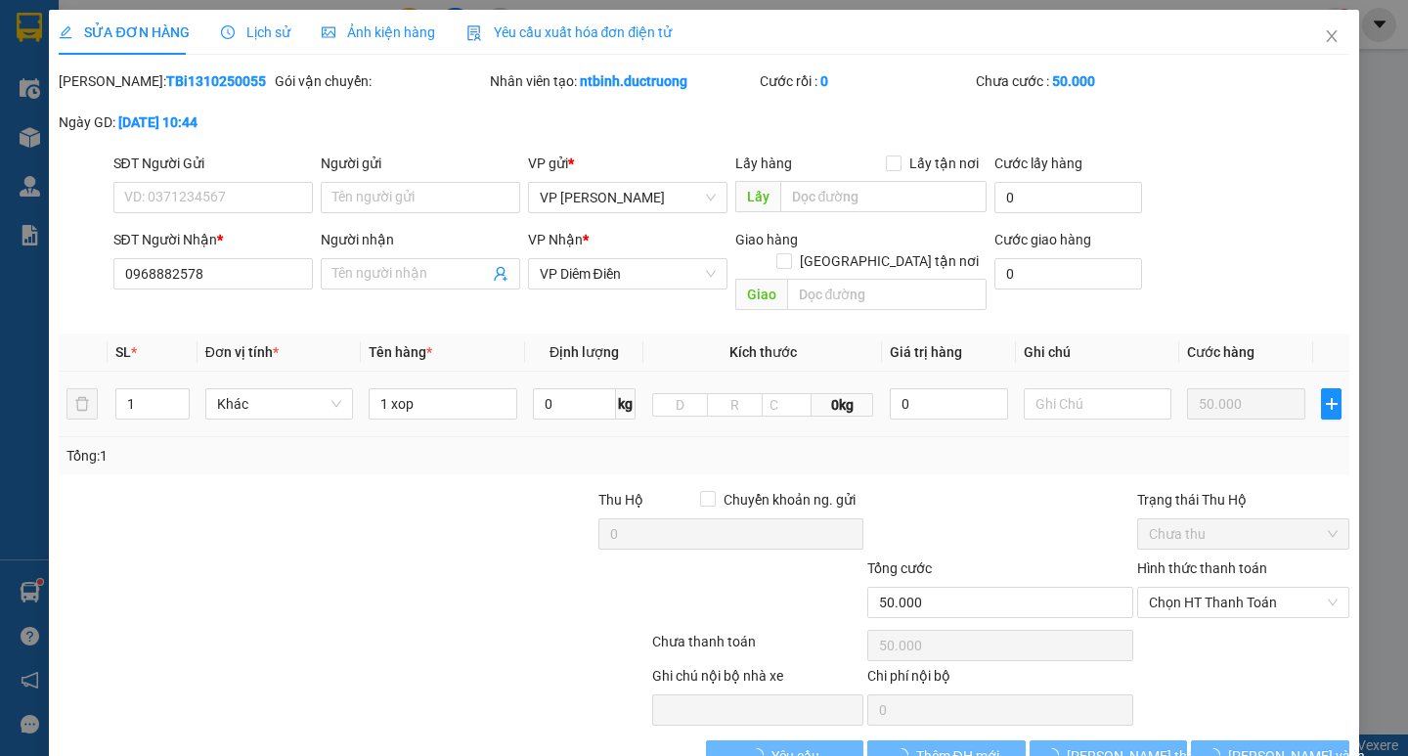
type input "0968882578"
type input "50.000"
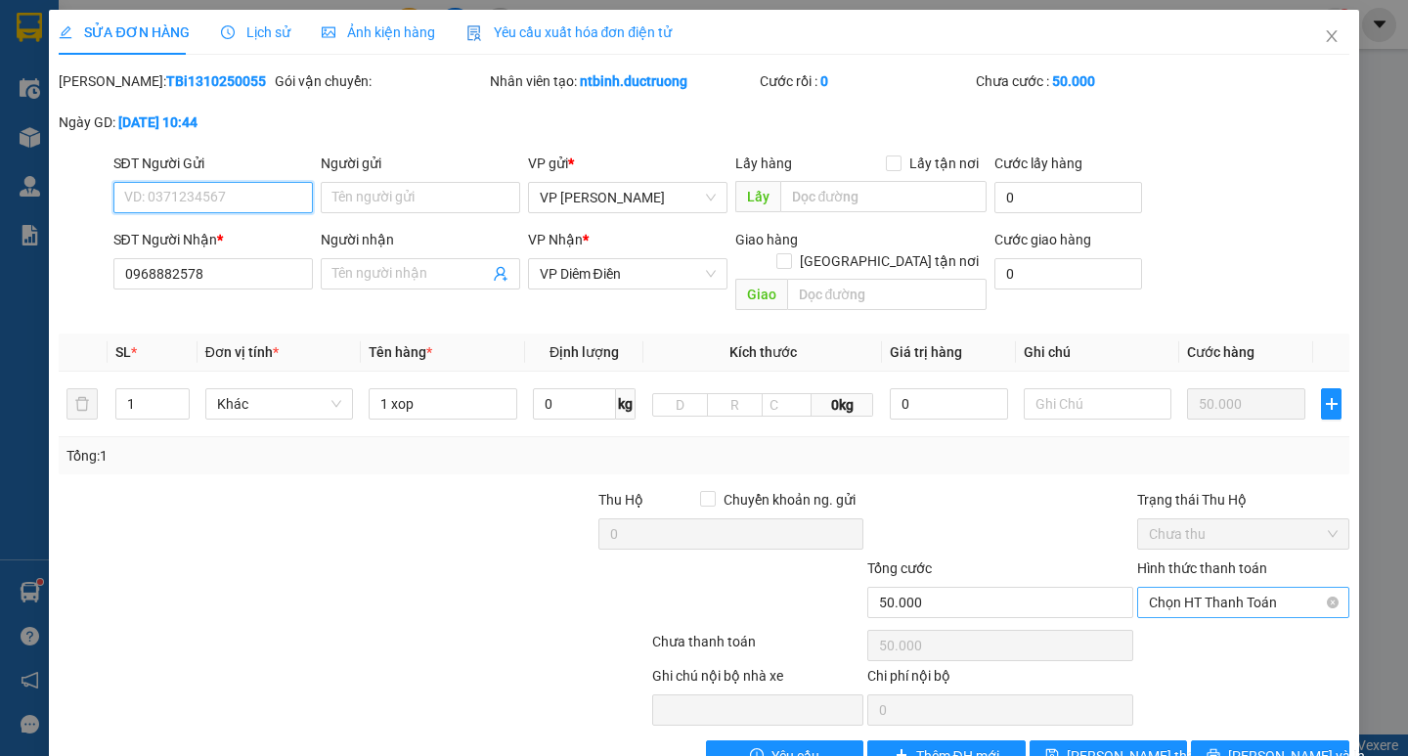
click at [1189, 589] on span "Chọn HT Thanh Toán" at bounding box center [1243, 602] width 189 height 29
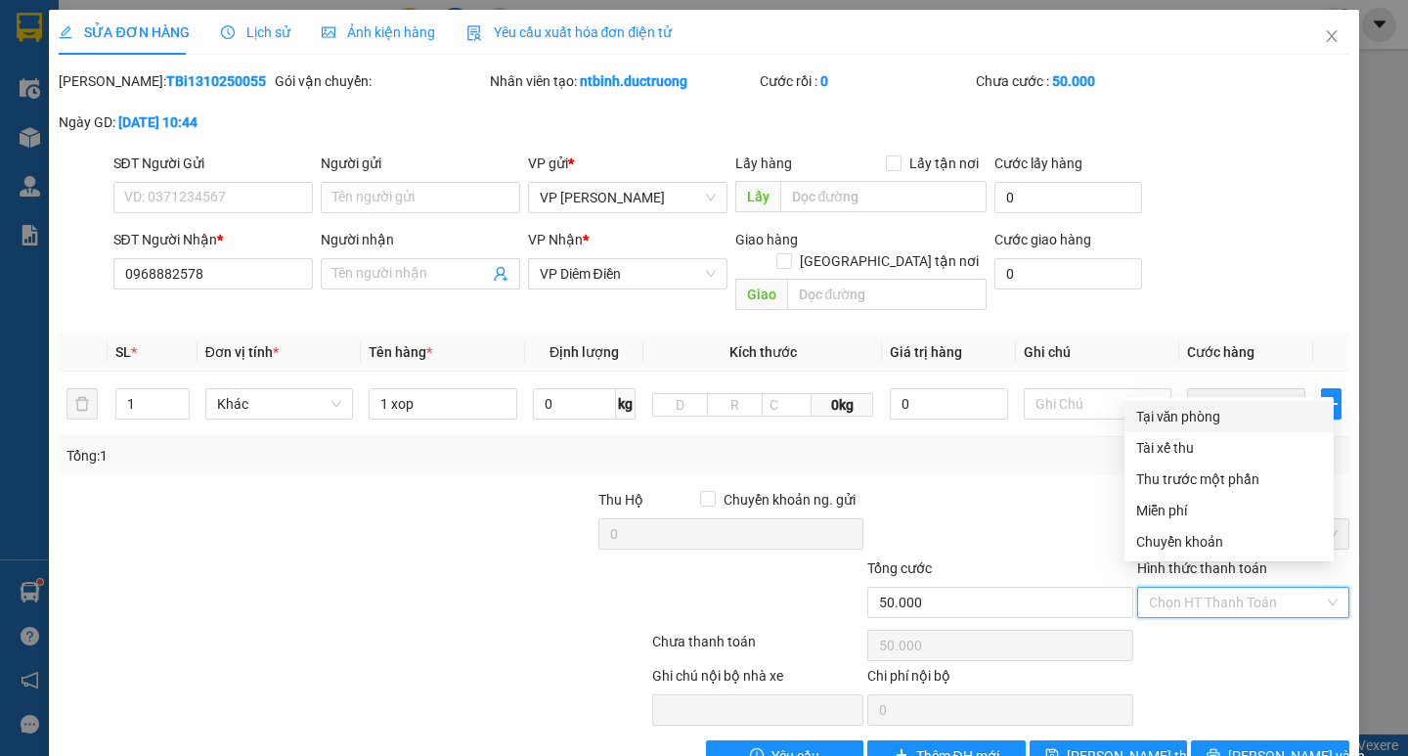
click at [1187, 418] on div "Tại văn phòng" at bounding box center [1229, 417] width 186 height 22
type input "0"
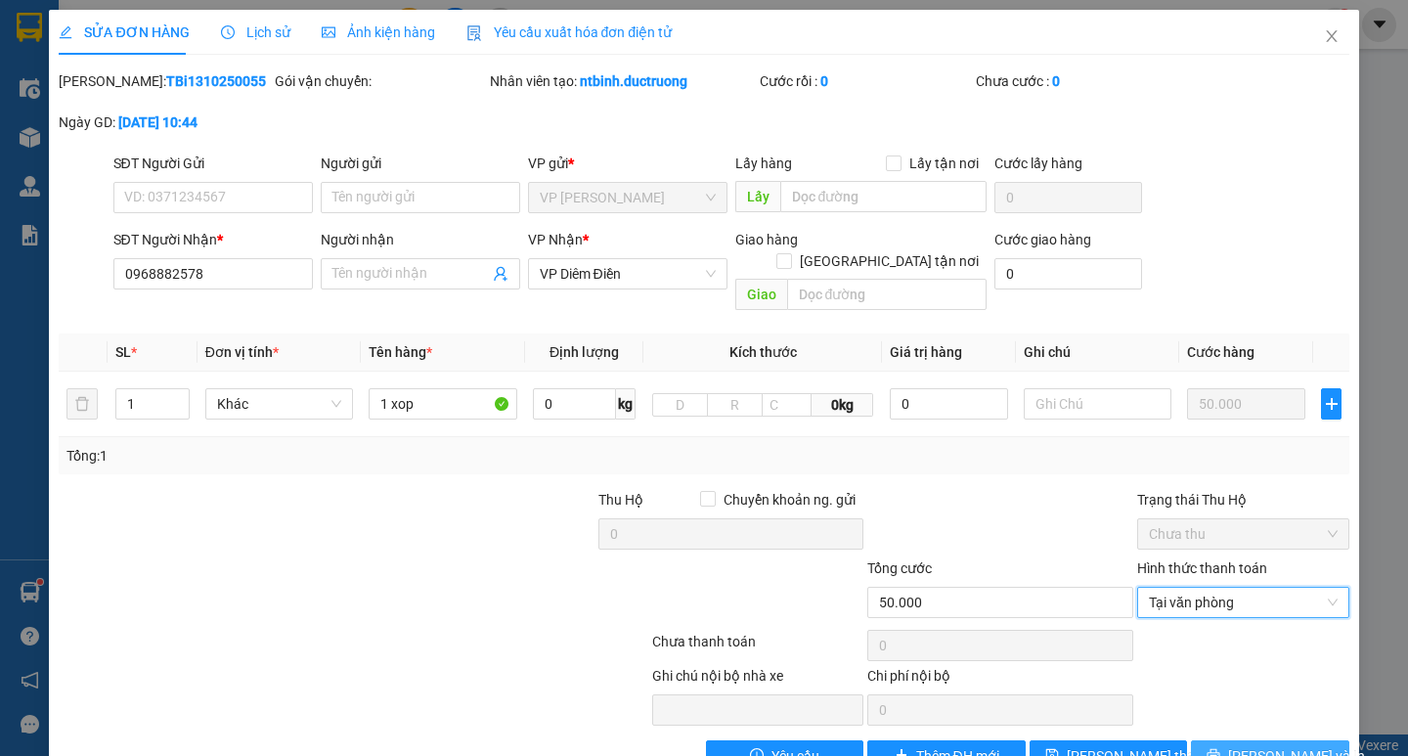
click at [1275, 745] on span "[PERSON_NAME] và In" at bounding box center [1296, 756] width 137 height 22
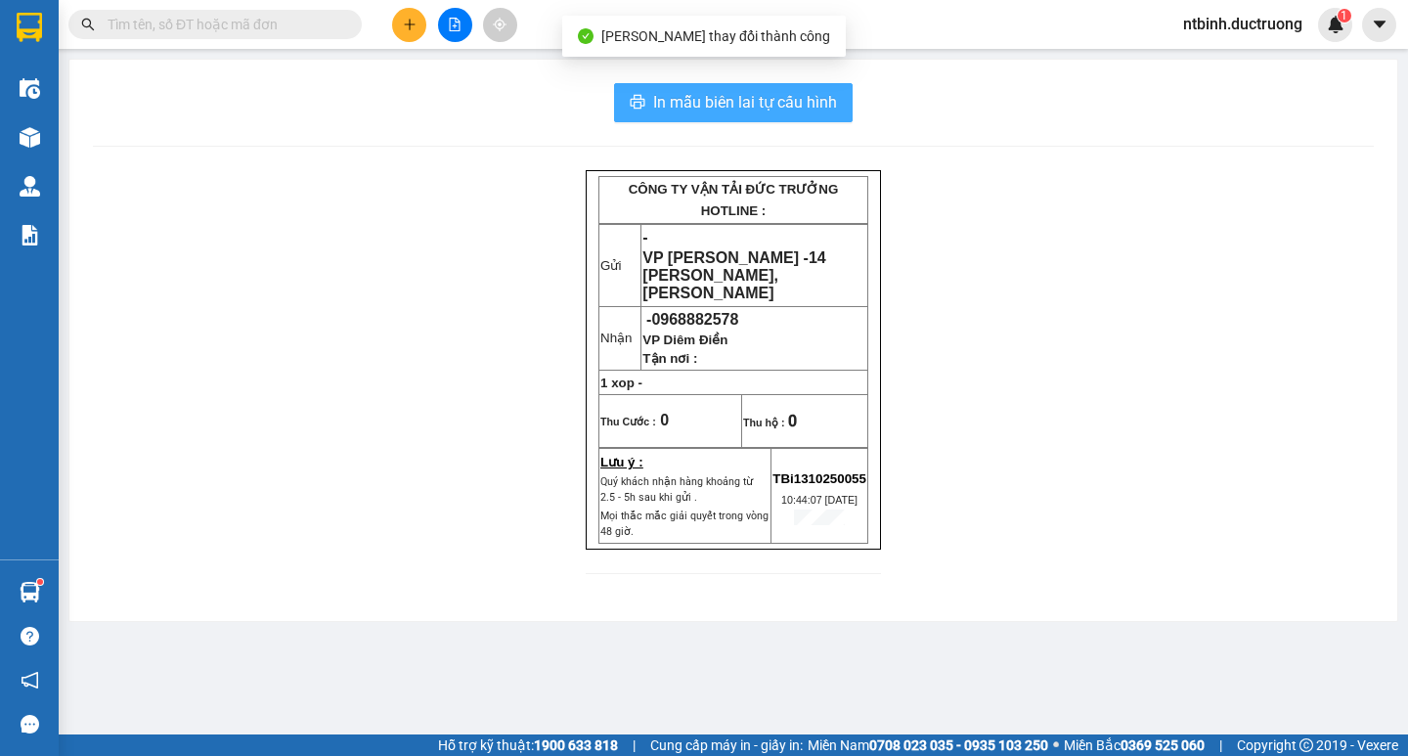
click at [762, 93] on span "In mẫu biên lai tự cấu hình" at bounding box center [745, 102] width 184 height 24
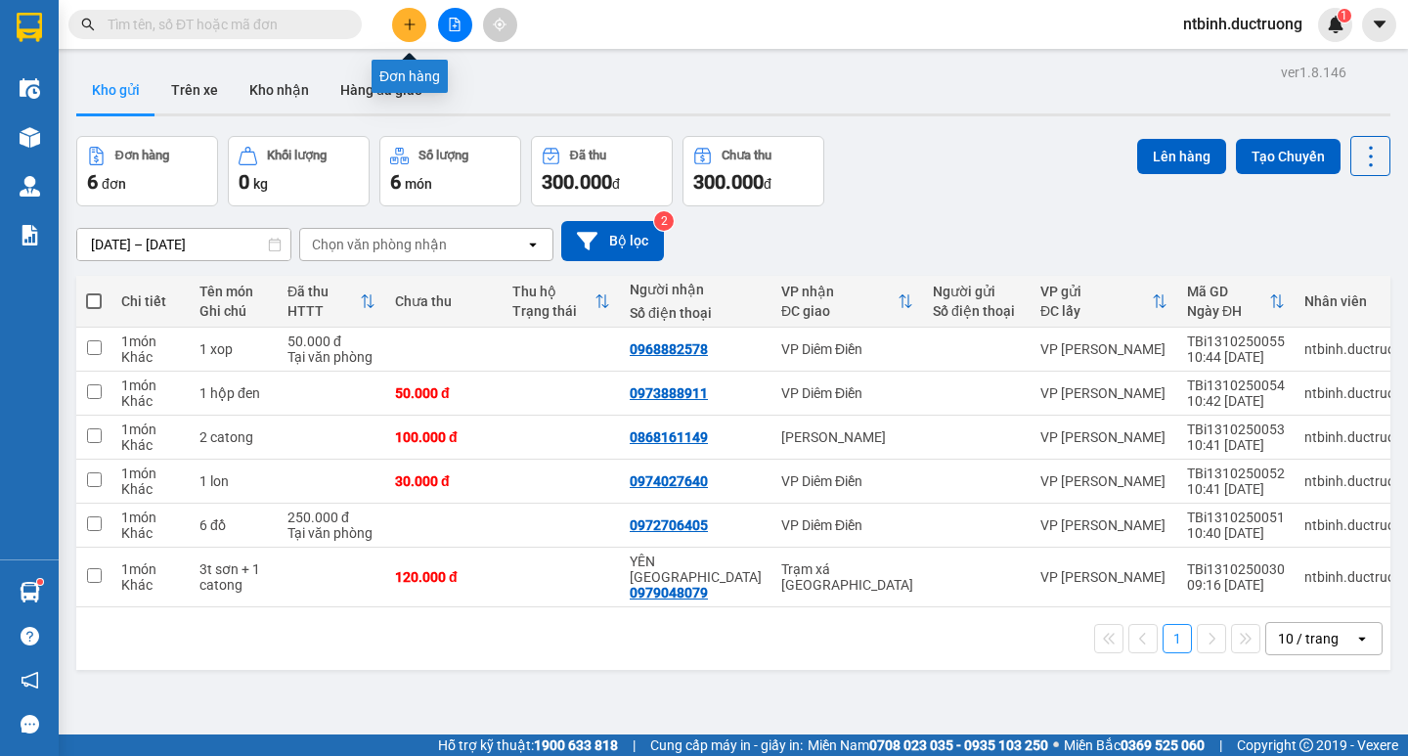
click at [400, 17] on button at bounding box center [409, 25] width 34 height 34
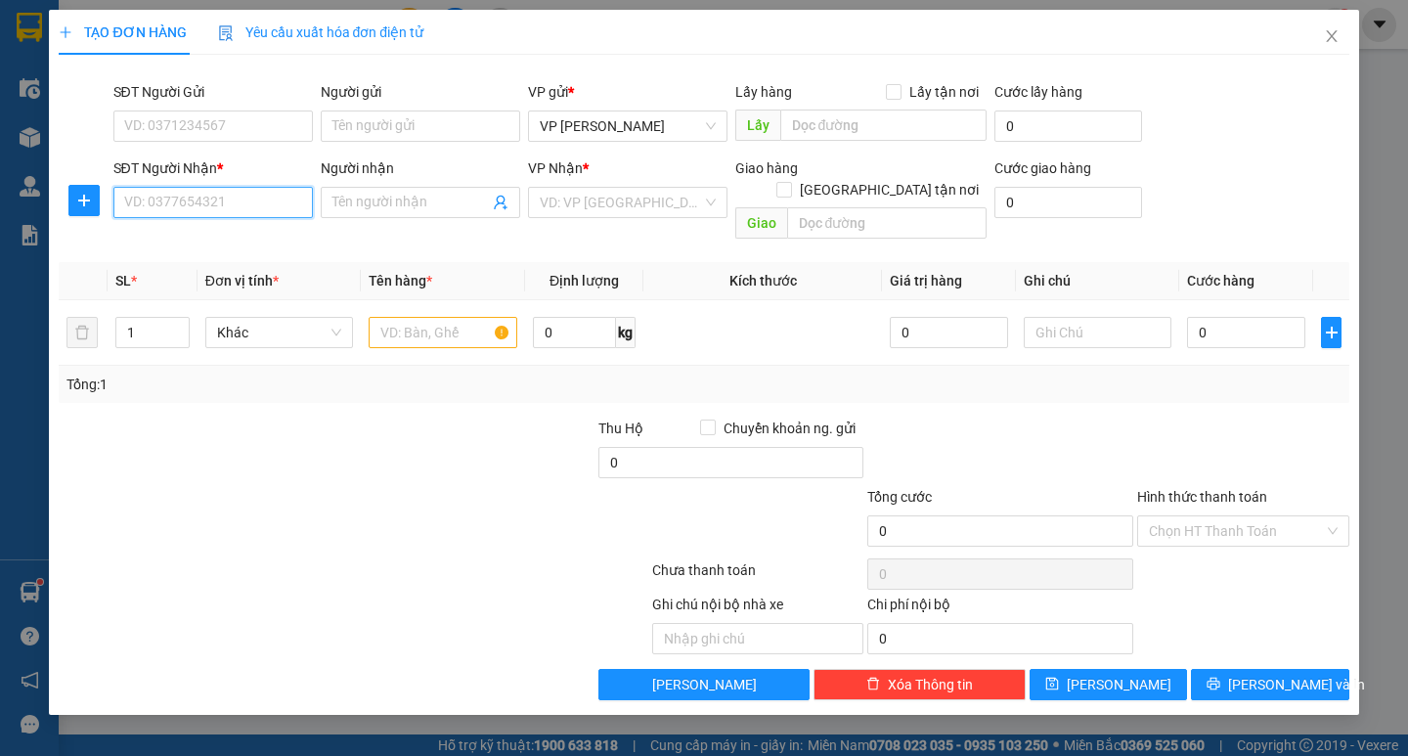
click at [163, 210] on input "SĐT Người Nhận *" at bounding box center [212, 202] width 199 height 31
type input "0912366098"
click at [587, 201] on input "search" at bounding box center [621, 202] width 162 height 29
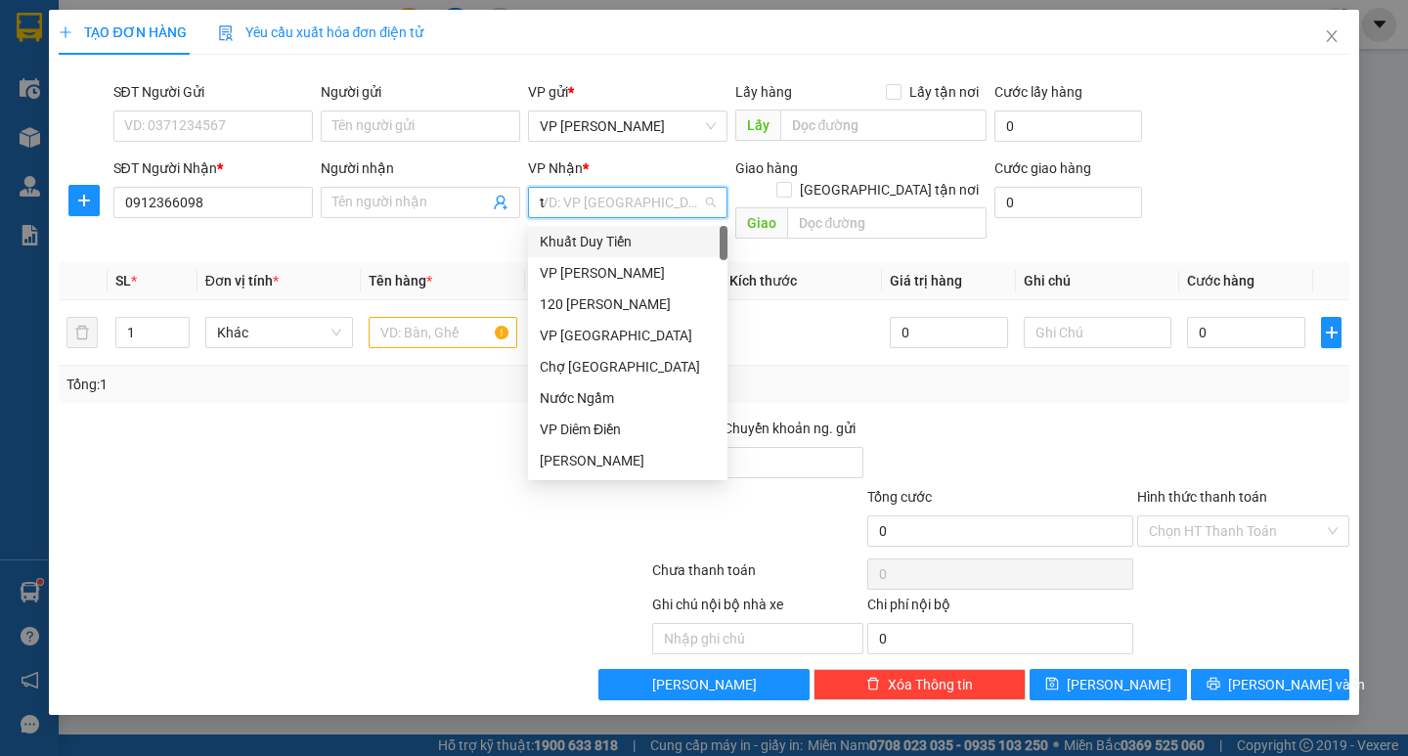
type input "tr"
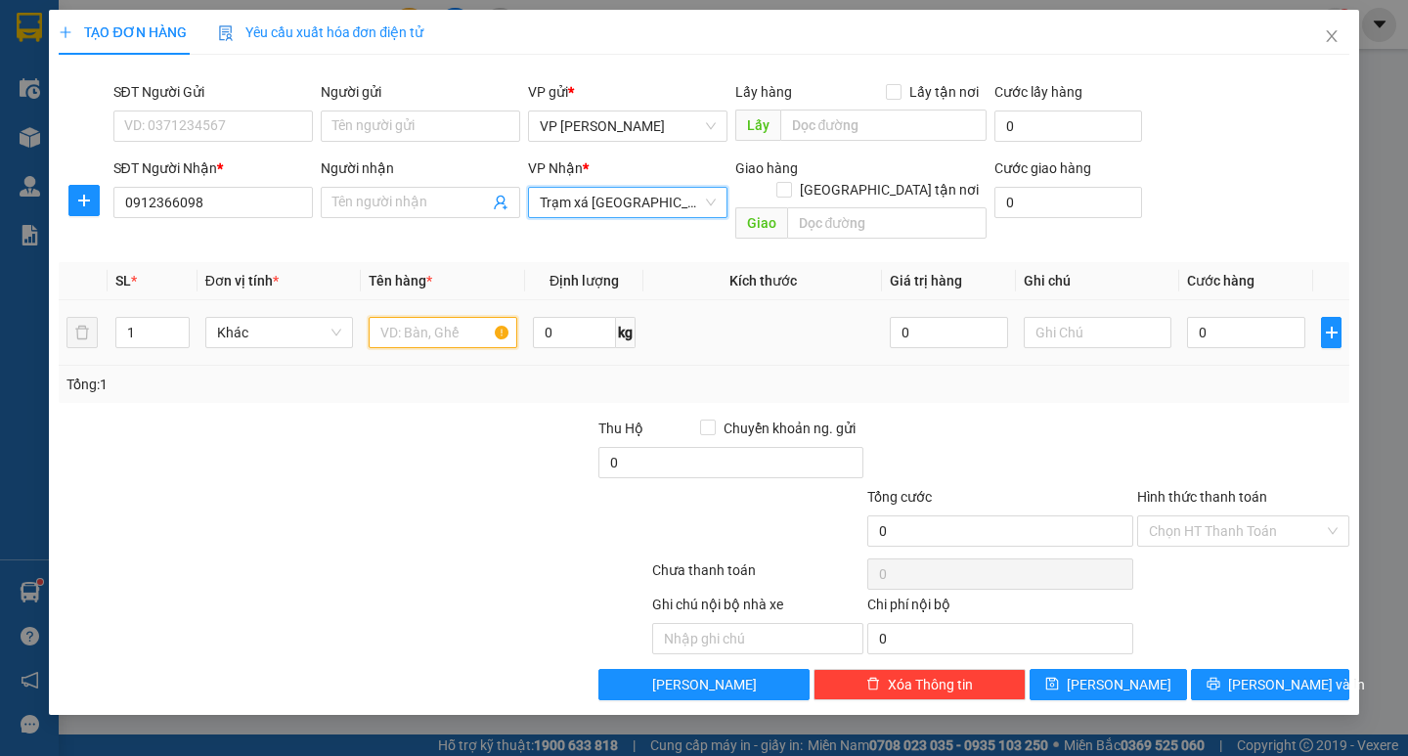
click at [460, 317] on input "text" at bounding box center [443, 332] width 148 height 31
type input "hồ sơ"
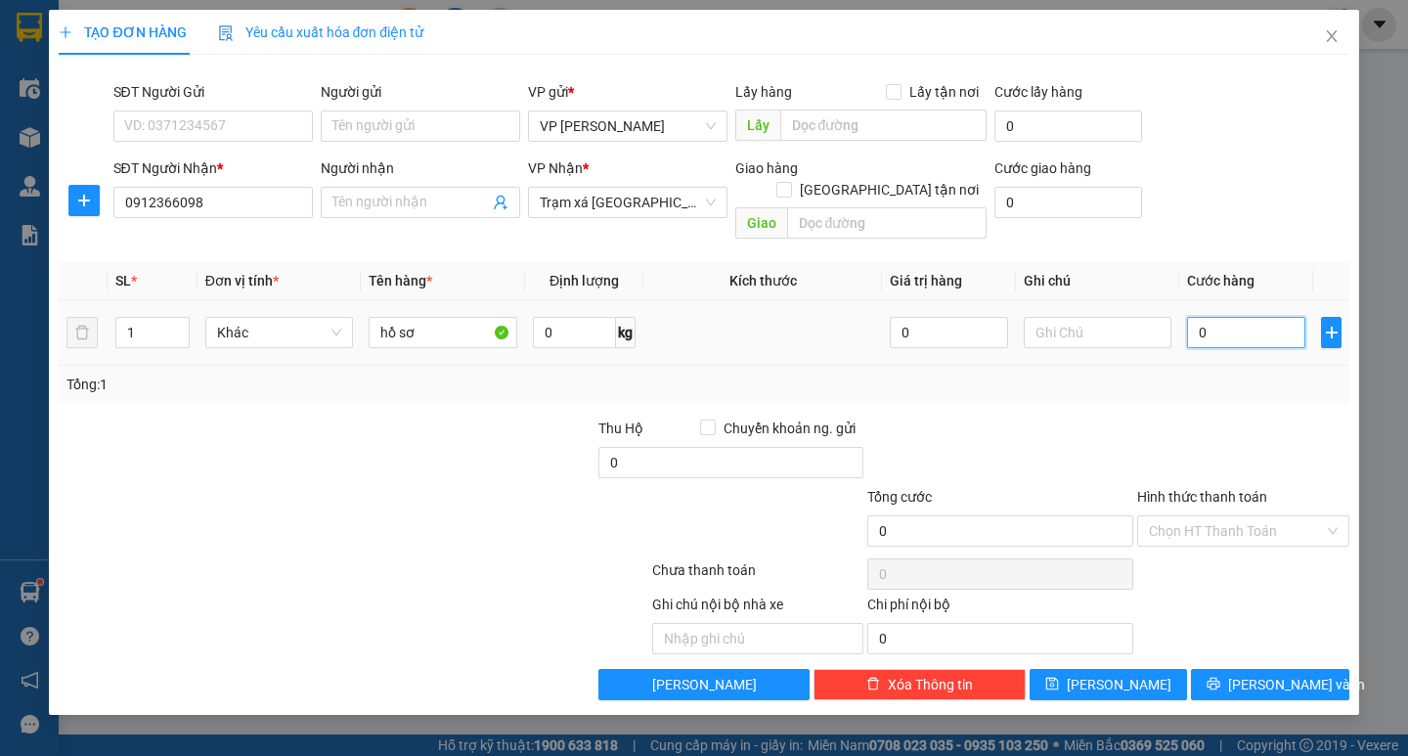
click at [1223, 317] on input "0" at bounding box center [1246, 332] width 118 height 31
type input "3"
type input "30"
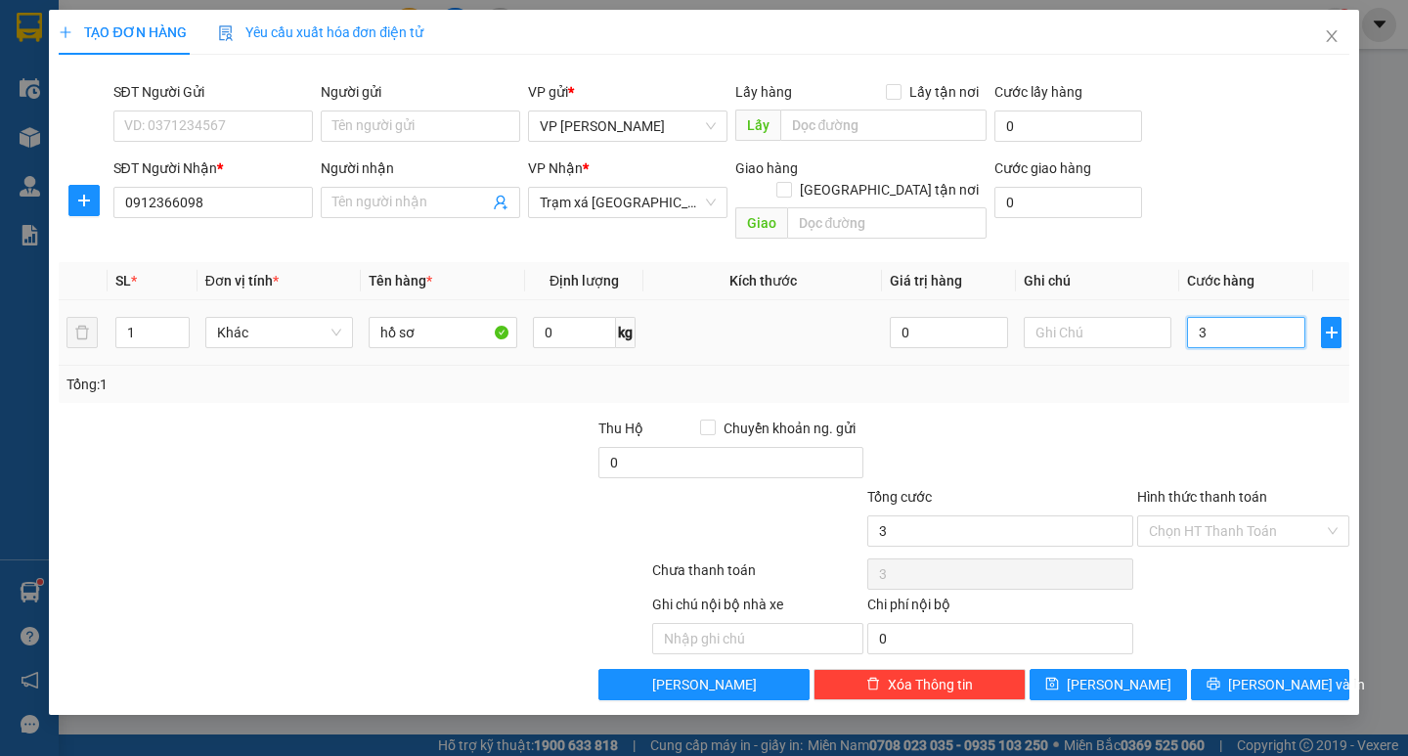
type input "30"
click at [1223, 317] on input "30" at bounding box center [1246, 332] width 118 height 31
click at [1257, 674] on span "[PERSON_NAME] và In" at bounding box center [1296, 685] width 137 height 22
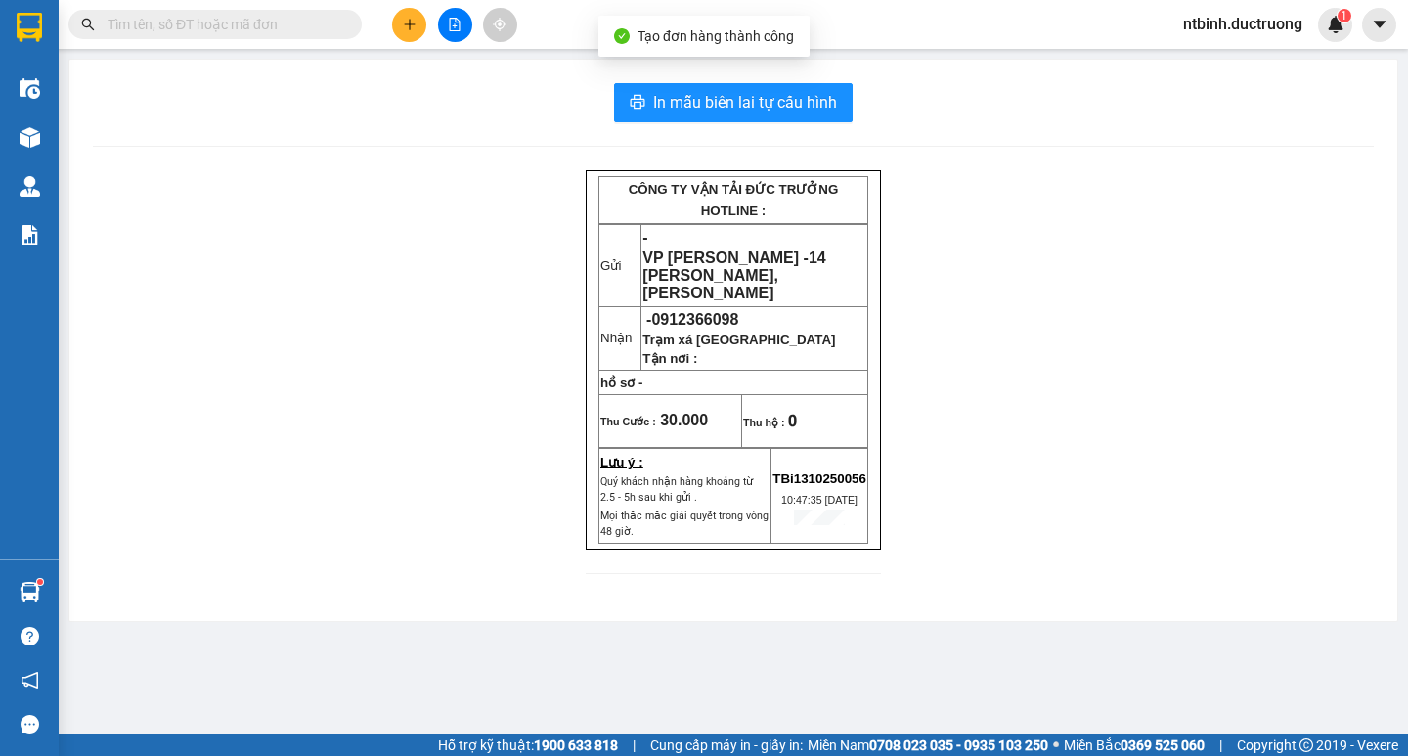
click at [808, 80] on div "In mẫu biên lai tự cấu hình CÔNG TY VẬN TẢI ĐỨC TRƯỞNG HOTLINE : Gửi - VP [PERS…" at bounding box center [733, 340] width 1328 height 561
click at [802, 98] on span "In mẫu biên lai tự cấu hình" at bounding box center [745, 102] width 184 height 24
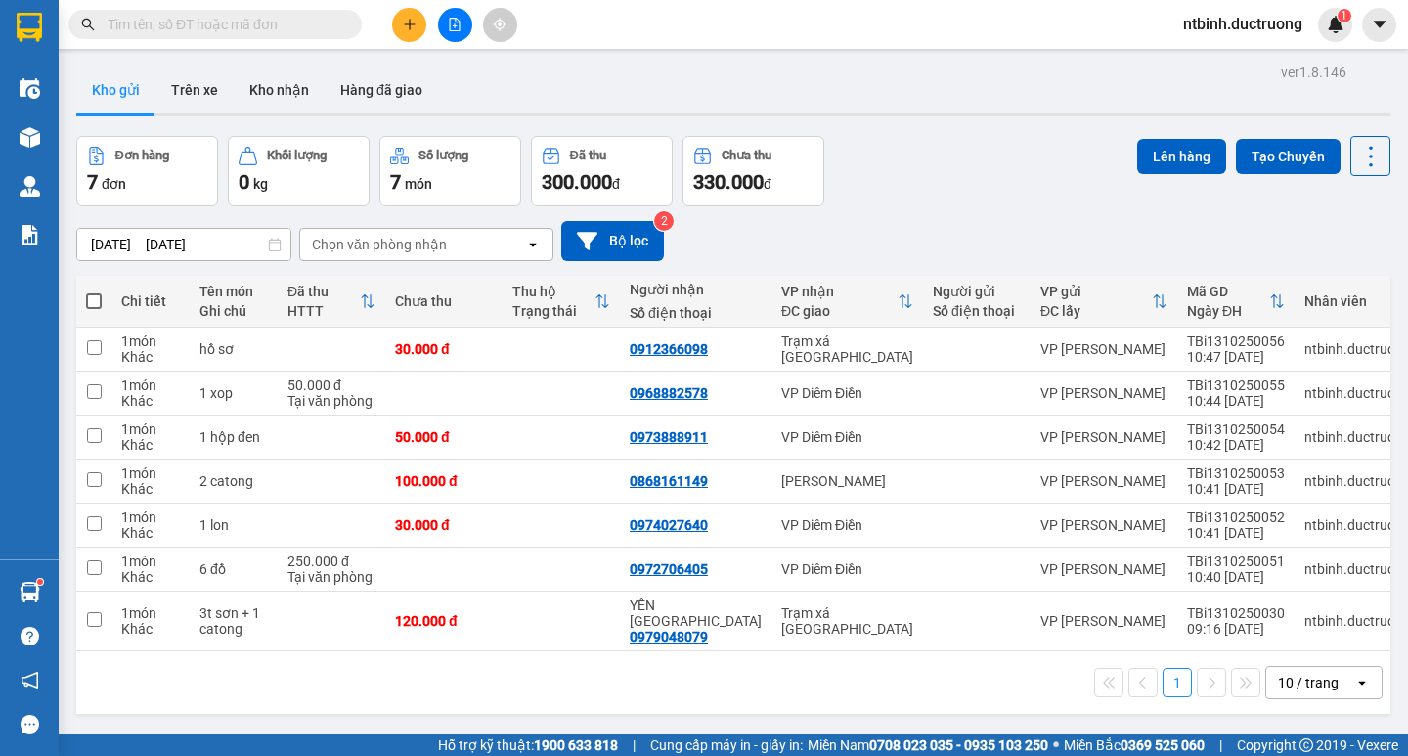
click at [420, 23] on button at bounding box center [409, 25] width 34 height 34
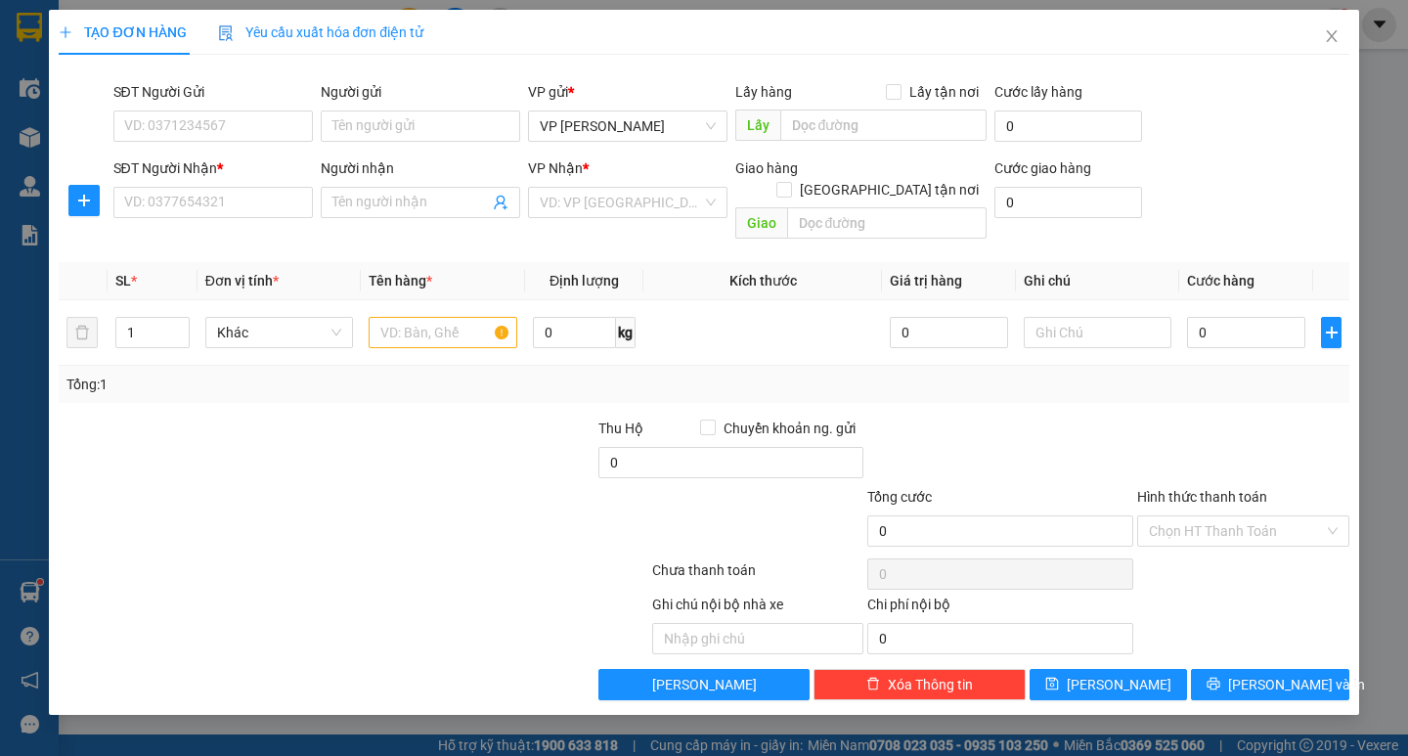
click at [203, 186] on div "SĐT Người Nhận *" at bounding box center [212, 171] width 199 height 29
click at [203, 206] on input "SĐT Người Nhận *" at bounding box center [212, 202] width 199 height 31
click at [220, 232] on div "0966936271" at bounding box center [213, 242] width 176 height 22
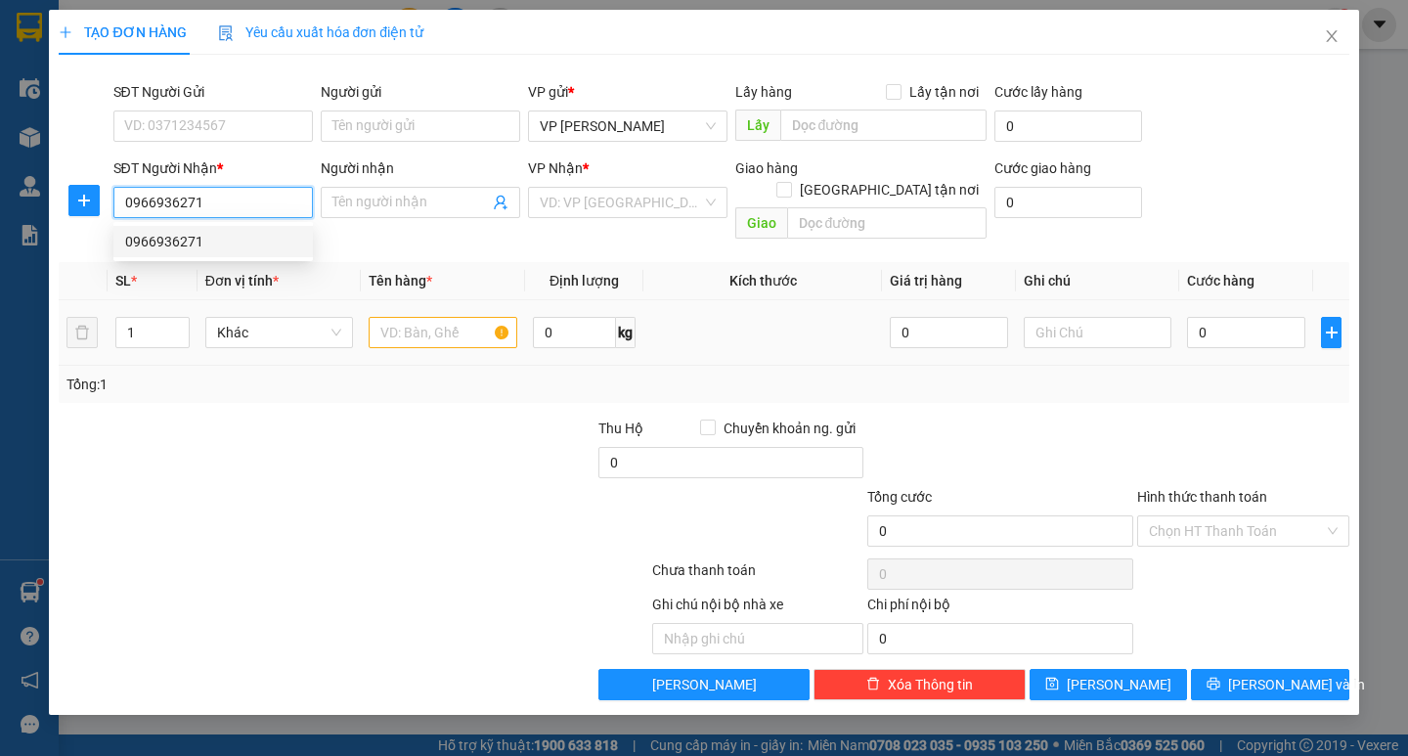
type input "0966936271"
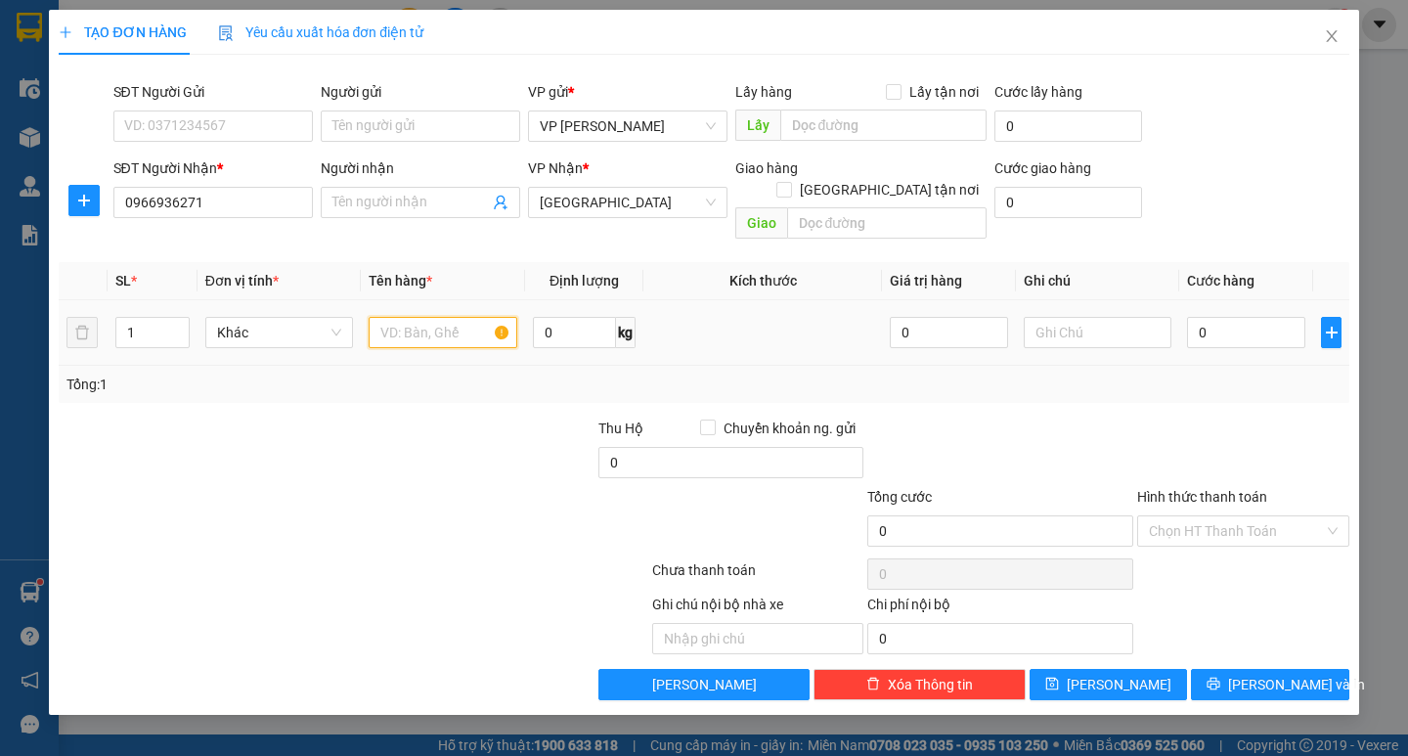
click at [395, 317] on input "text" at bounding box center [443, 332] width 148 height 31
type input "1 hộp răng"
click at [1209, 317] on input "0" at bounding box center [1246, 332] width 118 height 31
click at [1201, 317] on input "0" at bounding box center [1246, 332] width 118 height 31
type input "30"
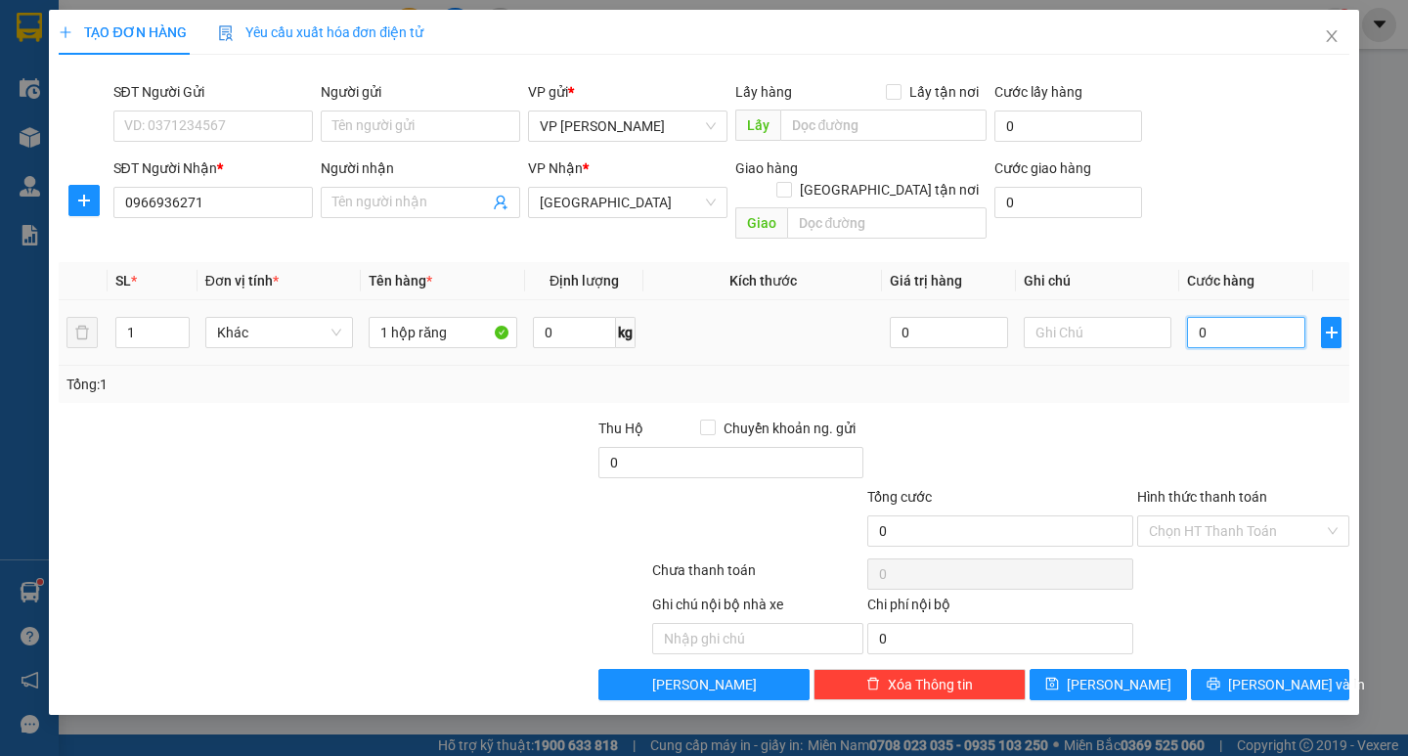
type input "30"
click at [1216, 374] on div "Tổng: 1" at bounding box center [703, 385] width 1274 height 22
type input "30.000"
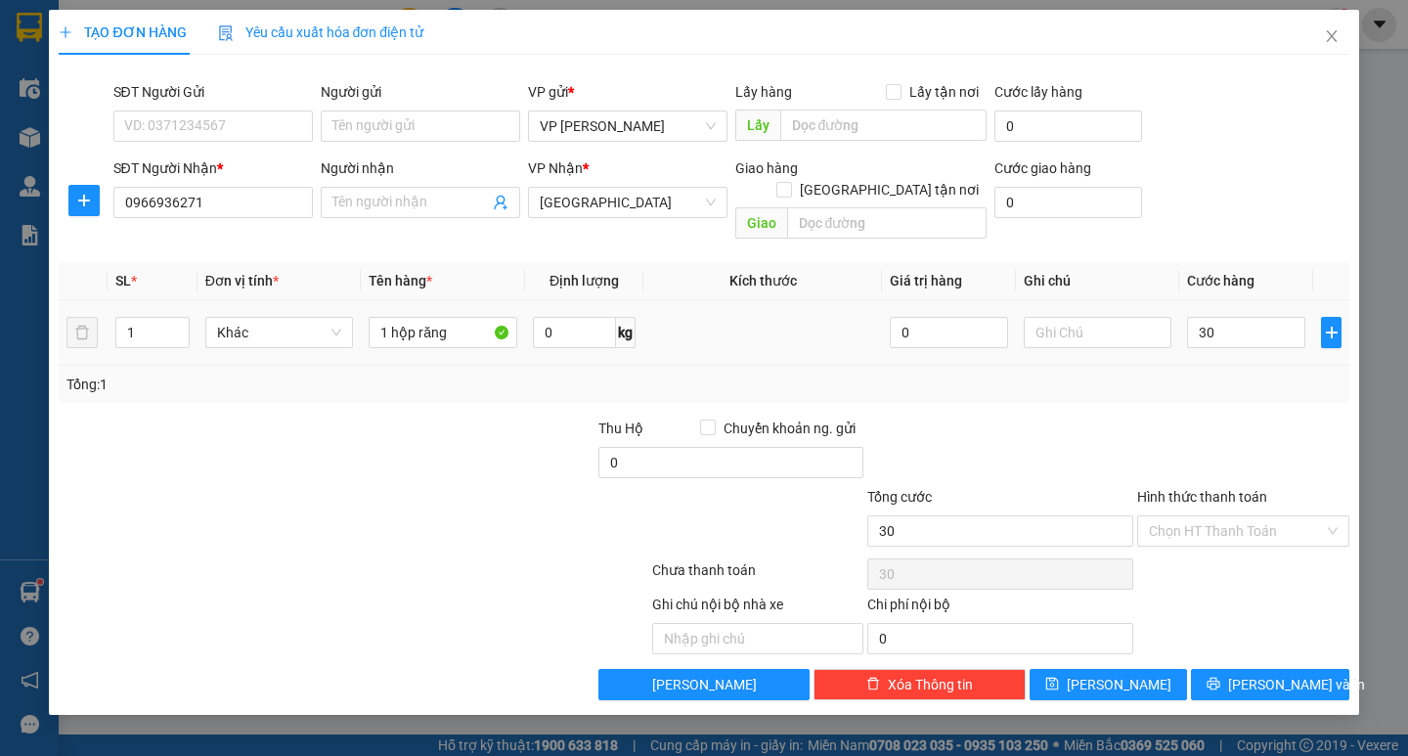
type input "30.000"
drag, startPoint x: 1270, startPoint y: 655, endPoint x: 1250, endPoint y: 654, distance: 20.6
click at [1270, 674] on span "[PERSON_NAME] và In" at bounding box center [1296, 685] width 137 height 22
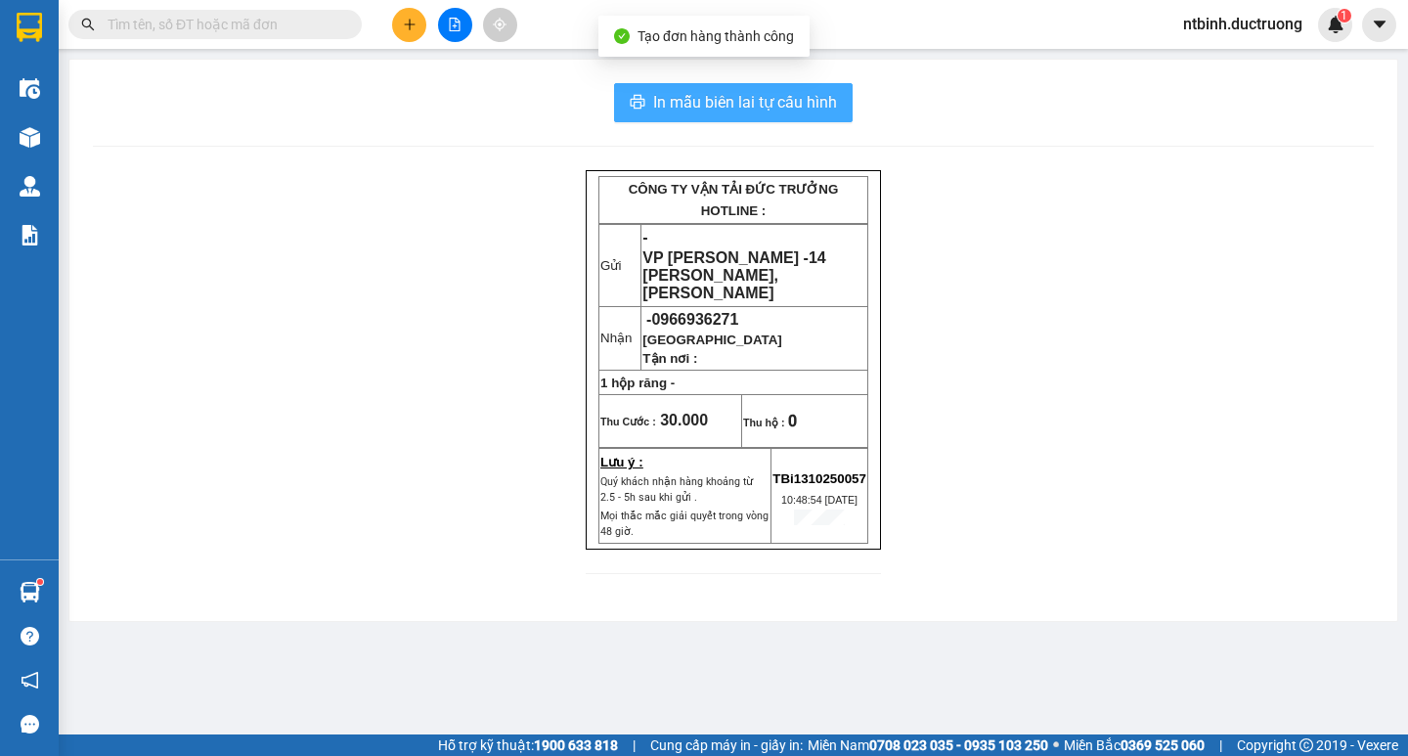
click at [769, 112] on span "In mẫu biên lai tự cấu hình" at bounding box center [745, 102] width 184 height 24
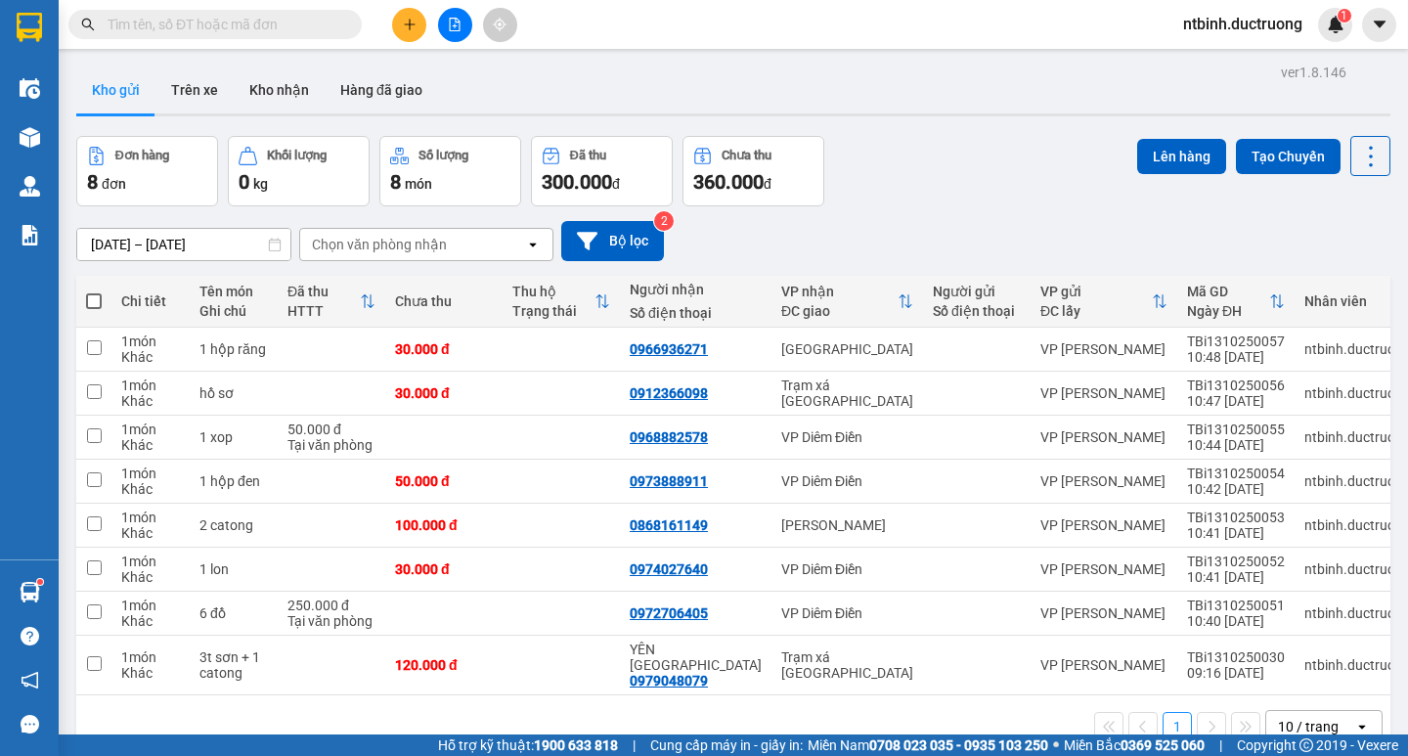
click at [90, 295] on span at bounding box center [94, 301] width 16 height 16
click at [94, 291] on input "checkbox" at bounding box center [94, 291] width 0 height 0
checkbox input "true"
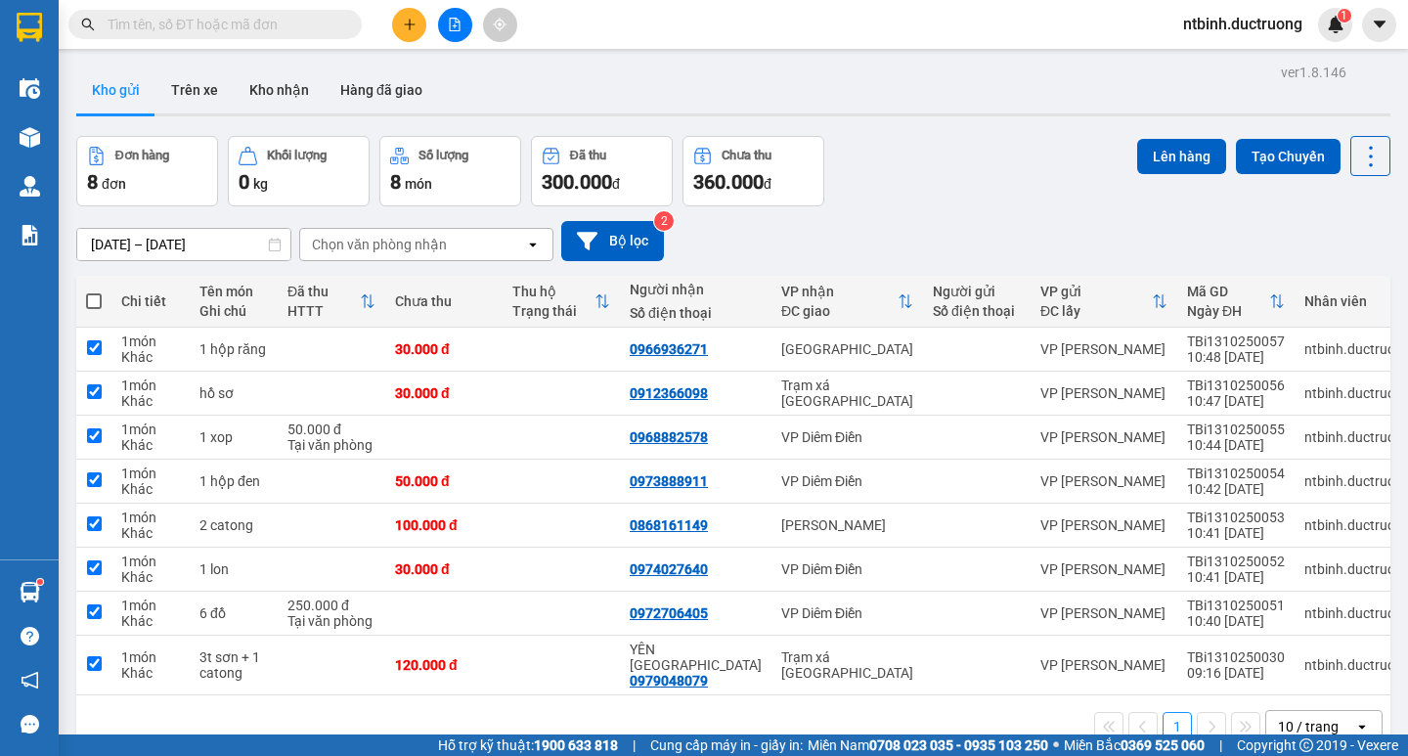
checkbox input "true"
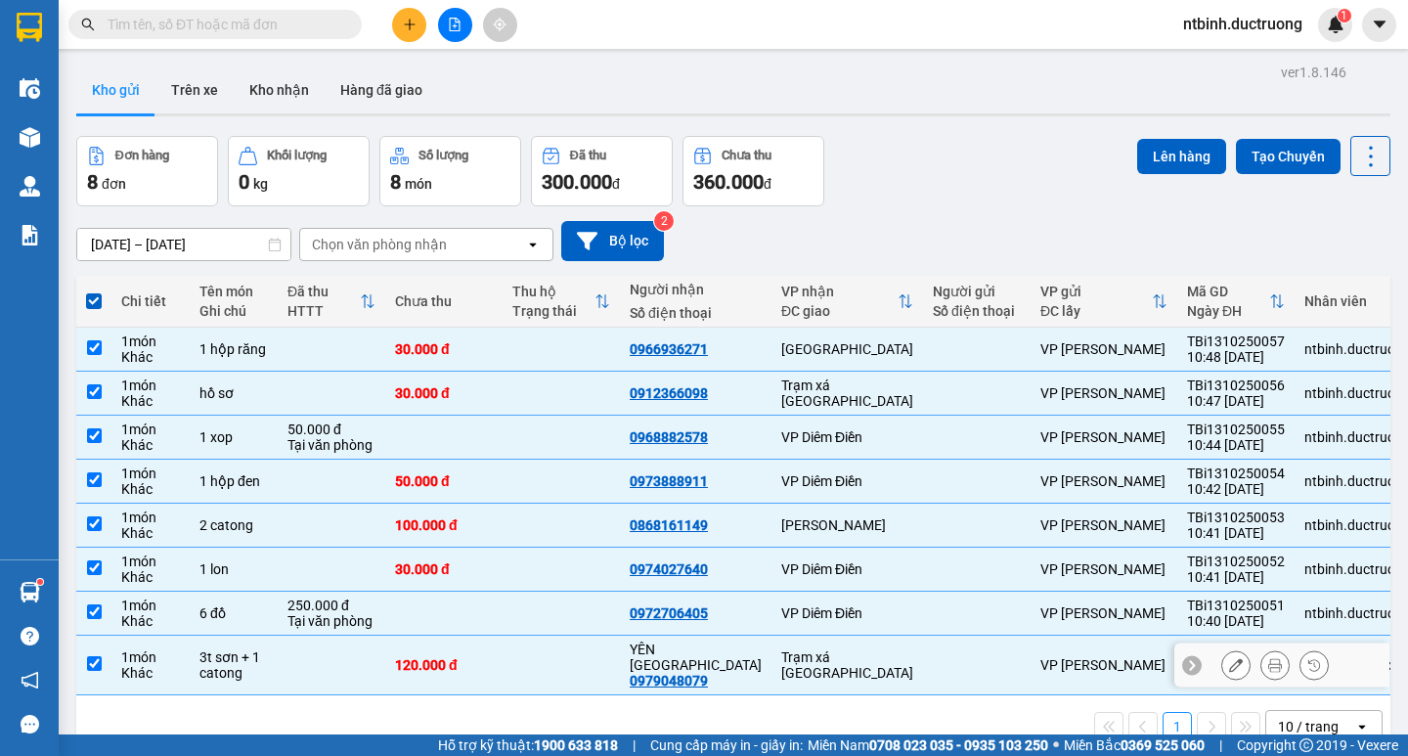
click at [478, 667] on td "120.000 đ" at bounding box center [443, 666] width 117 height 60
checkbox input "false"
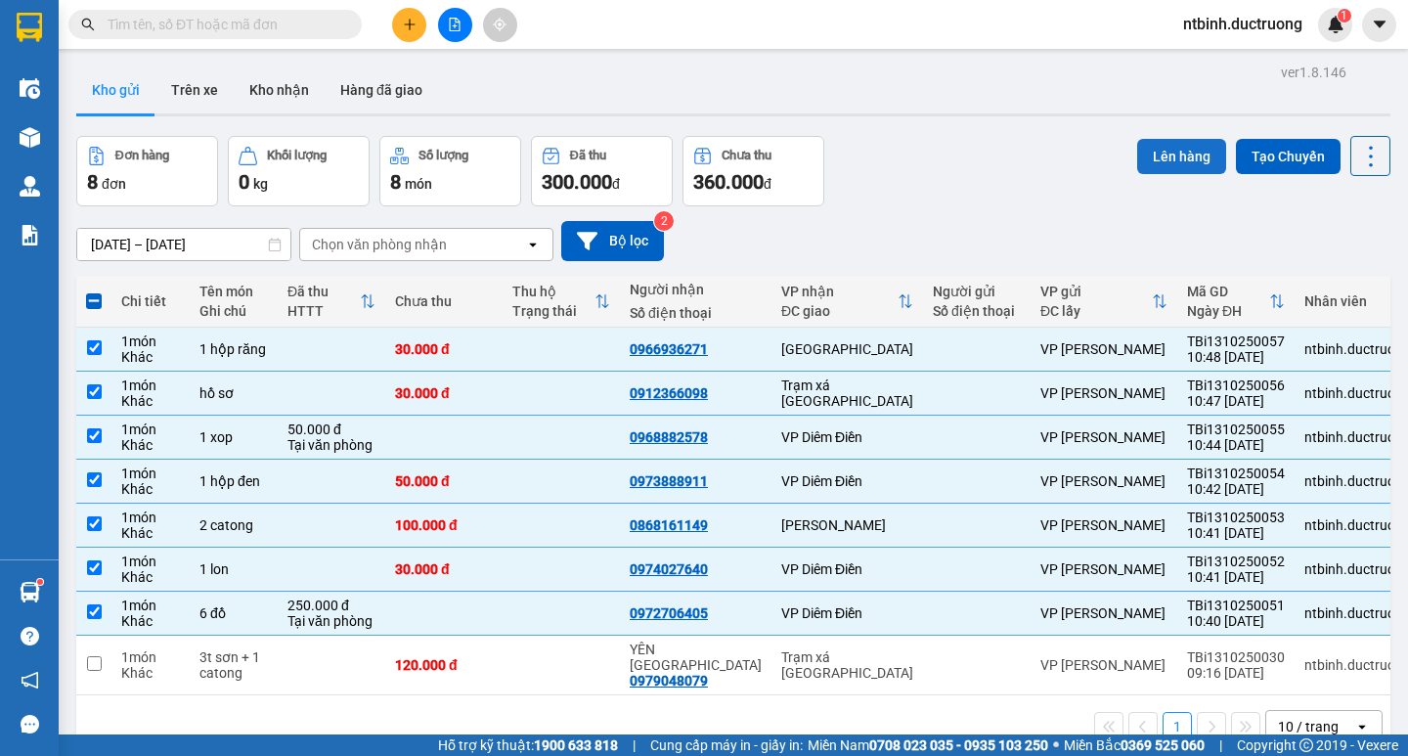
click at [1158, 147] on button "Lên hàng" at bounding box center [1181, 156] width 89 height 35
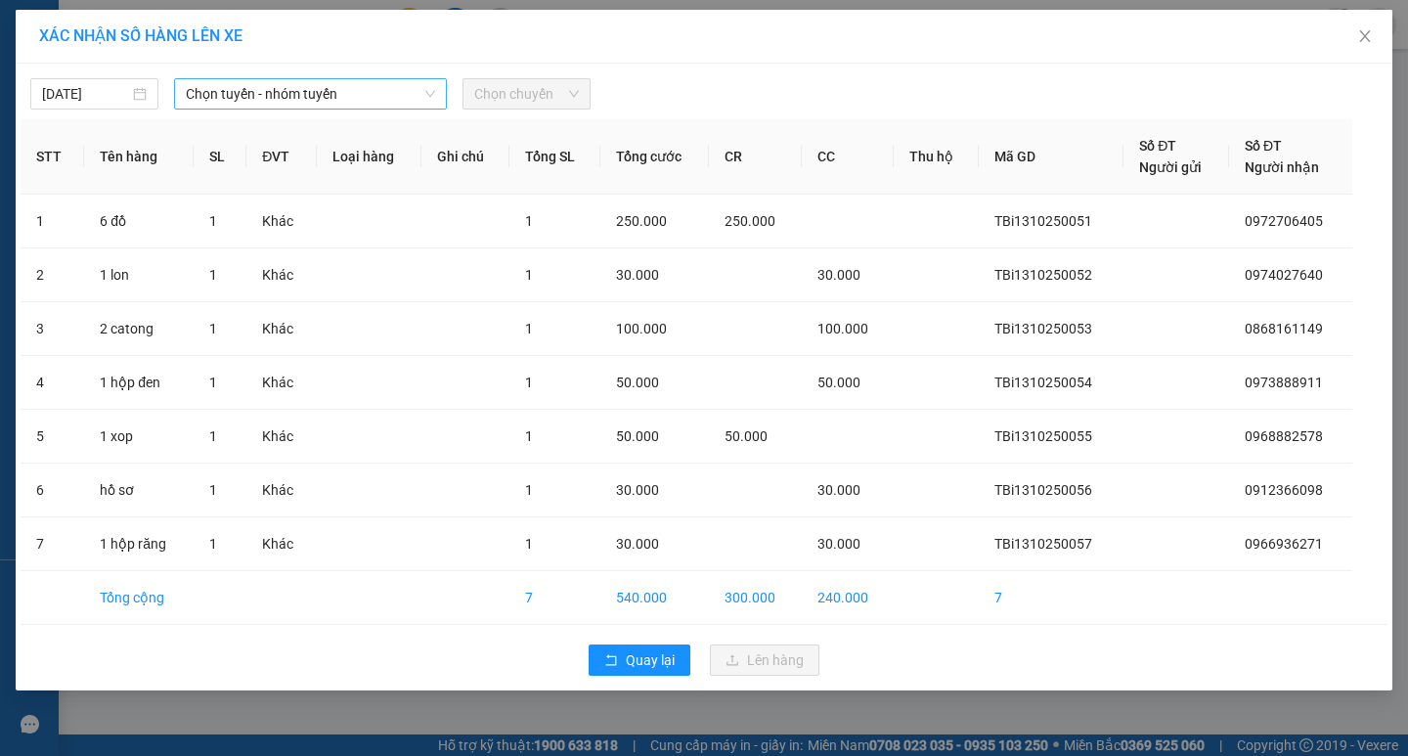
click at [374, 98] on span "Chọn tuyến - nhóm tuyến" at bounding box center [310, 93] width 249 height 29
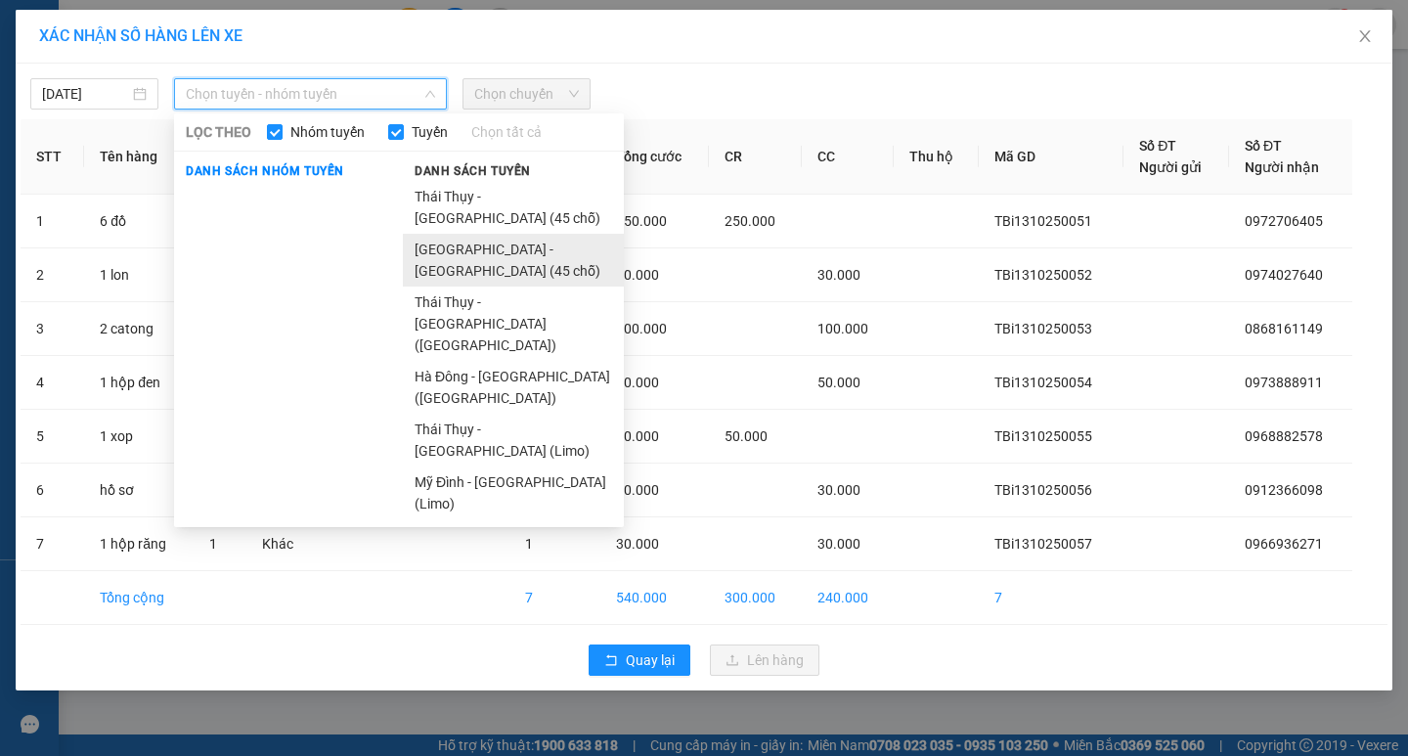
click at [481, 234] on li "[GEOGRAPHIC_DATA] - [GEOGRAPHIC_DATA] (45 chỗ)" at bounding box center [513, 260] width 221 height 53
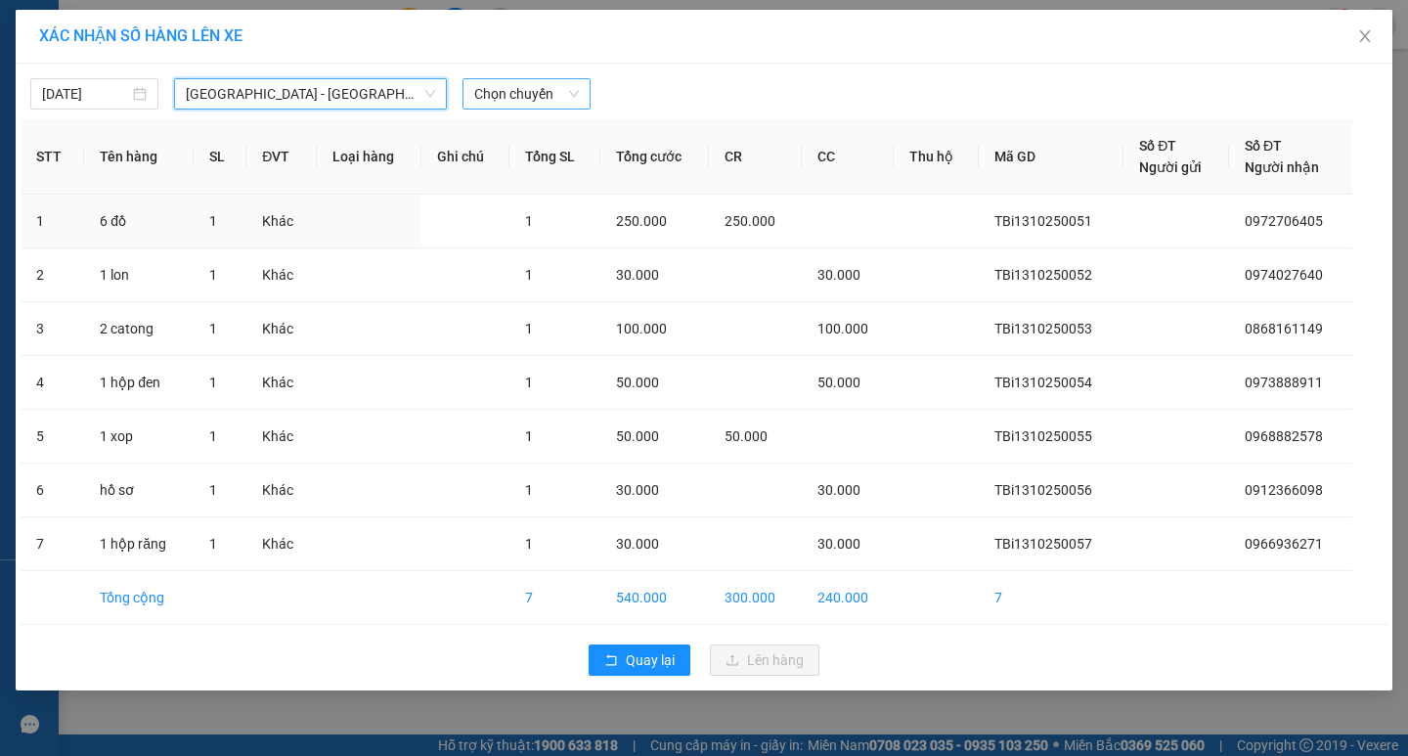
click at [502, 87] on span "Chọn chuyến" at bounding box center [526, 93] width 105 height 29
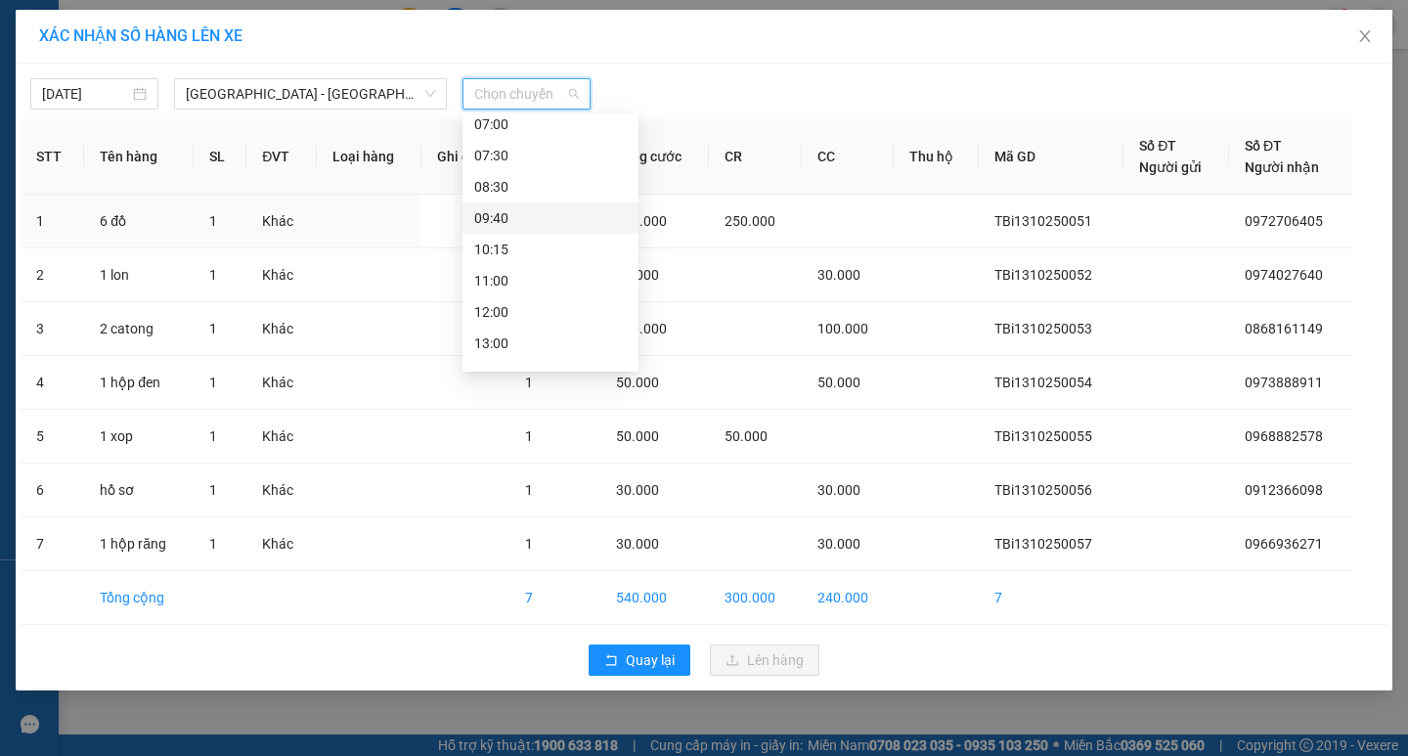
scroll to position [98, 0]
click at [510, 244] on div "11:00" at bounding box center [550, 254] width 153 height 22
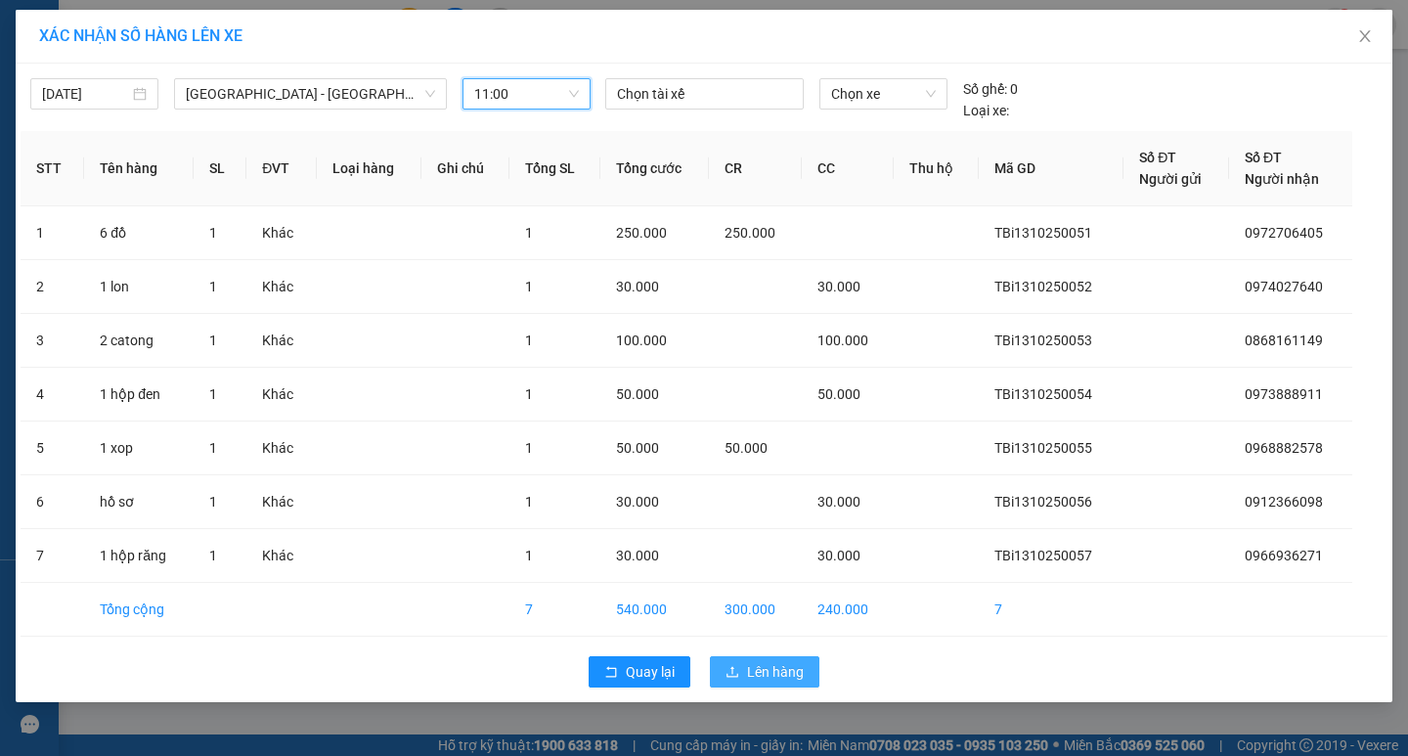
click at [779, 668] on span "Lên hàng" at bounding box center [775, 672] width 57 height 22
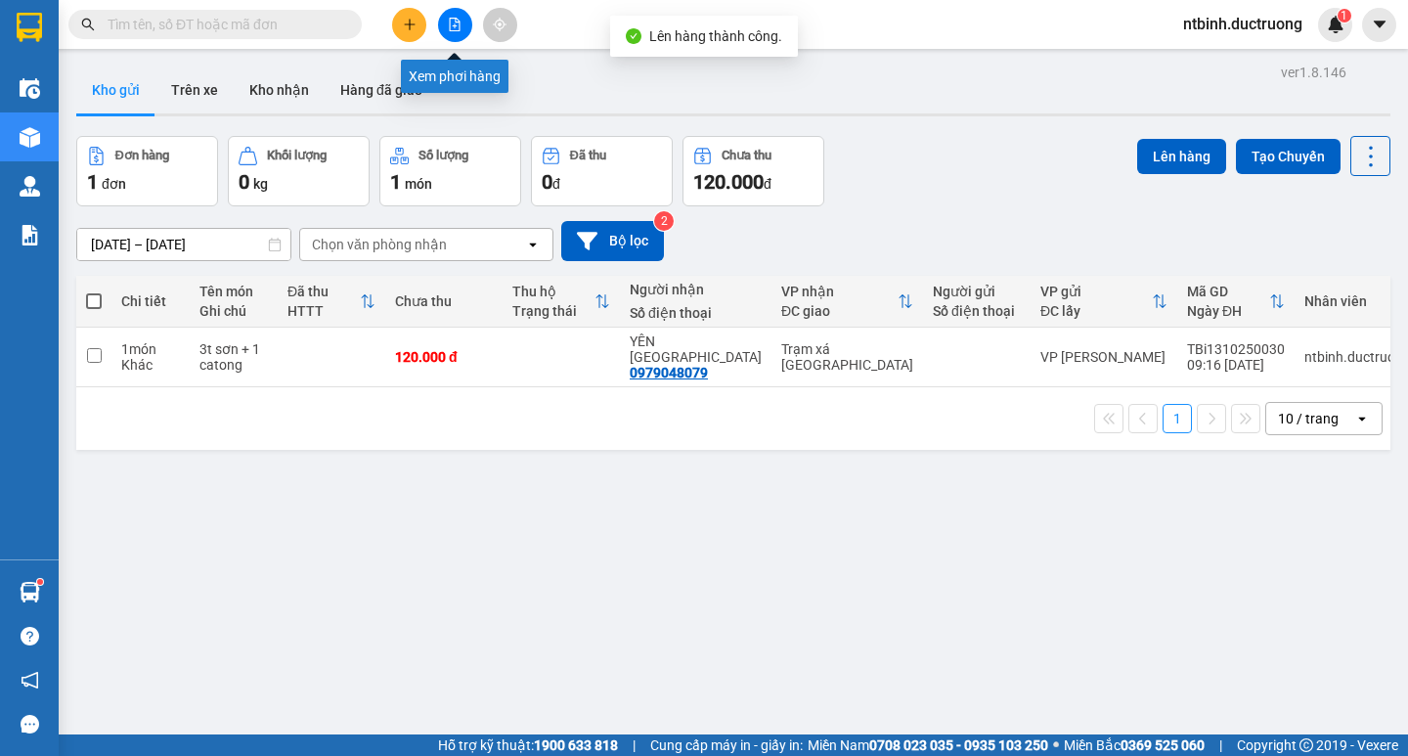
click at [459, 28] on icon "file-add" at bounding box center [455, 25] width 14 height 14
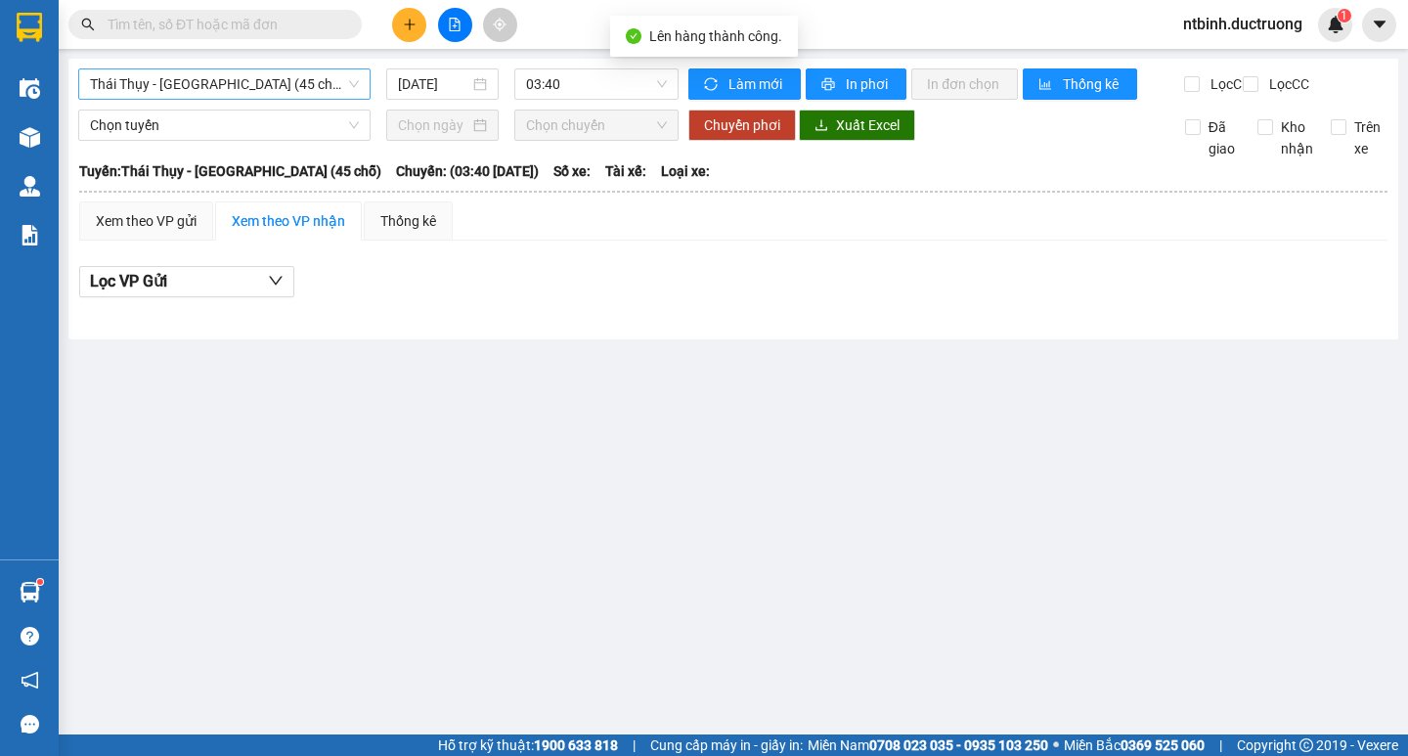
click at [272, 99] on div "Thái Thụy - [GEOGRAPHIC_DATA] (45 chỗ)" at bounding box center [224, 83] width 292 height 31
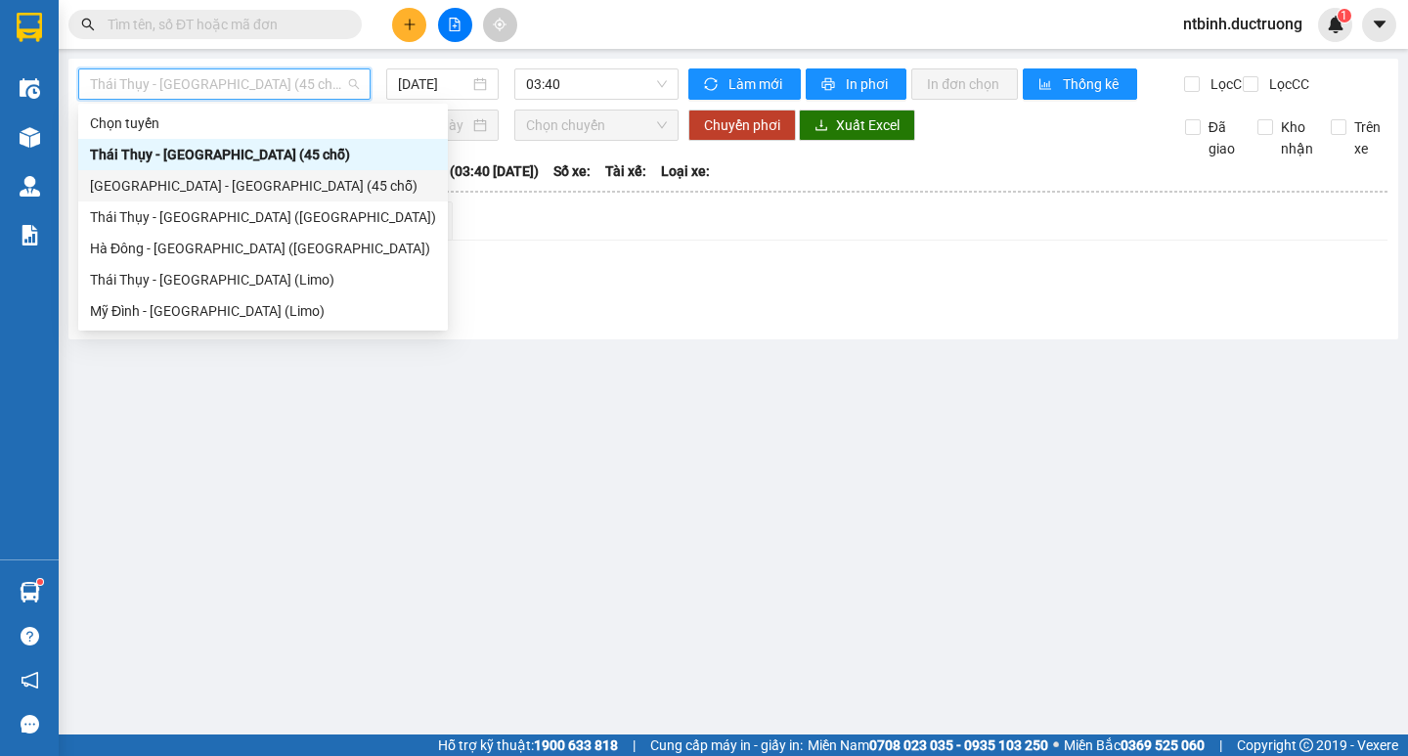
click at [271, 177] on div "[GEOGRAPHIC_DATA] - [GEOGRAPHIC_DATA] (45 chỗ)" at bounding box center [263, 185] width 370 height 31
type input "[DATE]"
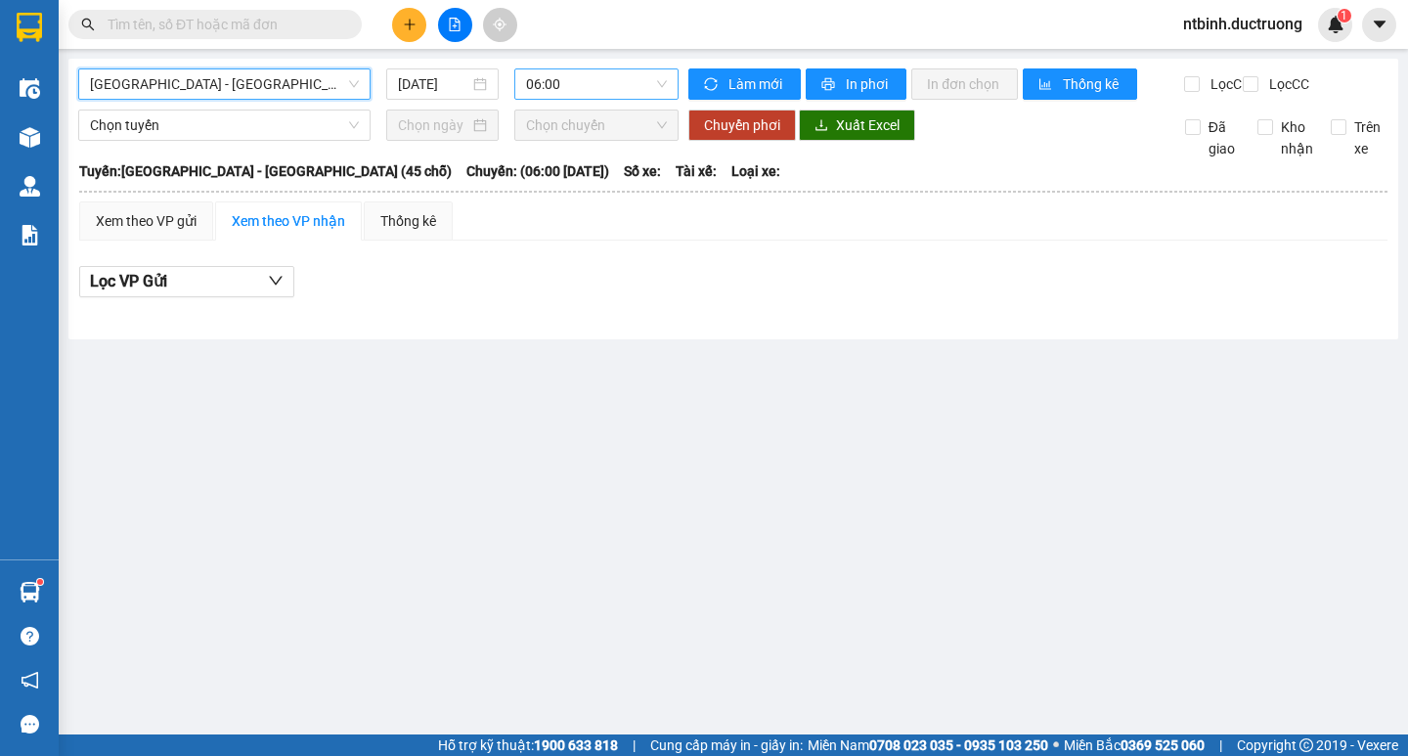
click at [594, 79] on span "06:00" at bounding box center [596, 83] width 141 height 29
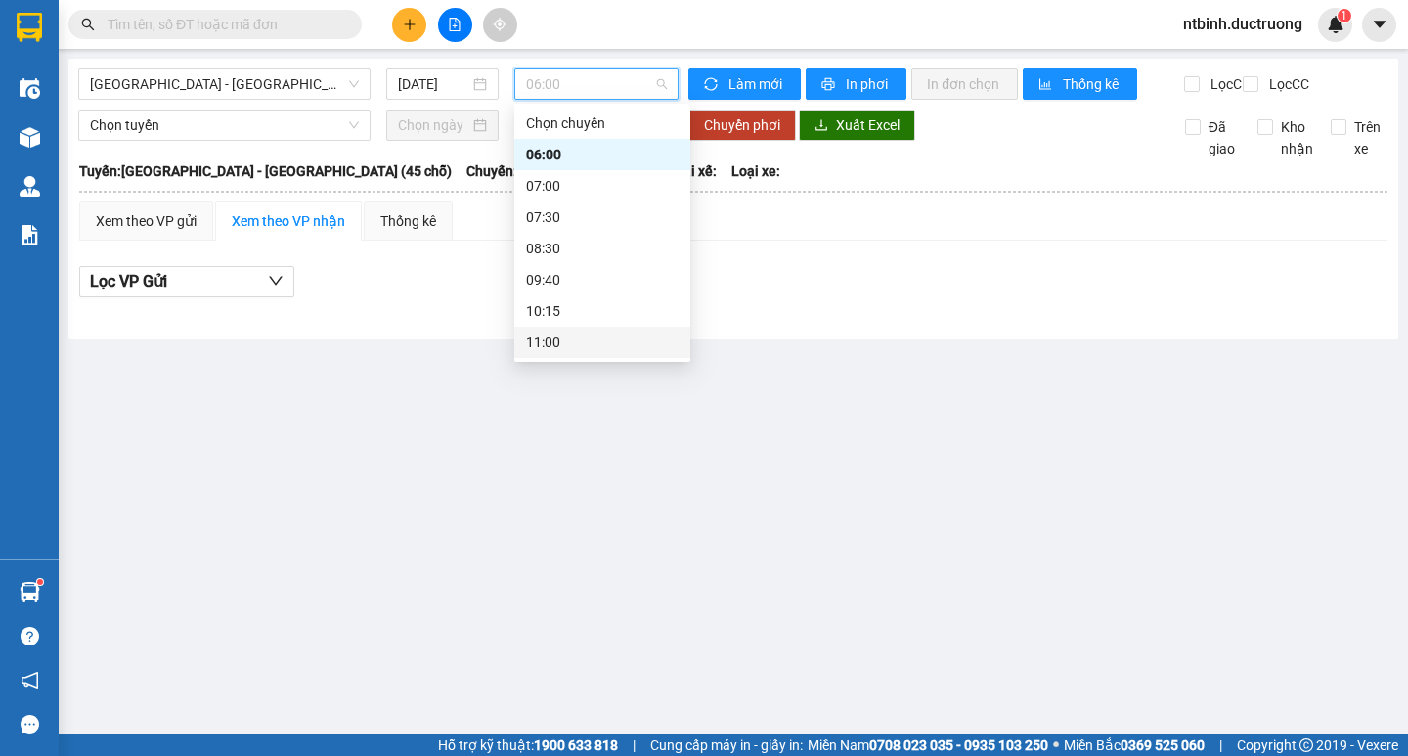
click at [569, 331] on div "11:00" at bounding box center [602, 342] width 176 height 31
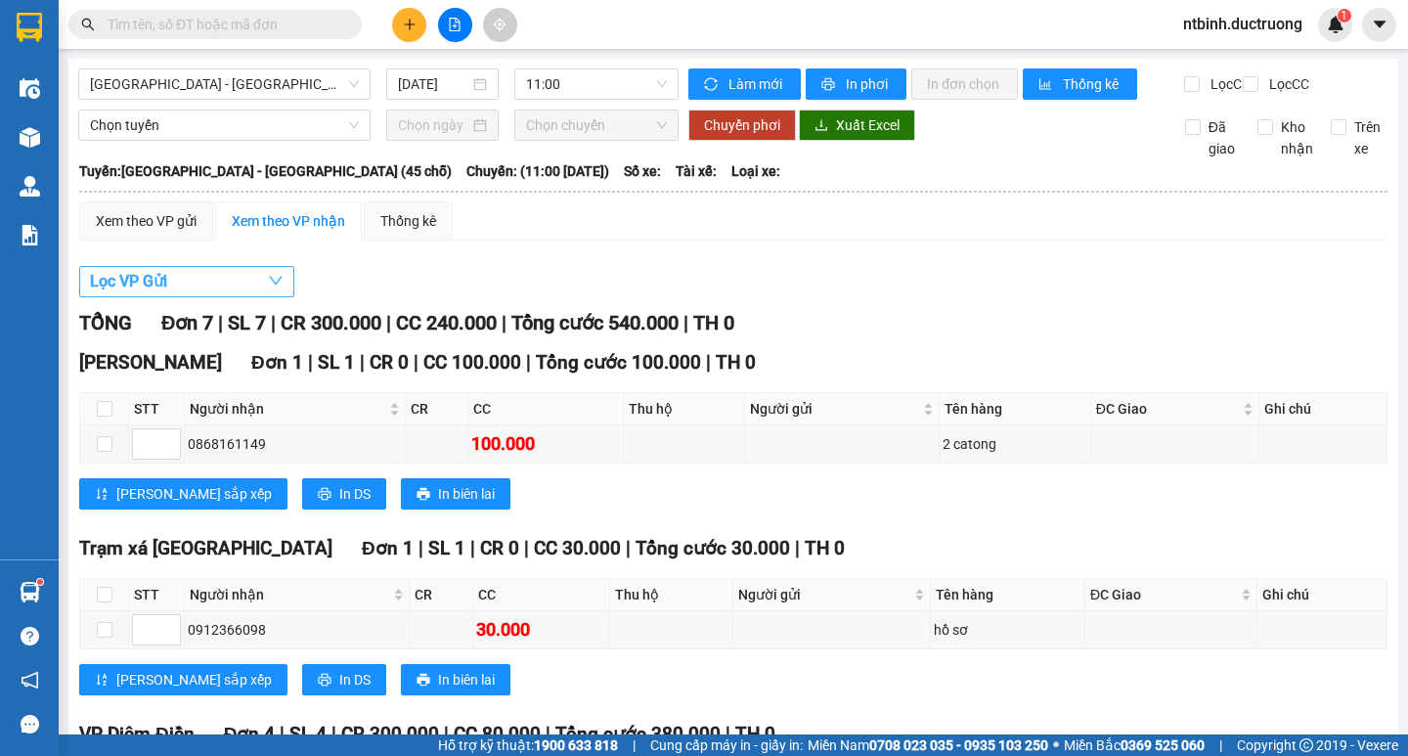
click at [204, 296] on button "Lọc VP Gửi" at bounding box center [186, 281] width 215 height 31
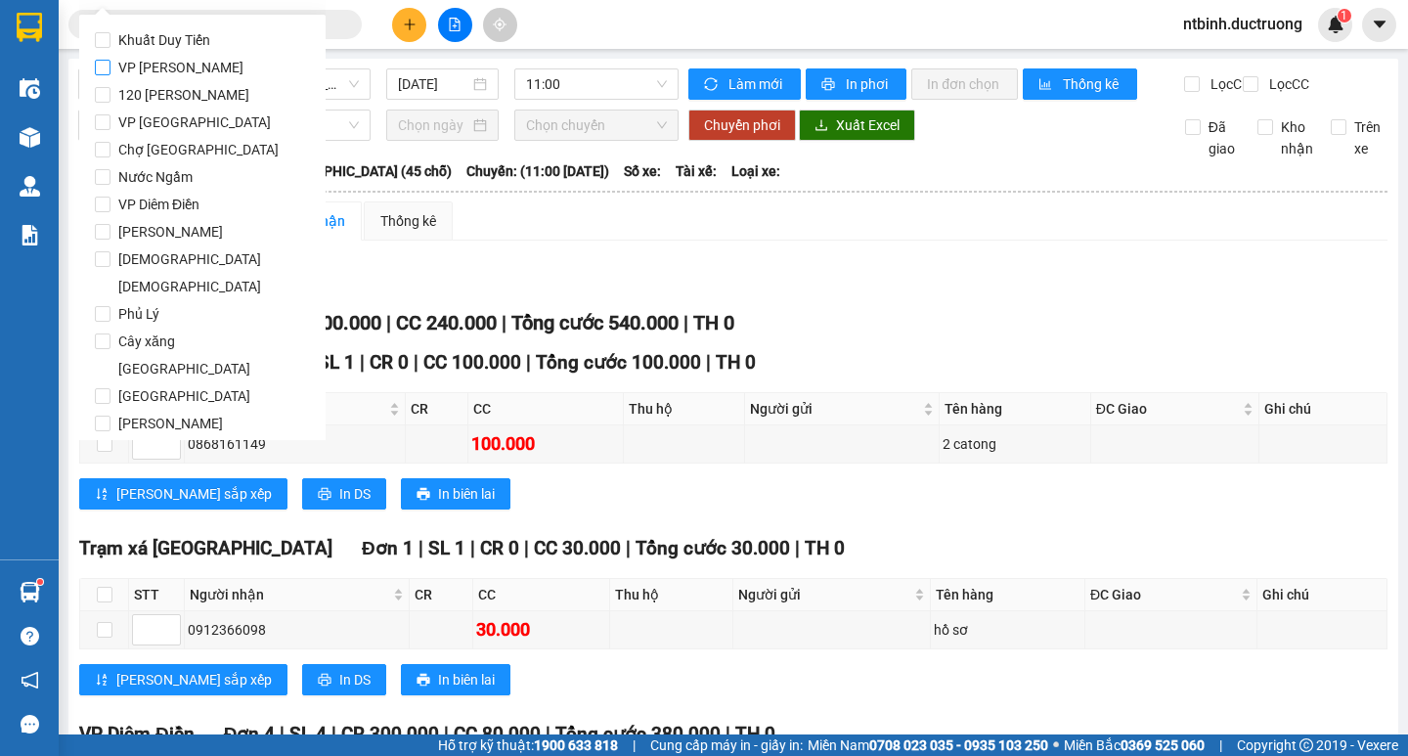
click at [180, 64] on span "VP [PERSON_NAME]" at bounding box center [180, 67] width 141 height 27
click at [110, 64] on input "VP [PERSON_NAME]" at bounding box center [103, 68] width 16 height 16
checkbox input "true"
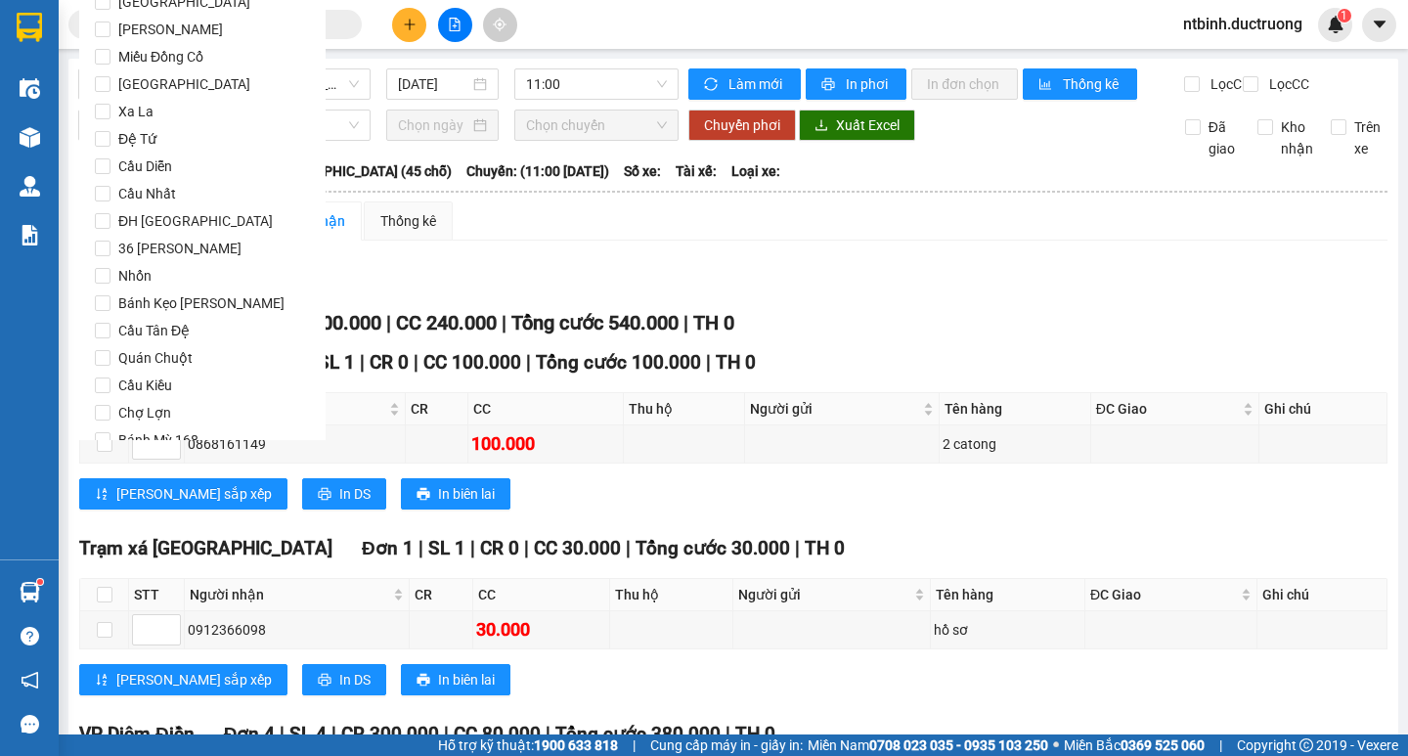
scroll to position [1628, 0]
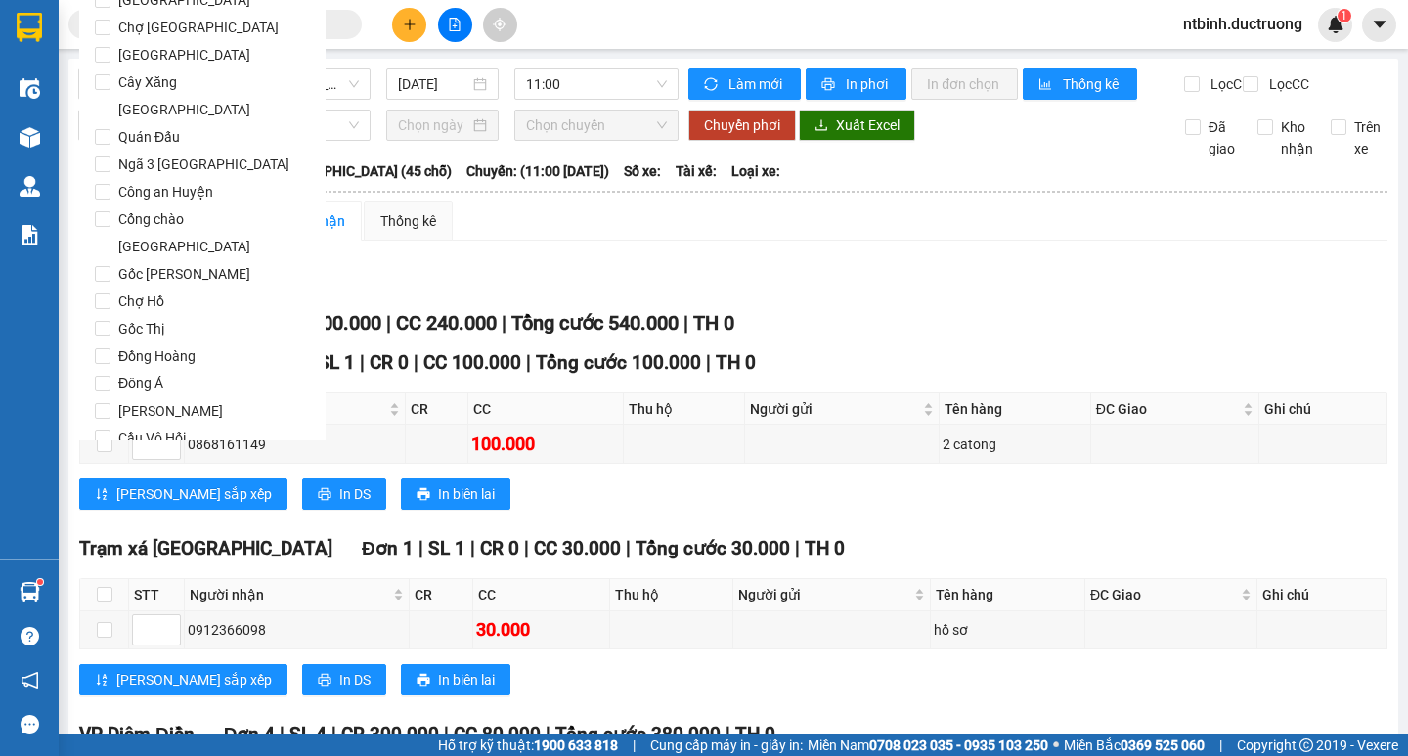
click at [128, 539] on span "Lọc" at bounding box center [121, 550] width 22 height 22
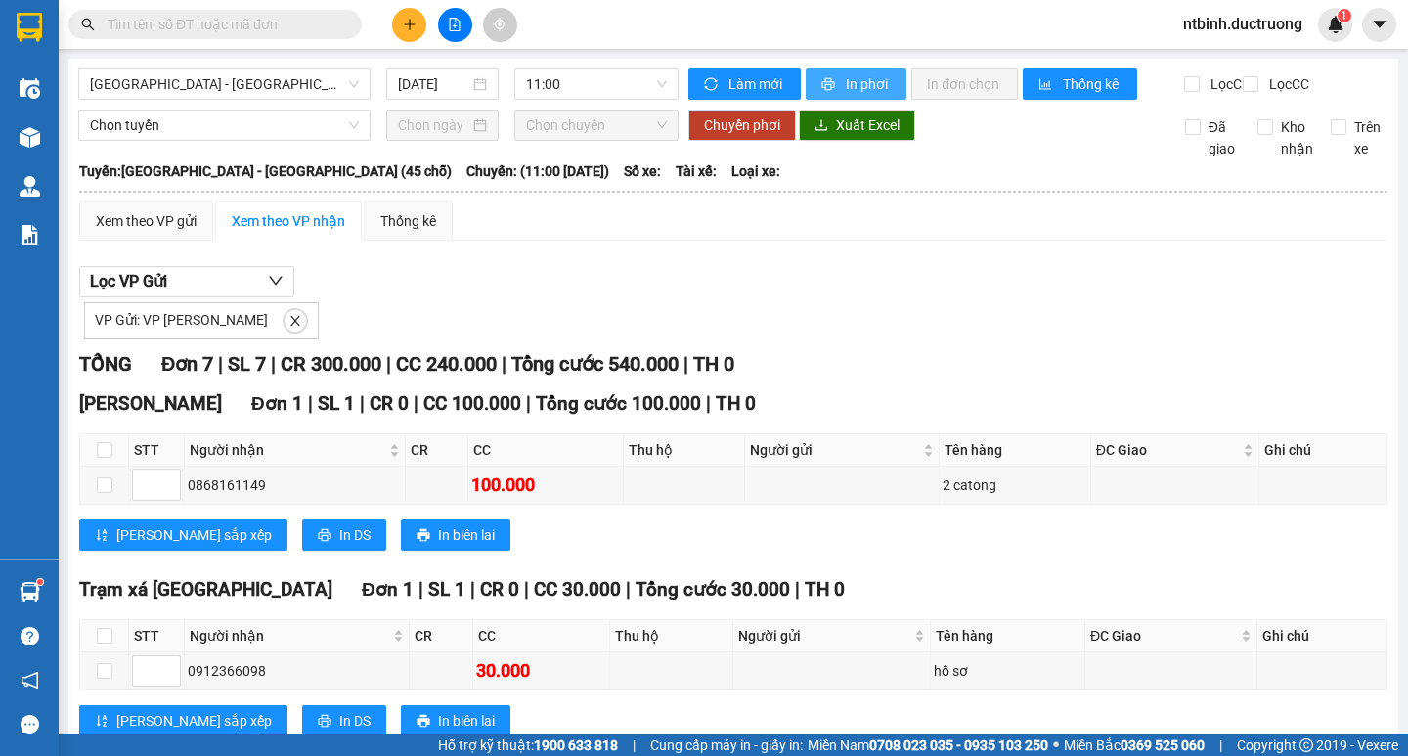
click at [846, 77] on span "In phơi" at bounding box center [868, 84] width 45 height 22
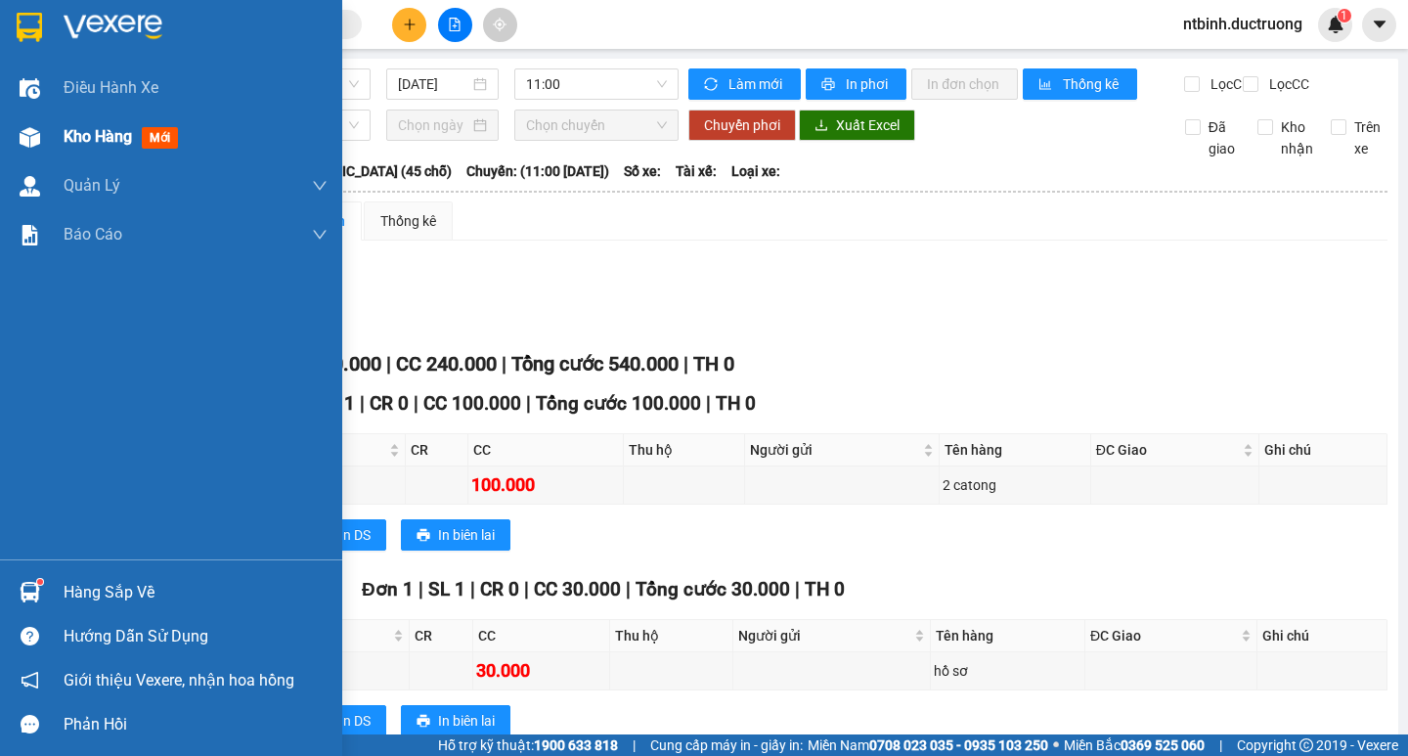
click at [22, 150] on div at bounding box center [30, 137] width 34 height 34
